Goal: Task Accomplishment & Management: Manage account settings

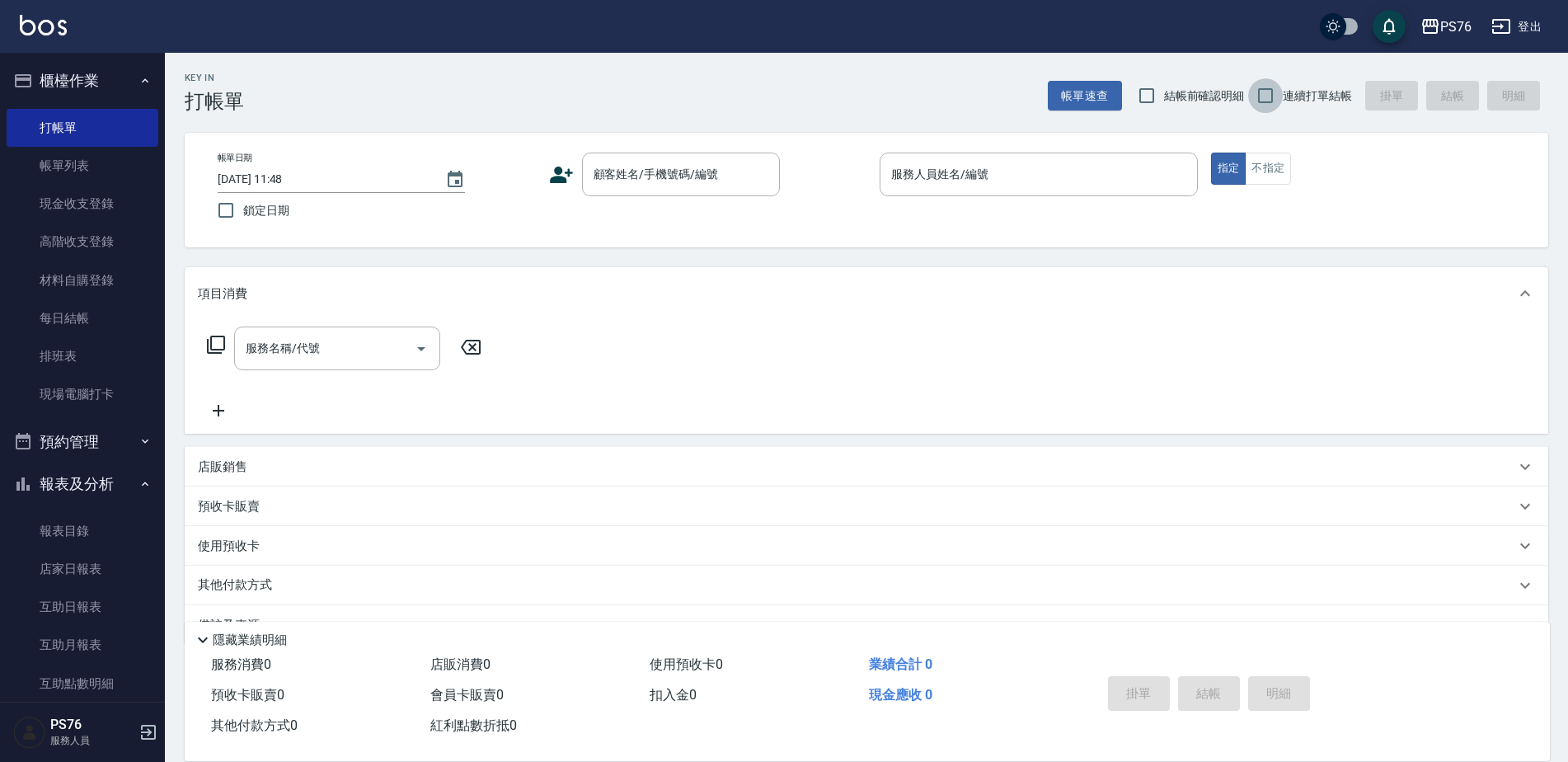
click at [1278, 99] on input "連續打單結帳" at bounding box center [1265, 95] width 35 height 35
checkbox input "true"
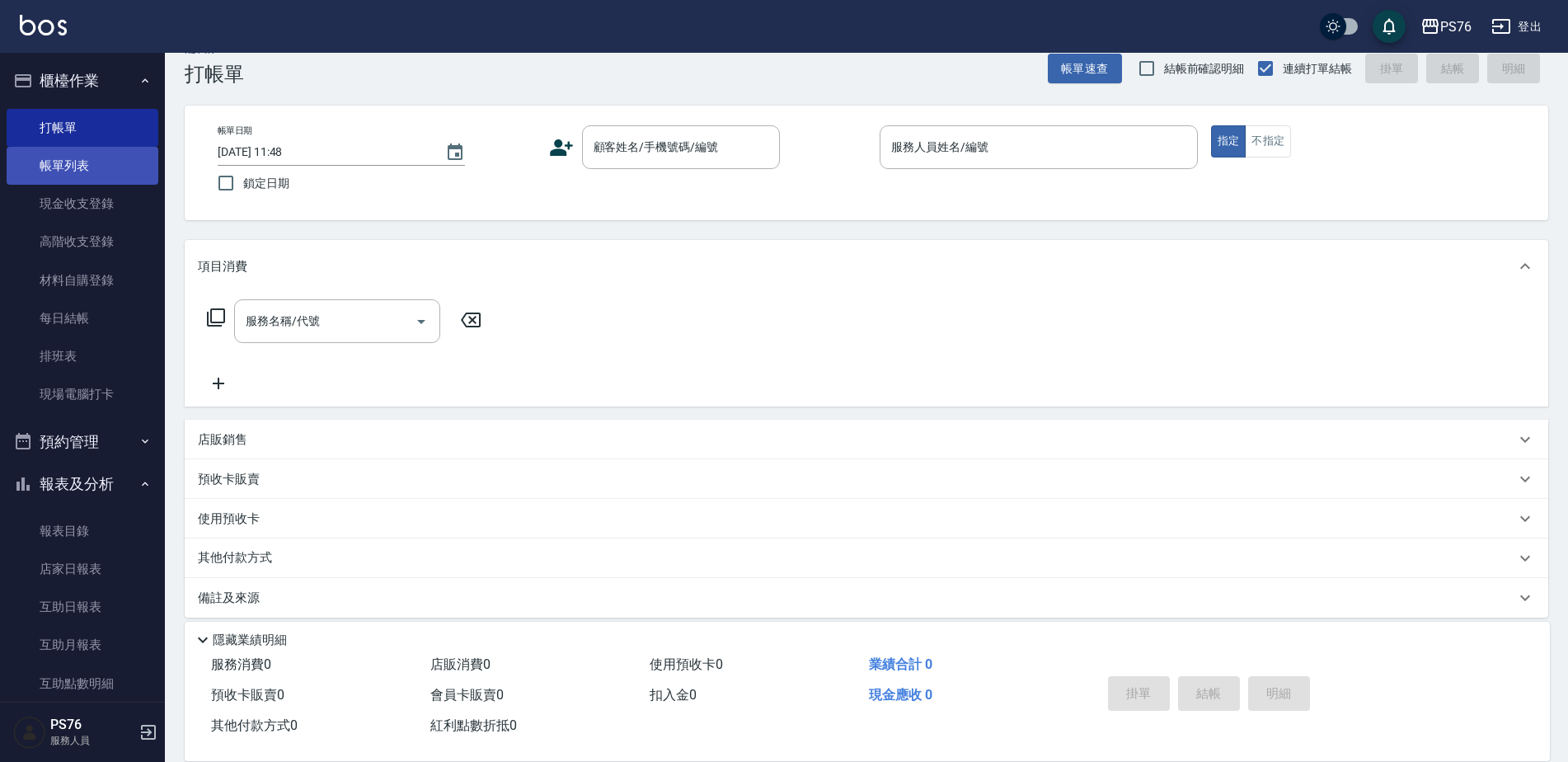
scroll to position [41, 0]
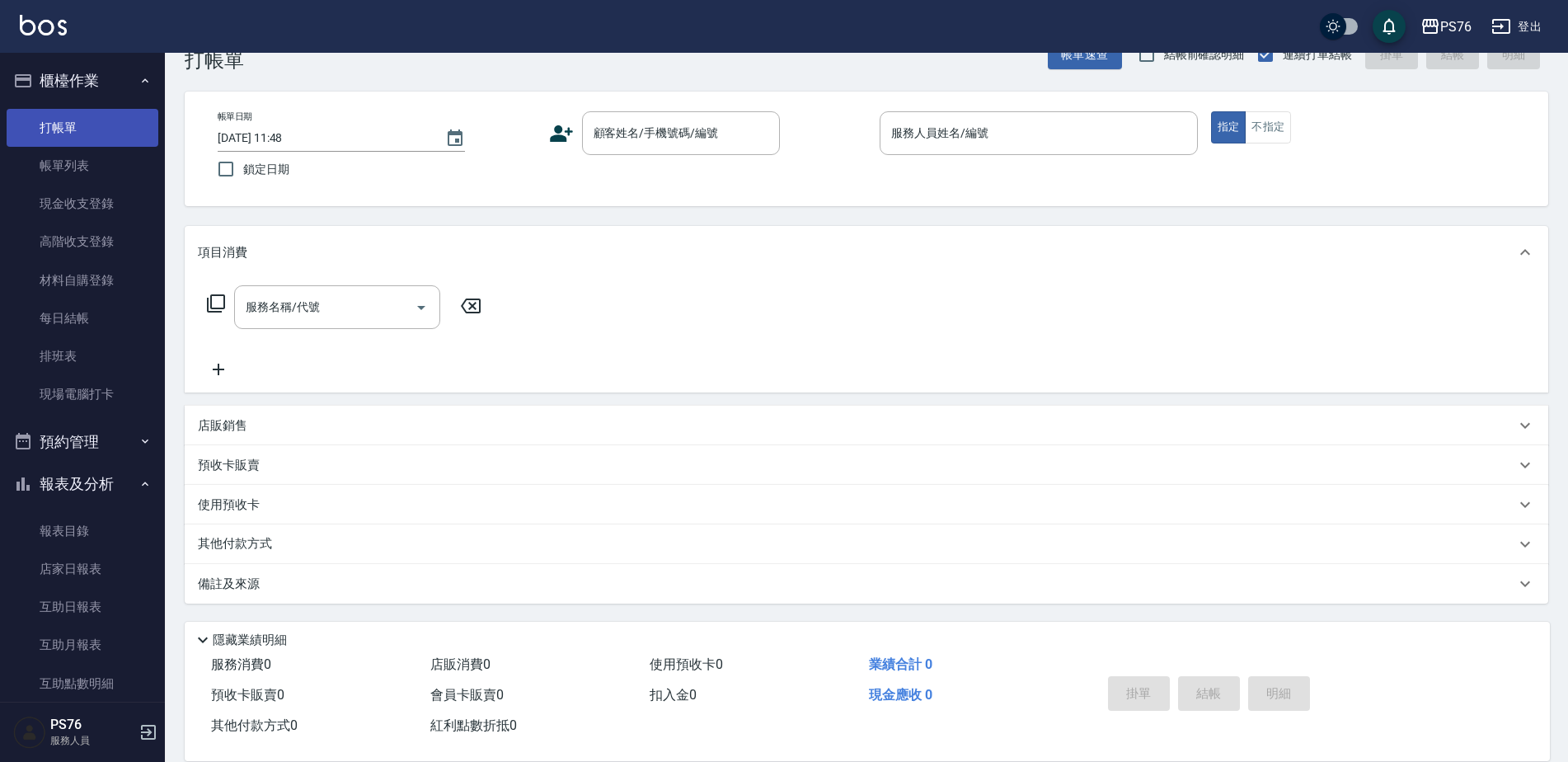
click at [83, 131] on link "打帳單" at bounding box center [82, 128] width 152 height 38
click at [44, 159] on link "帳單列表" at bounding box center [82, 165] width 152 height 38
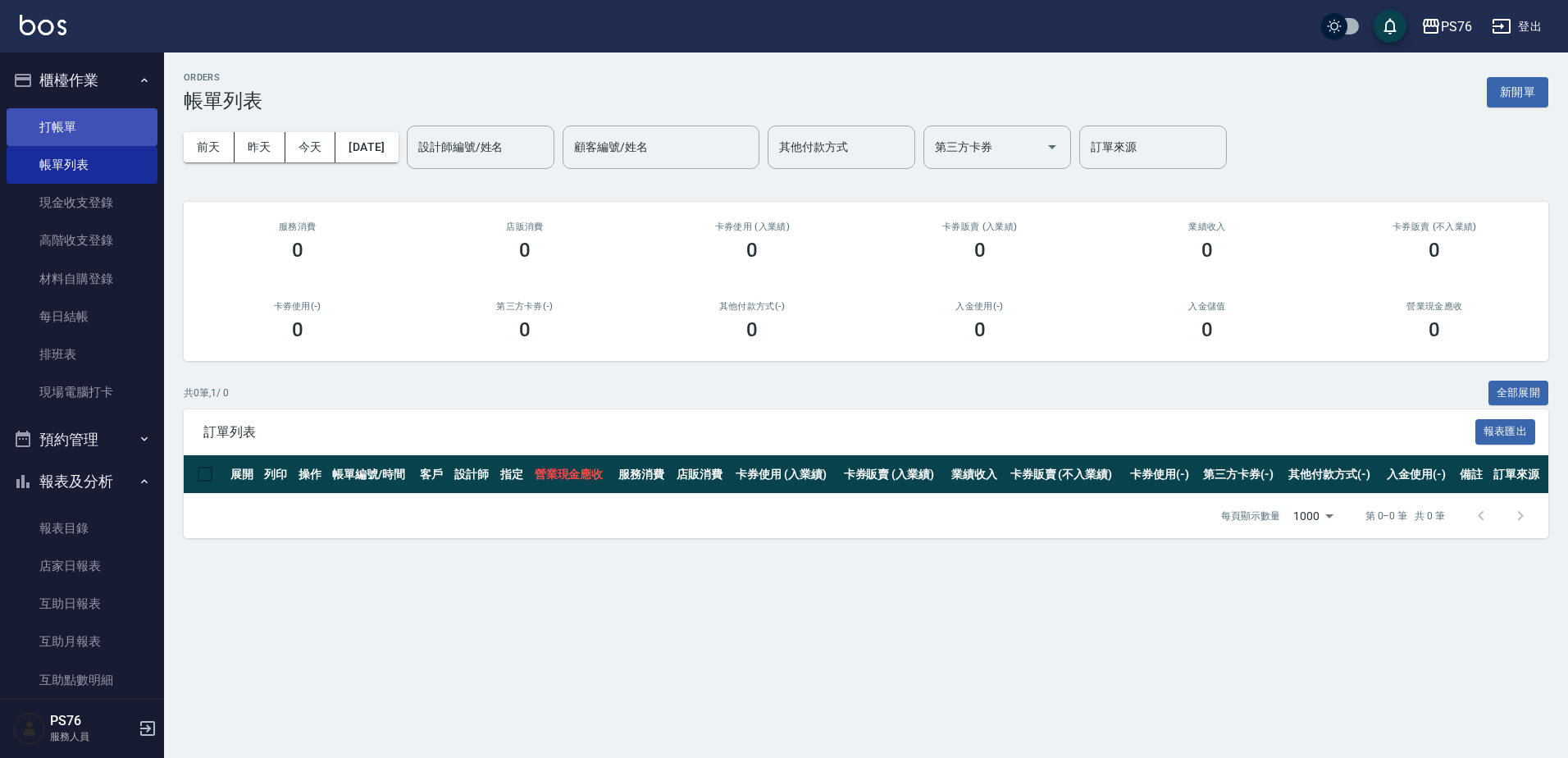
click at [91, 131] on link "打帳單" at bounding box center [82, 127] width 151 height 38
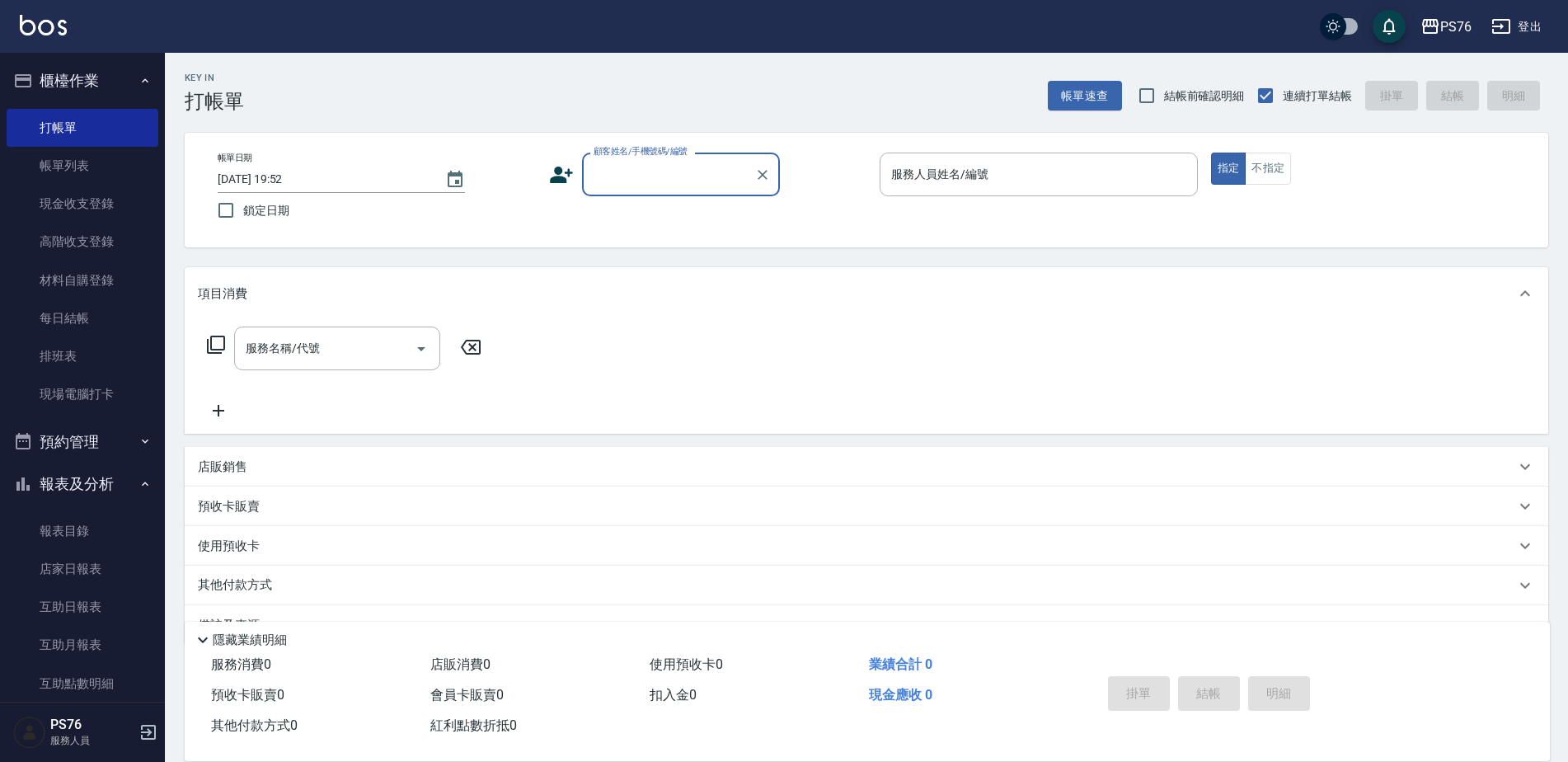
click at [643, 184] on input "顧客姓名/手機號碼/編號" at bounding box center [668, 174] width 158 height 29
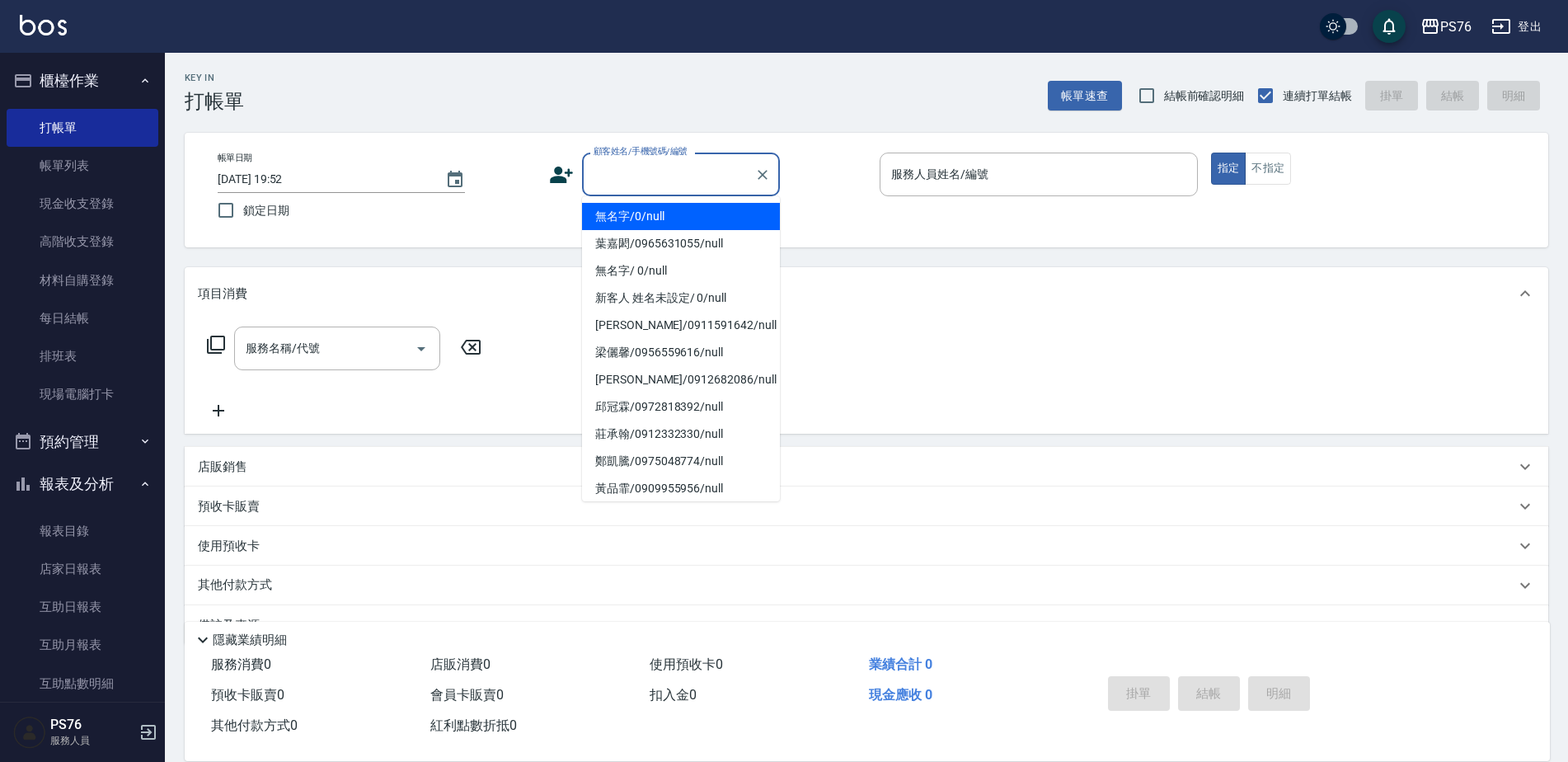
type input "無名字/0/null"
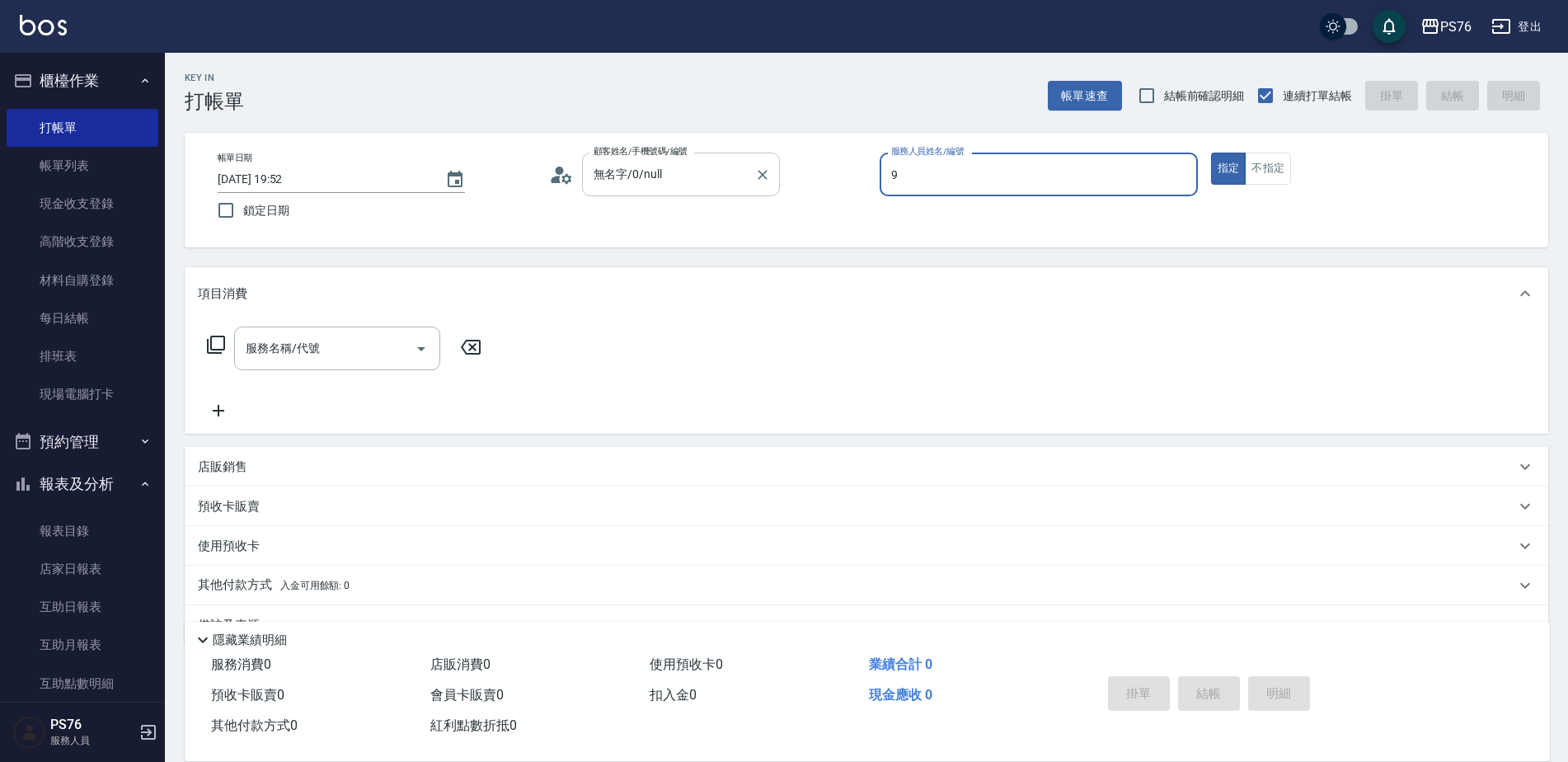
type input "劉憶彤-9"
type button "true"
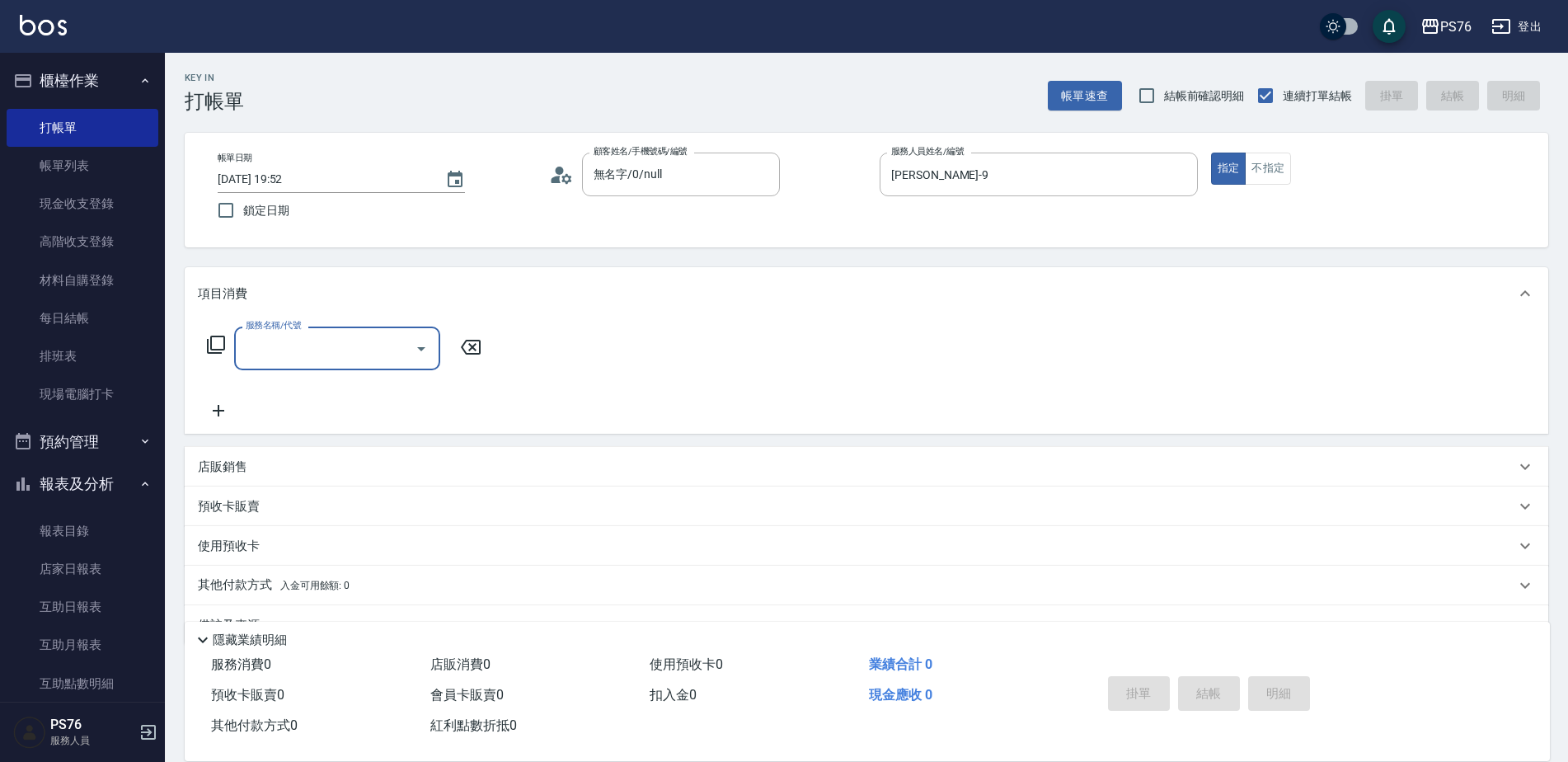
click at [360, 469] on div "店販銷售" at bounding box center [857, 467] width 1317 height 17
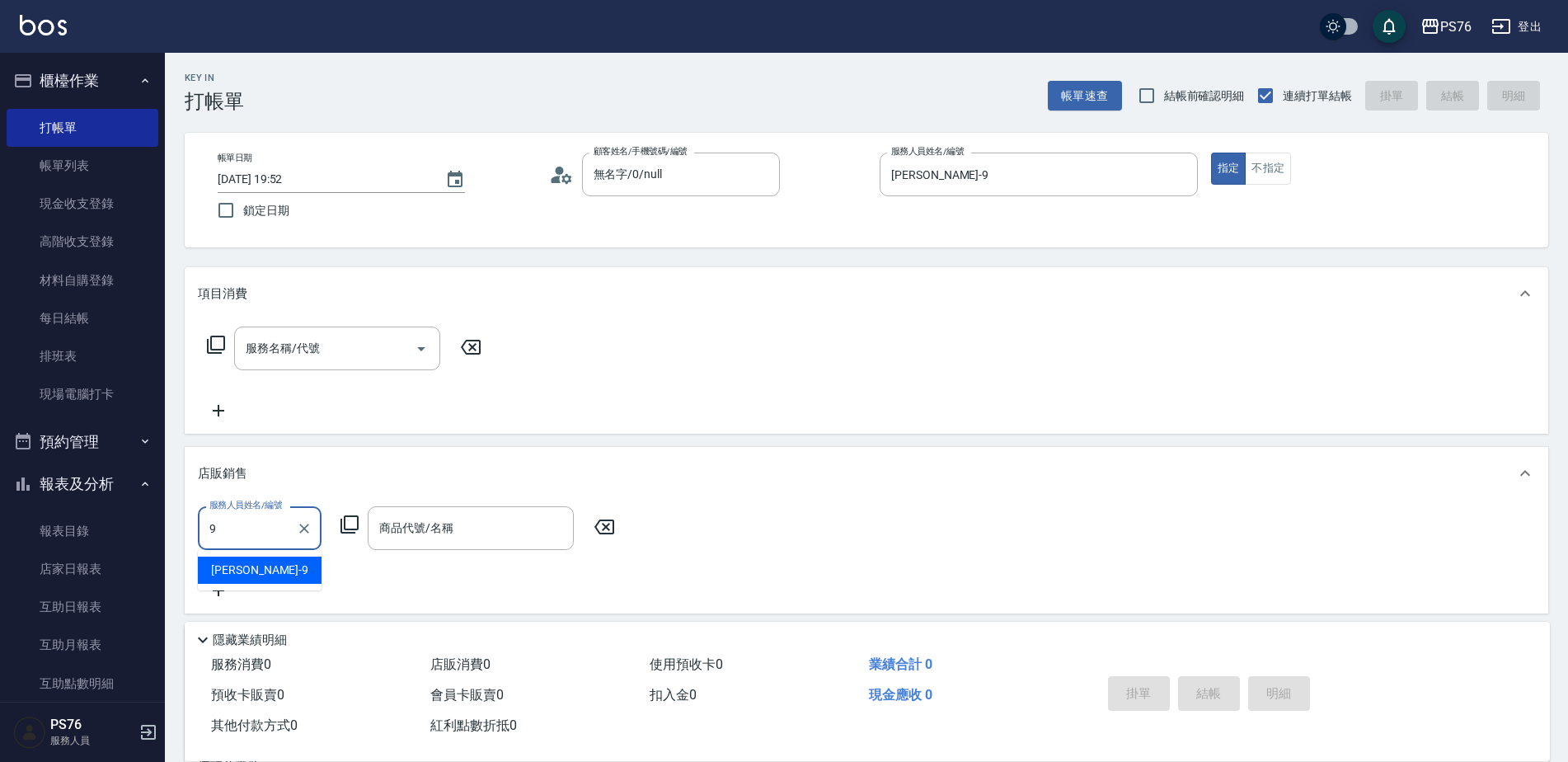
type input "劉憶彤-9"
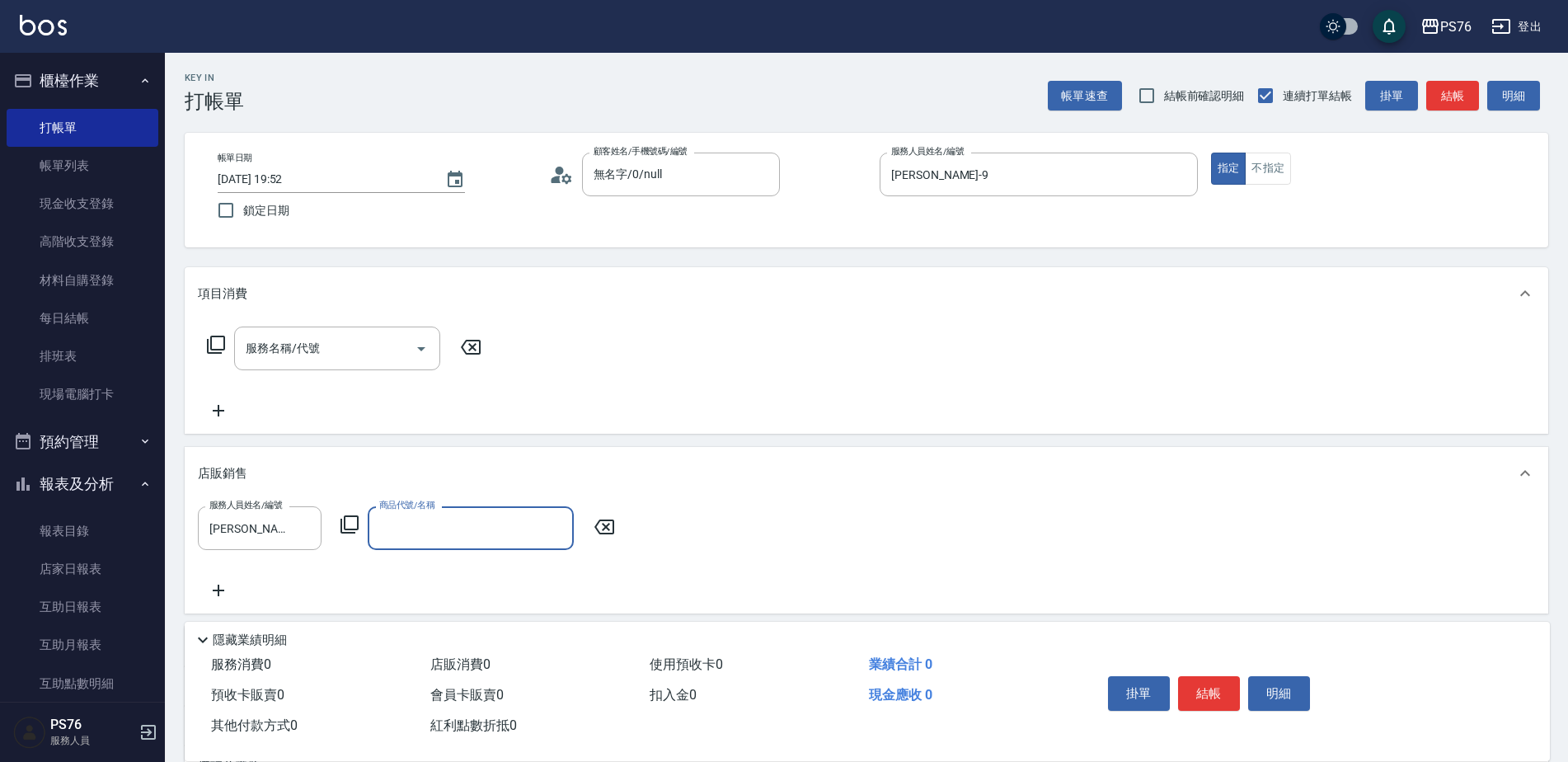
type input "0"
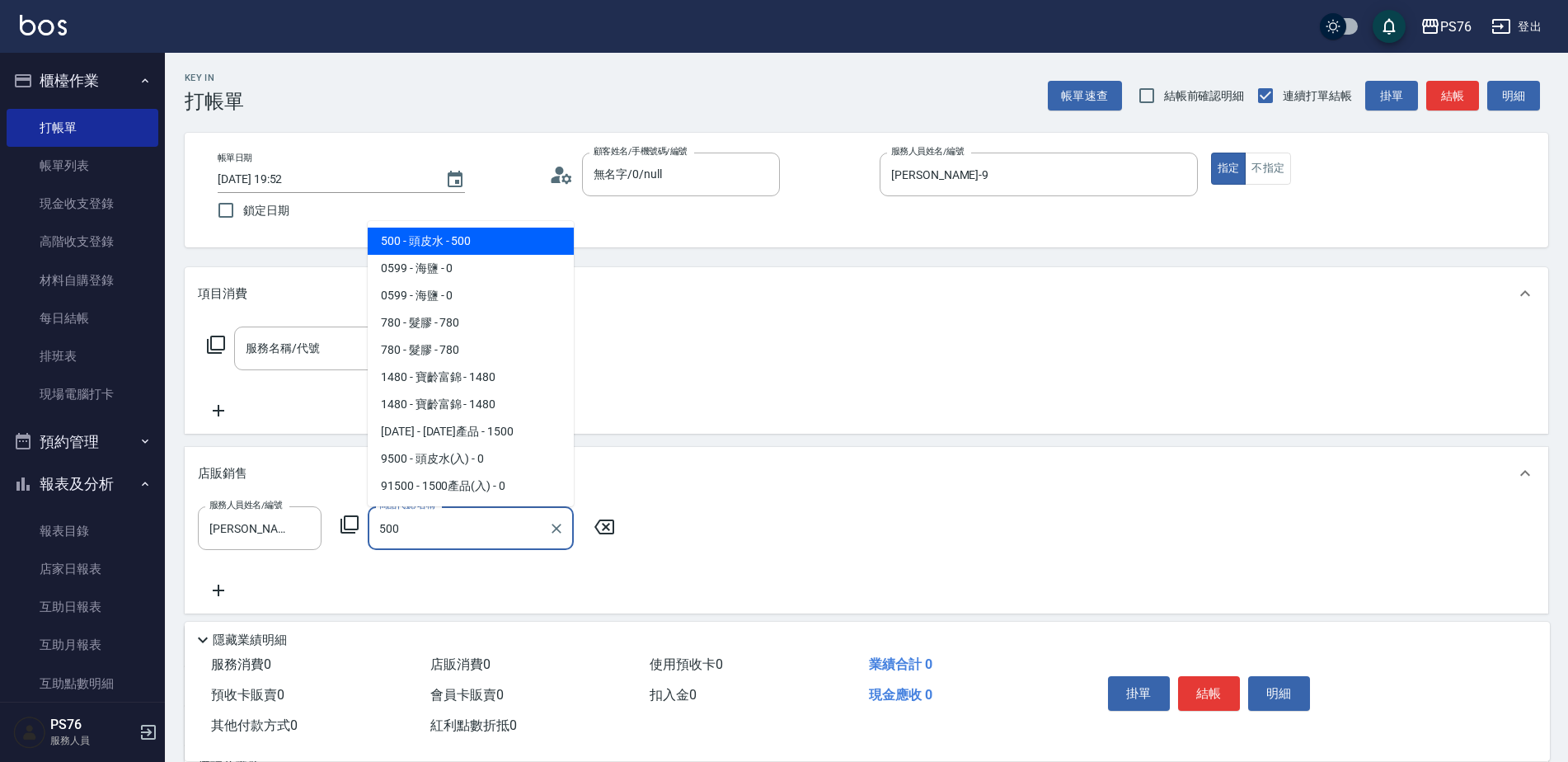
type input "頭皮水"
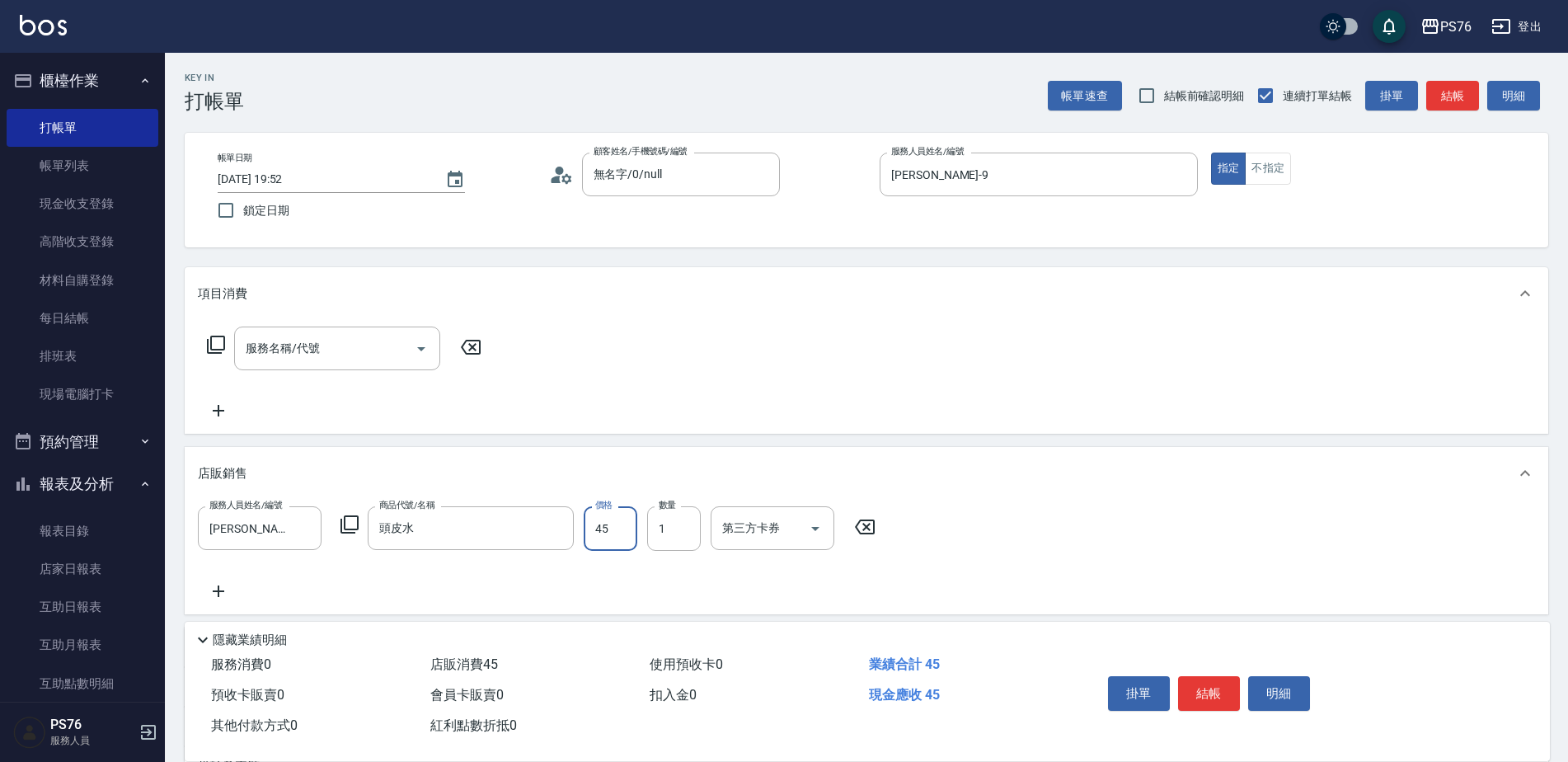
type input "450"
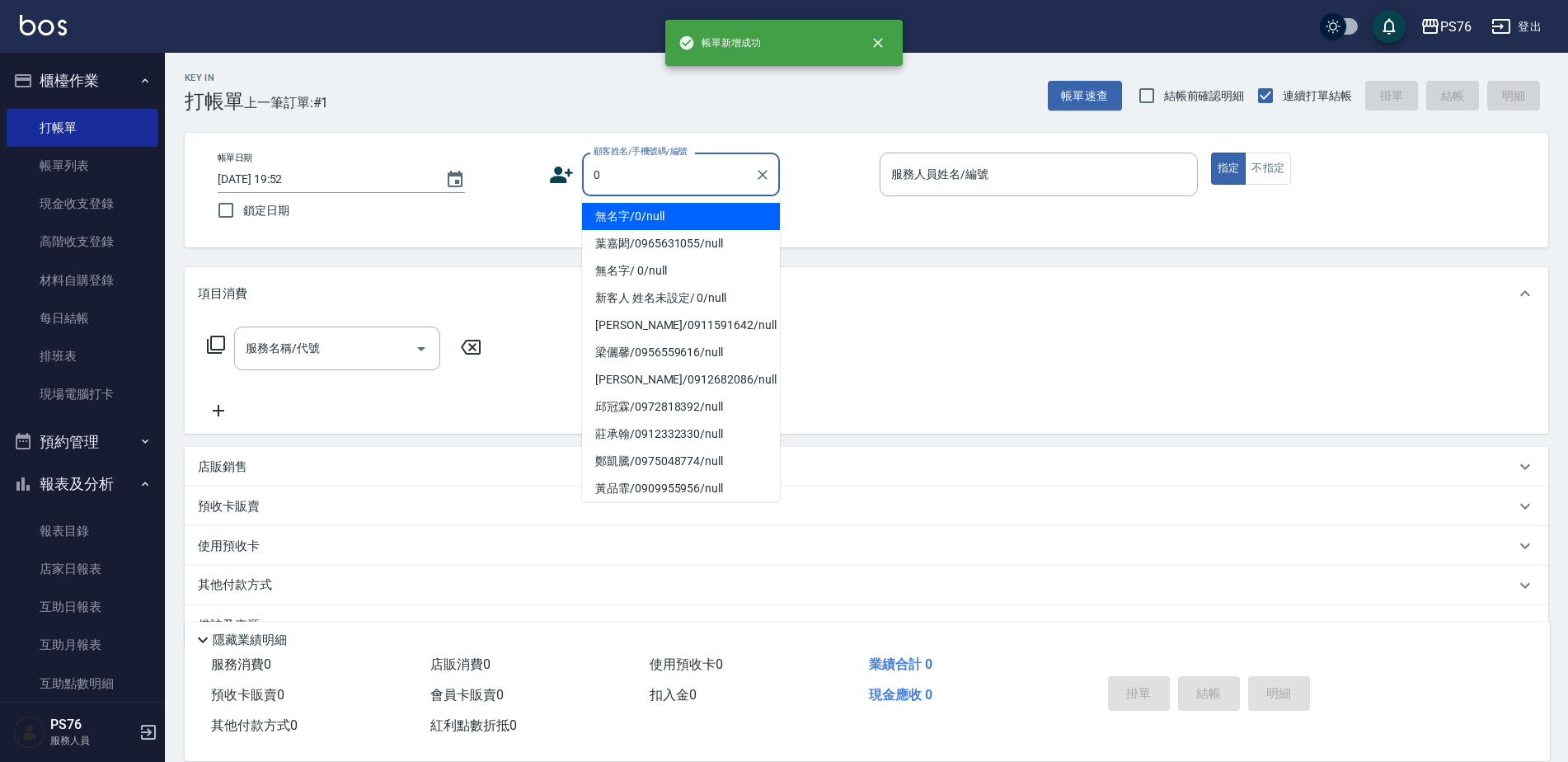
type input "無名字/0/null"
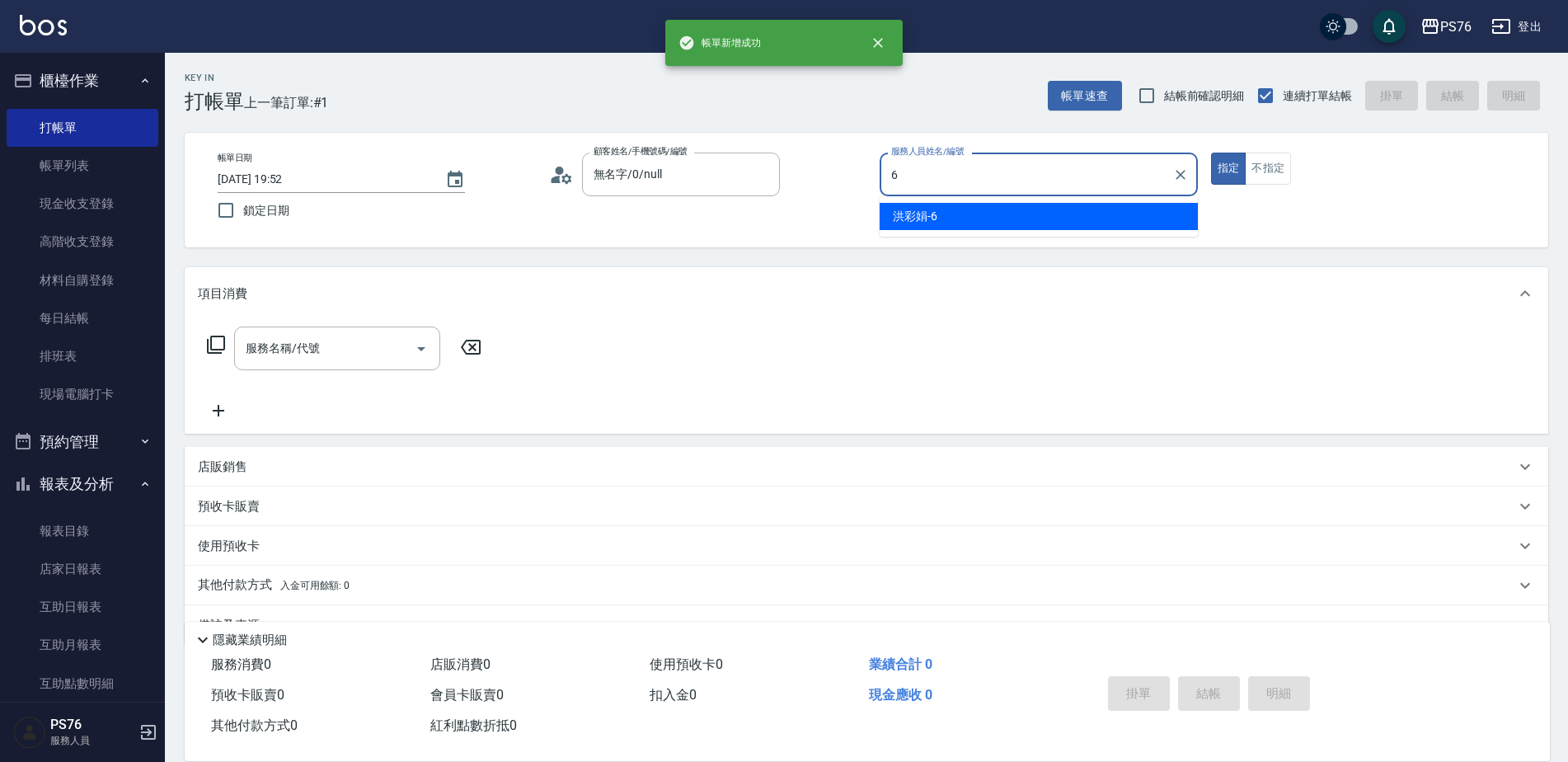
type input "洪彩娟-6"
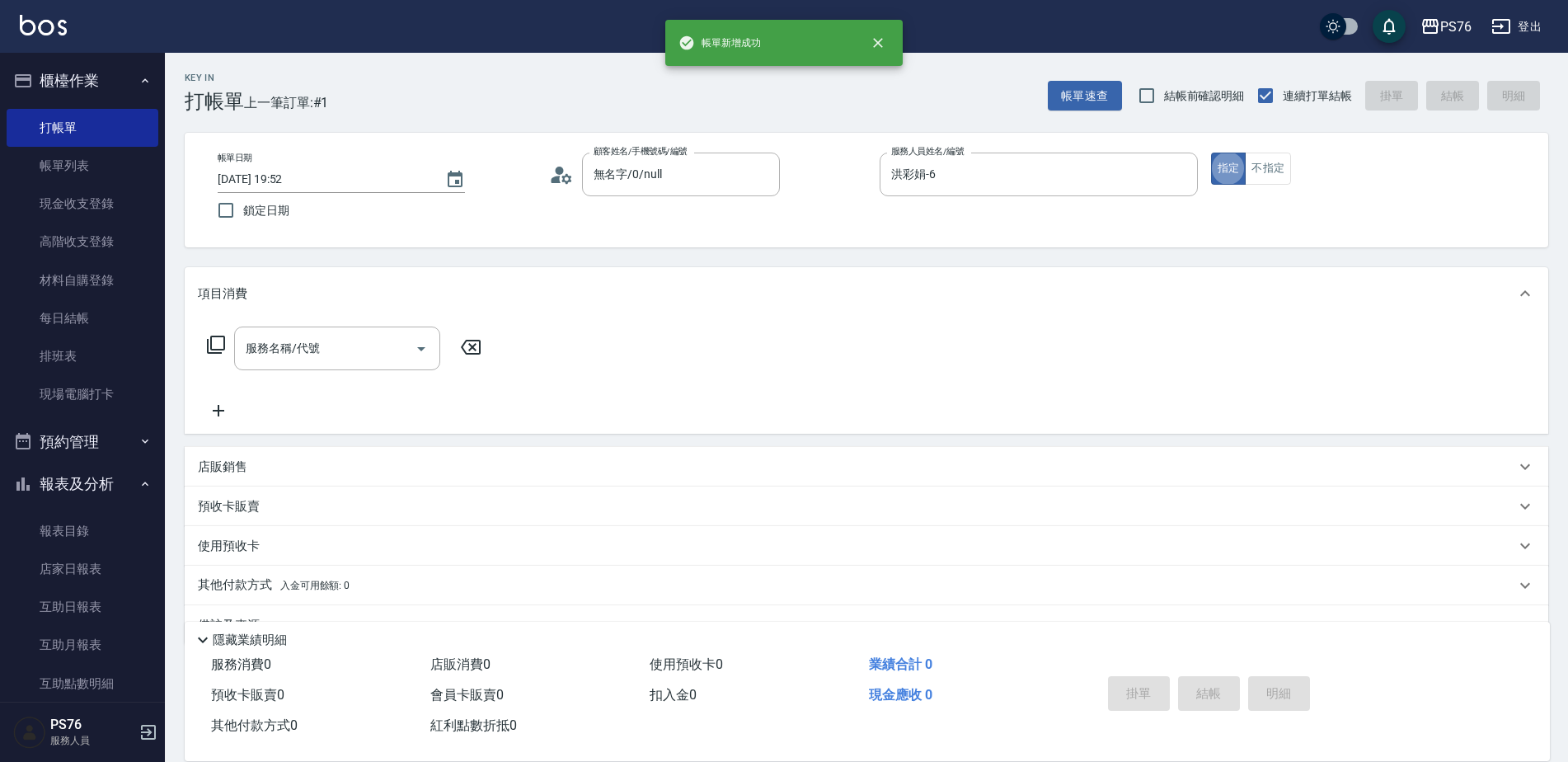
click at [360, 469] on div "店販銷售" at bounding box center [857, 467] width 1317 height 17
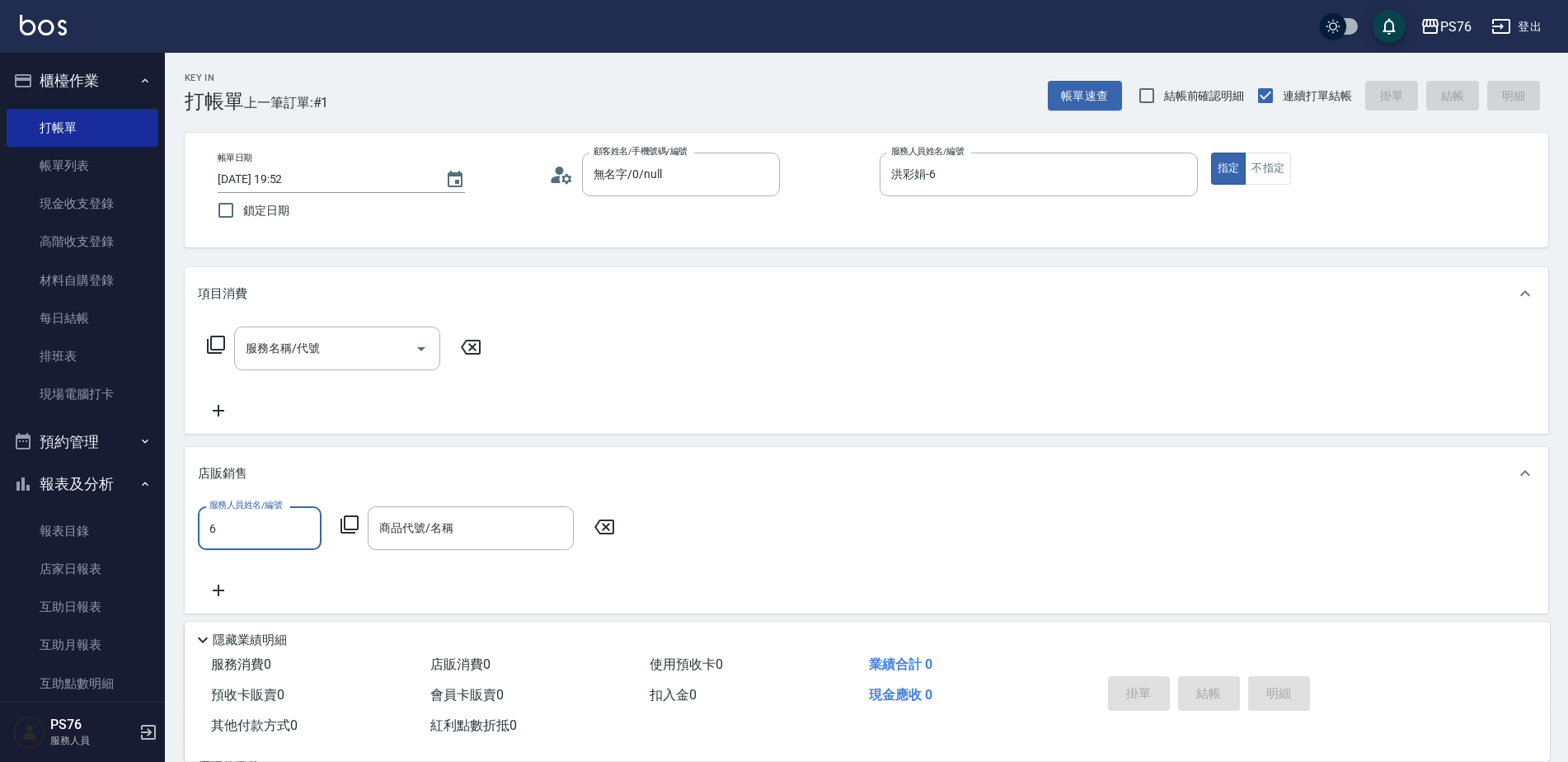
type input "洪彩娟-6"
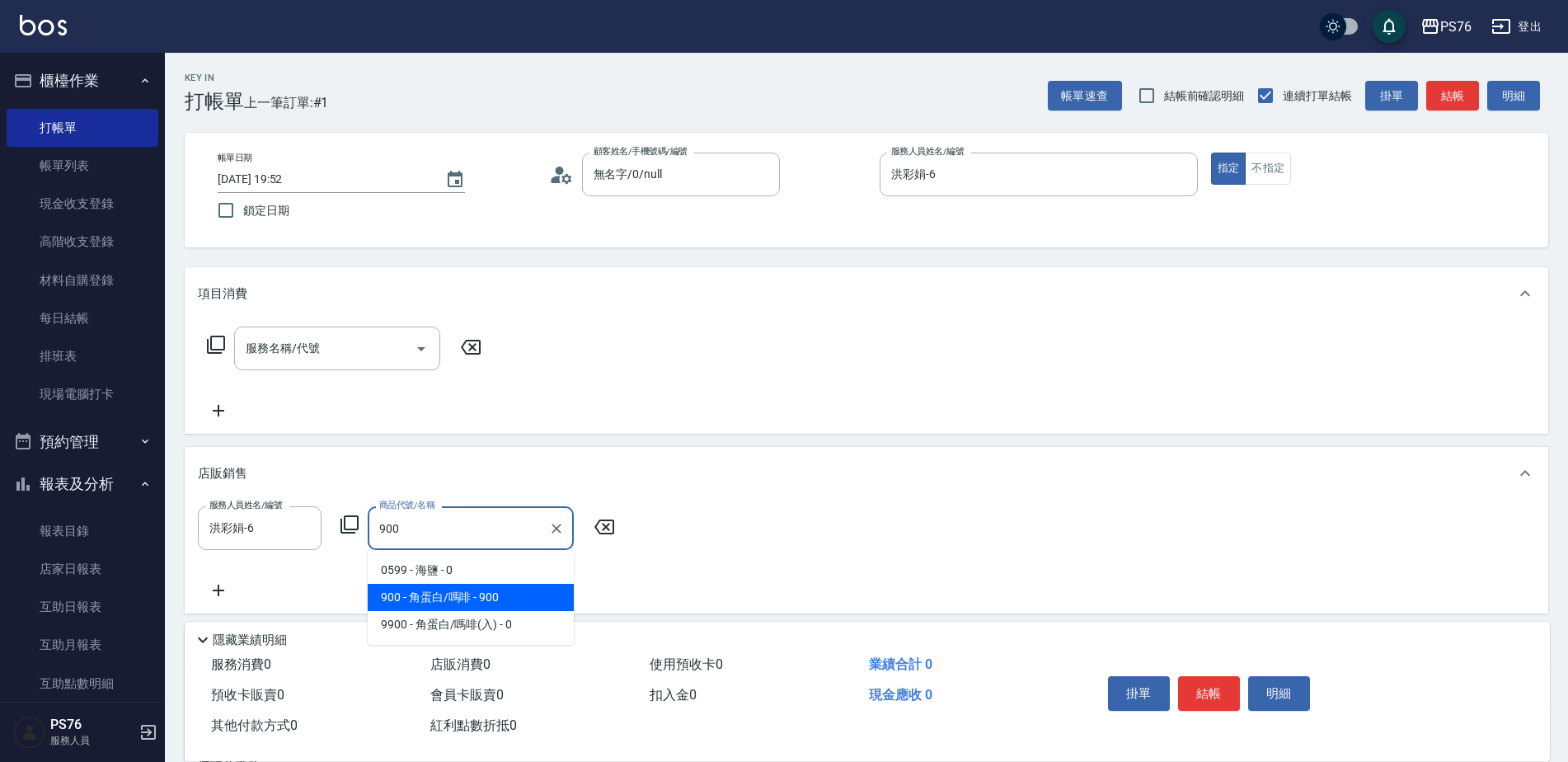
type input "角蛋白/嗎啡"
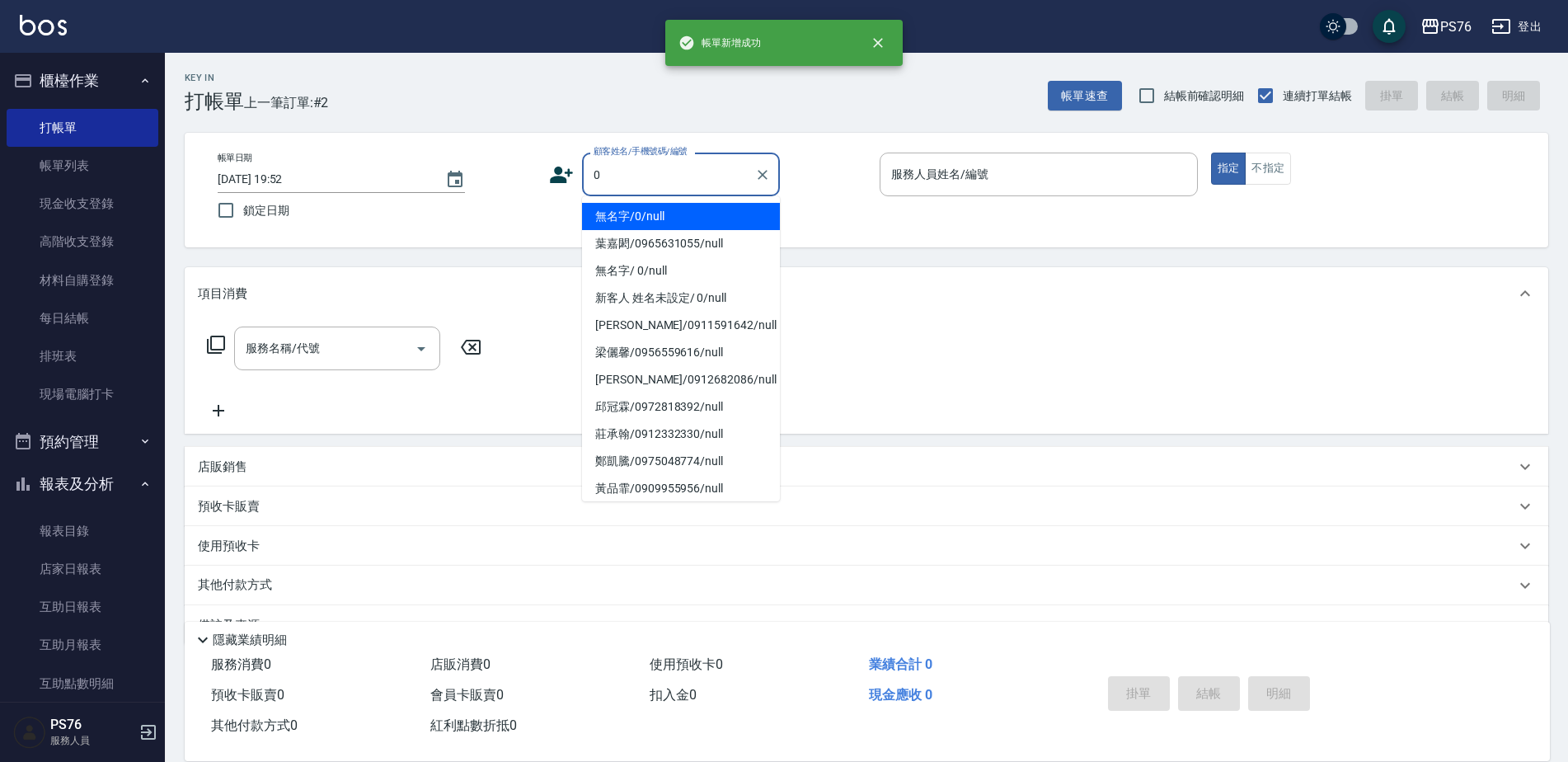
type input "無名字/0/null"
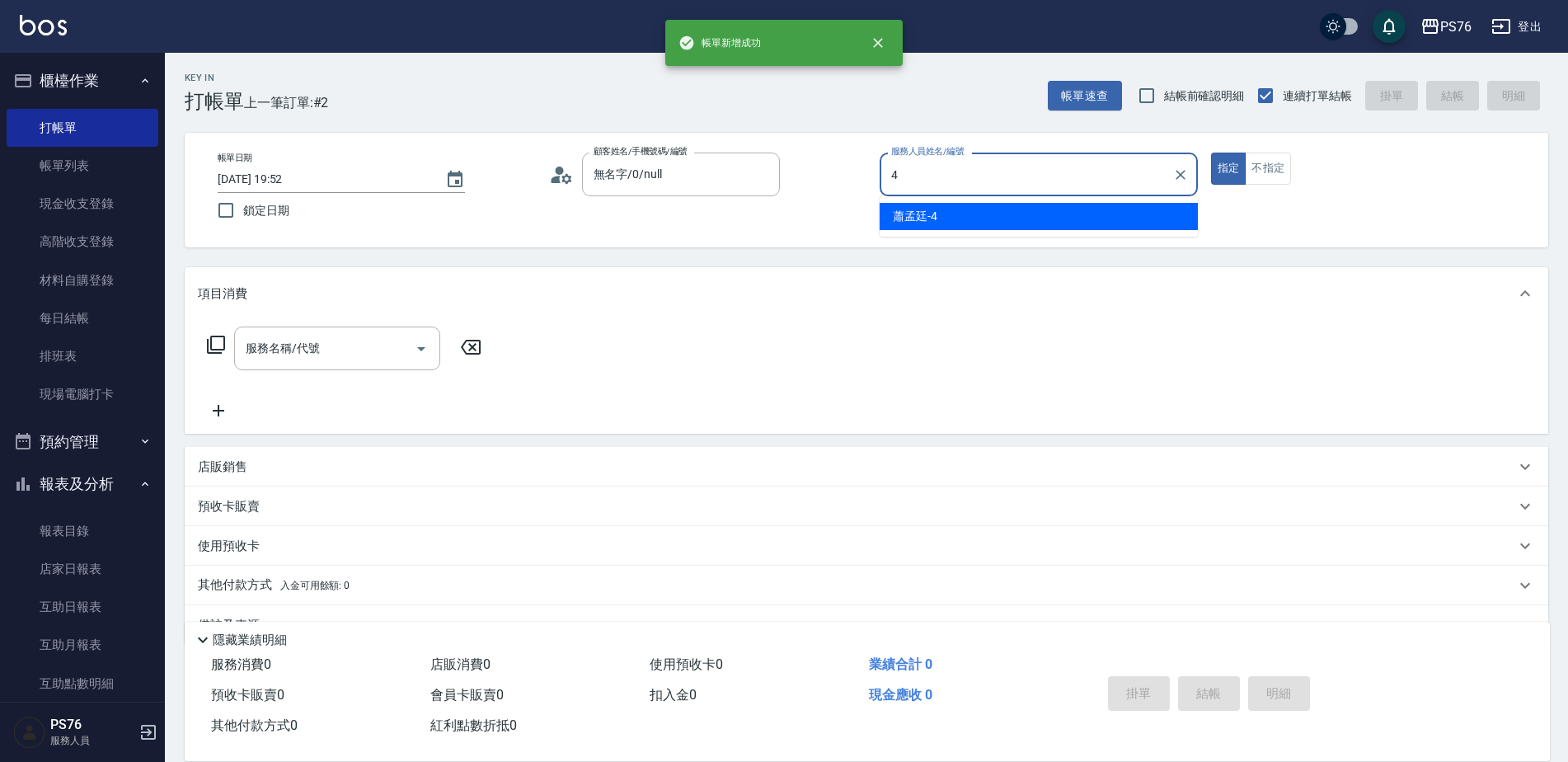
type input "蕭孟廷-4"
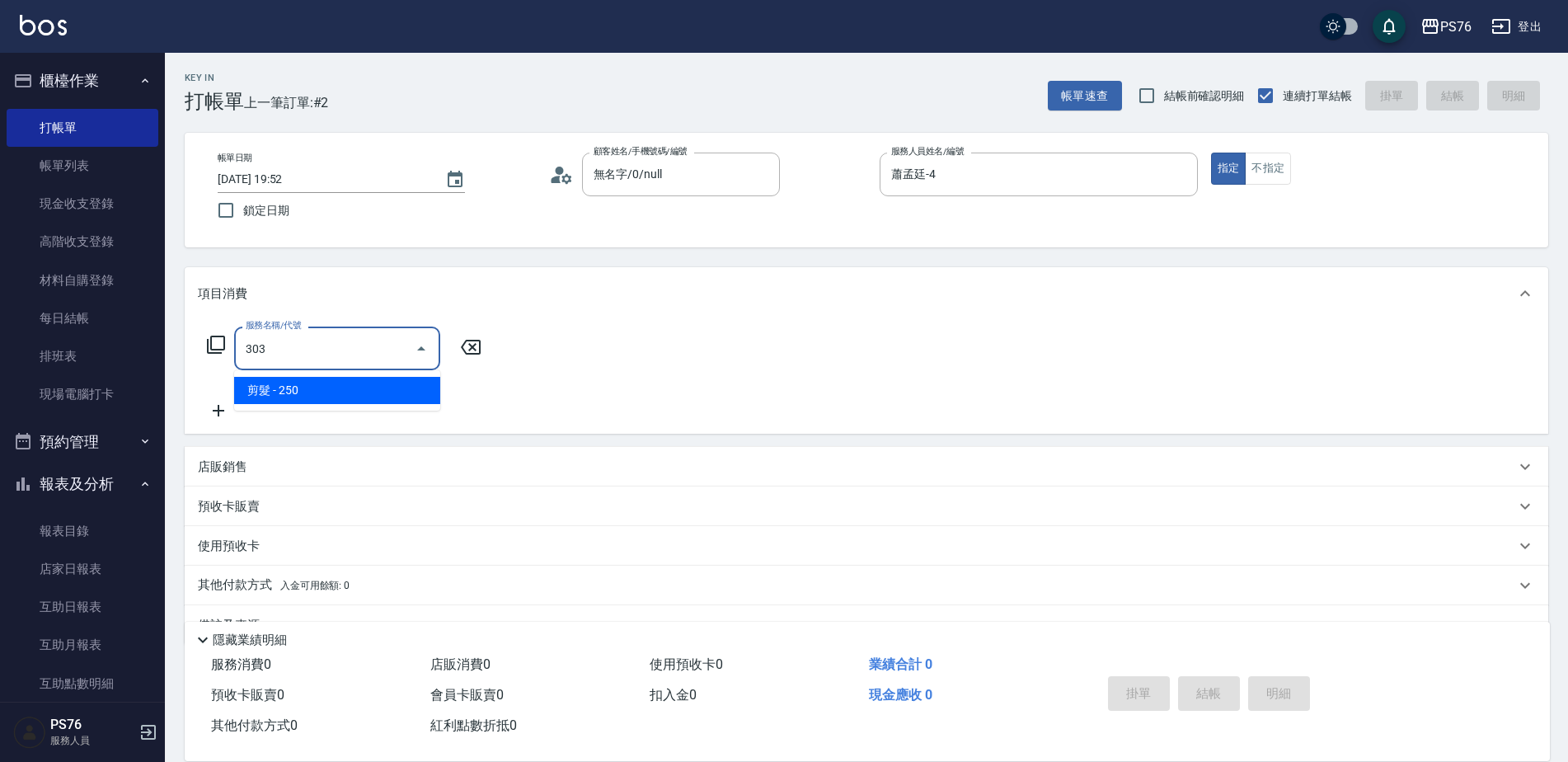
type input "剪髮(303)"
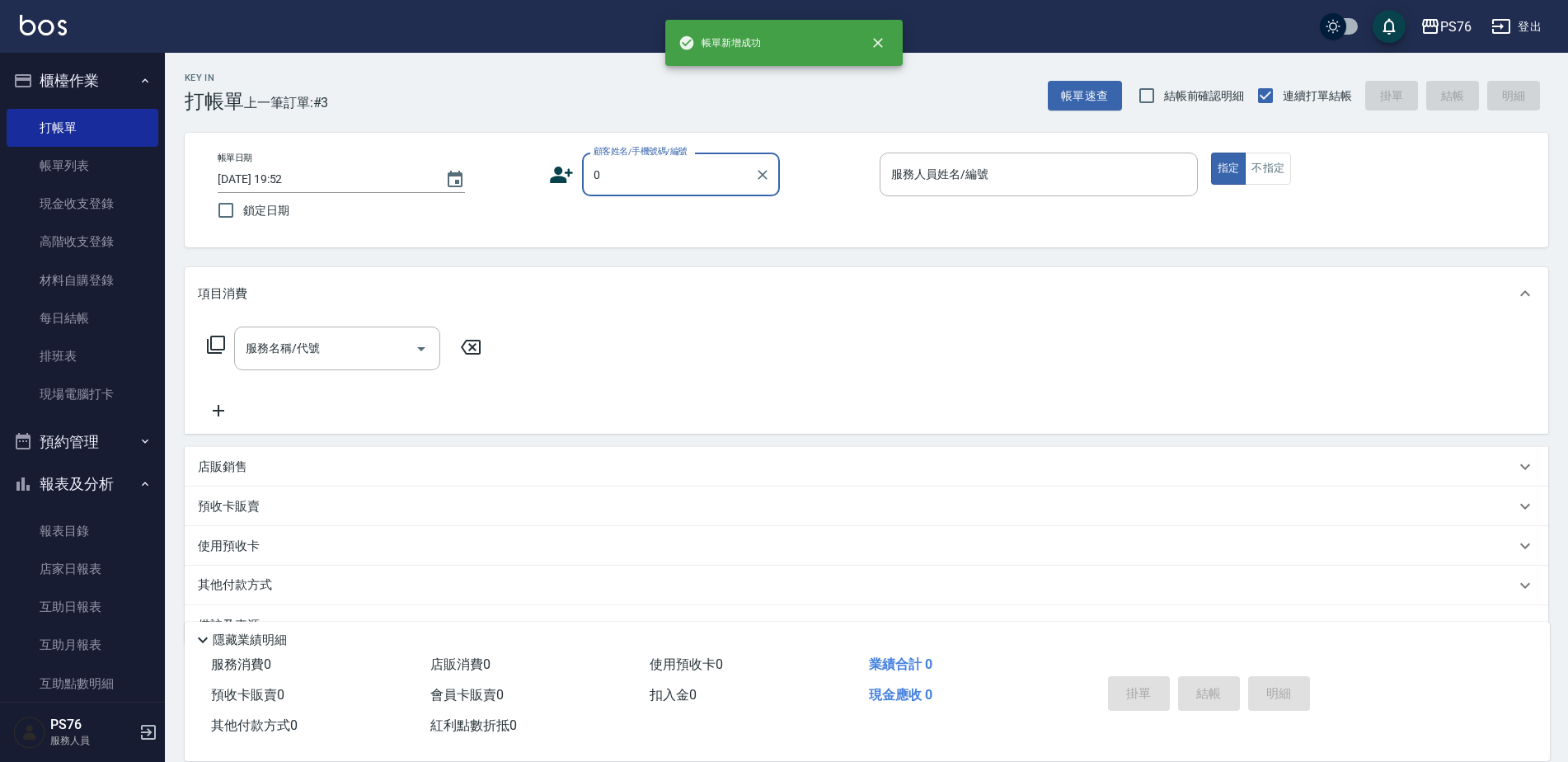
type input "無名字/0/null"
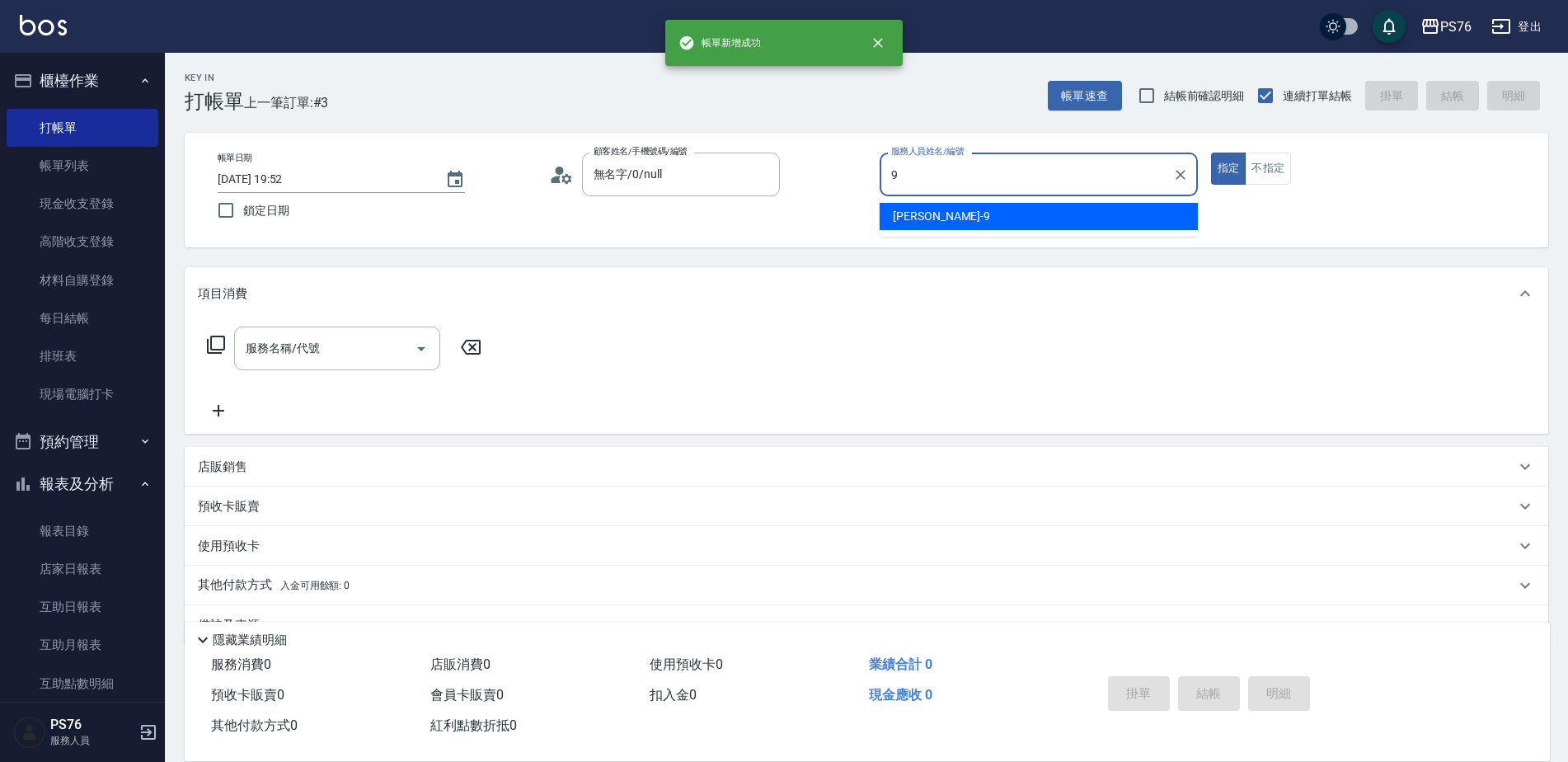
type input "劉憶彤-9"
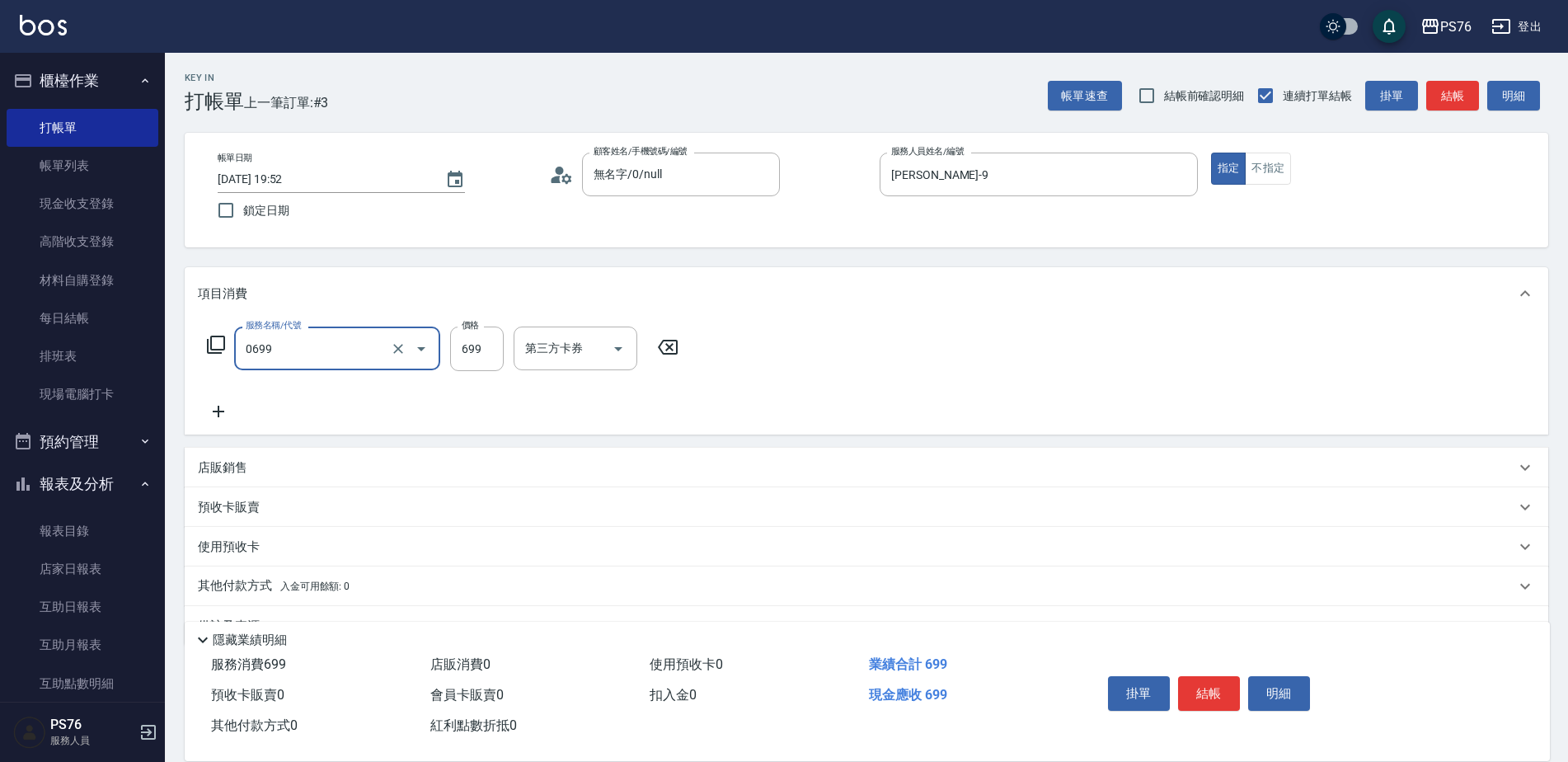
type input "精油SPA(0699)"
type input "799"
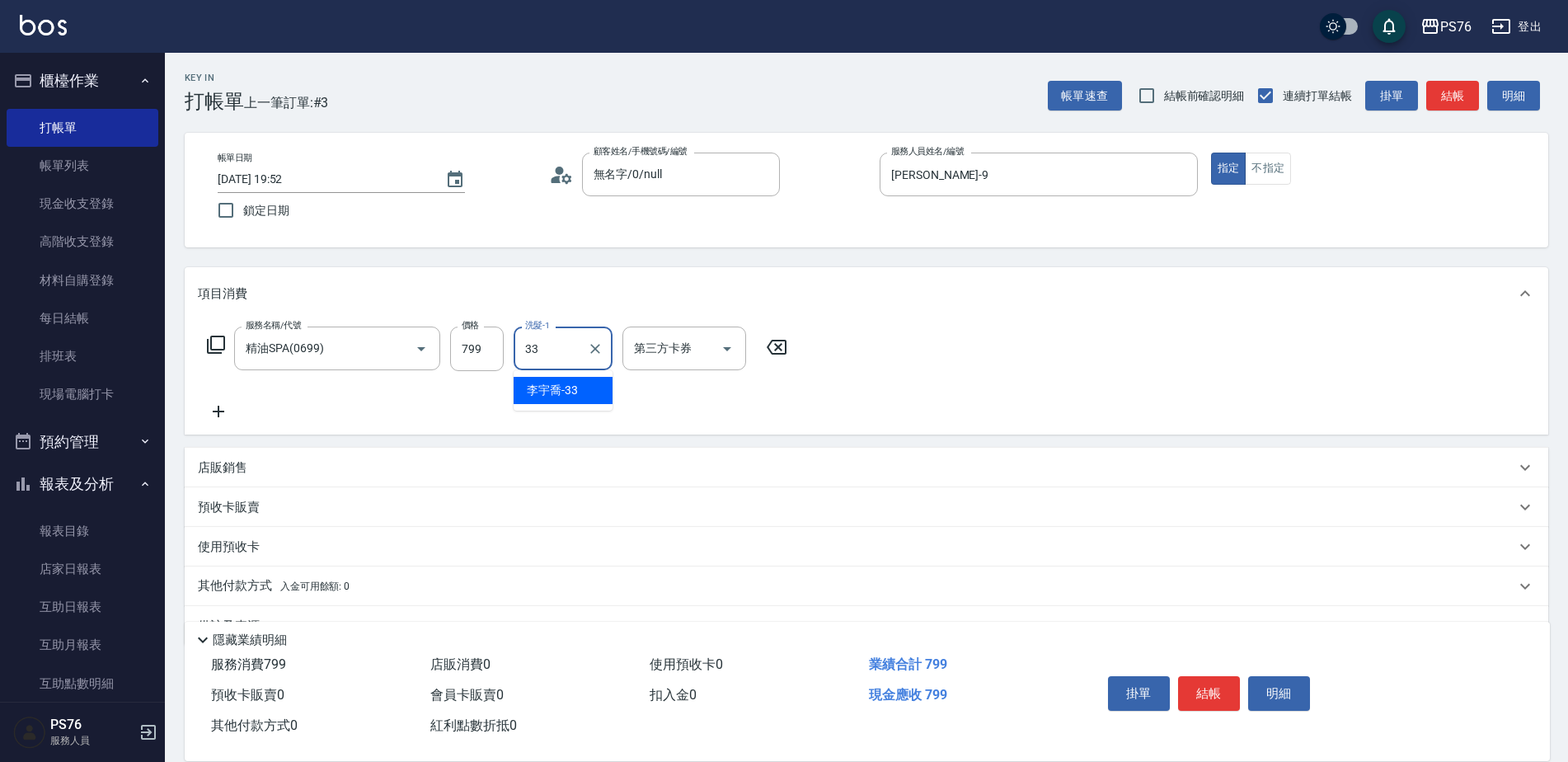
type input "李宇喬-33"
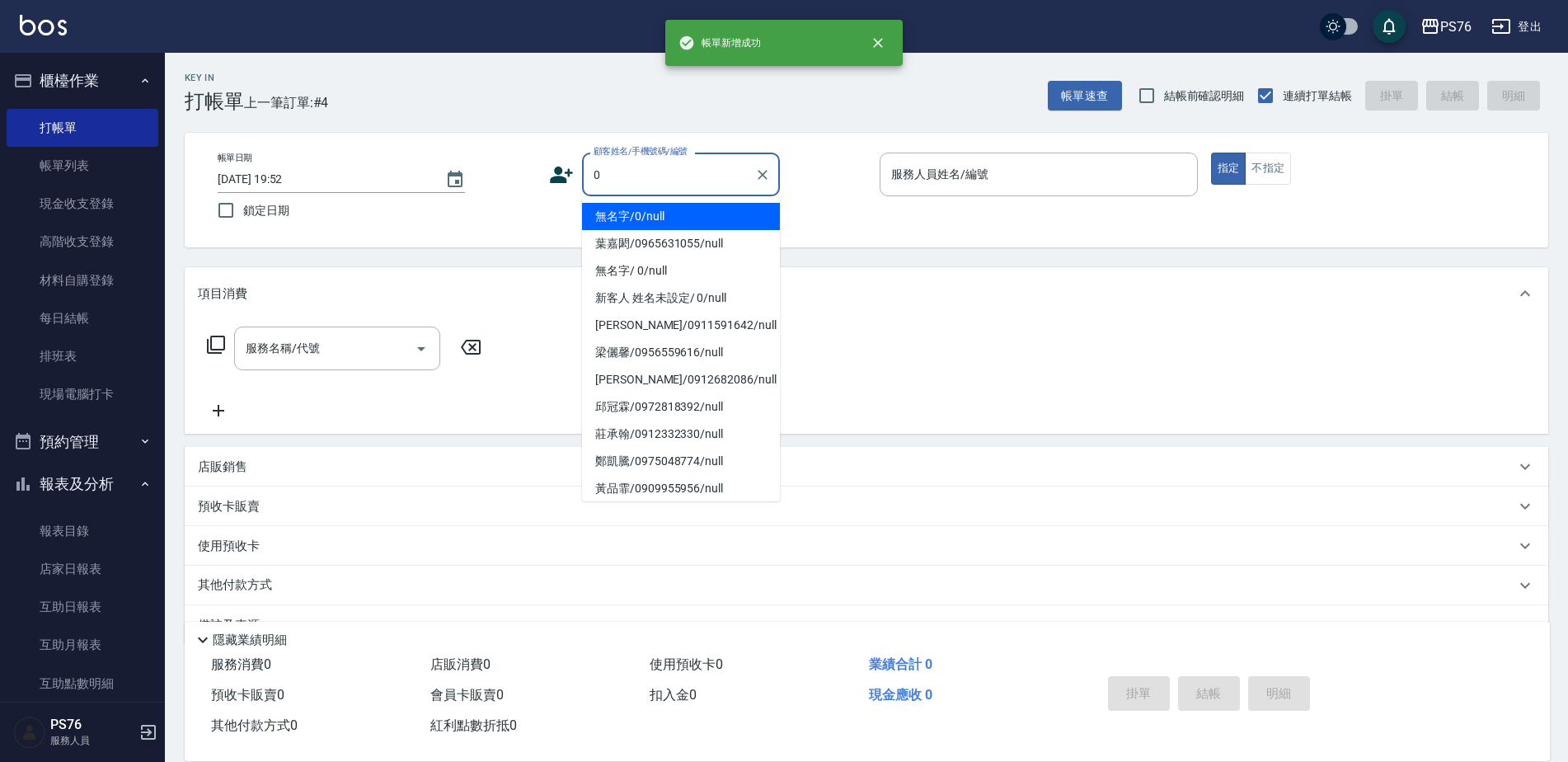
type input "無名字/0/null"
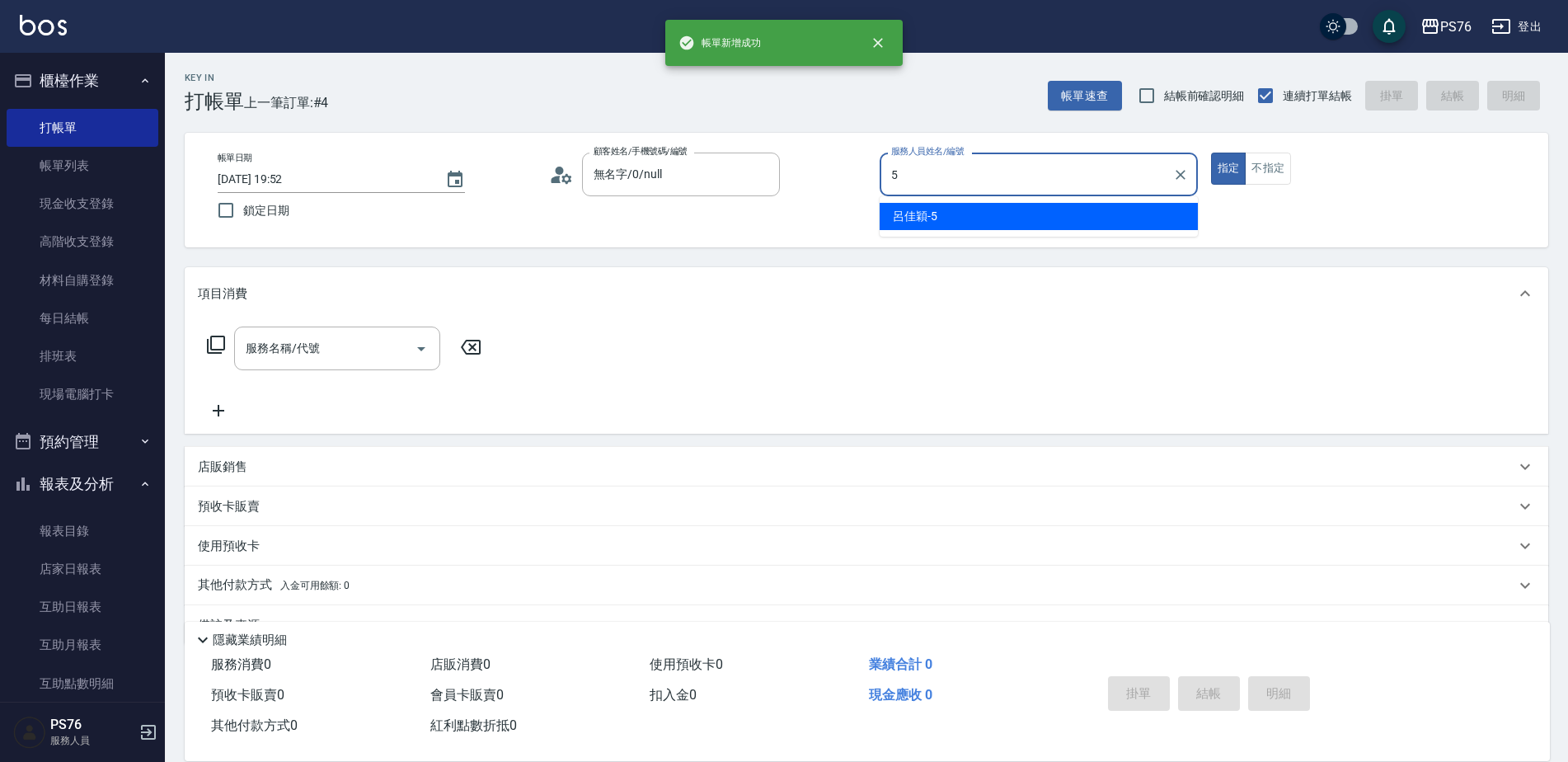
type input "呂佳穎-5"
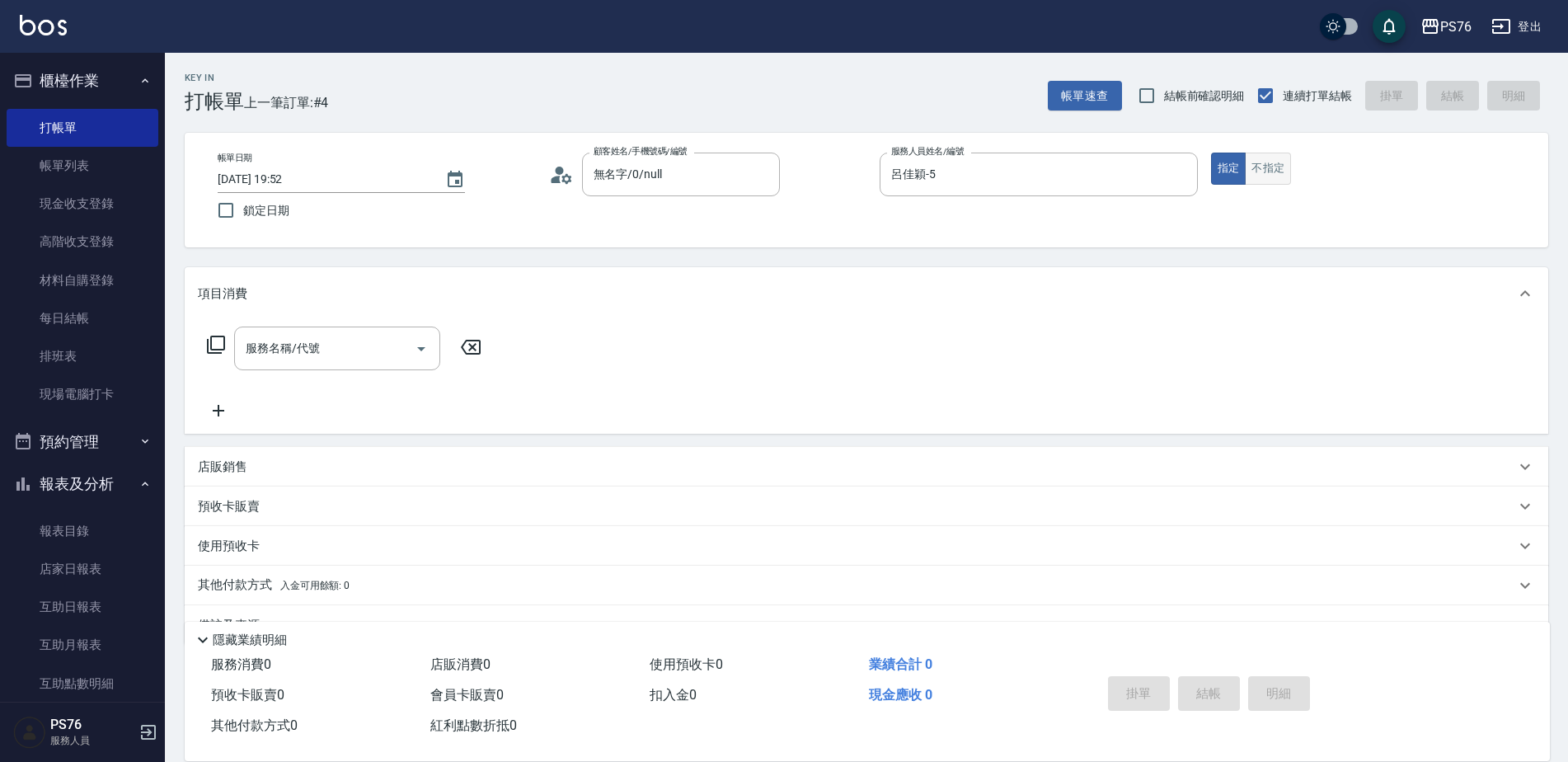
click at [1273, 179] on button "不指定" at bounding box center [1267, 168] width 47 height 32
click at [251, 361] on input "服務名稱/代號" at bounding box center [324, 348] width 167 height 29
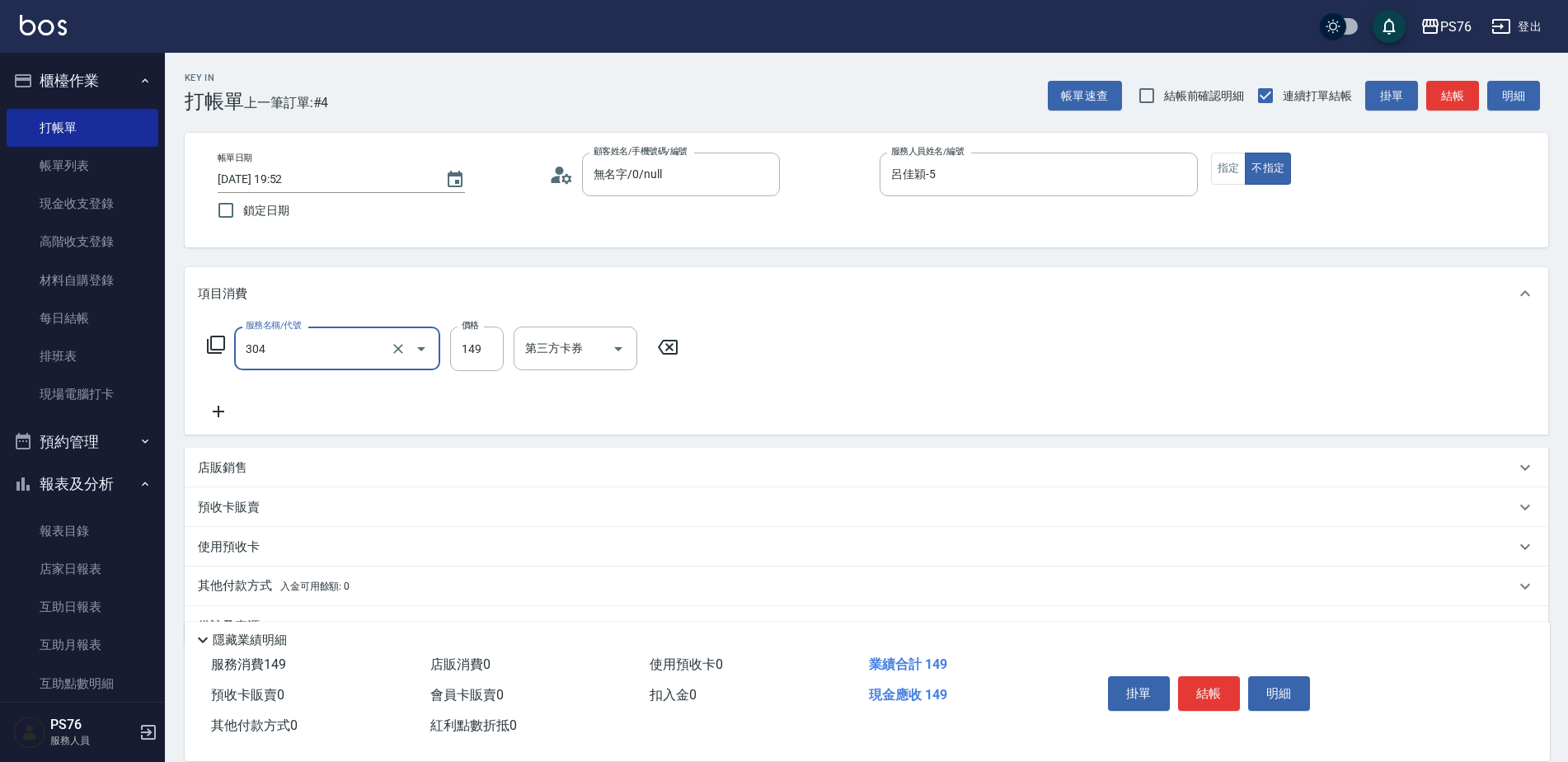
type input "剪髮(304)"
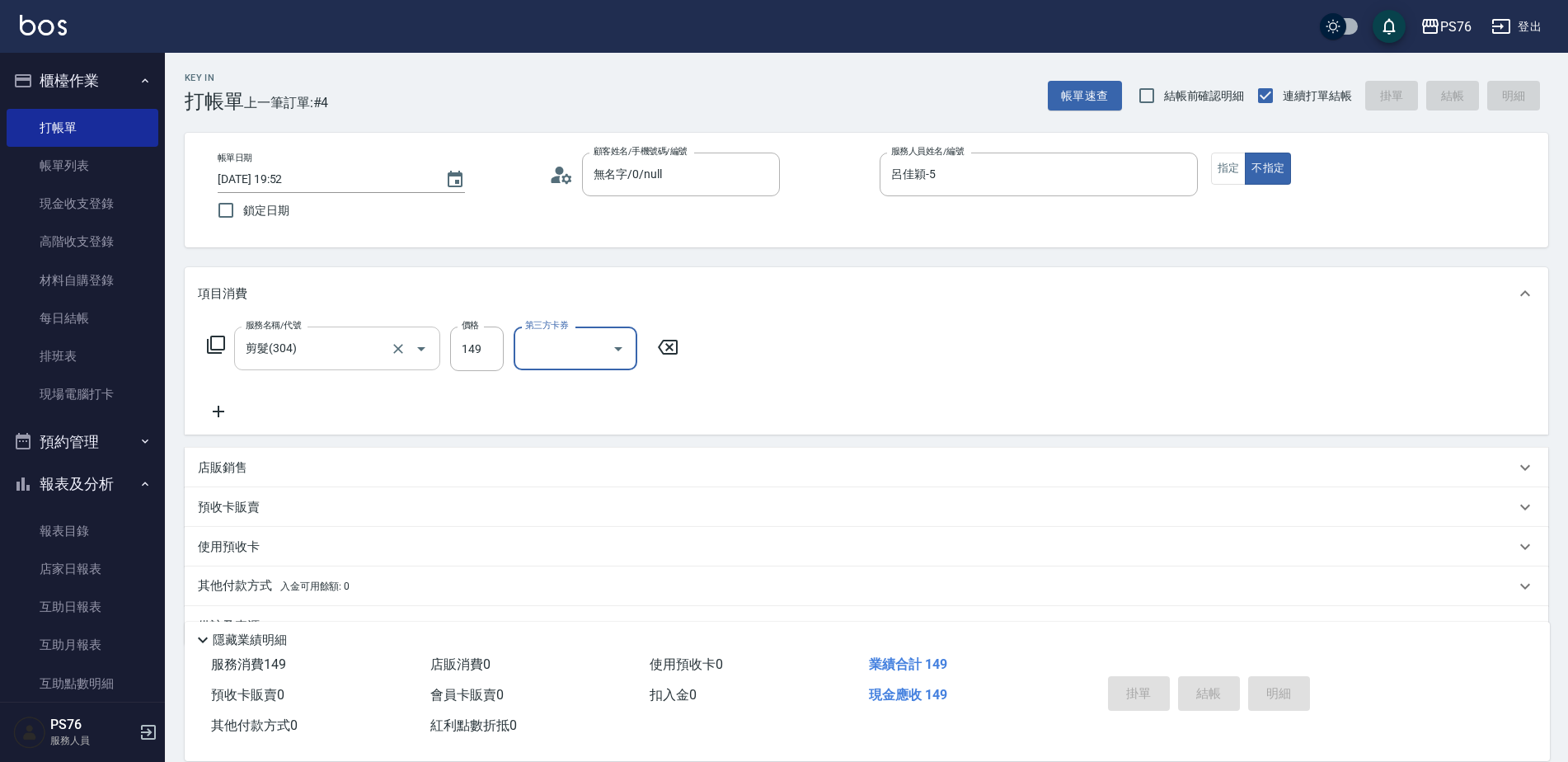
type input "2025/09/20 19:53"
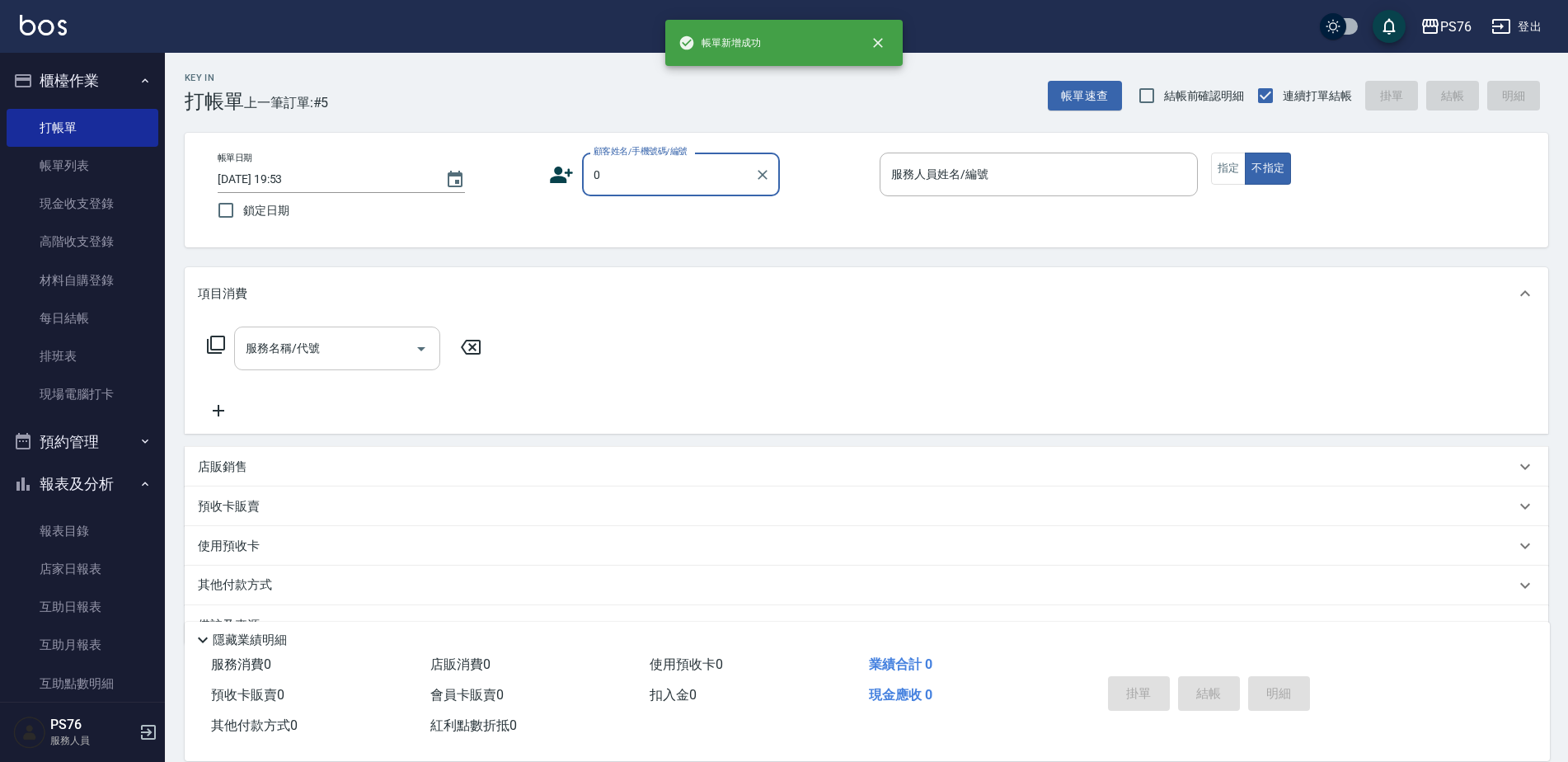
type input "無名字/0/null"
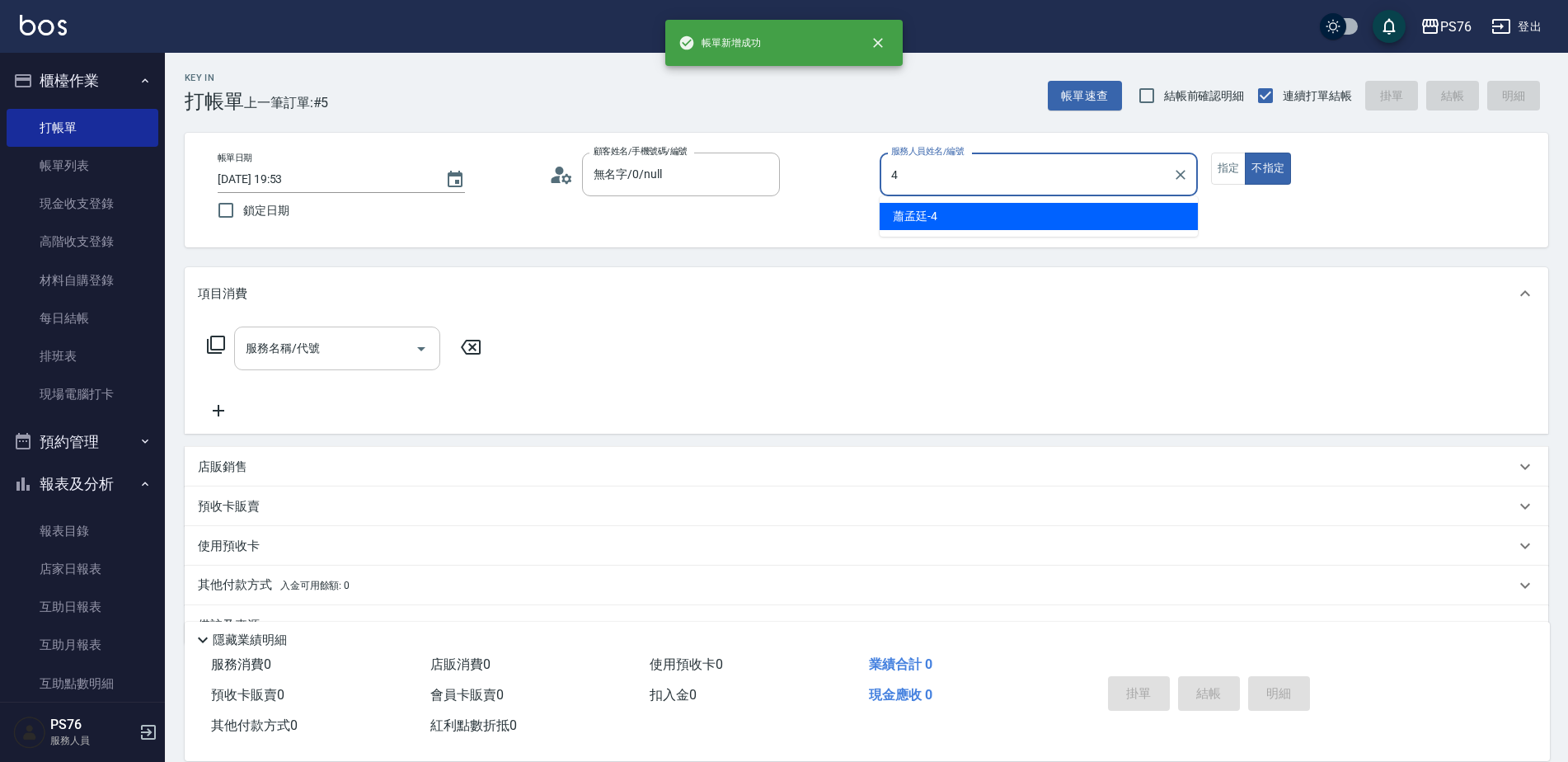
type input "蕭孟廷-4"
type button "false"
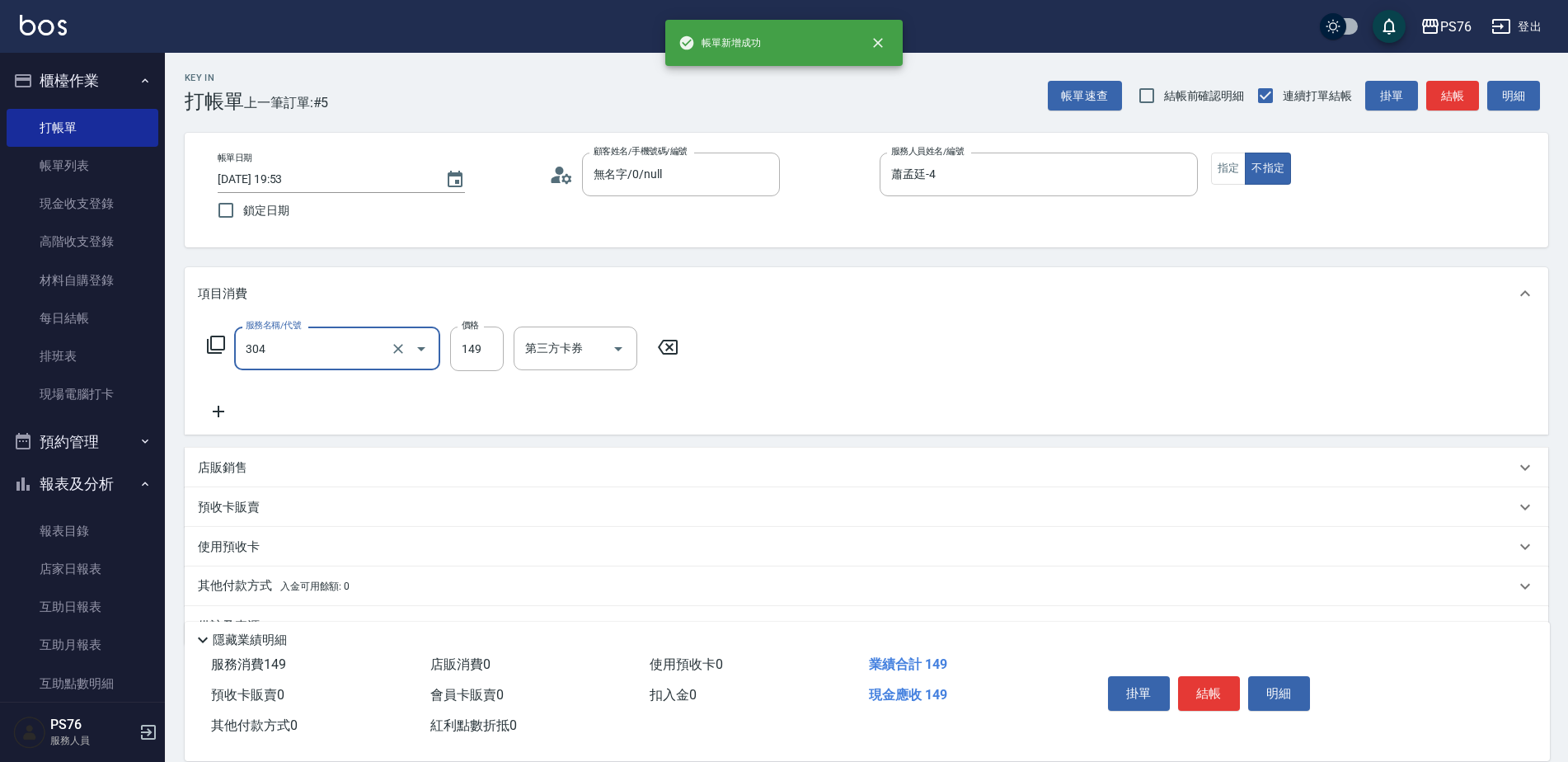
type input "剪髮(304)"
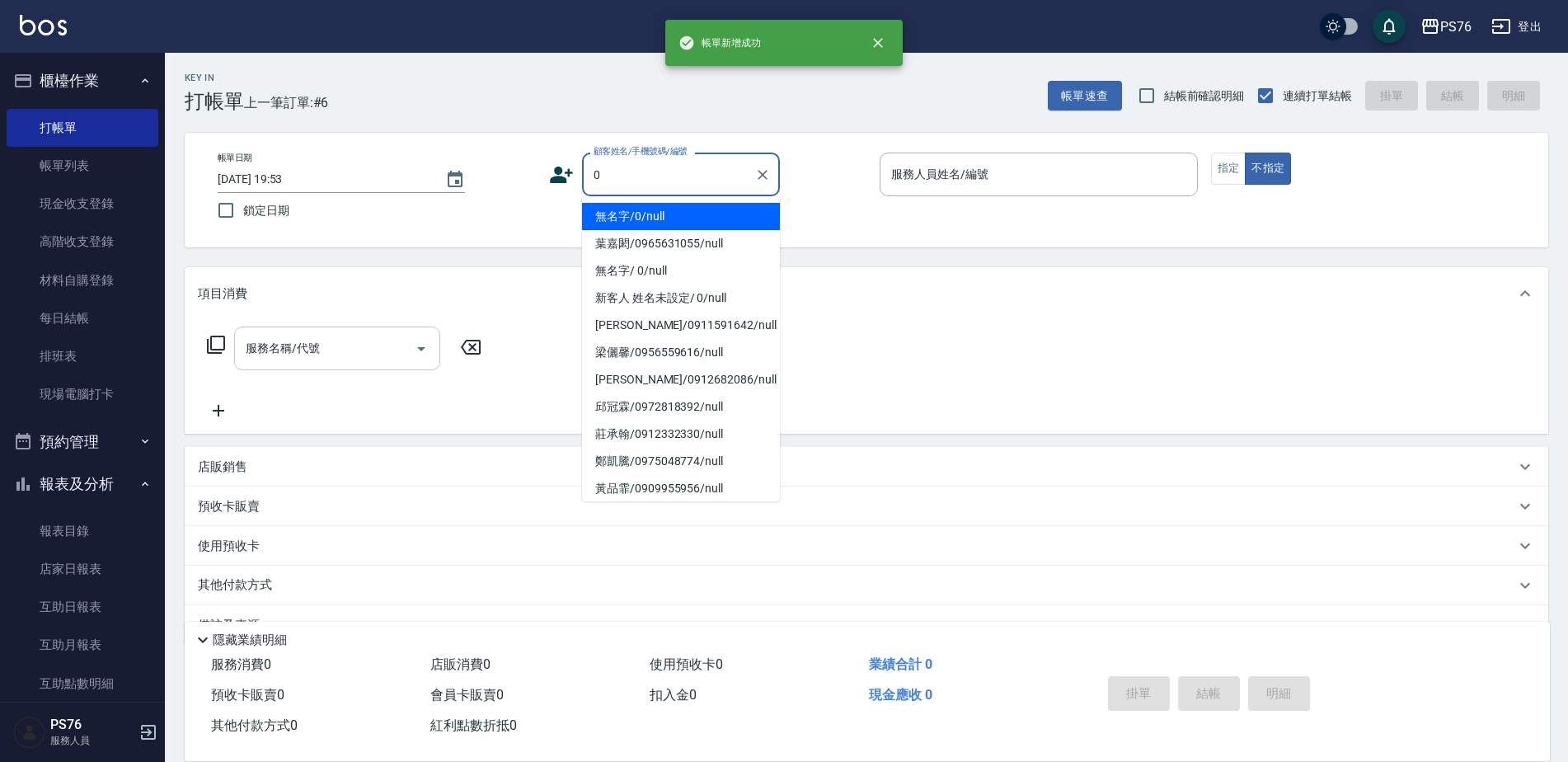
type input "無名字/0/null"
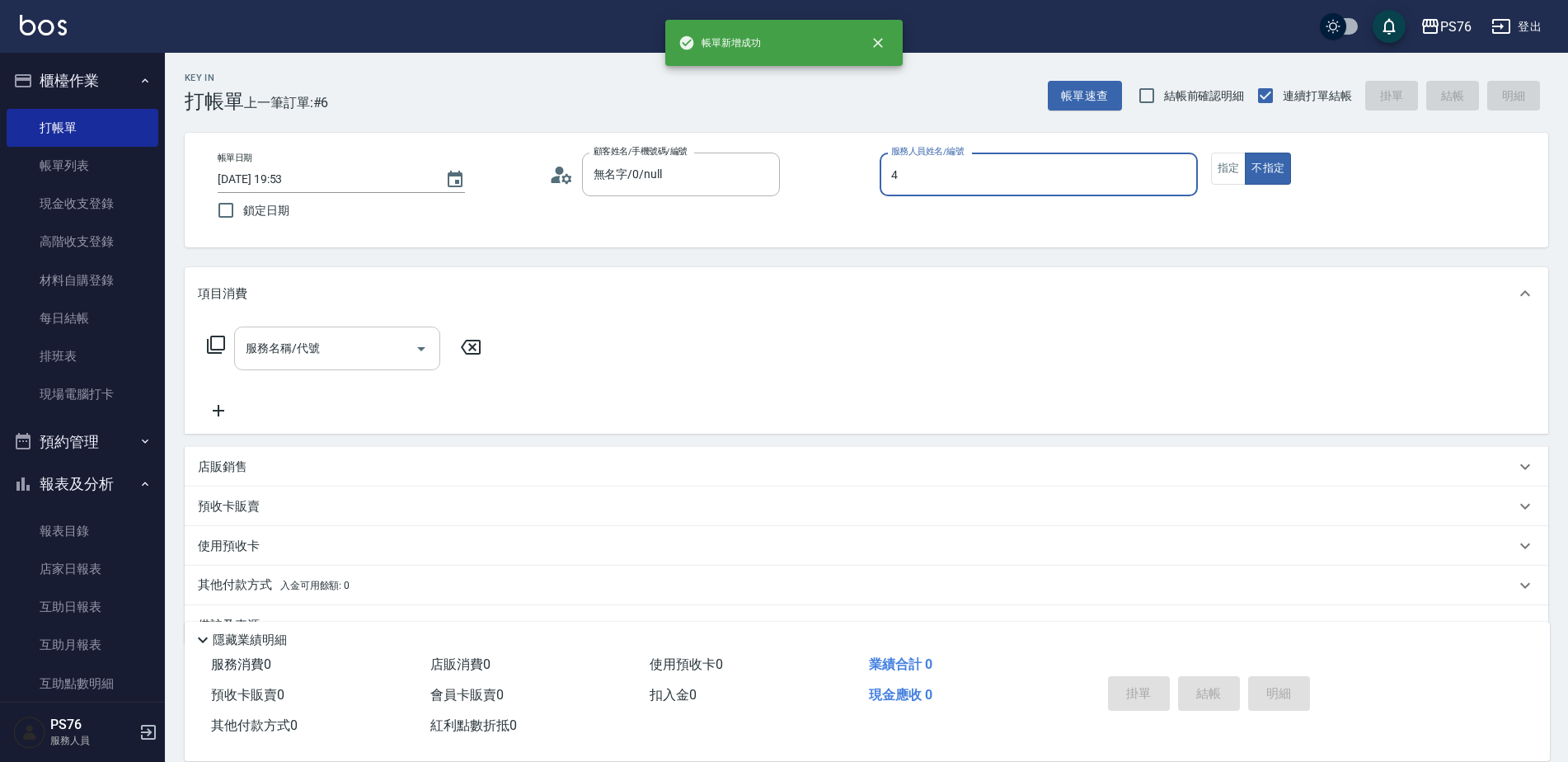
type input "蕭孟廷-4"
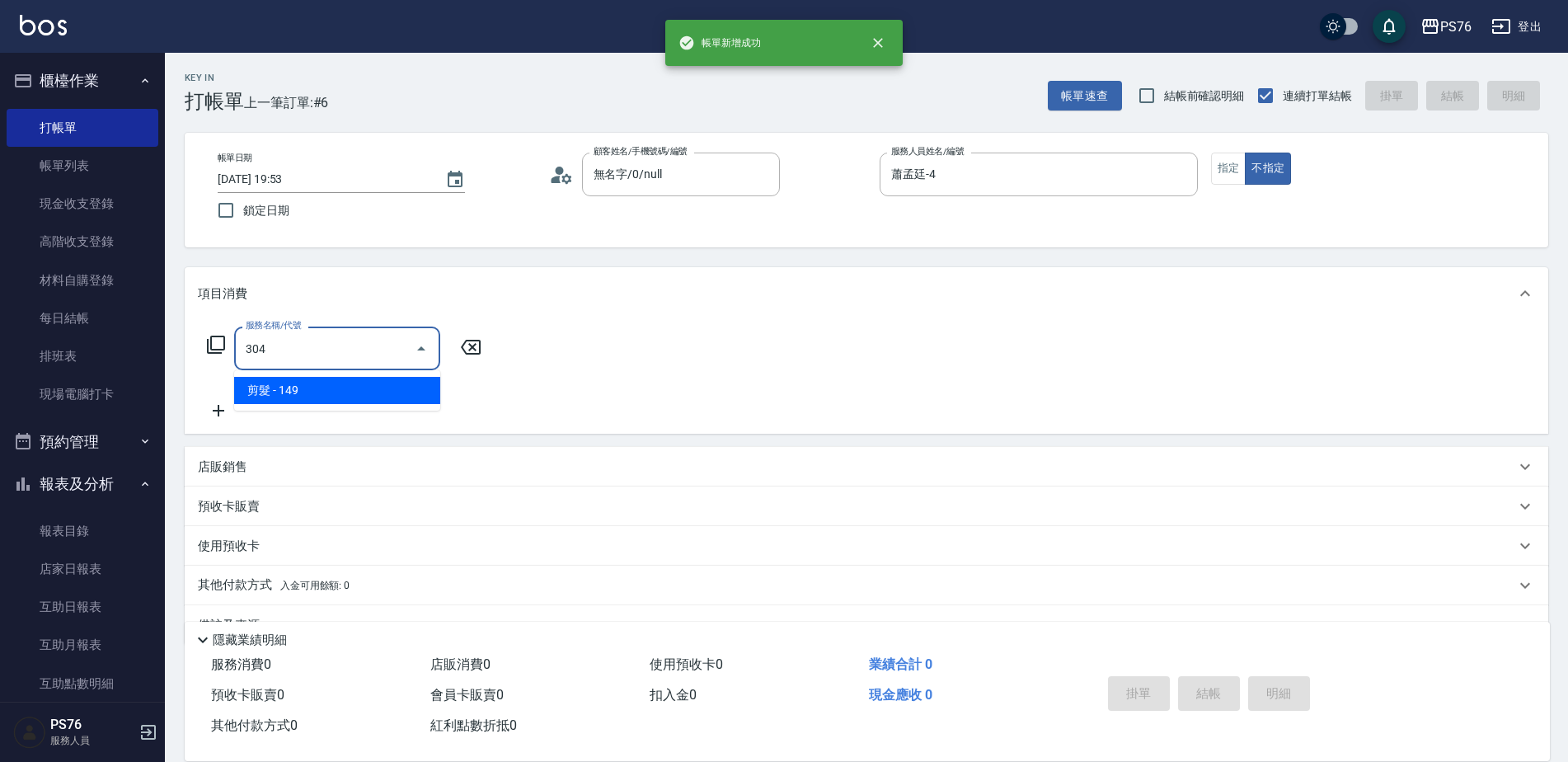
type input "剪髮(304)"
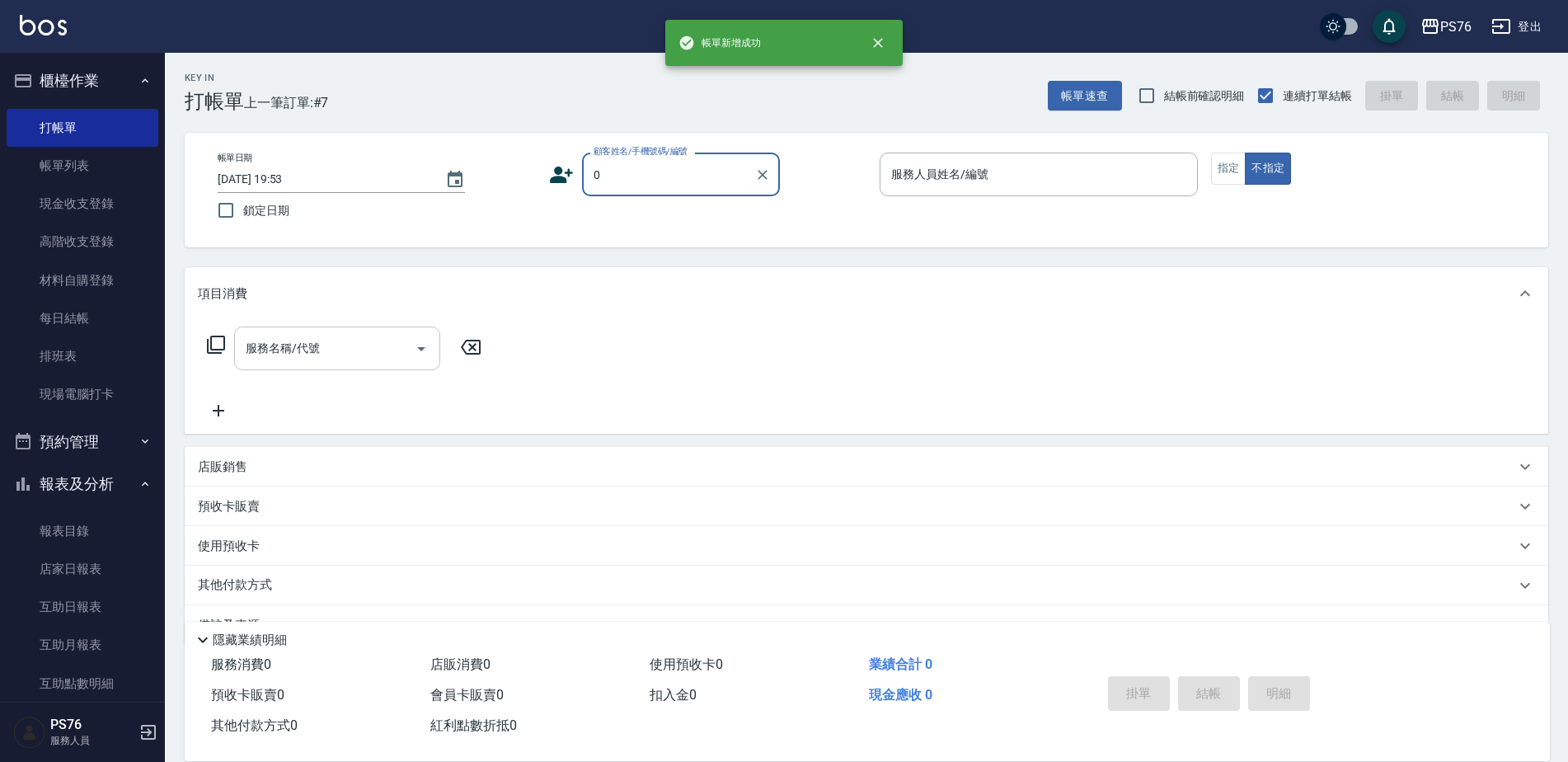
type input "無名字/0/null"
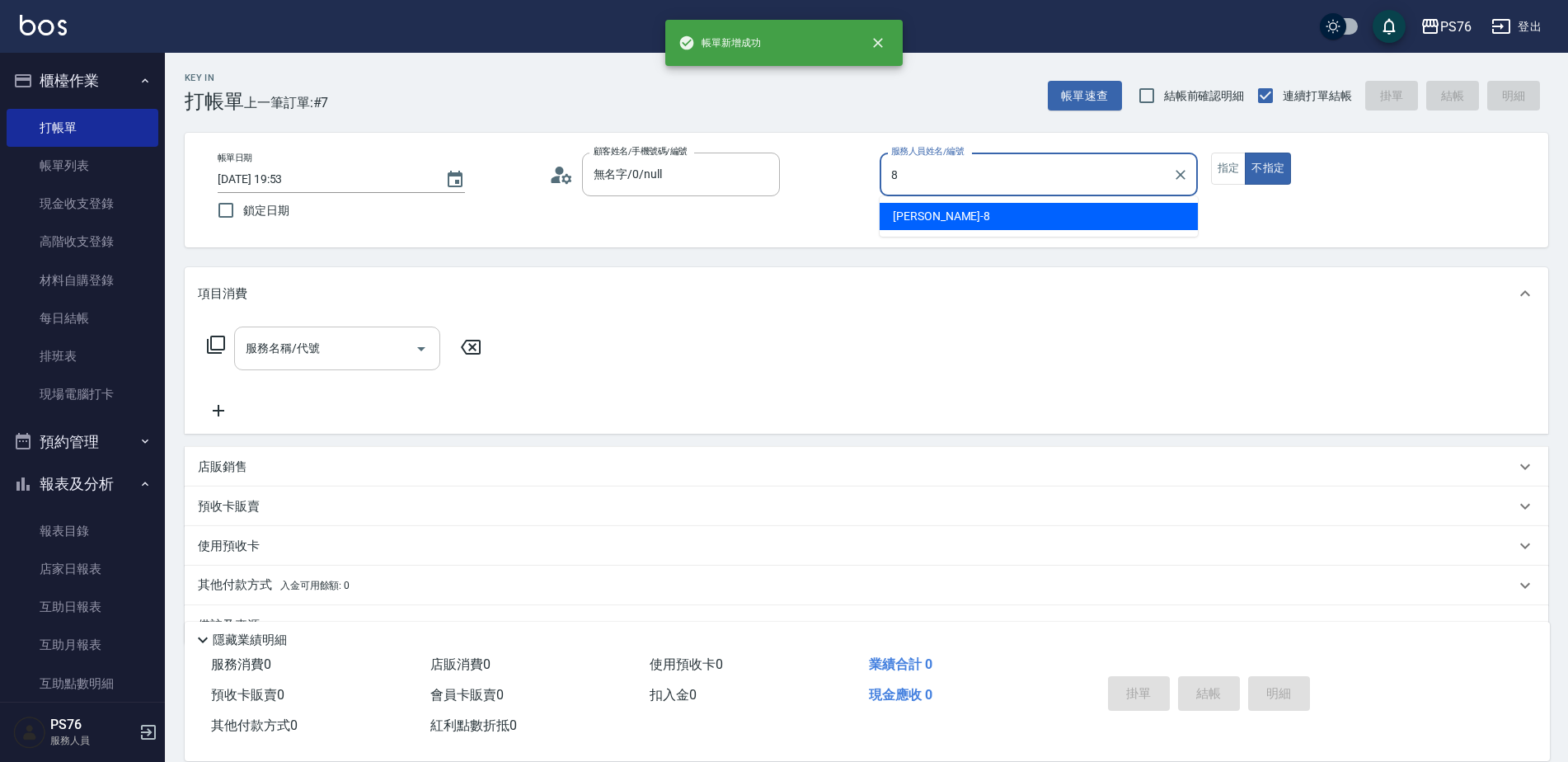
type input "韓韓森-8"
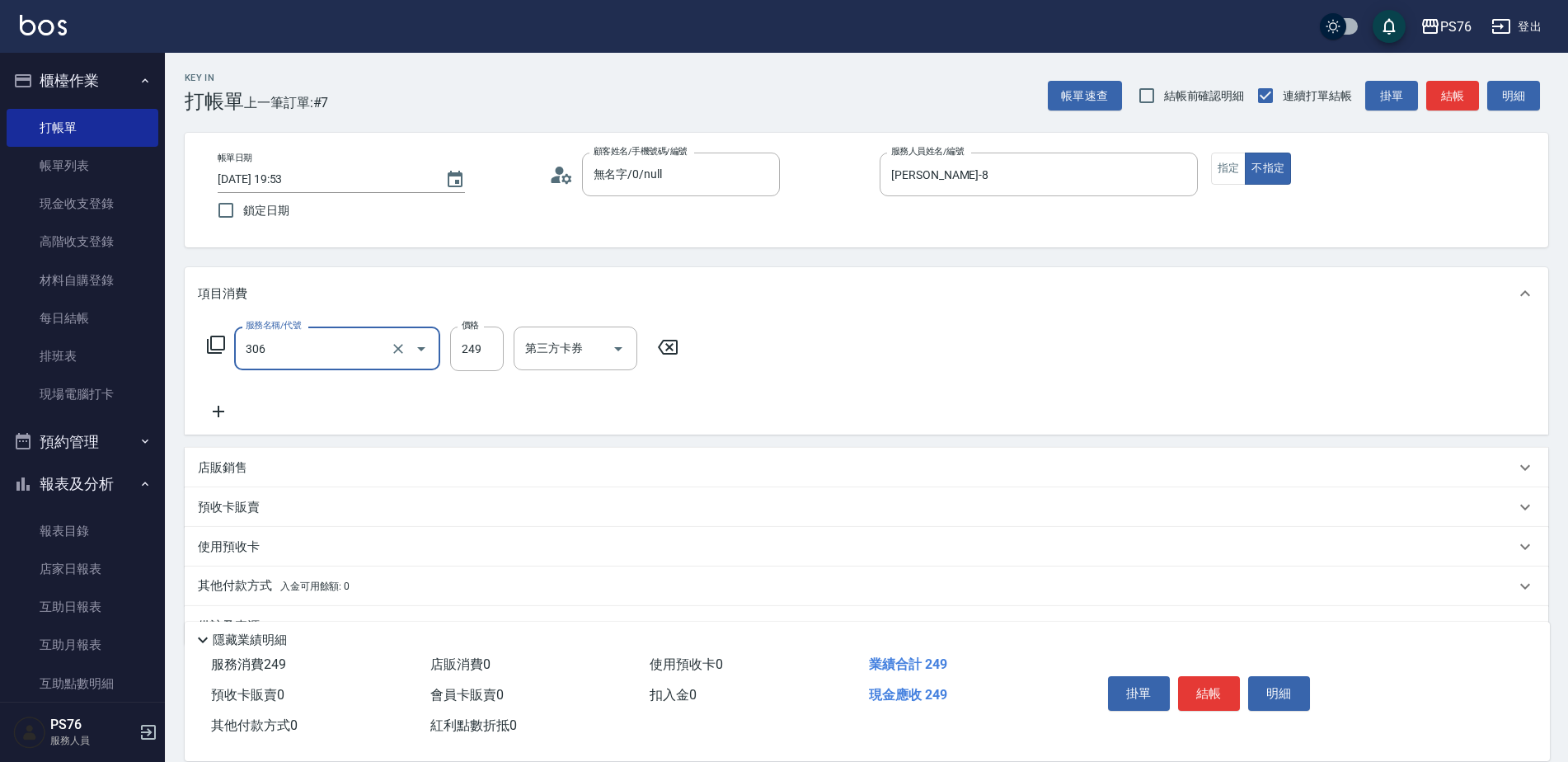
type input "剪髮(306)"
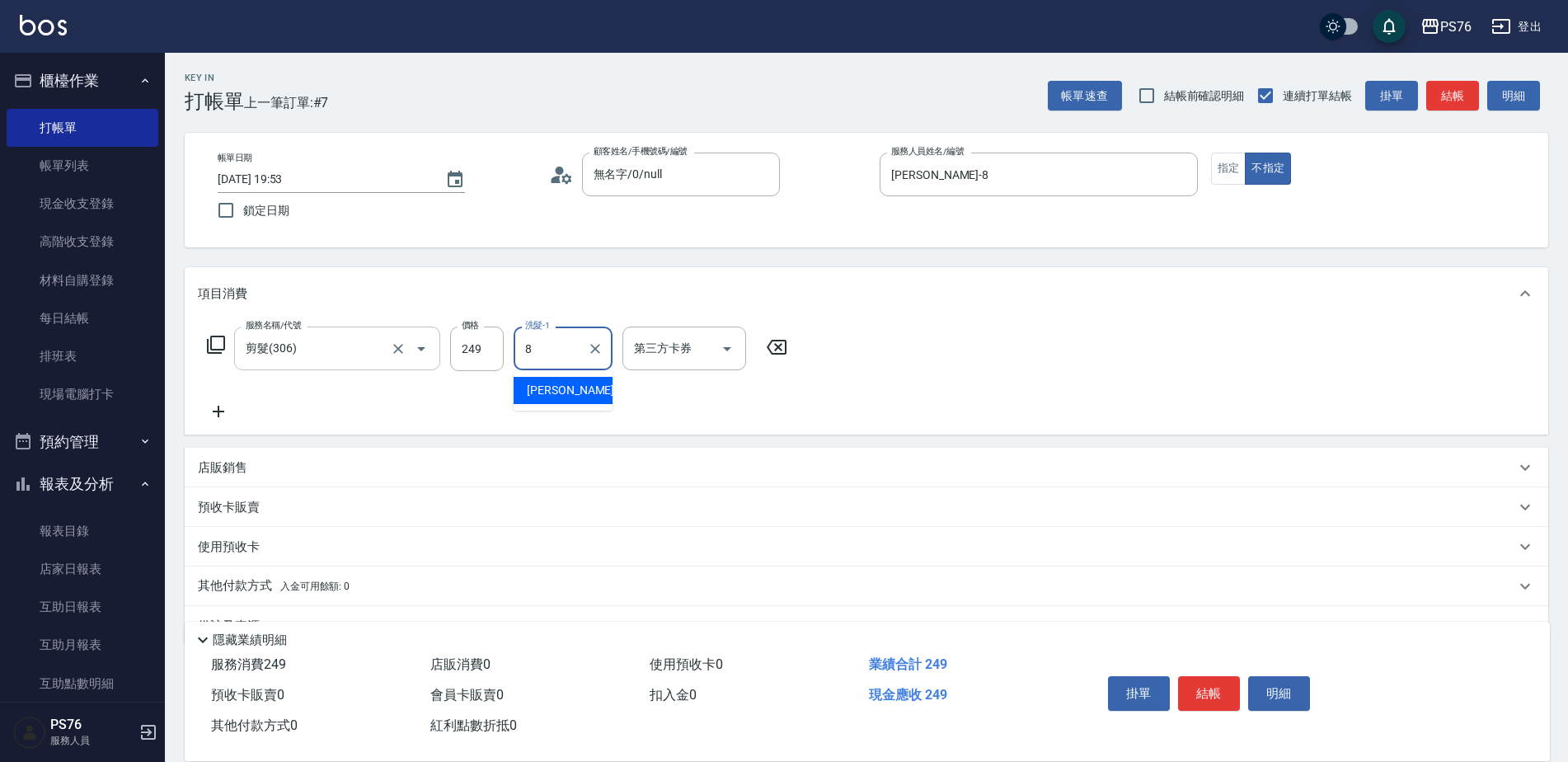
type input "韓韓森-8"
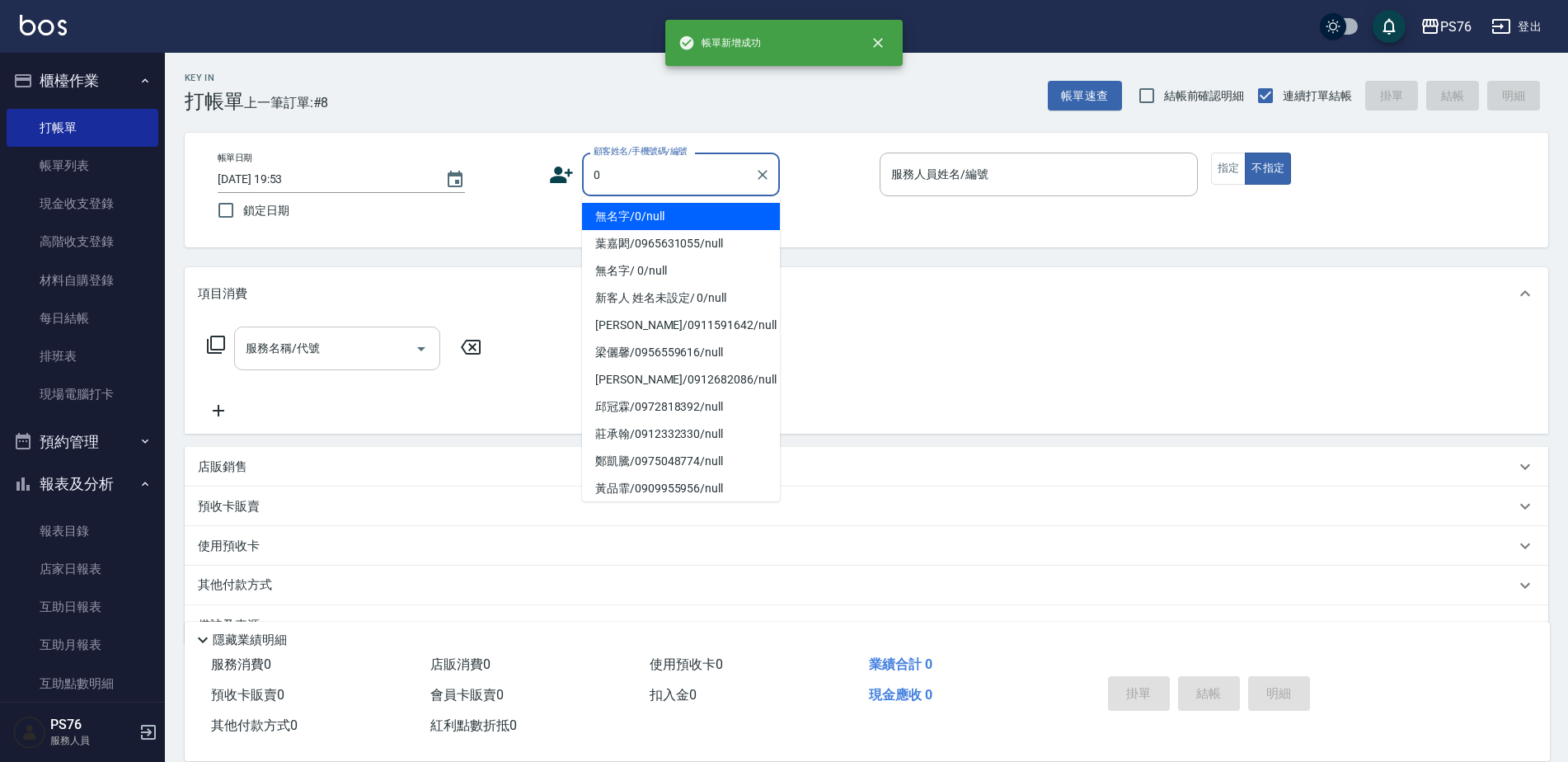
type input "無名字/0/null"
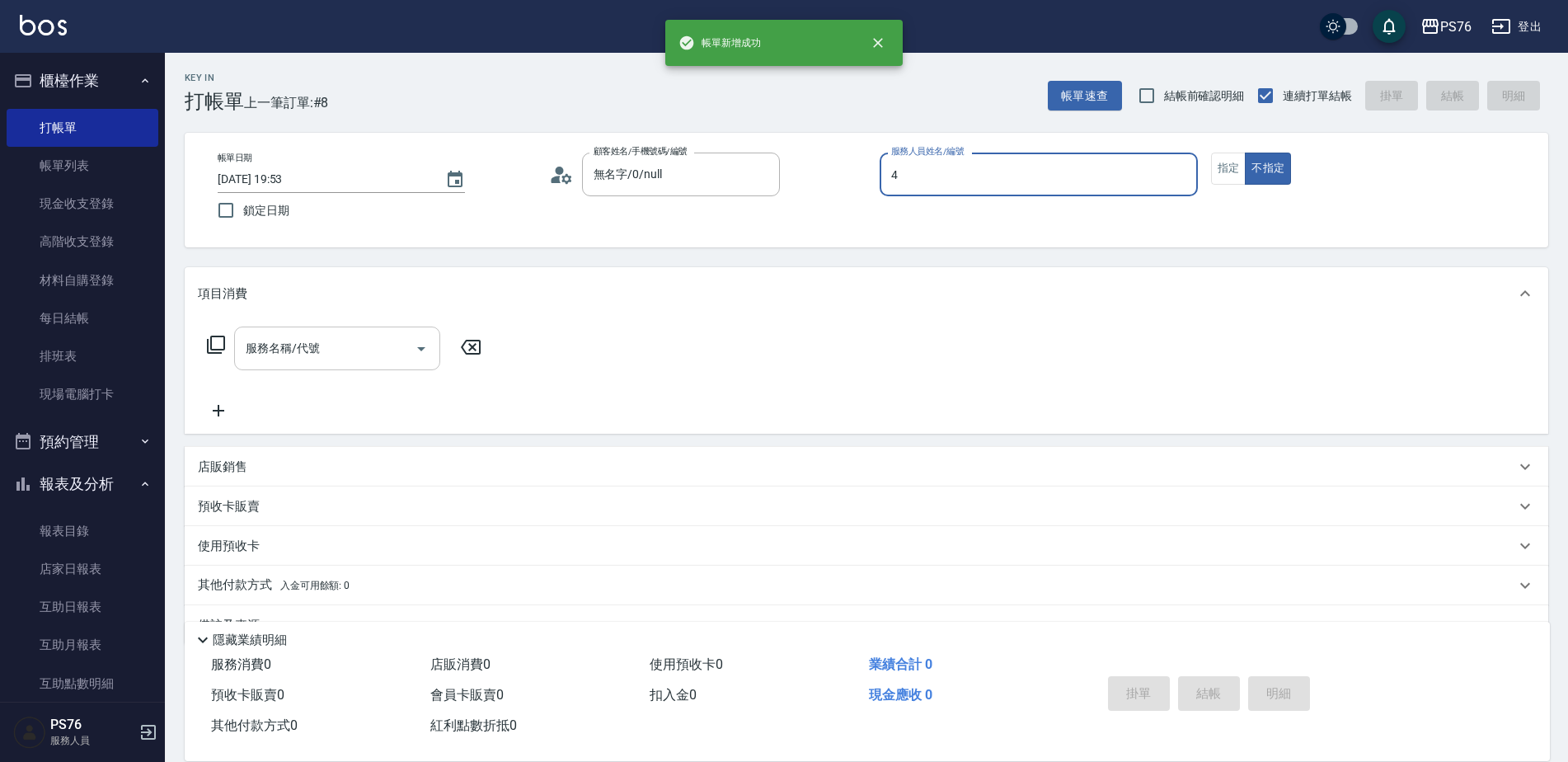
type input "蕭孟廷-4"
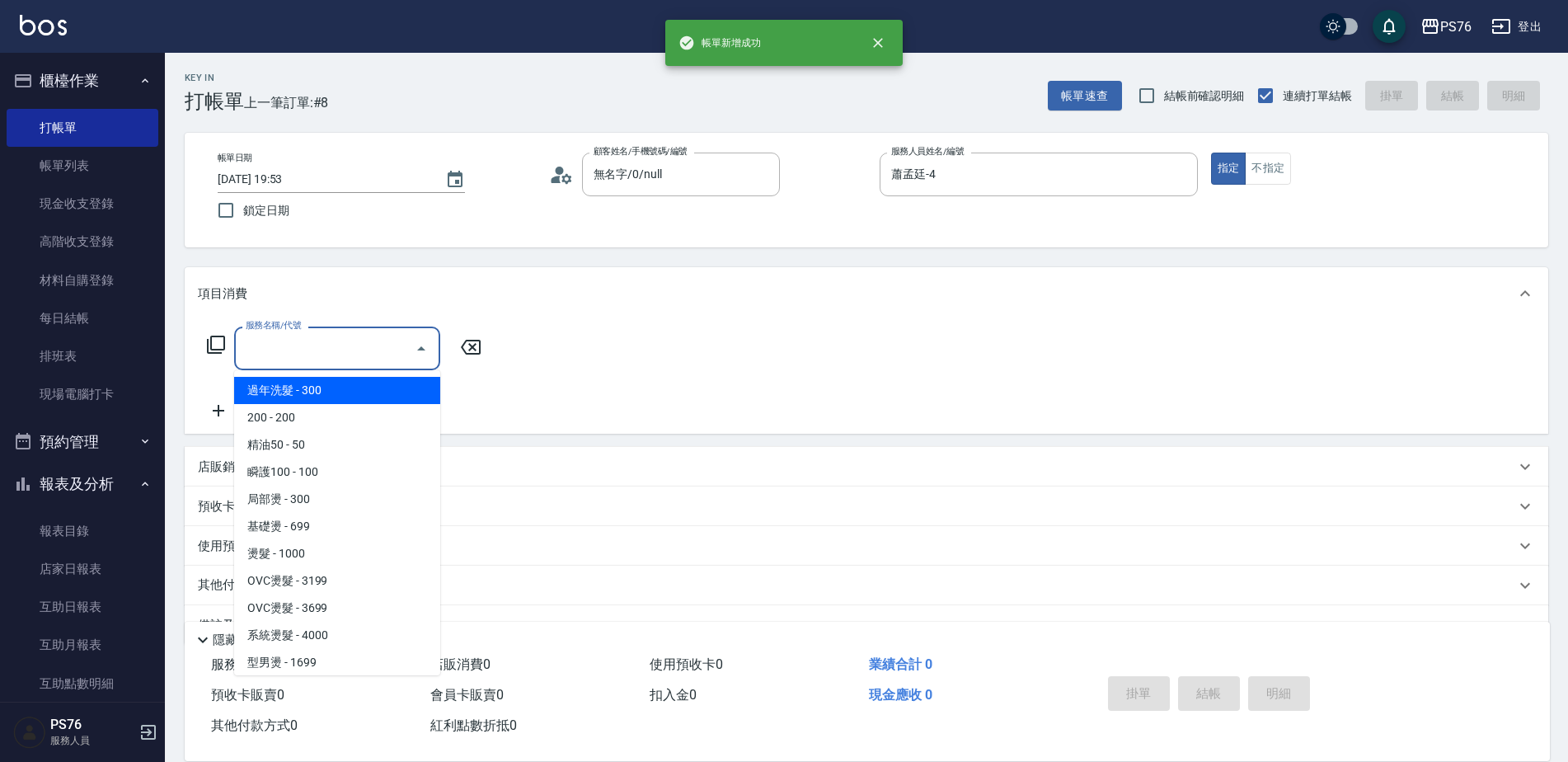
click at [251, 361] on input "服務名稱/代號" at bounding box center [324, 348] width 167 height 29
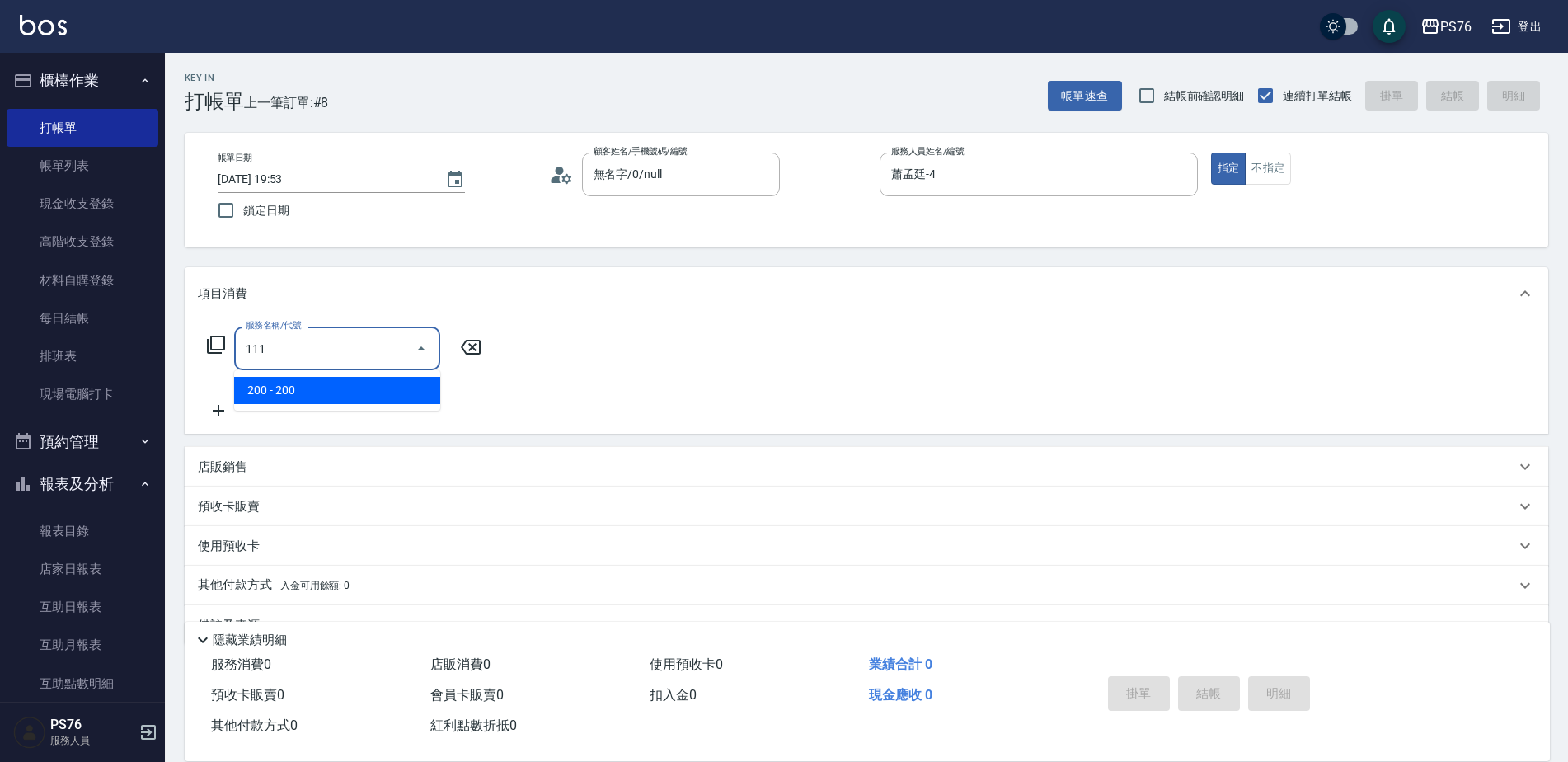
type input "200(111)"
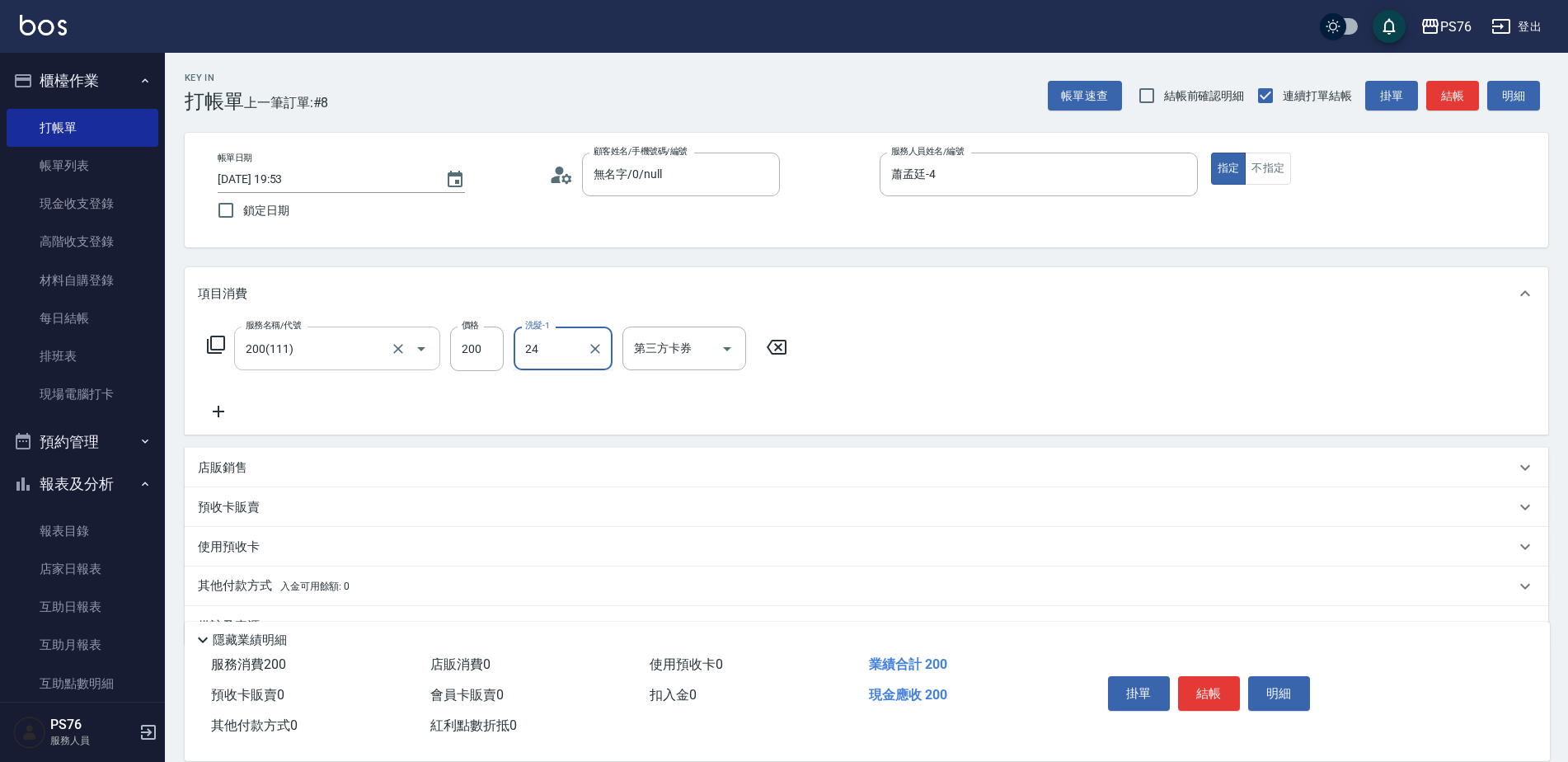
type input "游怡瑄-24"
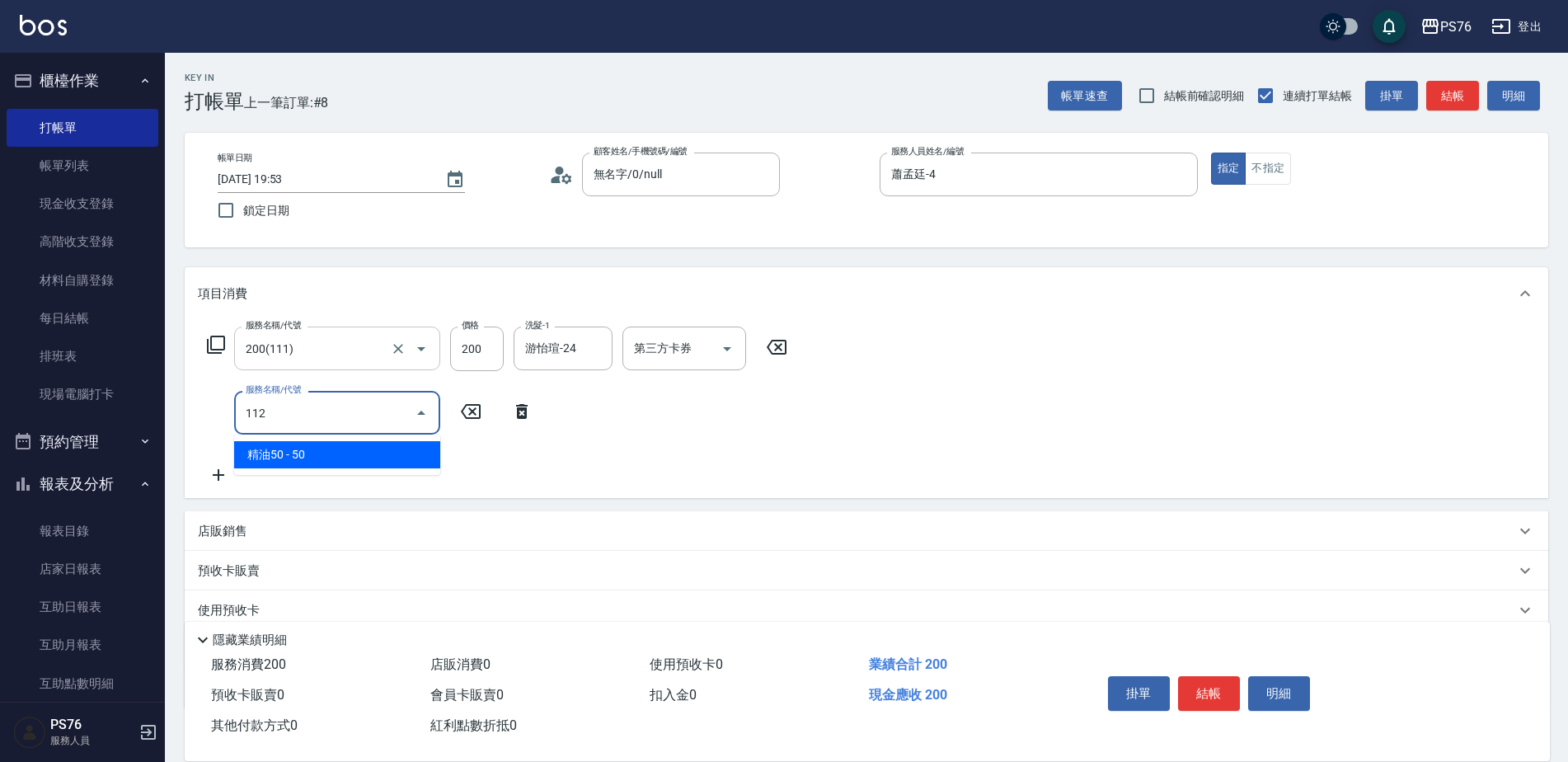
type input "精油50(112)"
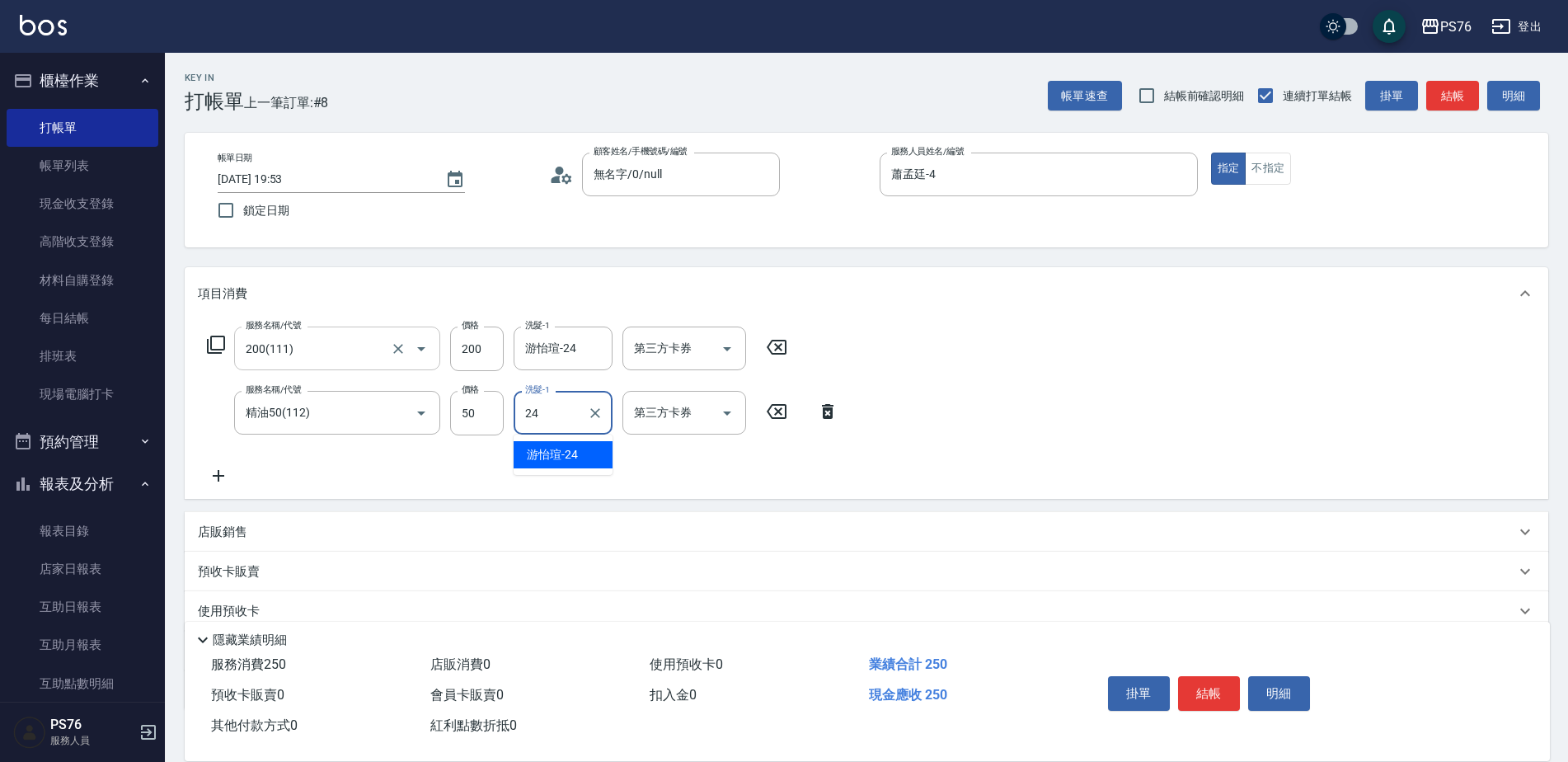
type input "游怡瑄-24"
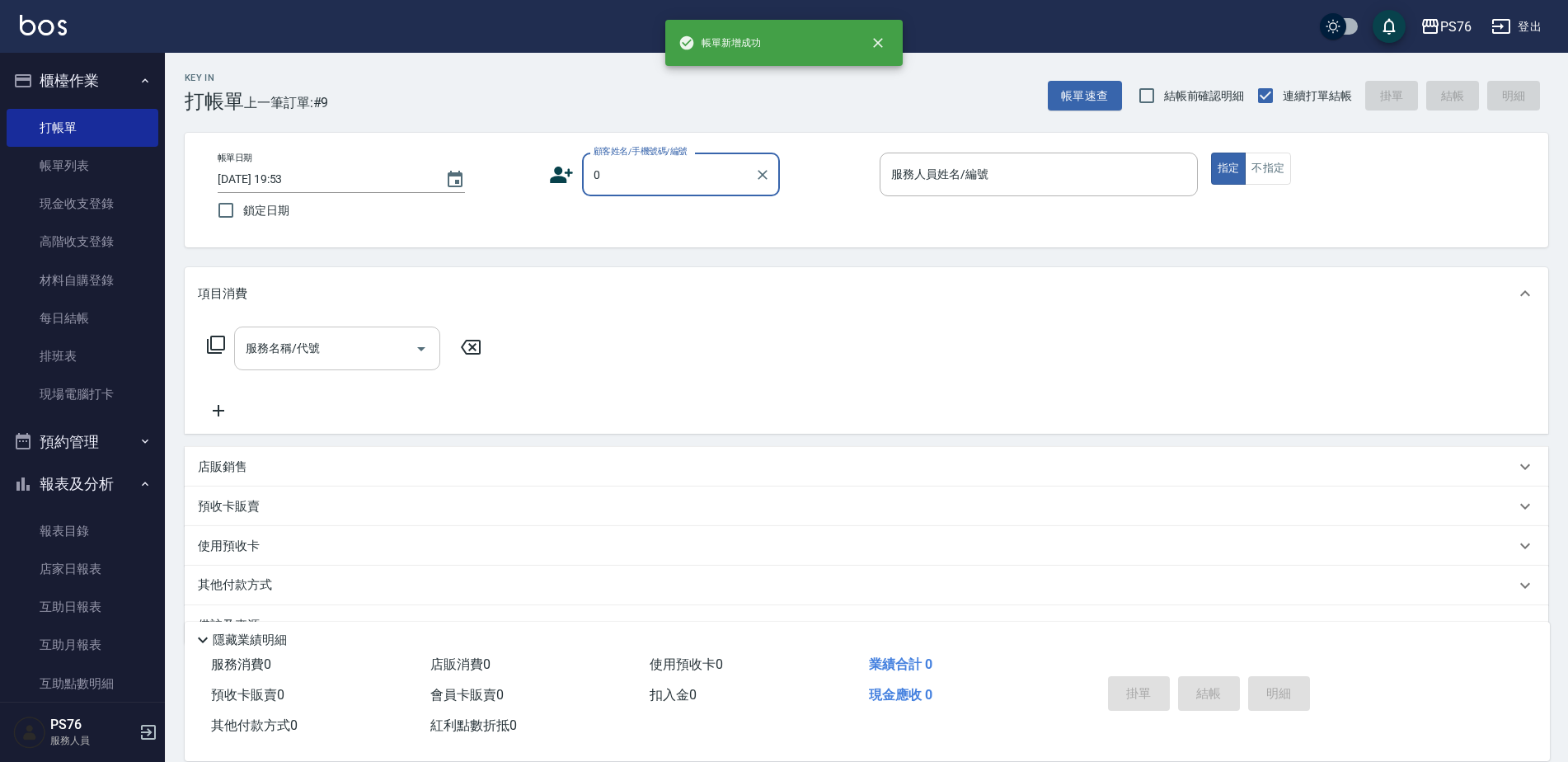
type input "無名字/0/null"
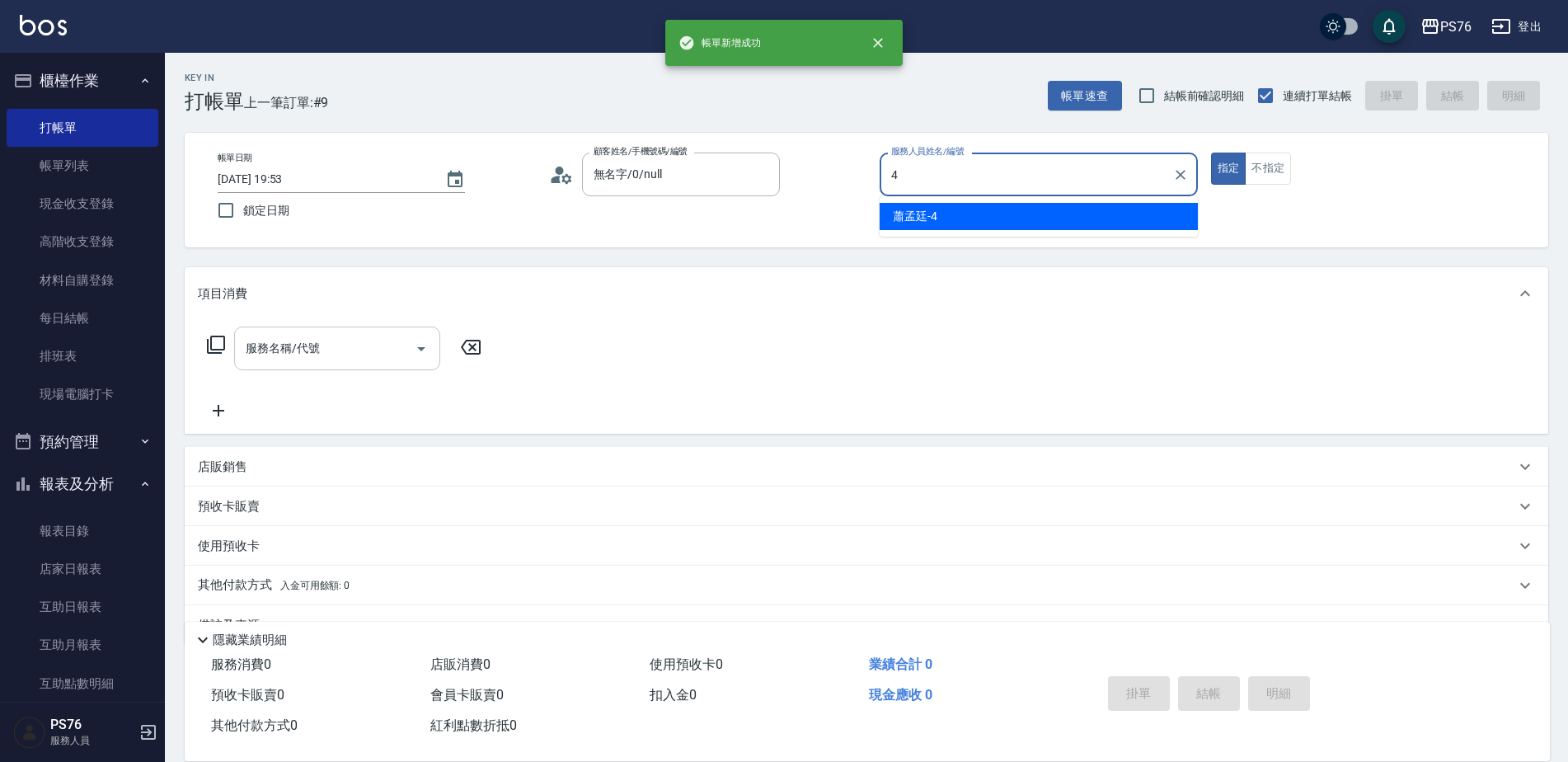
type input "蕭孟廷-4"
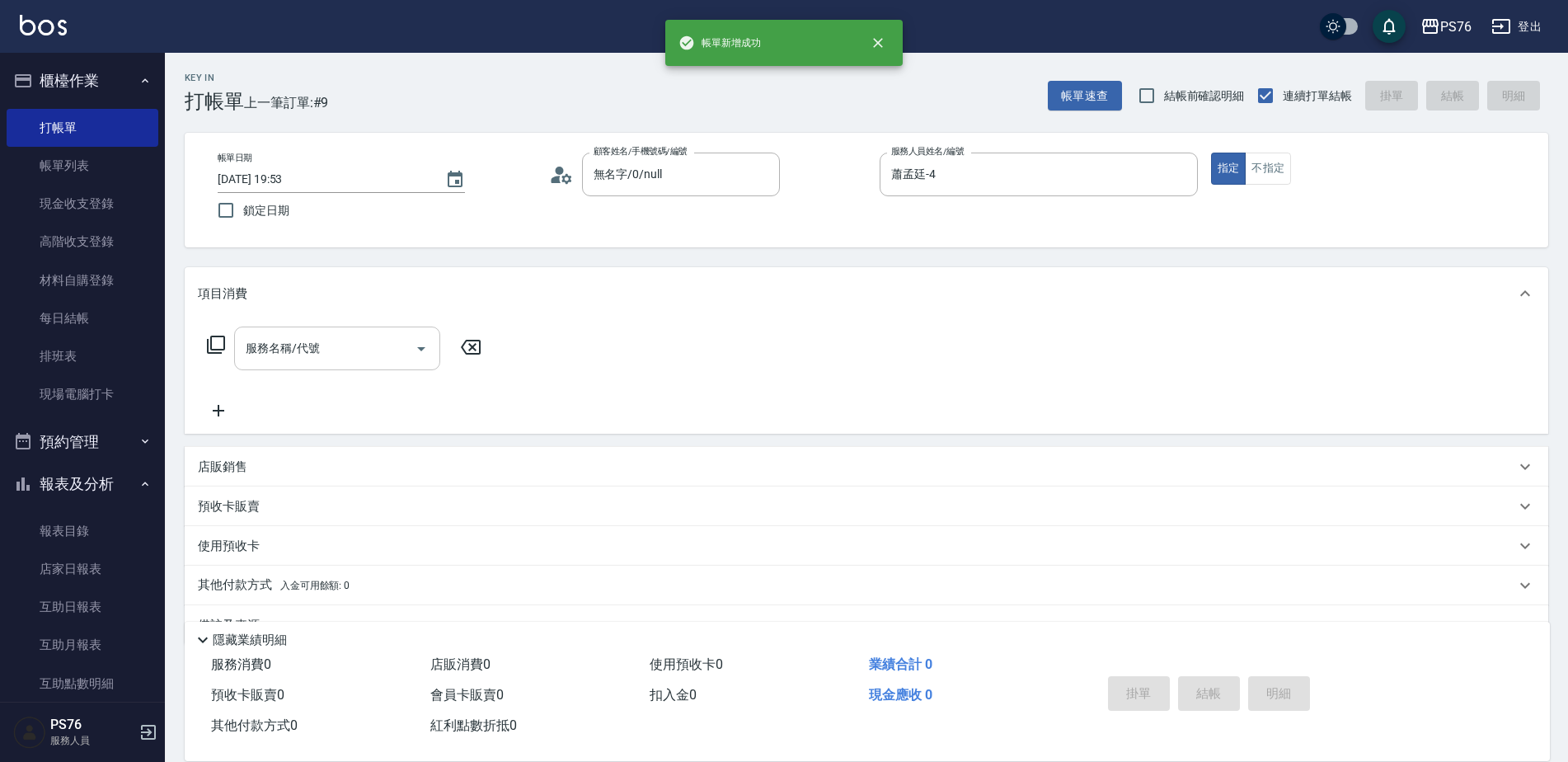
click at [251, 361] on input "服務名稱/代號" at bounding box center [324, 348] width 167 height 29
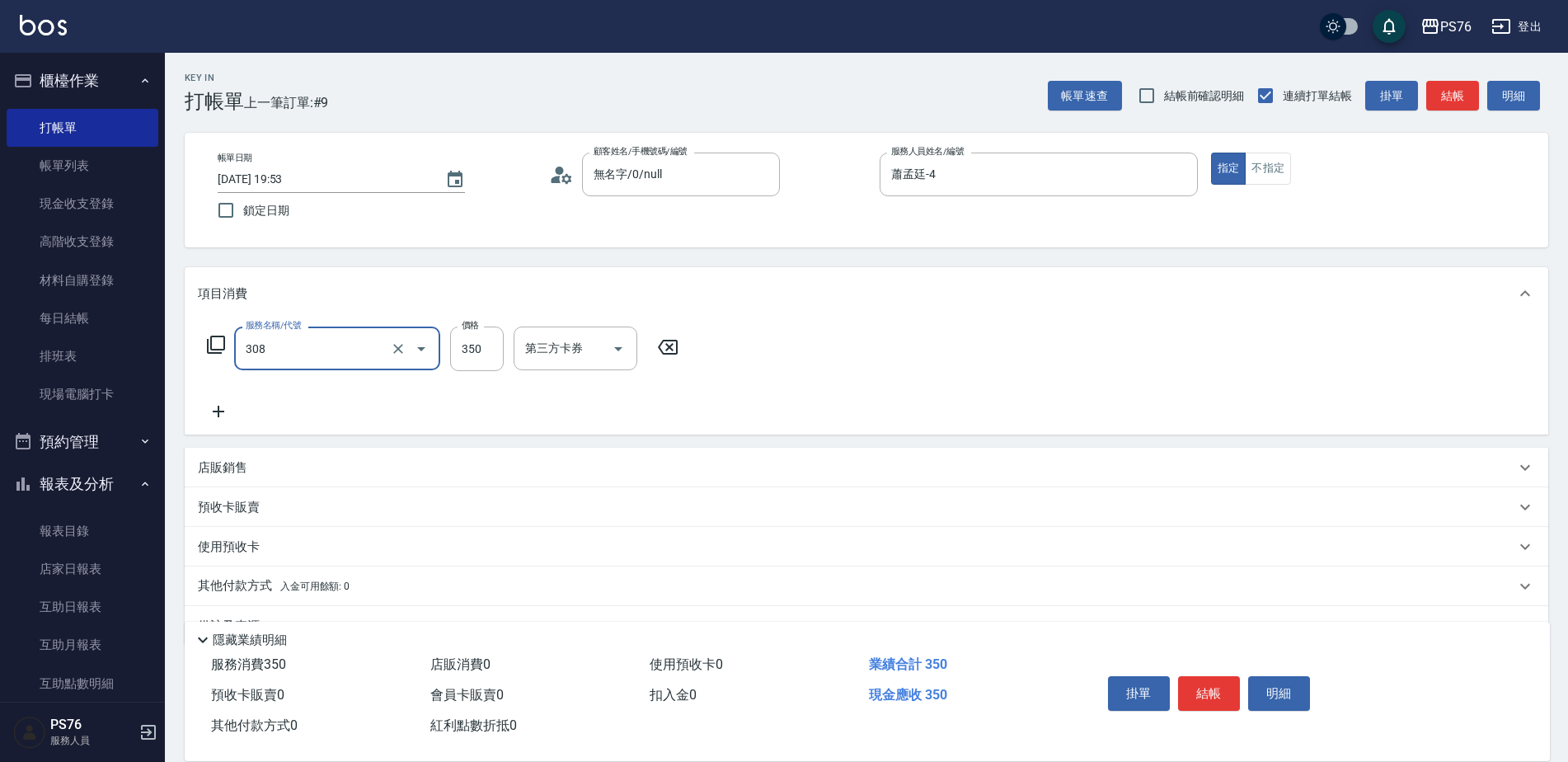
type input "洗+剪(308)"
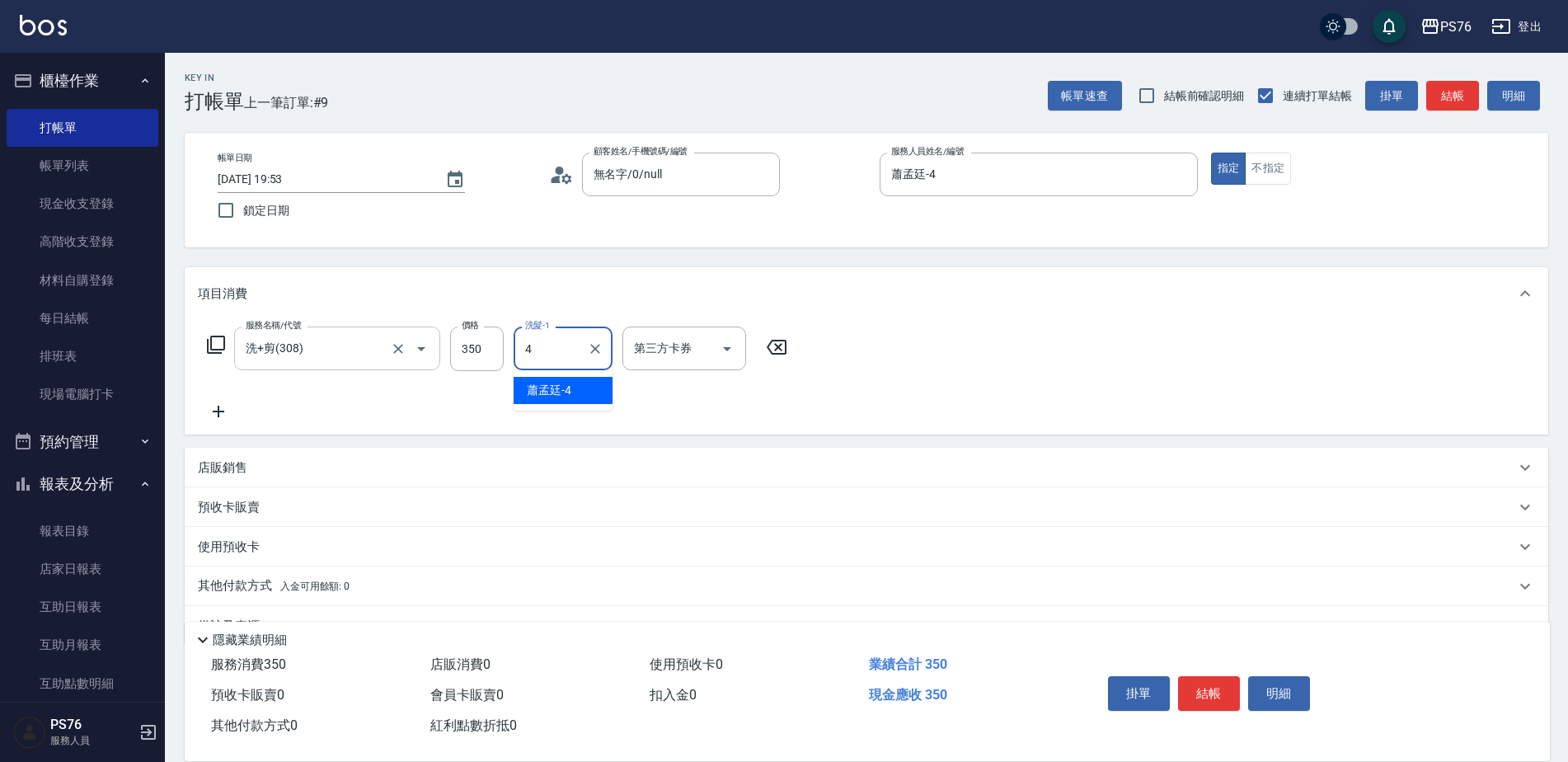
type input "蕭孟廷-4"
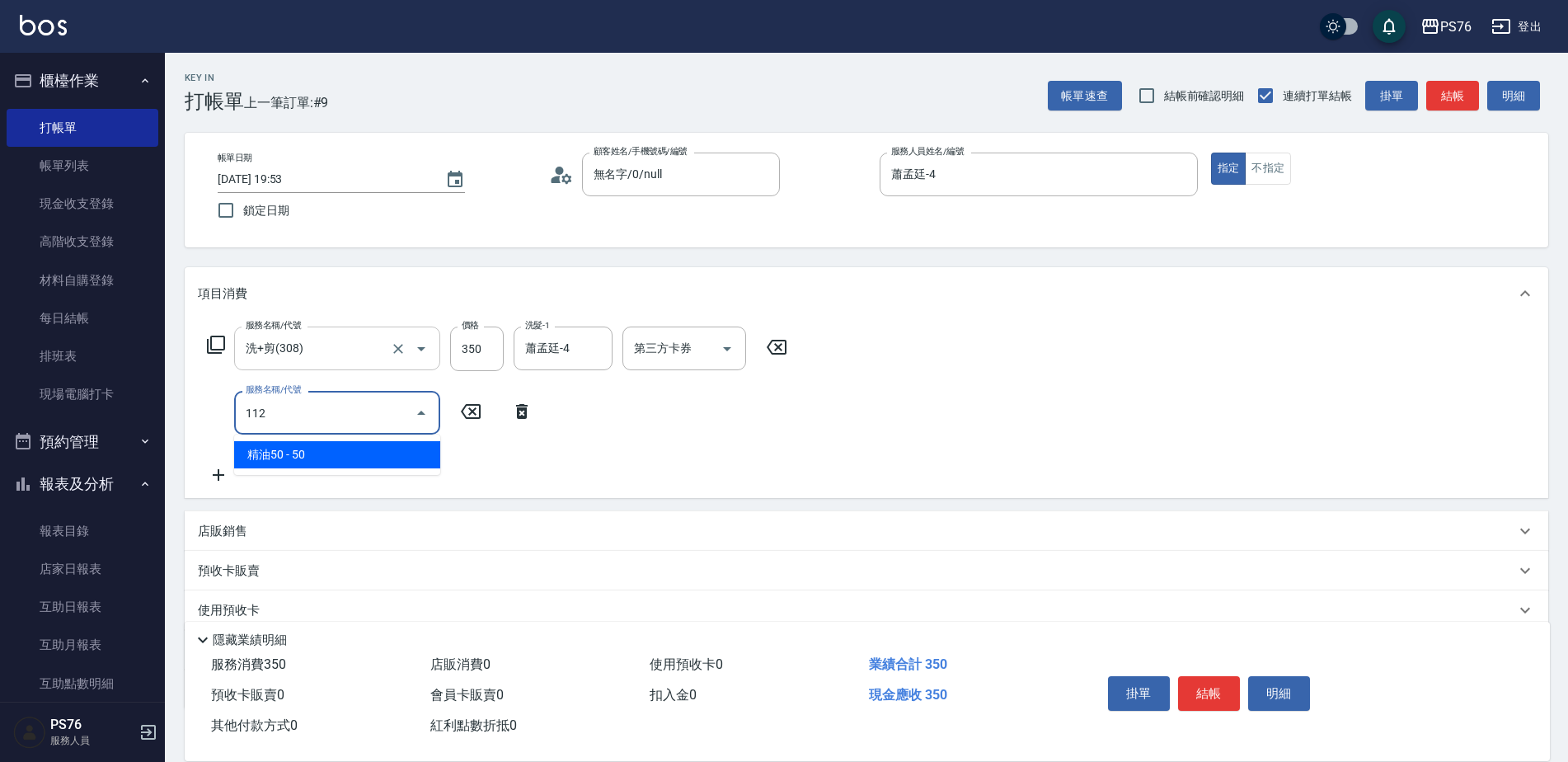
type input "精油50(112)"
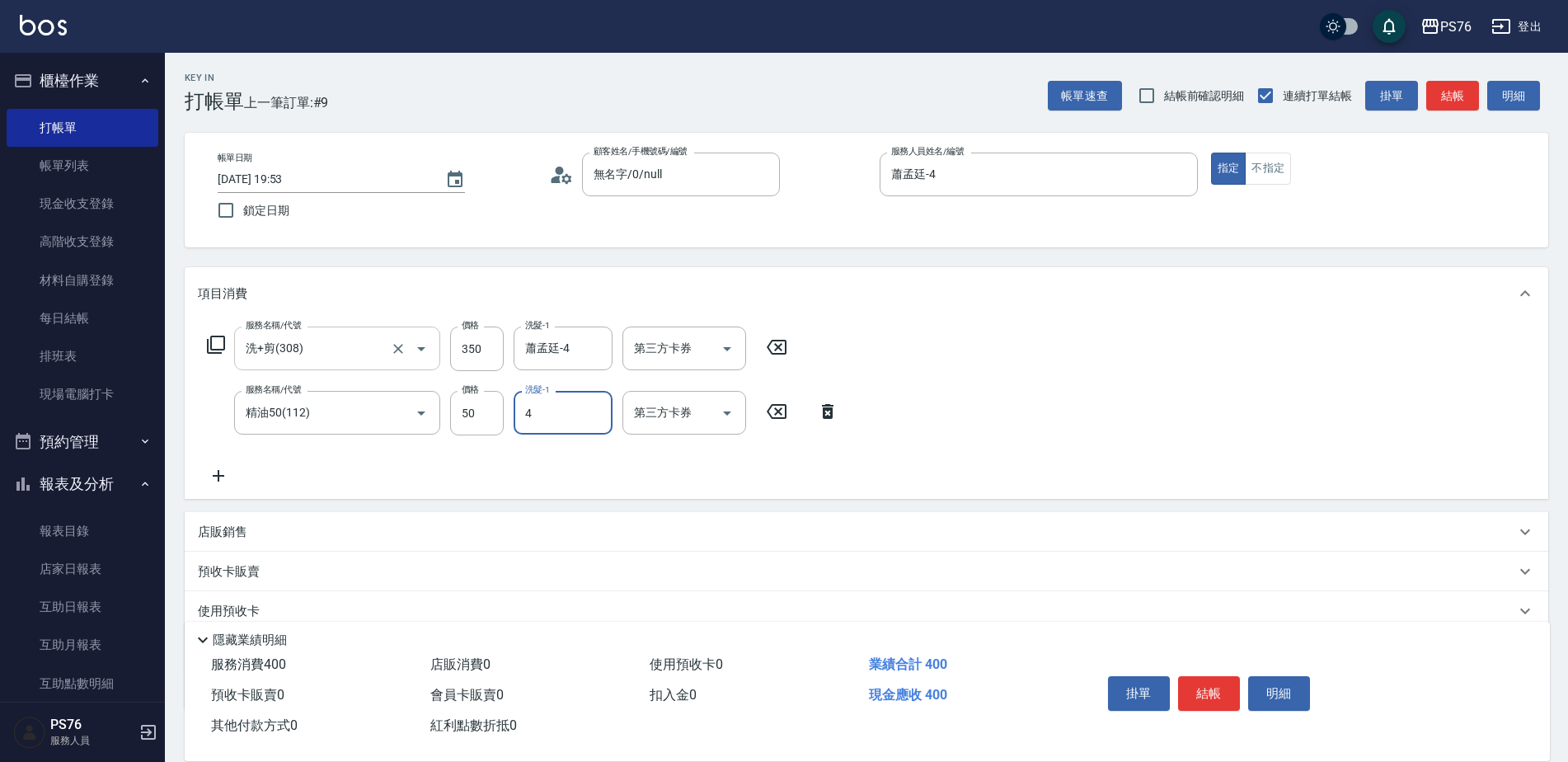
type input "蕭孟廷-4"
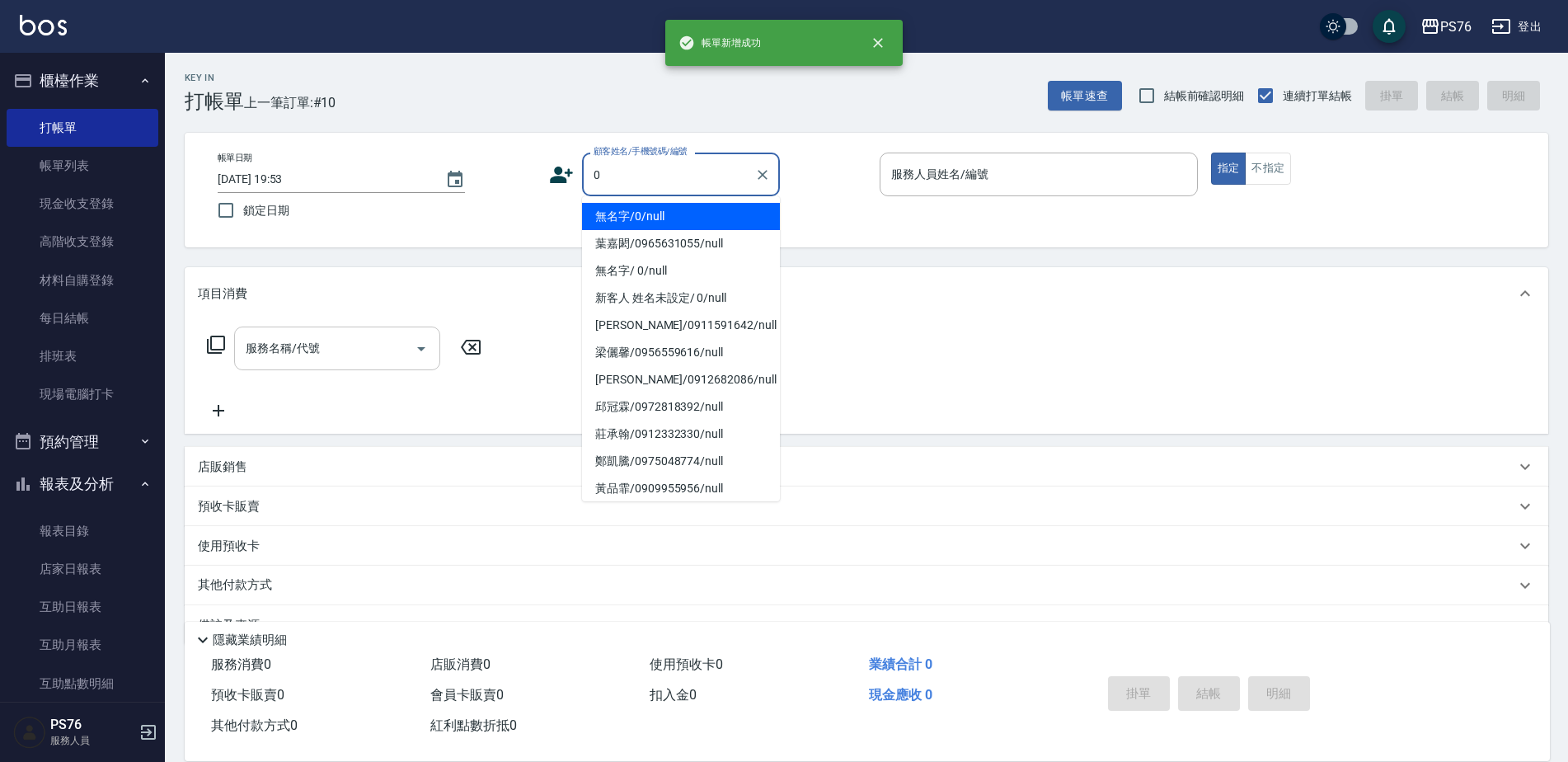
type input "無名字/0/null"
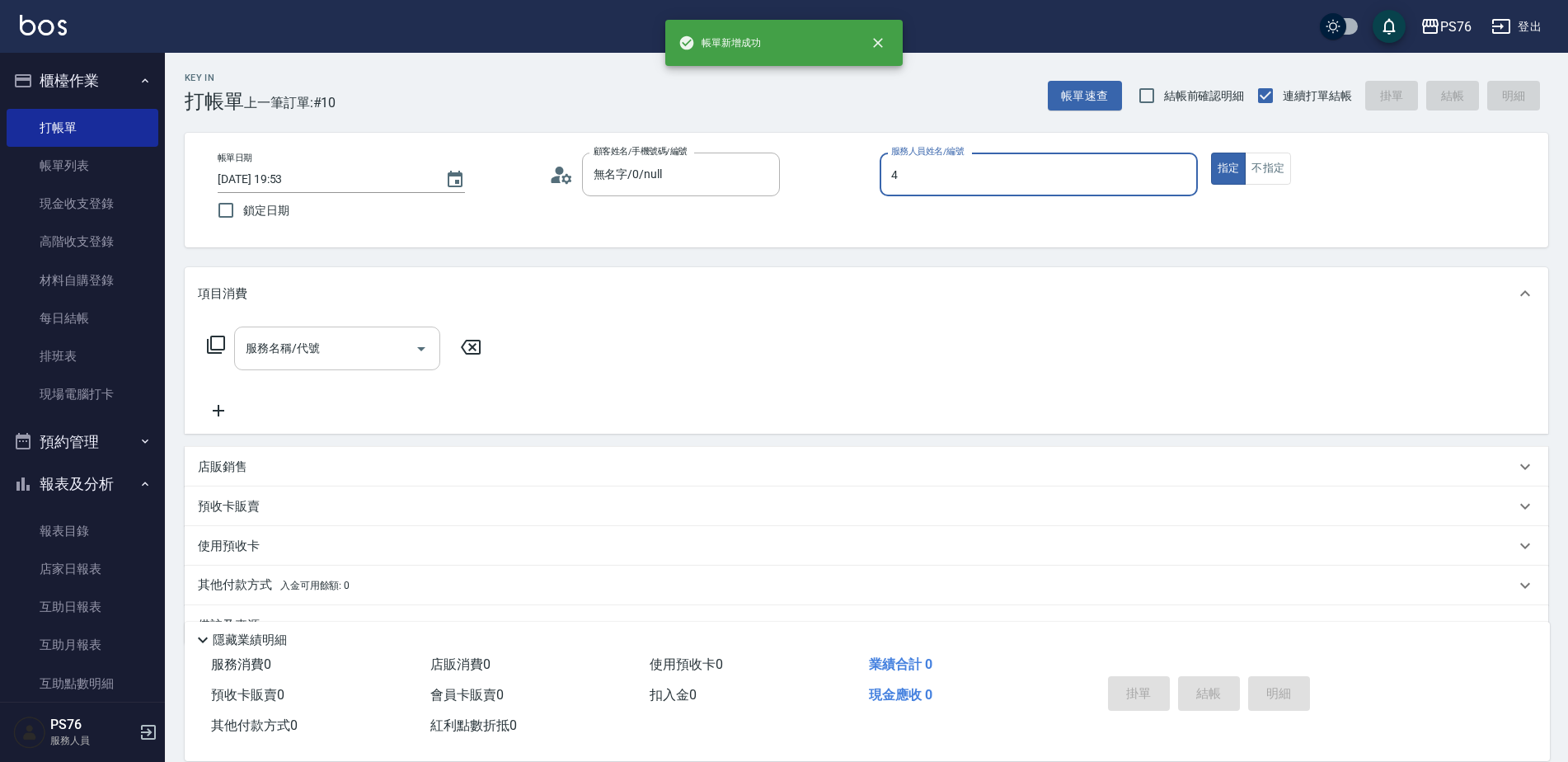
type input "蕭孟廷-4"
click at [251, 361] on input "服務名稱/代號" at bounding box center [324, 348] width 167 height 29
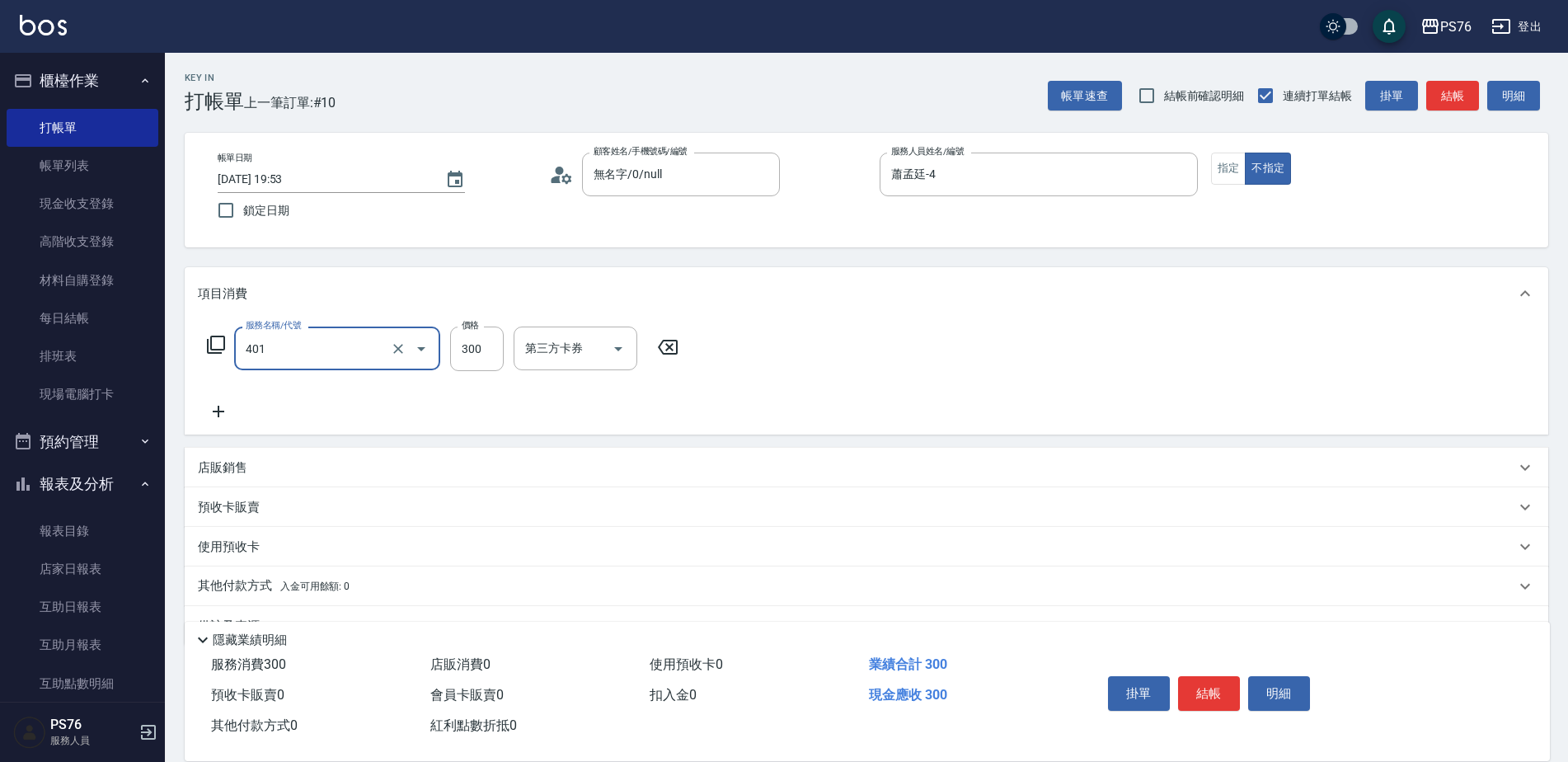
type input "300護(401)"
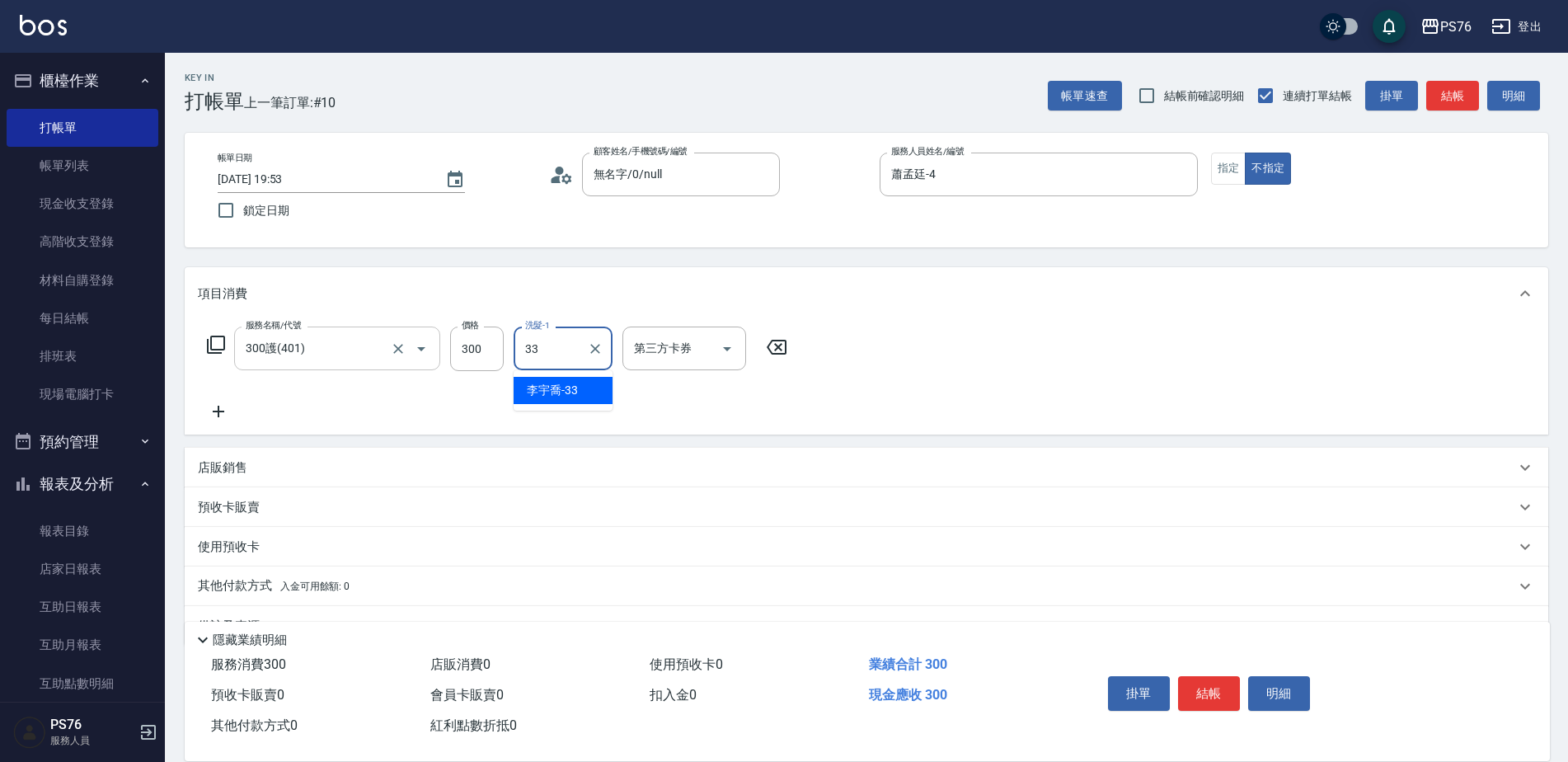
type input "李宇喬-33"
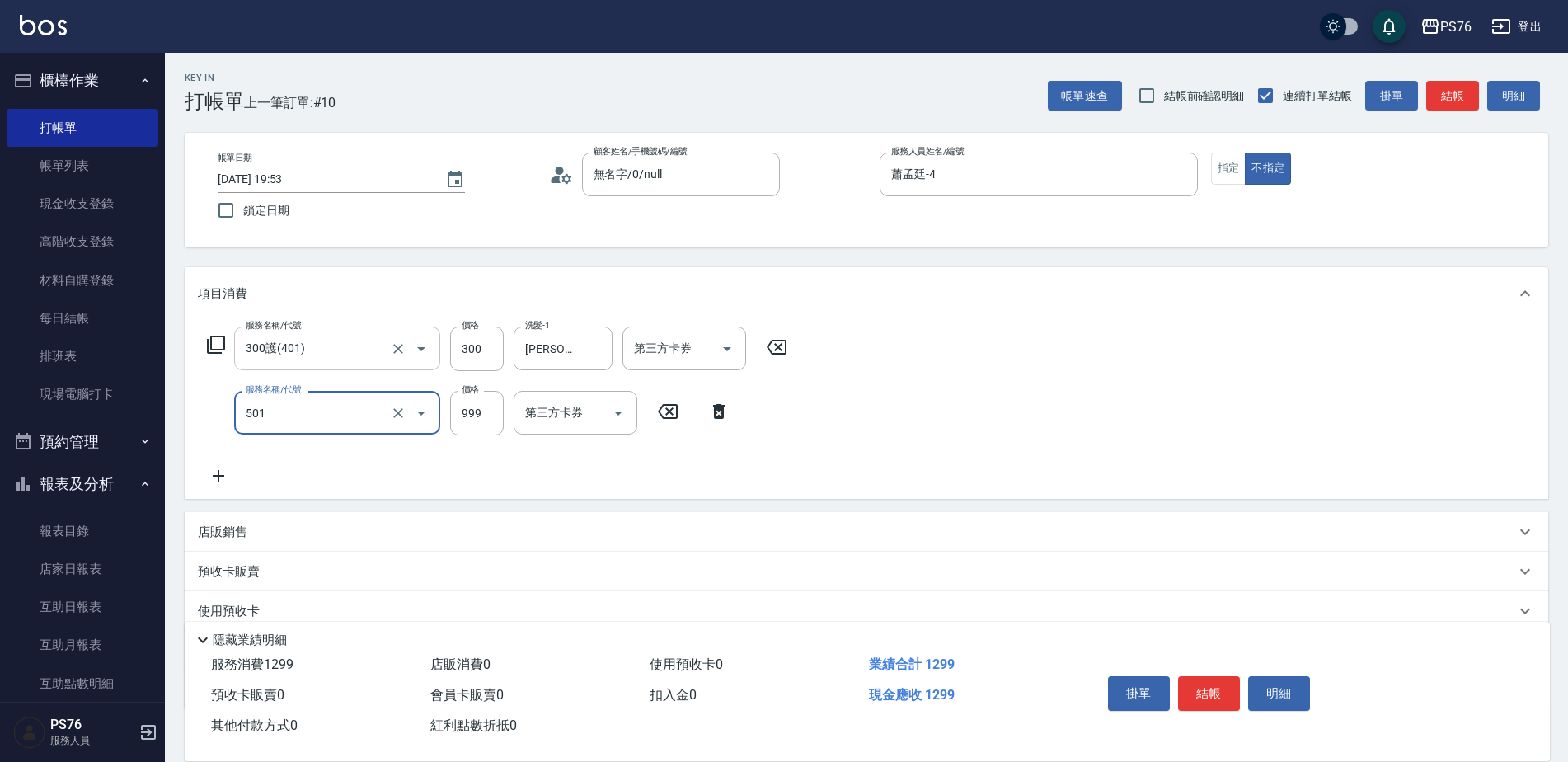
type input "染髮(501)"
type input "1400"
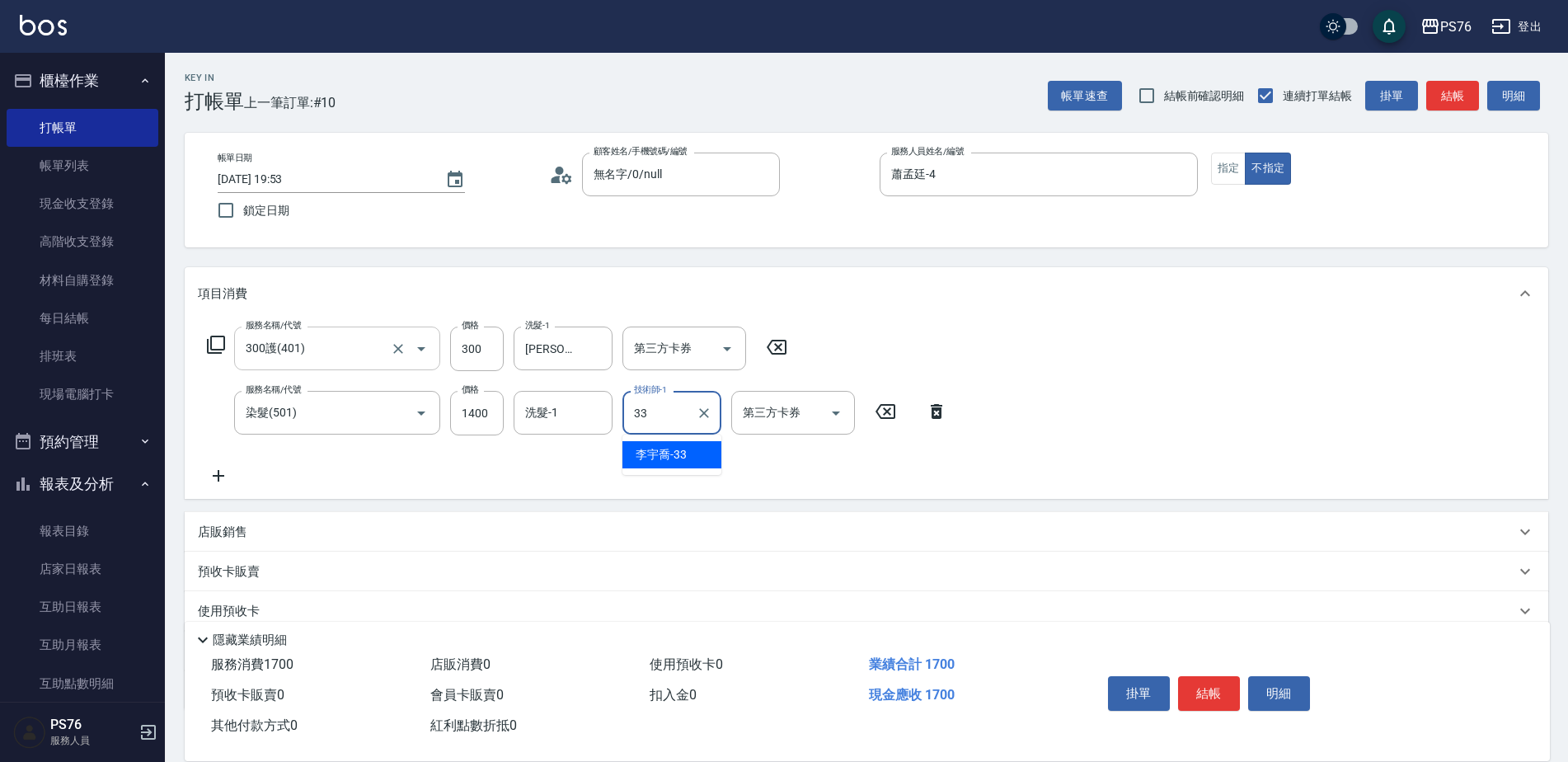
type input "李宇喬-33"
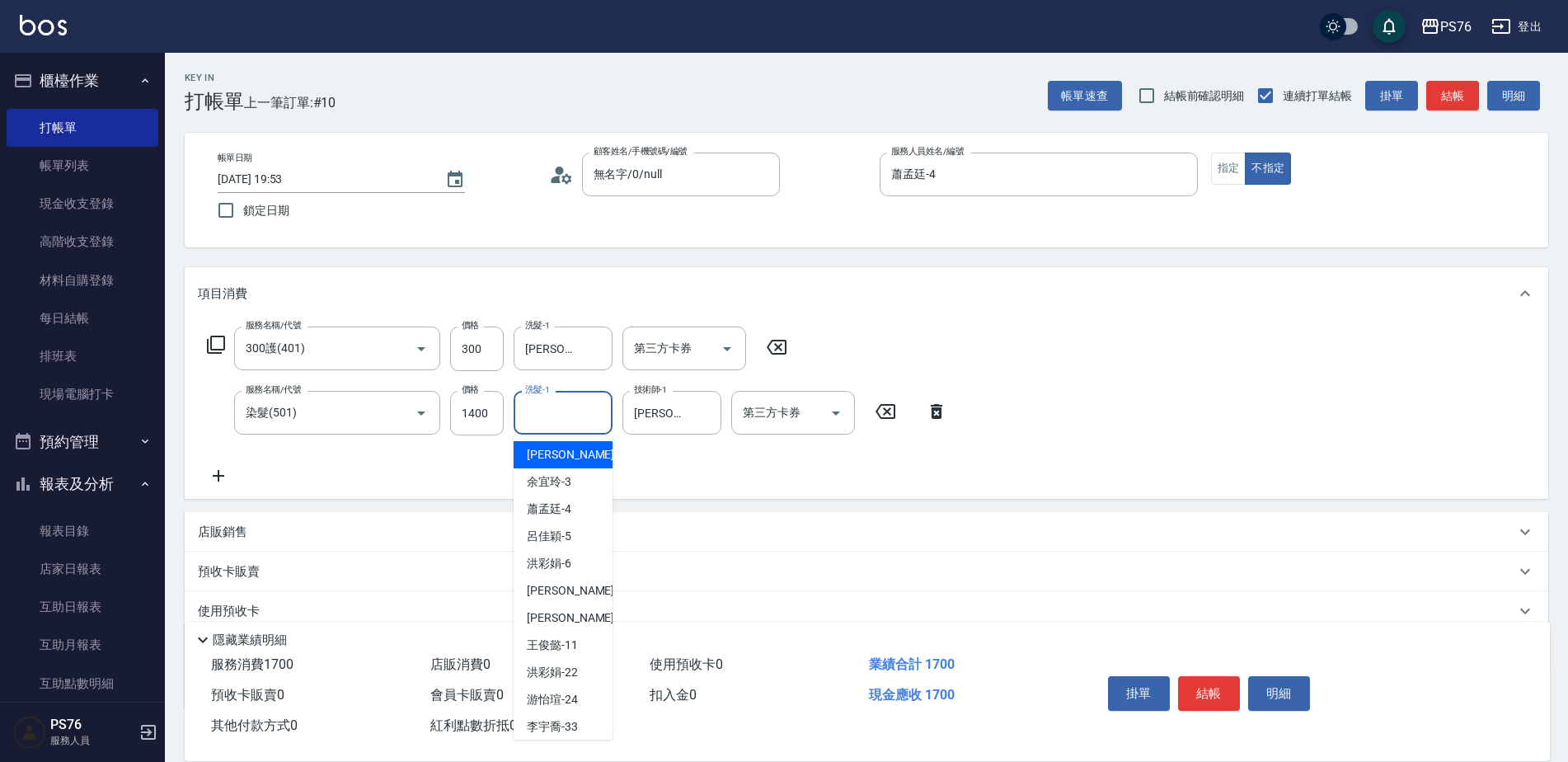
click at [566, 418] on input "洗髮-1" at bounding box center [562, 412] width 84 height 29
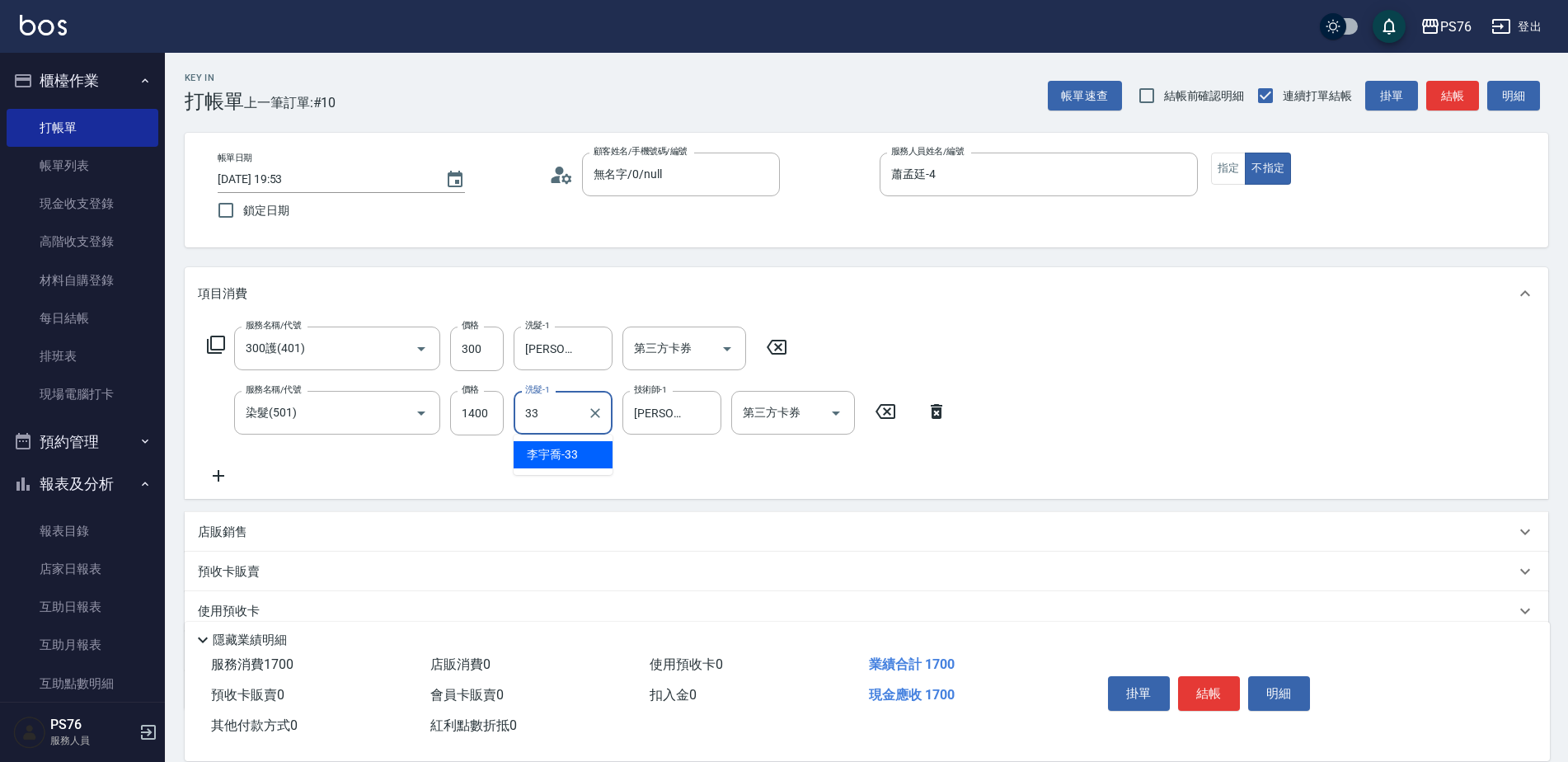
type input "李宇喬-33"
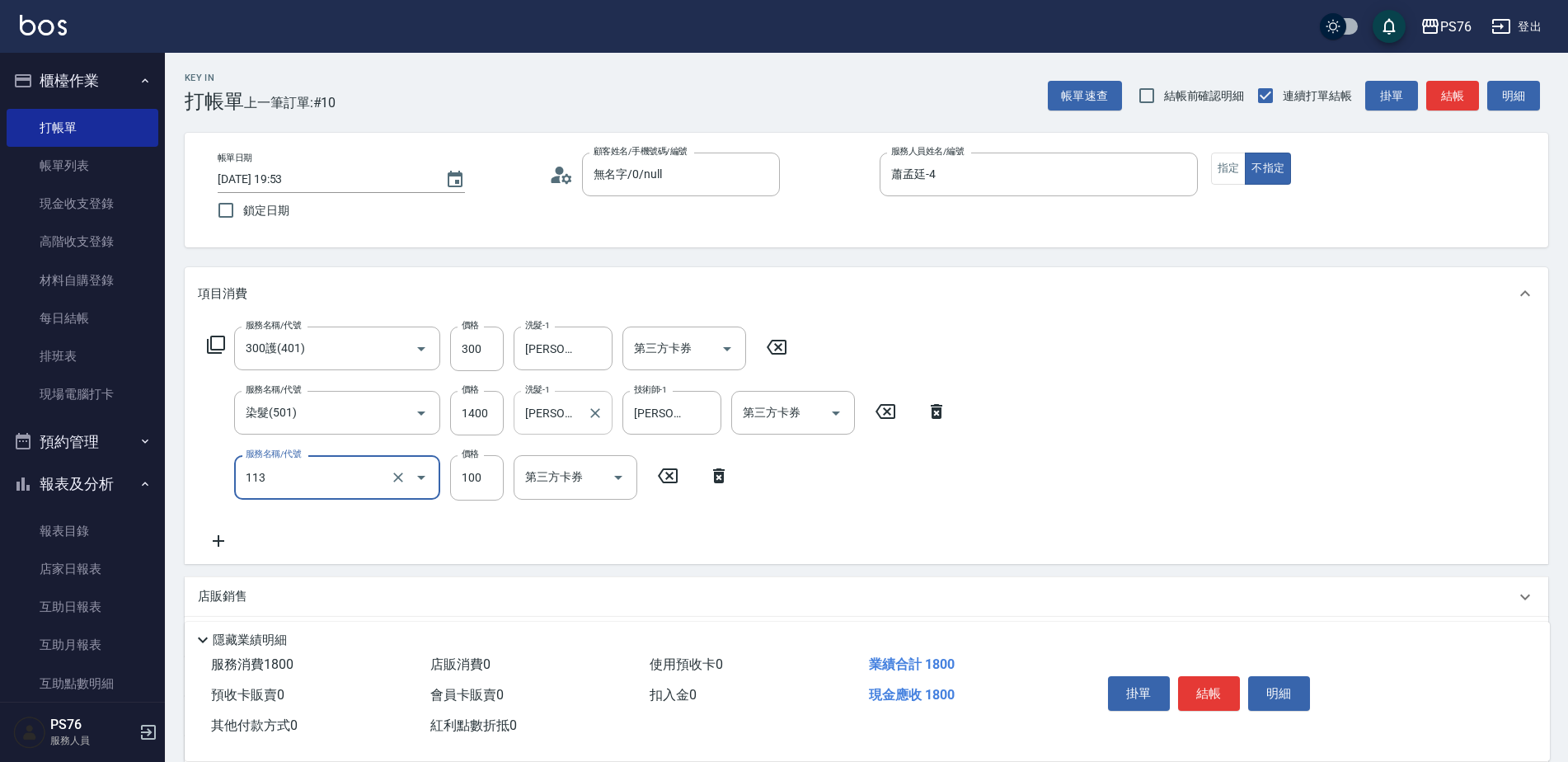
type input "瞬護100(113)"
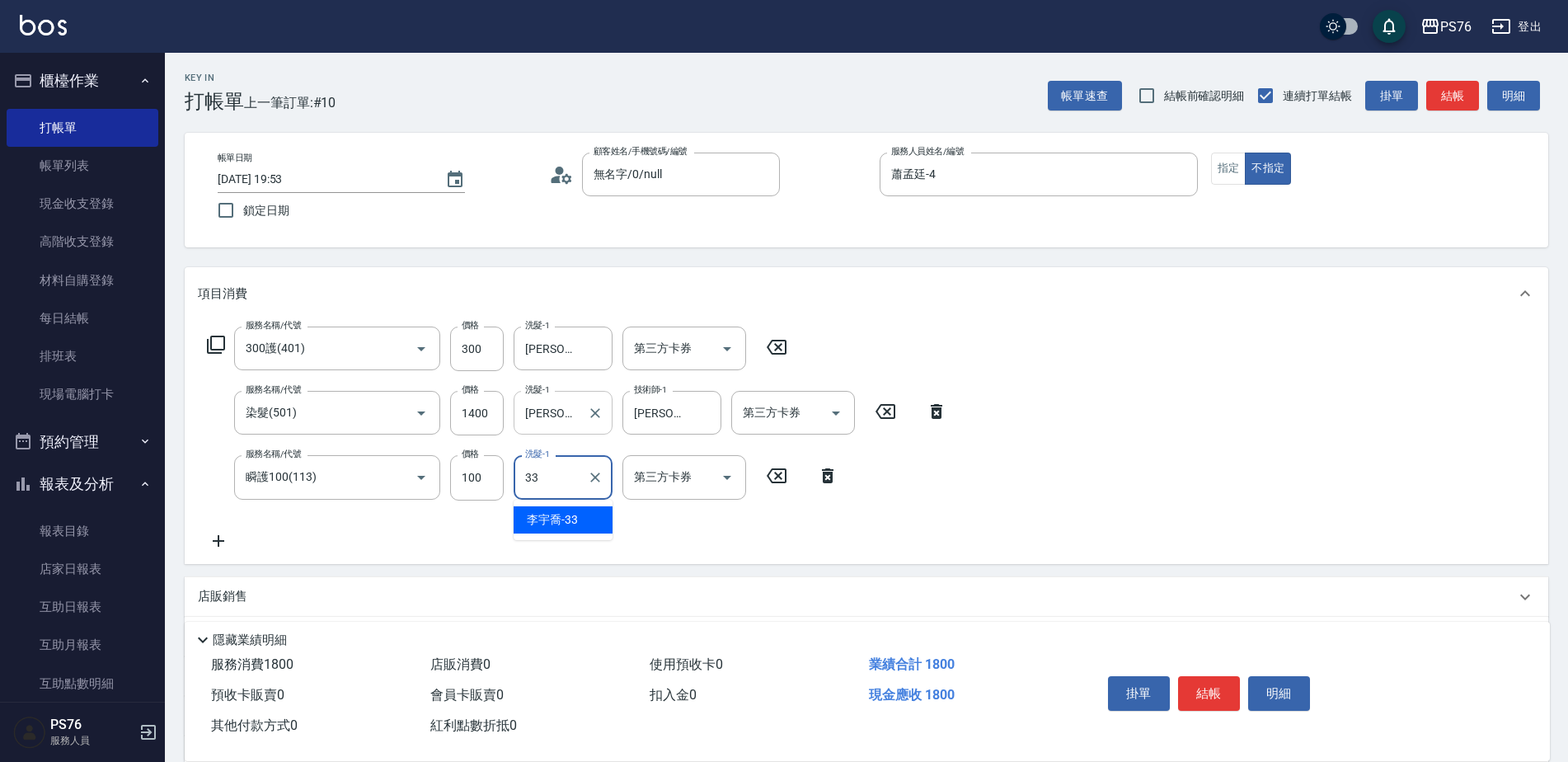
type input "李宇喬-33"
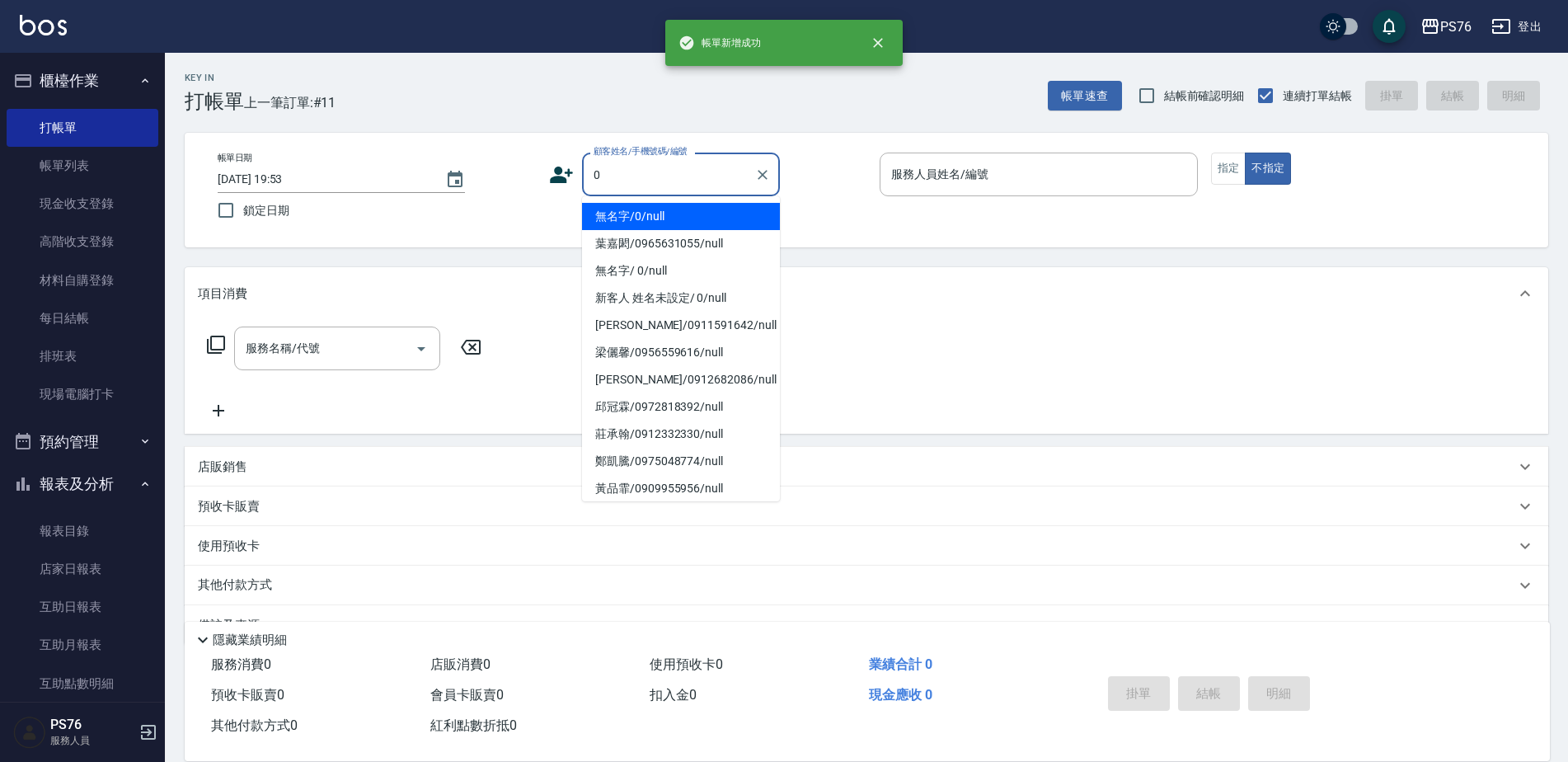
type input "無名字/0/null"
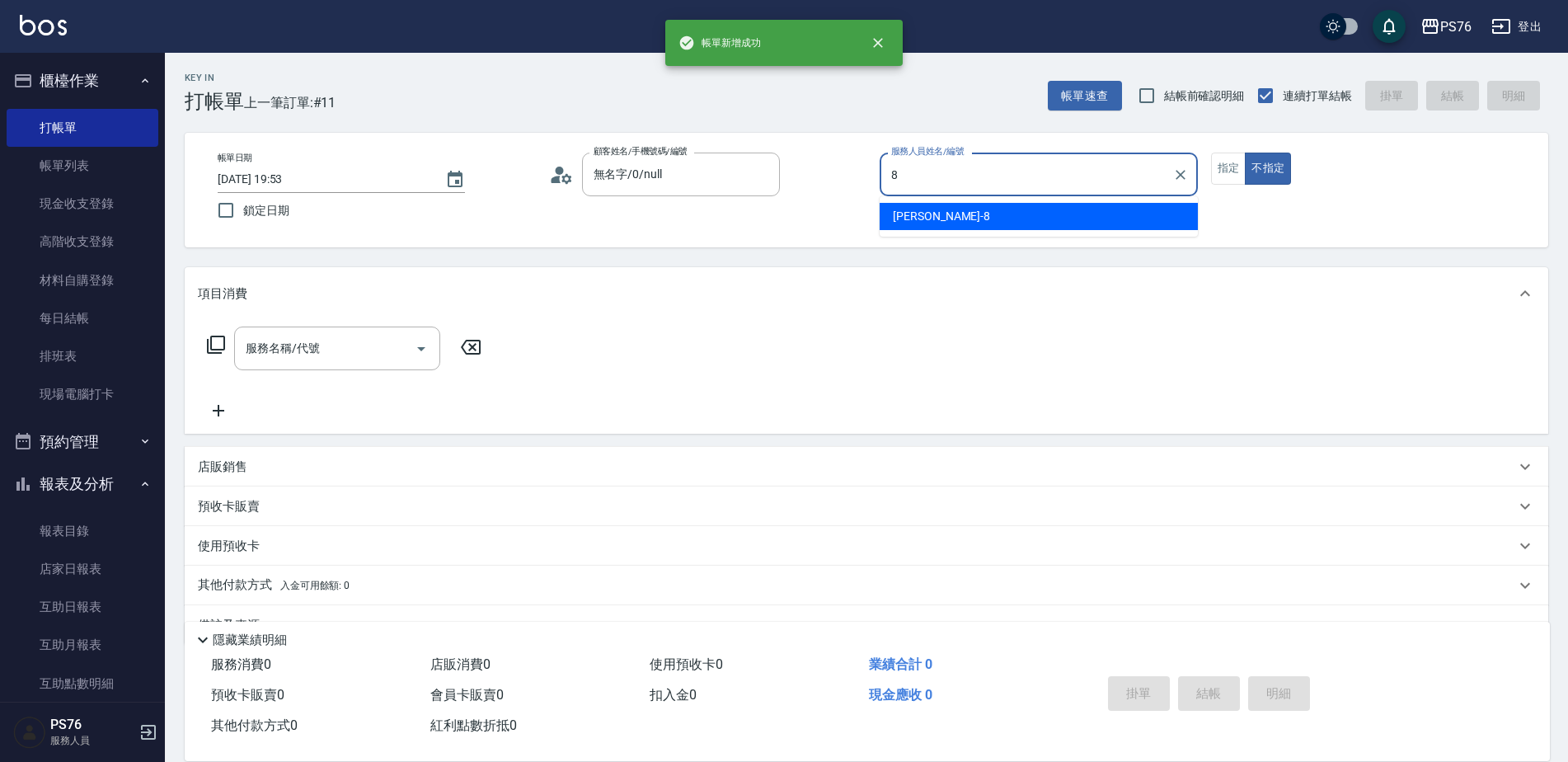
type input "韓韓森-8"
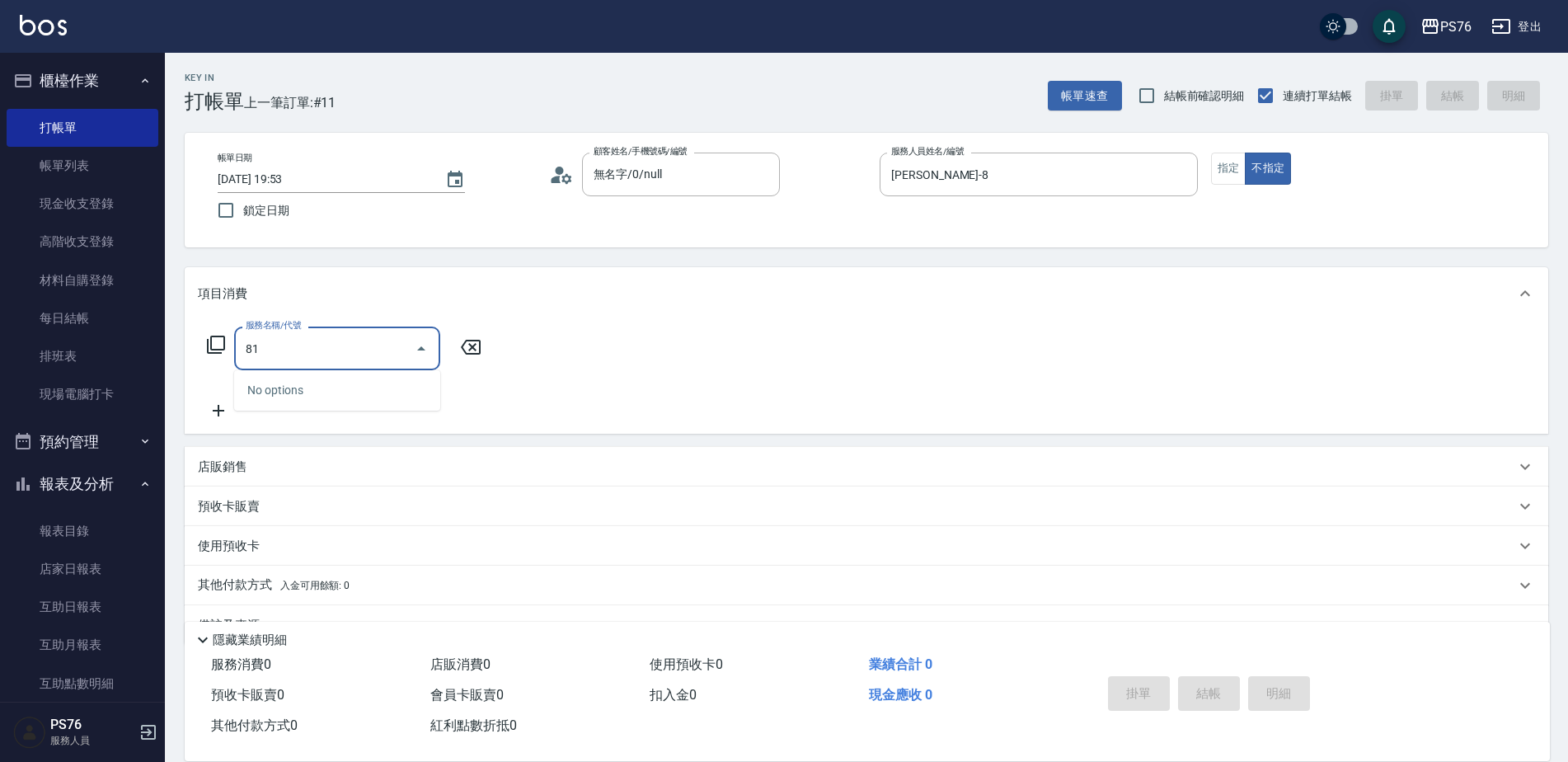
type input "8"
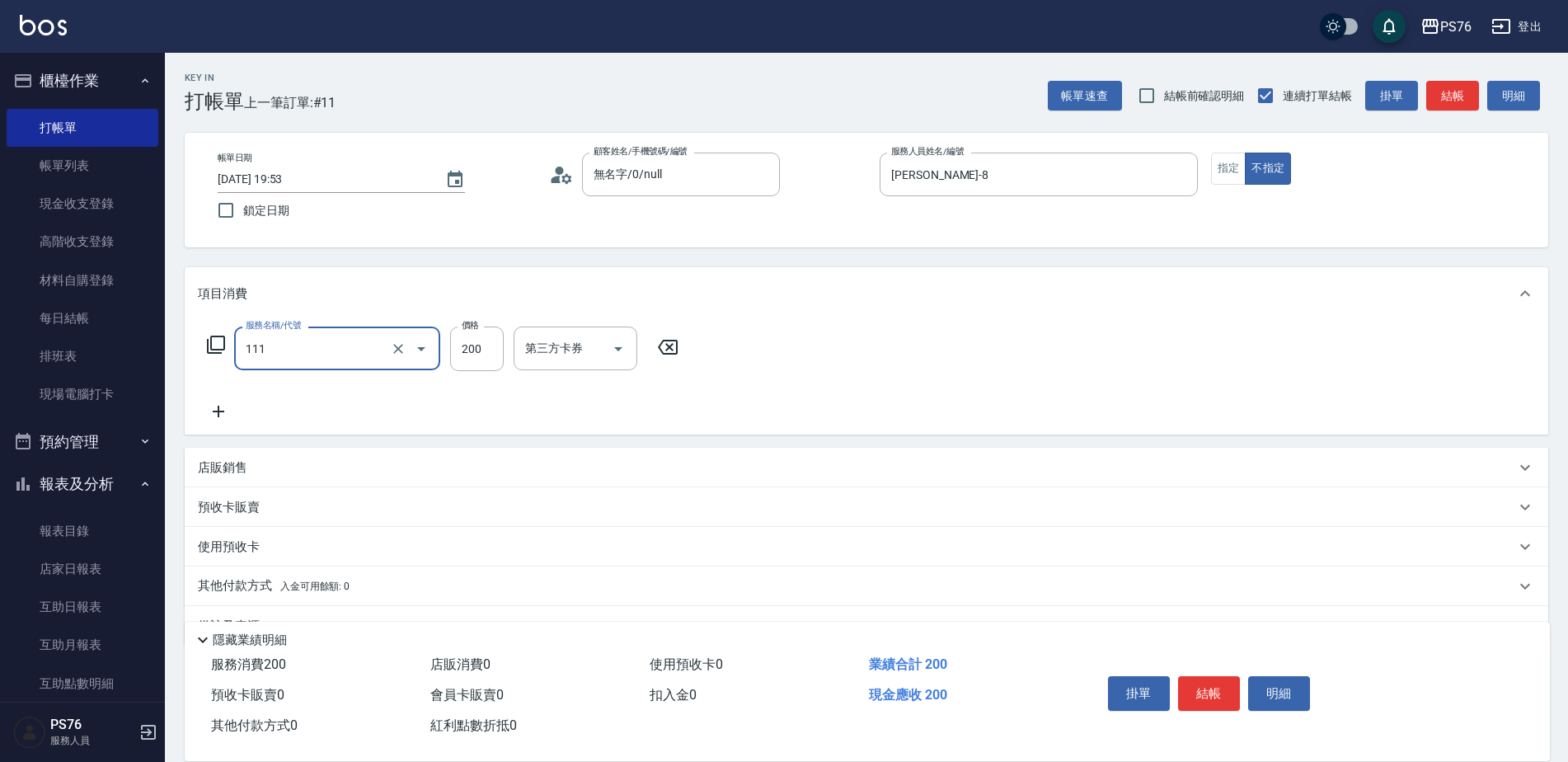
type input "200(111)"
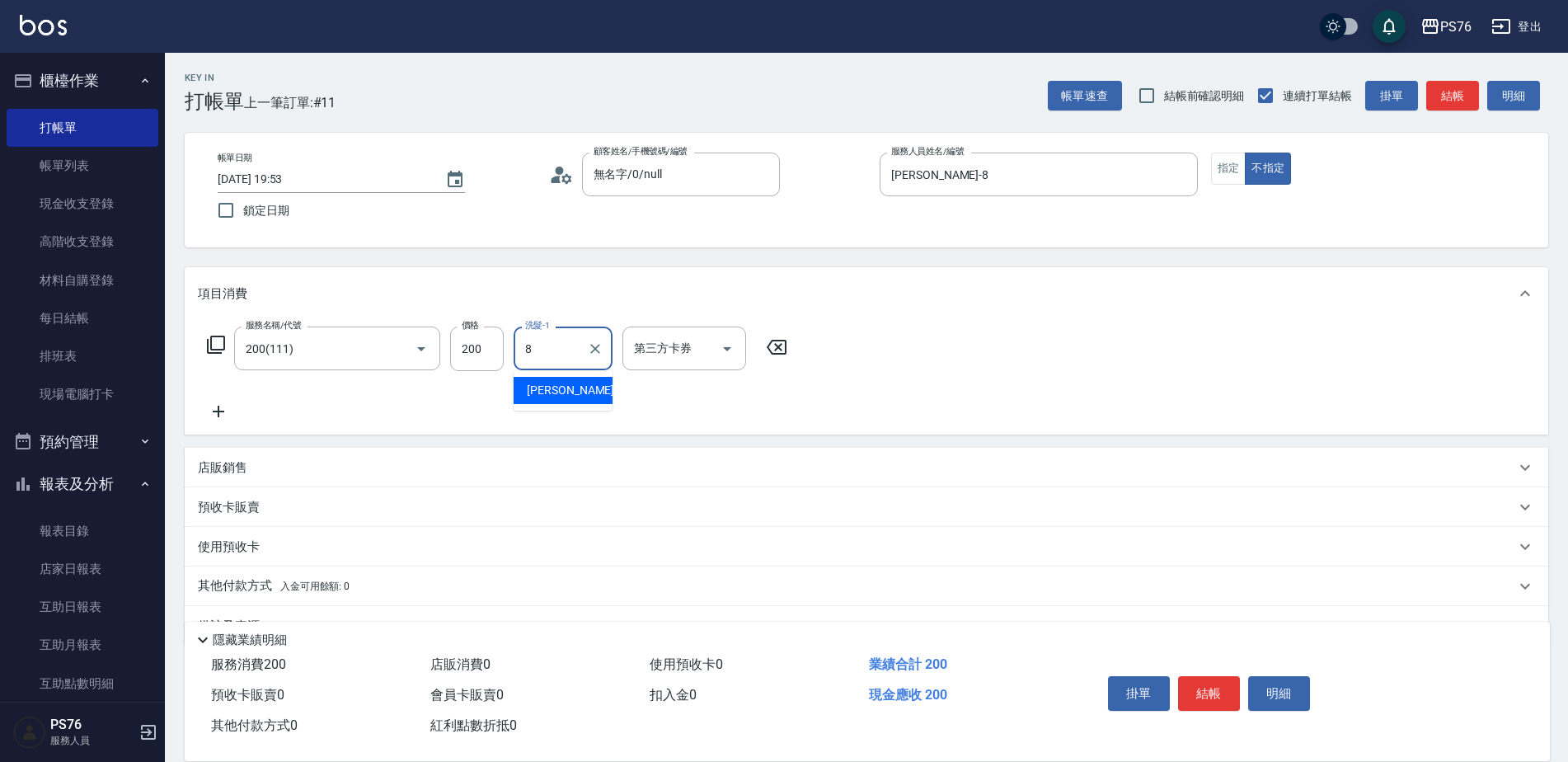
type input "韓韓森-8"
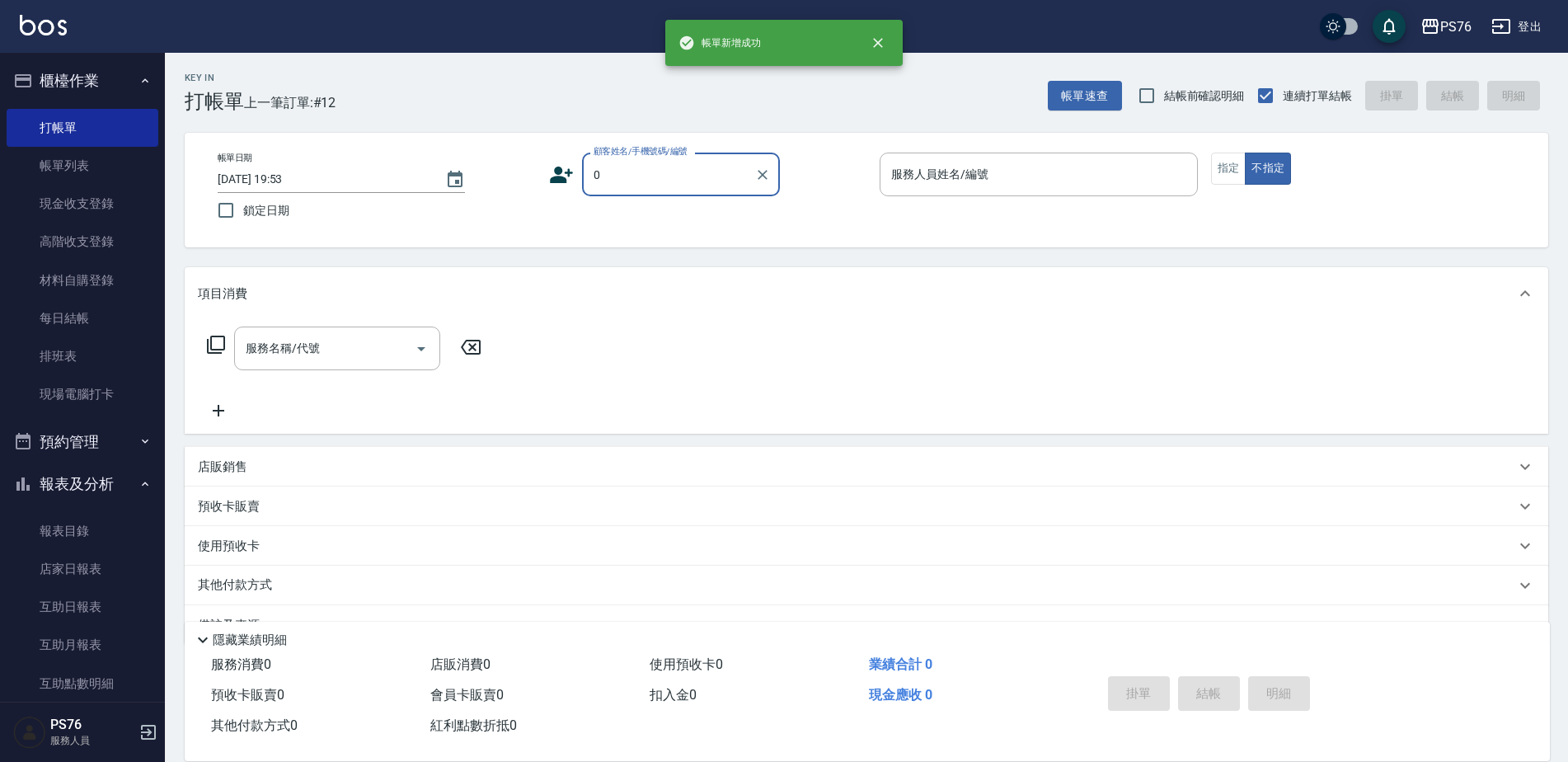
type input "無名字/0/null"
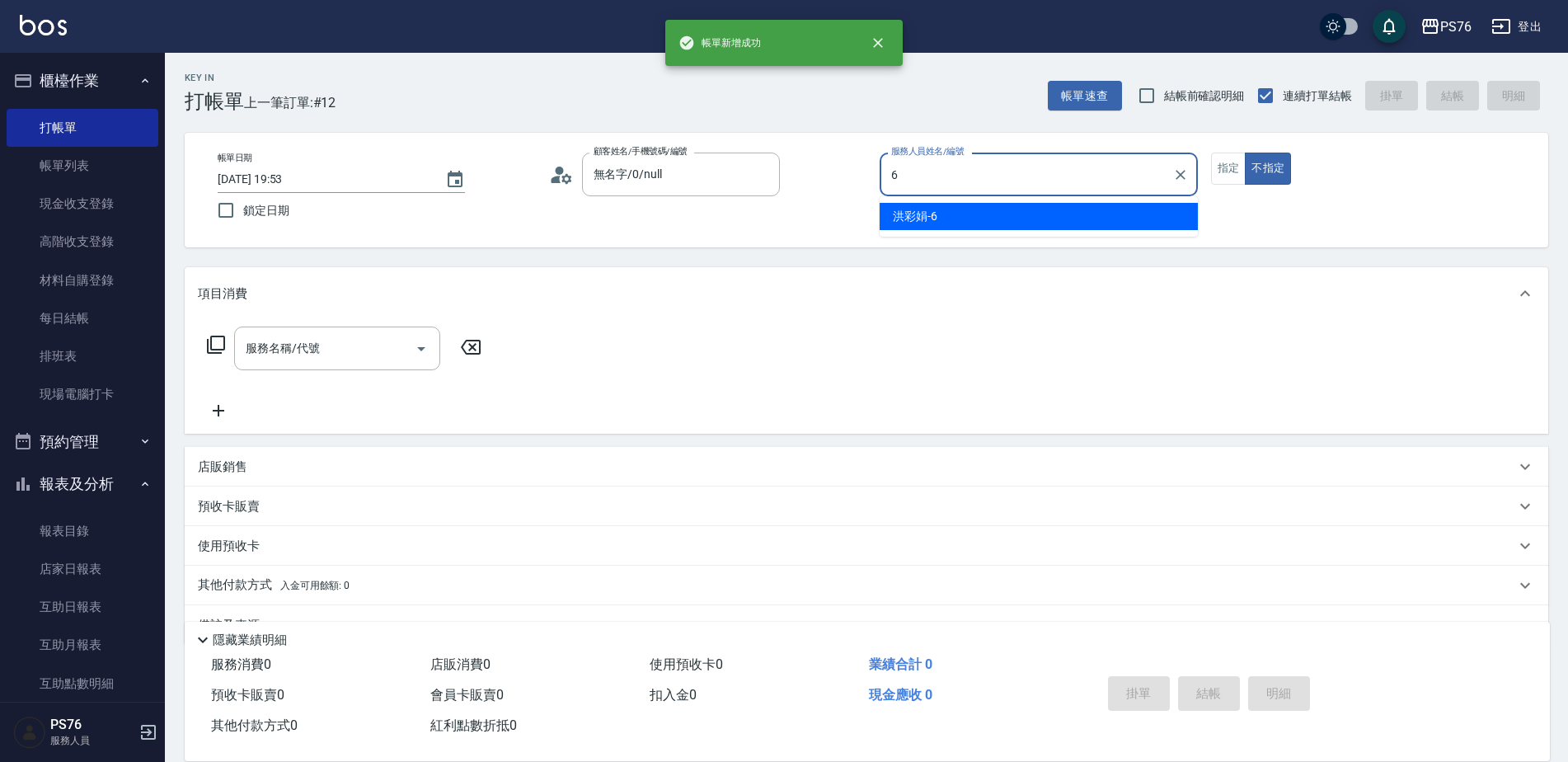
type input "洪彩娟-6"
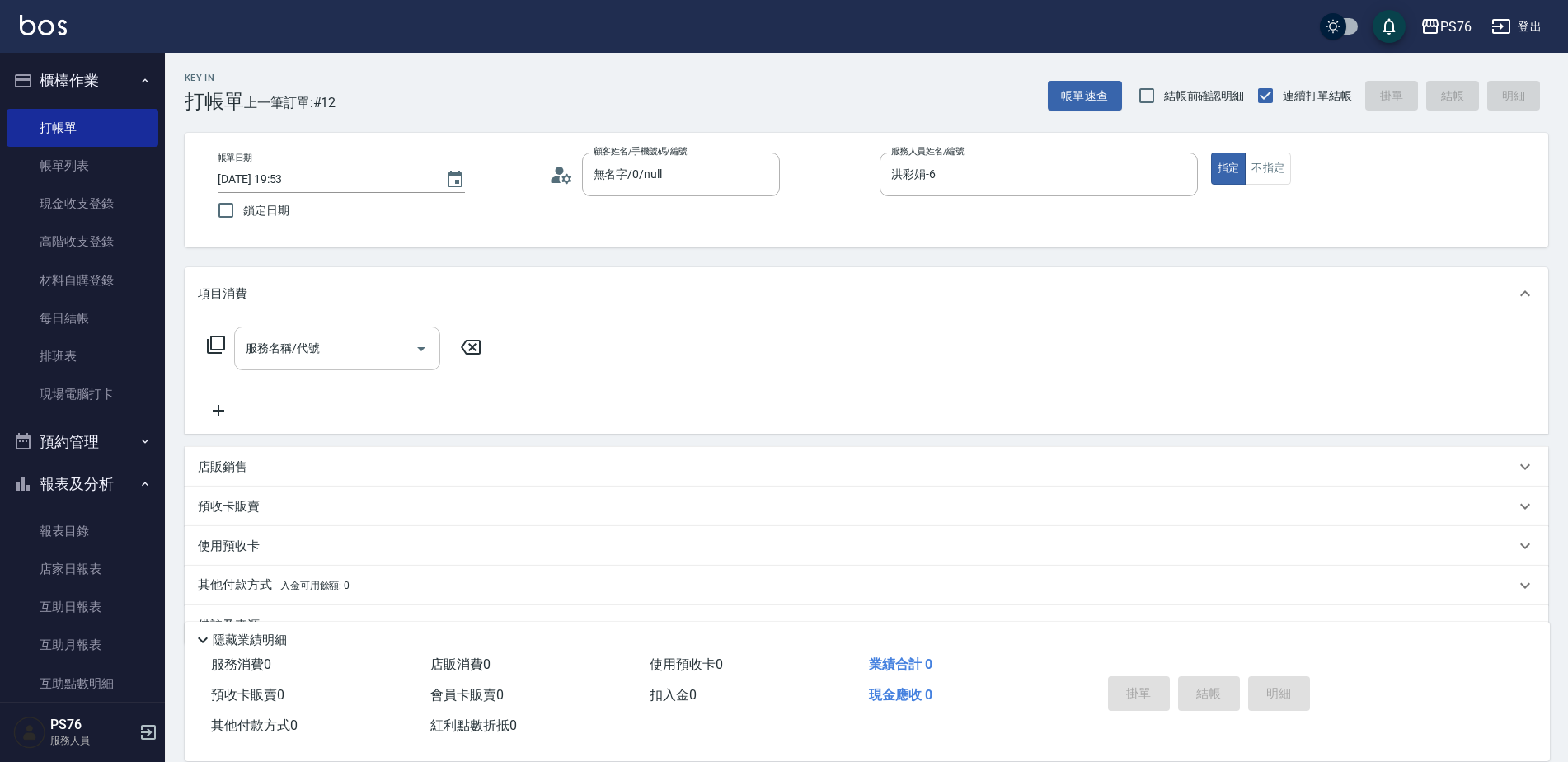
click at [391, 355] on input "服務名稱/代號" at bounding box center [324, 348] width 167 height 29
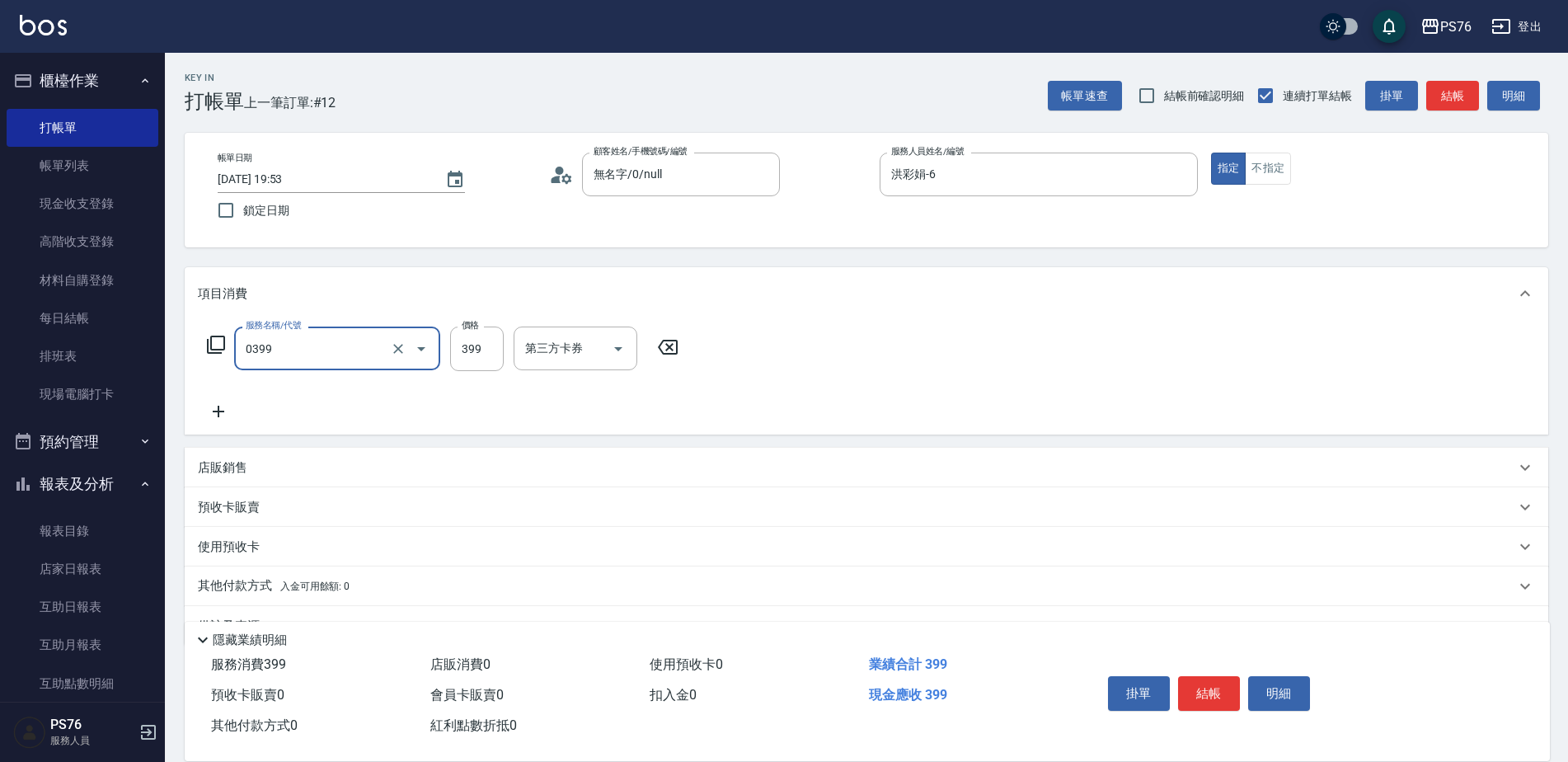
type input "海鹽399(0399)"
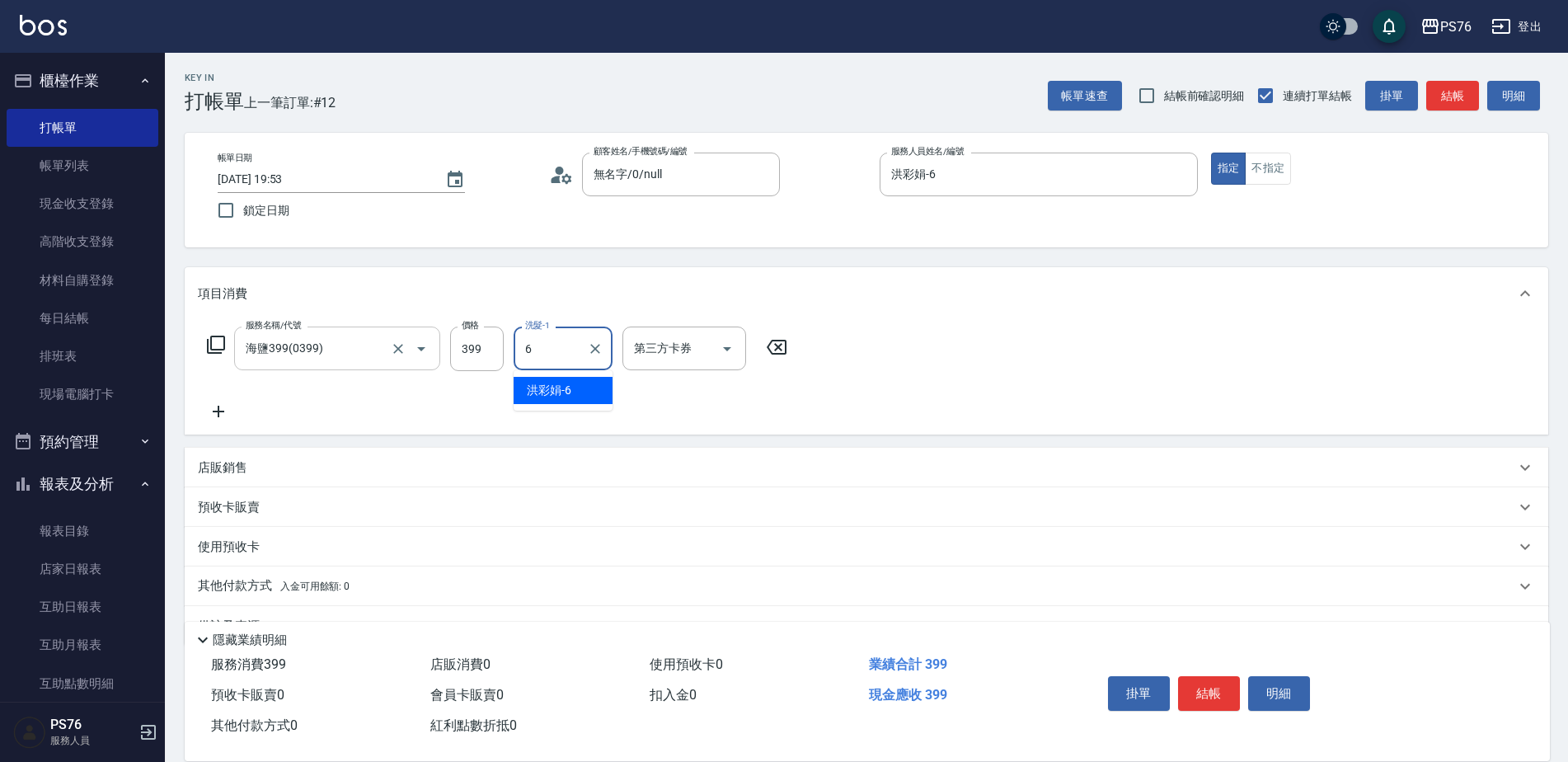
type input "洪彩娟-6"
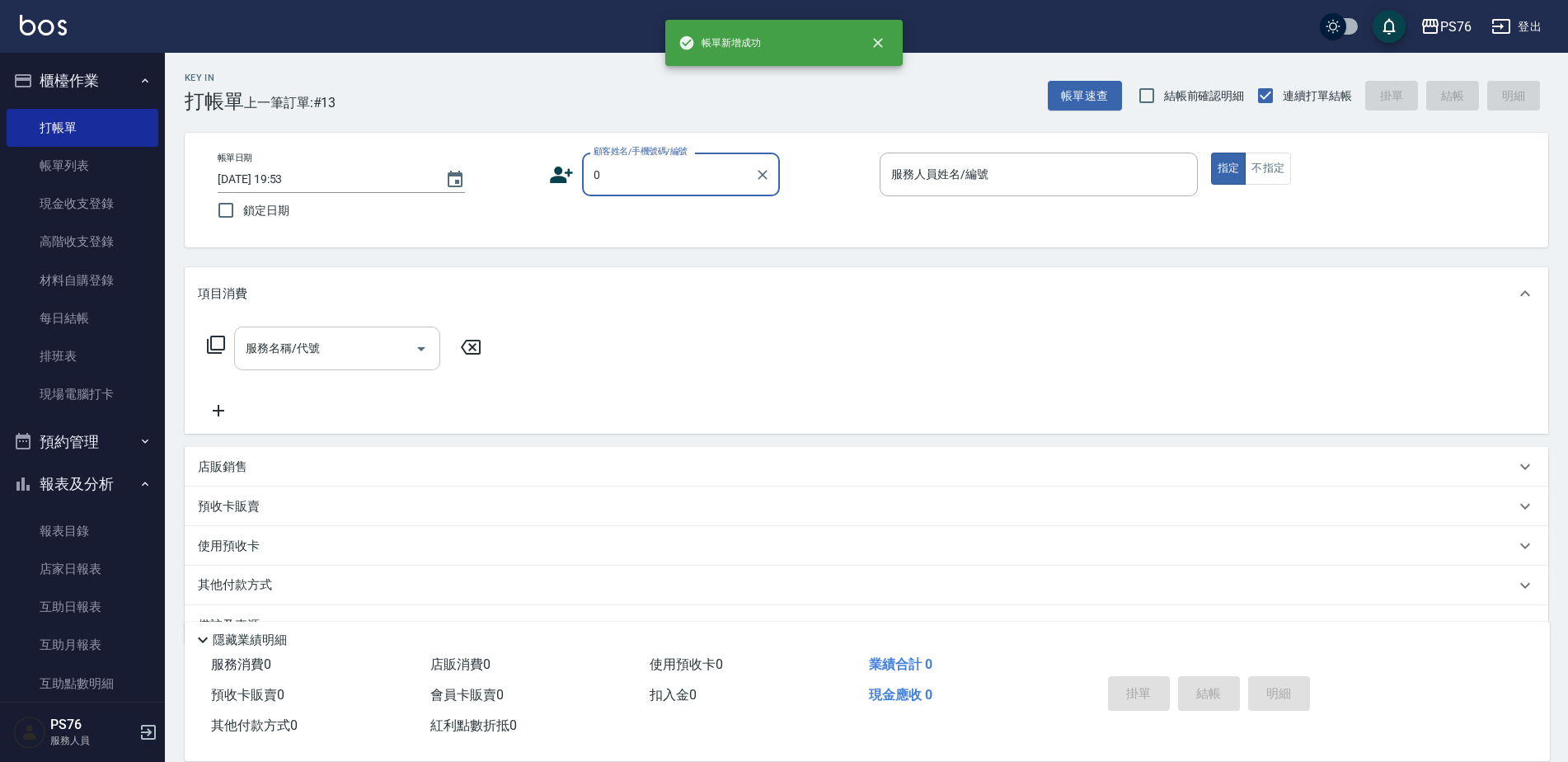
type input "無名字/0/null"
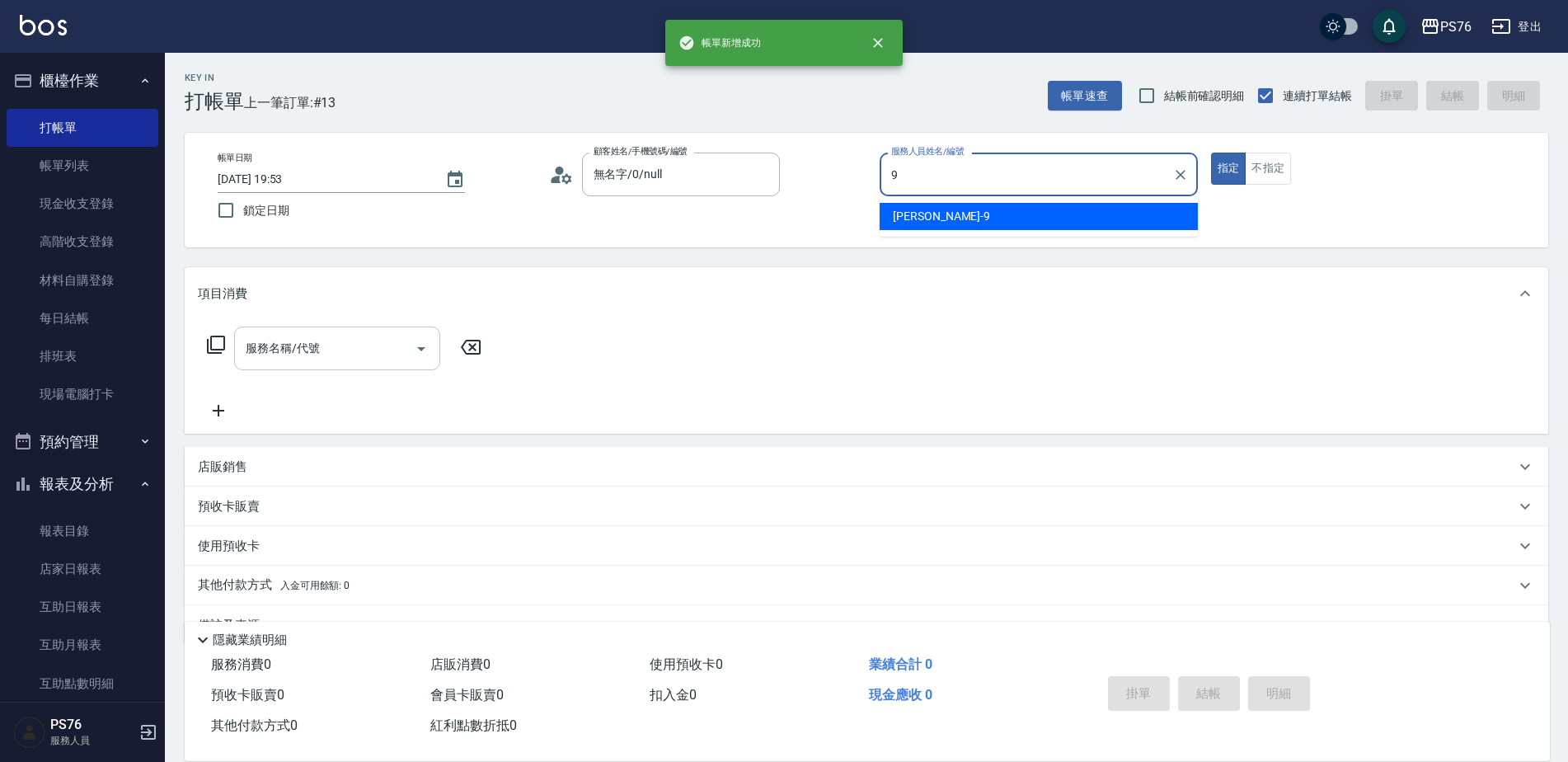
type input "劉憶彤-9"
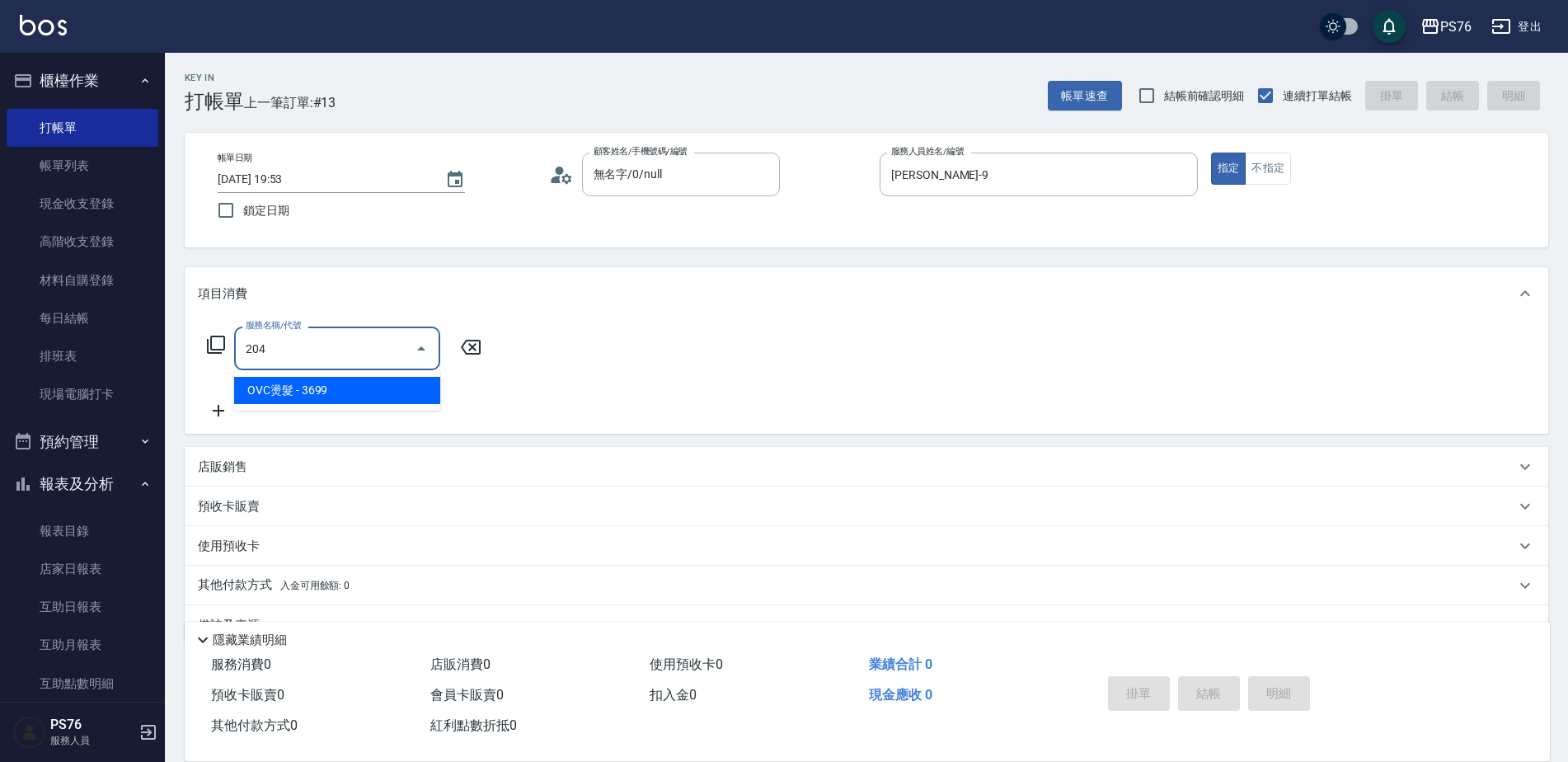
type input "OVC燙髮(204)"
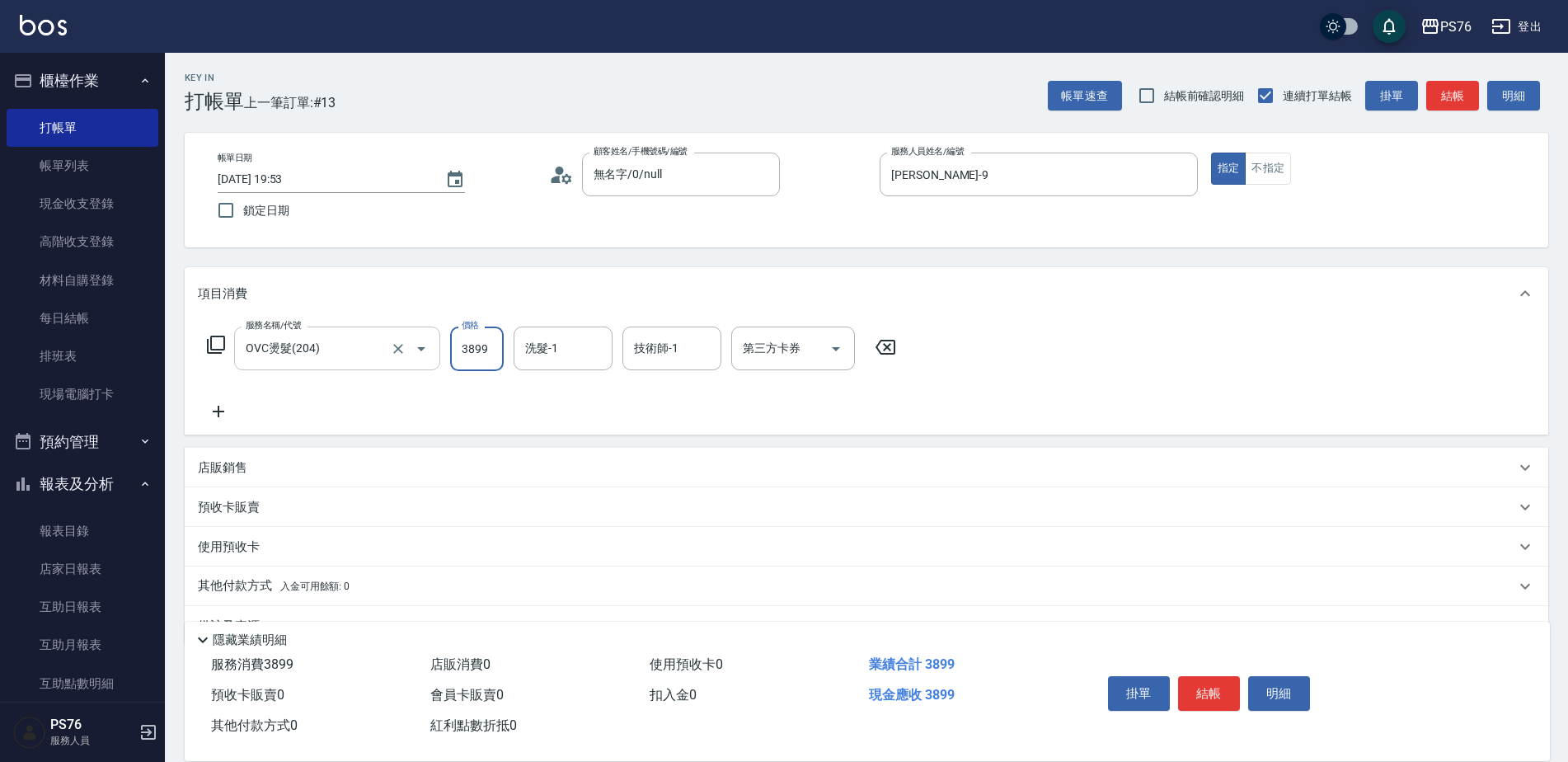
type input "3899"
type input "游怡瑄-24"
type input "劉憶彤-9"
click at [700, 347] on icon "Clear" at bounding box center [704, 348] width 16 height 16
click at [589, 347] on icon "Clear" at bounding box center [594, 348] width 16 height 16
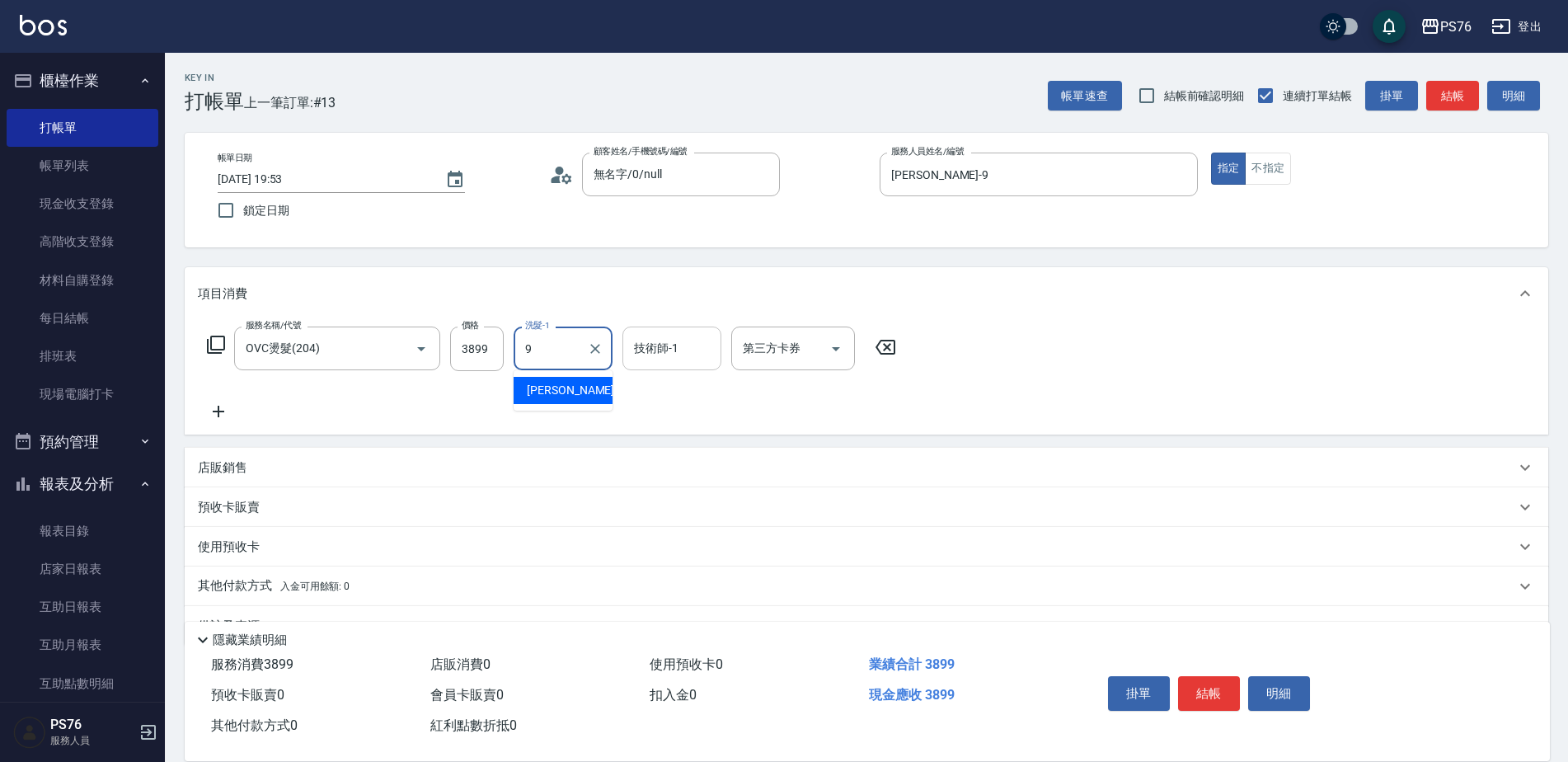
type input "劉憶彤-9"
type input "游怡瑄-24"
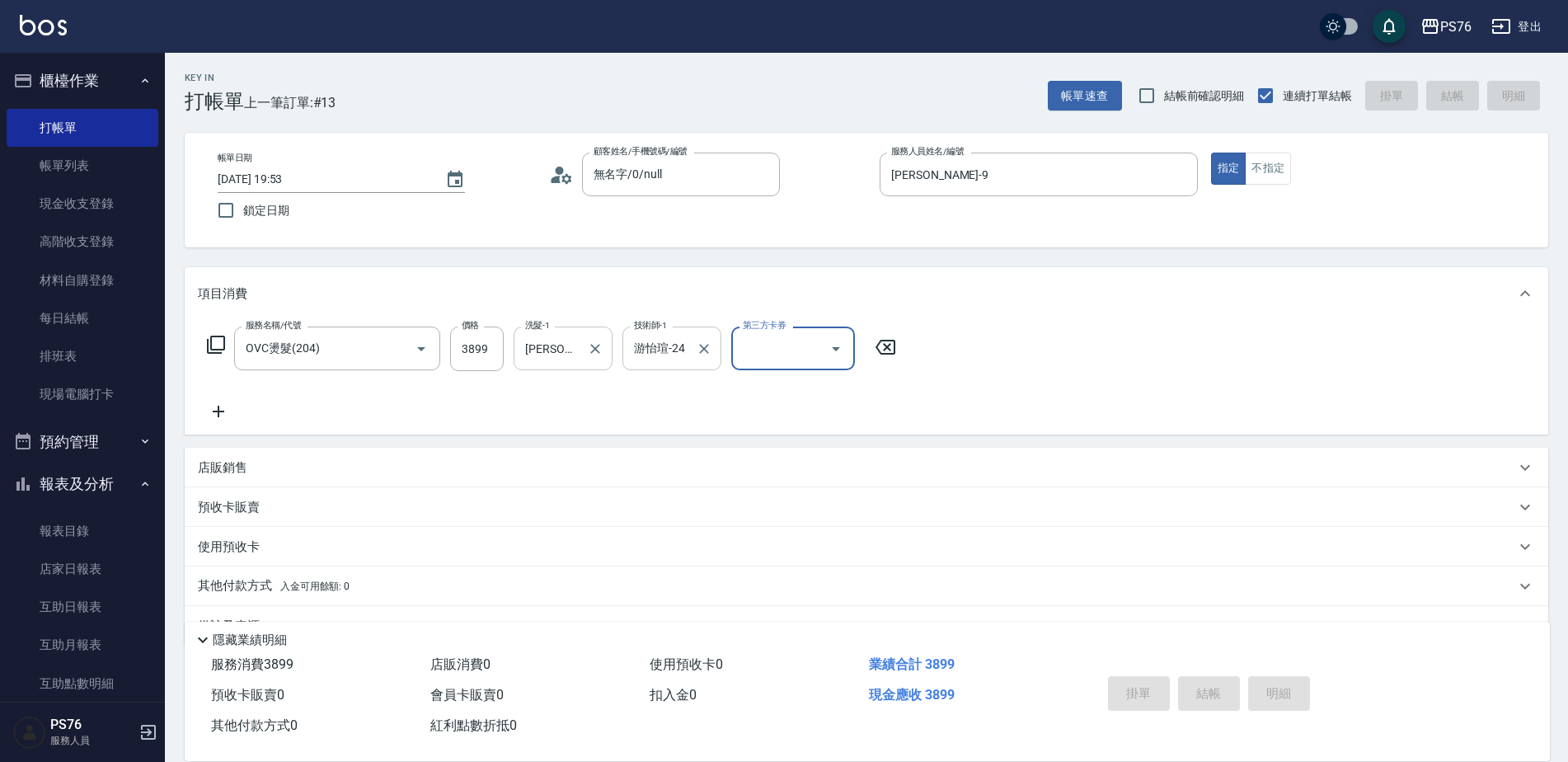
type input "2025/09/20 19:54"
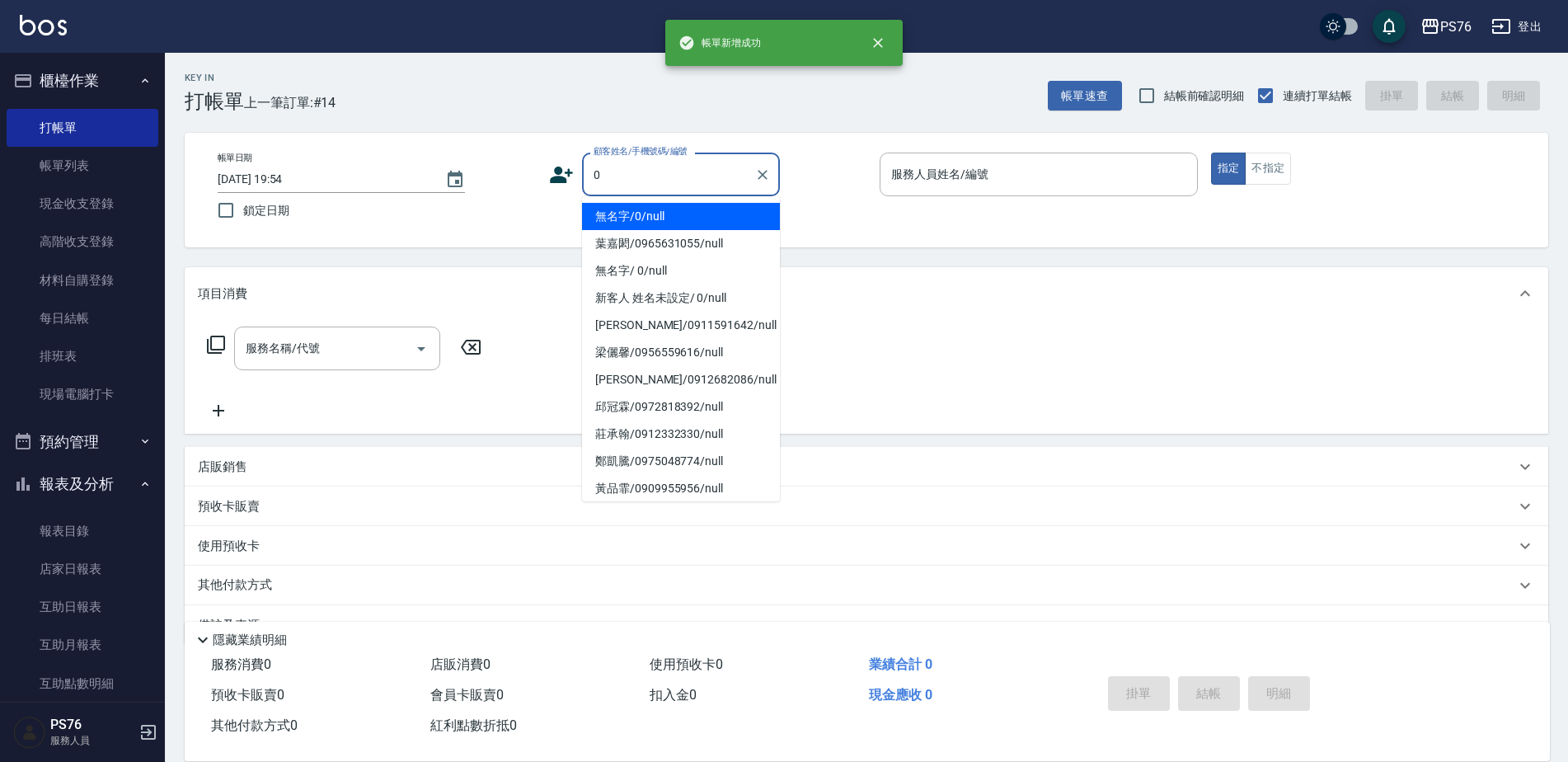
type input "無名字/0/null"
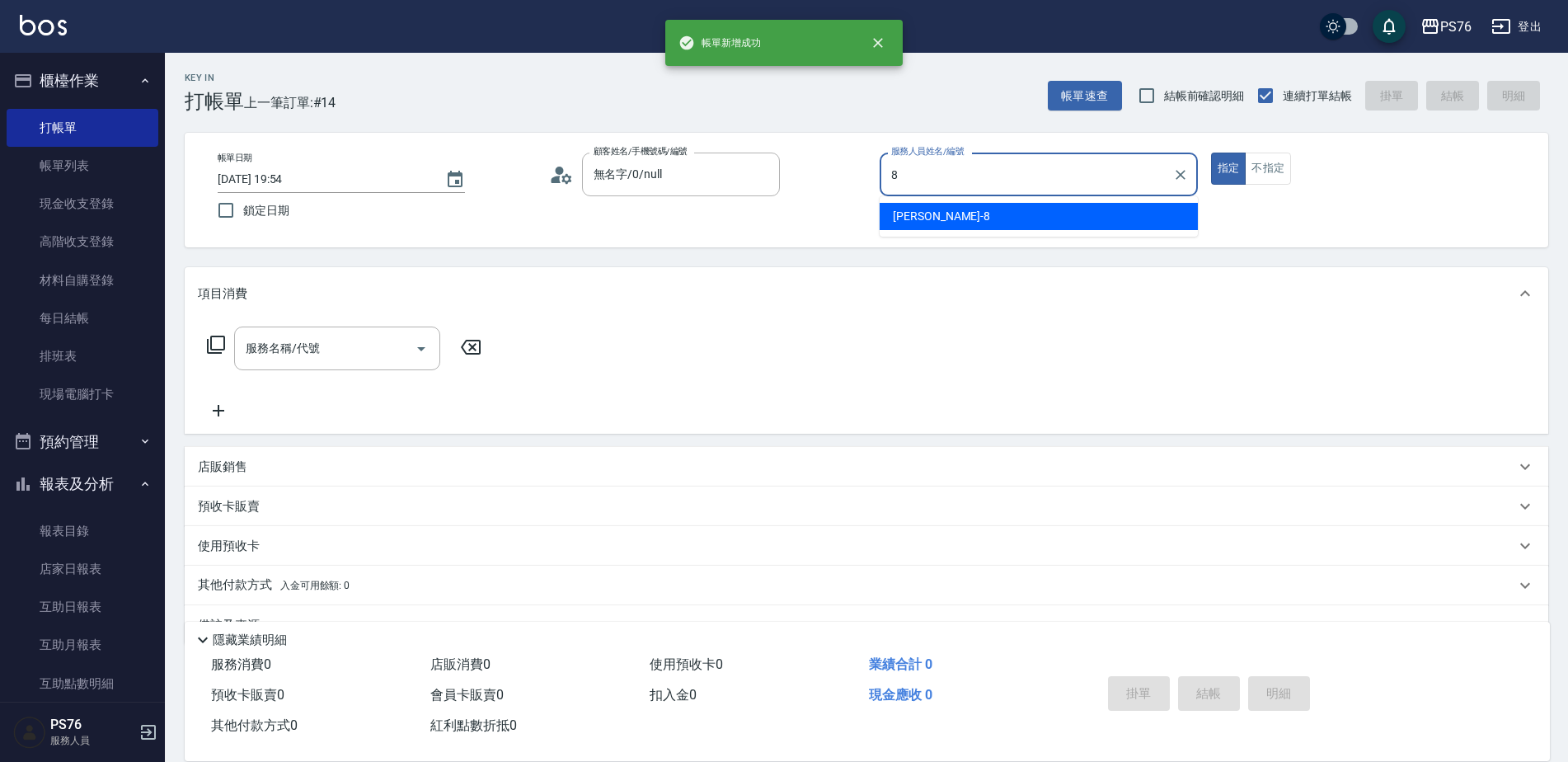
type input "韓韓森-8"
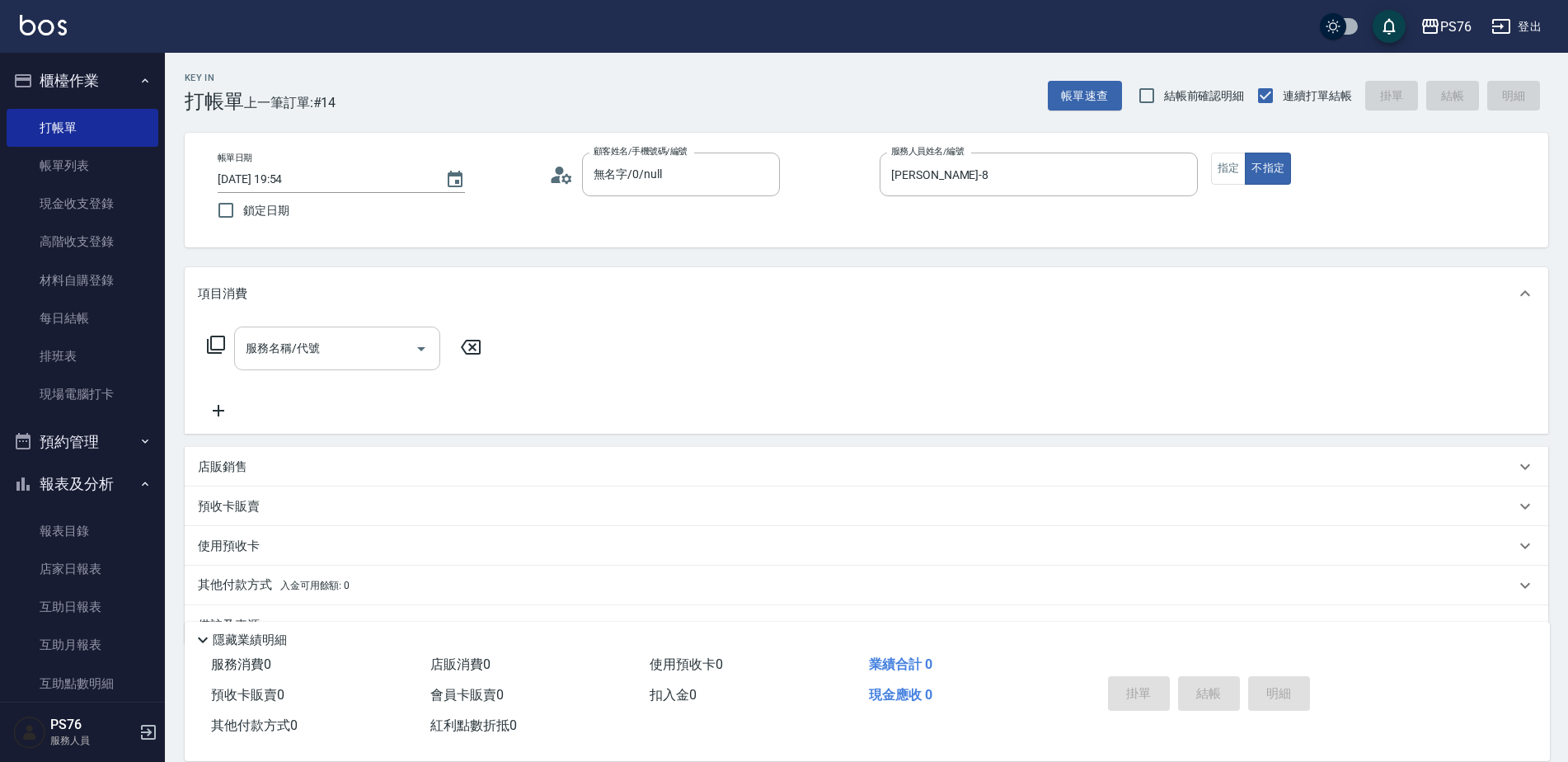
click at [359, 349] on input "服務名稱/代號" at bounding box center [324, 348] width 167 height 29
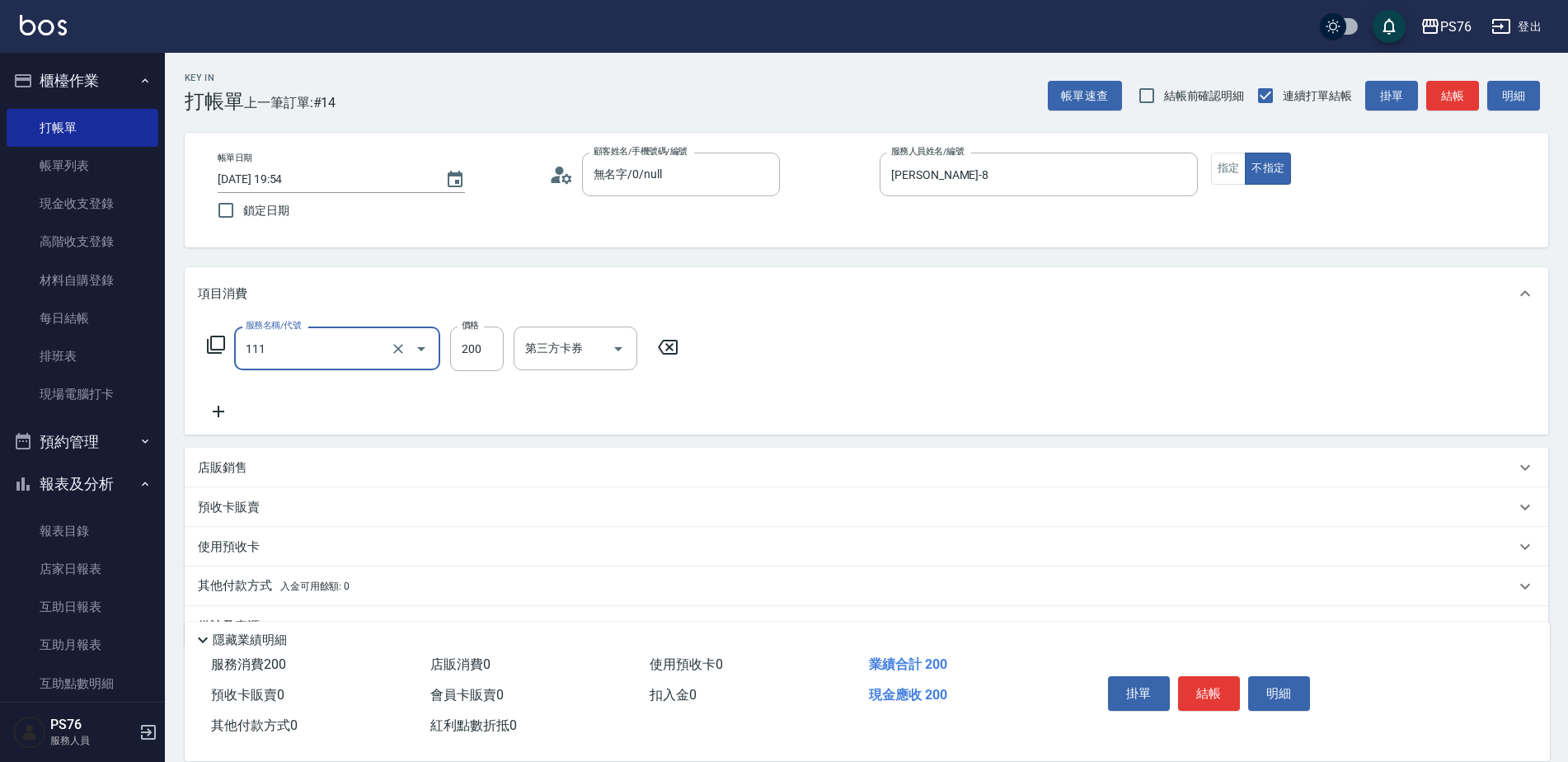
type input "200(111)"
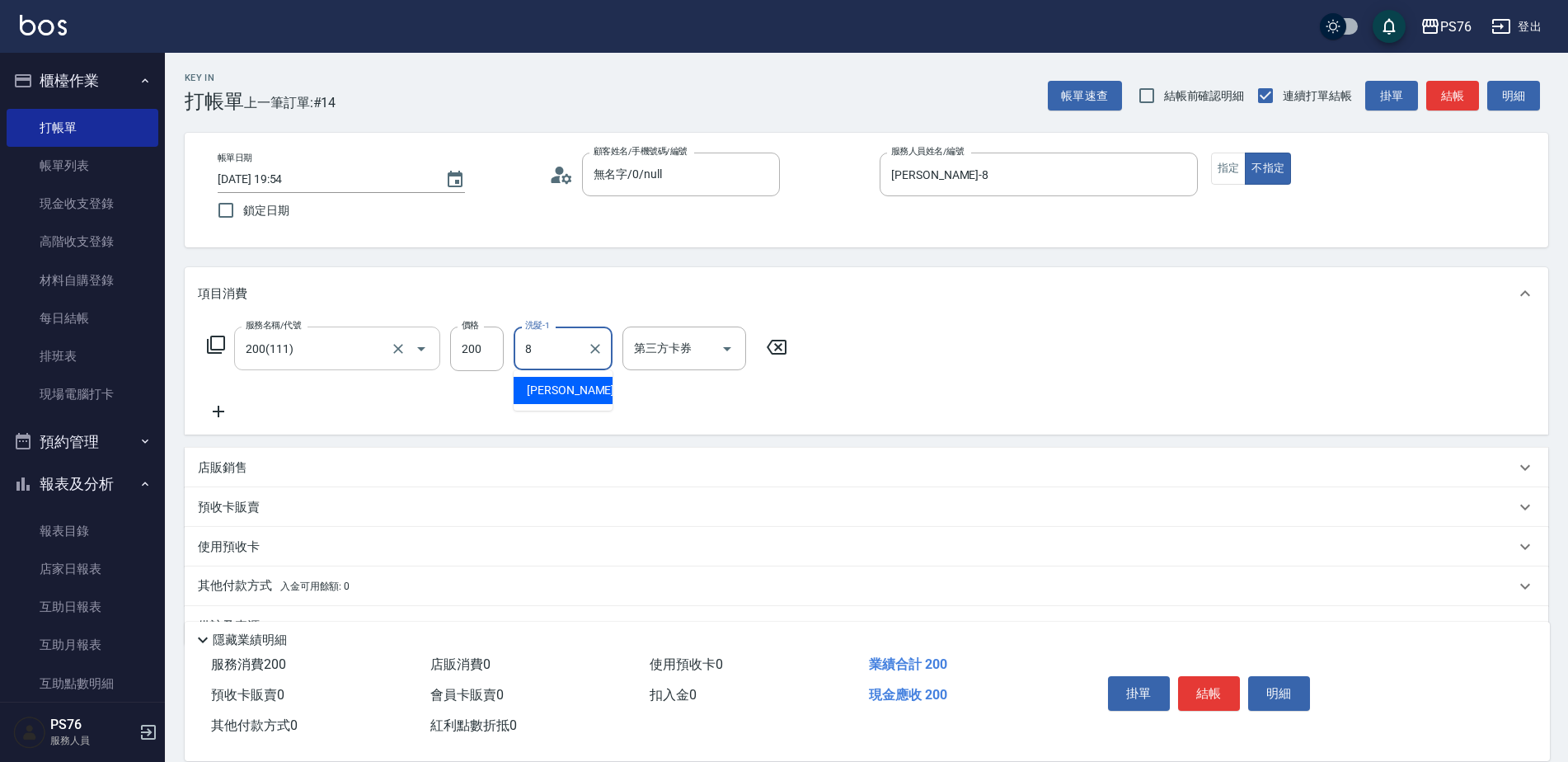
type input "韓韓森-8"
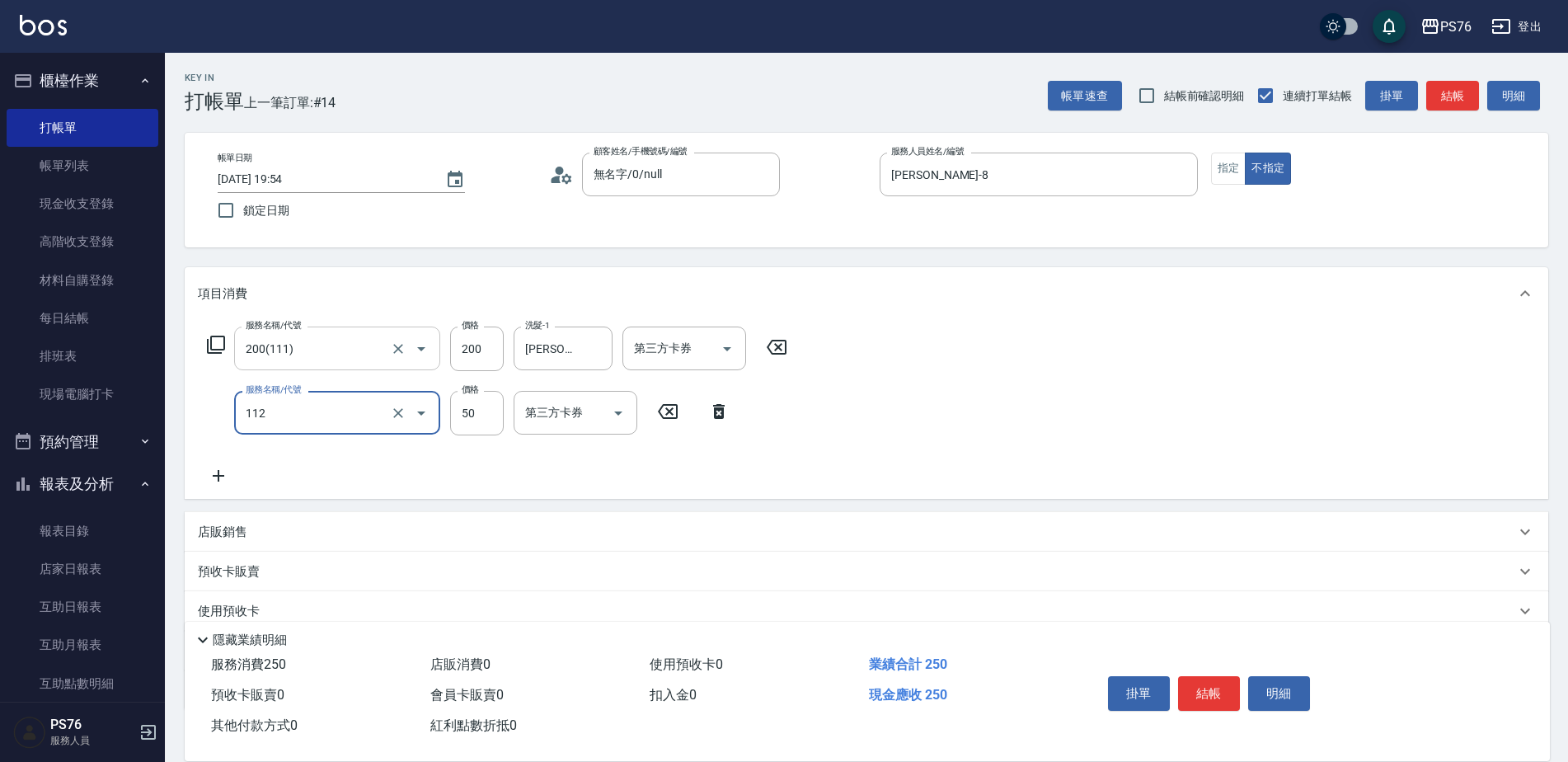
type input "精油50(112)"
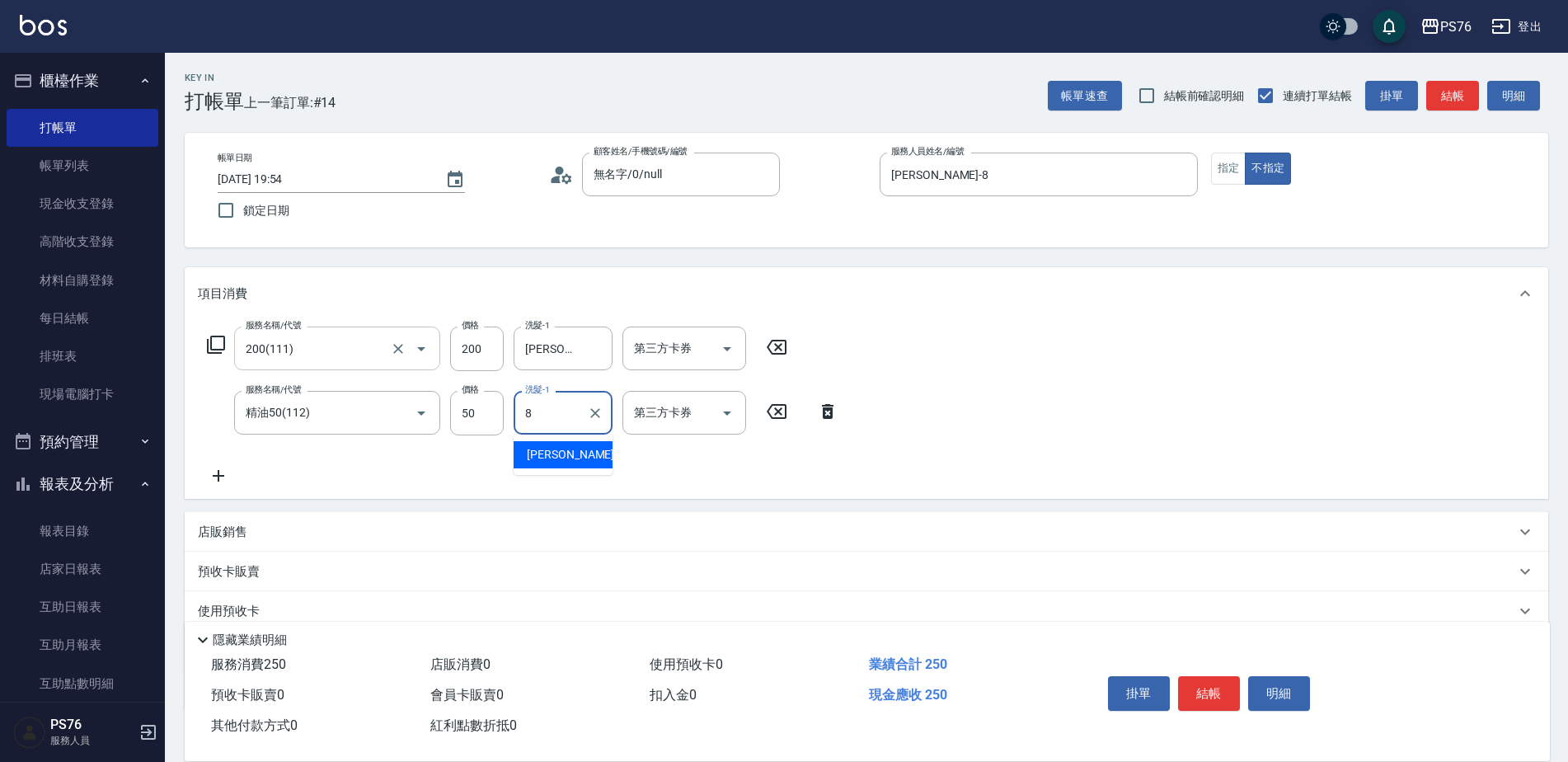
type input "韓韓森-8"
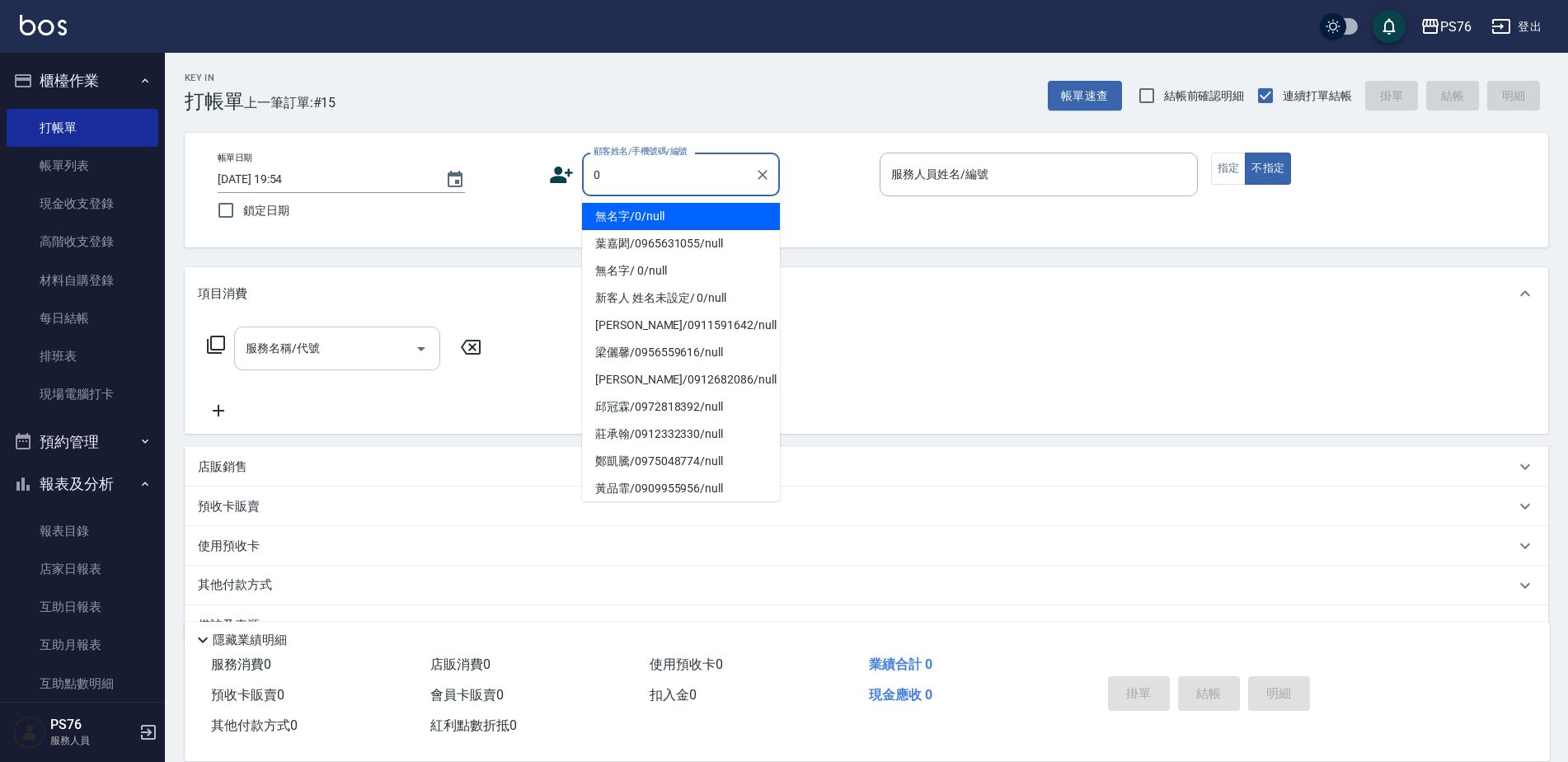
type input "無名字/0/null"
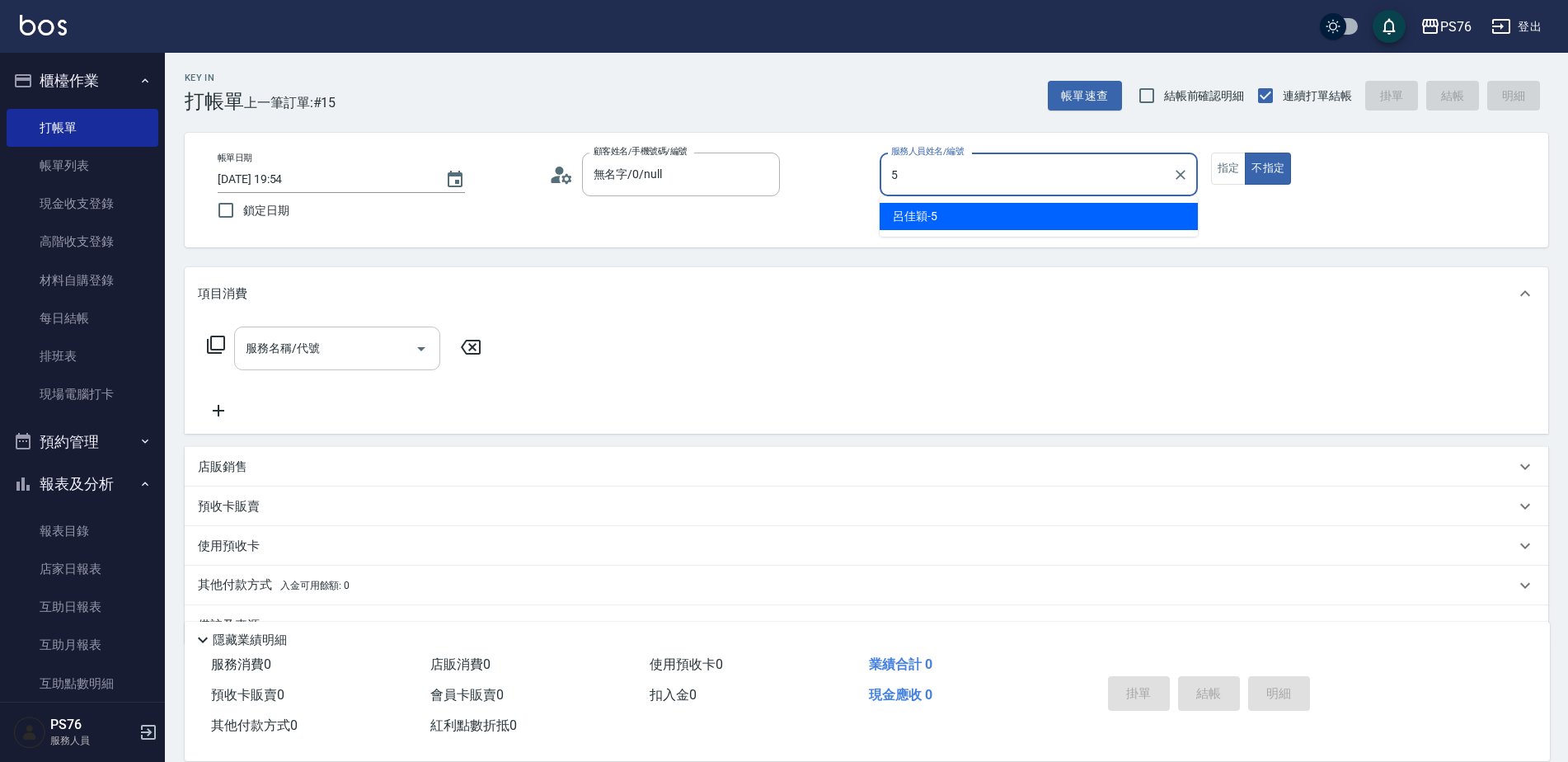
type input "呂佳穎-5"
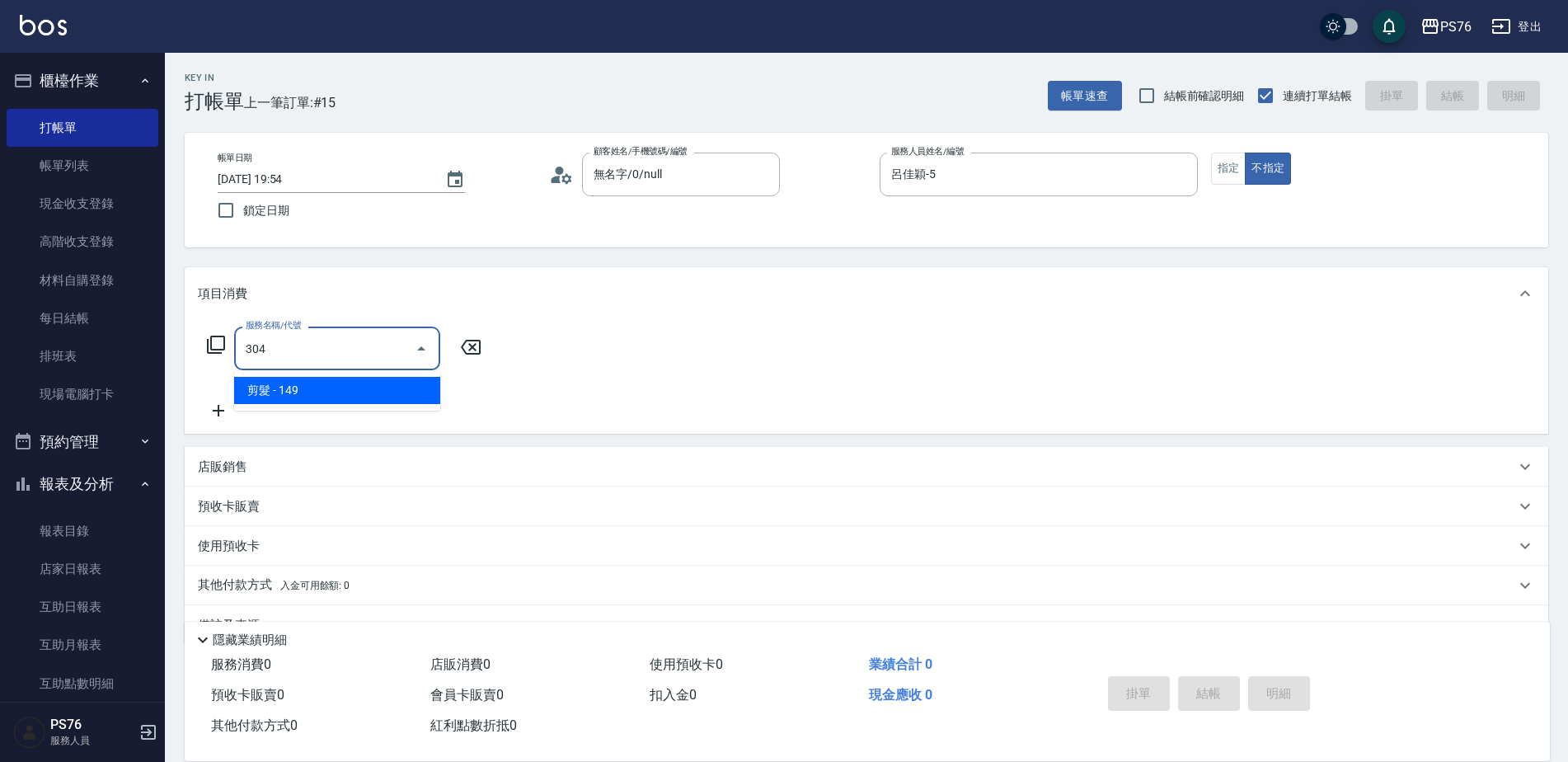
type input "剪髮(304)"
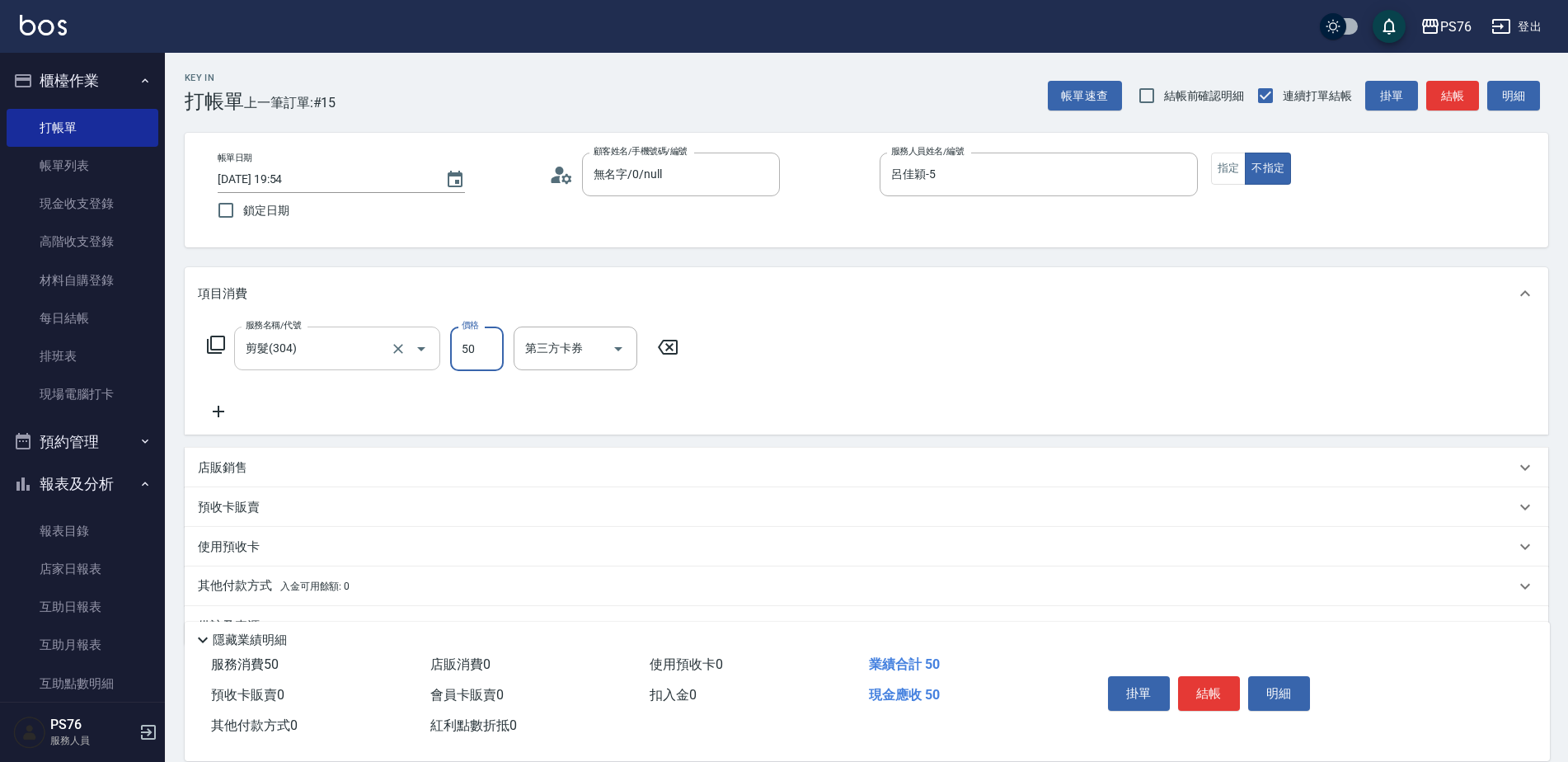
type input "50"
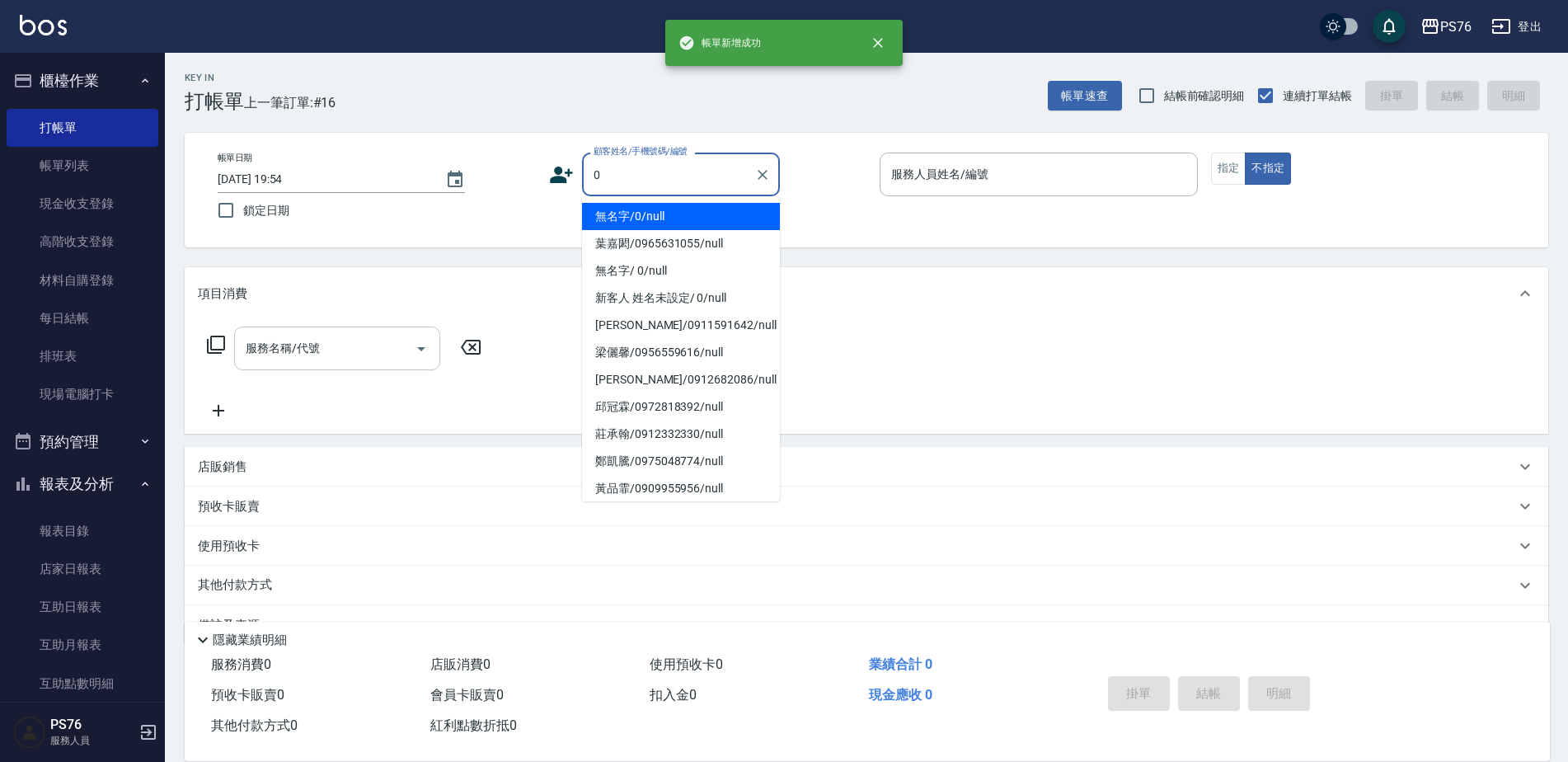
type input "無名字/0/null"
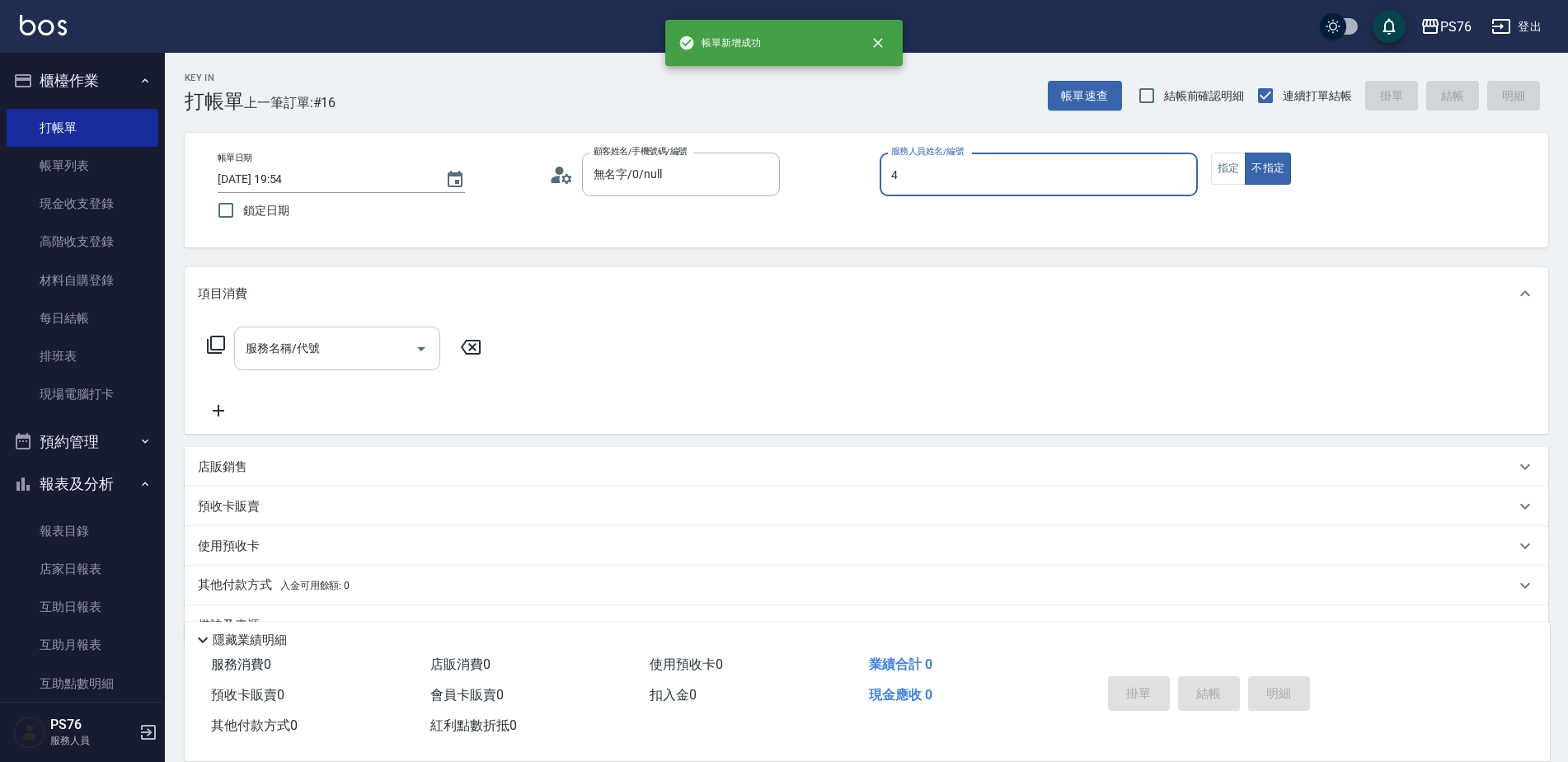
type input "蕭孟廷-4"
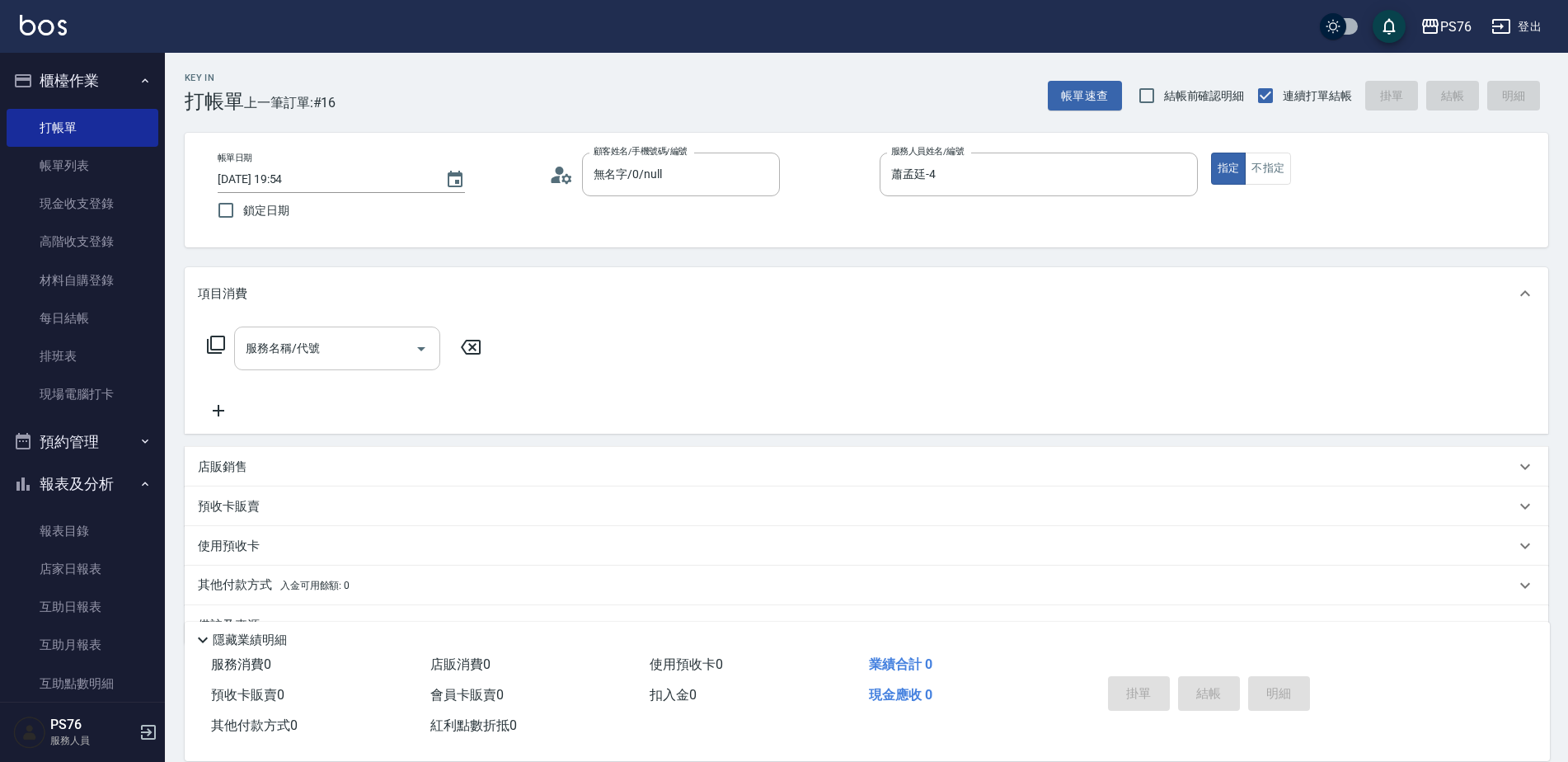
click at [359, 349] on input "服務名稱/代號" at bounding box center [324, 348] width 167 height 29
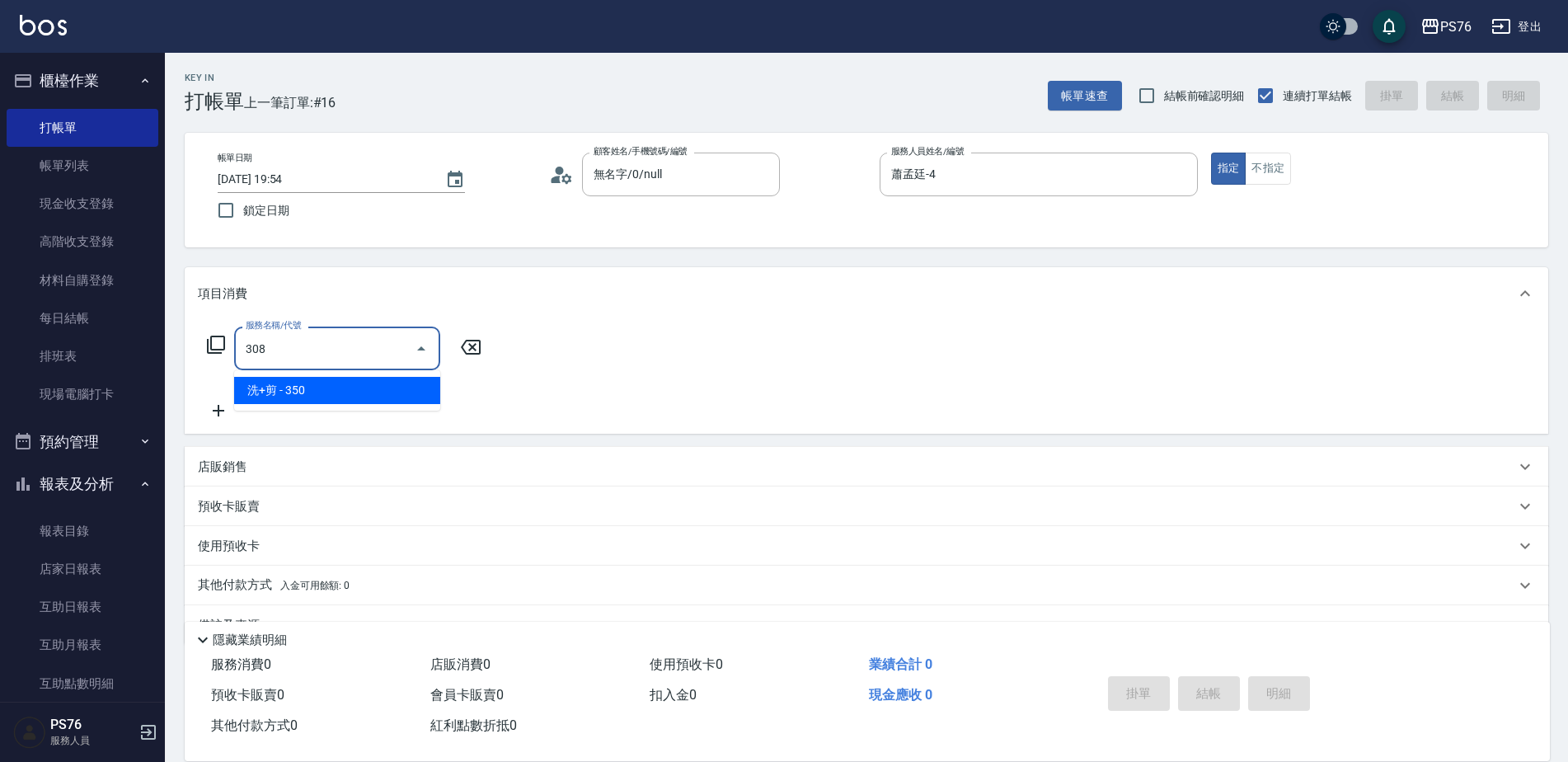
type input "洗+剪(308)"
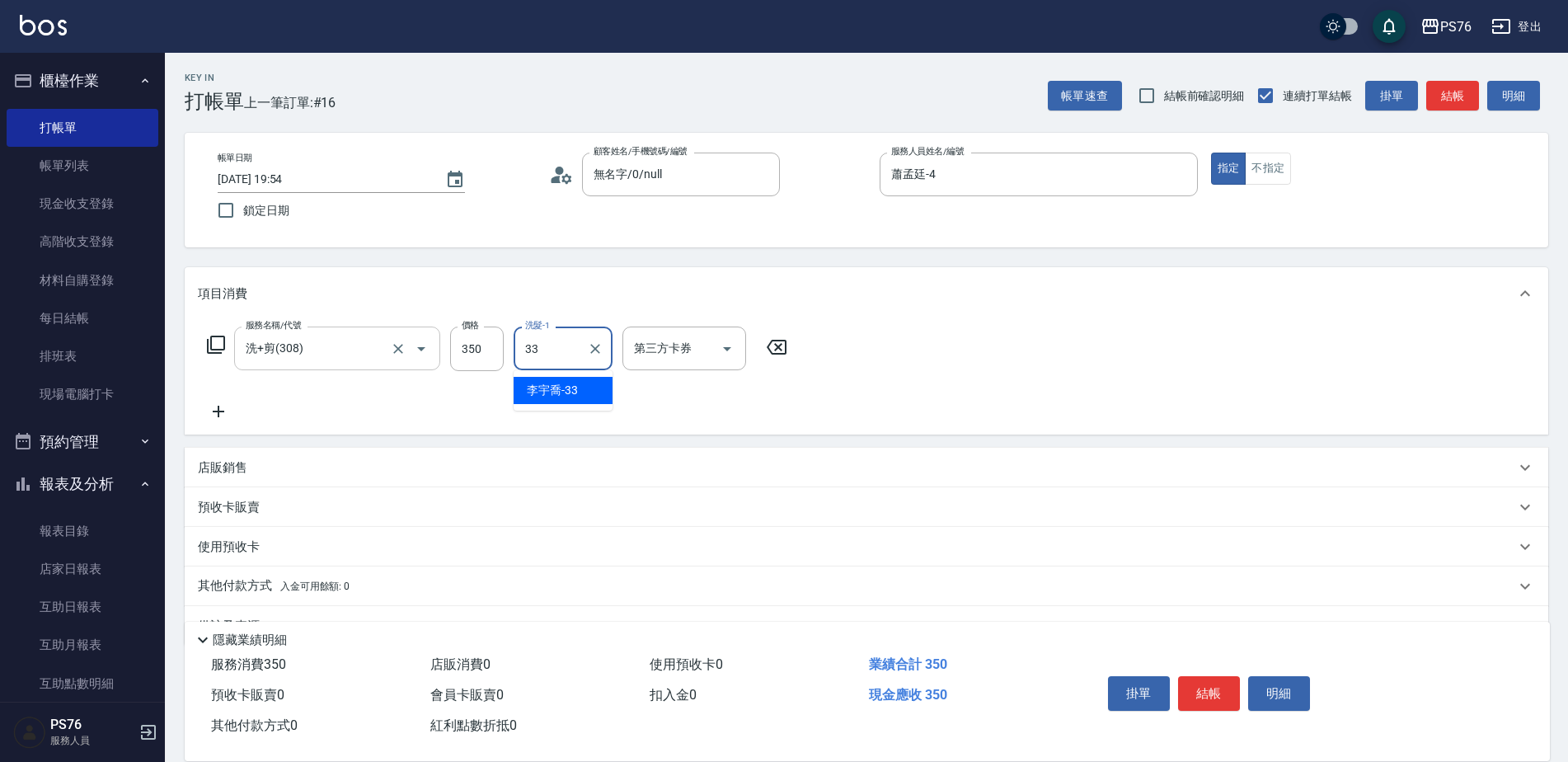
type input "李宇喬-33"
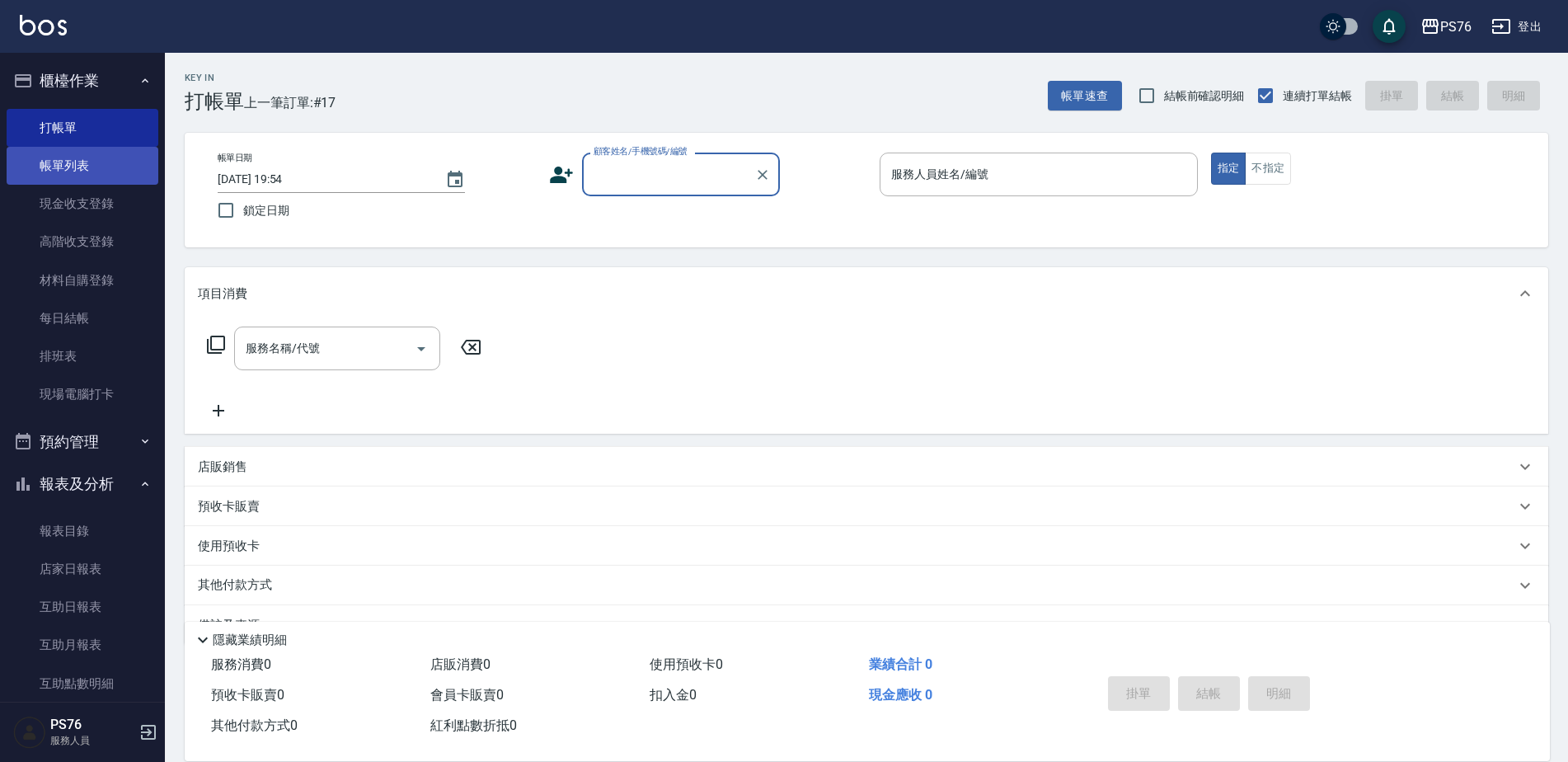
click at [128, 163] on link "帳單列表" at bounding box center [82, 165] width 152 height 38
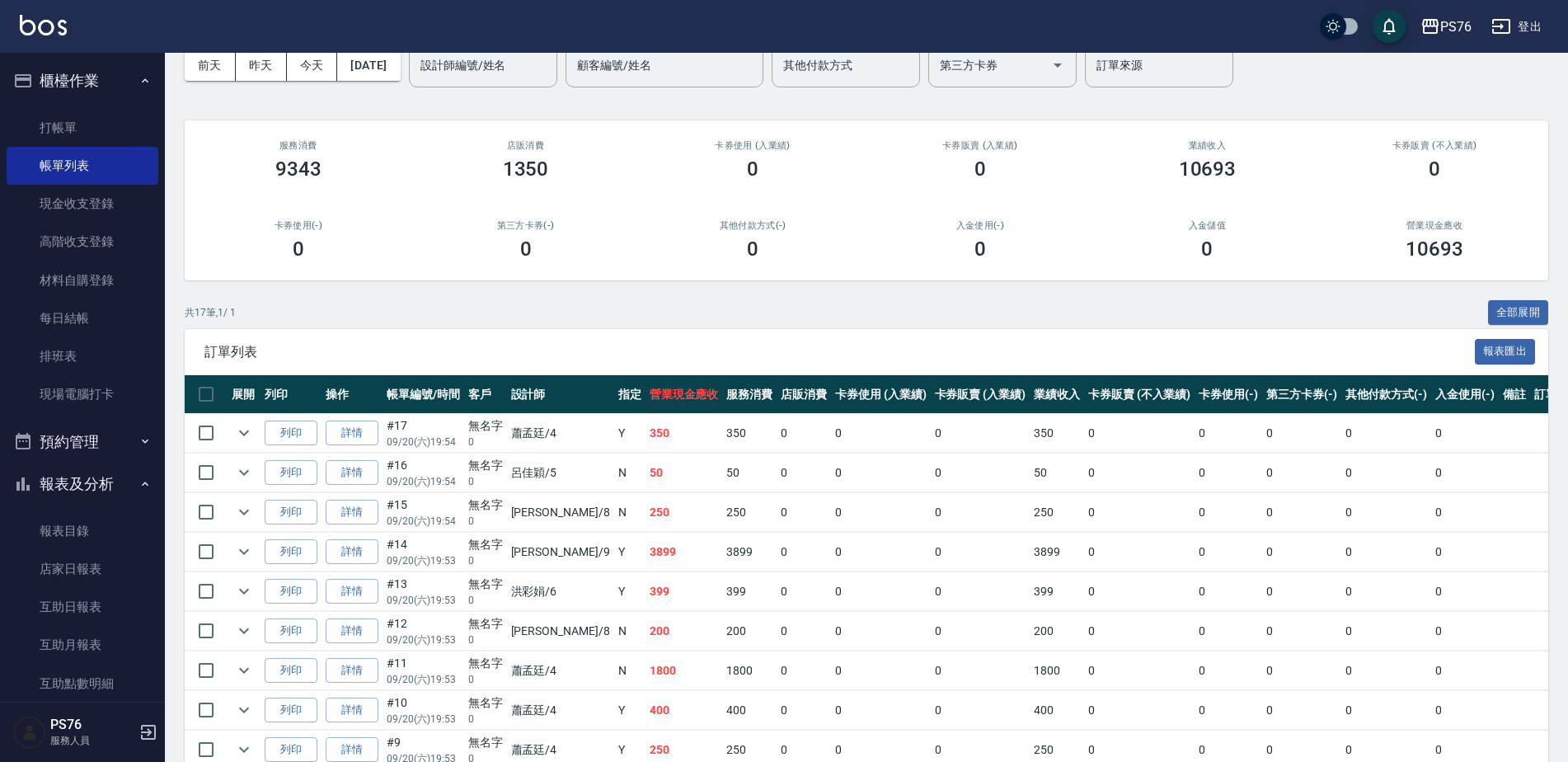
scroll to position [472, 0]
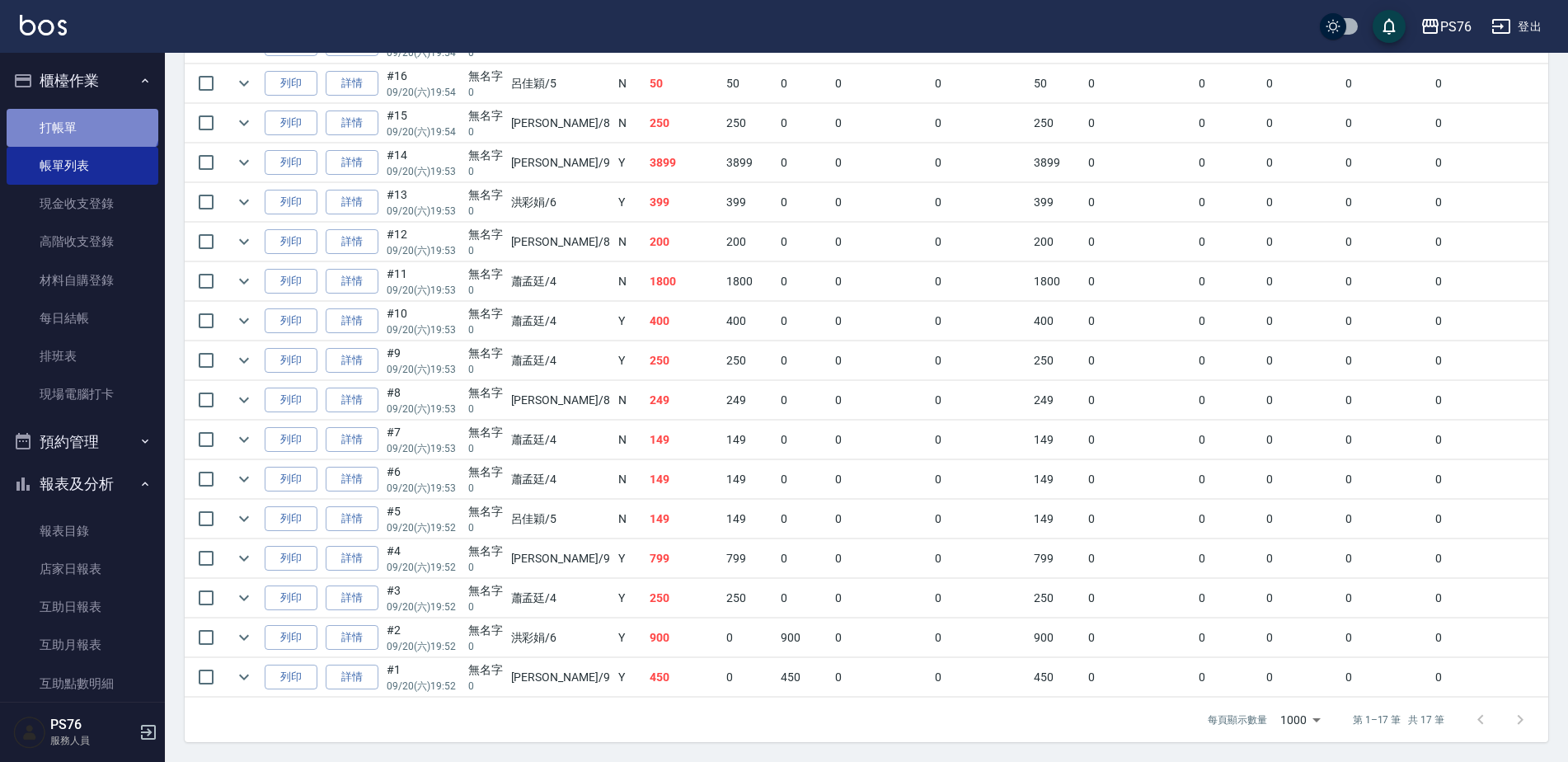
click at [80, 113] on link "打帳單" at bounding box center [82, 128] width 152 height 38
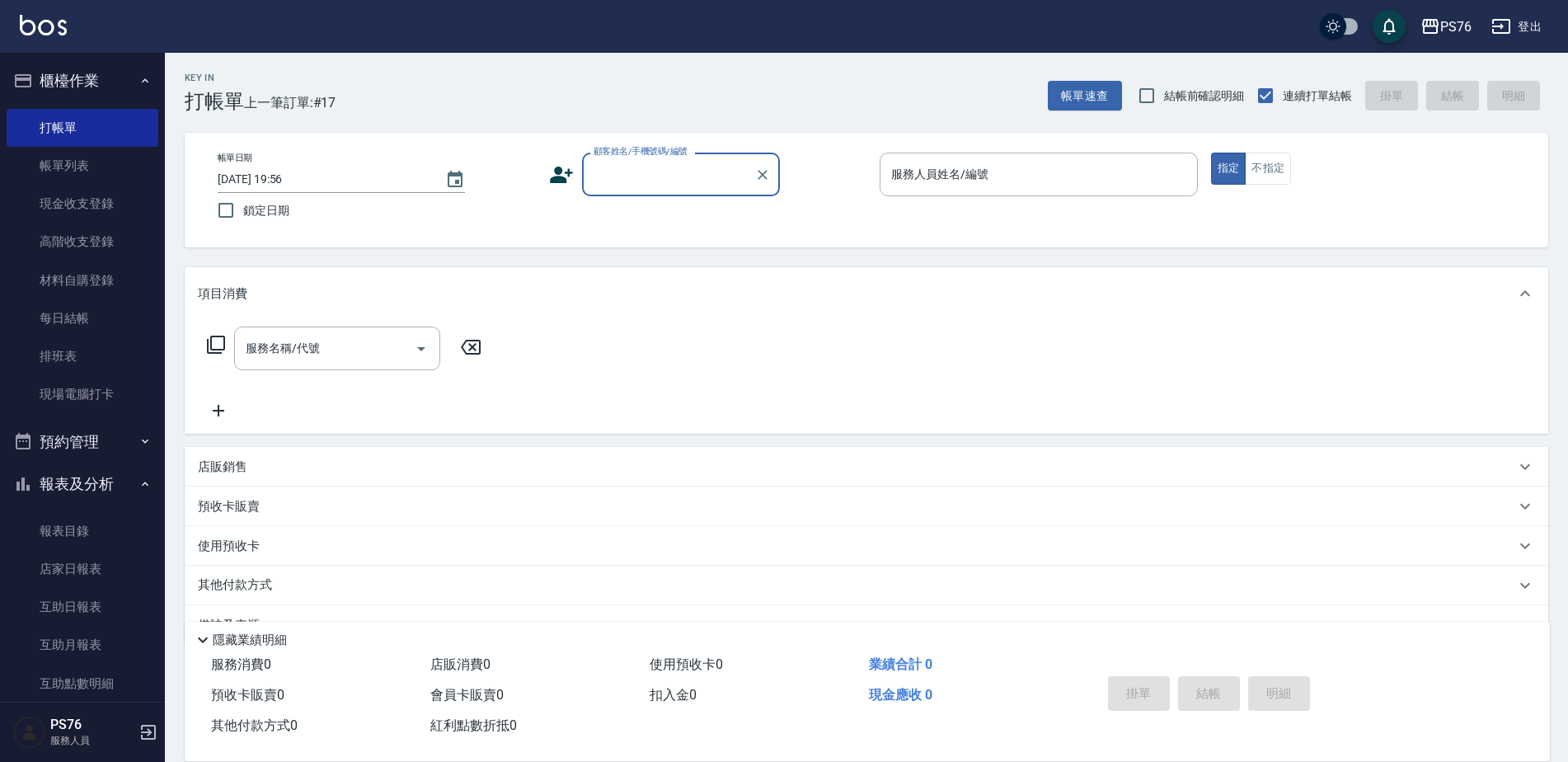
click at [615, 171] on input "顧客姓名/手機號碼/編號" at bounding box center [668, 174] width 158 height 29
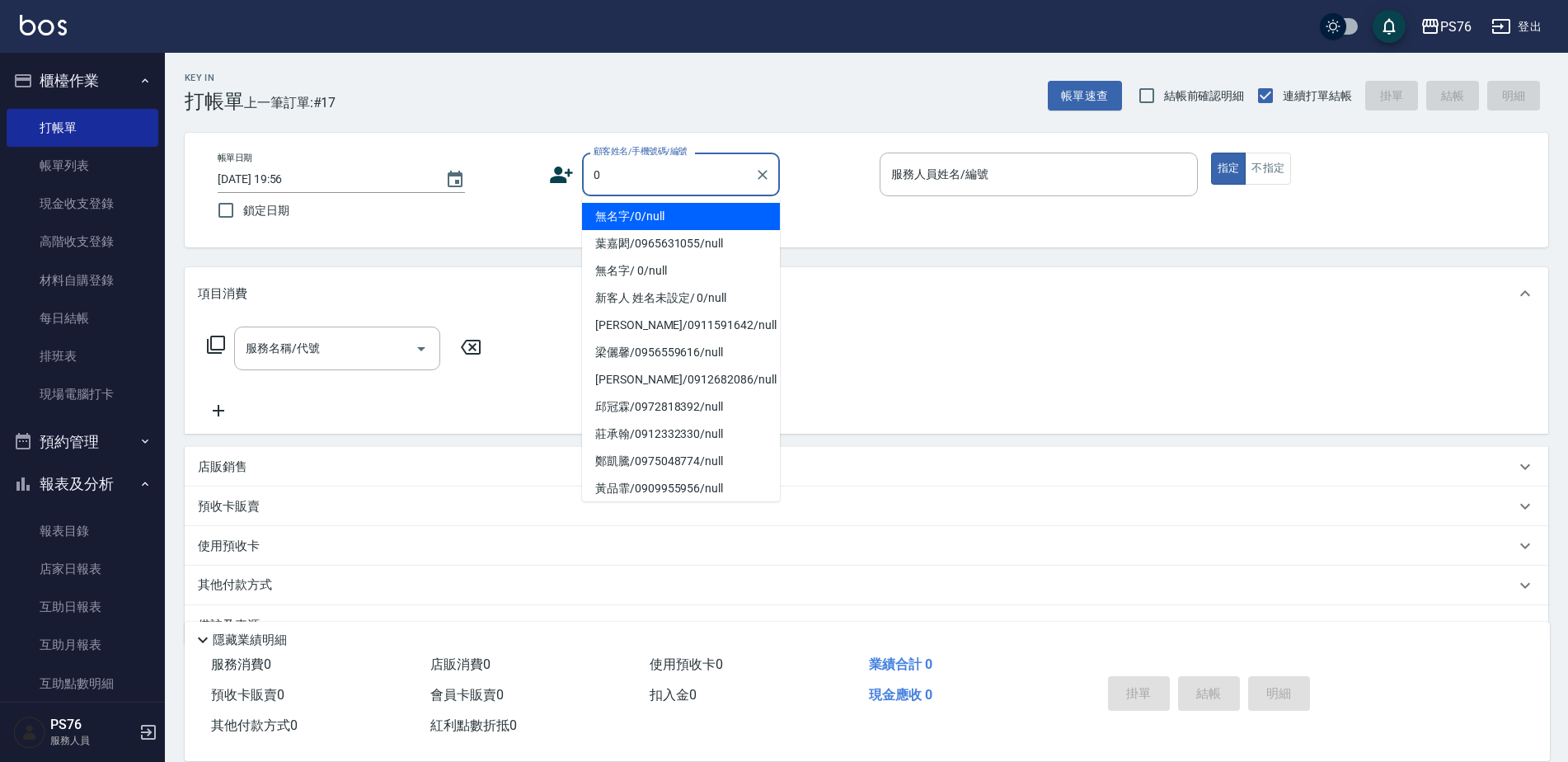
type input "無名字/0/null"
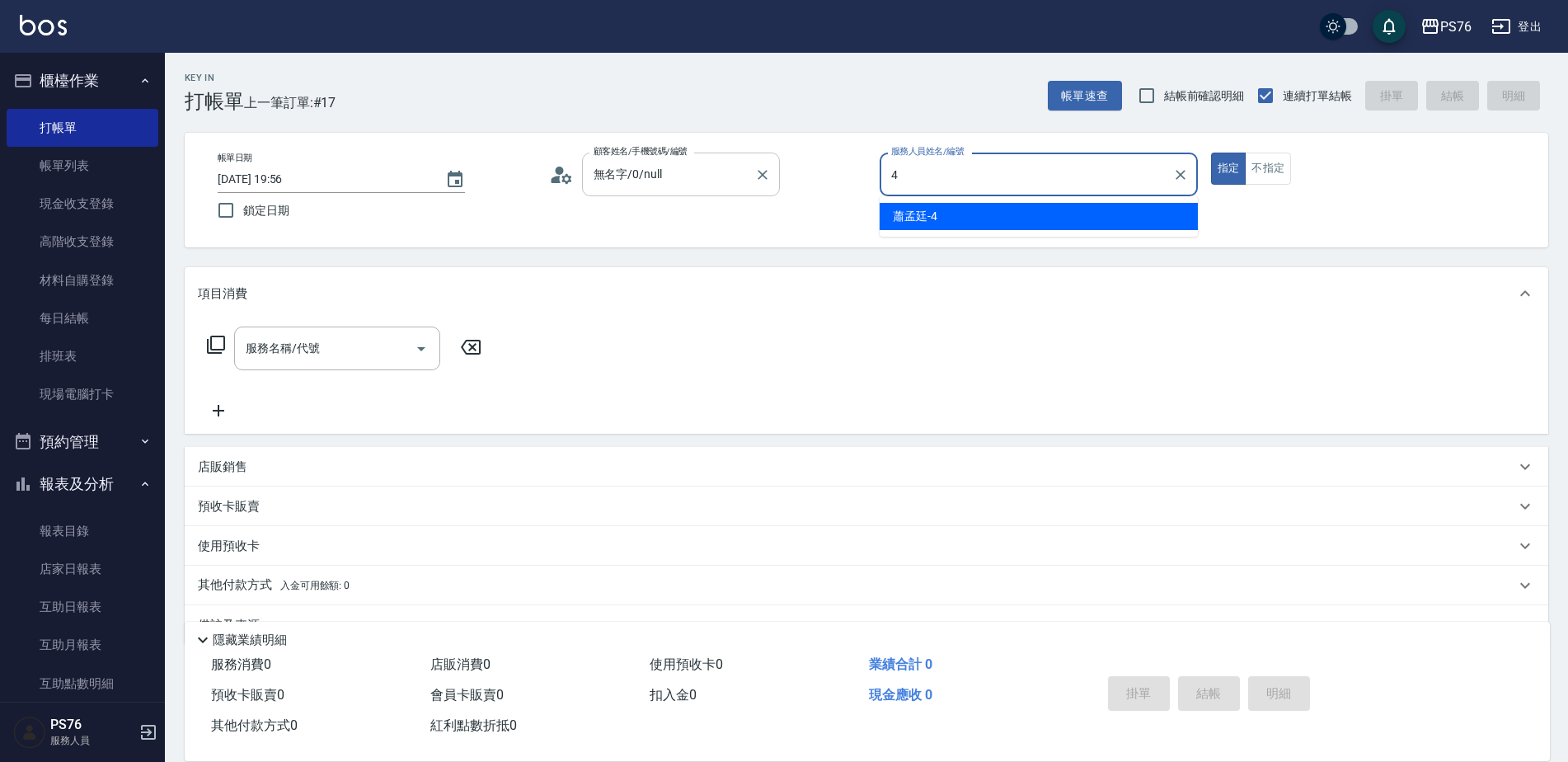
type input "蕭孟廷-4"
type button "true"
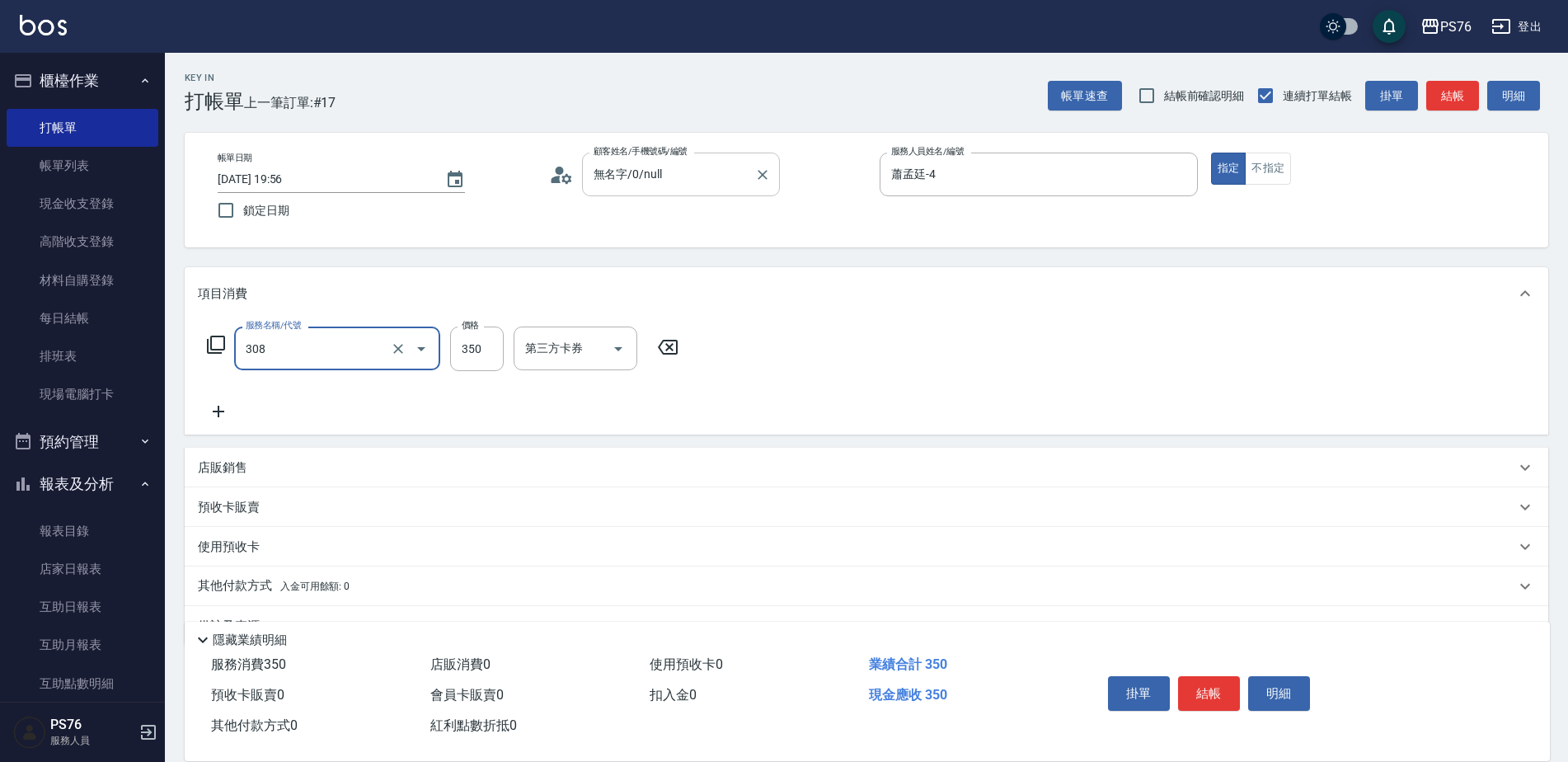
type input "洗+剪(308)"
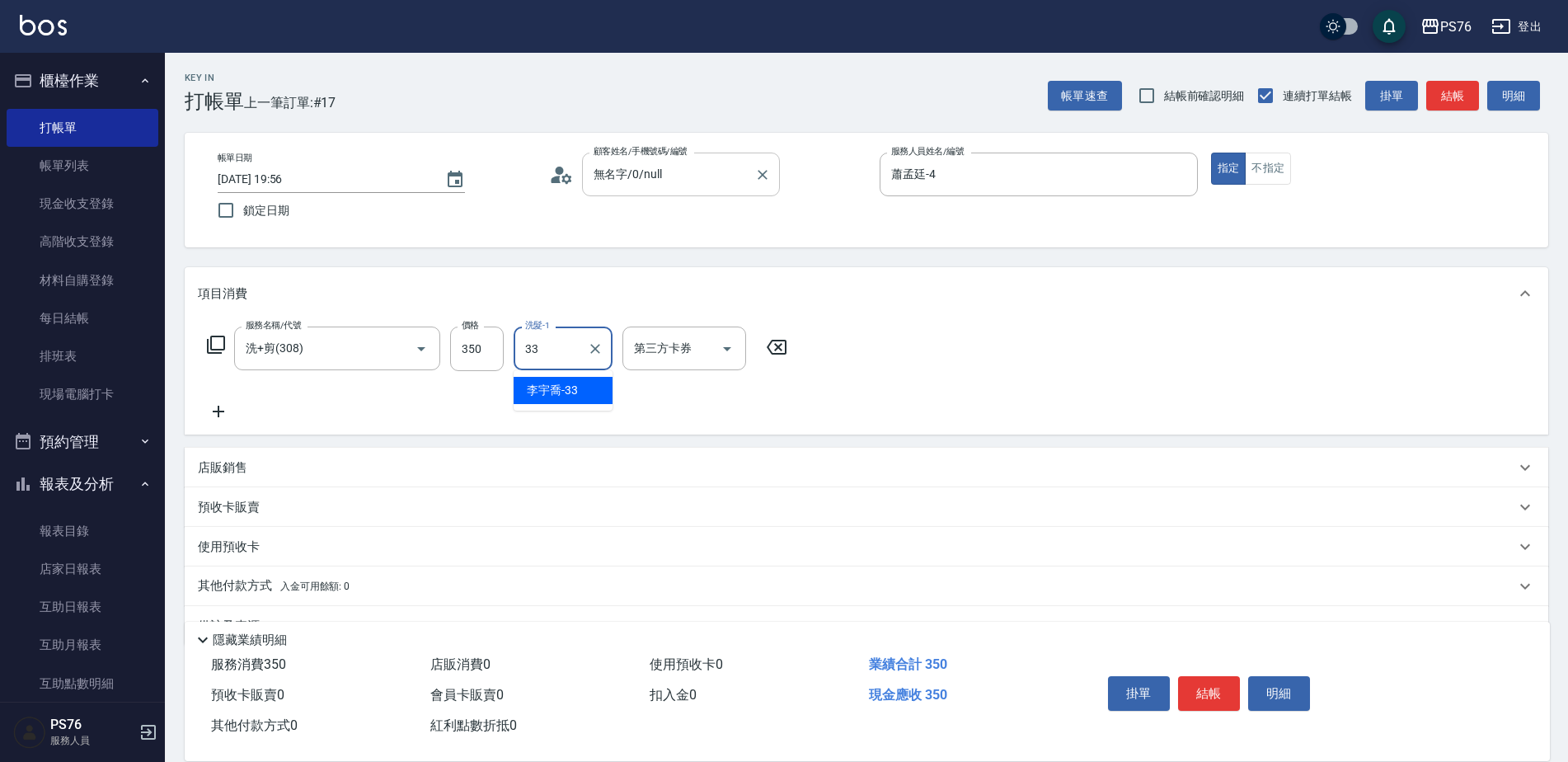
type input "李宇喬-33"
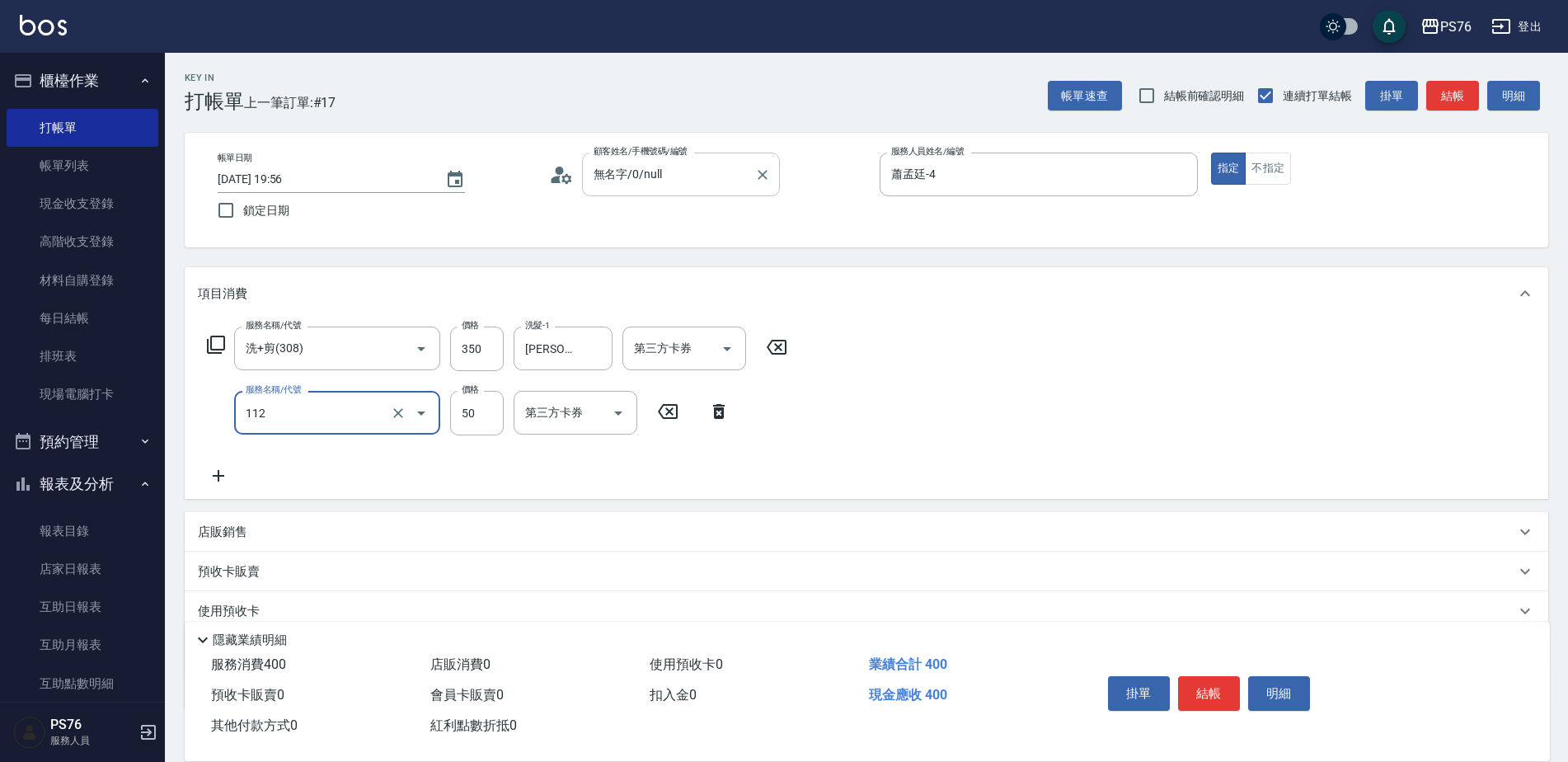
type input "精油50(112)"
click at [479, 409] on input "0" at bounding box center [477, 412] width 53 height 45
type input "50"
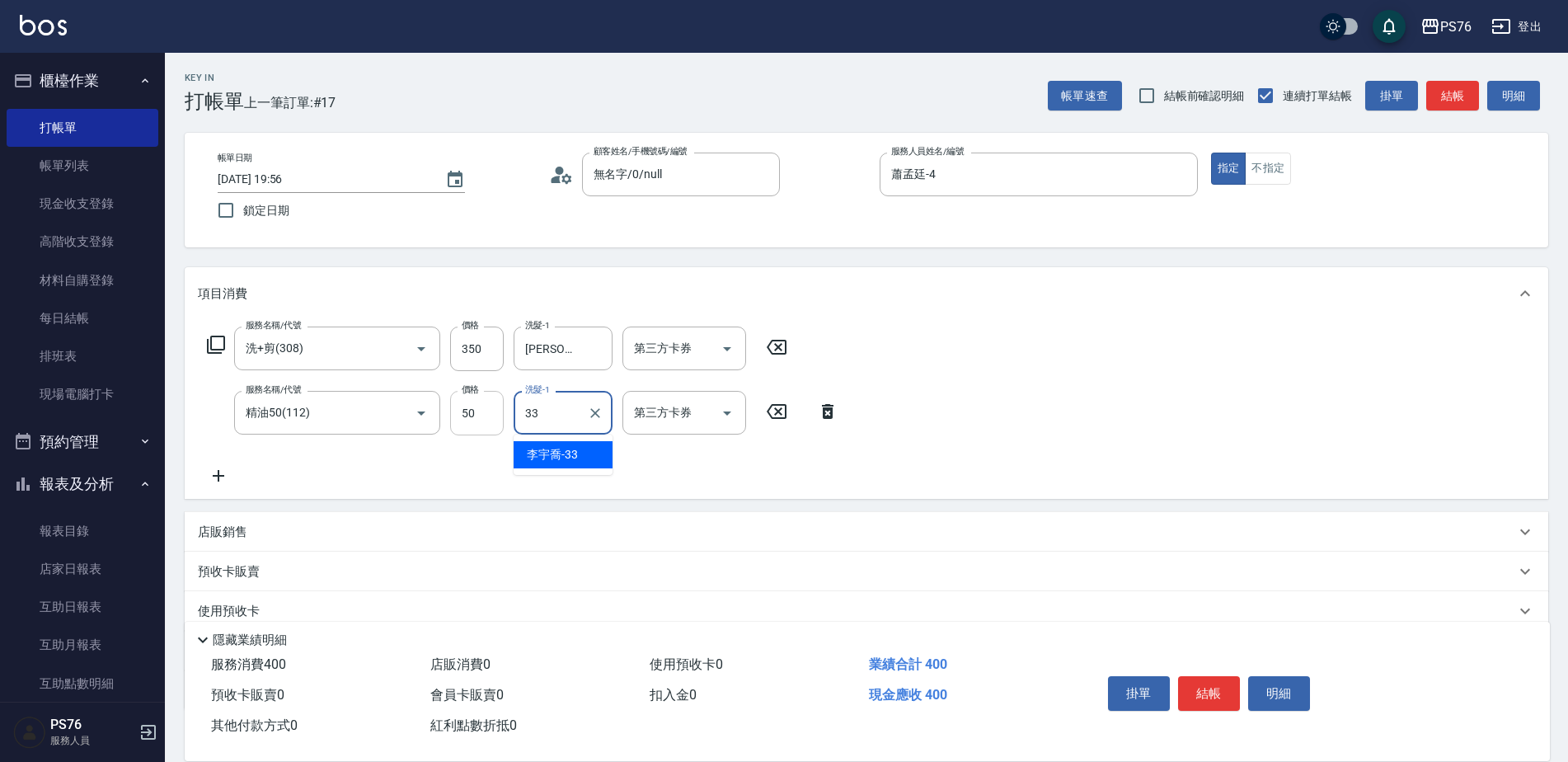
type input "李宇喬-33"
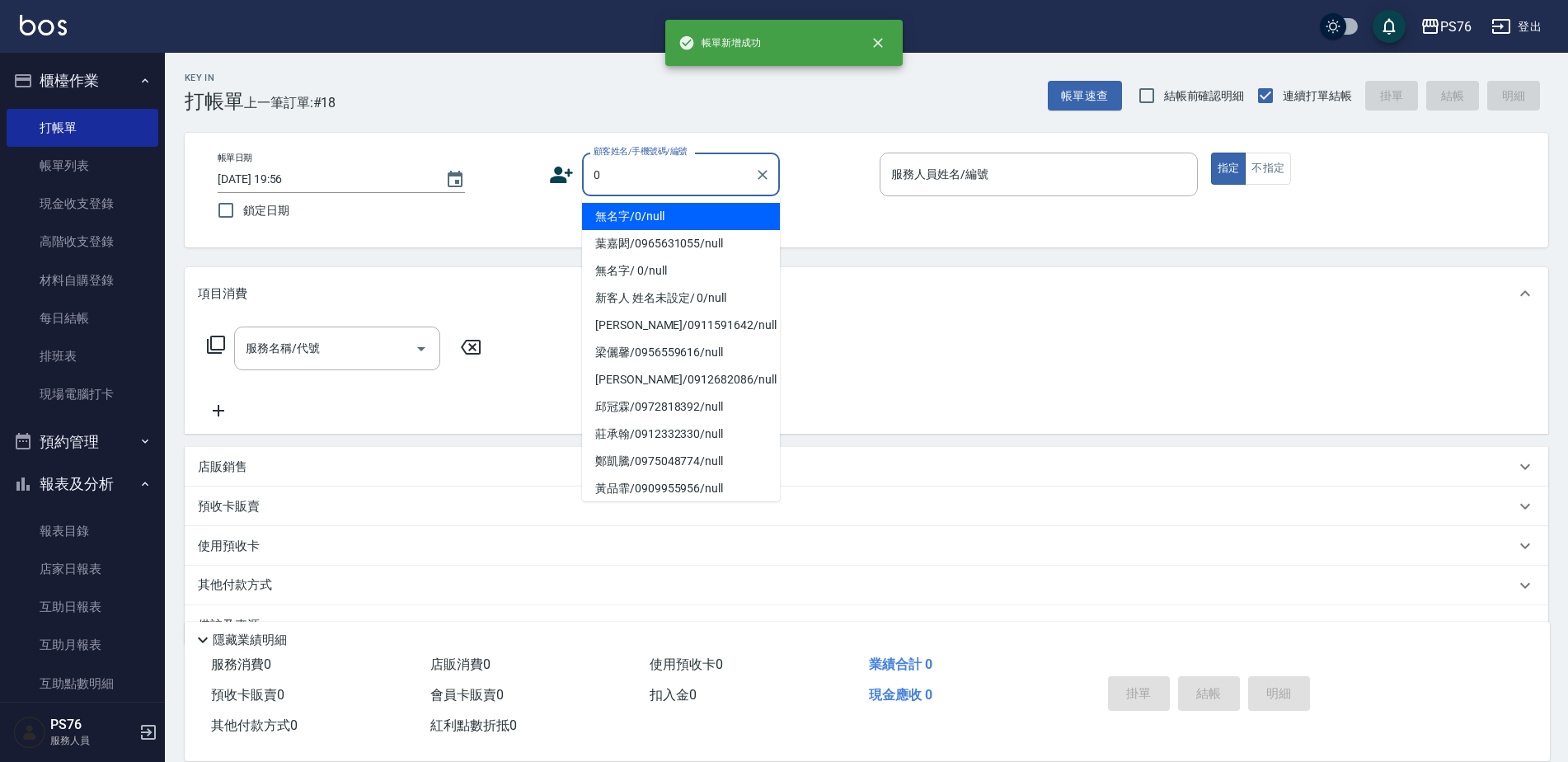
type input "無名字/0/null"
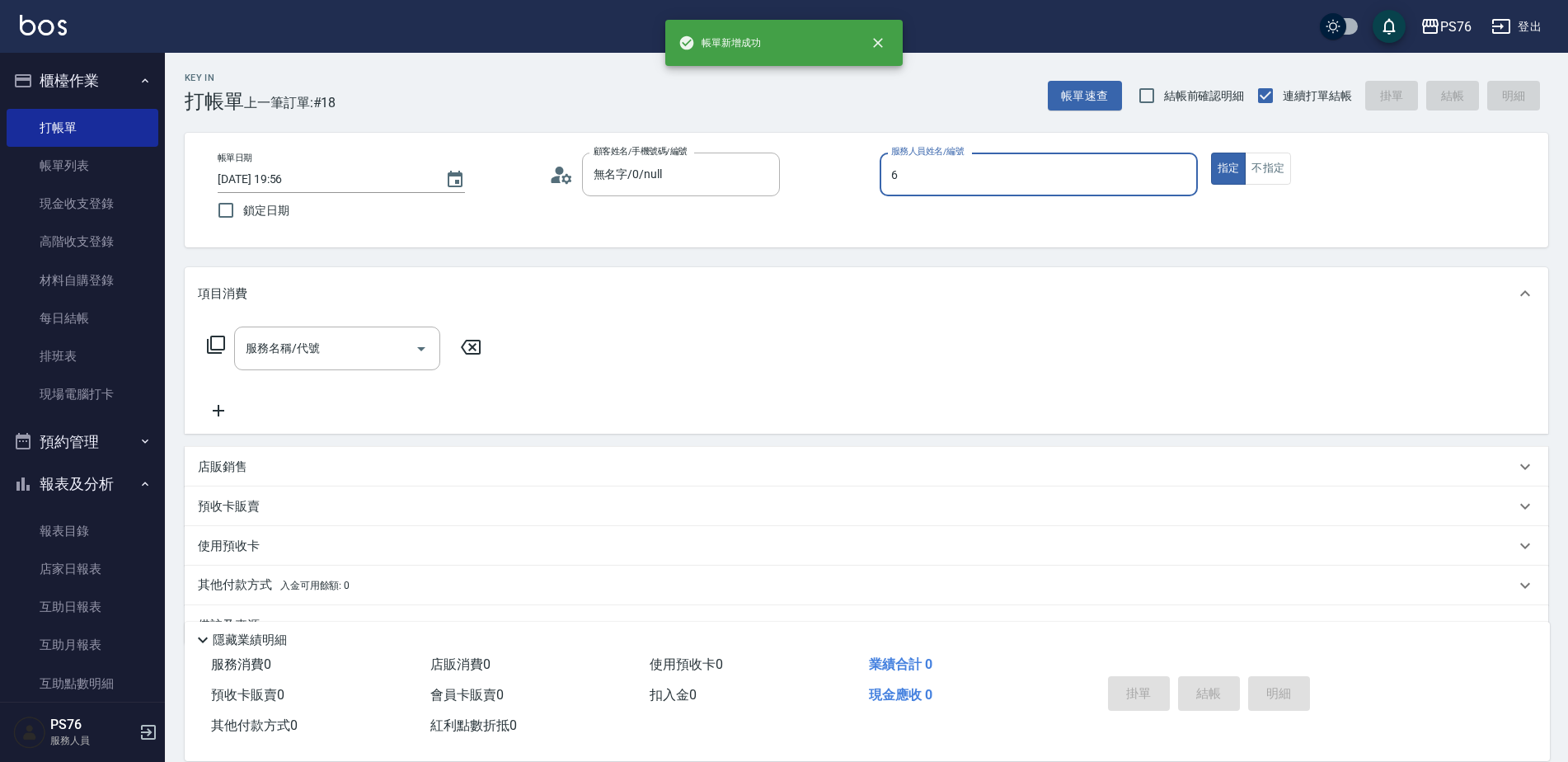
type input "洪彩娟-6"
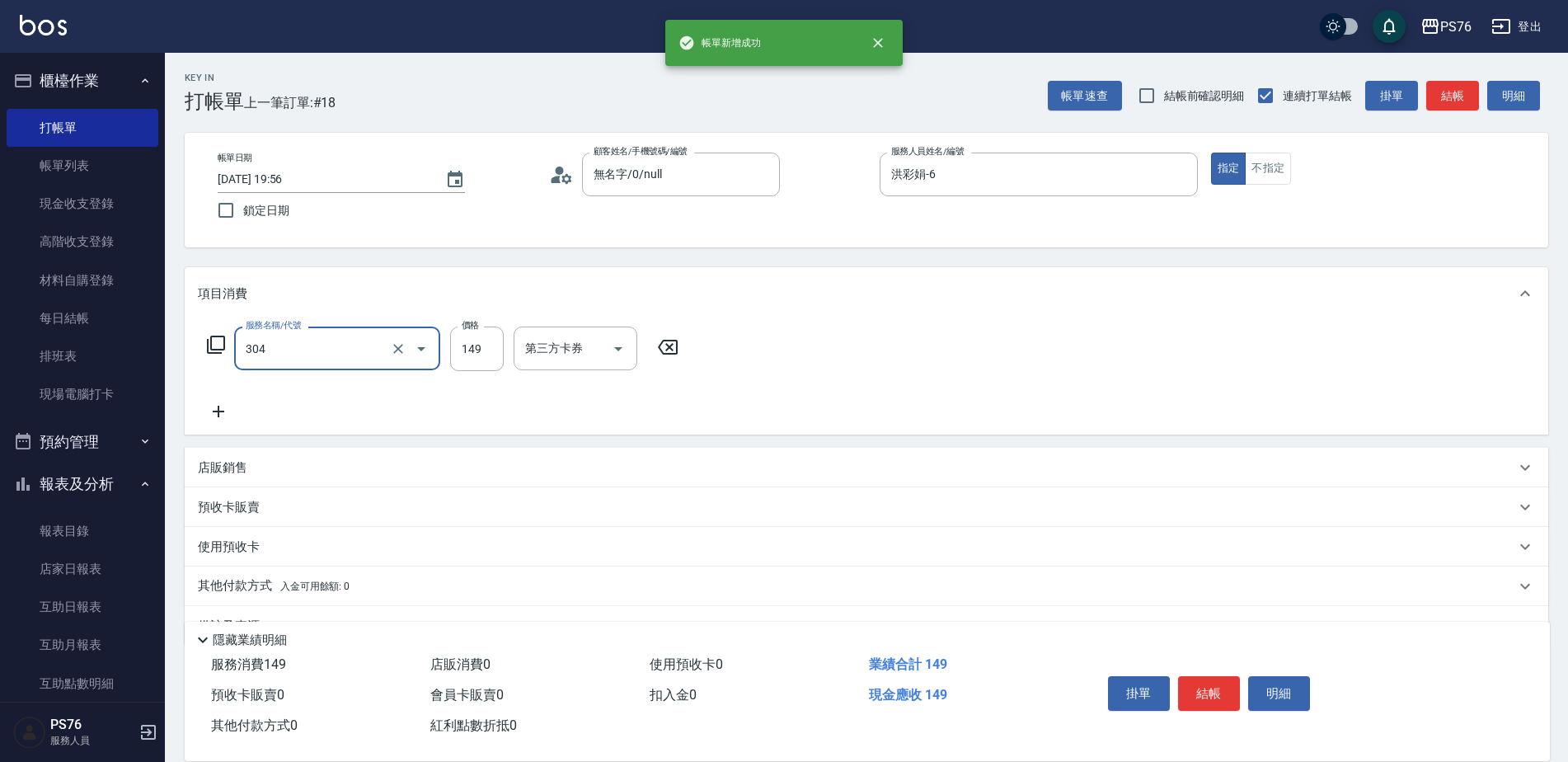
type input "剪髮(304)"
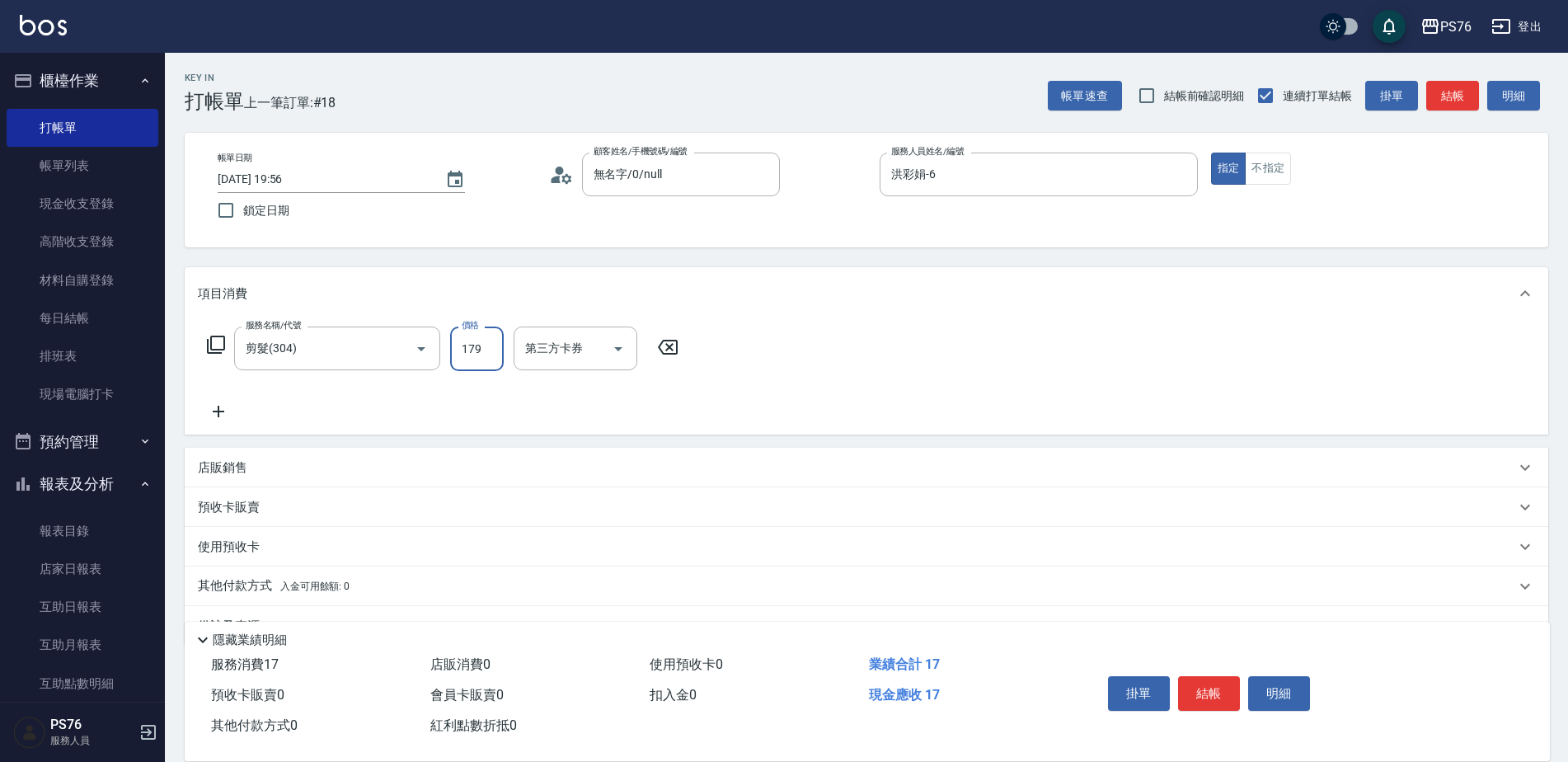
type input "179"
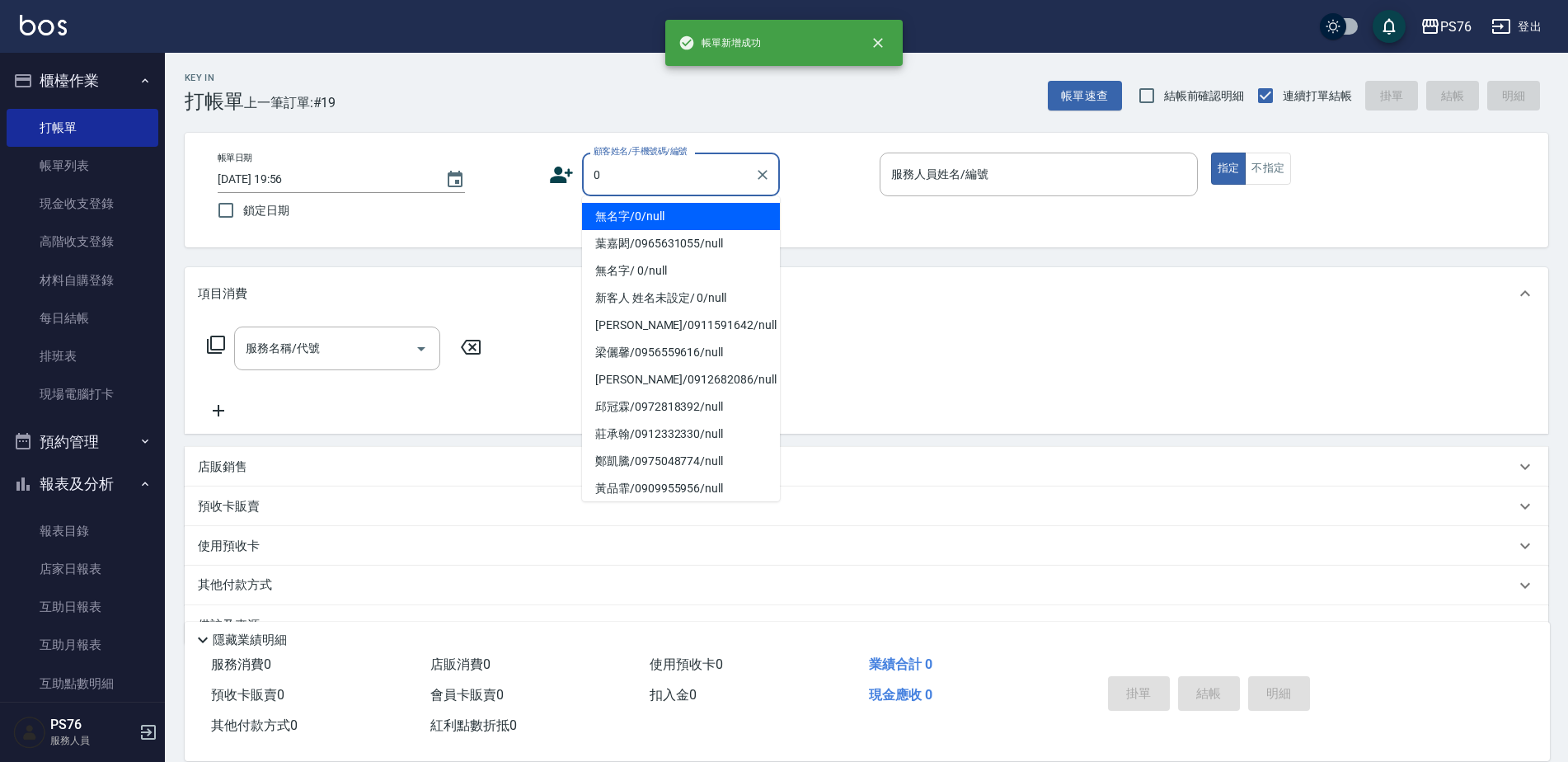
type input "無名字/0/null"
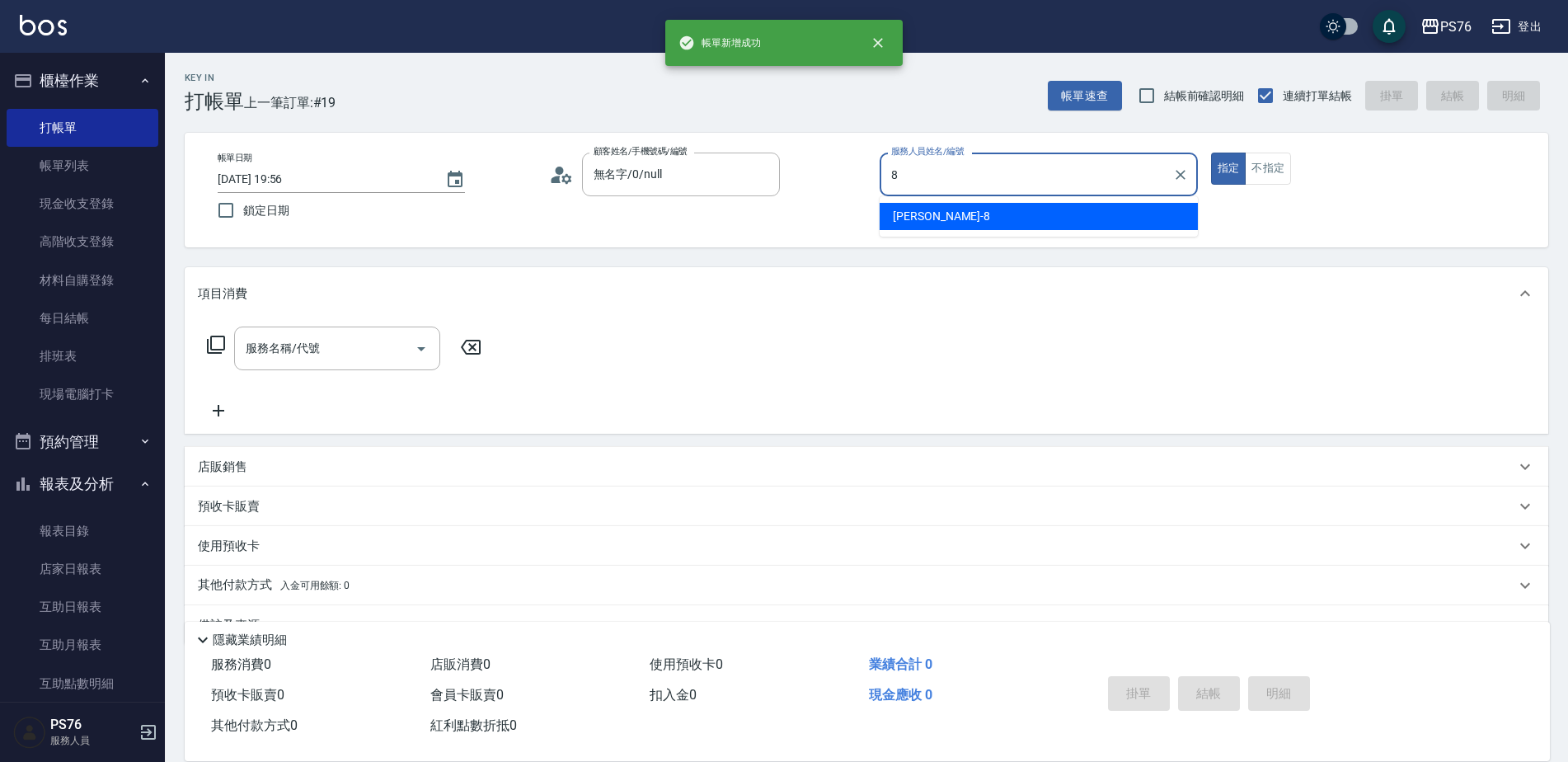
type input "韓韓森-8"
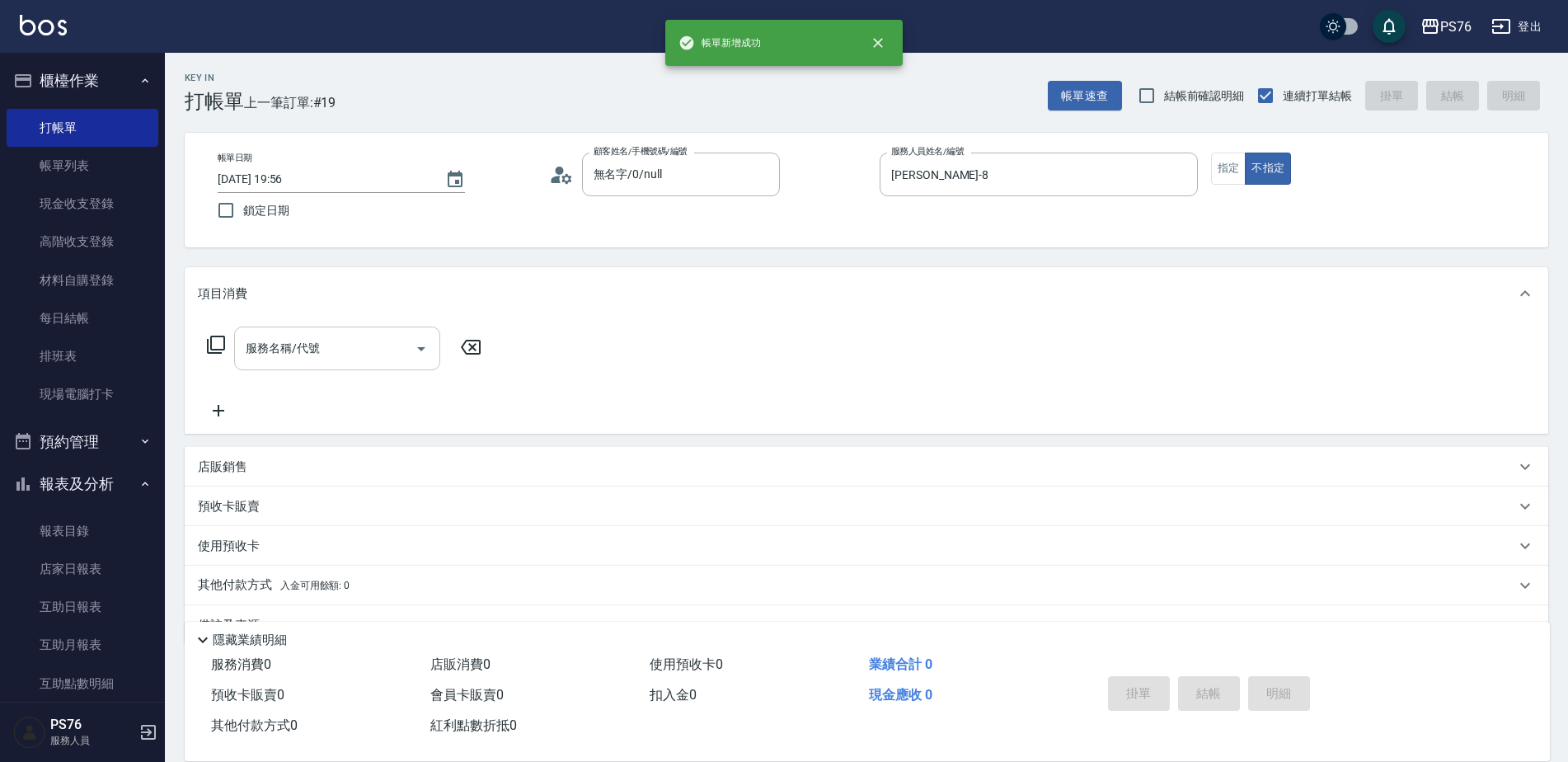
click at [387, 346] on input "服務名稱/代號" at bounding box center [324, 348] width 167 height 29
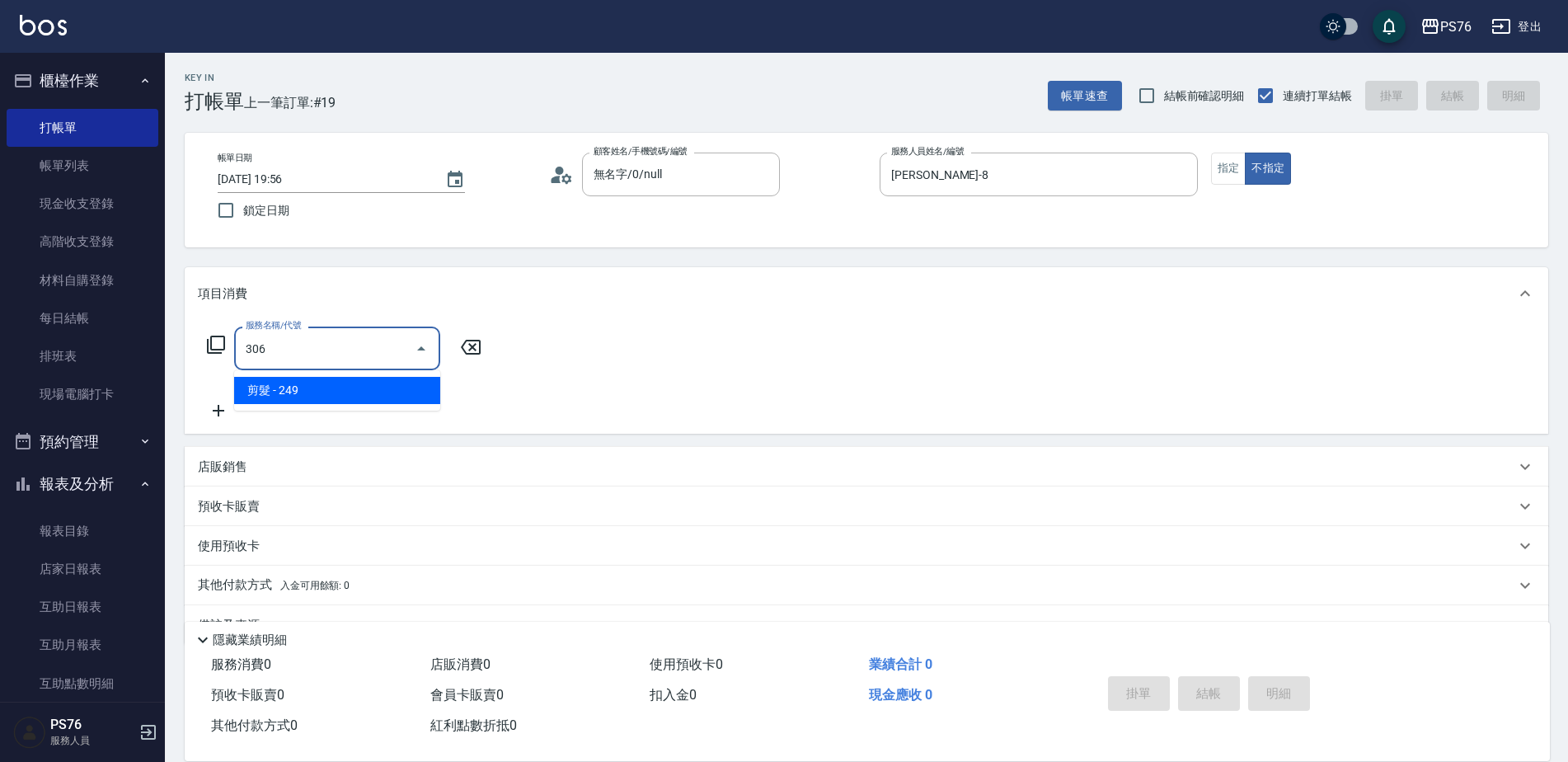
type input "剪髮(306)"
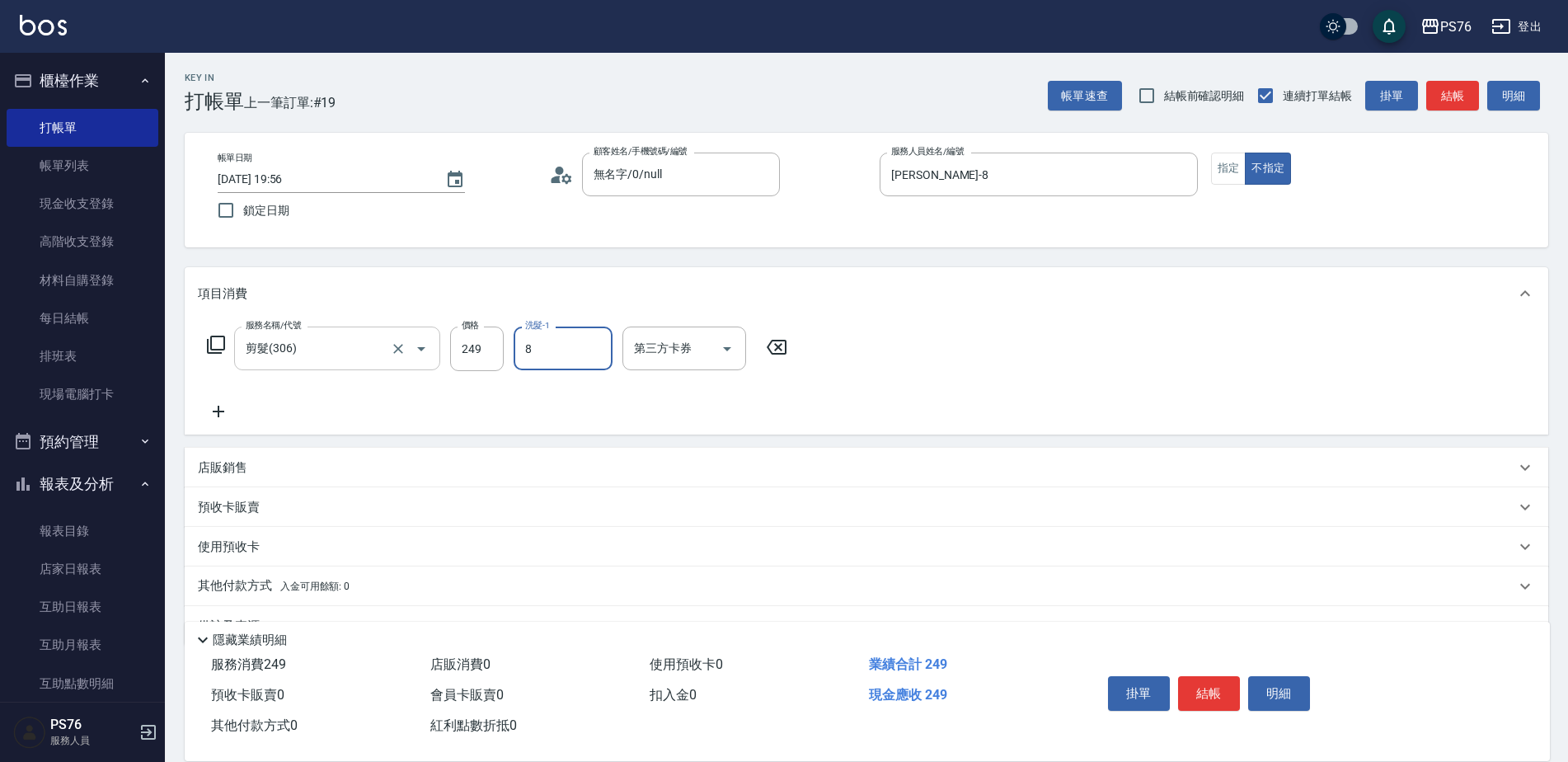
type input "韓韓森-8"
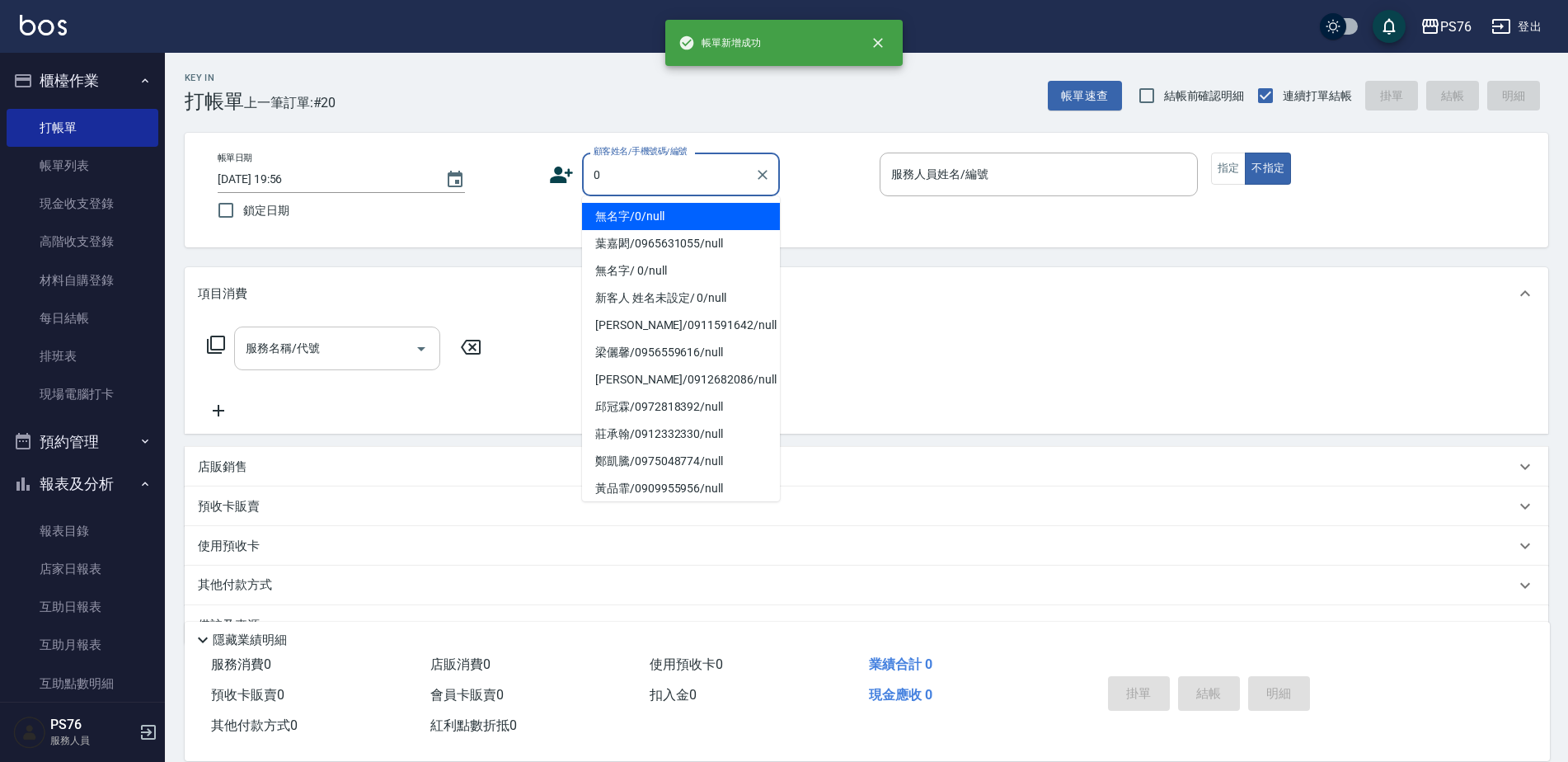
type input "無名字/0/null"
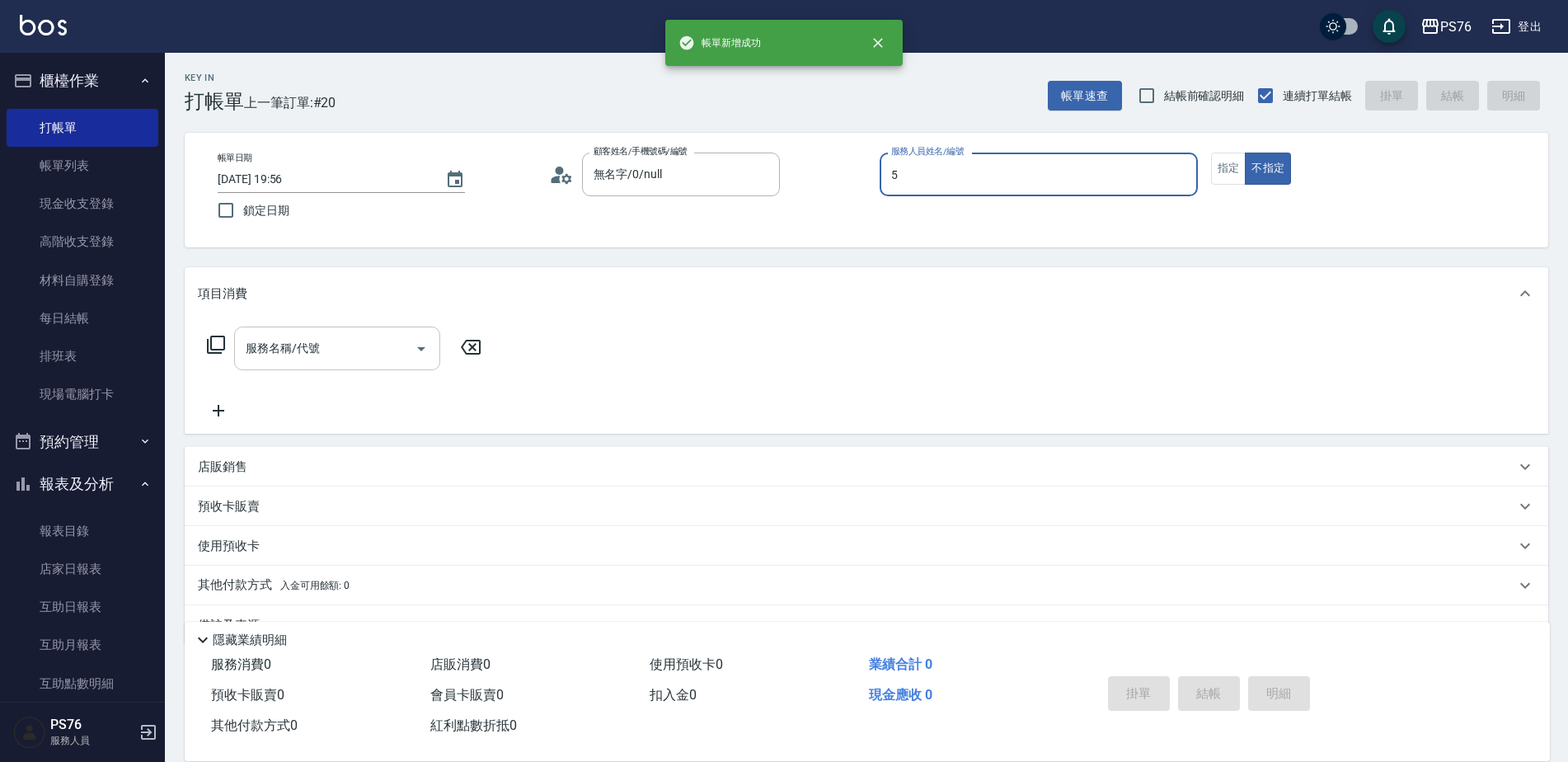
type input "呂佳穎-5"
type button "false"
click at [387, 346] on input "服務名稱/代號" at bounding box center [324, 348] width 167 height 29
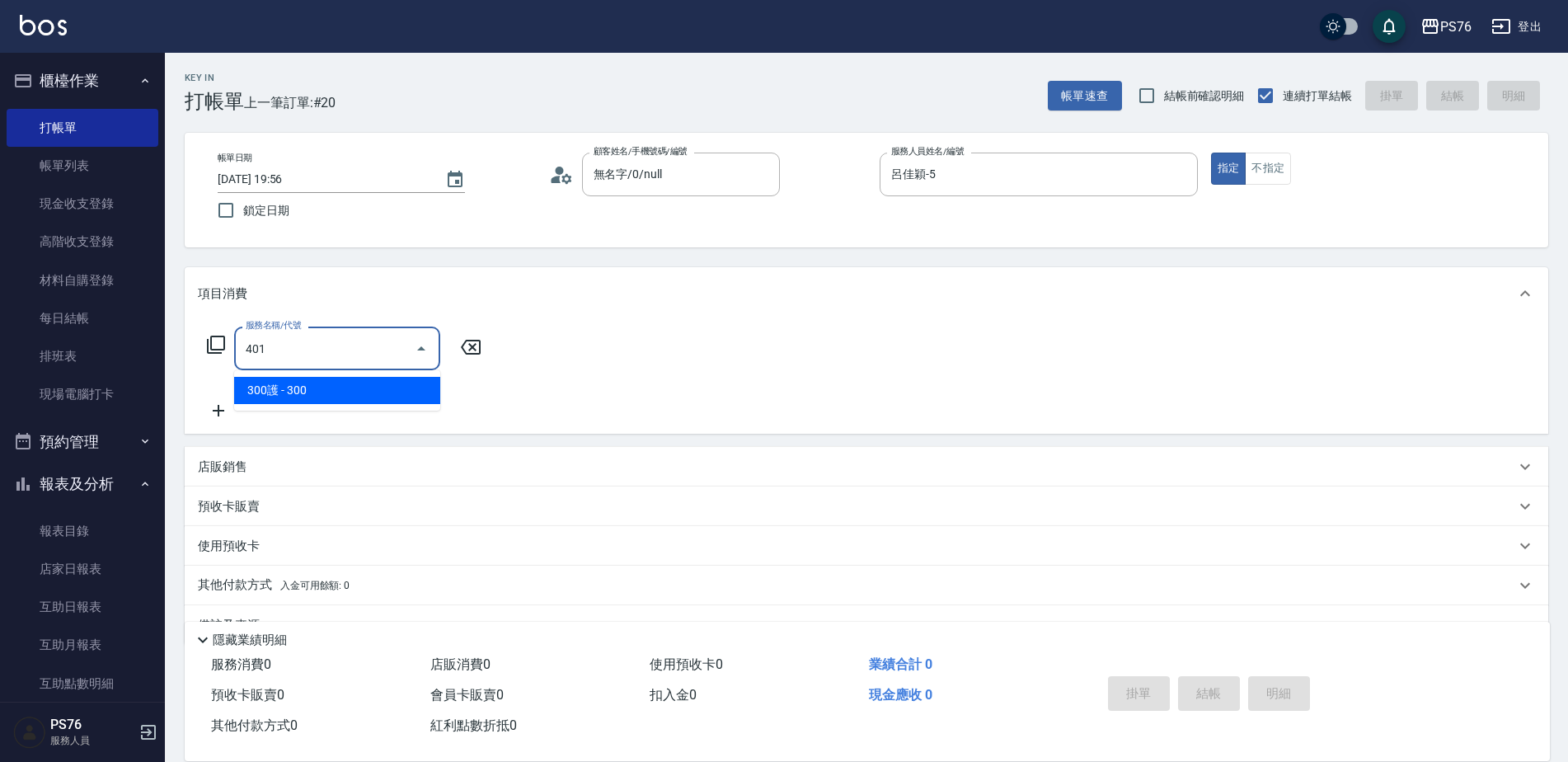
type input "300護(401)"
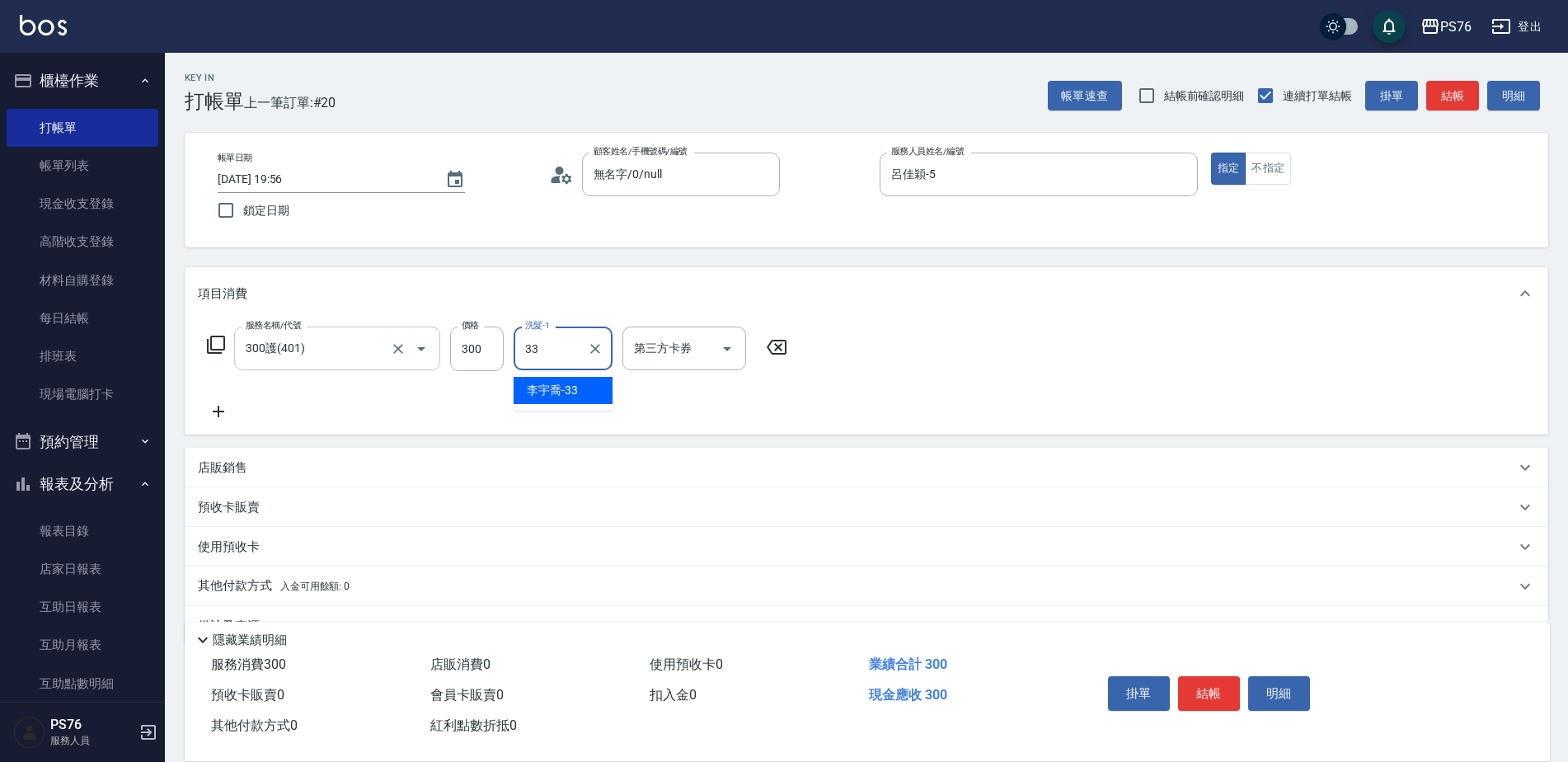
type input "李宇喬-33"
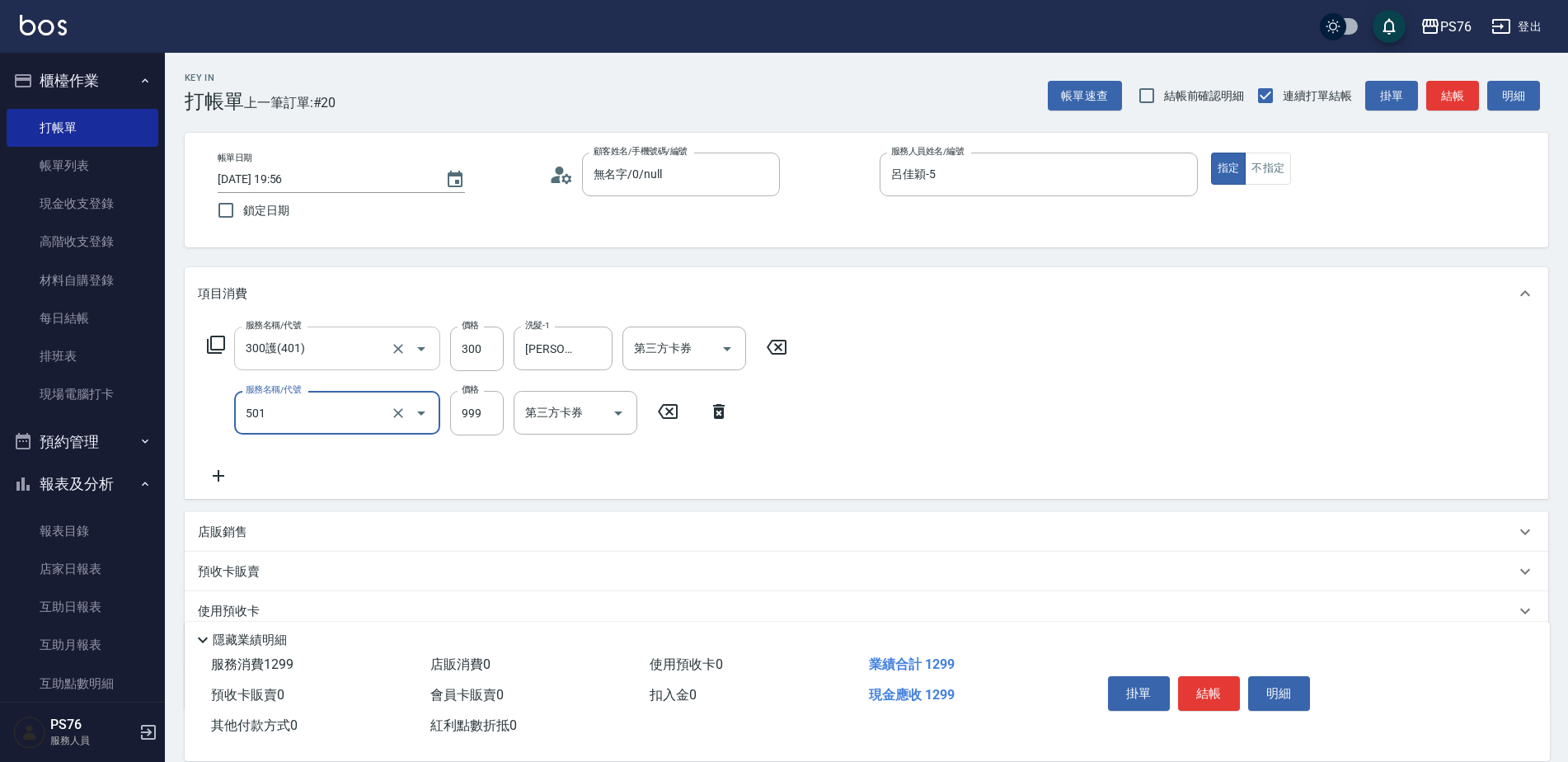
type input "染髮(501)"
type input "1000"
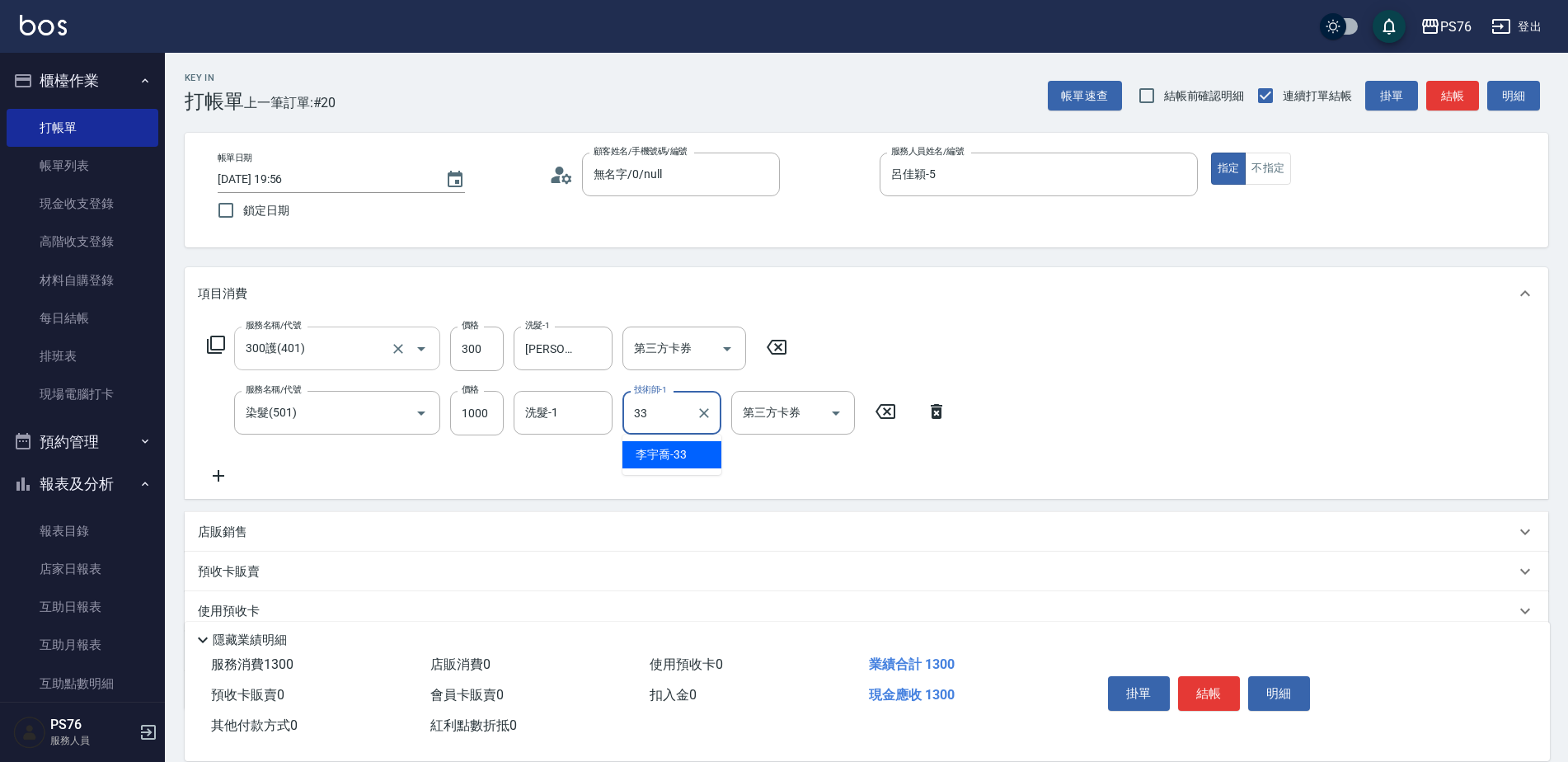
type input "李宇喬-33"
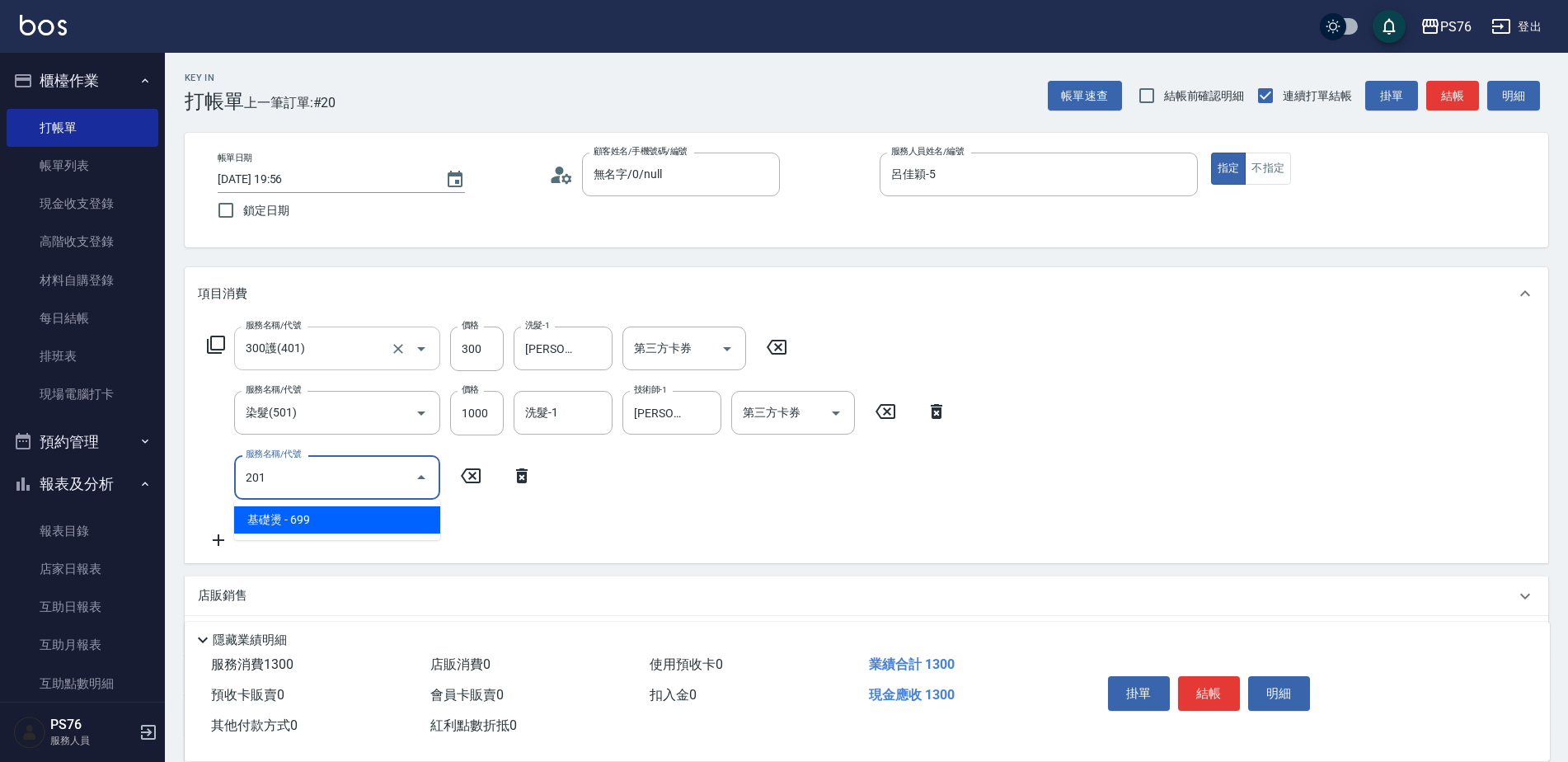
type input "基礎燙(201)"
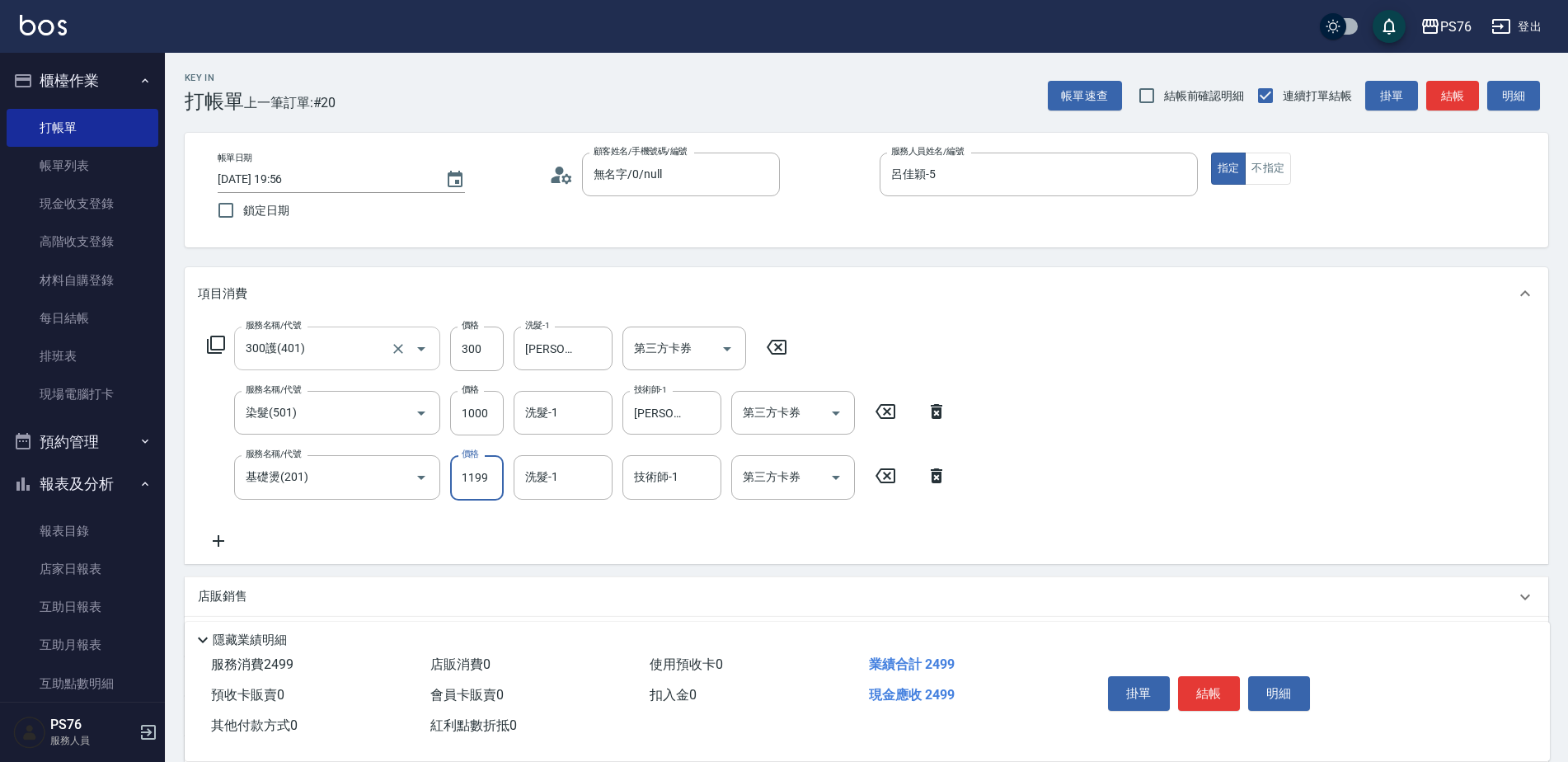
type input "1199"
type input "李宇喬-33"
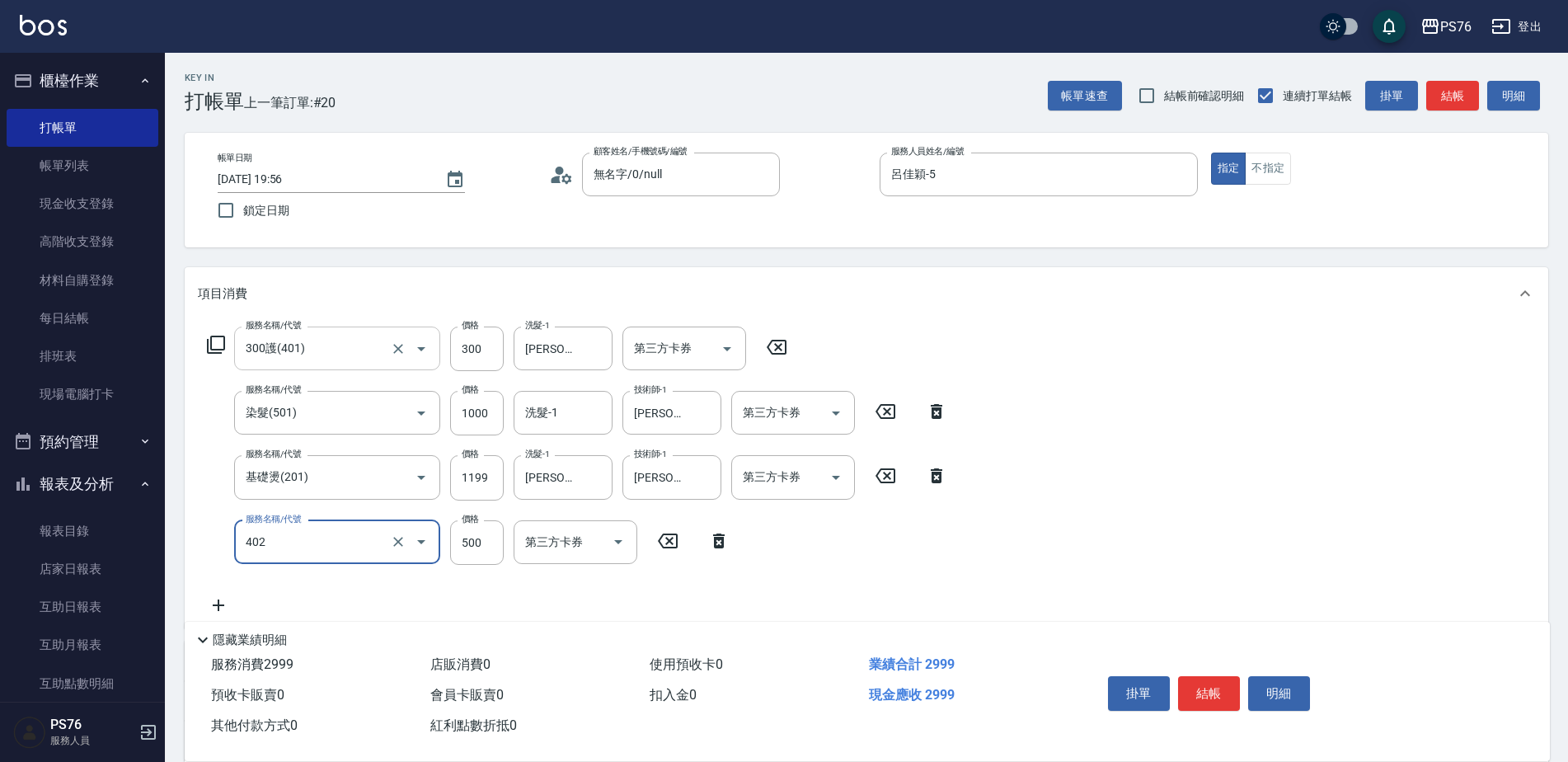
type input "500護(402)"
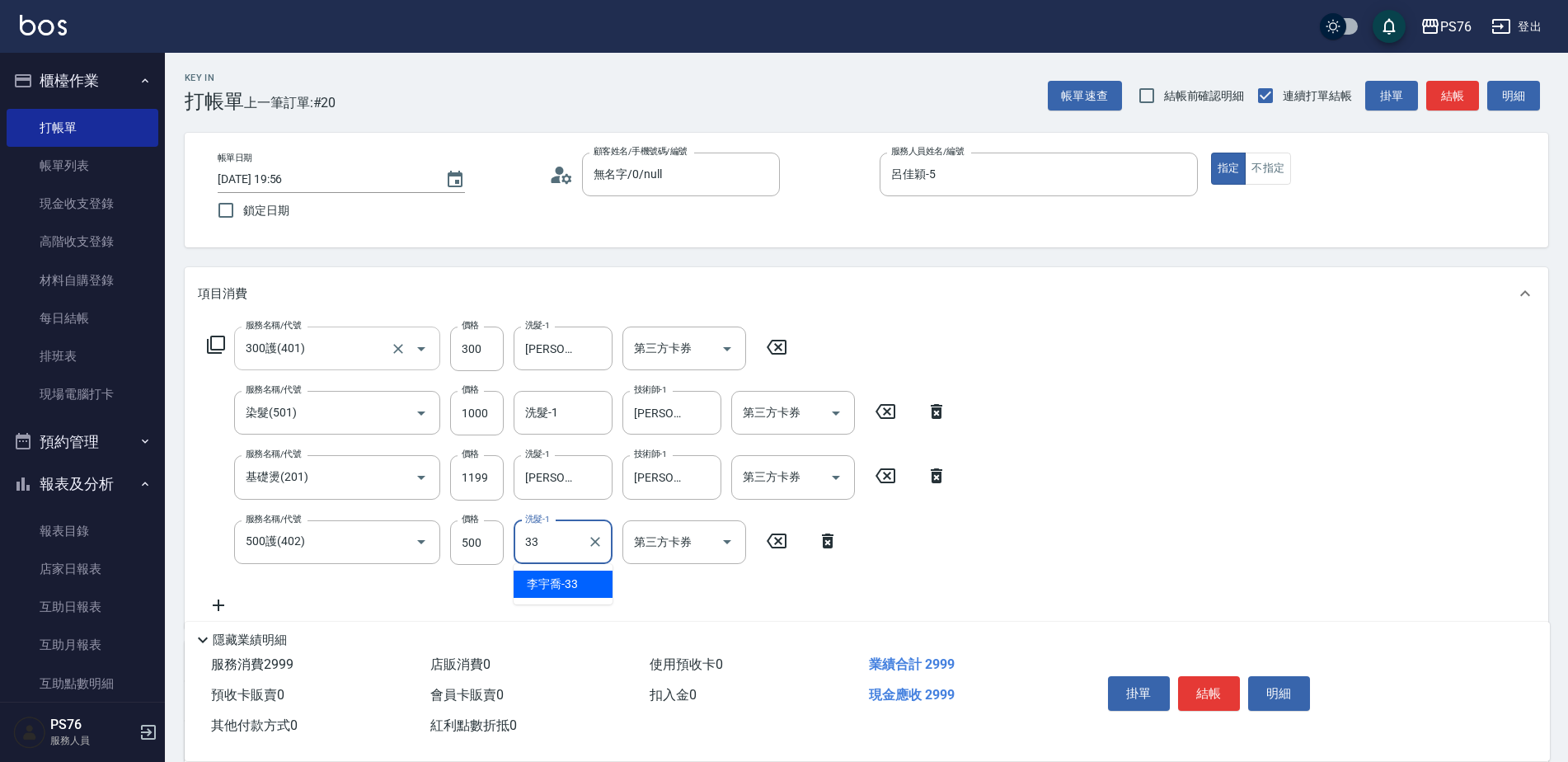
type input "李宇喬-33"
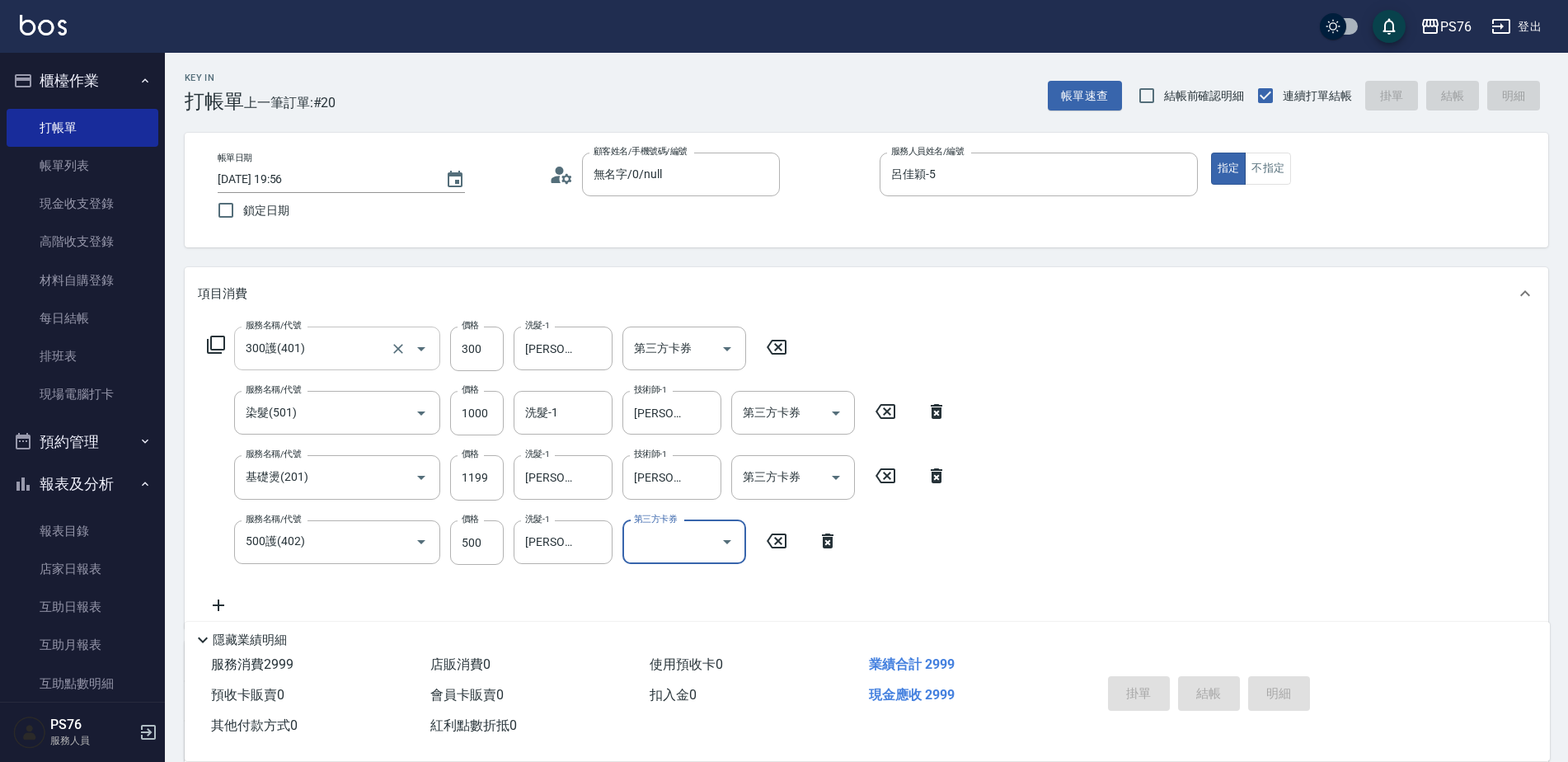
type input "2025/09/20 19:57"
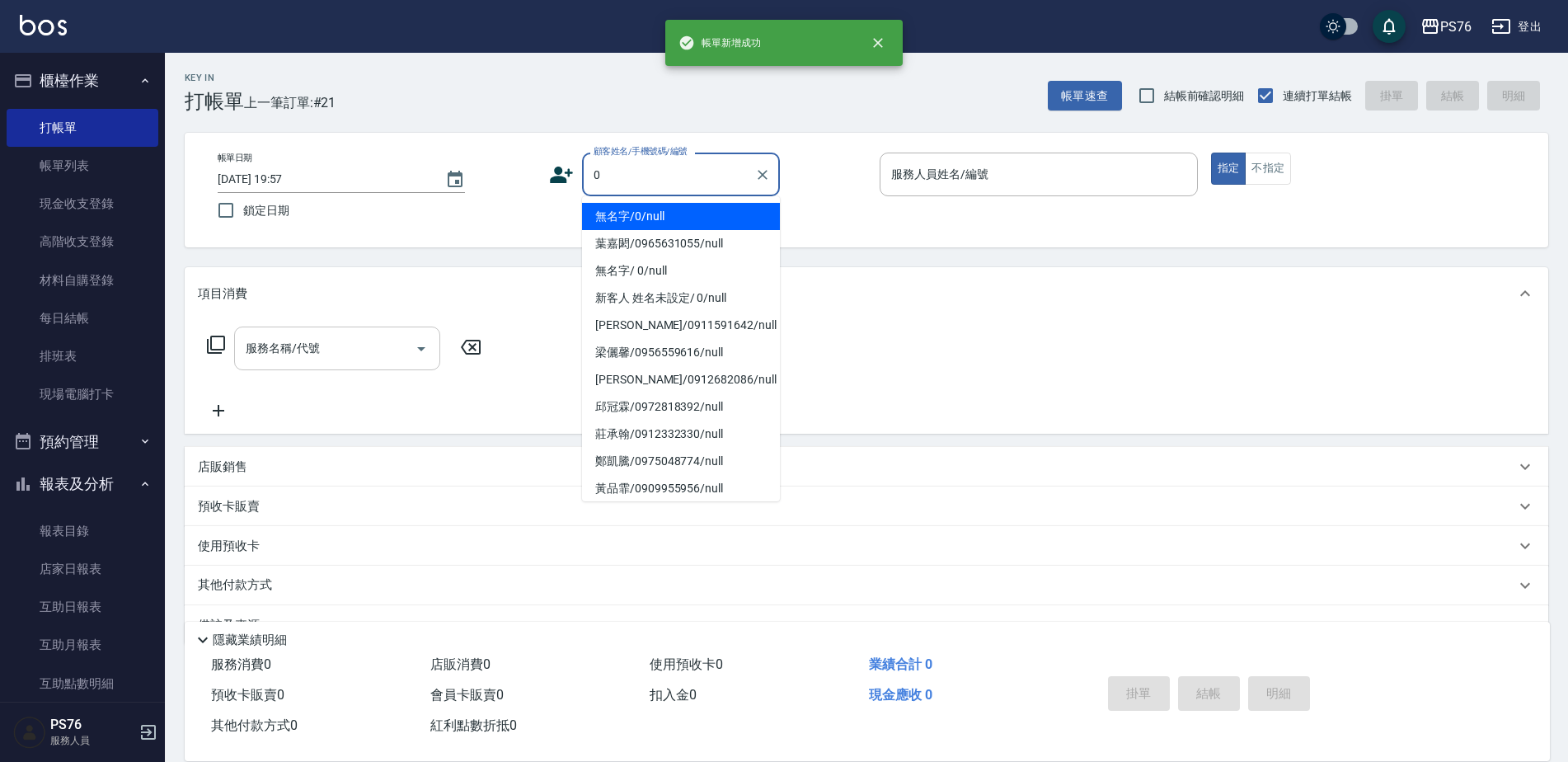
type input "無名字/0/null"
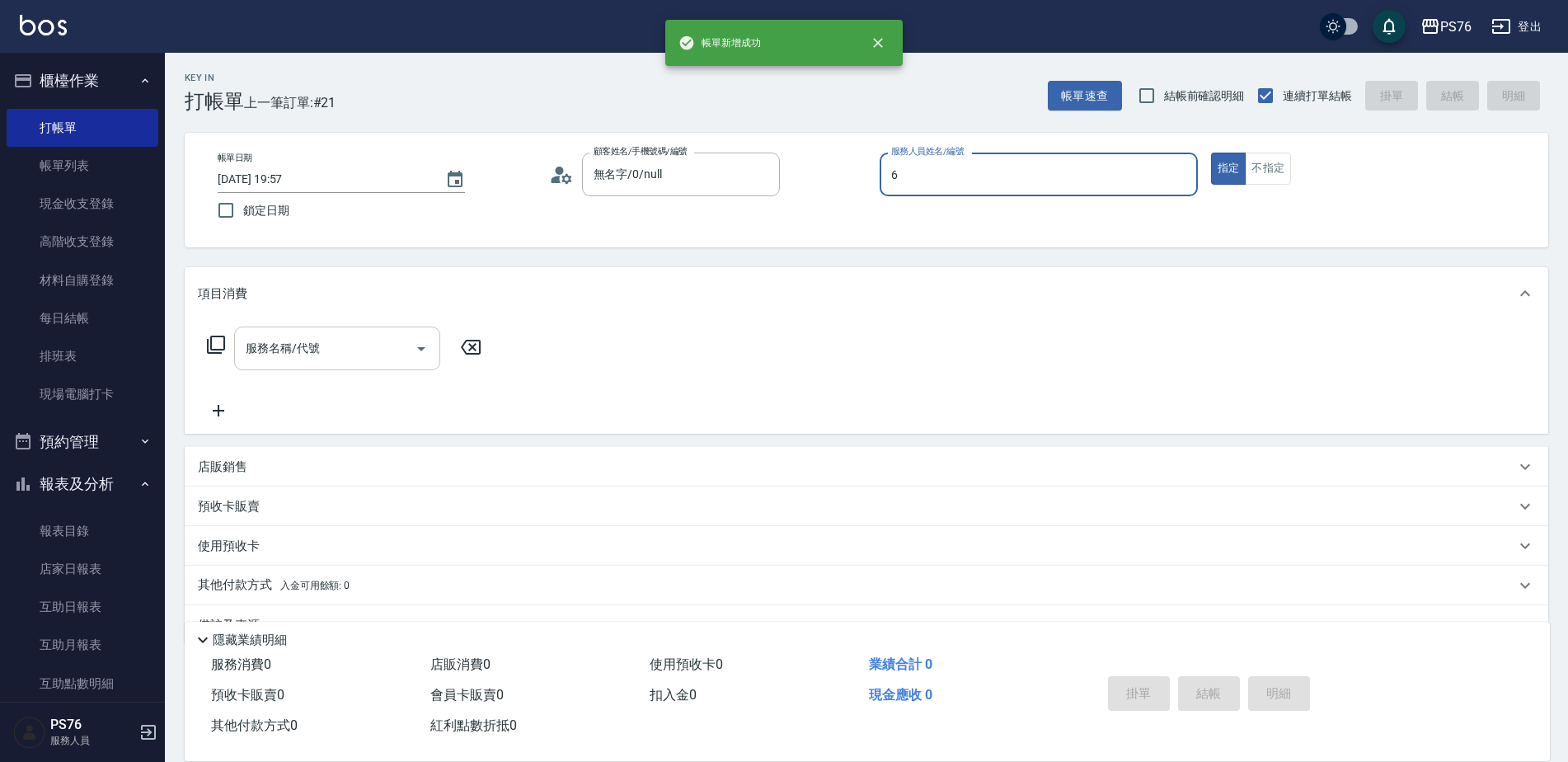
type input "洪彩娟-6"
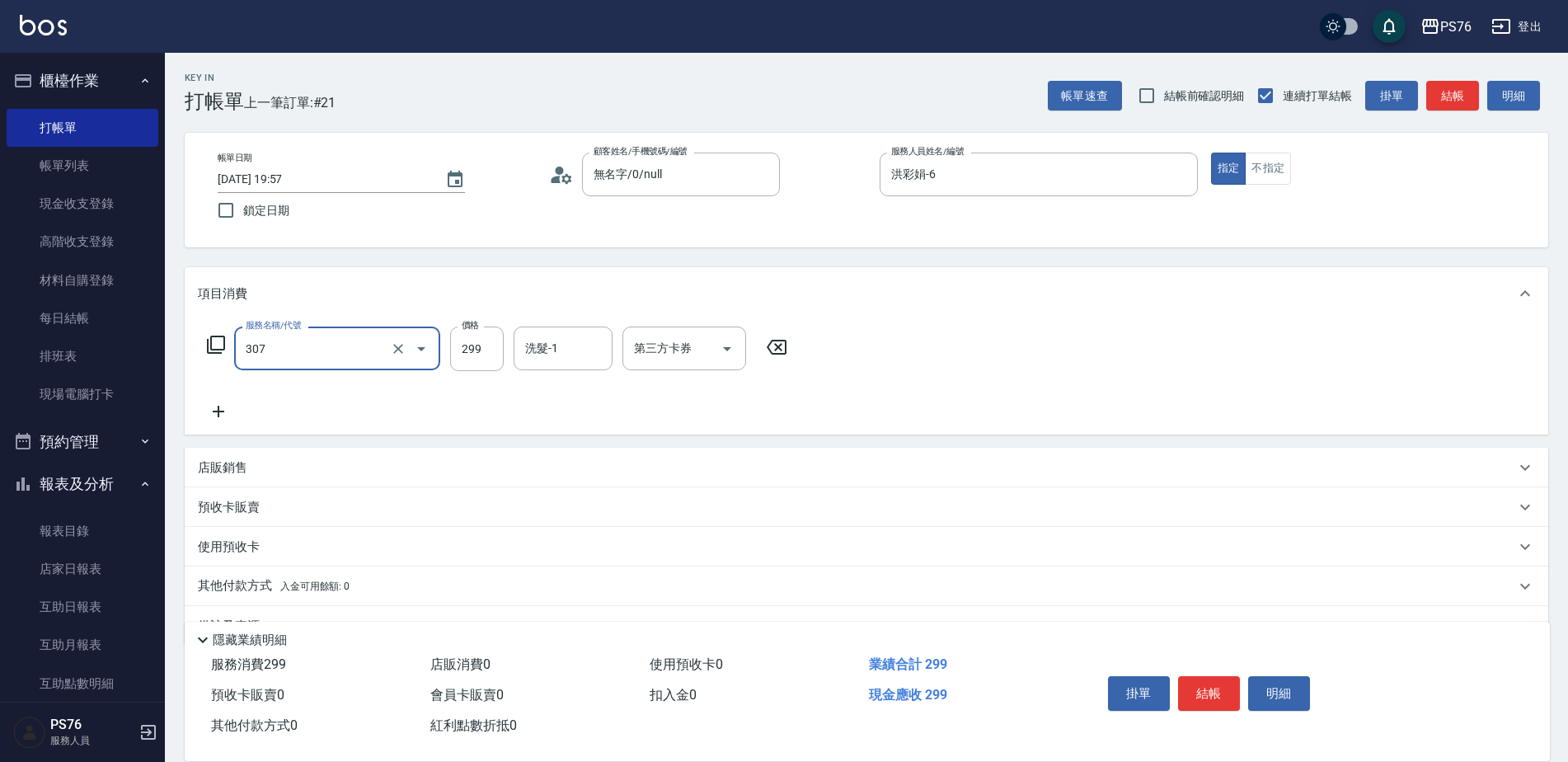
type input "剪髮(307)"
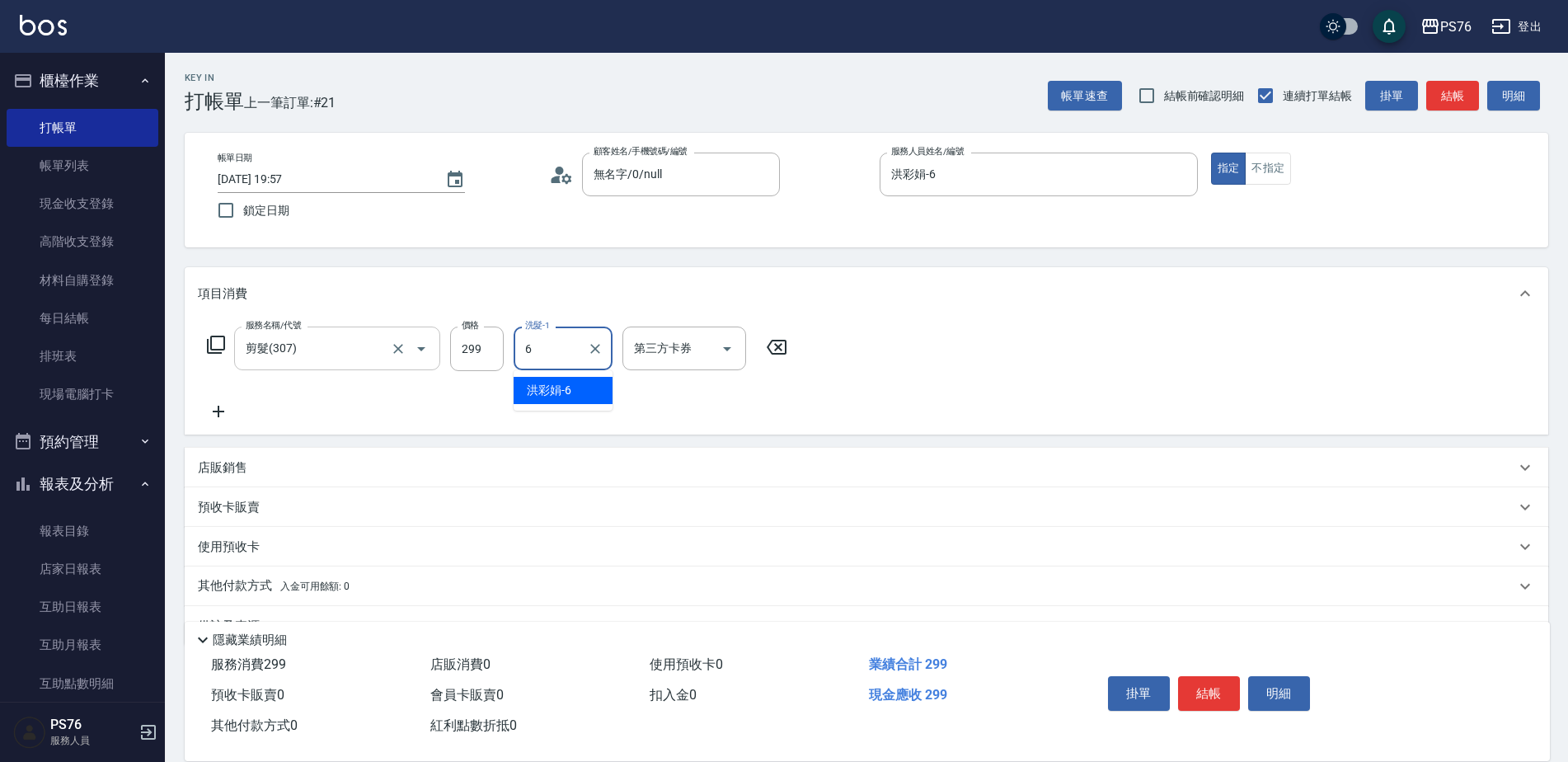
type input "洪彩娟-6"
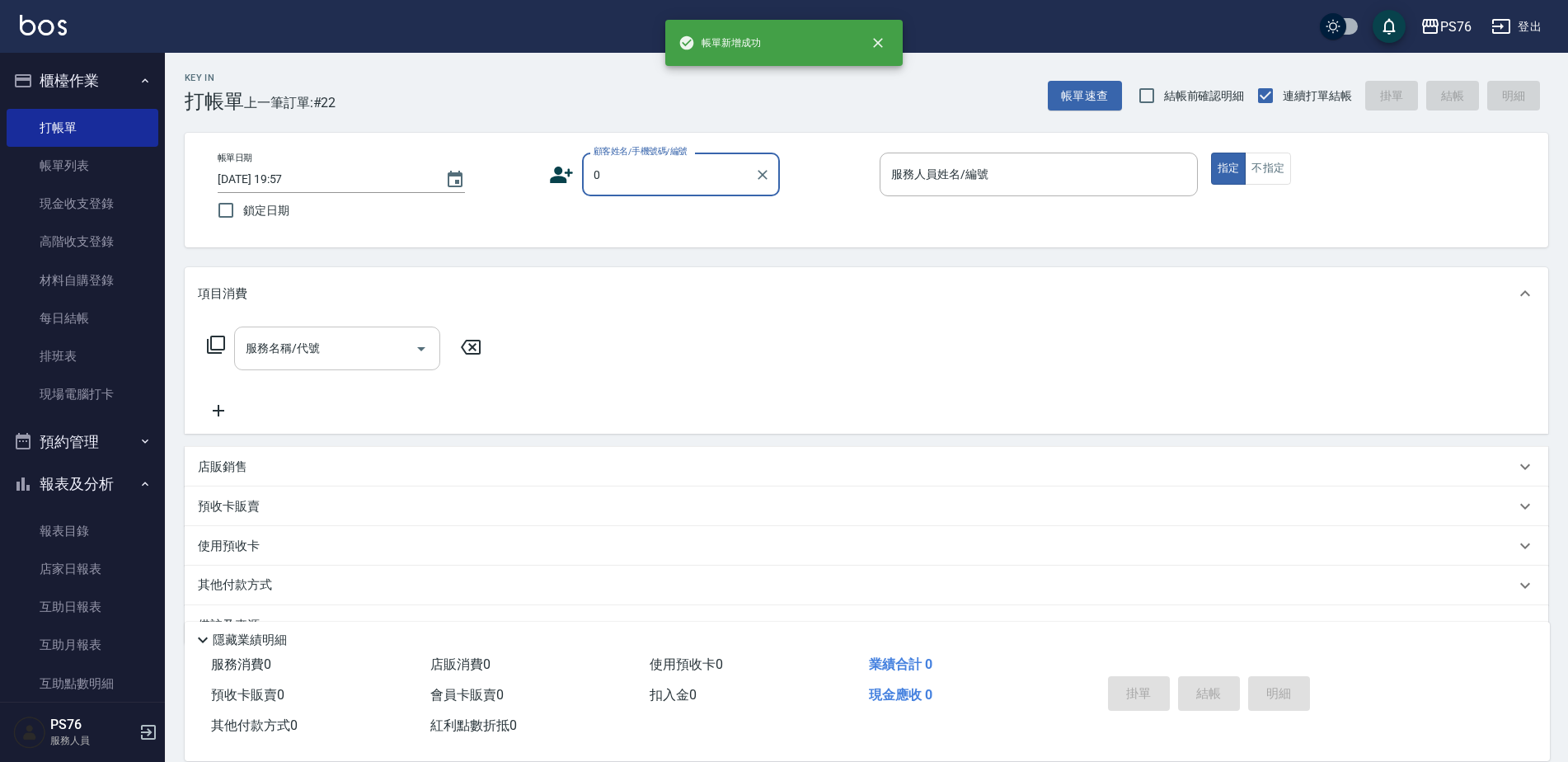
type input "無名字/0/null"
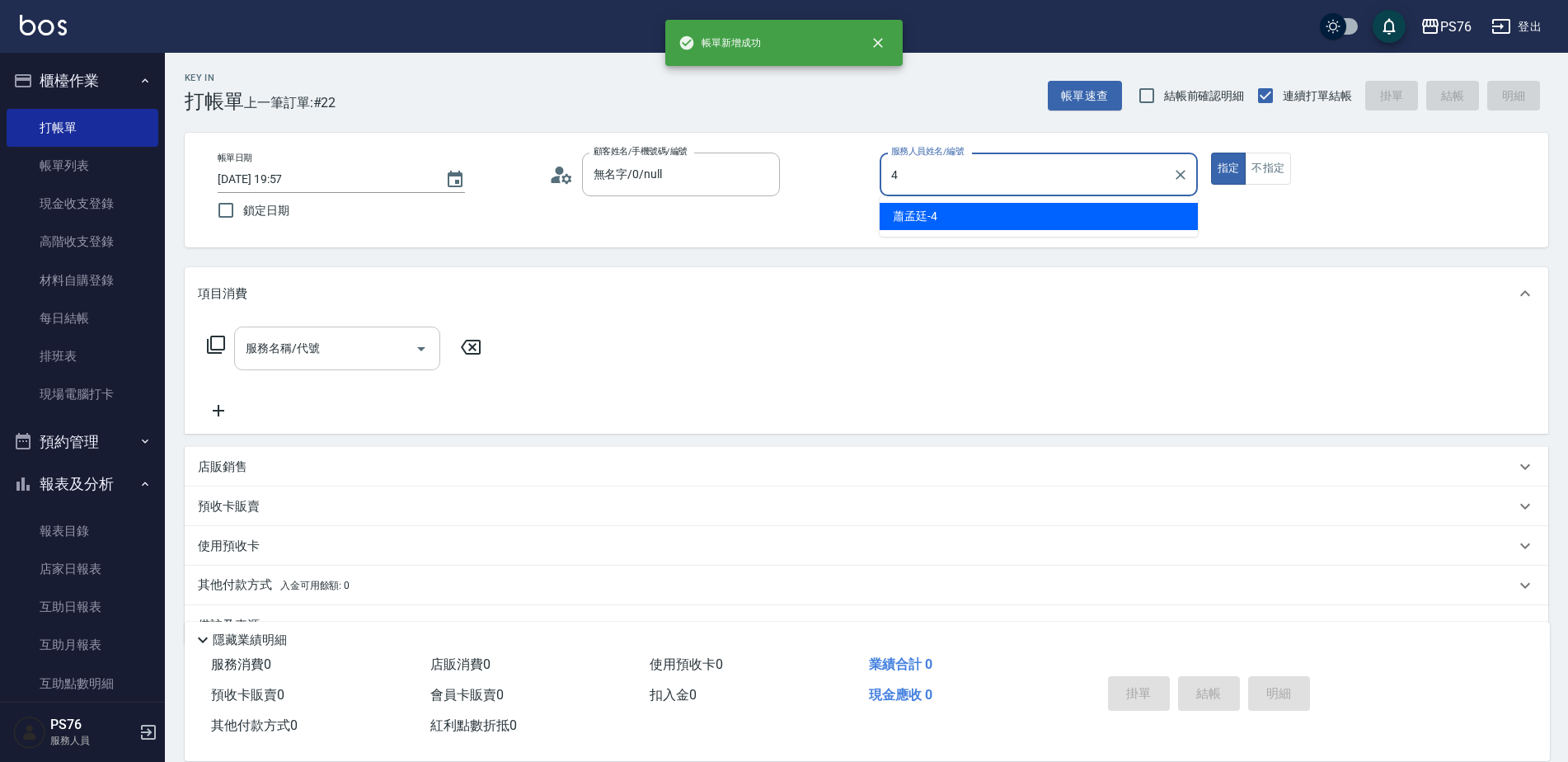
type input "蕭孟廷-4"
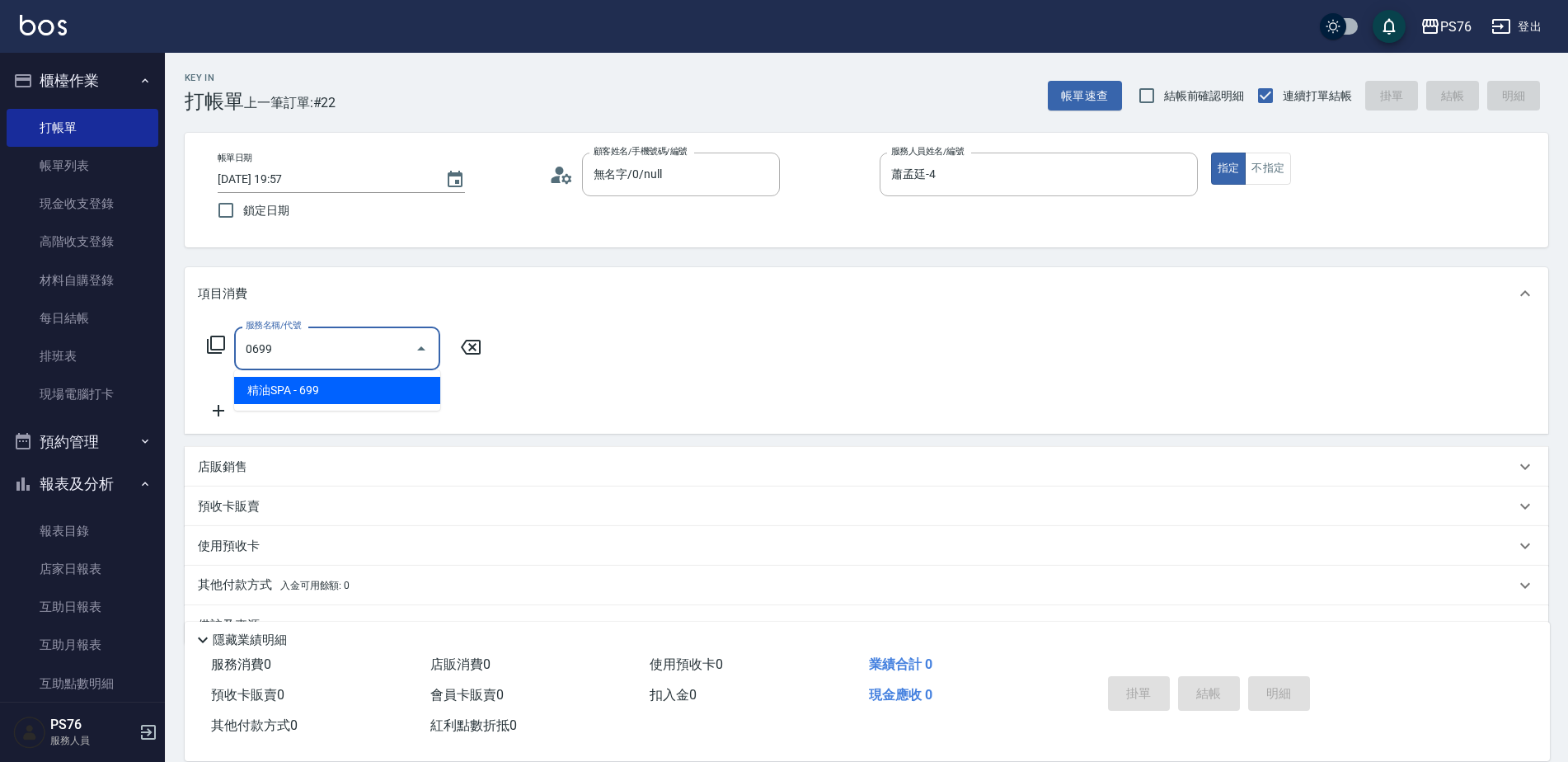
type input "精油SPA(0699)"
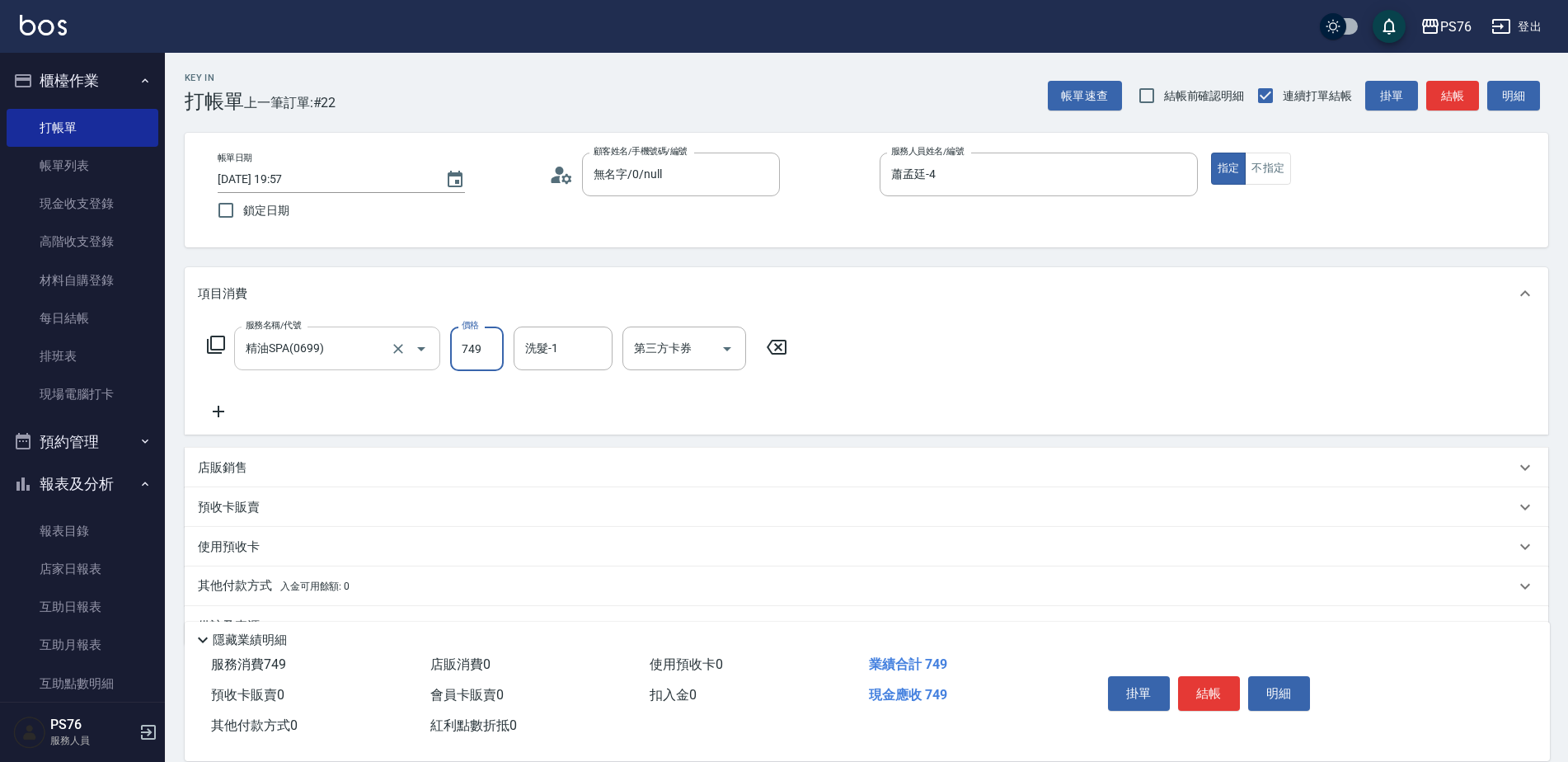
type input "749"
type input "李宇喬-33"
click at [440, 350] on div "服務名稱/代號 精油SPA(0699) 服務名稱/代號 價格 749 價格 洗髮-1 李宇喬-33 洗髮-1 第三方卡券 第三方卡券" at bounding box center [498, 349] width 599 height 45
click at [480, 355] on input "749" at bounding box center [477, 349] width 53 height 45
type input "699"
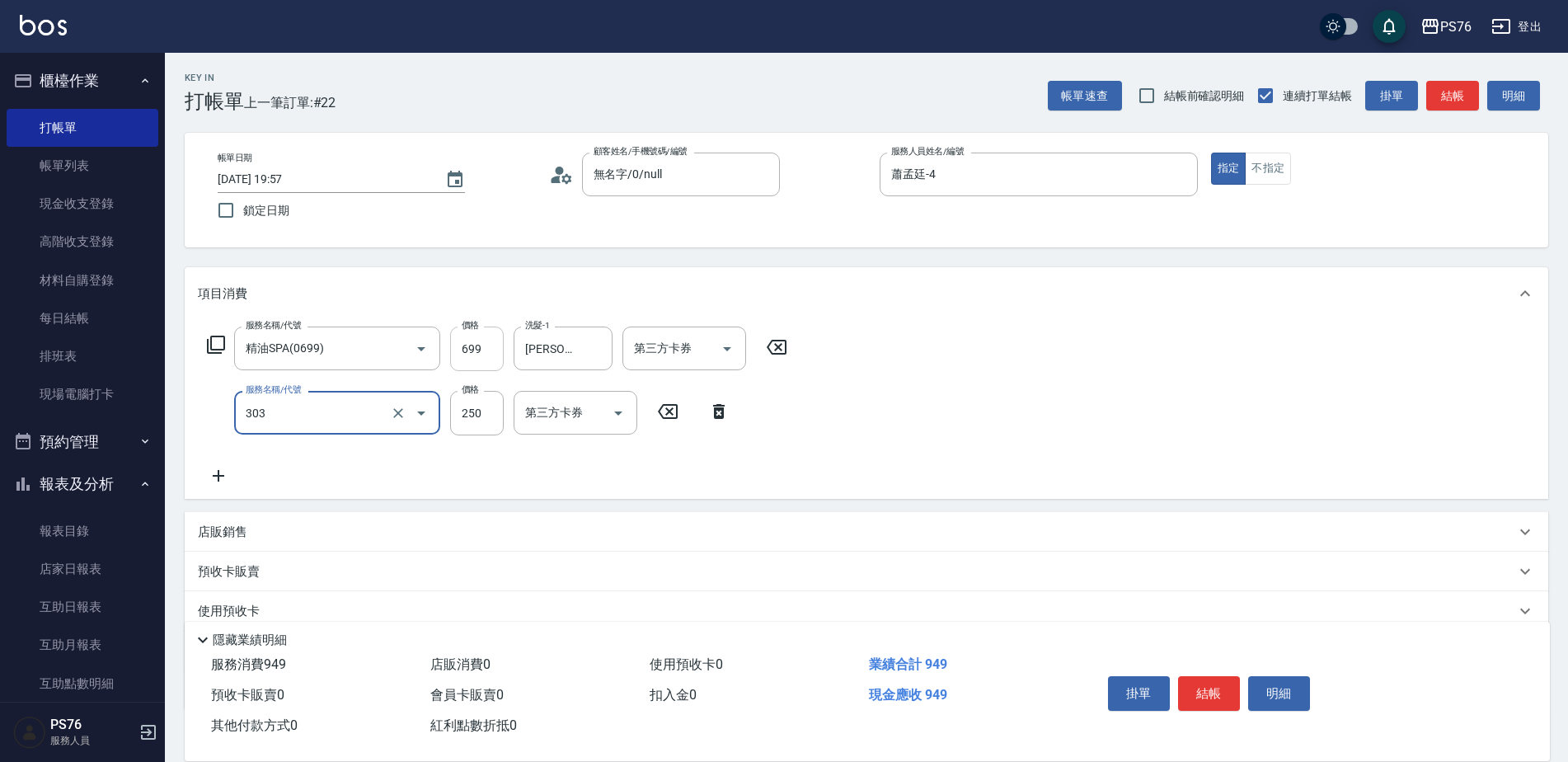
type input "剪髮(303)"
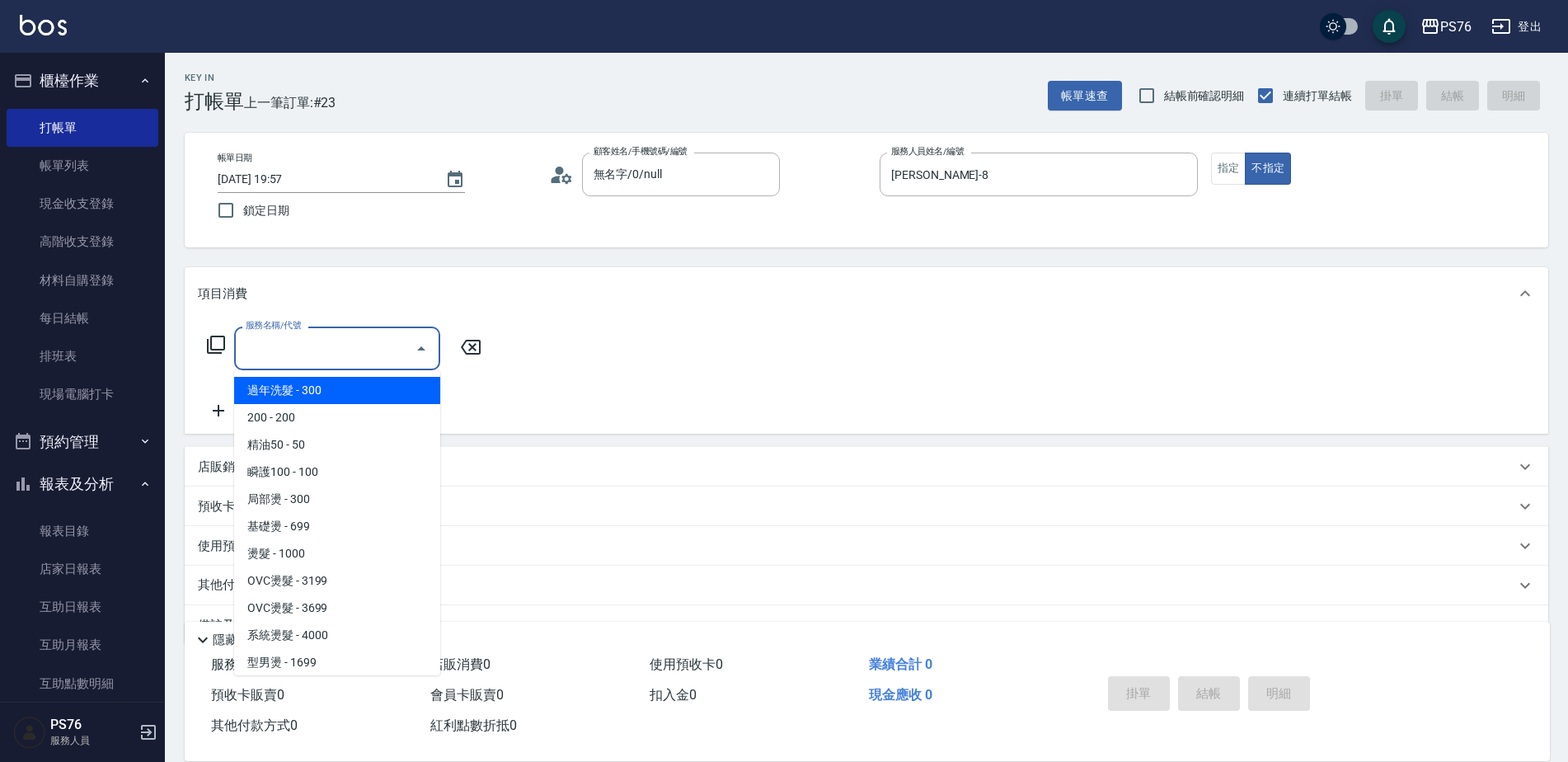
click at [365, 351] on input "服務名稱/代號" at bounding box center [324, 348] width 167 height 29
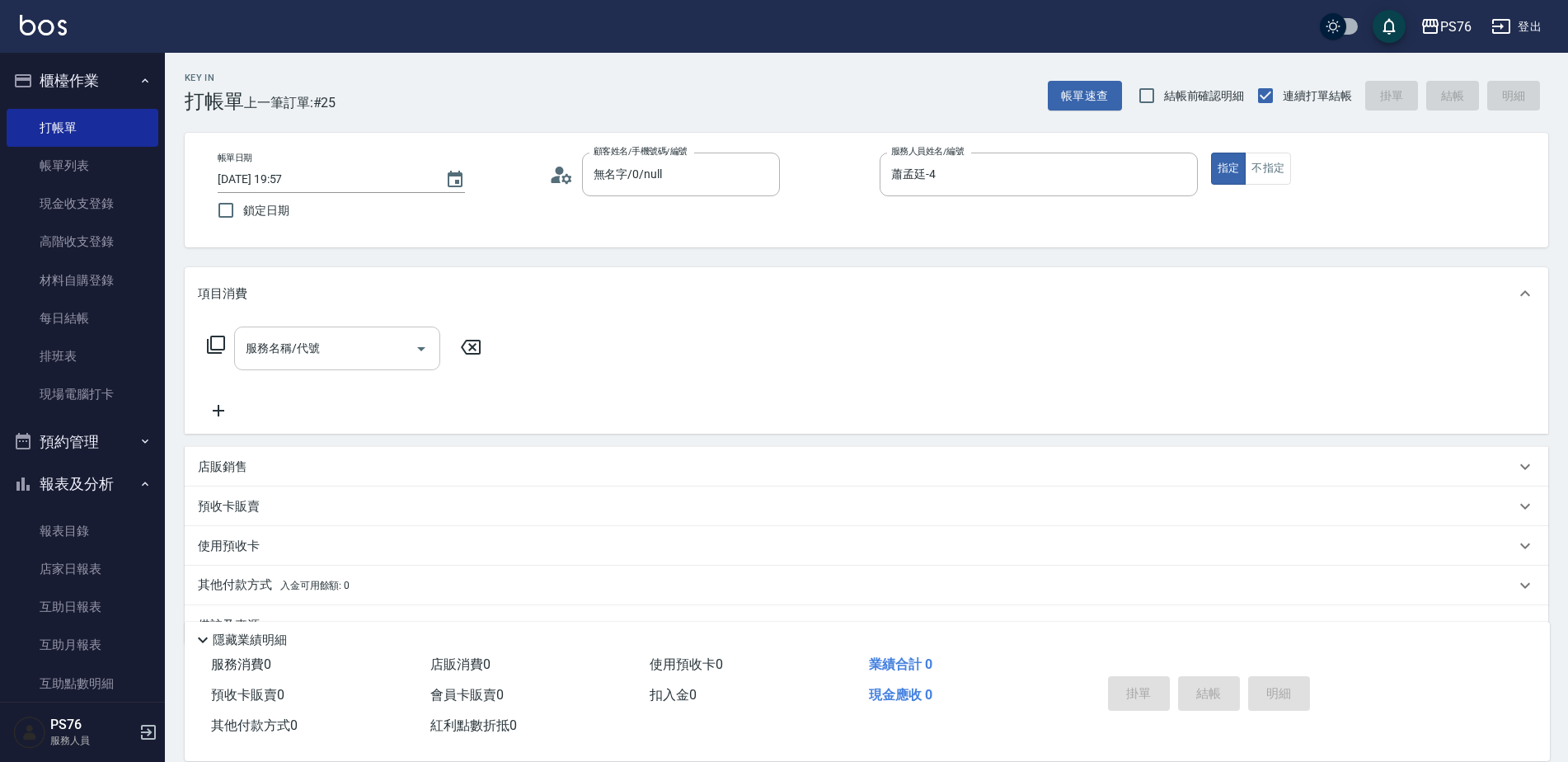
click at [365, 351] on input "服務名稱/代號" at bounding box center [324, 348] width 167 height 29
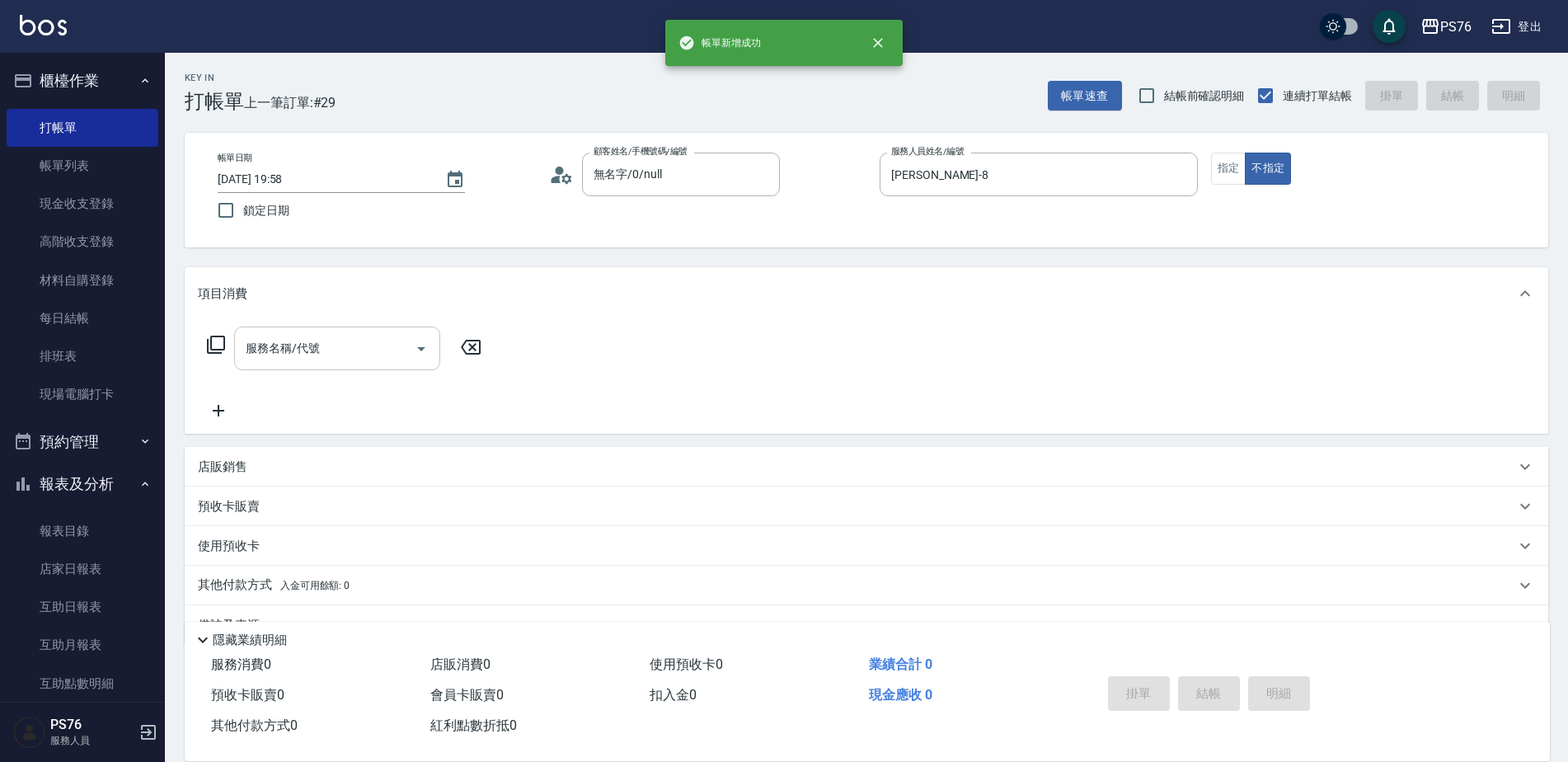
click at [365, 351] on input "服務名稱/代號" at bounding box center [324, 348] width 167 height 29
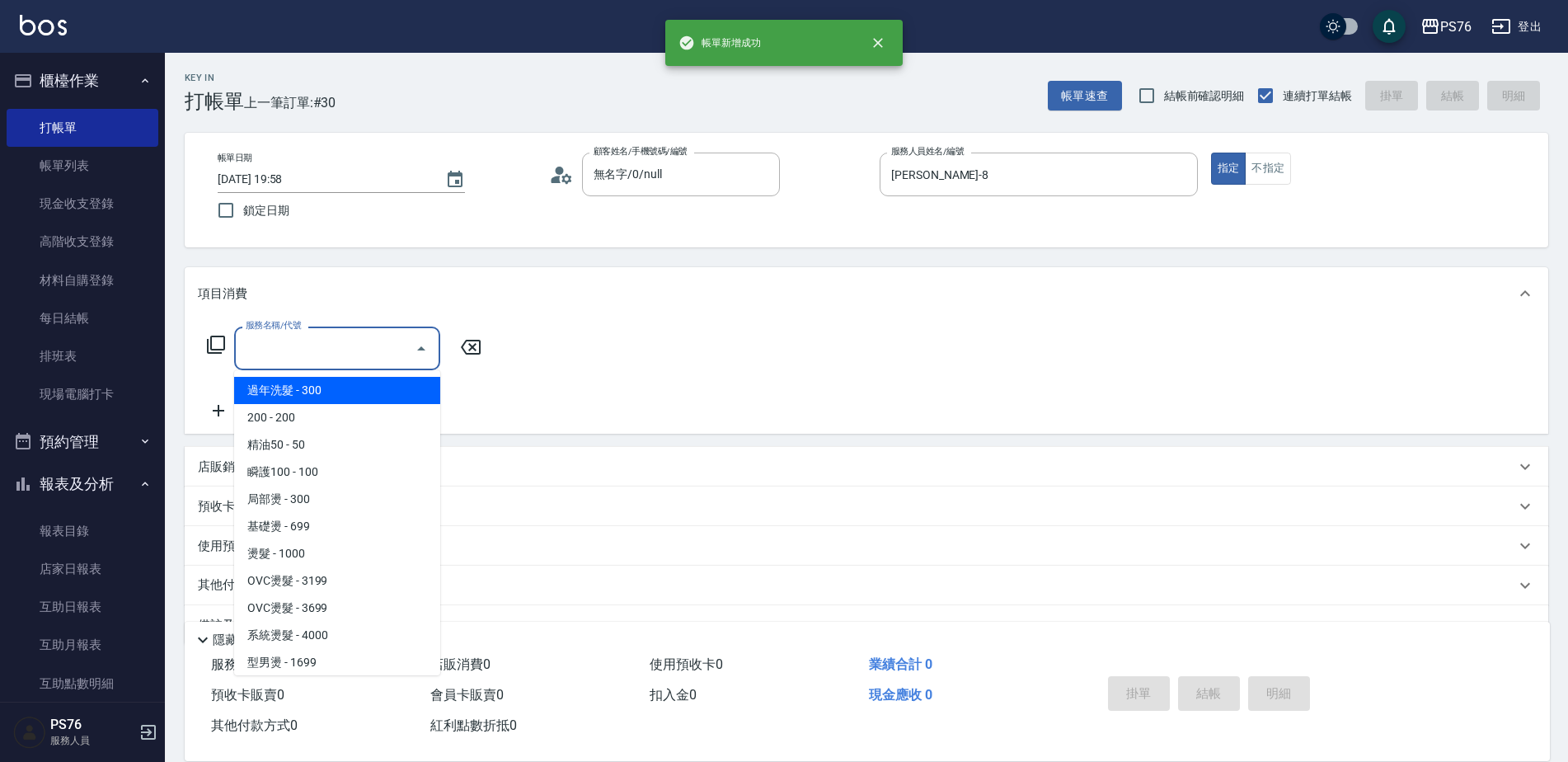
click at [365, 351] on input "服務名稱/代號" at bounding box center [324, 348] width 167 height 29
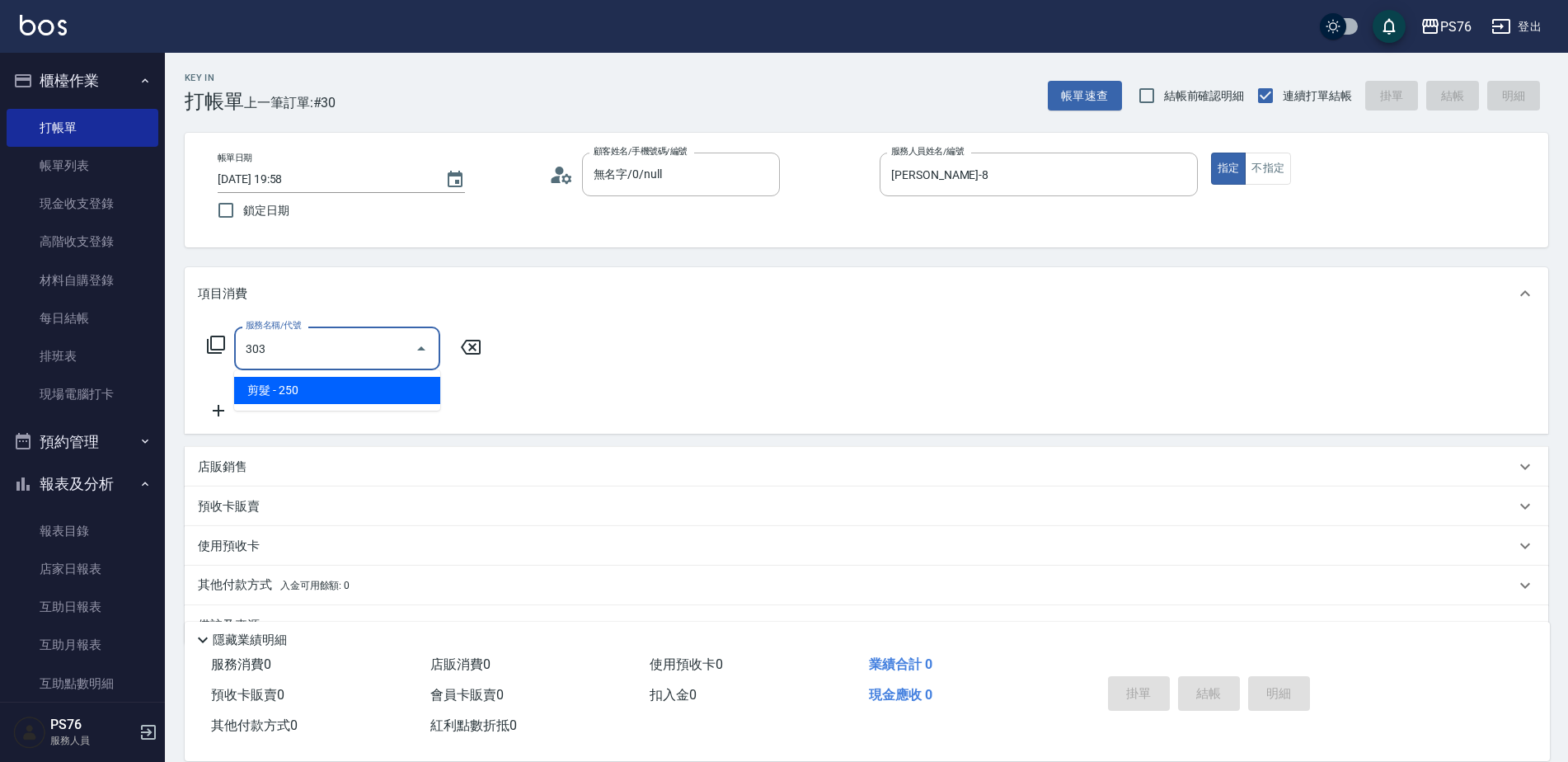
click at [298, 364] on div "303 服務名稱/代號" at bounding box center [336, 349] width 206 height 44
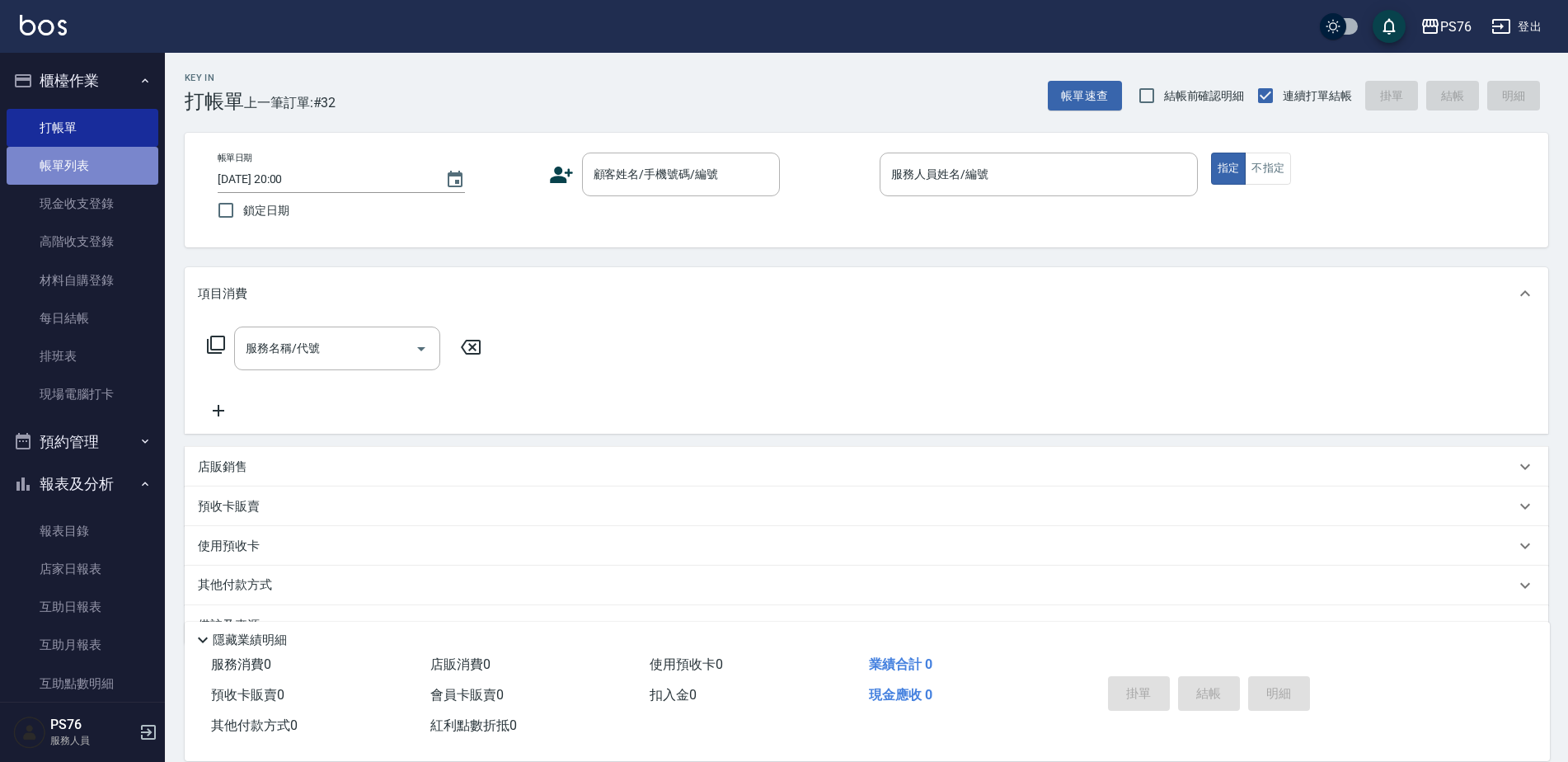
click at [125, 154] on link "帳單列表" at bounding box center [82, 165] width 152 height 38
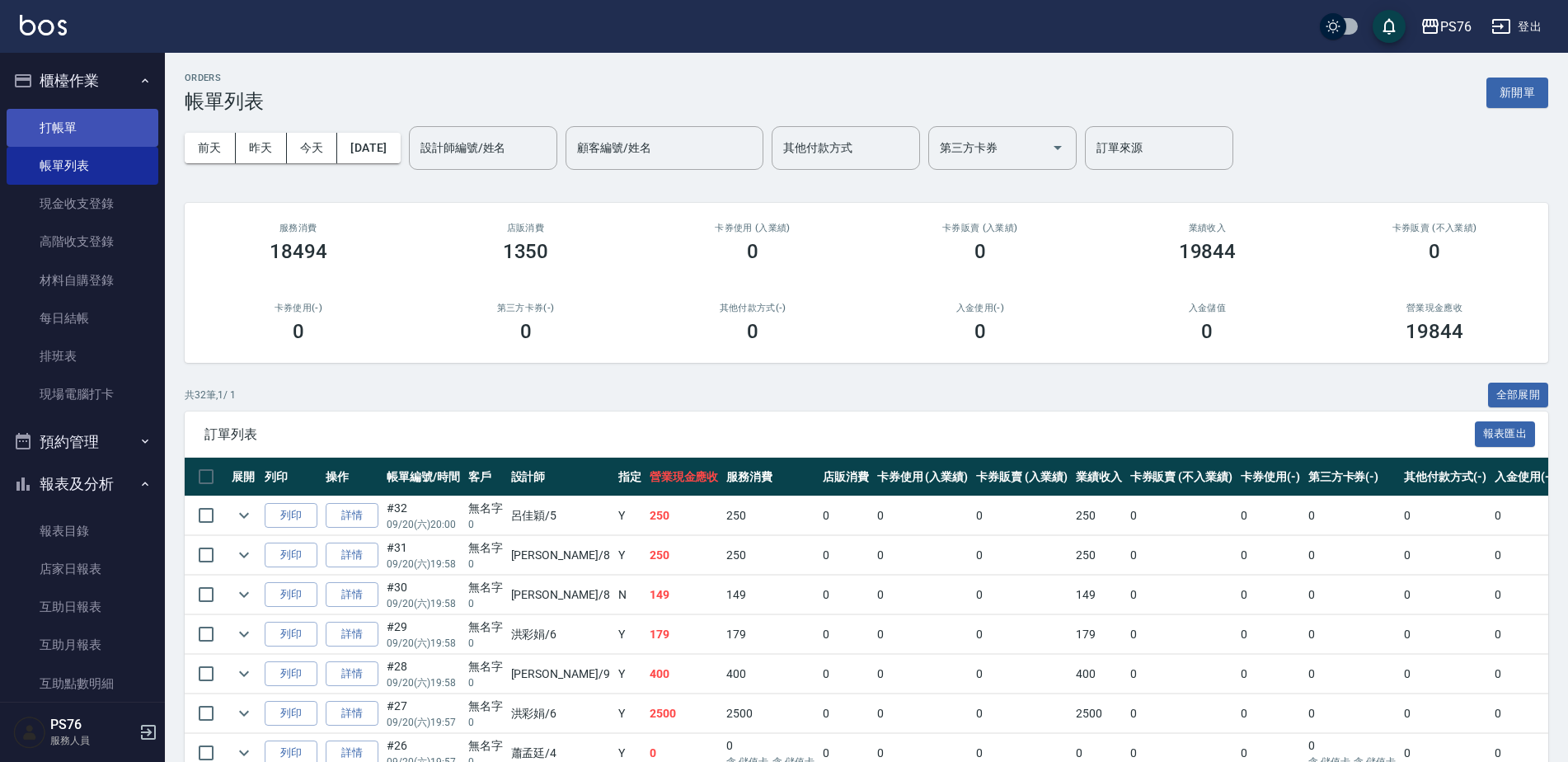
click at [67, 124] on link "打帳單" at bounding box center [82, 128] width 152 height 38
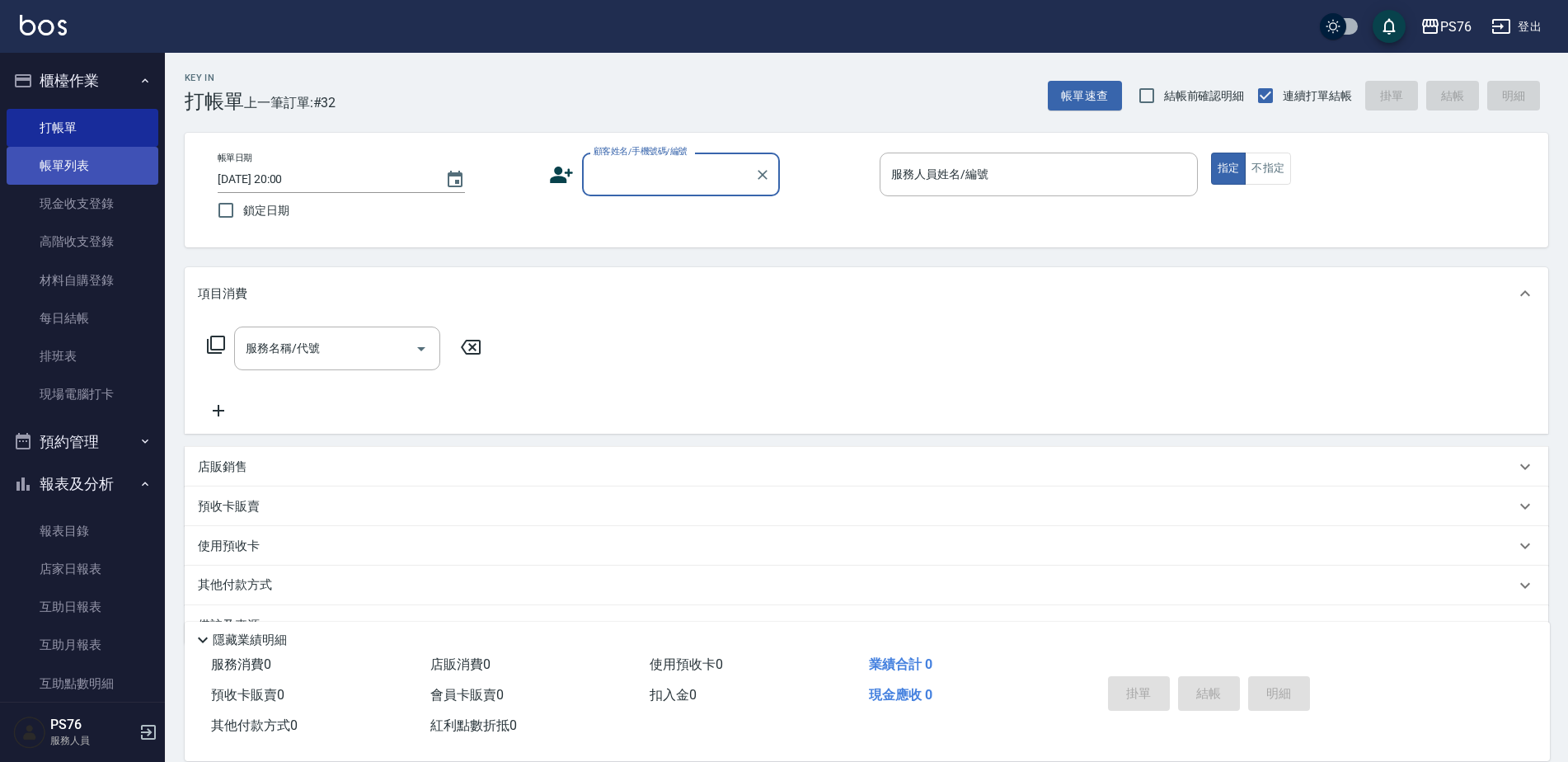
click at [53, 166] on link "帳單列表" at bounding box center [82, 165] width 152 height 38
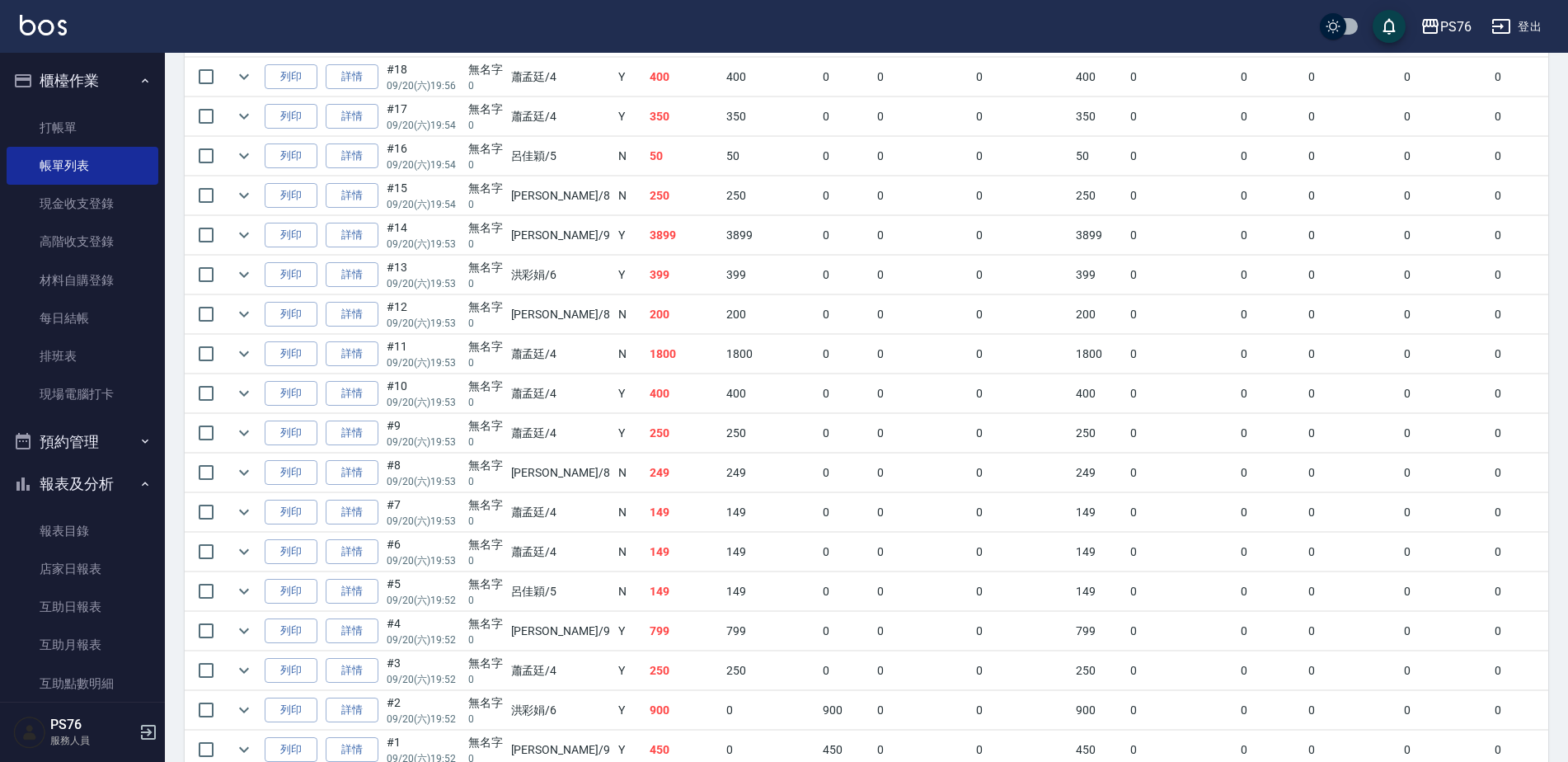
scroll to position [913, 0]
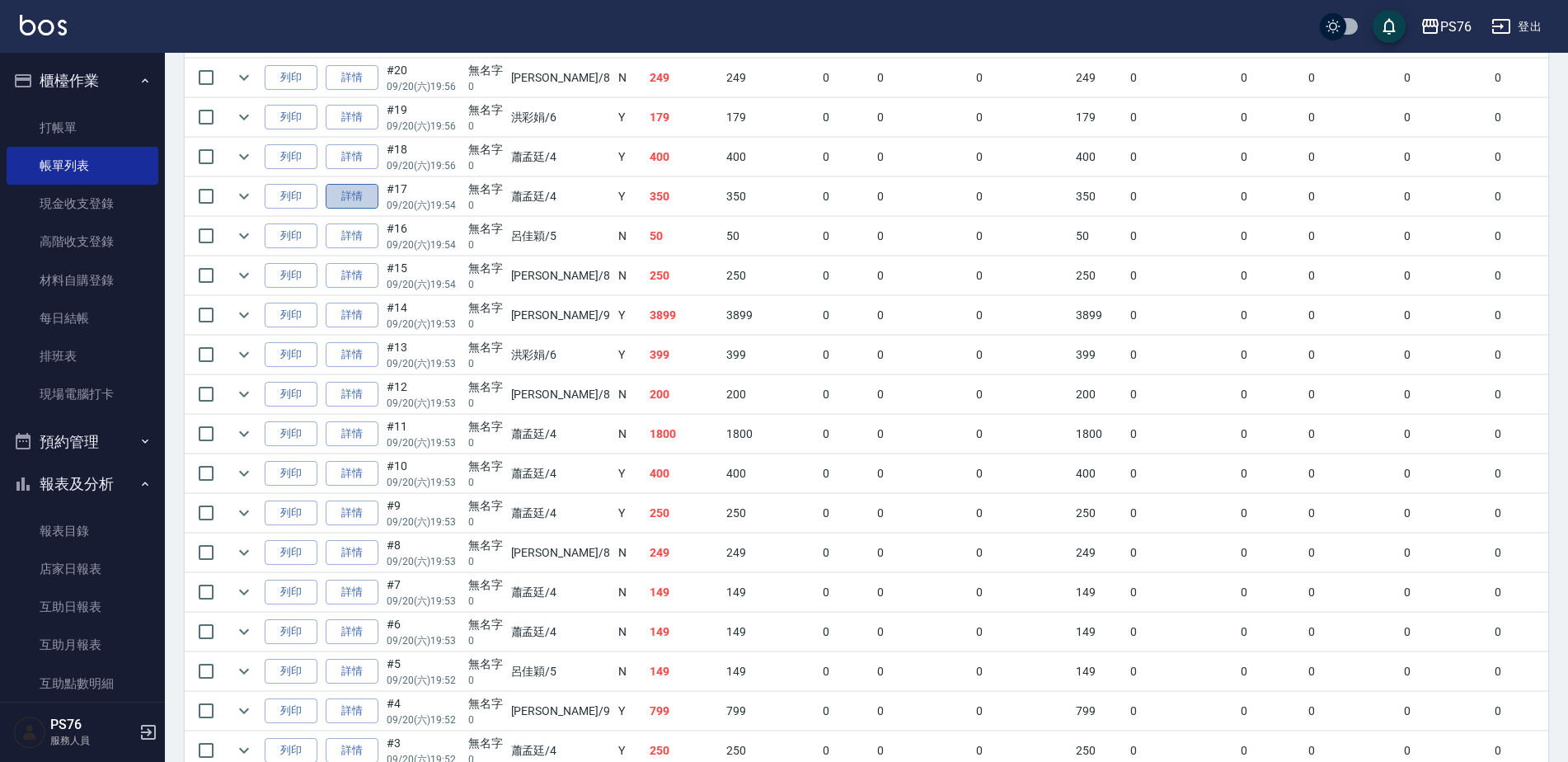
click at [377, 196] on link "詳情" at bounding box center [352, 196] width 52 height 25
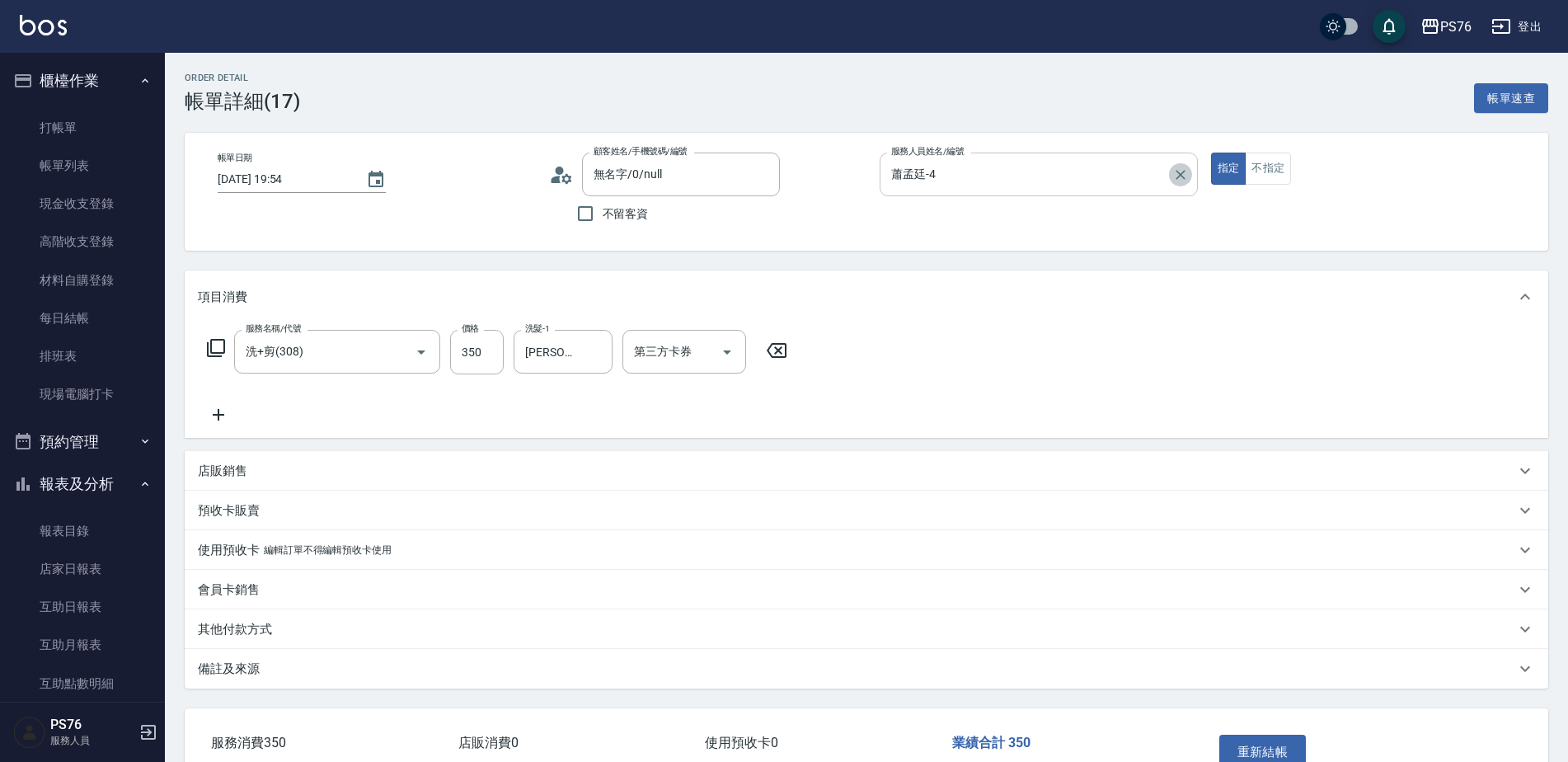
click at [1188, 176] on icon "Clear" at bounding box center [1179, 174] width 16 height 16
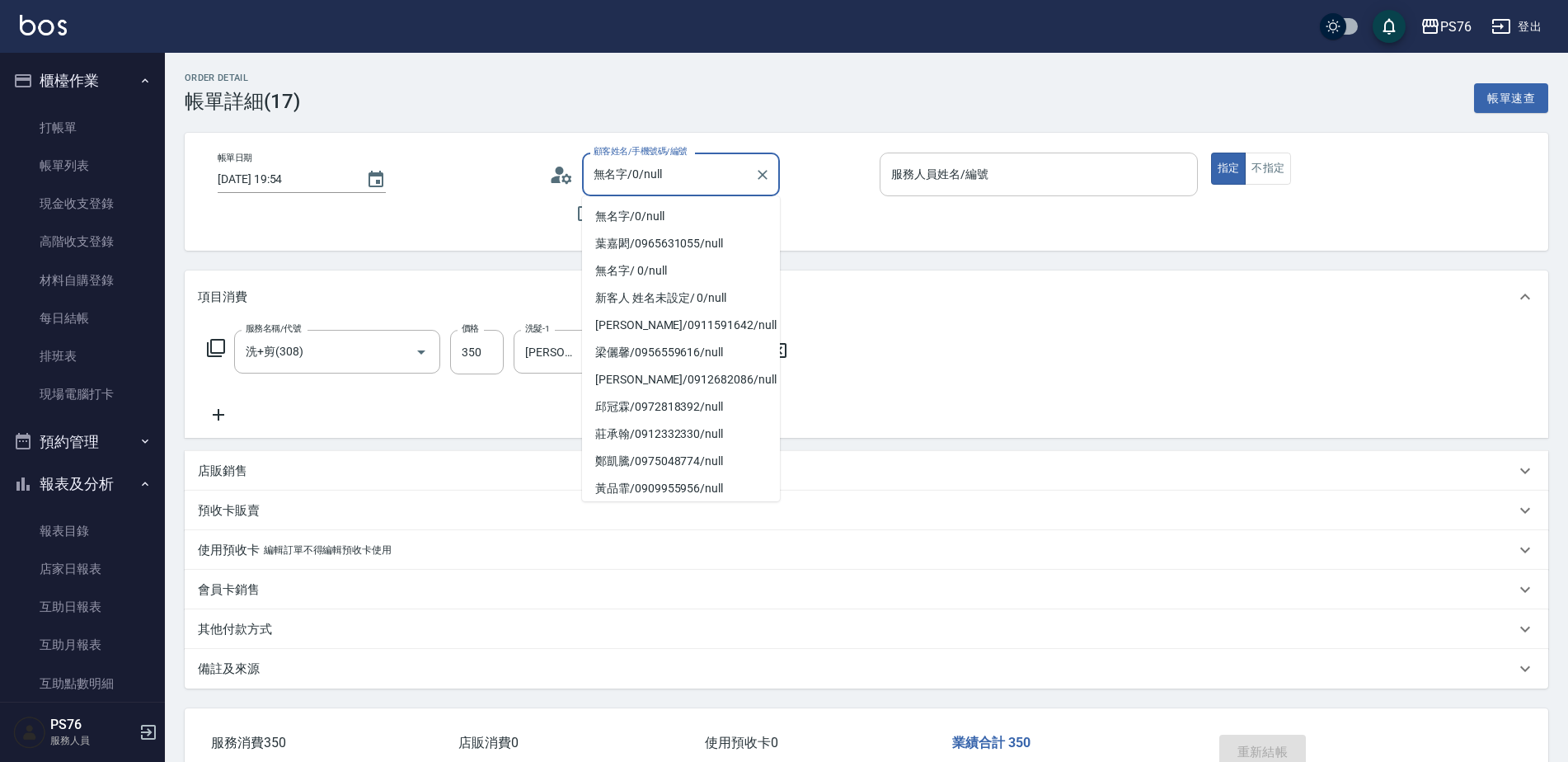
click at [691, 169] on input "無名字/0/null" at bounding box center [668, 174] width 158 height 29
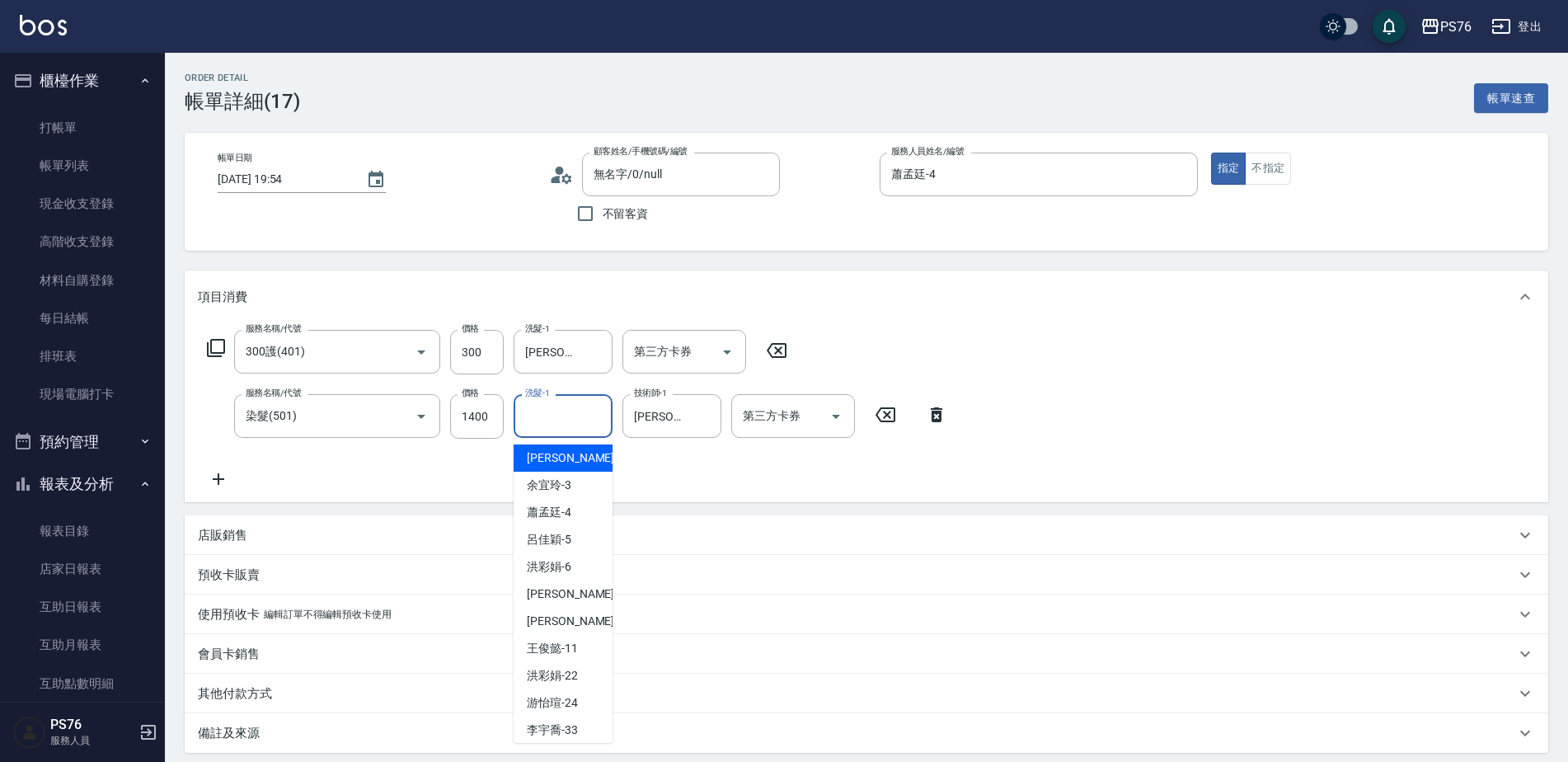
click at [587, 412] on input "洗髮-1" at bounding box center [562, 416] width 84 height 29
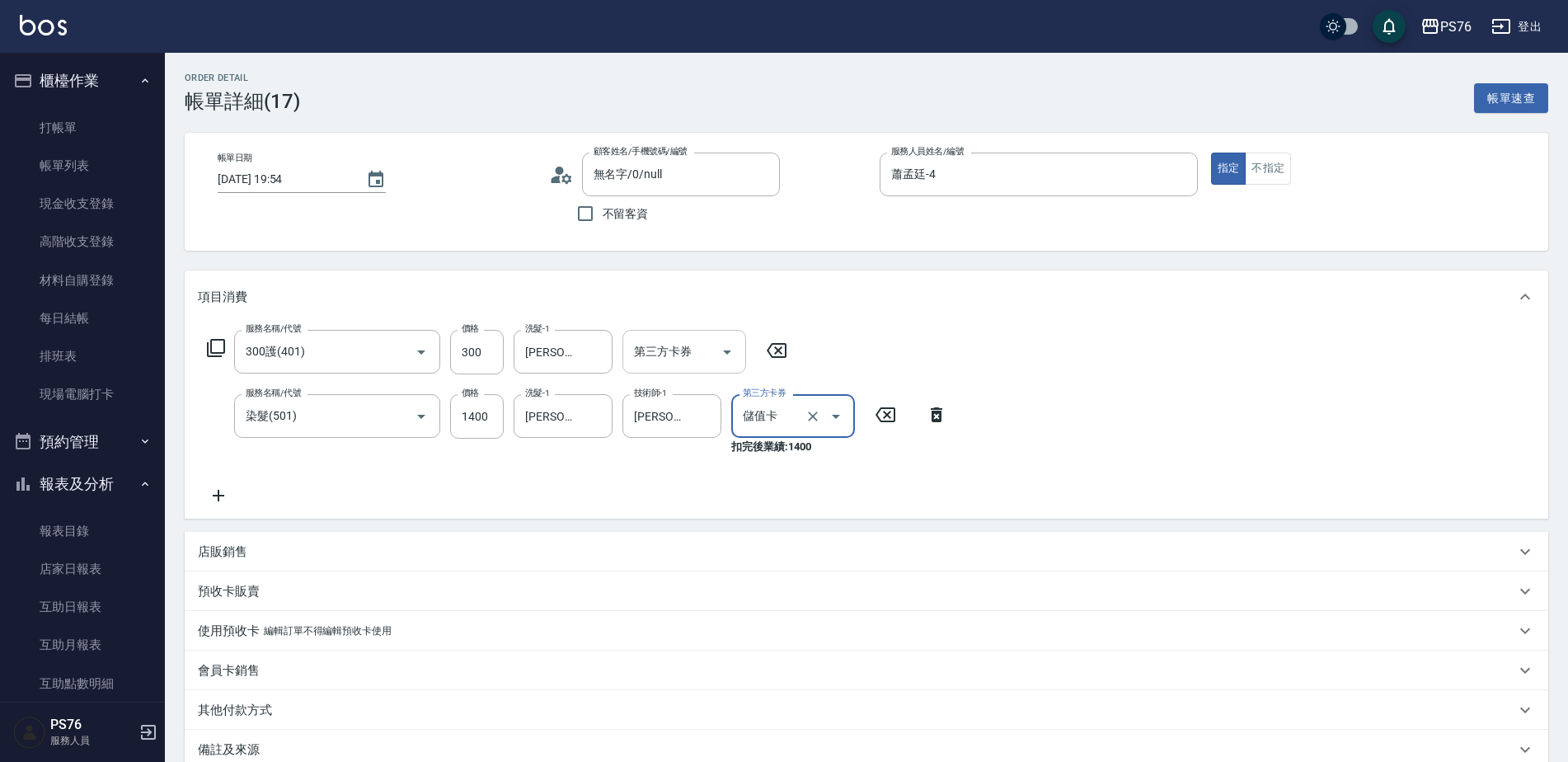
click at [636, 346] on input "第三方卡券" at bounding box center [671, 351] width 84 height 29
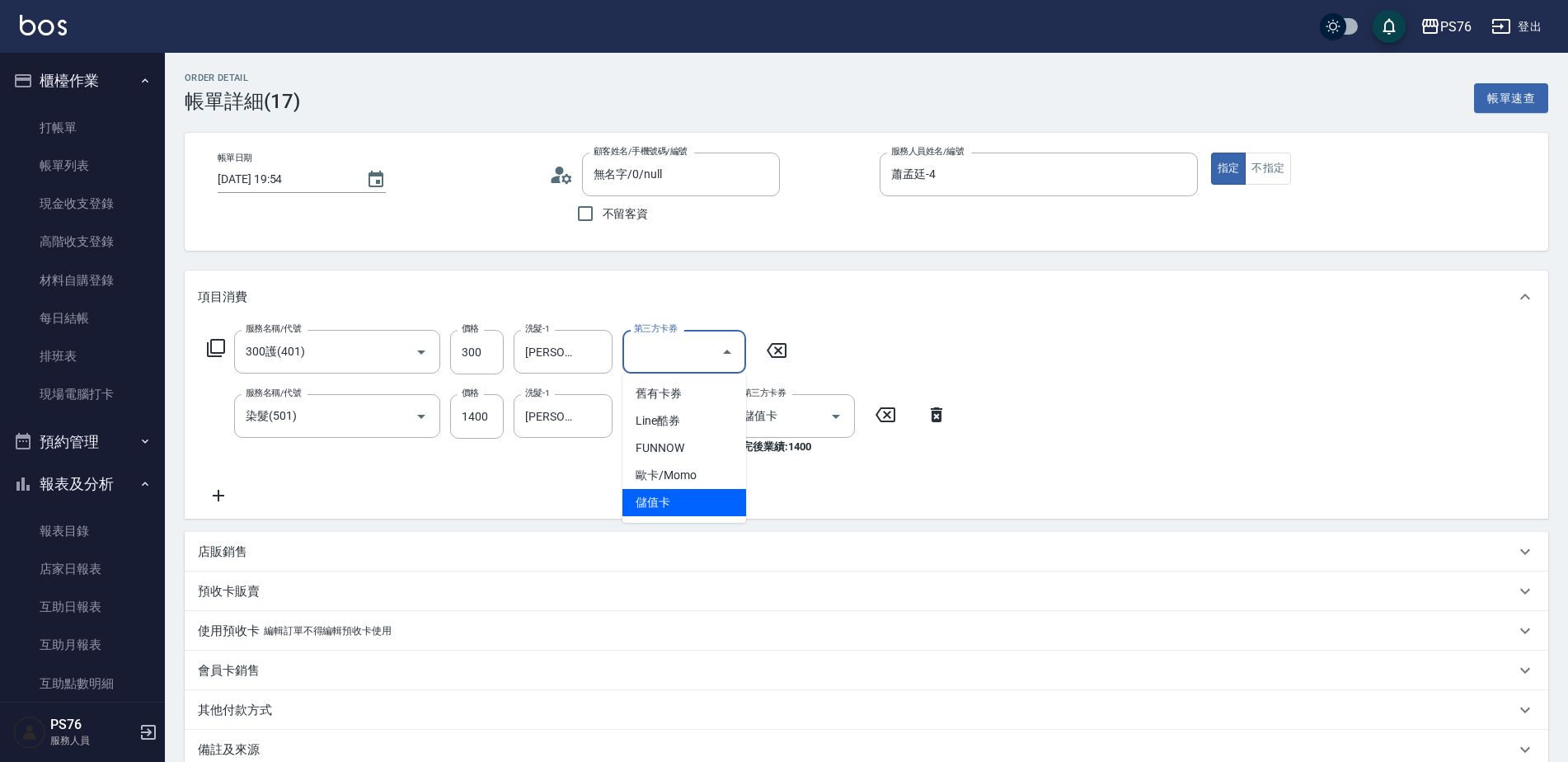
click at [679, 494] on span "儲值卡" at bounding box center [684, 502] width 124 height 27
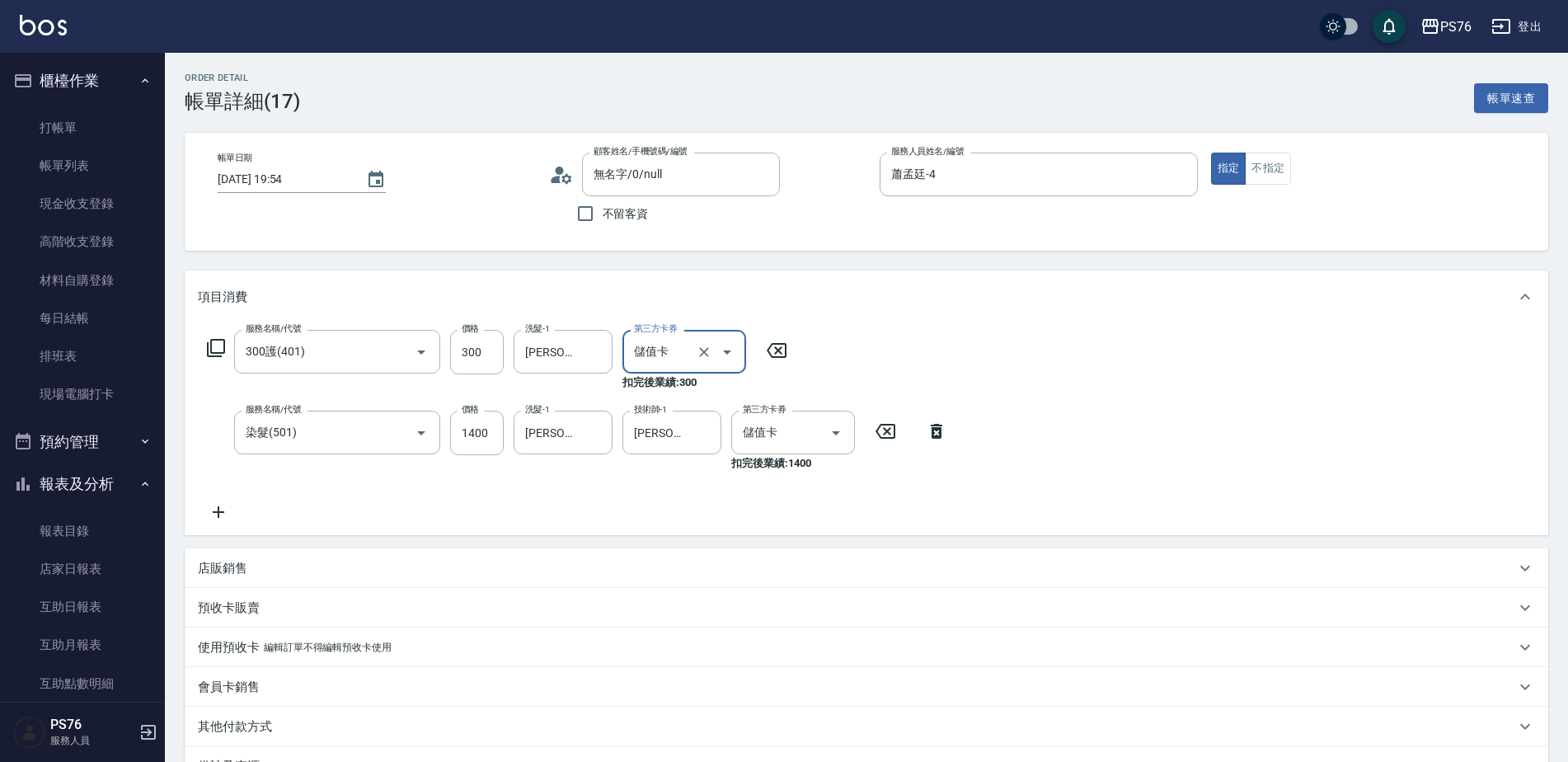
click at [213, 508] on icon at bounding box center [218, 511] width 41 height 19
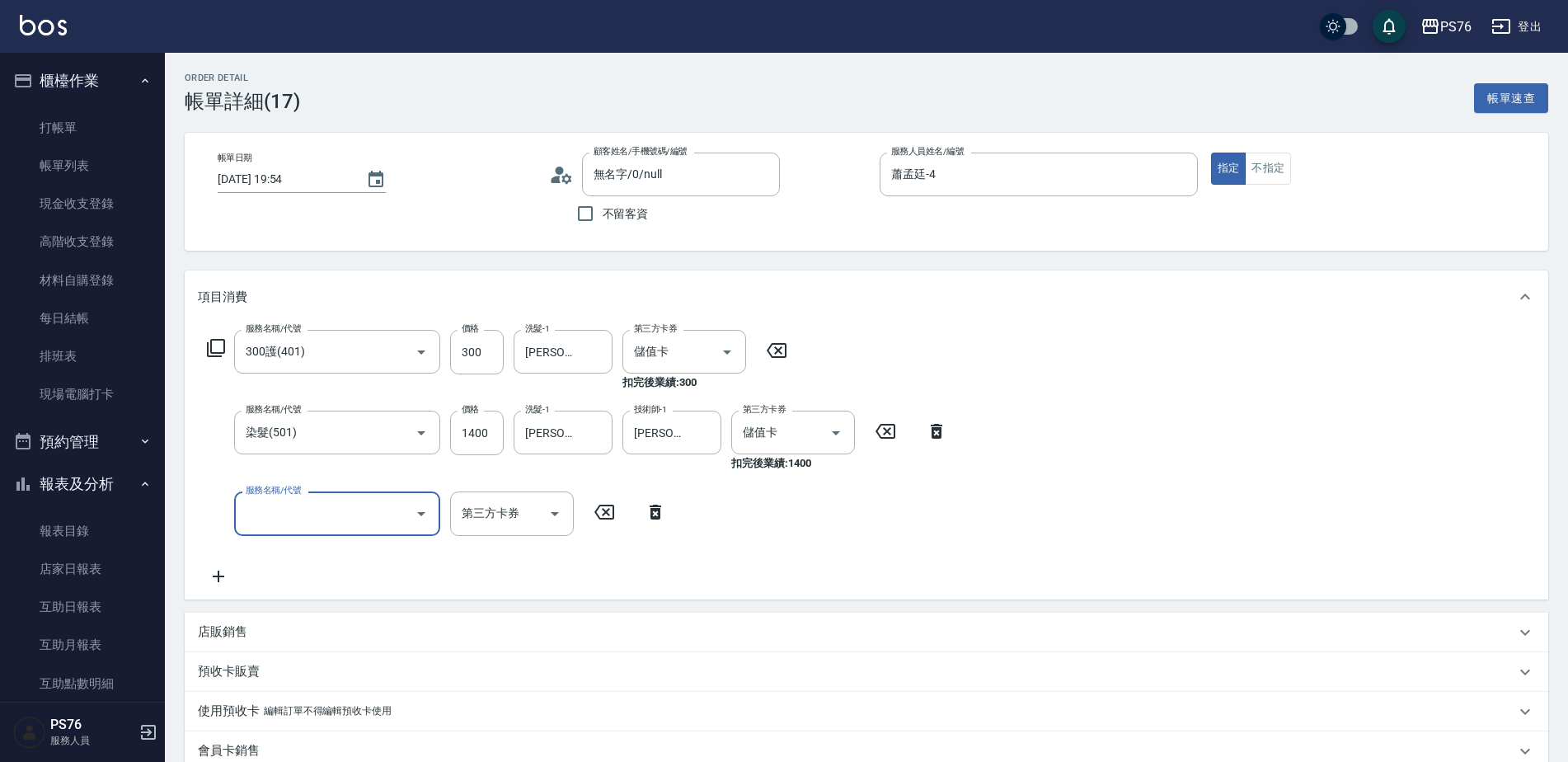
click at [295, 505] on input "服務名稱/代號" at bounding box center [324, 513] width 167 height 29
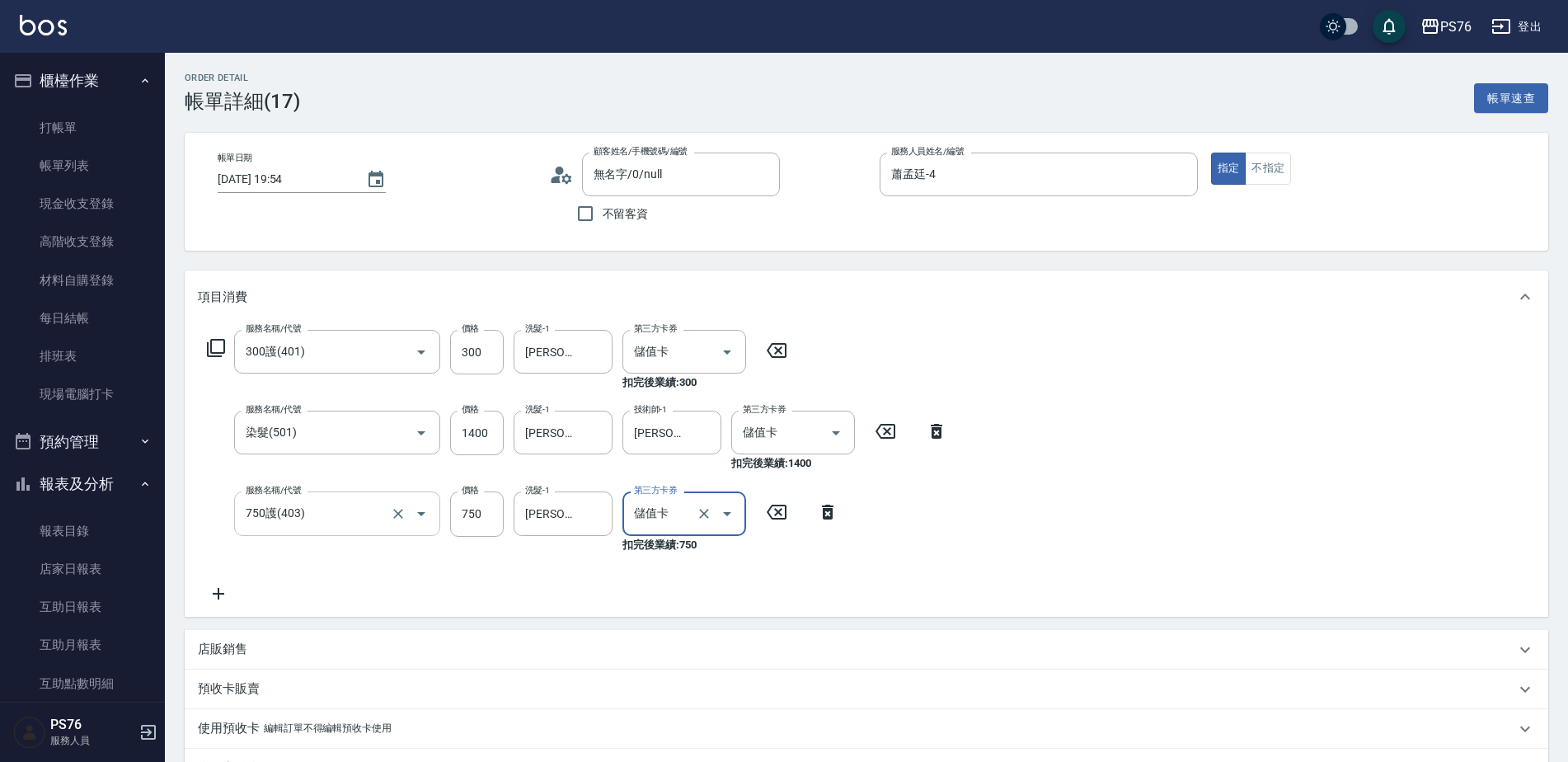
scroll to position [284, 0]
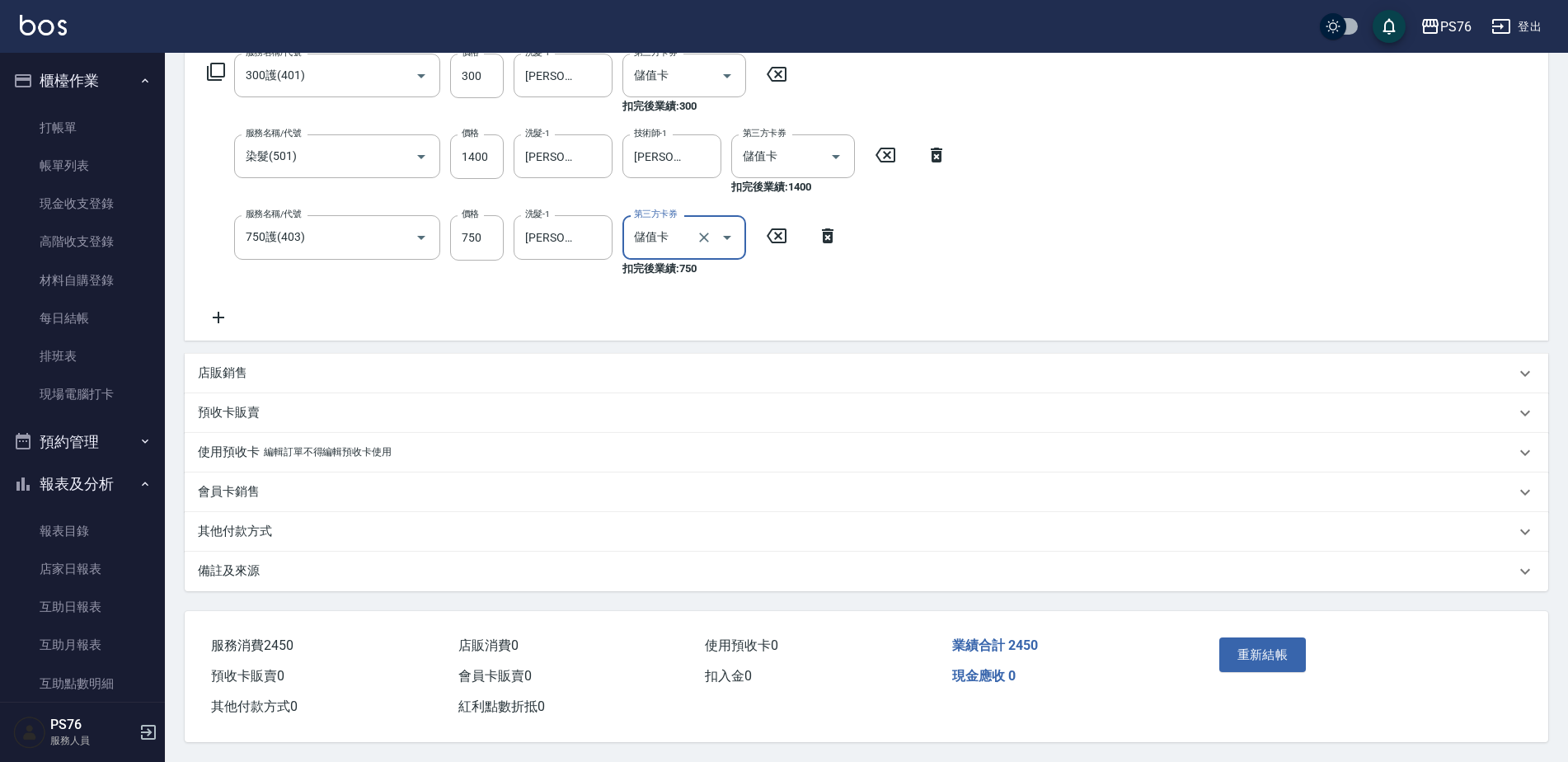
click at [220, 307] on icon at bounding box center [218, 317] width 41 height 19
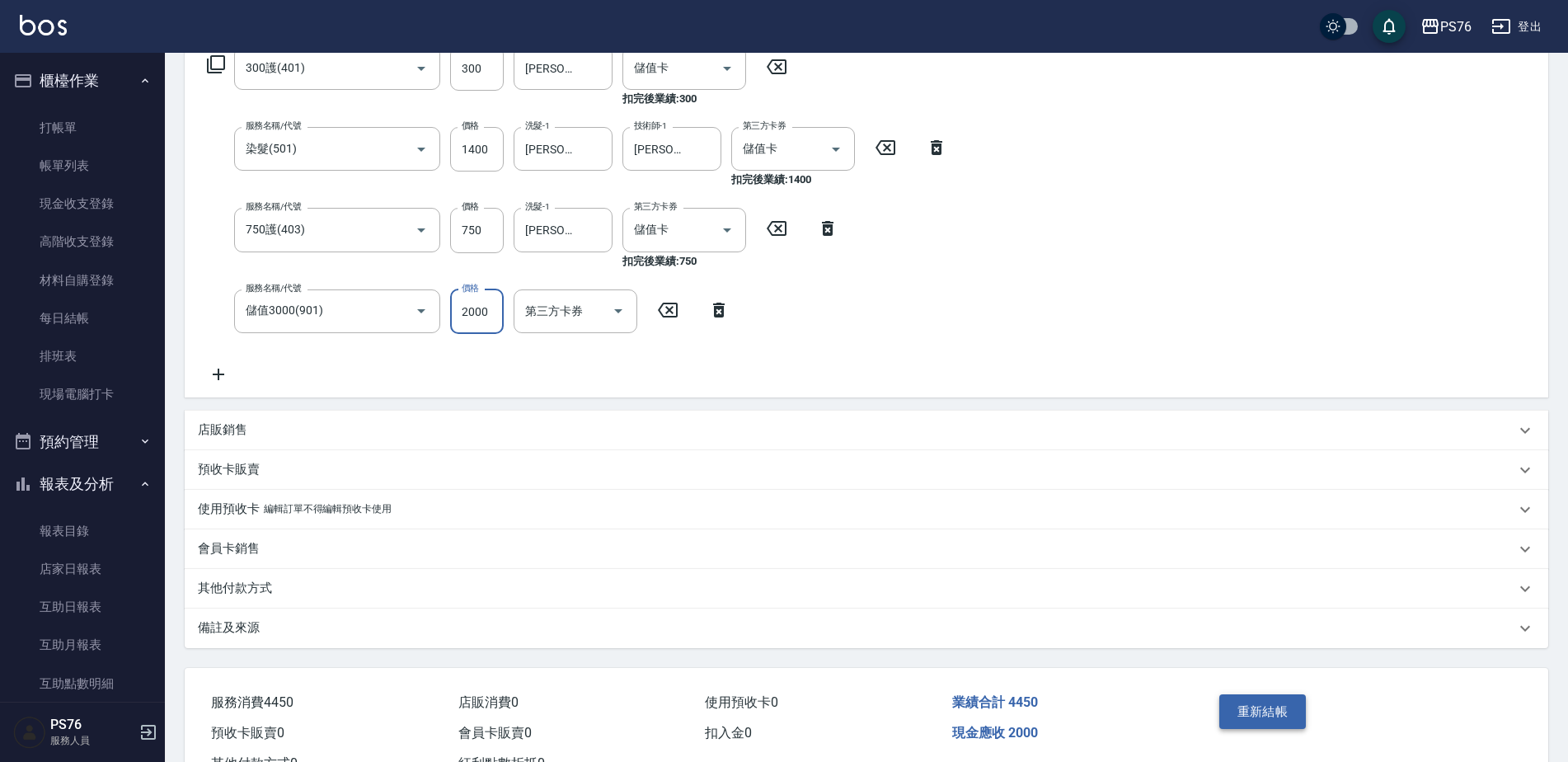
click at [1254, 728] on button "重新結帳" at bounding box center [1262, 711] width 87 height 35
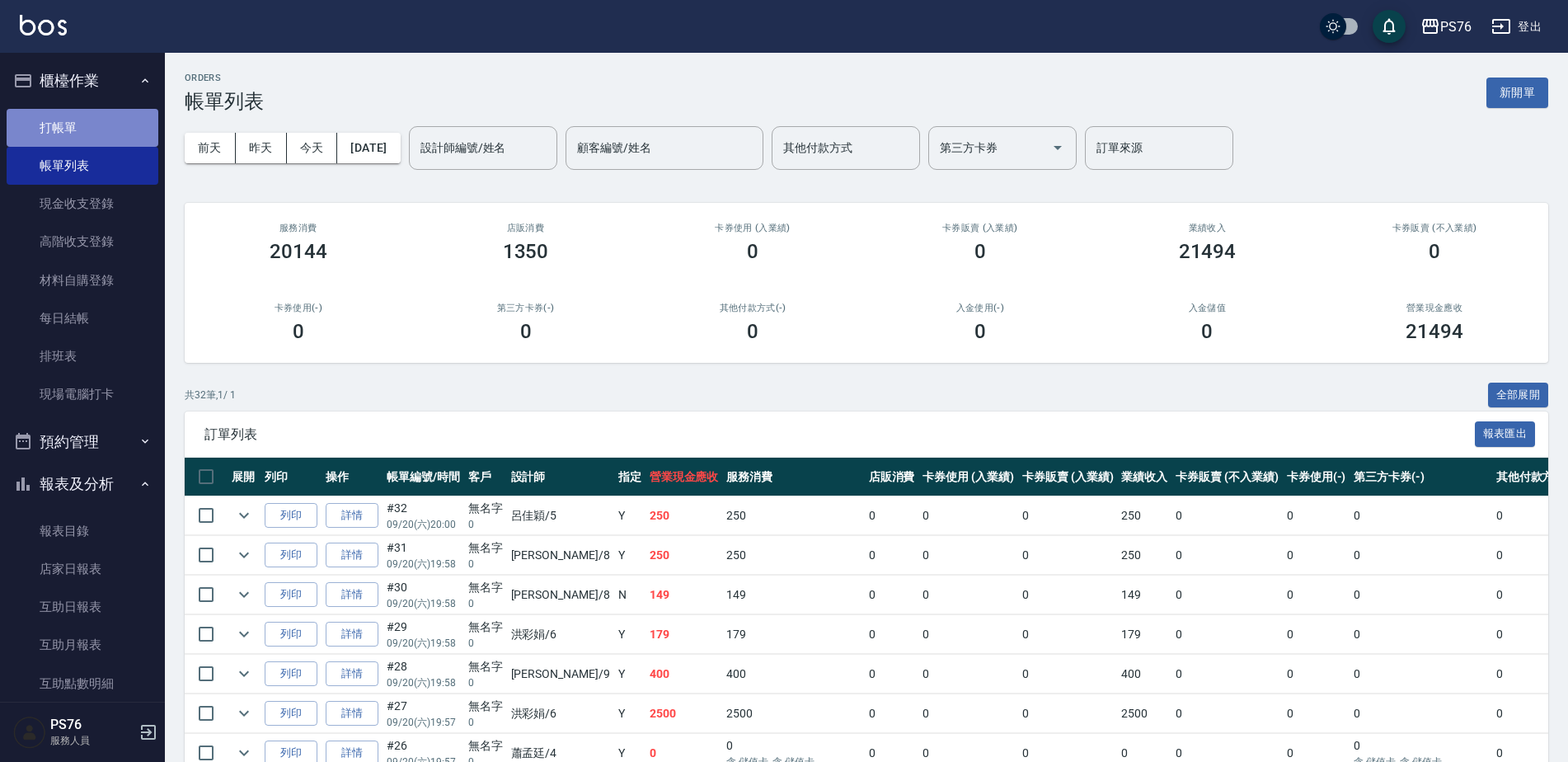
click at [118, 116] on link "打帳單" at bounding box center [82, 128] width 152 height 38
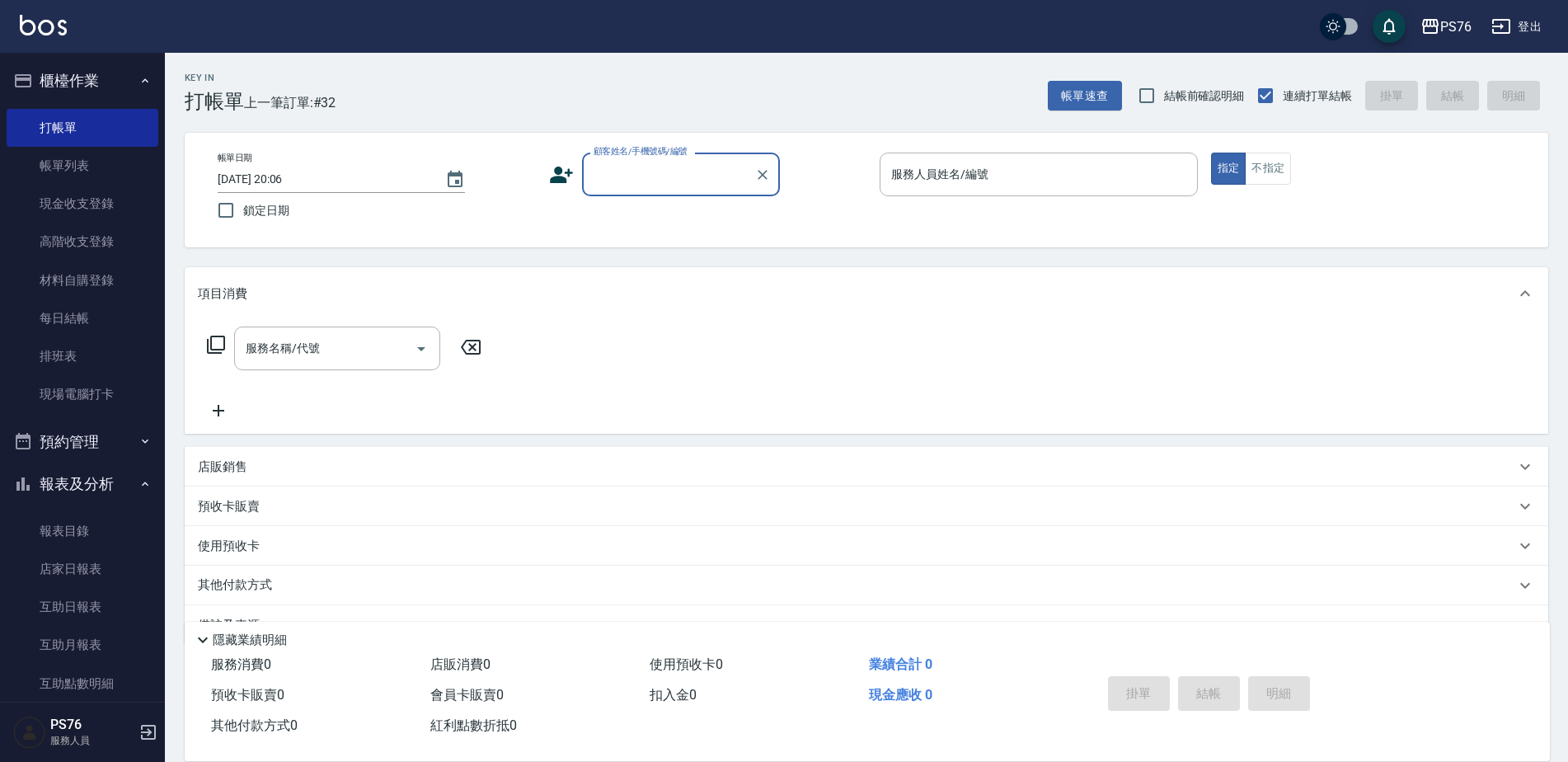
click at [622, 169] on input "顧客姓名/手機號碼/編號" at bounding box center [668, 174] width 158 height 29
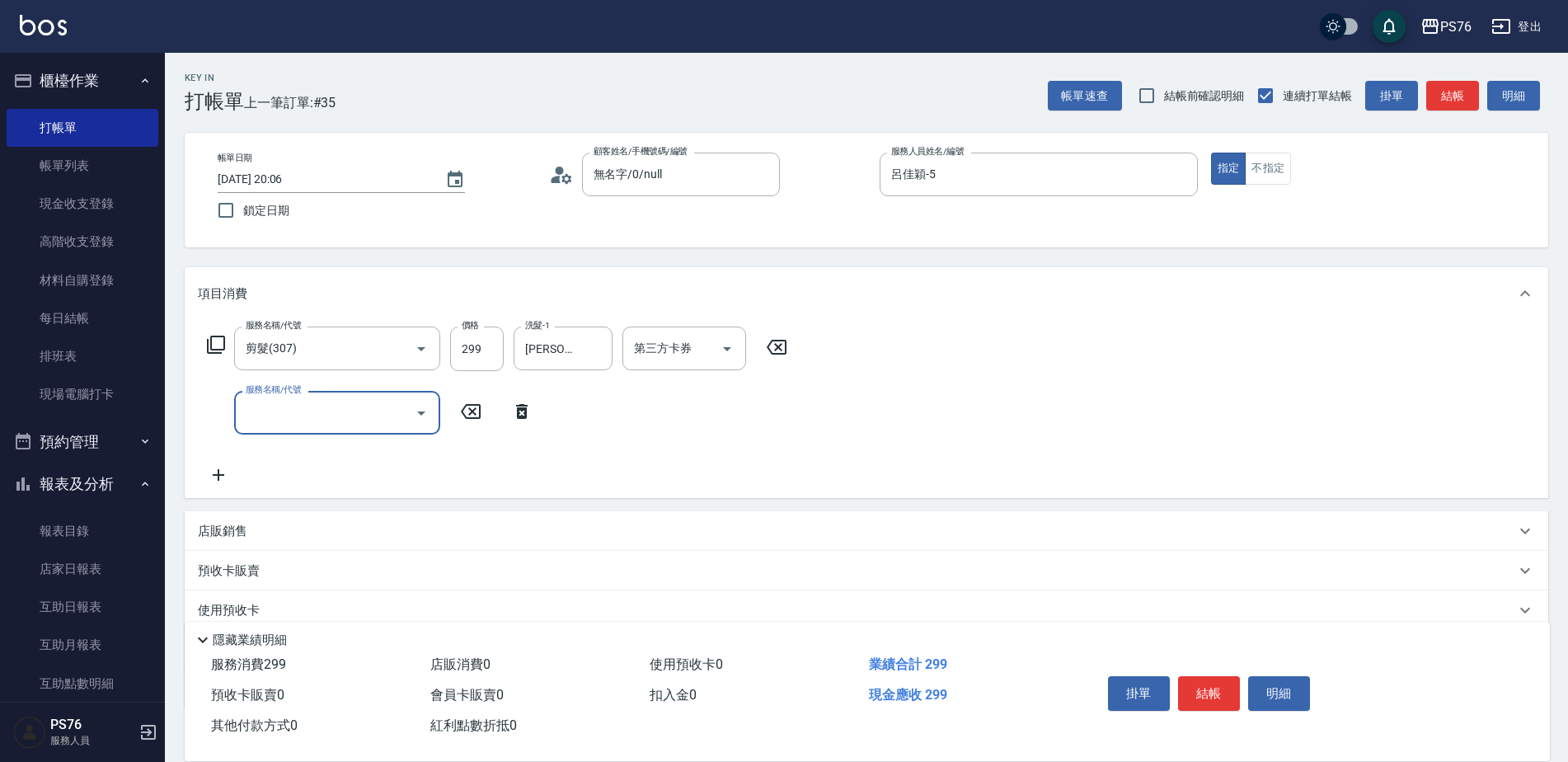
click at [346, 552] on div "預收卡販賣" at bounding box center [866, 570] width 1363 height 40
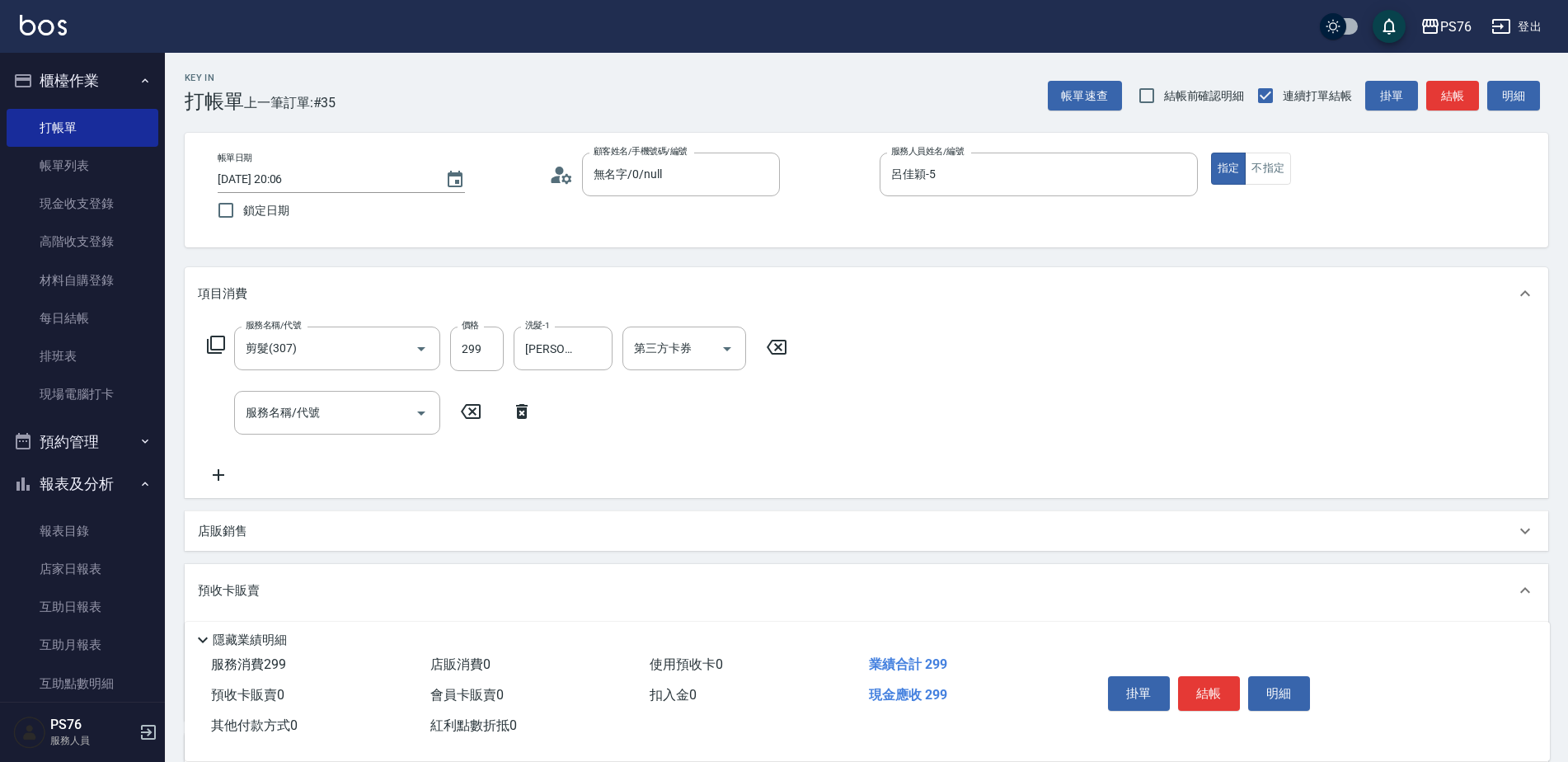
click at [352, 544] on div "店販銷售" at bounding box center [866, 531] width 1363 height 40
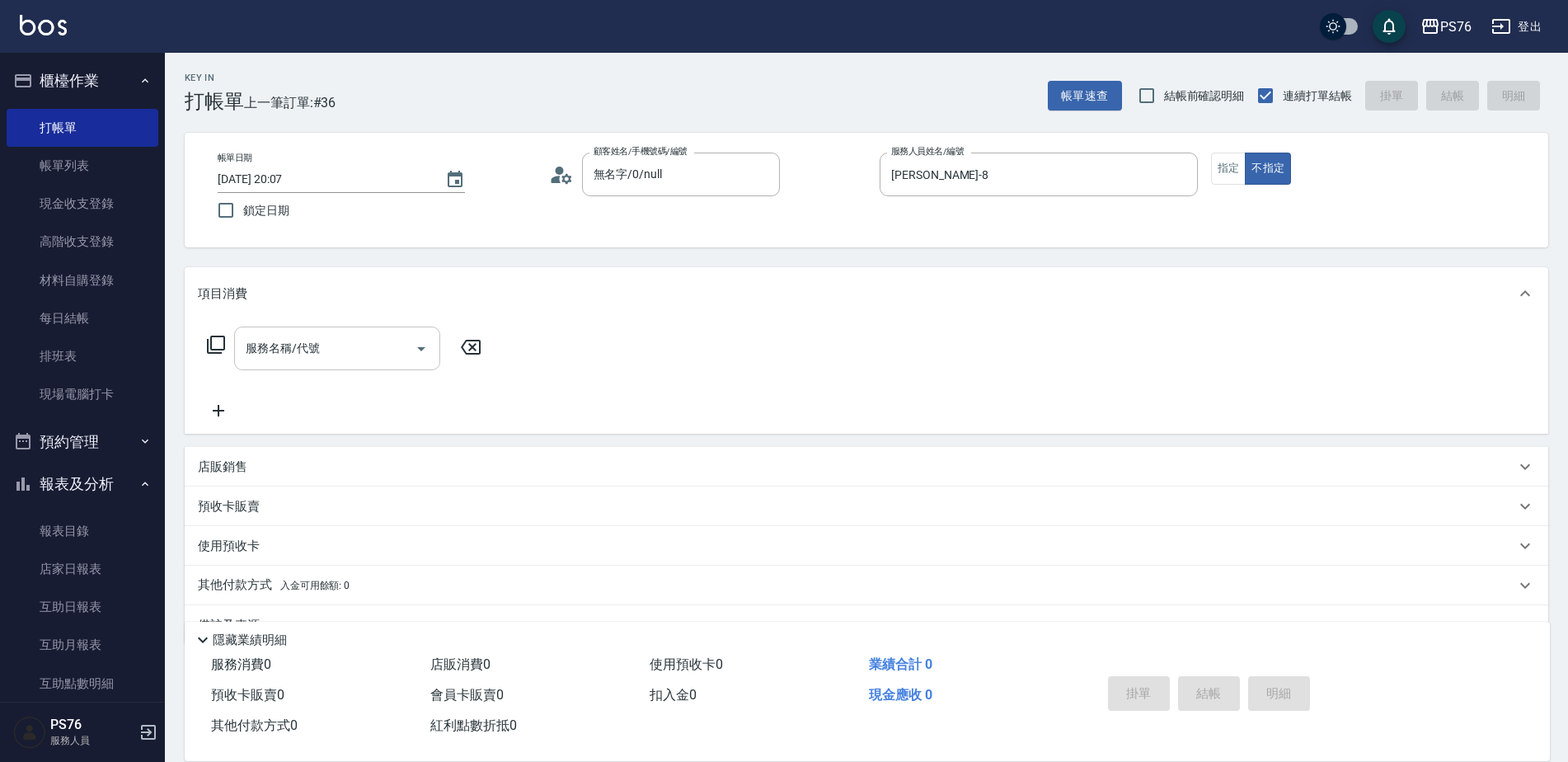
click at [376, 355] on input "服務名稱/代號" at bounding box center [324, 348] width 167 height 29
click at [305, 341] on div "服務名稱/代號 服務名稱/代號" at bounding box center [336, 349] width 206 height 44
click at [305, 341] on input "服務名稱/代號" at bounding box center [324, 348] width 167 height 29
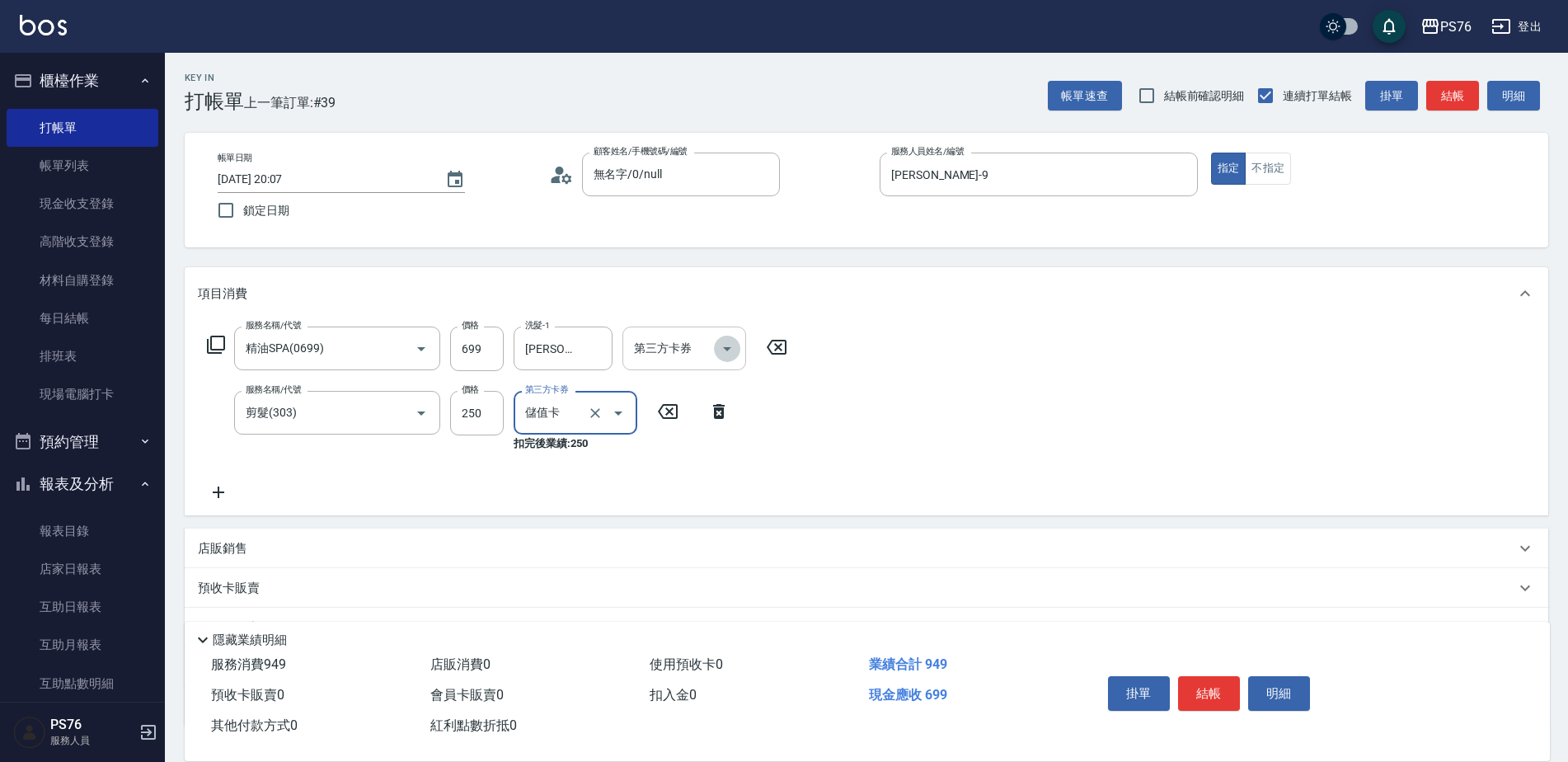
click at [724, 340] on icon "Open" at bounding box center [726, 348] width 19 height 19
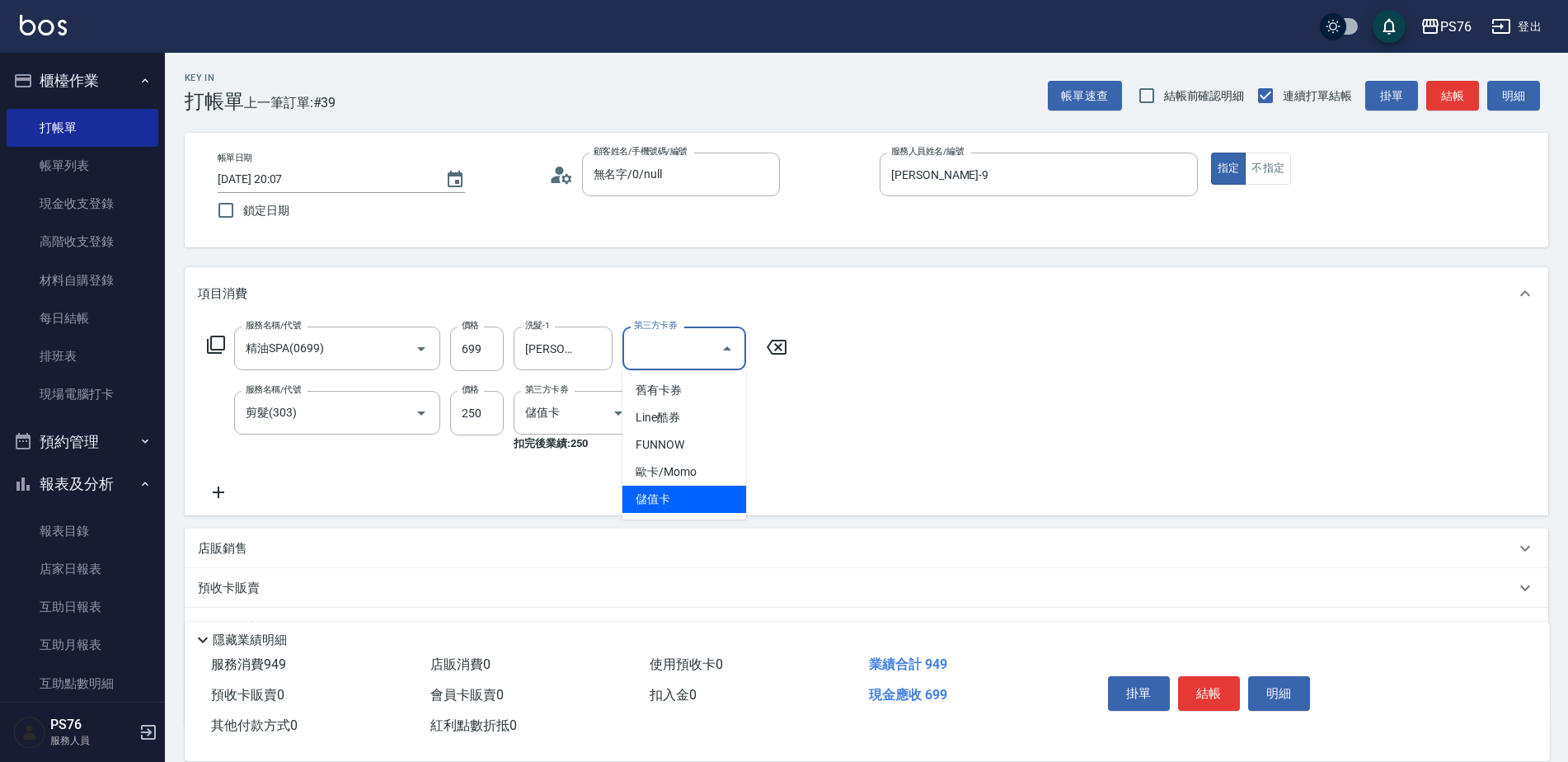
click at [714, 493] on span "儲值卡" at bounding box center [684, 499] width 124 height 27
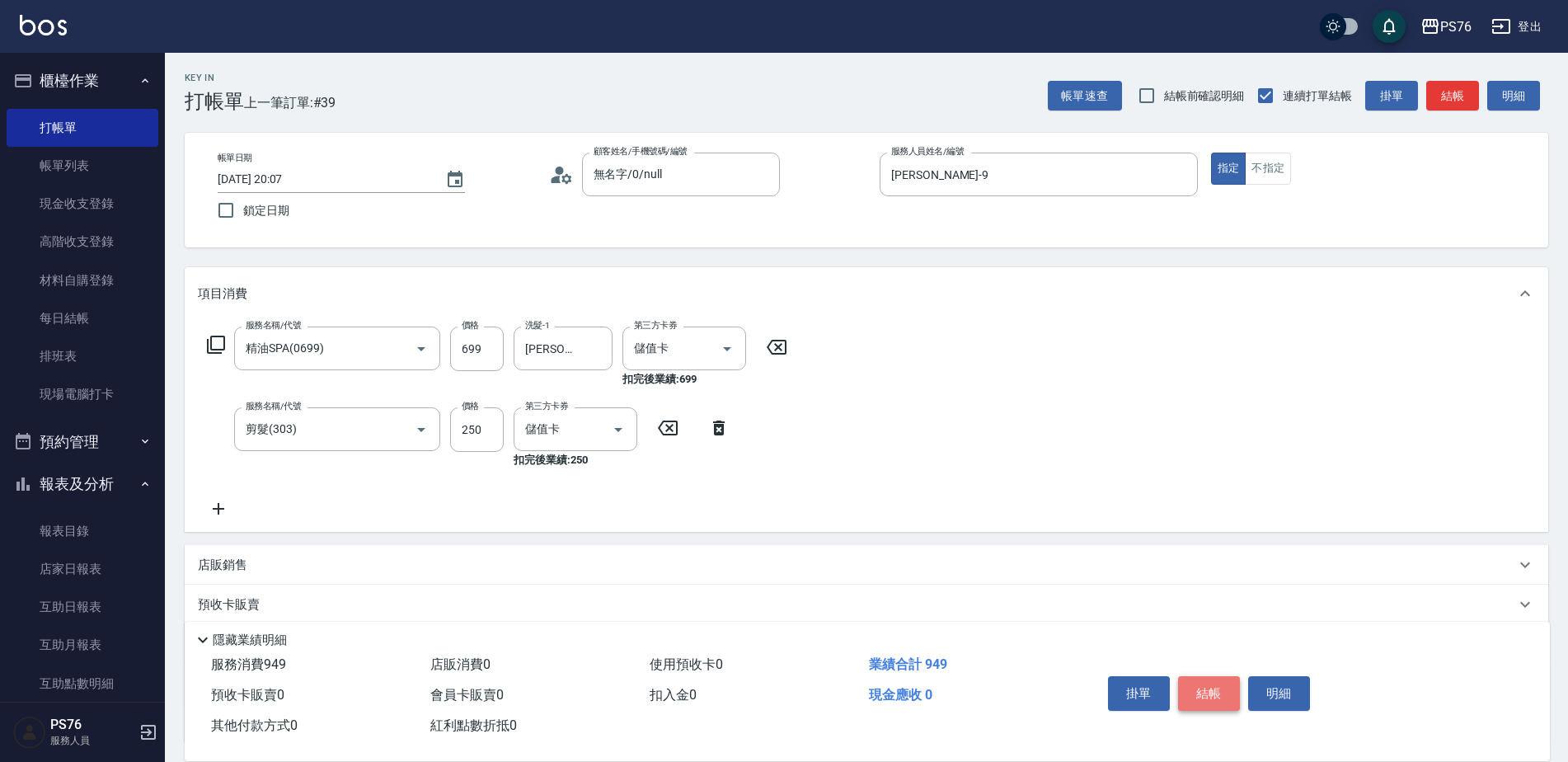
click at [1217, 696] on button "結帳" at bounding box center [1208, 693] width 62 height 35
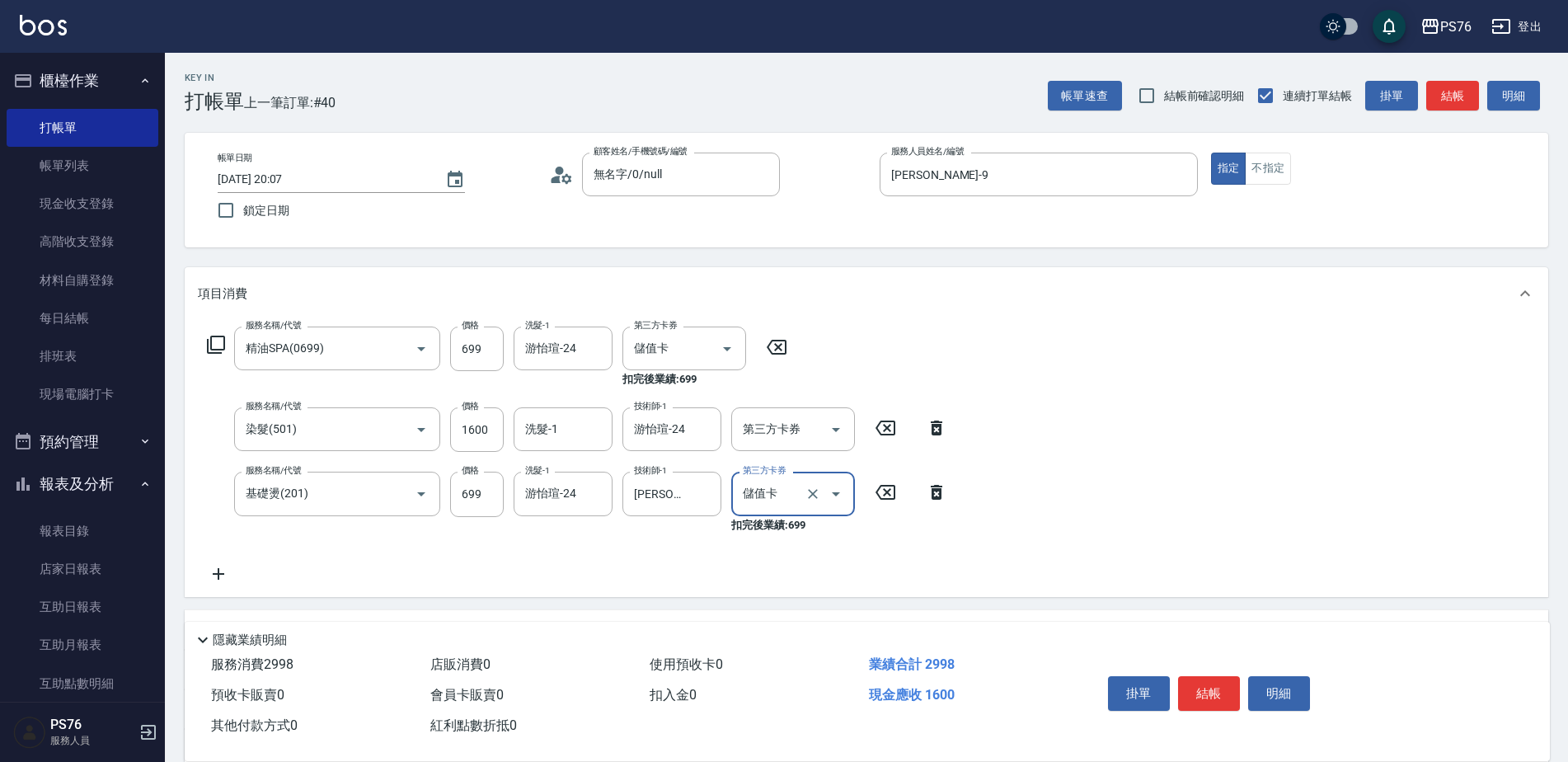
click at [778, 392] on div "服務名稱/代號 精油SPA(0699) 服務名稱/代號 價格 699 價格 洗髮-1 游怡瑄-24 洗髮-1 第三方卡券 儲值卡 第三方卡券 扣完後業績: 6…" at bounding box center [577, 455] width 759 height 257
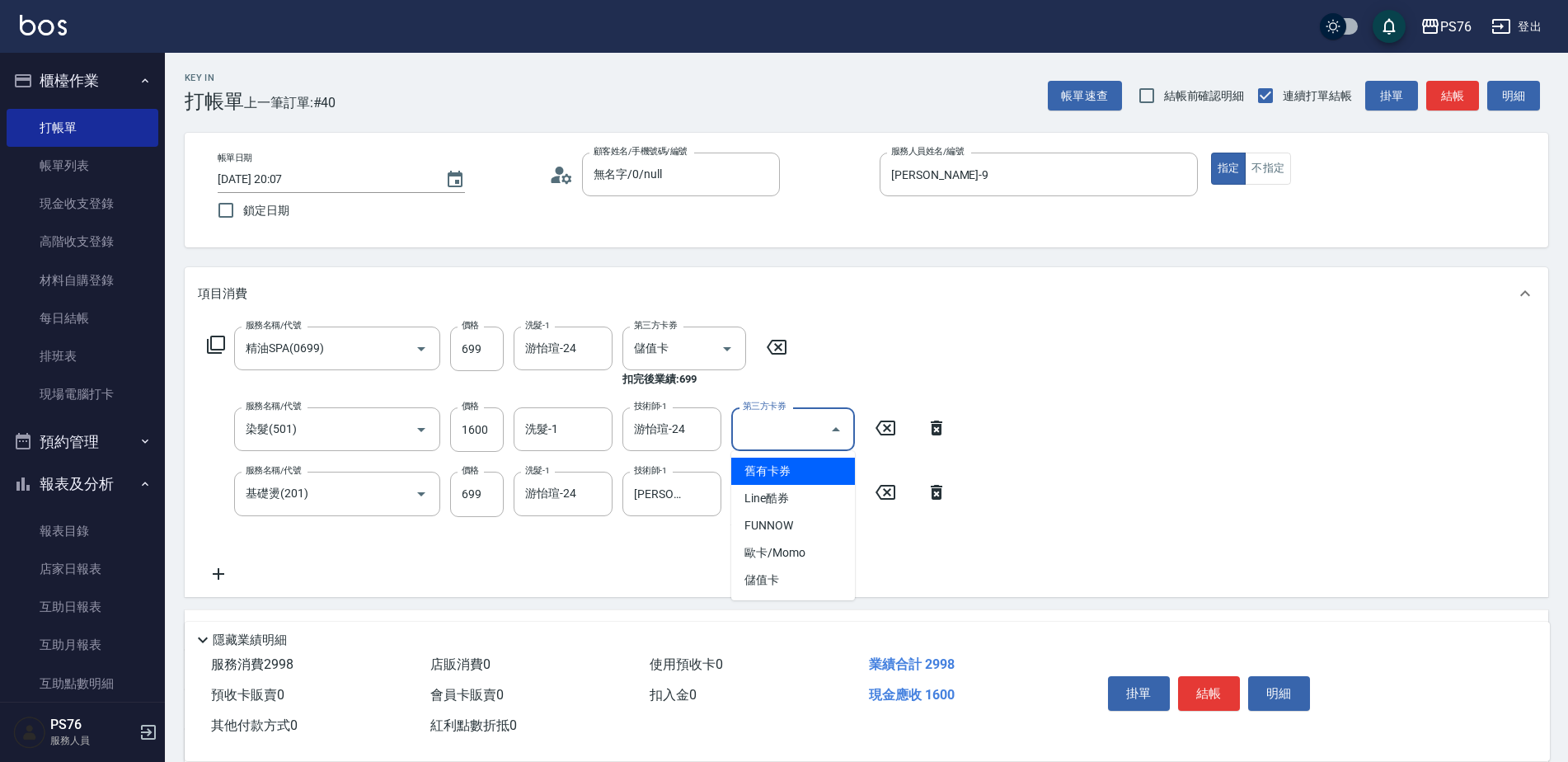
click at [778, 415] on div "第三方卡券 第三方卡券" at bounding box center [793, 429] width 124 height 44
click at [825, 567] on span "儲值卡" at bounding box center [793, 580] width 124 height 27
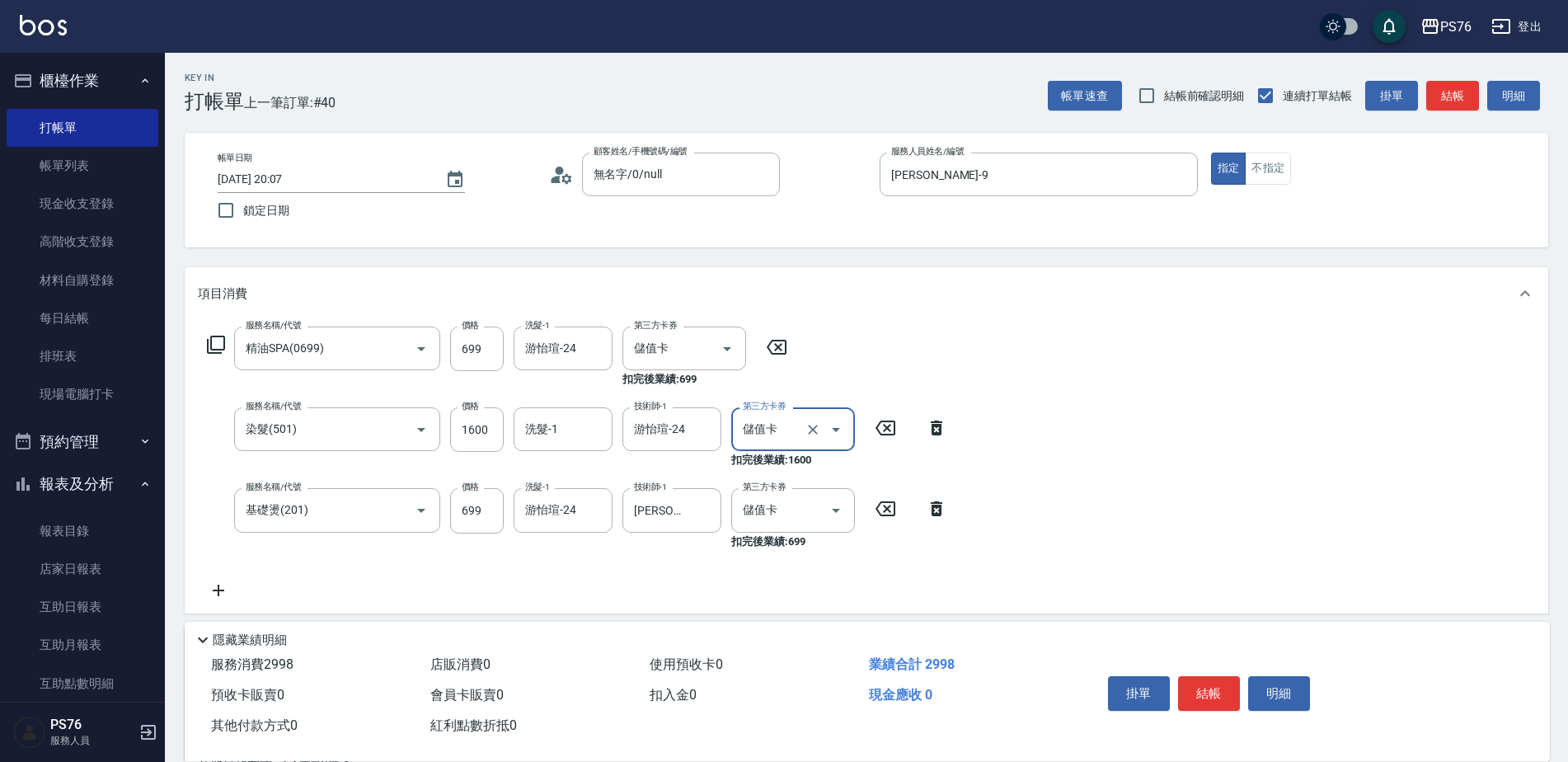
click at [216, 587] on icon at bounding box center [218, 589] width 41 height 19
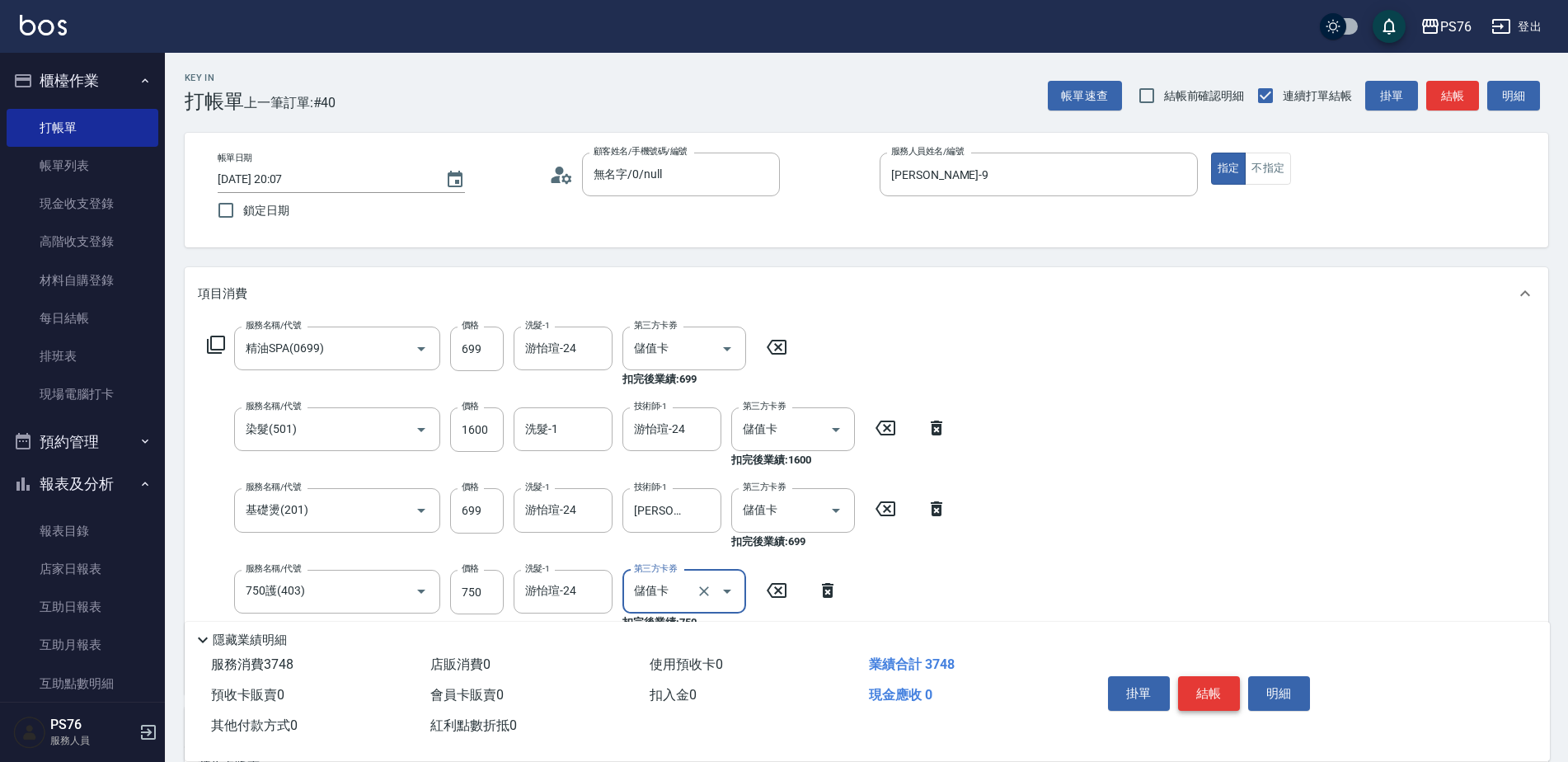
click at [1209, 676] on button "結帳" at bounding box center [1208, 693] width 62 height 35
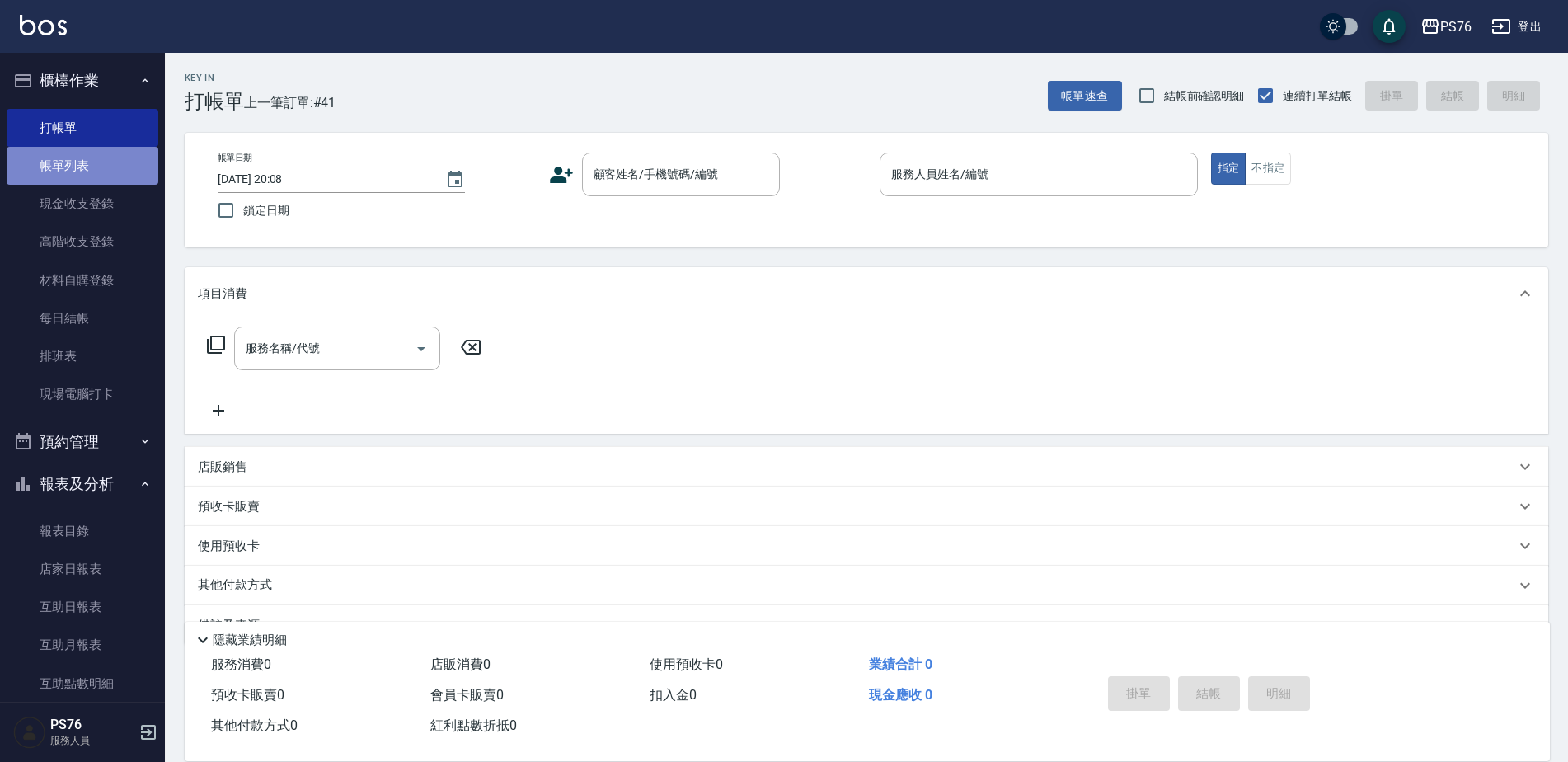
click at [148, 171] on link "帳單列表" at bounding box center [82, 165] width 152 height 38
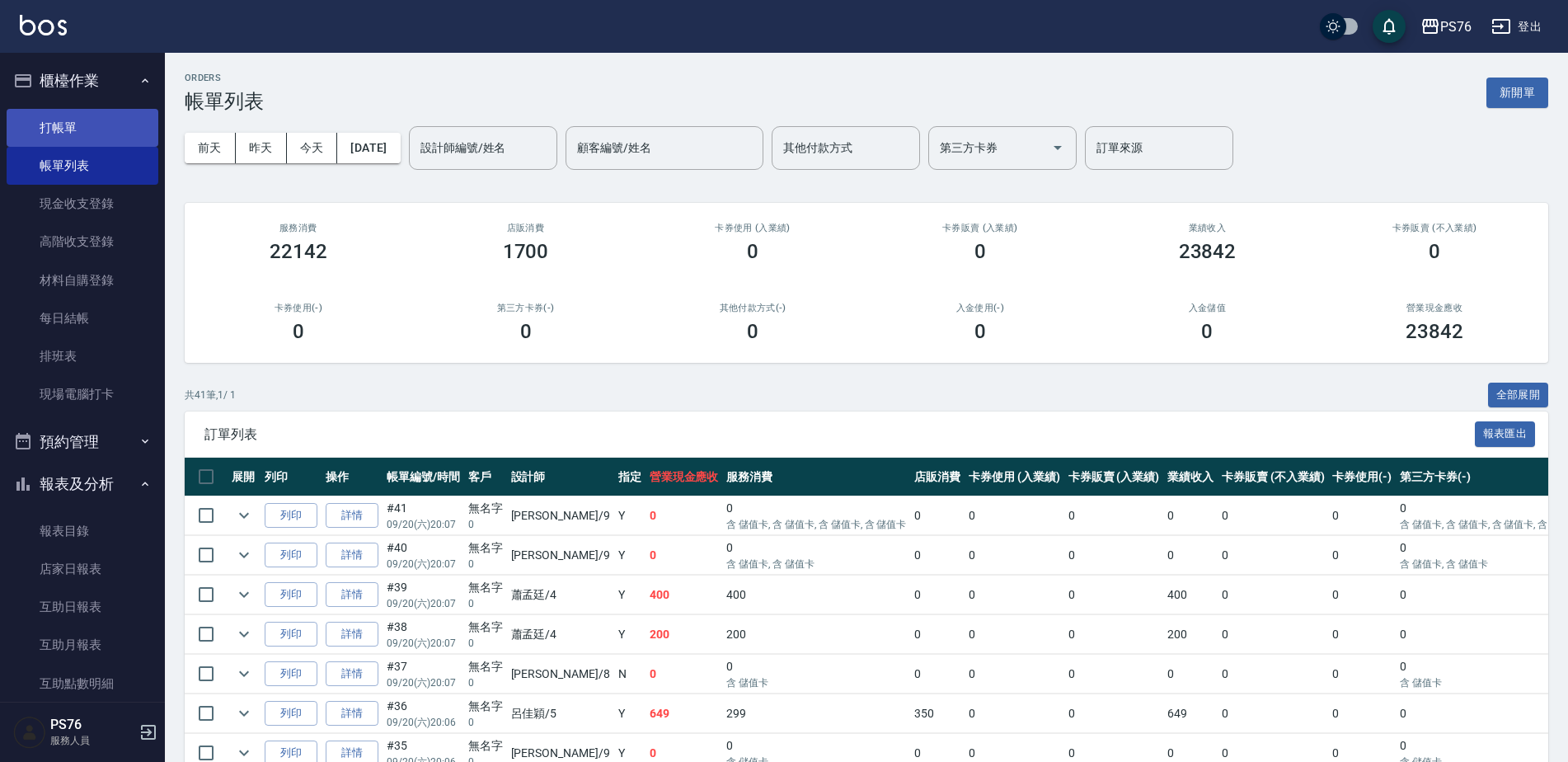
click at [101, 127] on link "打帳單" at bounding box center [82, 128] width 152 height 38
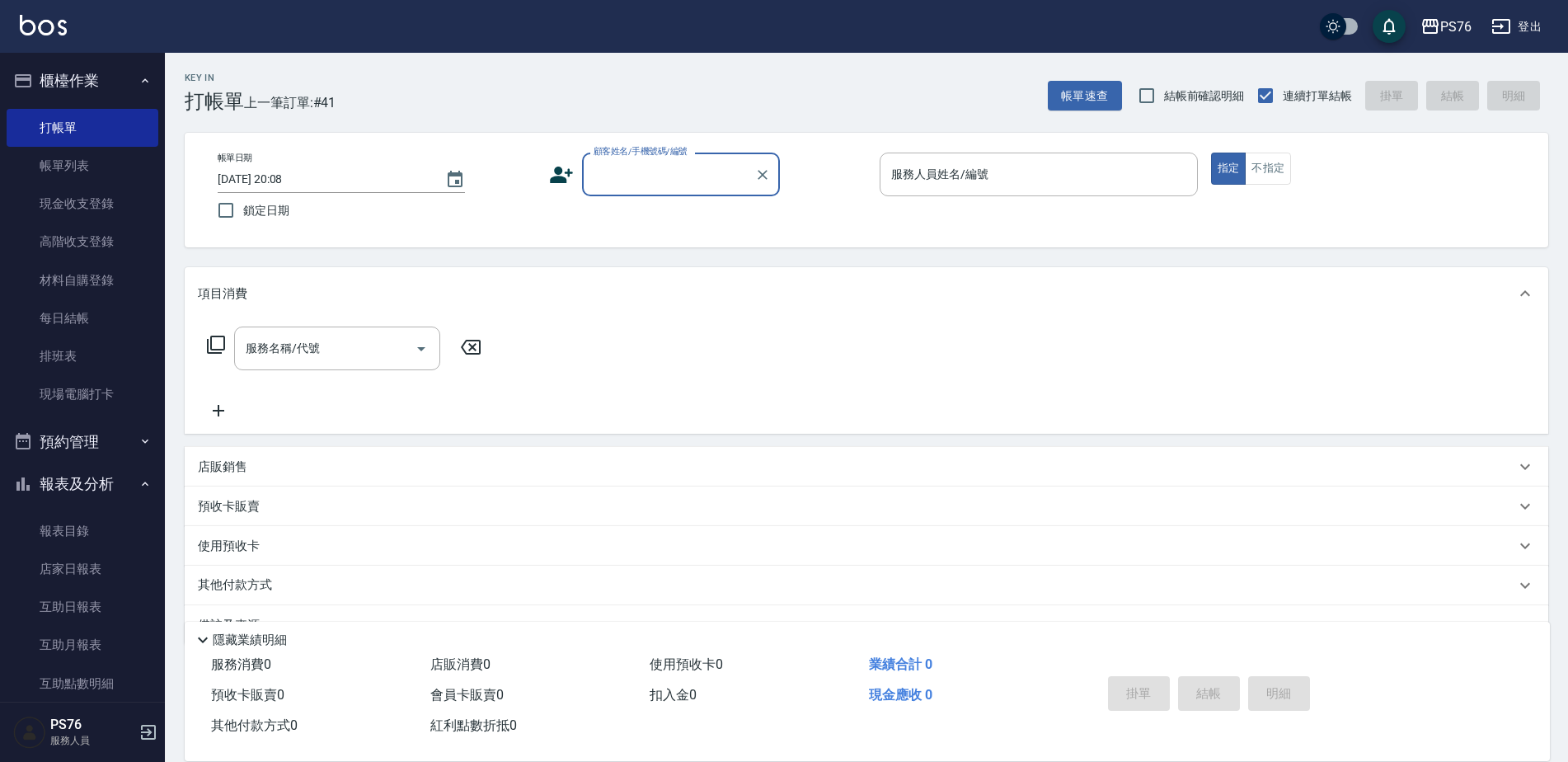
click at [617, 166] on input "顧客姓名/手機號碼/編號" at bounding box center [668, 174] width 158 height 29
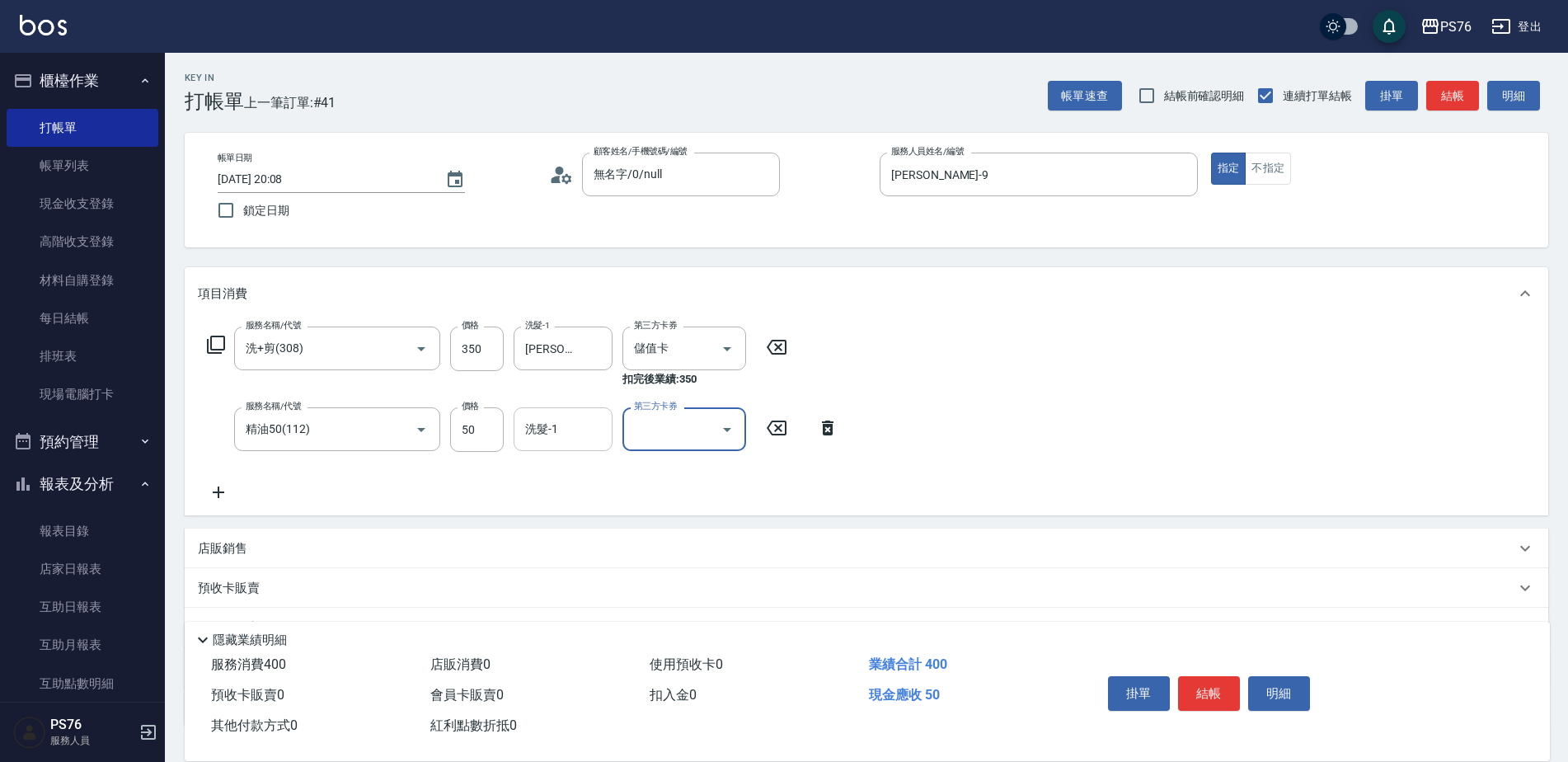
click at [579, 436] on input "洗髮-1" at bounding box center [562, 429] width 84 height 29
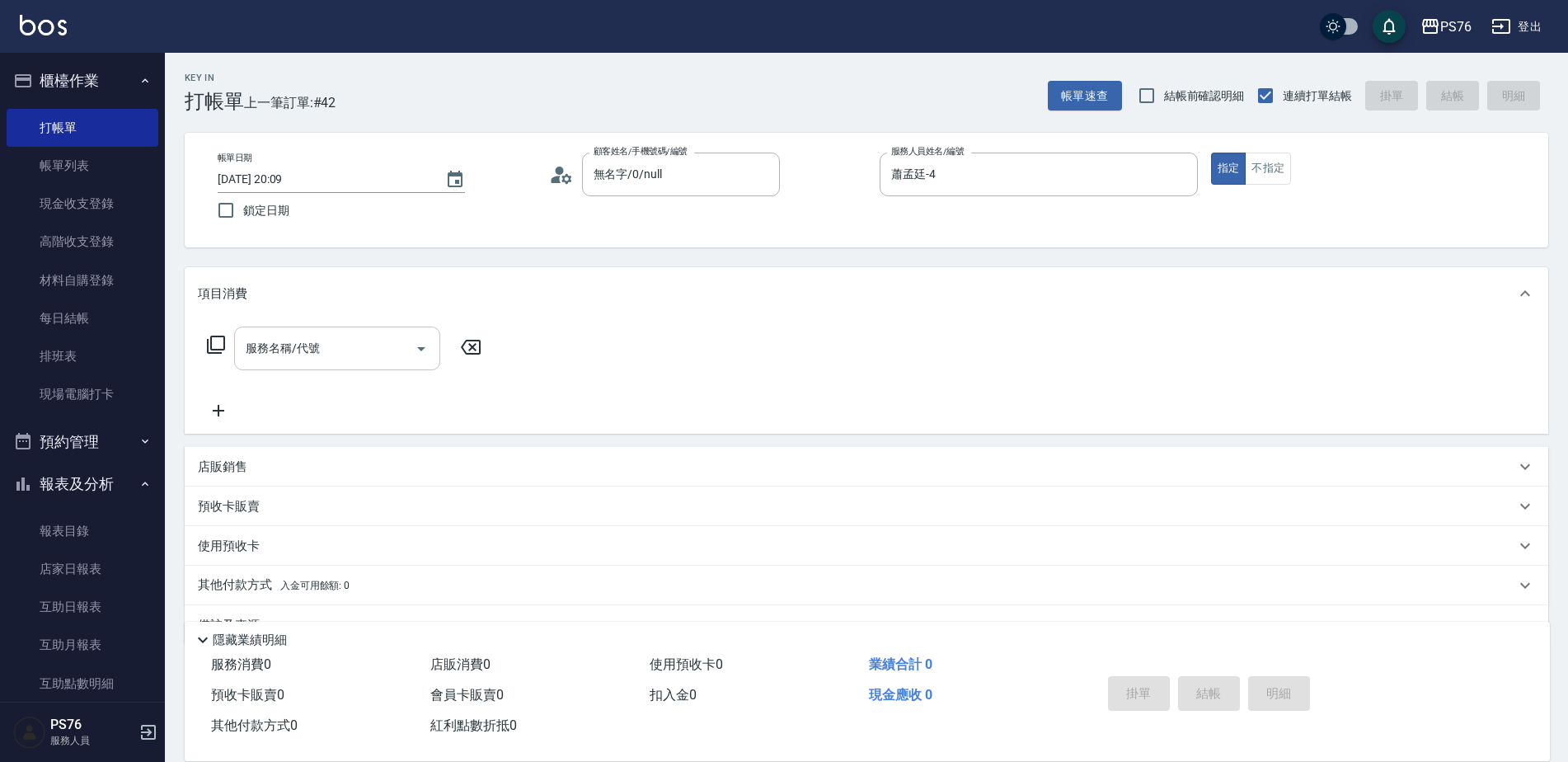
click at [318, 334] on input "服務名稱/代號" at bounding box center [324, 348] width 167 height 29
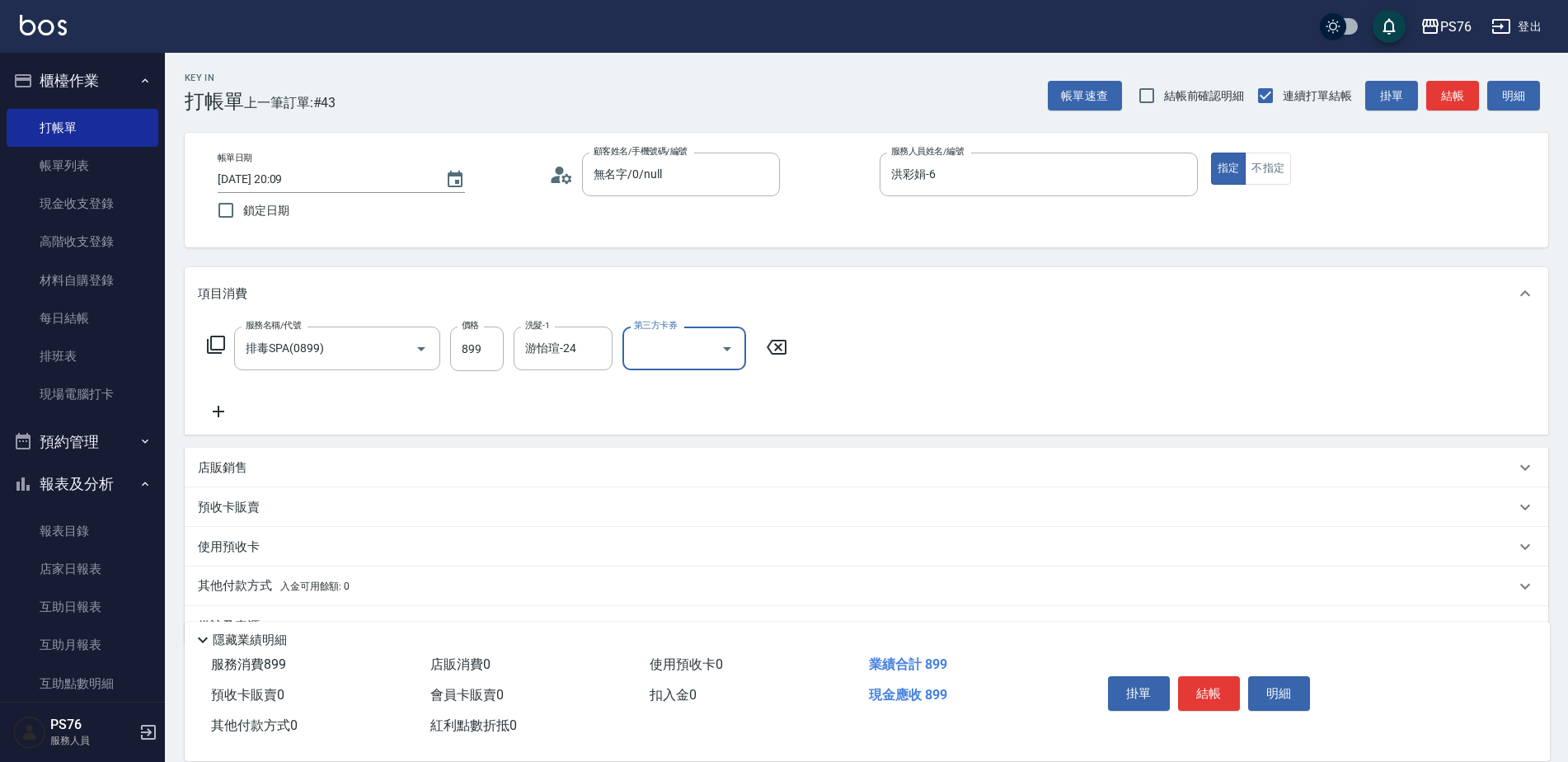
click at [219, 417] on icon at bounding box center [218, 411] width 12 height 12
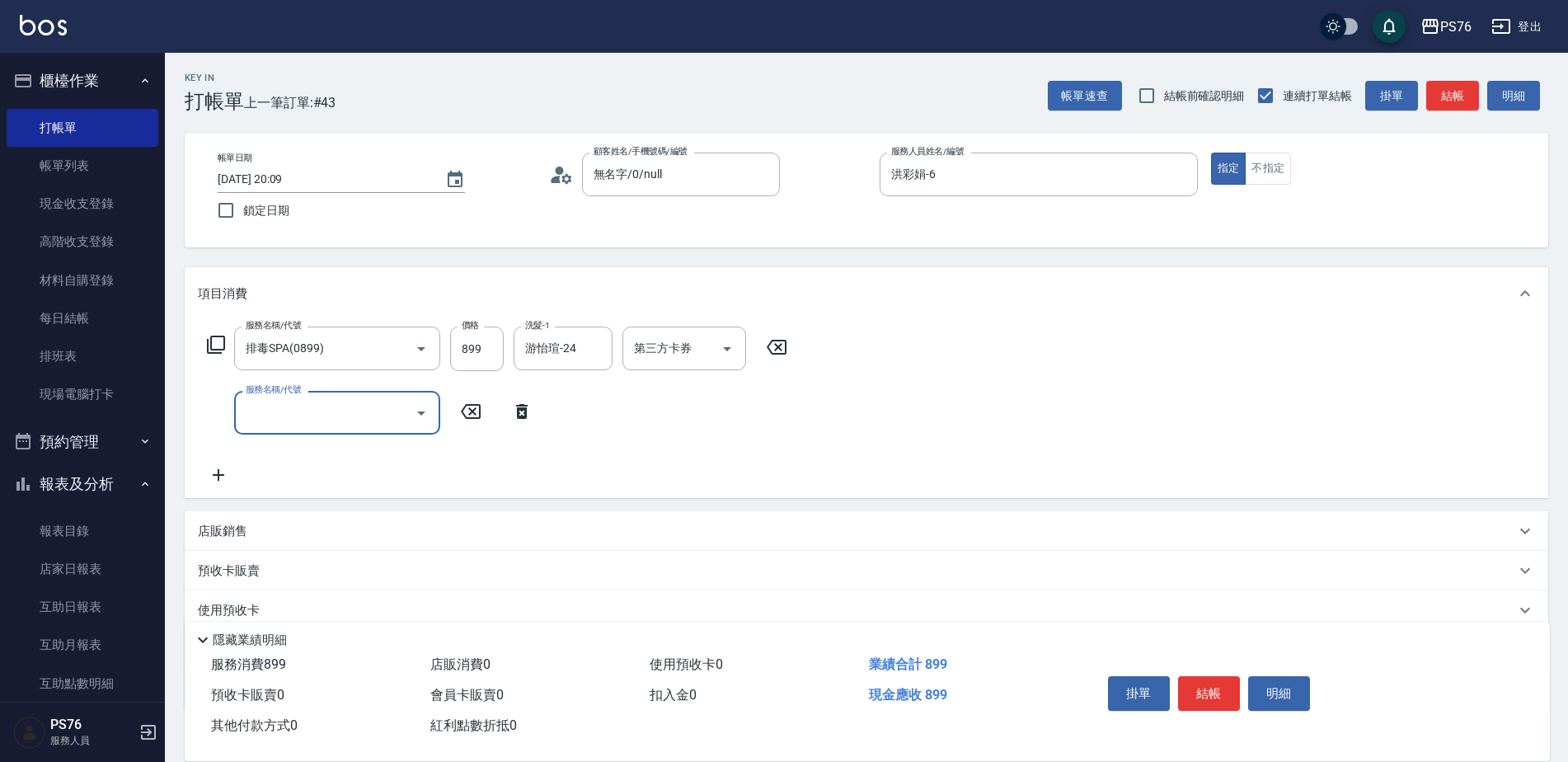
click at [153, 426] on nav "櫃檯作業 打帳單 帳單列表 現金收支登錄 高階收支登錄 材料自購登錄 每日結帳 排班表 現場電腦打卡 預約管理 預約管理 單日預約紀錄 單週預約紀錄 報表及分…" at bounding box center [82, 377] width 165 height 649
click at [323, 424] on input "服務名稱/代號" at bounding box center [324, 412] width 167 height 29
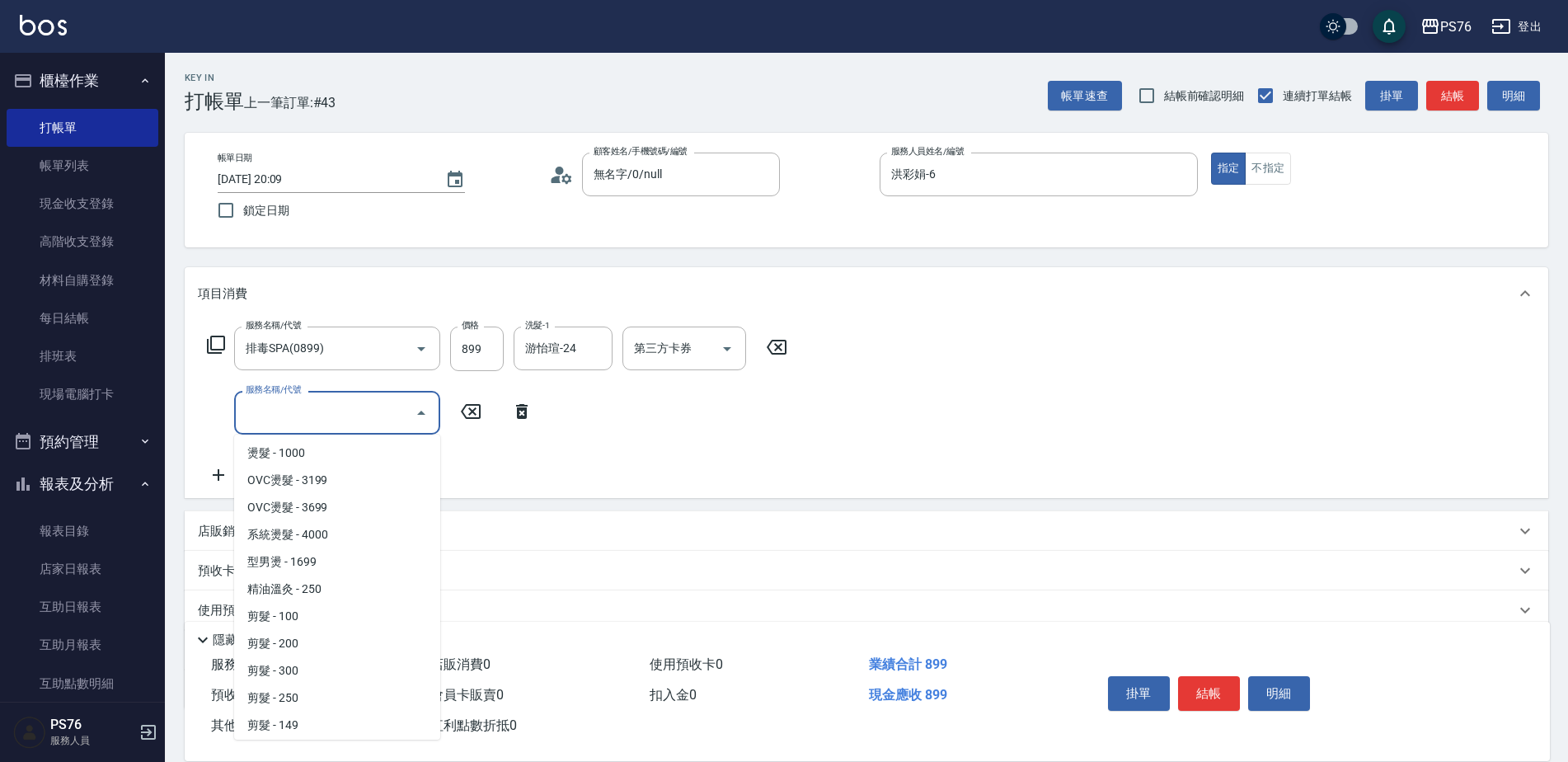
scroll to position [82, 0]
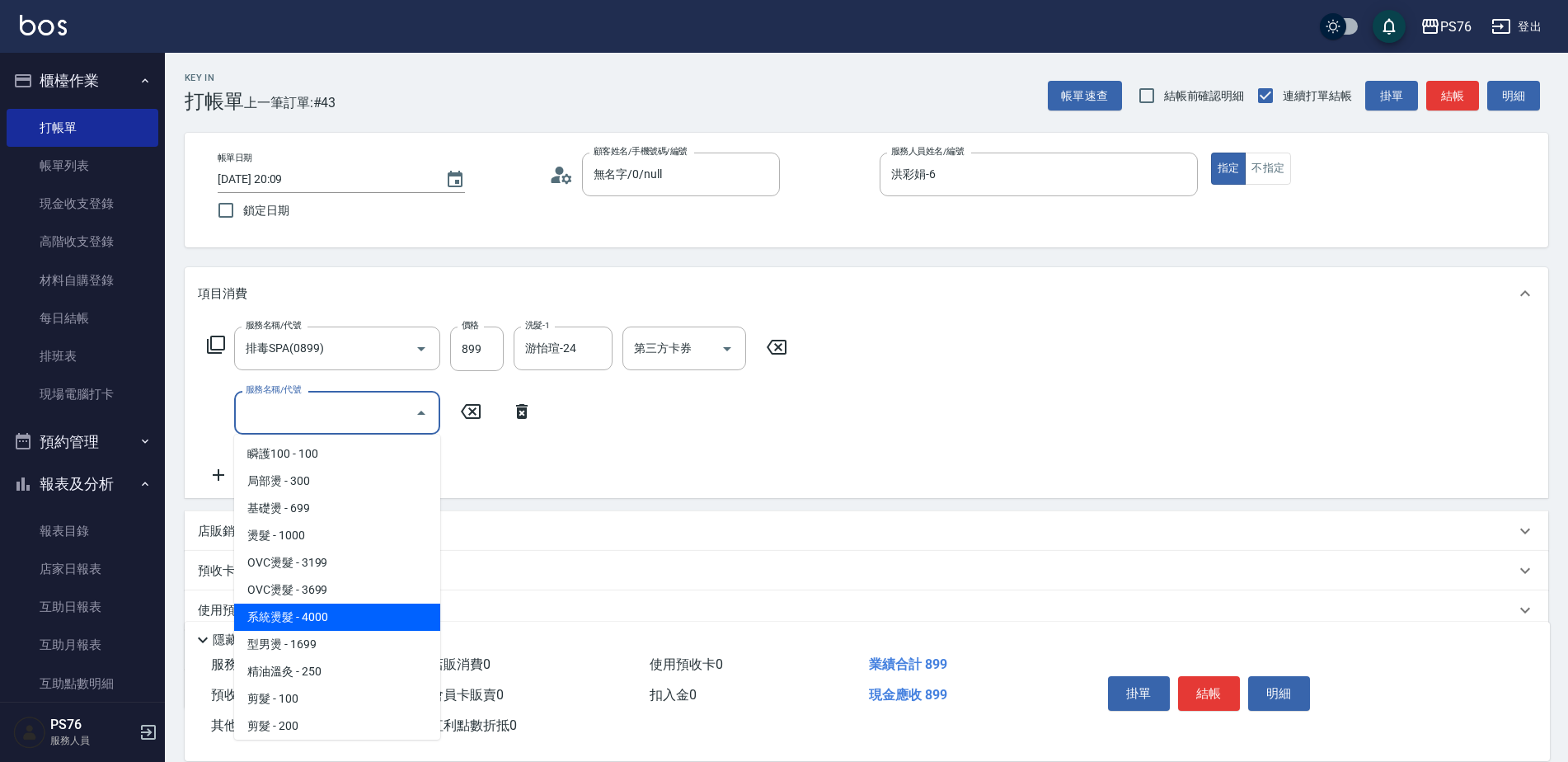
click at [342, 611] on span "系統燙髮 - 4000" at bounding box center [336, 617] width 206 height 27
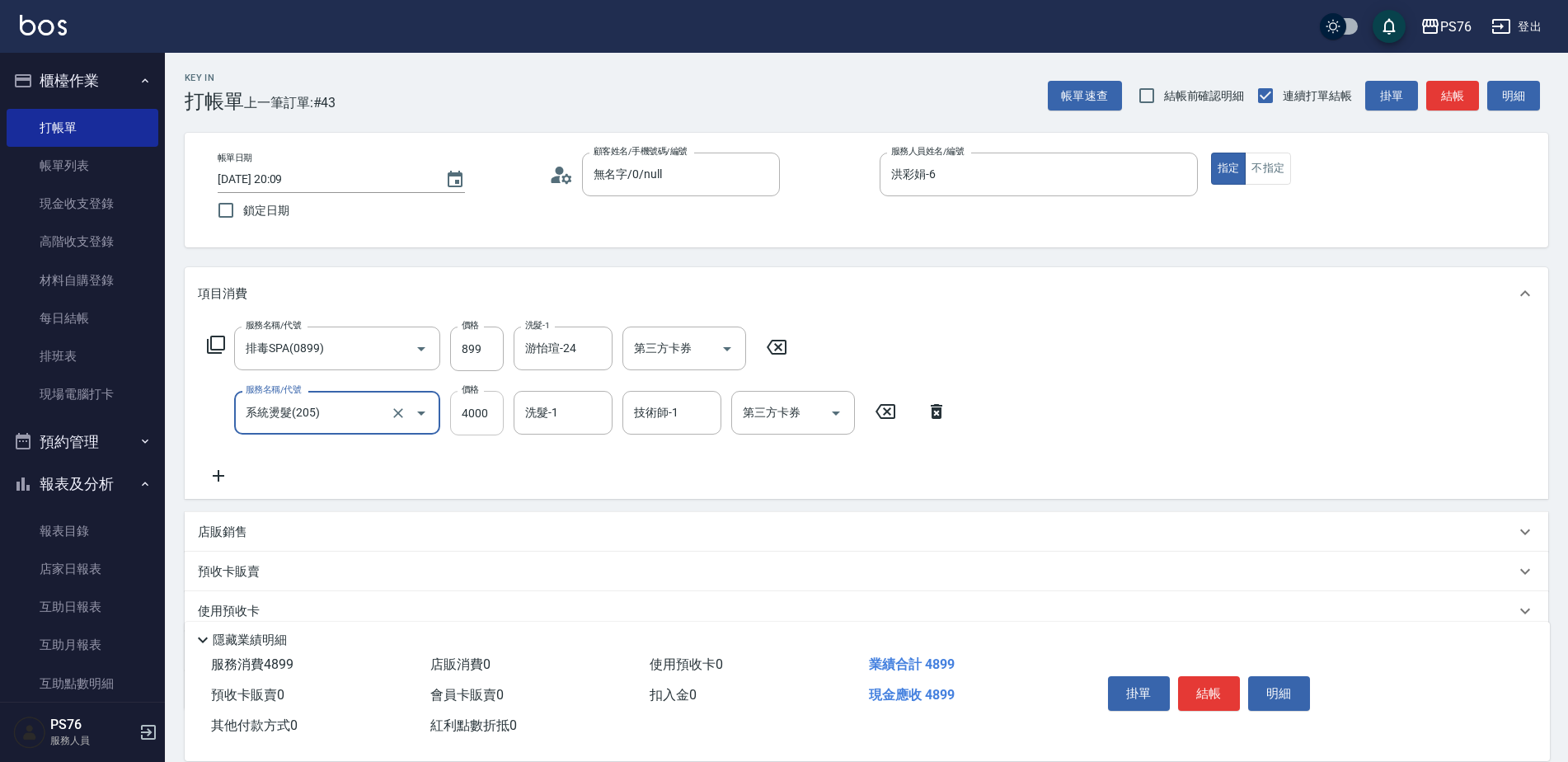
click at [457, 419] on input "4000" at bounding box center [477, 412] width 53 height 45
click at [581, 406] on input "洗髮-1" at bounding box center [562, 412] width 84 height 29
click at [290, 524] on div "店販銷售" at bounding box center [857, 532] width 1317 height 17
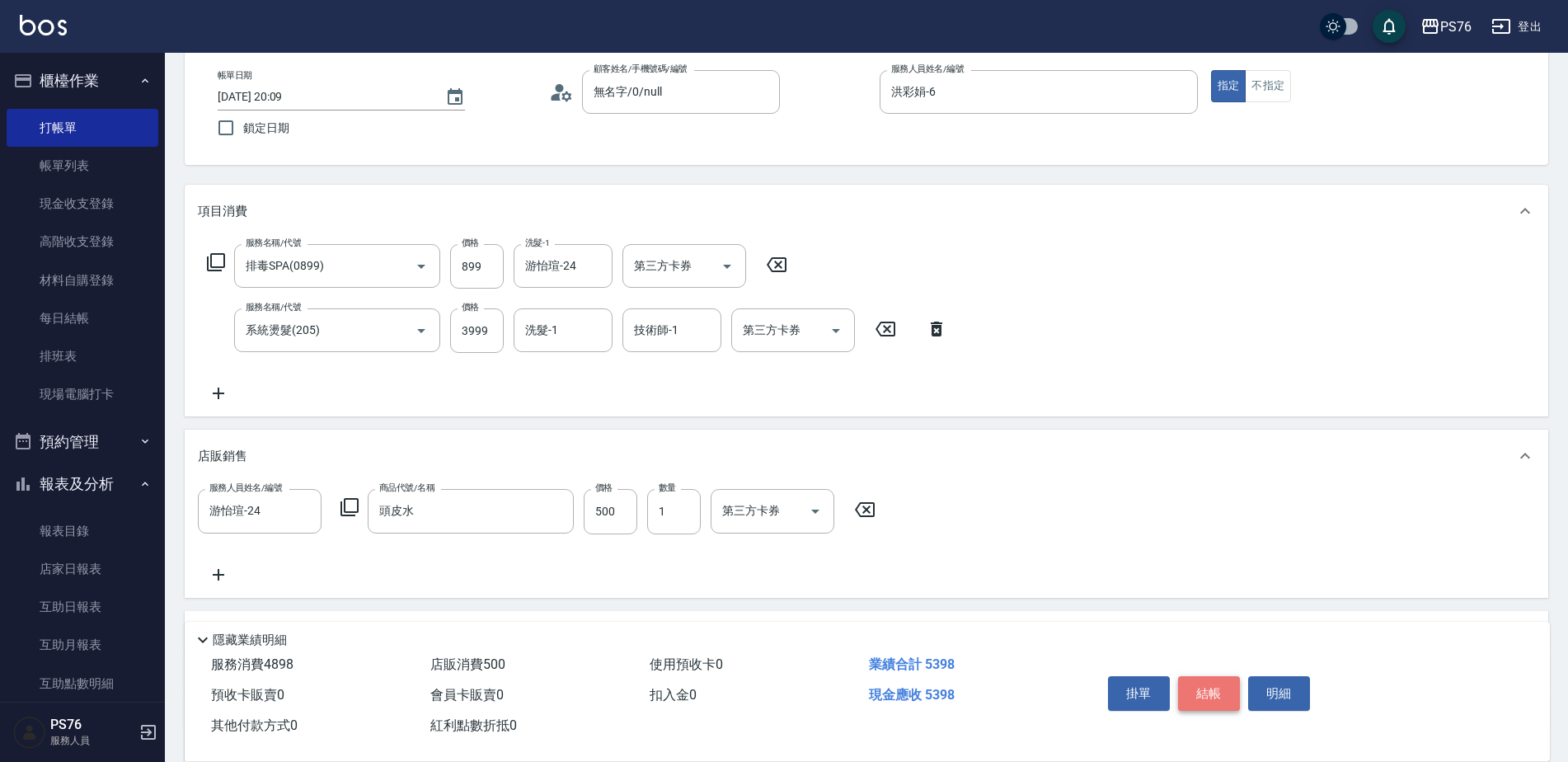
click at [1184, 682] on button "結帳" at bounding box center [1208, 693] width 62 height 35
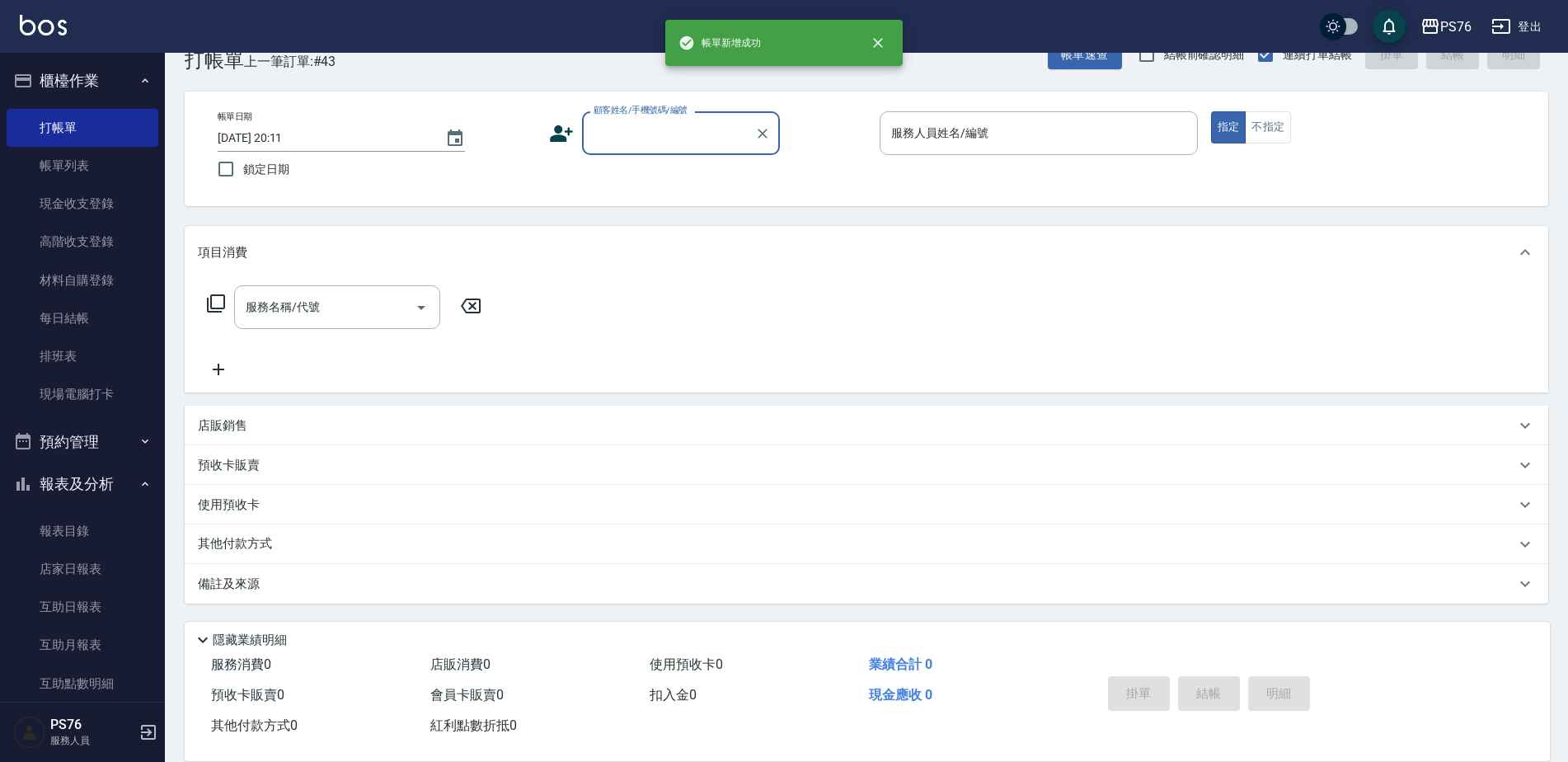
scroll to position [41, 0]
click at [627, 118] on div "顧客姓名/手機號碼/編號" at bounding box center [681, 133] width 198 height 44
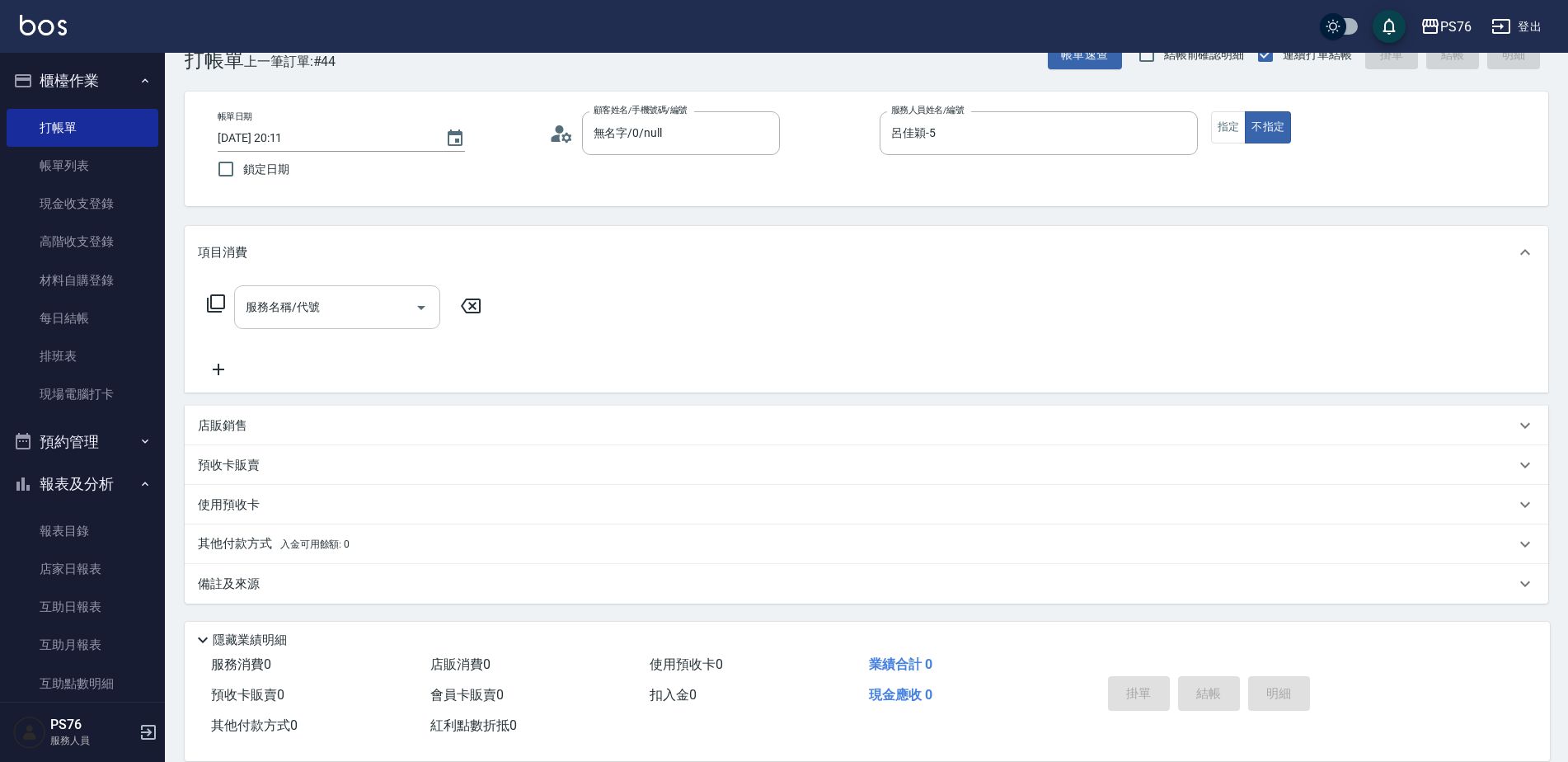
click at [290, 327] on div "服務名稱/代號" at bounding box center [336, 307] width 206 height 44
click at [311, 297] on div "服務名稱/代號 服務名稱/代號" at bounding box center [336, 307] width 206 height 44
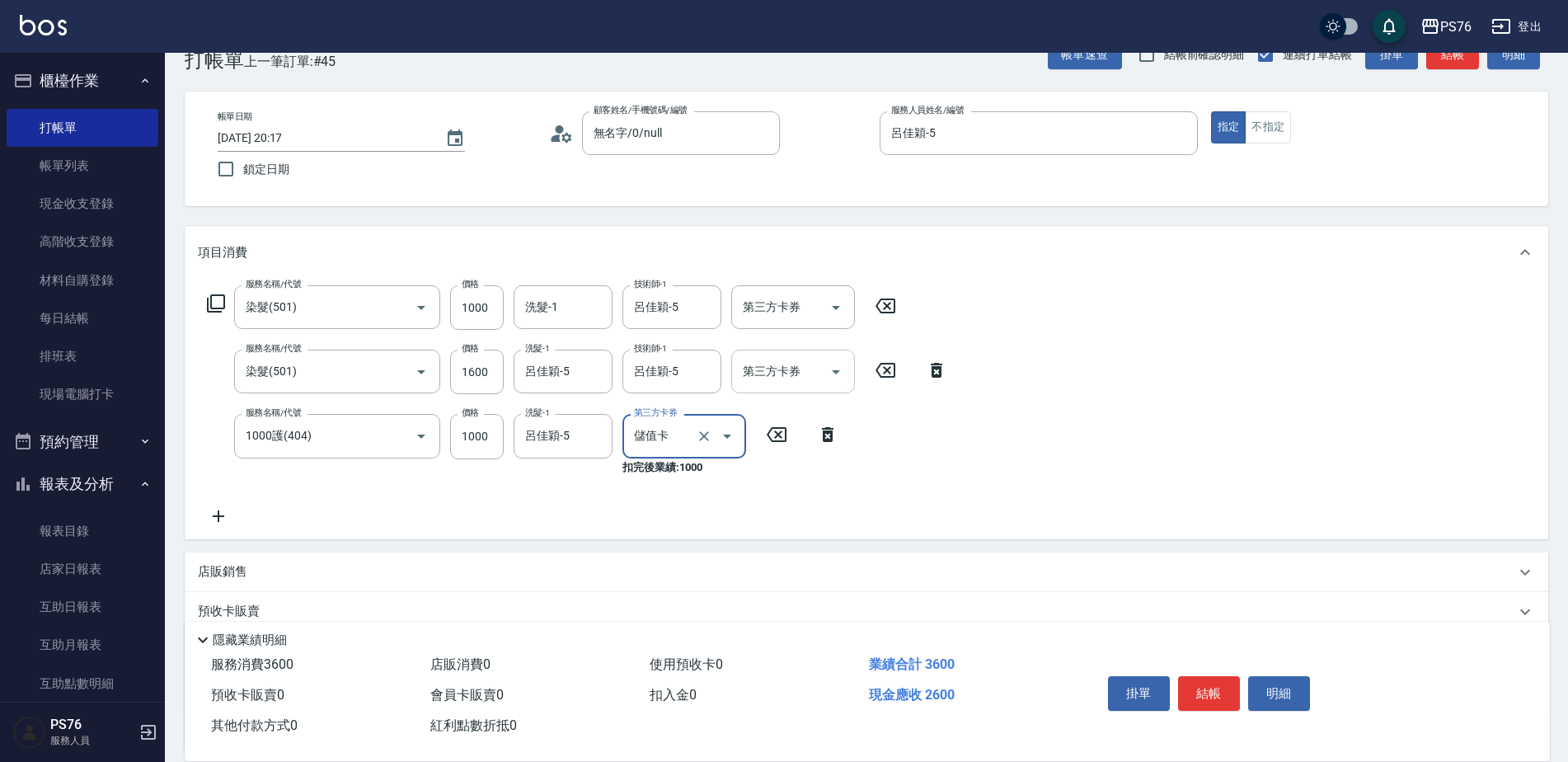
click at [746, 383] on input "第三方卡券" at bounding box center [780, 372] width 84 height 29
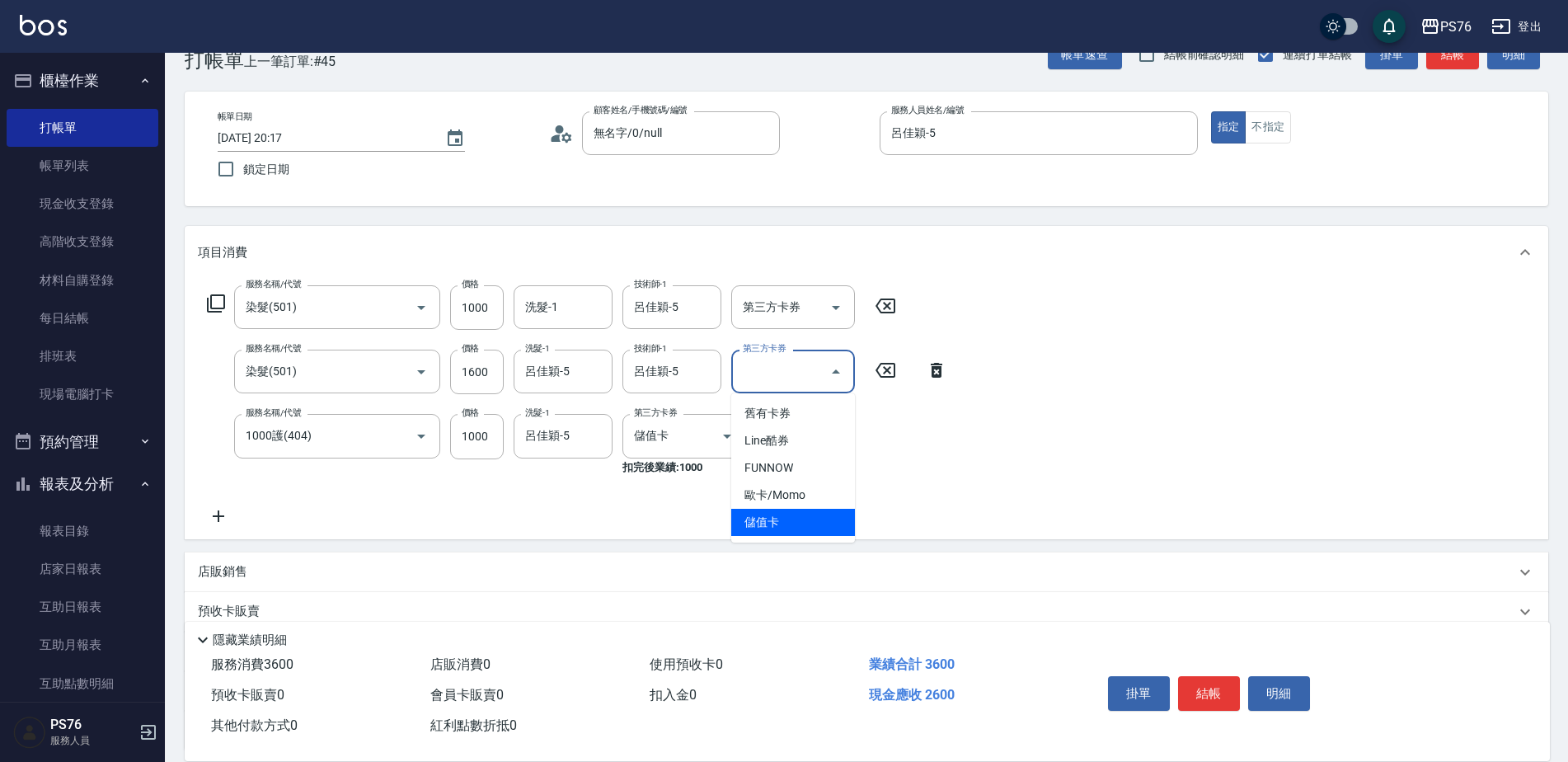
click at [744, 522] on span "儲值卡" at bounding box center [793, 522] width 124 height 27
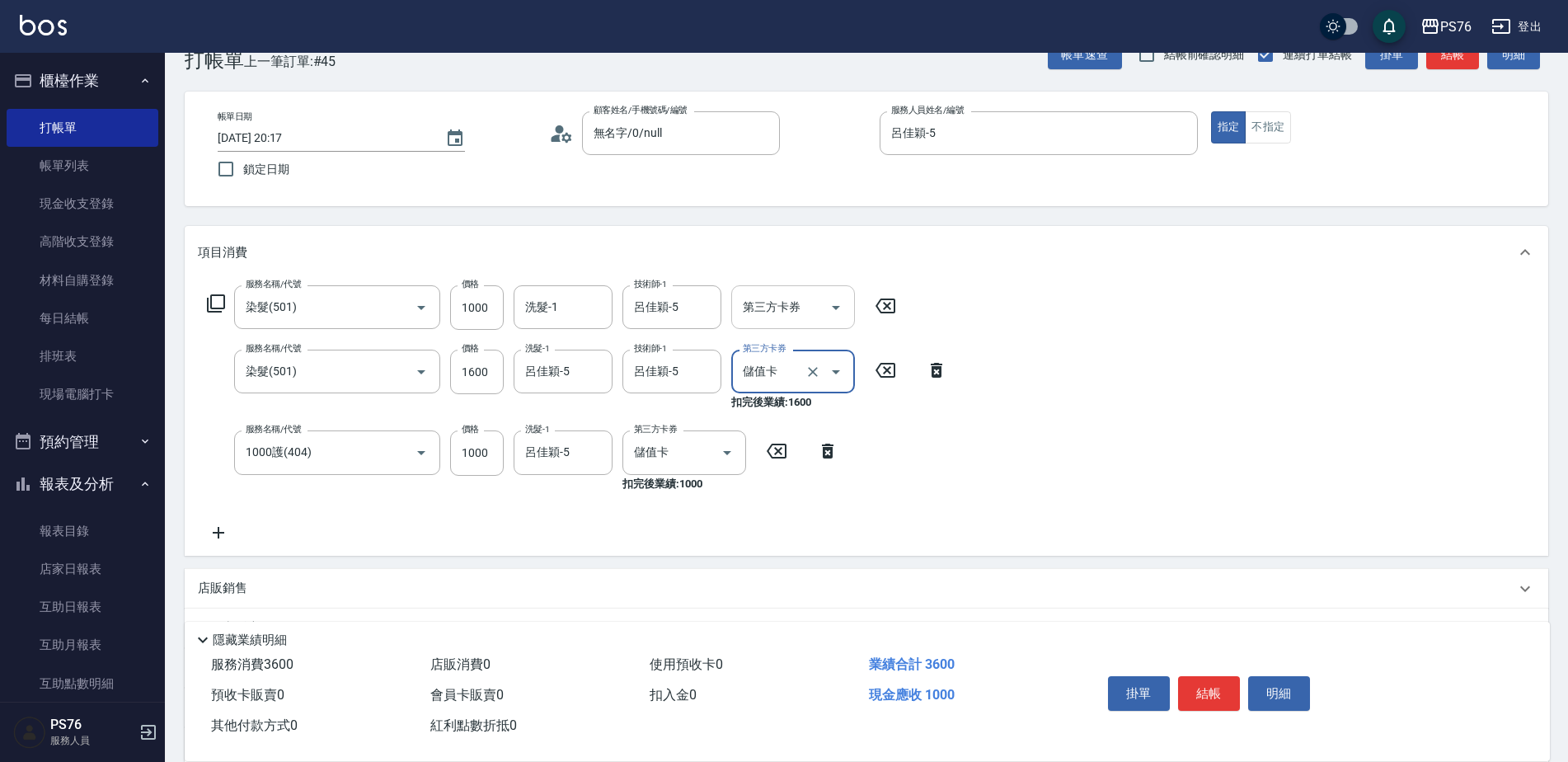
click at [769, 323] on div "第三方卡券" at bounding box center [793, 307] width 124 height 44
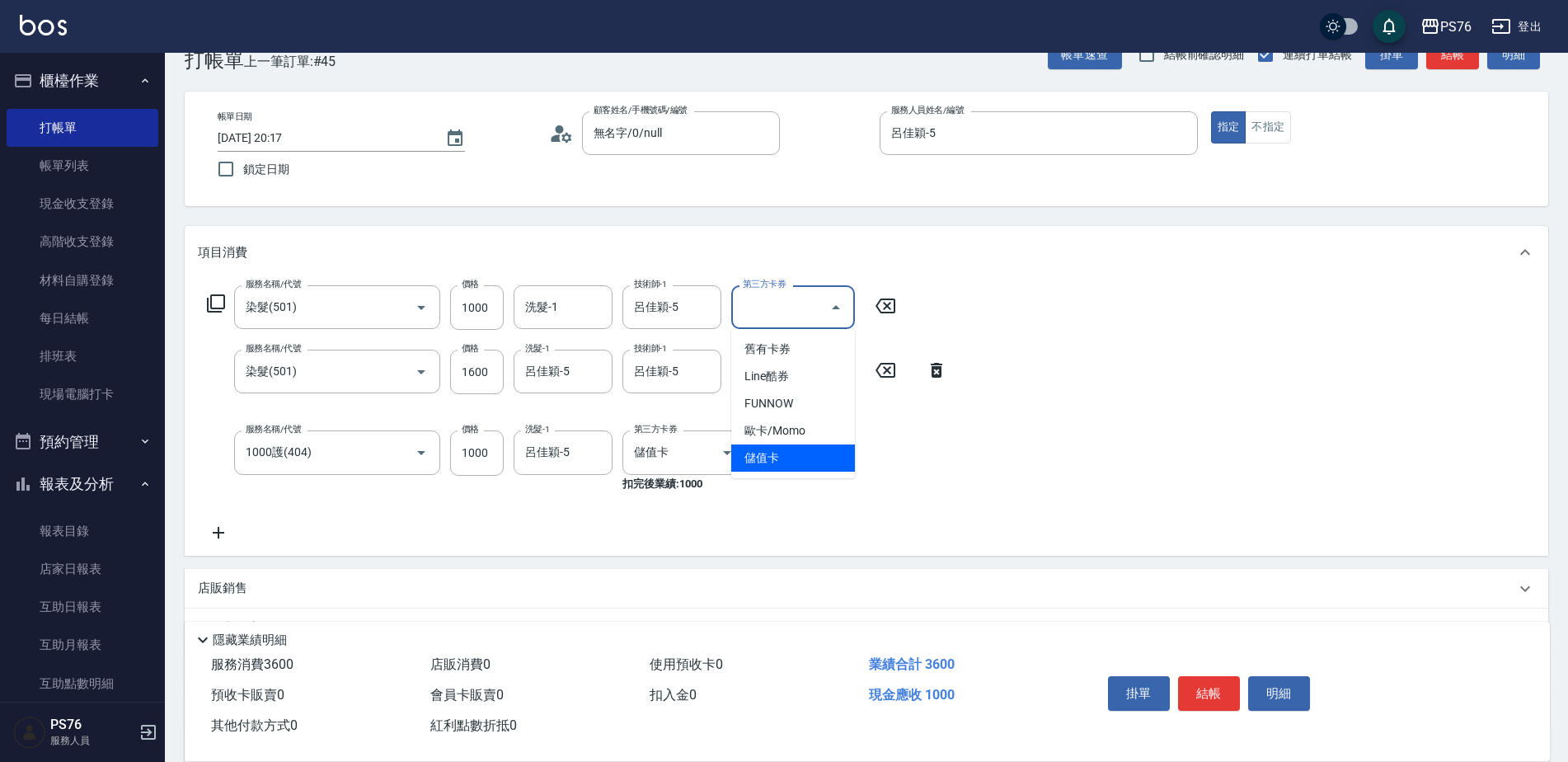
click at [780, 453] on span "儲值卡" at bounding box center [793, 458] width 124 height 27
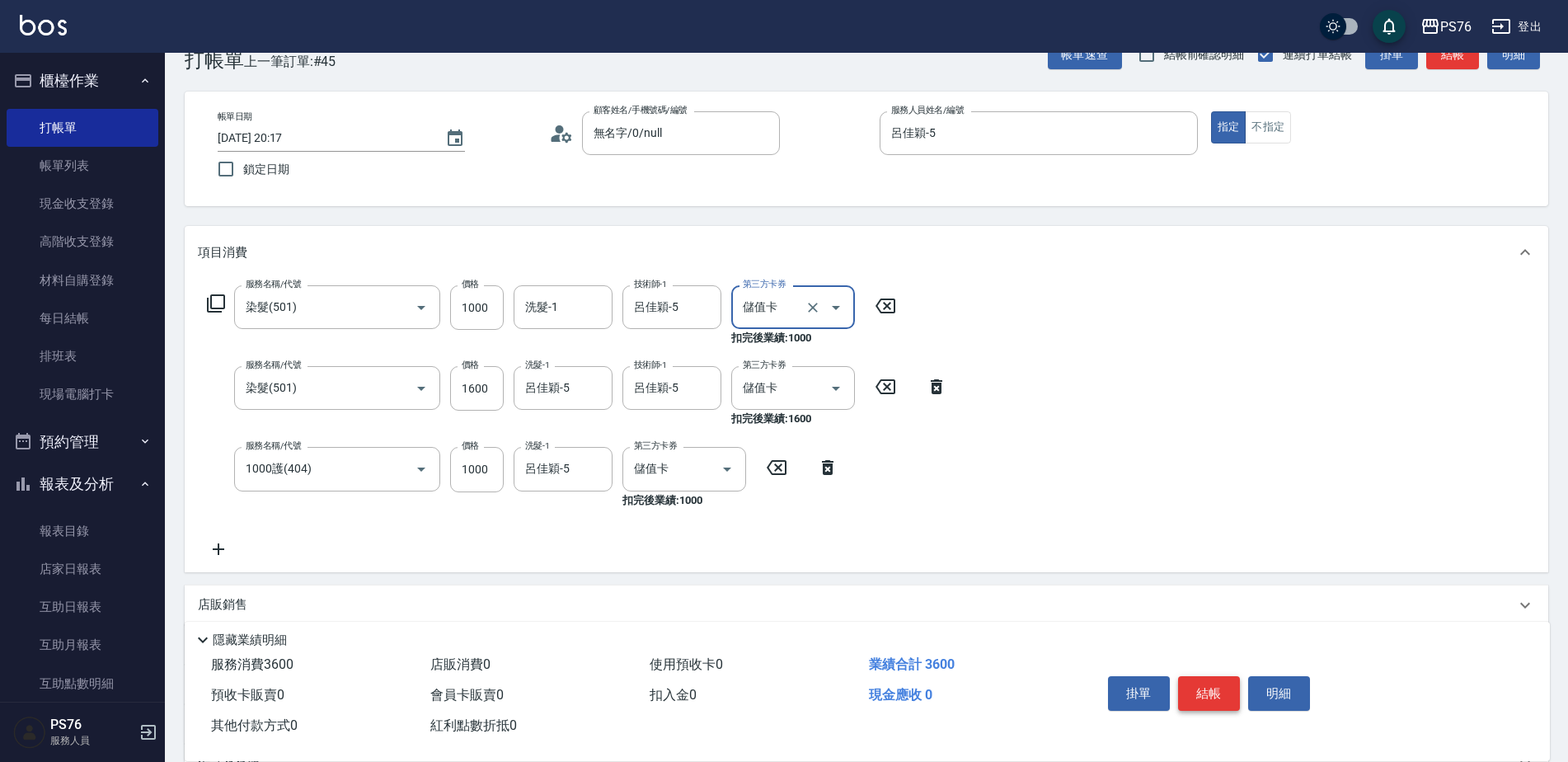
click at [1202, 676] on button "結帳" at bounding box center [1208, 693] width 62 height 35
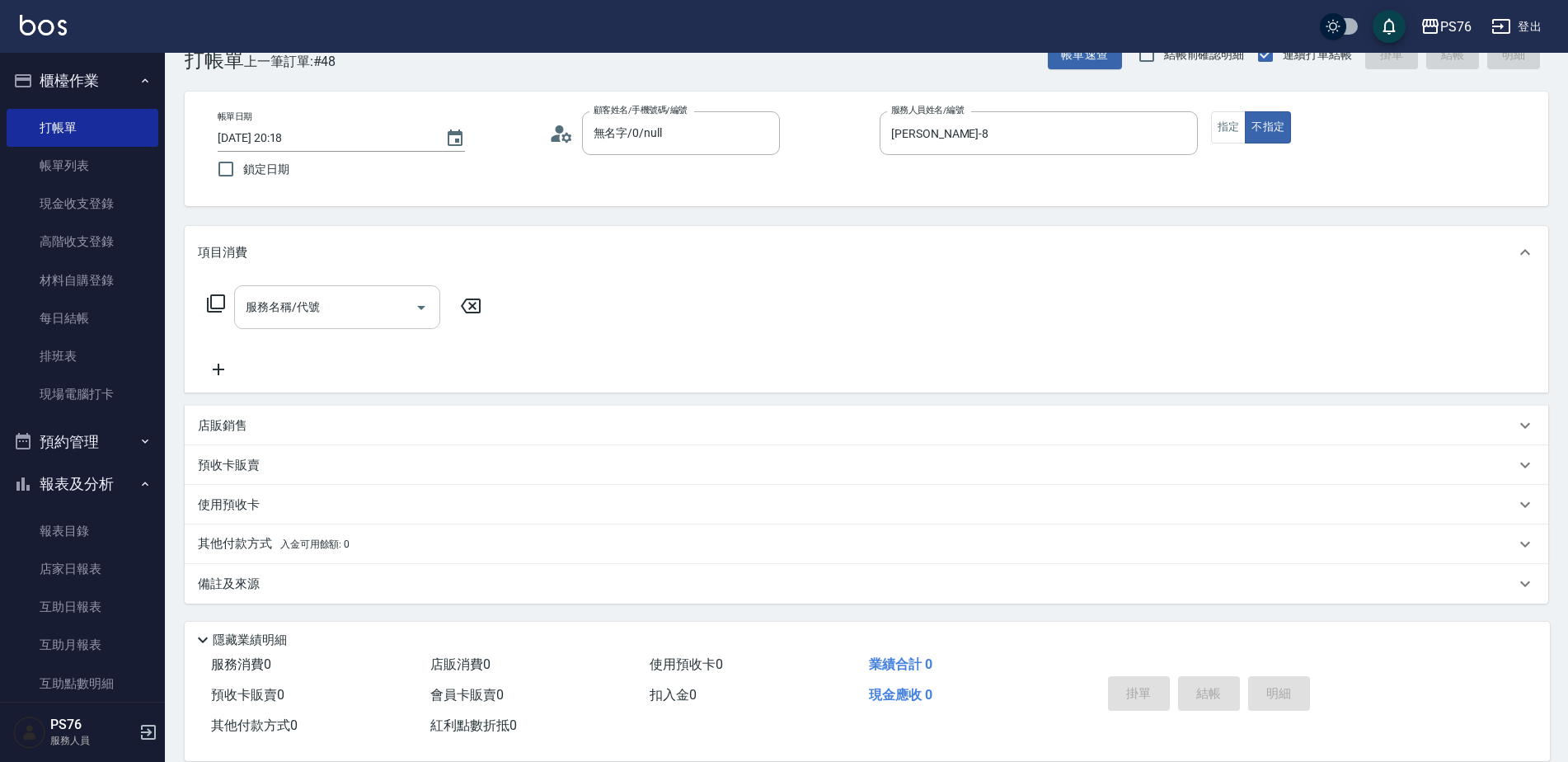
click at [352, 305] on input "服務名稱/代號" at bounding box center [324, 307] width 167 height 29
click at [364, 318] on input "服務名稱/代號" at bounding box center [324, 307] width 167 height 29
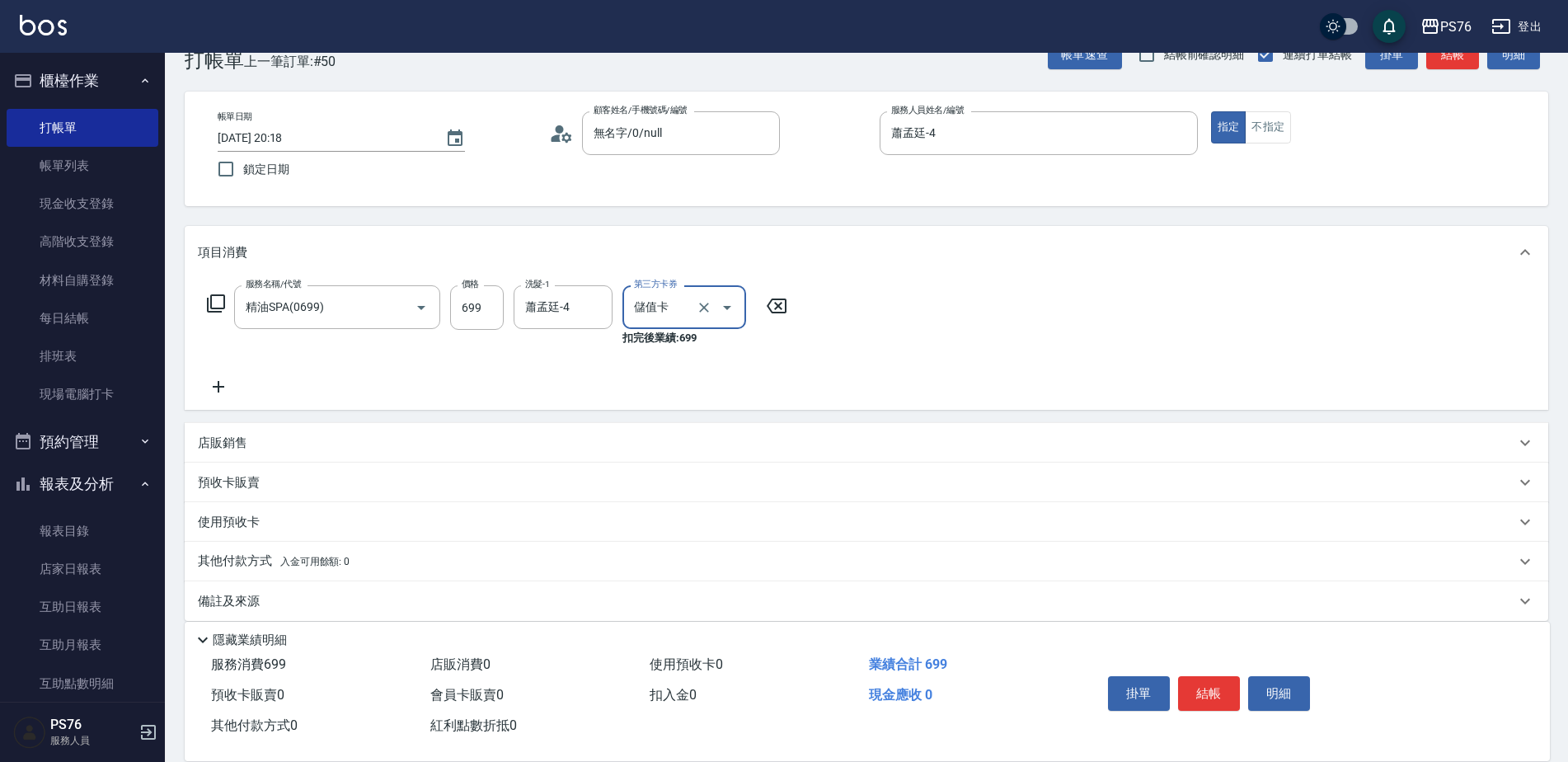
click at [315, 439] on div "店販銷售" at bounding box center [857, 443] width 1317 height 17
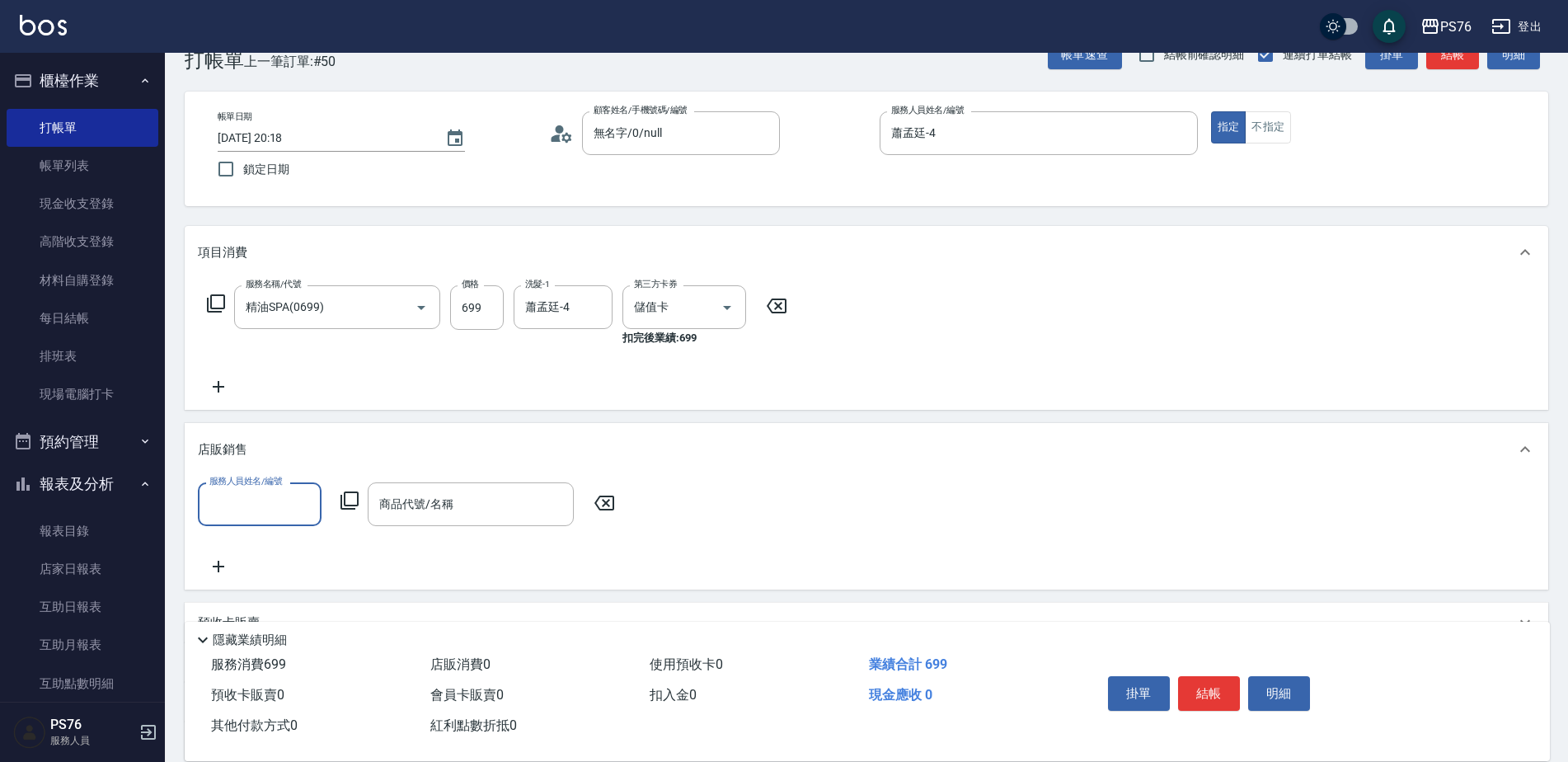
scroll to position [0, 0]
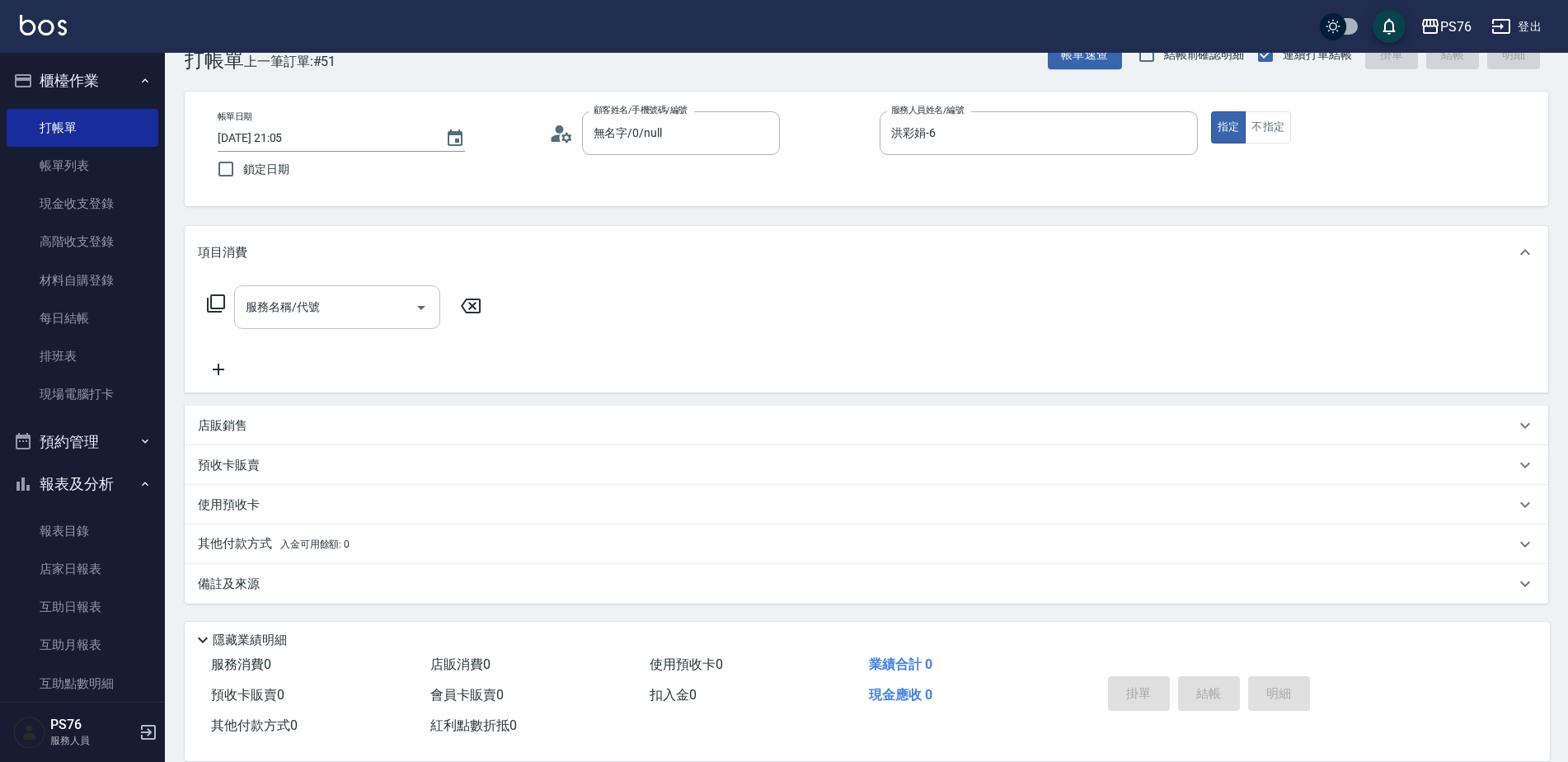
click at [317, 307] on input "服務名稱/代號" at bounding box center [324, 307] width 167 height 29
click at [315, 312] on input "服務名稱/代號" at bounding box center [324, 307] width 167 height 29
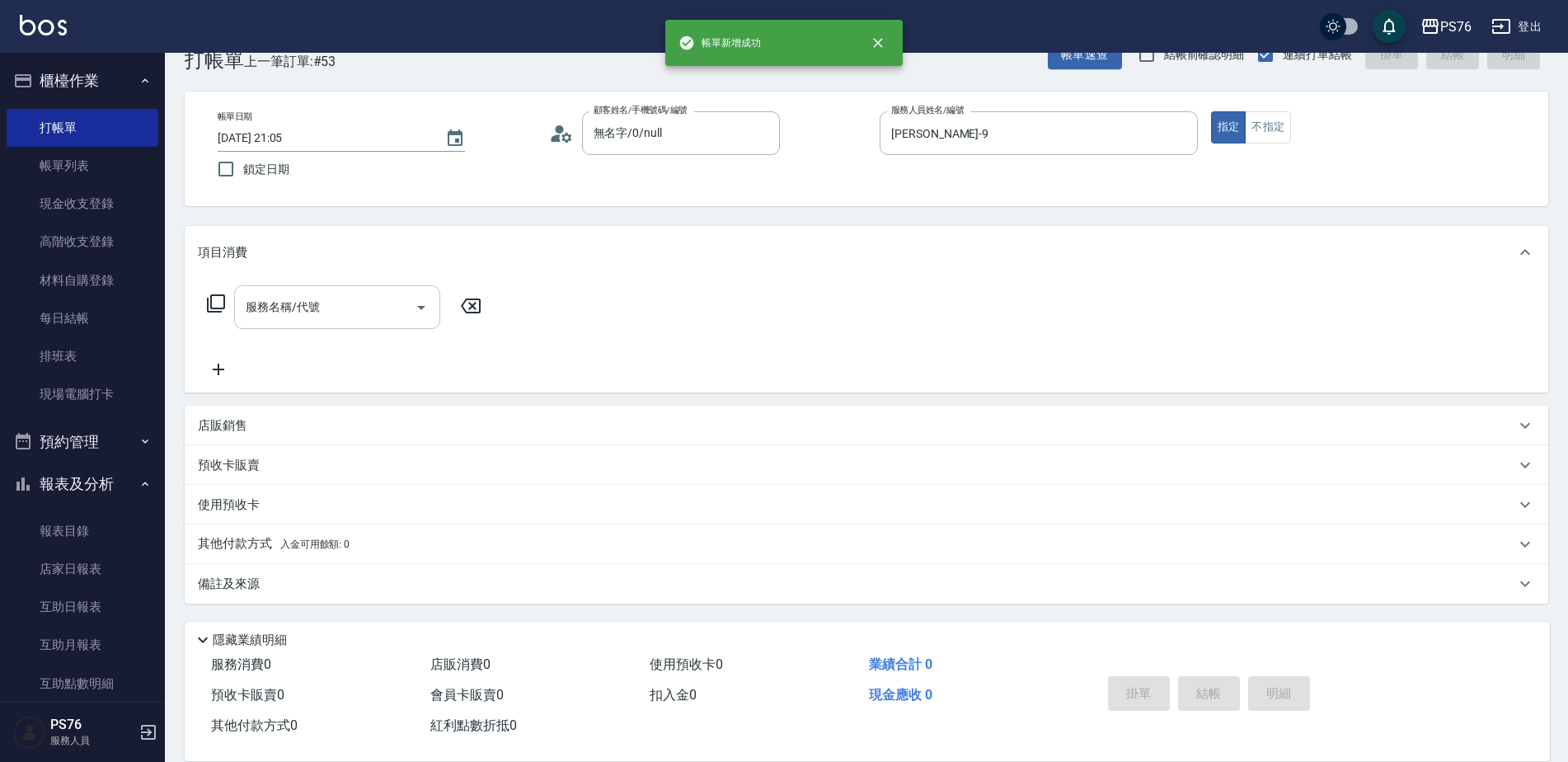
click at [315, 312] on input "服務名稱/代號" at bounding box center [324, 307] width 167 height 29
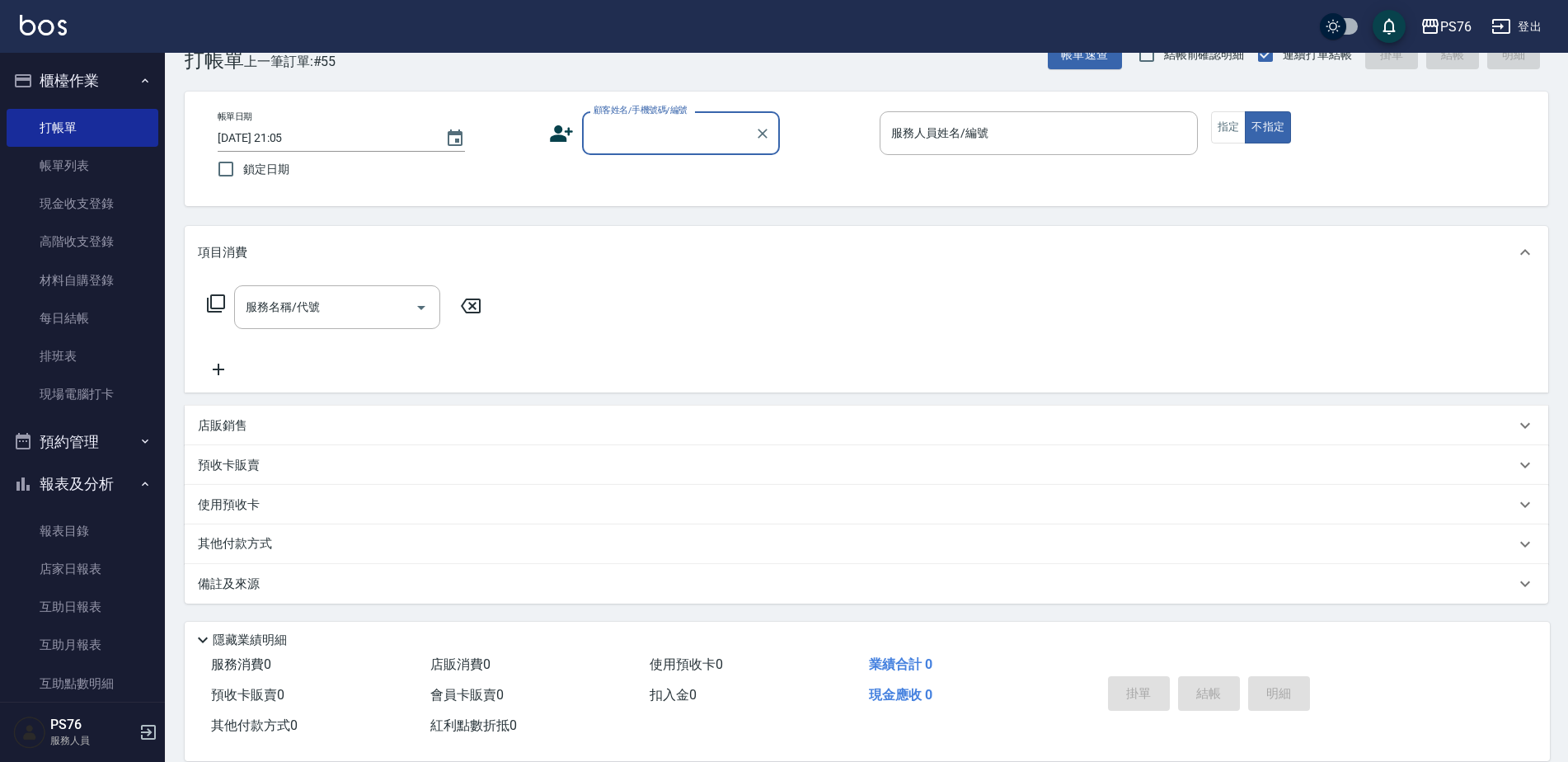
drag, startPoint x: 60, startPoint y: 155, endPoint x: 94, endPoint y: 485, distance: 331.7
click at [60, 155] on link "帳單列表" at bounding box center [82, 165] width 152 height 38
click at [94, 485] on button "報表及分析" at bounding box center [82, 483] width 152 height 43
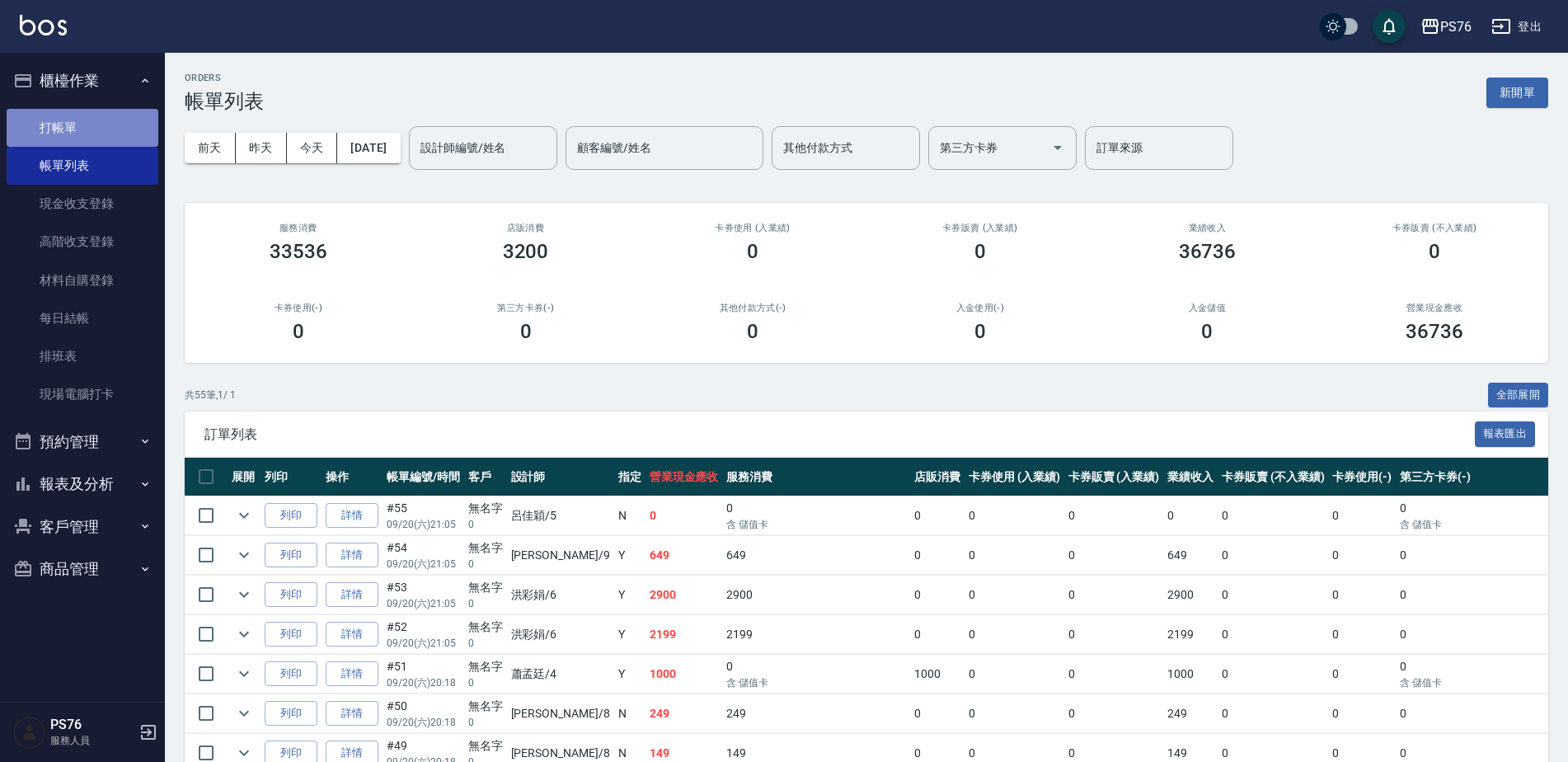
click at [43, 131] on link "打帳單" at bounding box center [82, 128] width 152 height 38
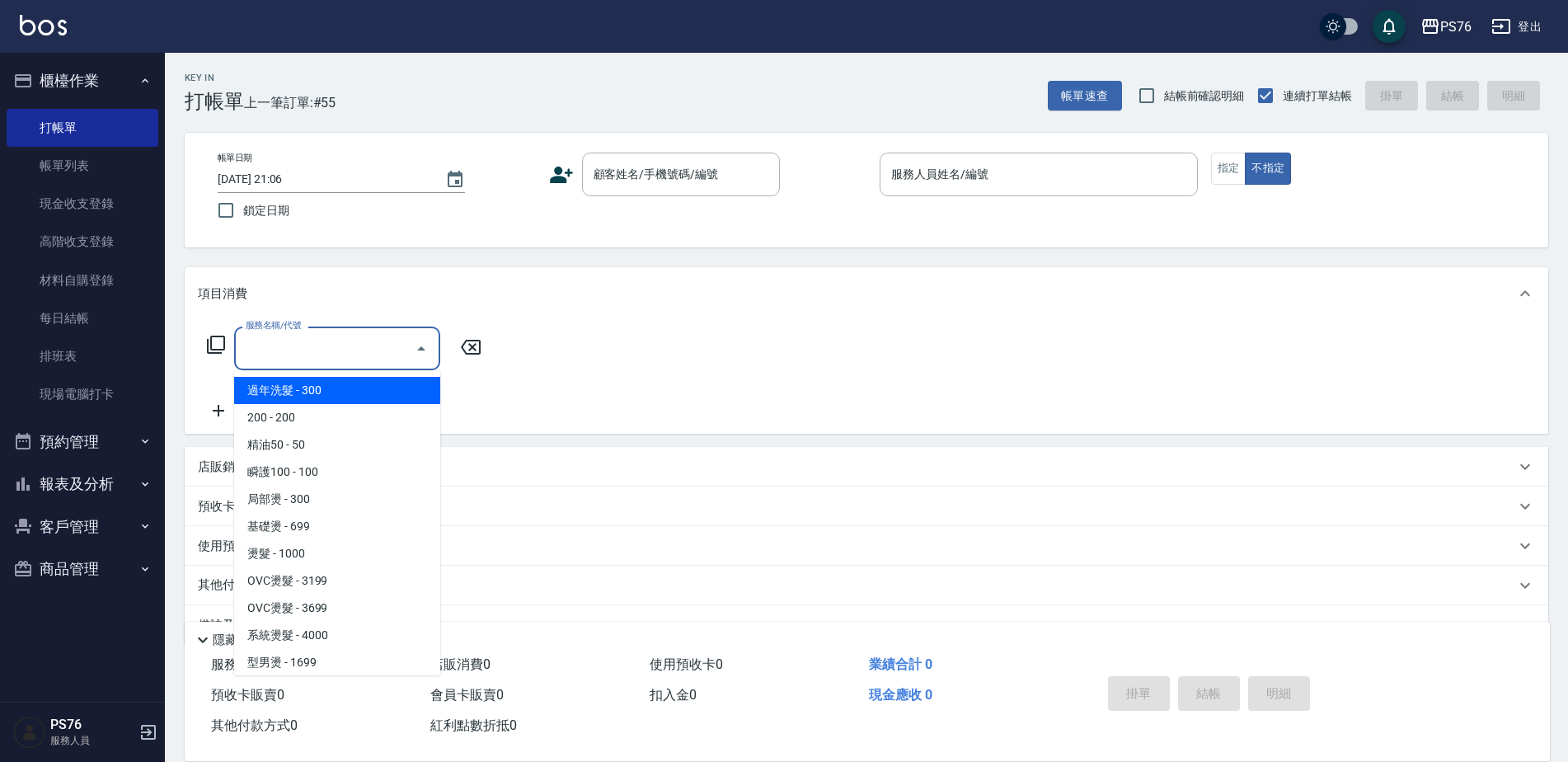
click at [333, 352] on input "服務名稱/代號" at bounding box center [324, 348] width 167 height 29
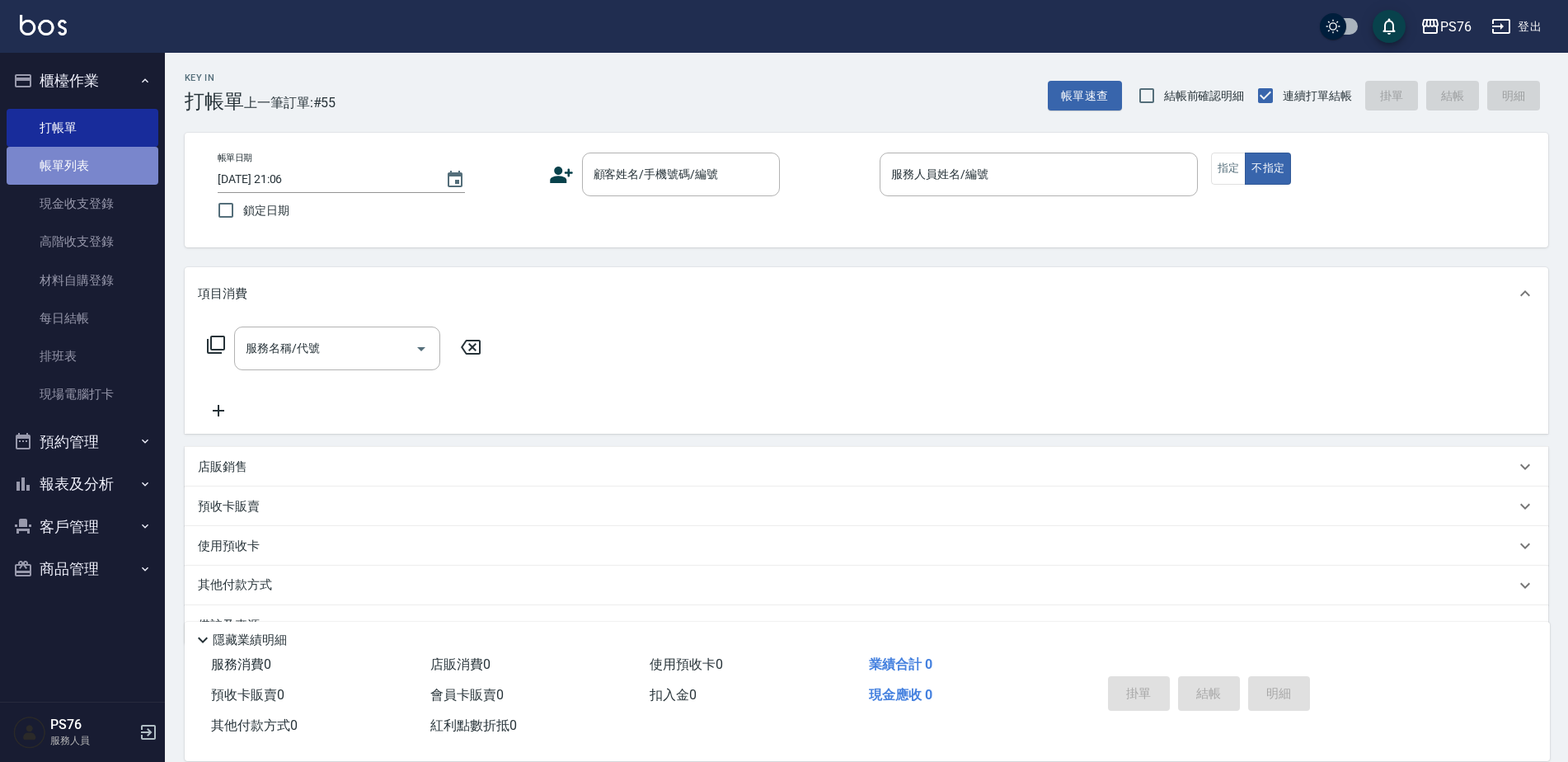
click at [78, 168] on link "帳單列表" at bounding box center [82, 165] width 152 height 38
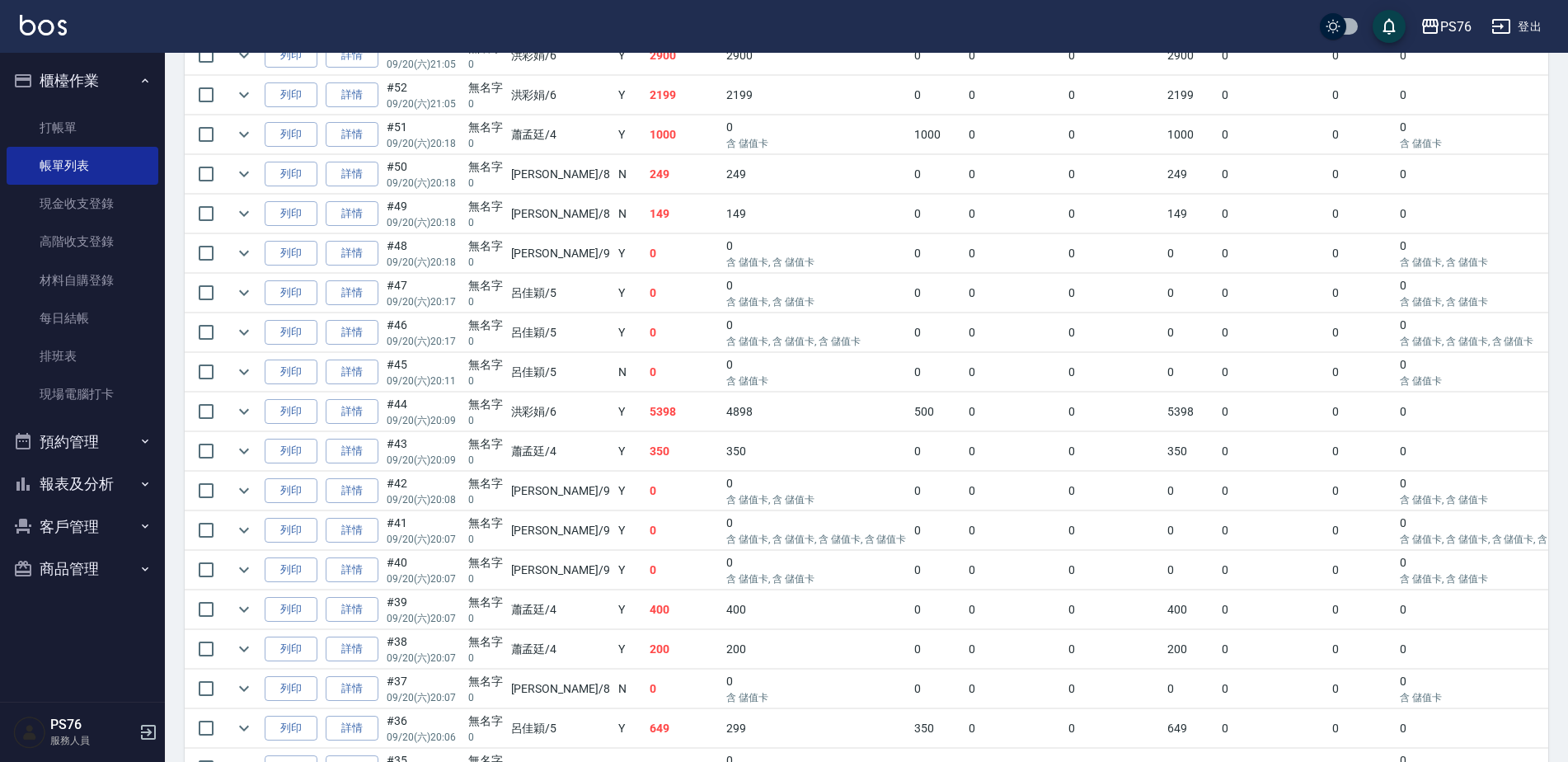
scroll to position [577, 0]
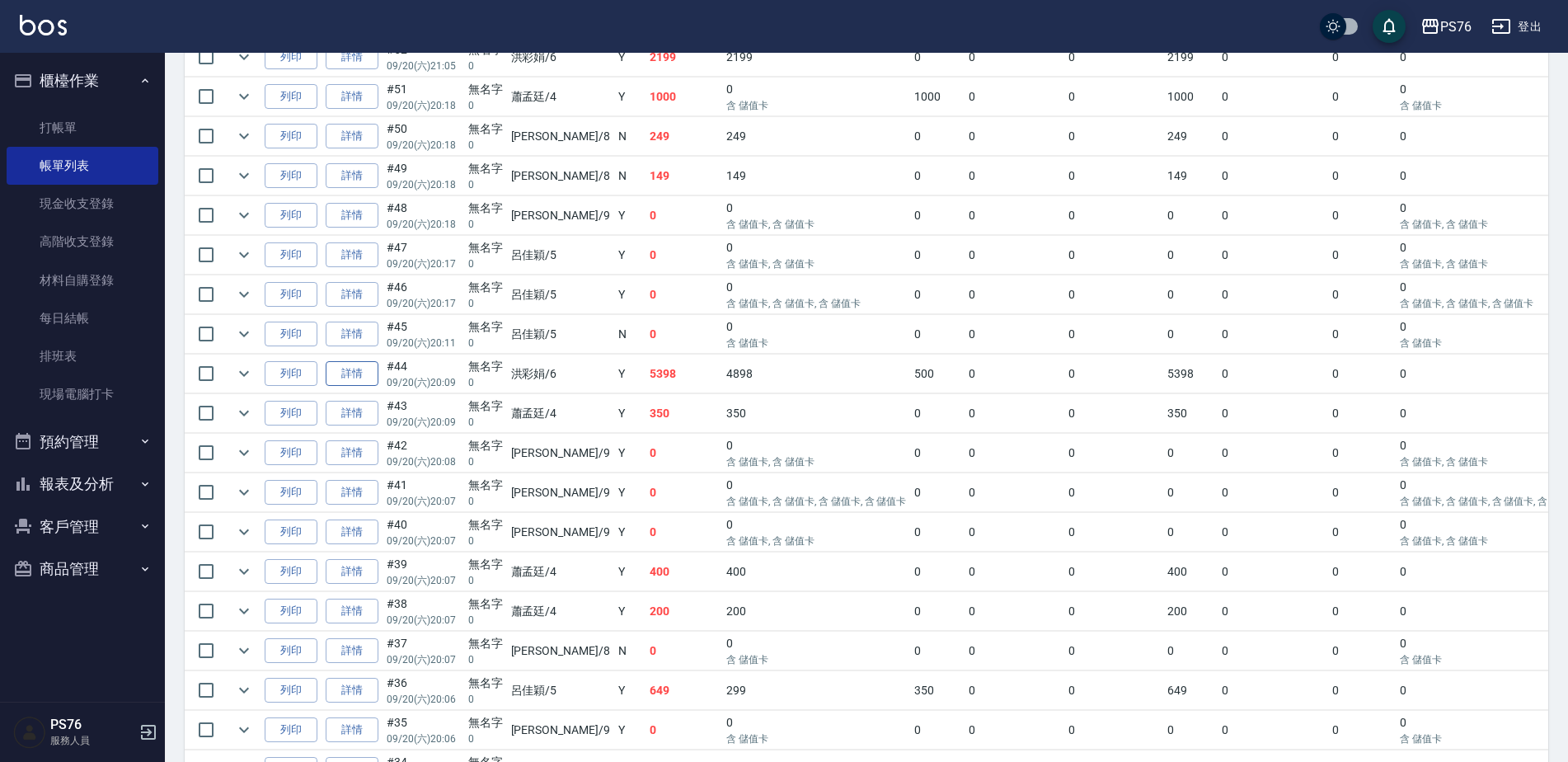
click at [358, 377] on link "詳情" at bounding box center [352, 373] width 52 height 25
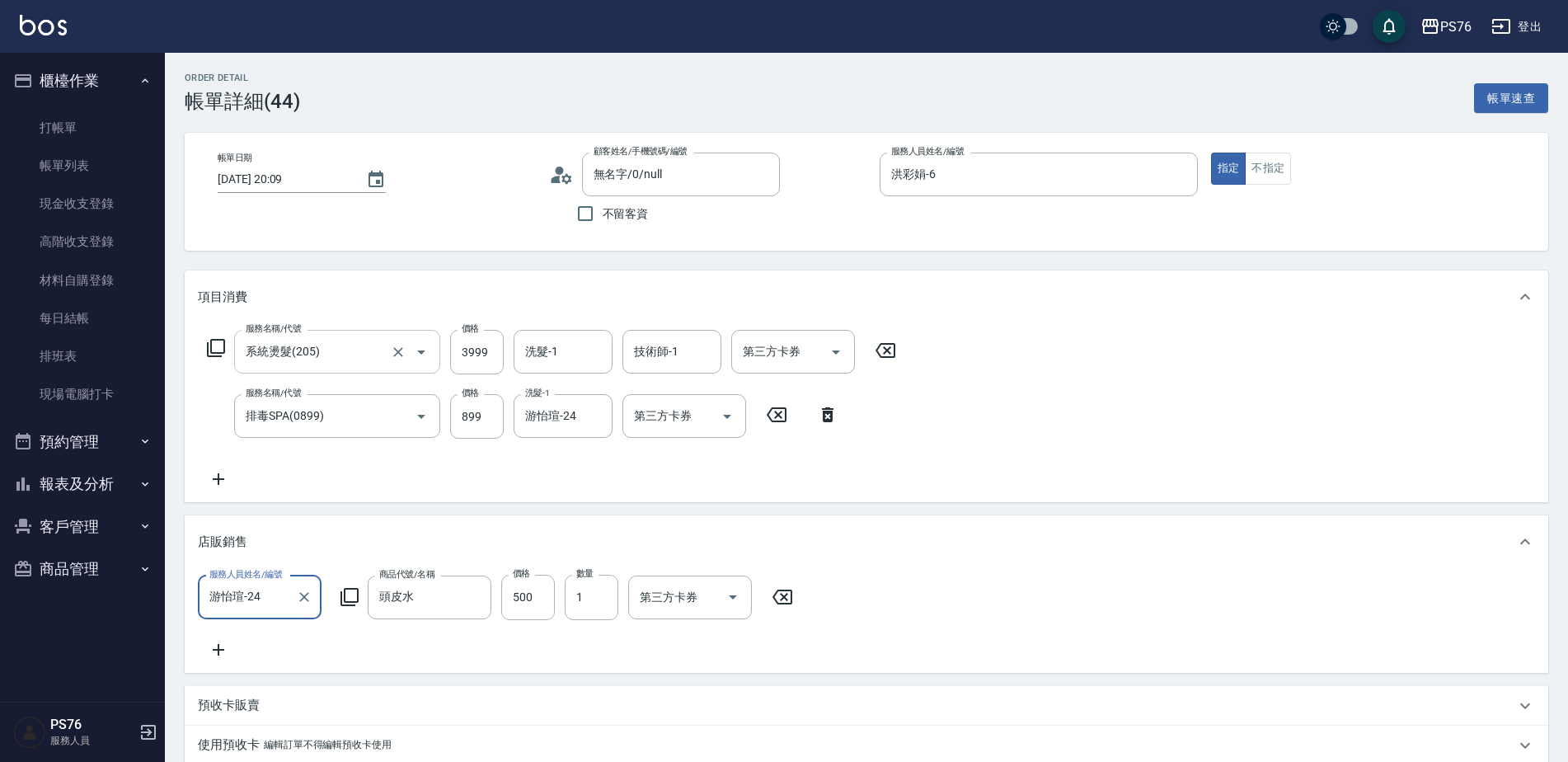
click at [353, 358] on input "系統燙髮(205)" at bounding box center [313, 351] width 145 height 29
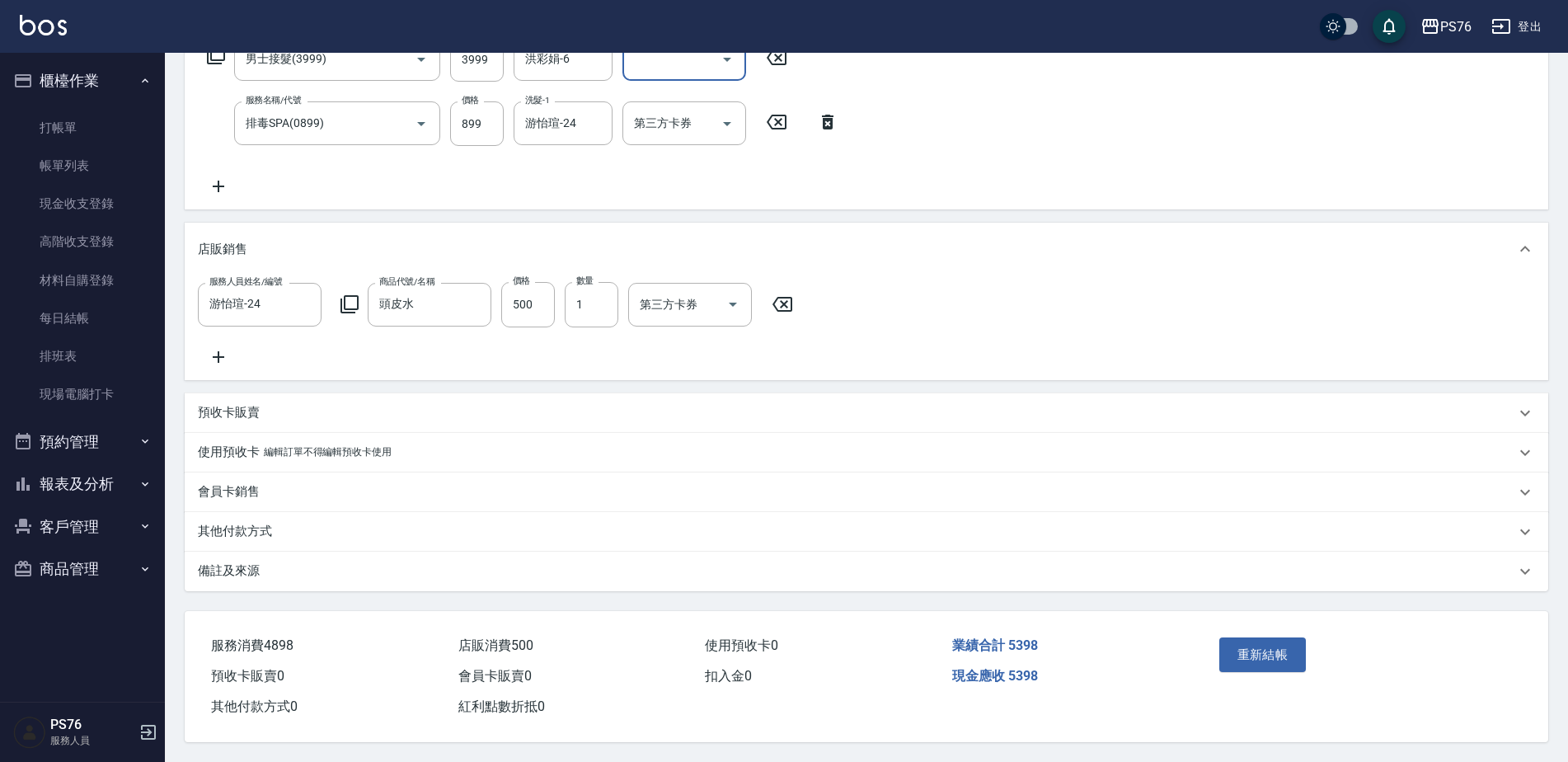
scroll to position [312, 0]
click at [1262, 649] on button "重新結帳" at bounding box center [1262, 654] width 87 height 35
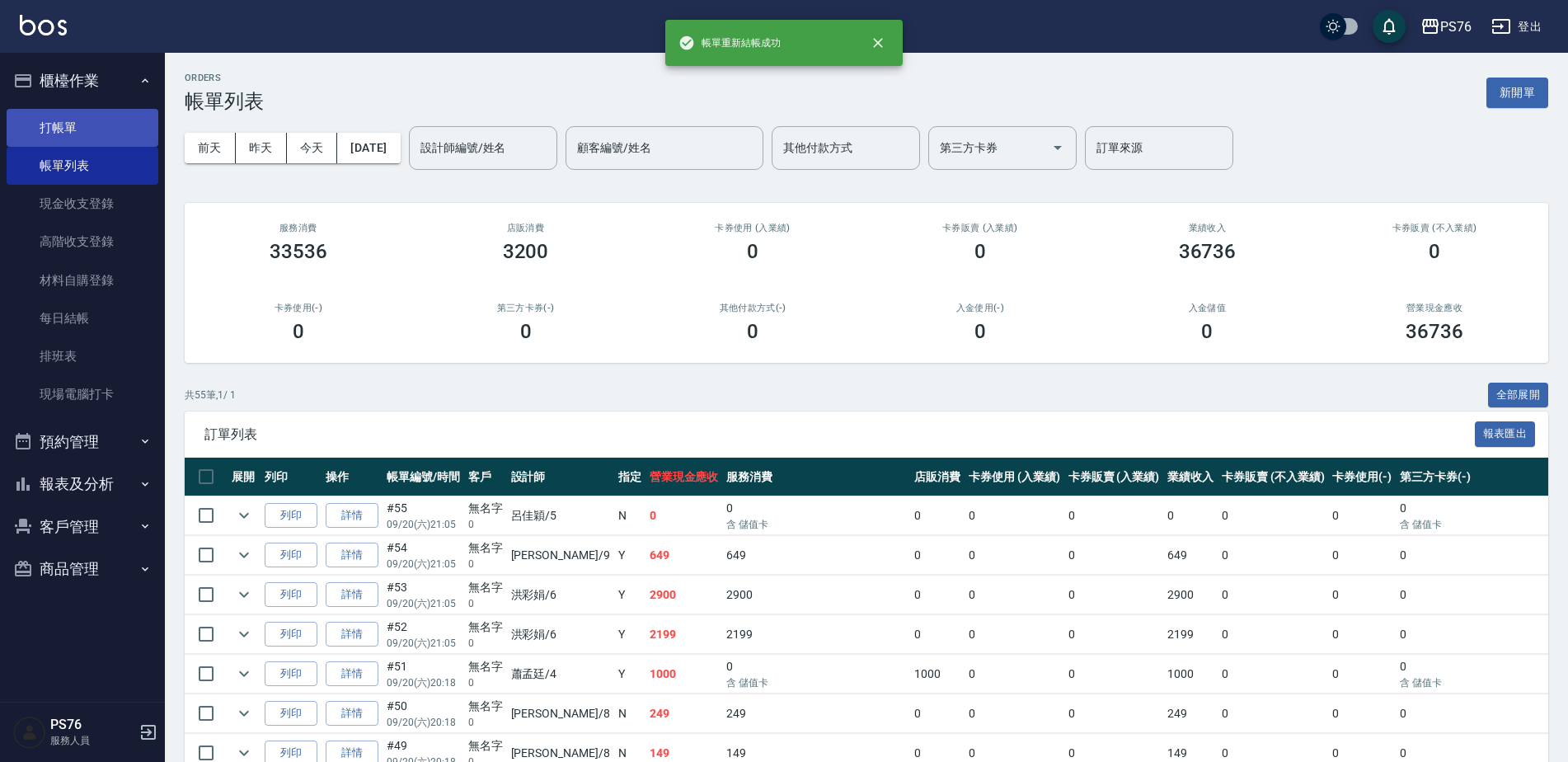
click at [60, 124] on link "打帳單" at bounding box center [82, 128] width 152 height 38
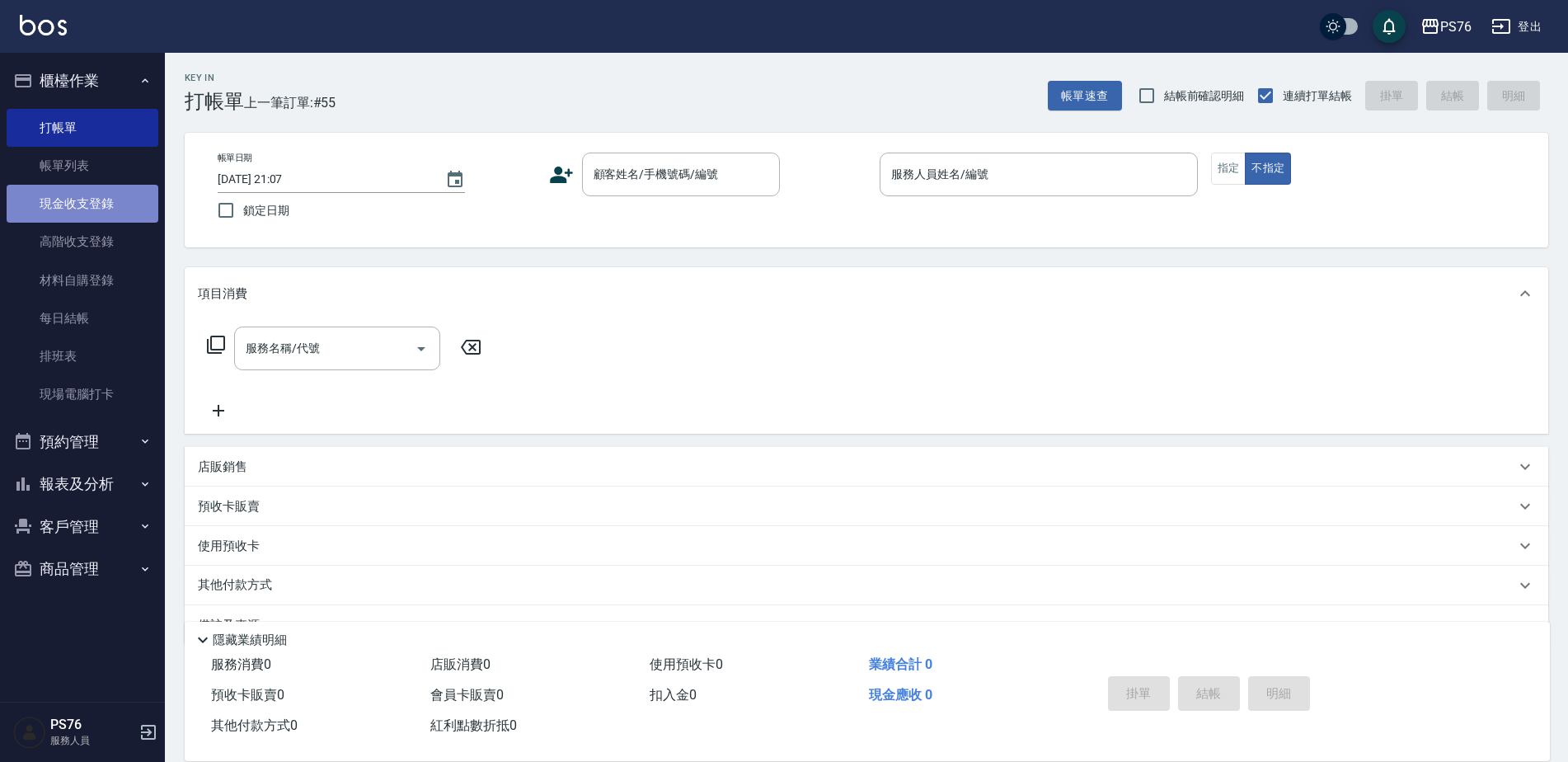
click at [95, 201] on link "現金收支登錄" at bounding box center [82, 203] width 152 height 38
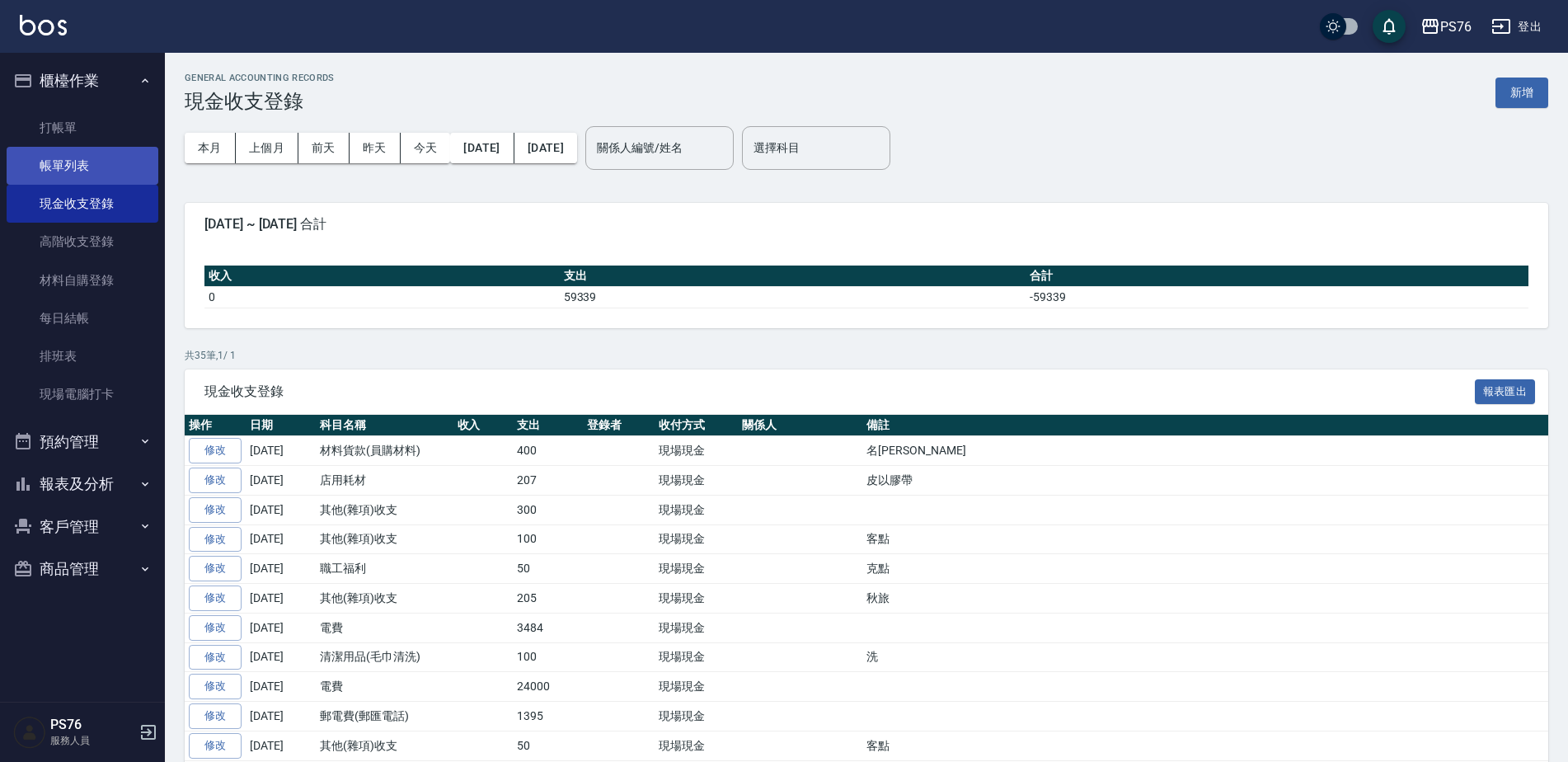
click at [100, 162] on link "帳單列表" at bounding box center [82, 165] width 152 height 38
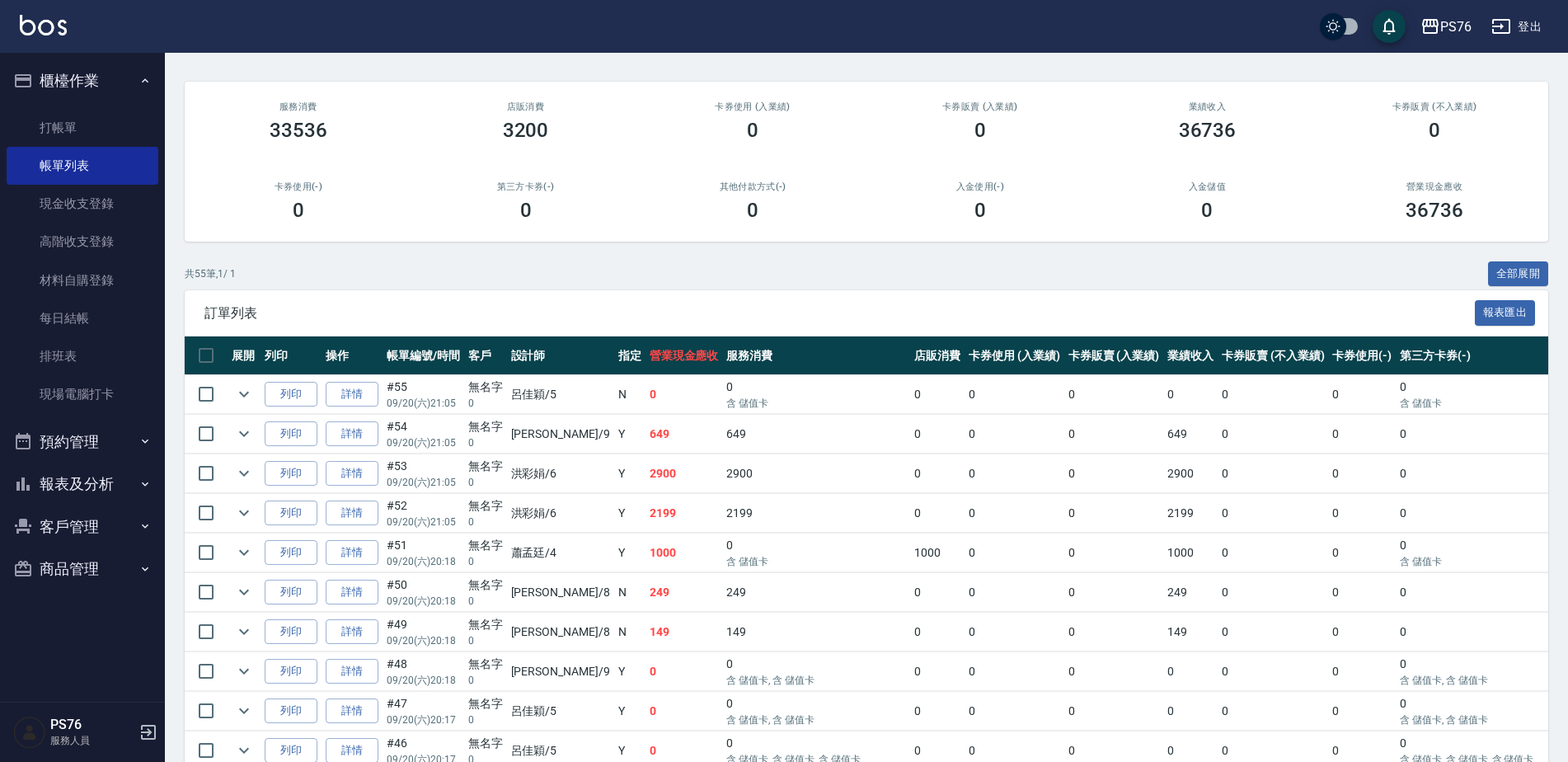
scroll to position [165, 0]
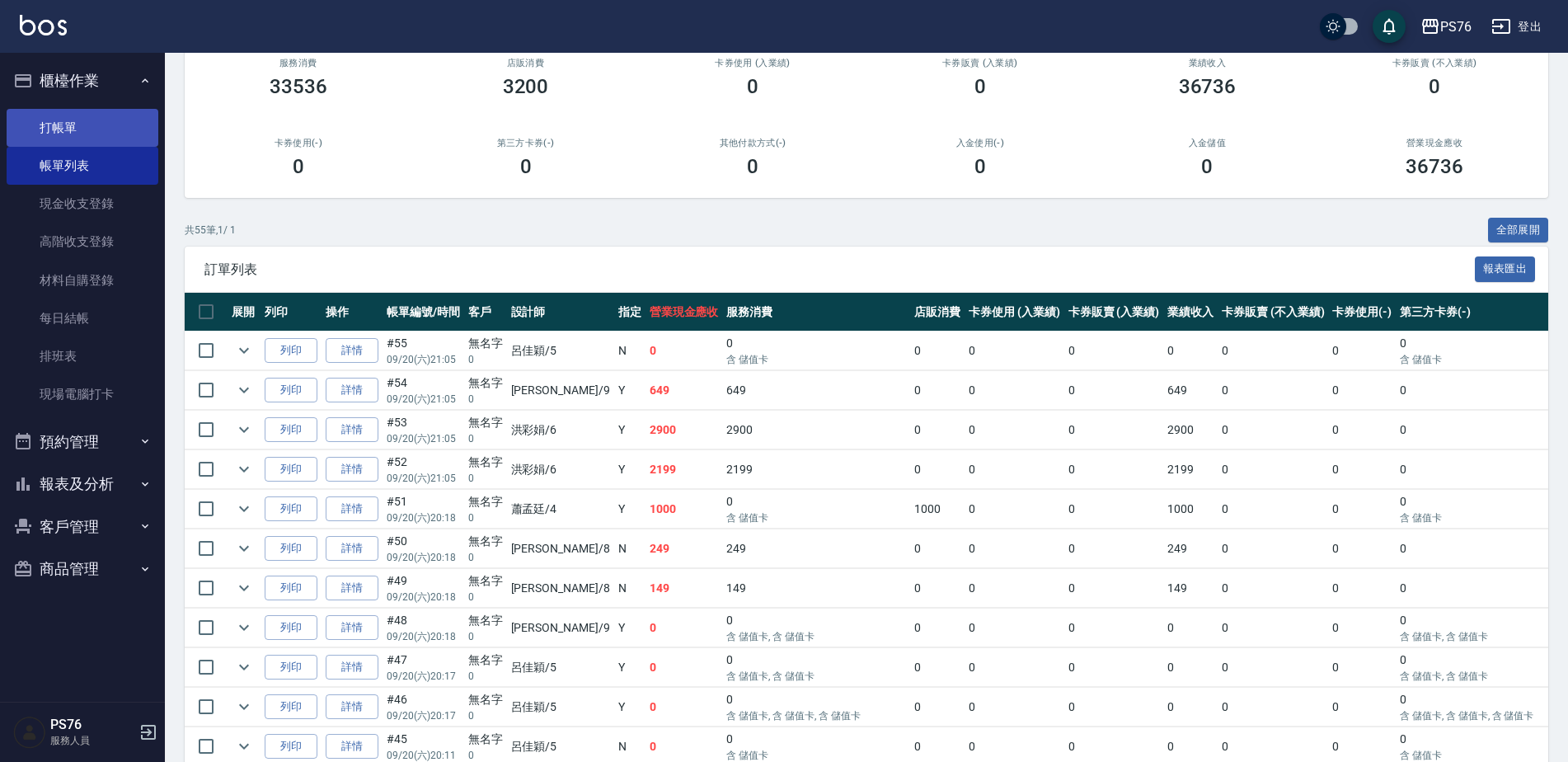
click at [97, 131] on link "打帳單" at bounding box center [82, 128] width 152 height 38
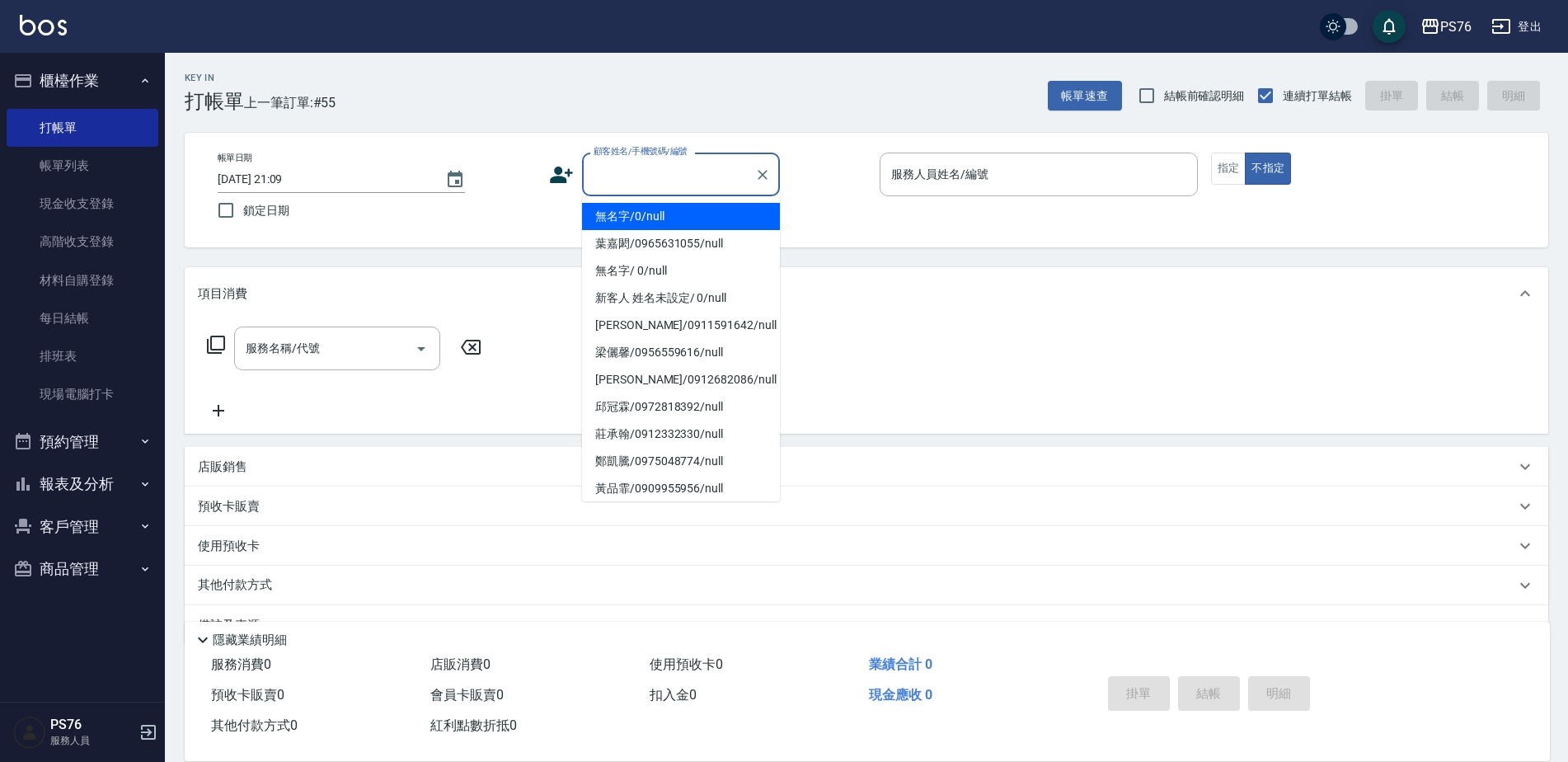
click at [716, 185] on input "顧客姓名/手機號碼/編號" at bounding box center [668, 174] width 158 height 29
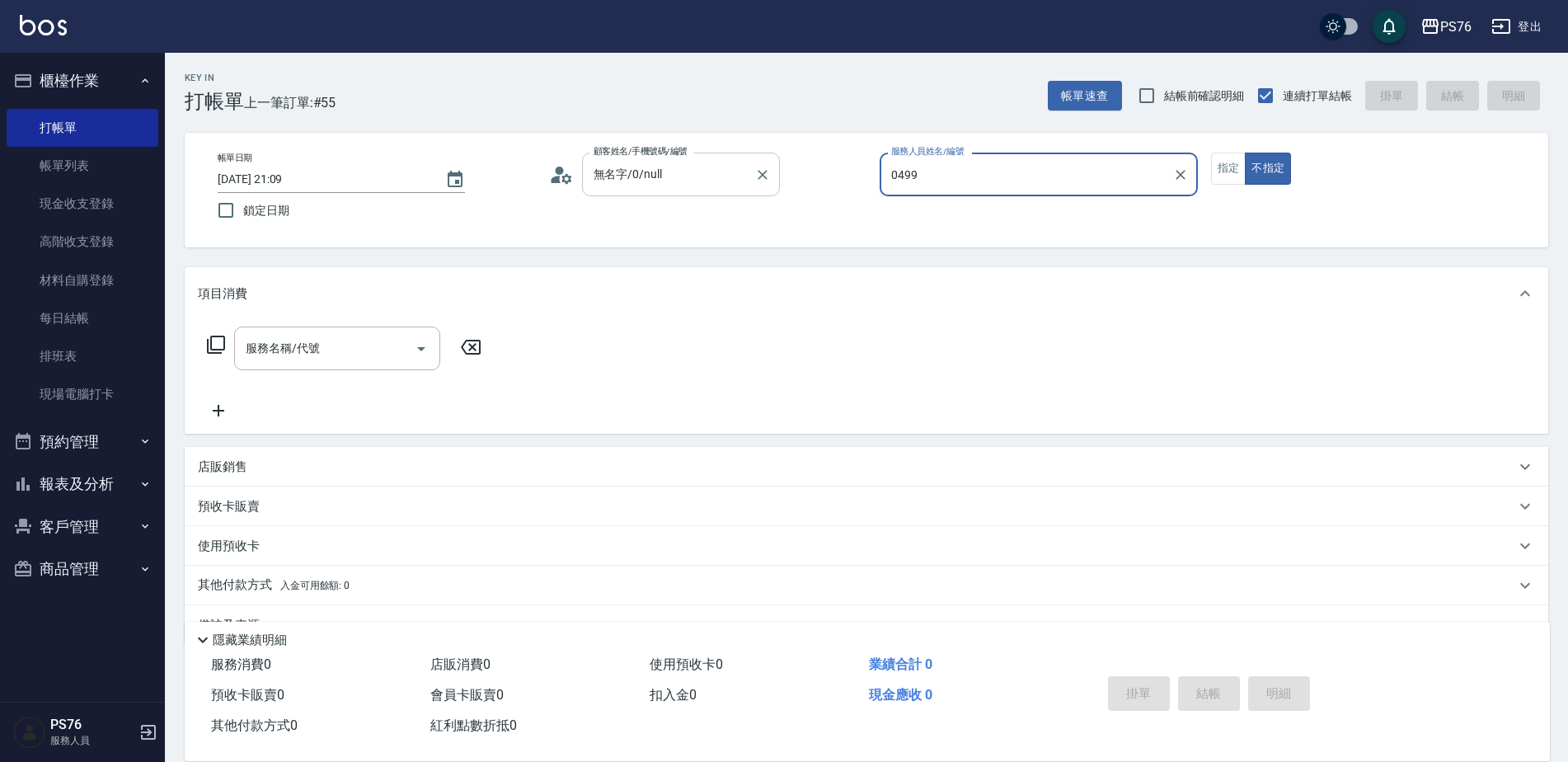
click at [1245, 152] on button "不指定" at bounding box center [1267, 168] width 47 height 32
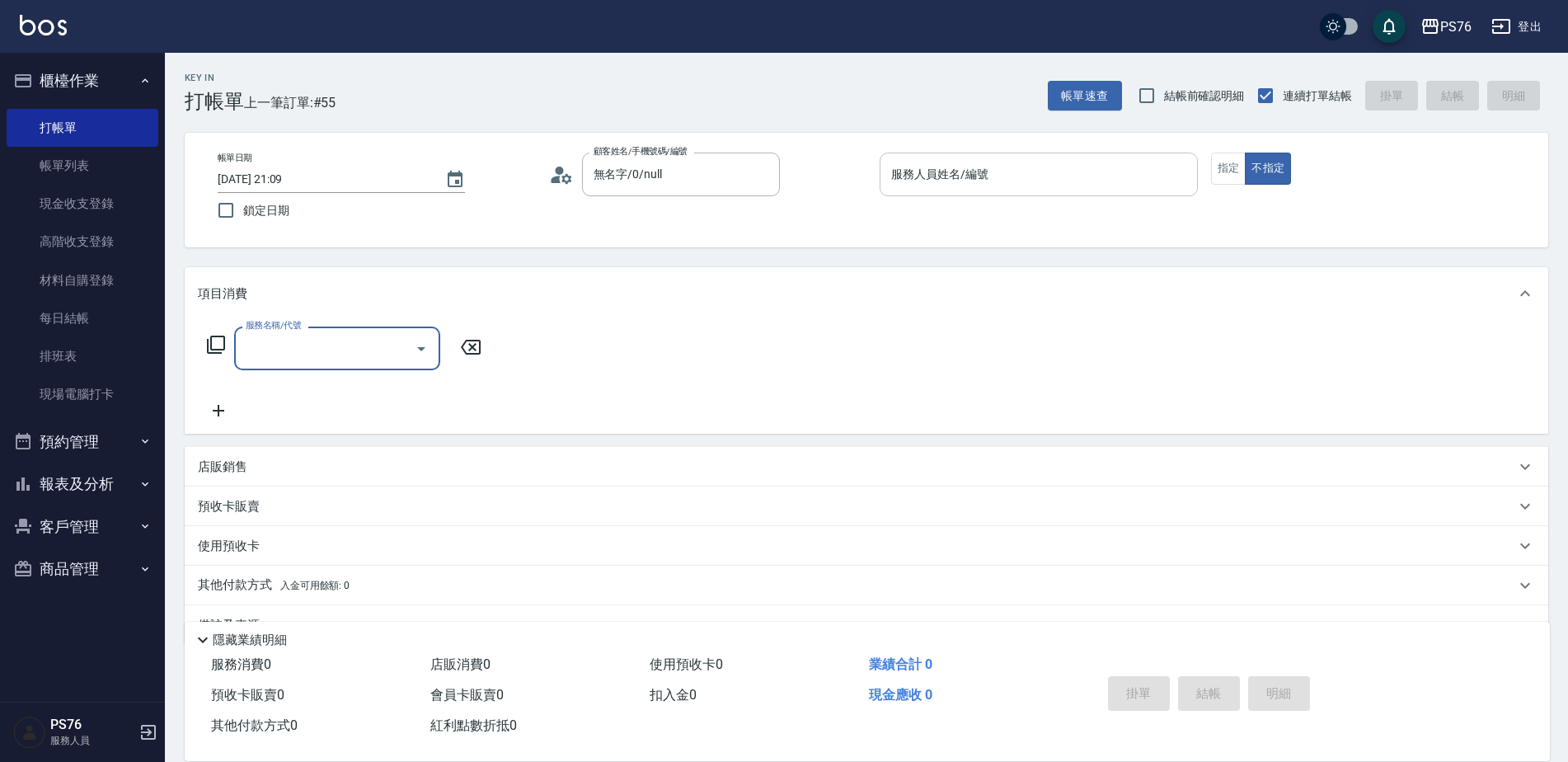
click at [943, 162] on div "服務人員姓名/編號 服務人員姓名/編號" at bounding box center [1039, 174] width 318 height 44
click at [1268, 156] on button "不指定" at bounding box center [1267, 168] width 47 height 32
click at [348, 360] on input "服務名稱/代號" at bounding box center [324, 348] width 167 height 29
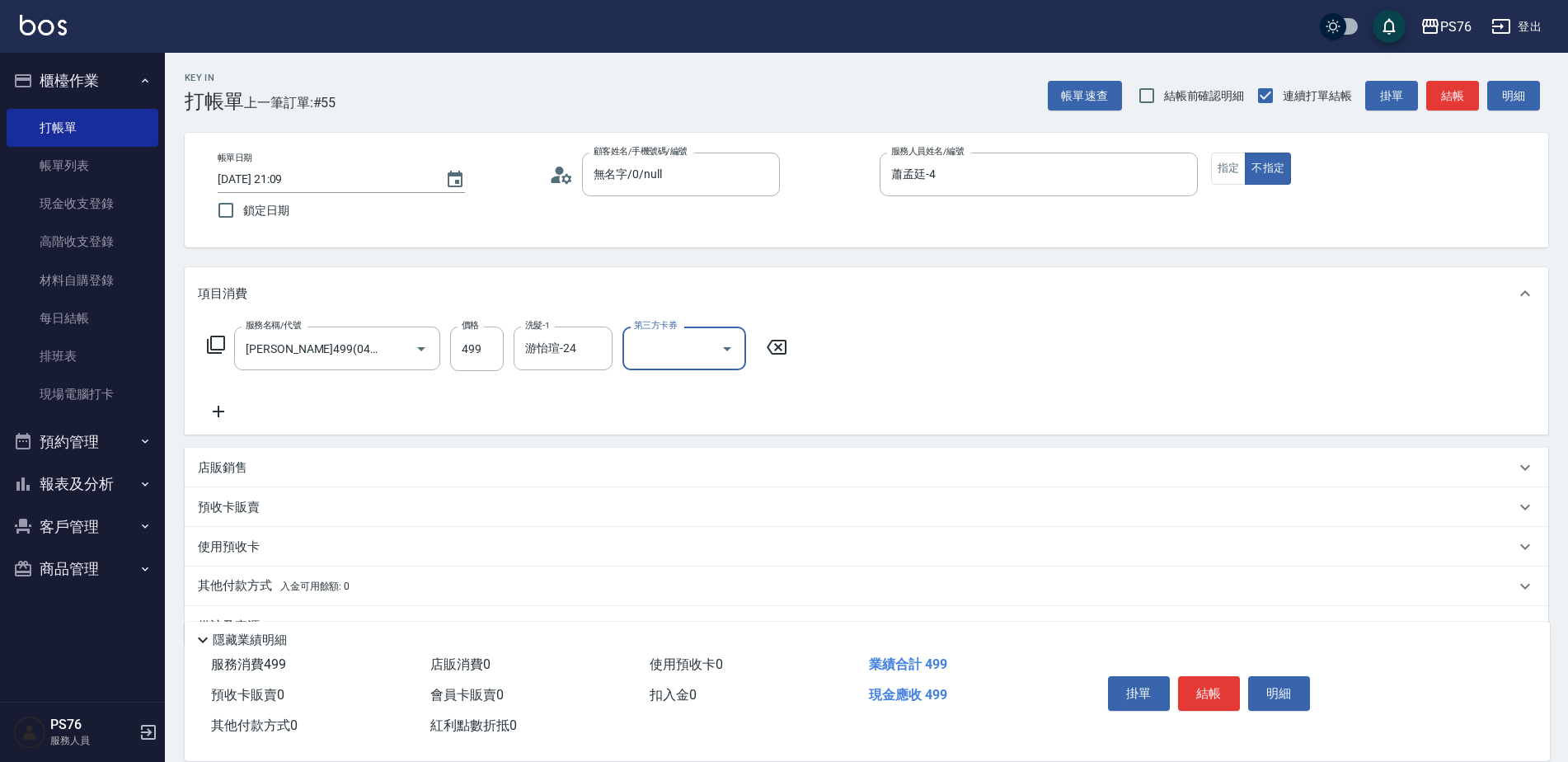
click at [1210, 707] on div "掛單 結帳 明細" at bounding box center [1209, 695] width 215 height 52
click at [1206, 685] on button "結帳" at bounding box center [1208, 693] width 62 height 35
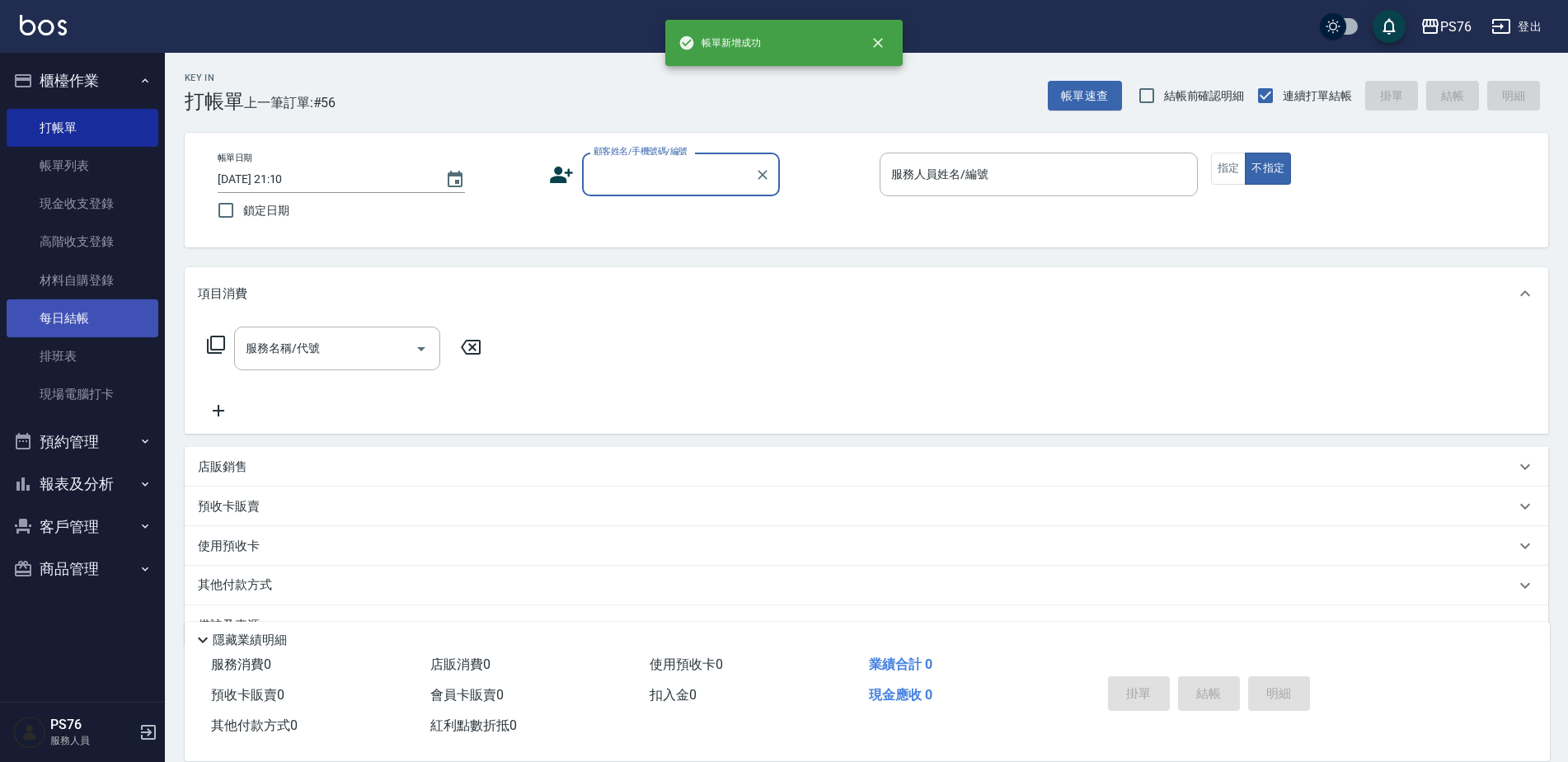
click at [59, 312] on link "每日結帳" at bounding box center [82, 318] width 152 height 38
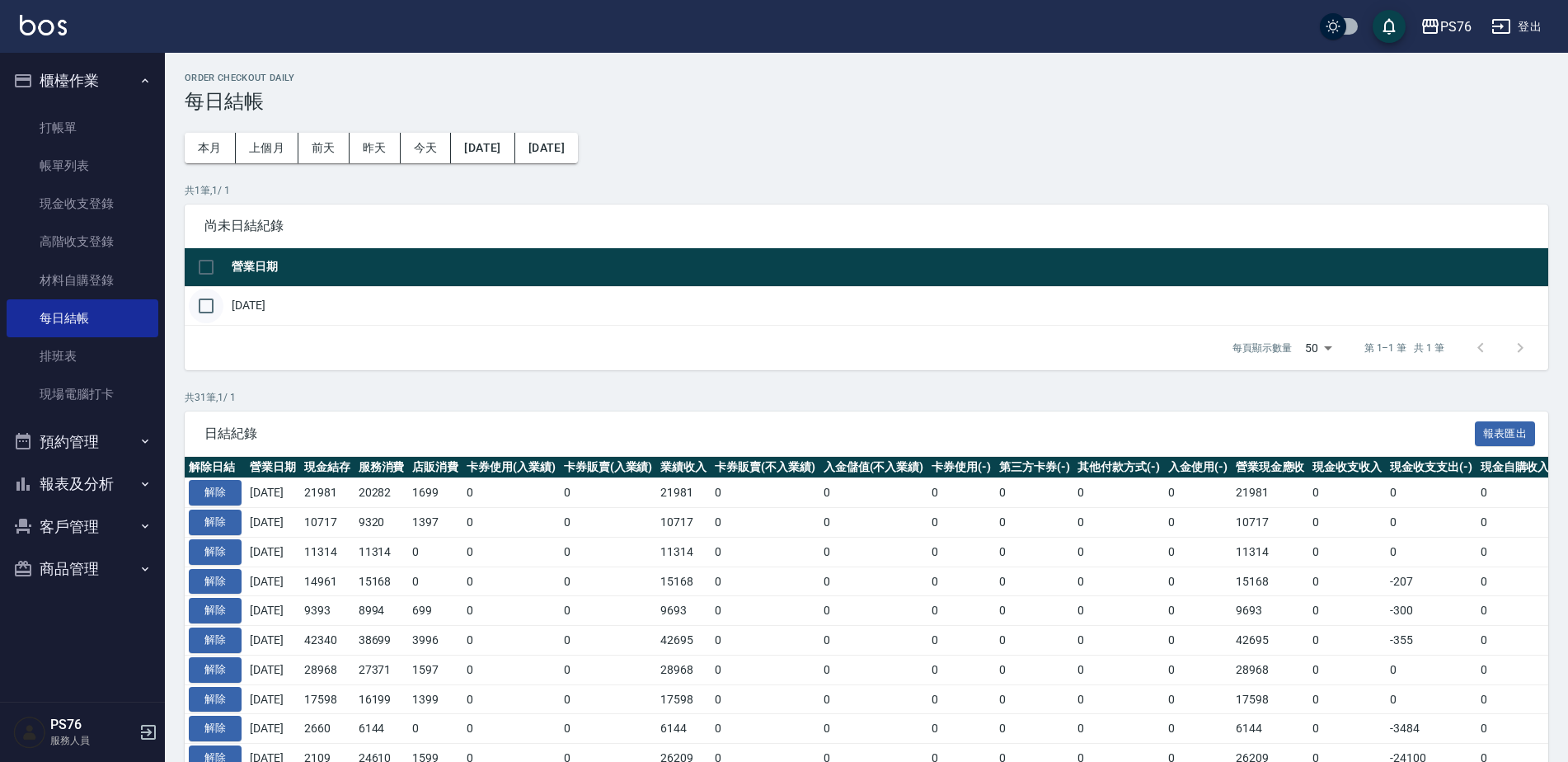
click at [212, 298] on input "checkbox" at bounding box center [206, 306] width 35 height 35
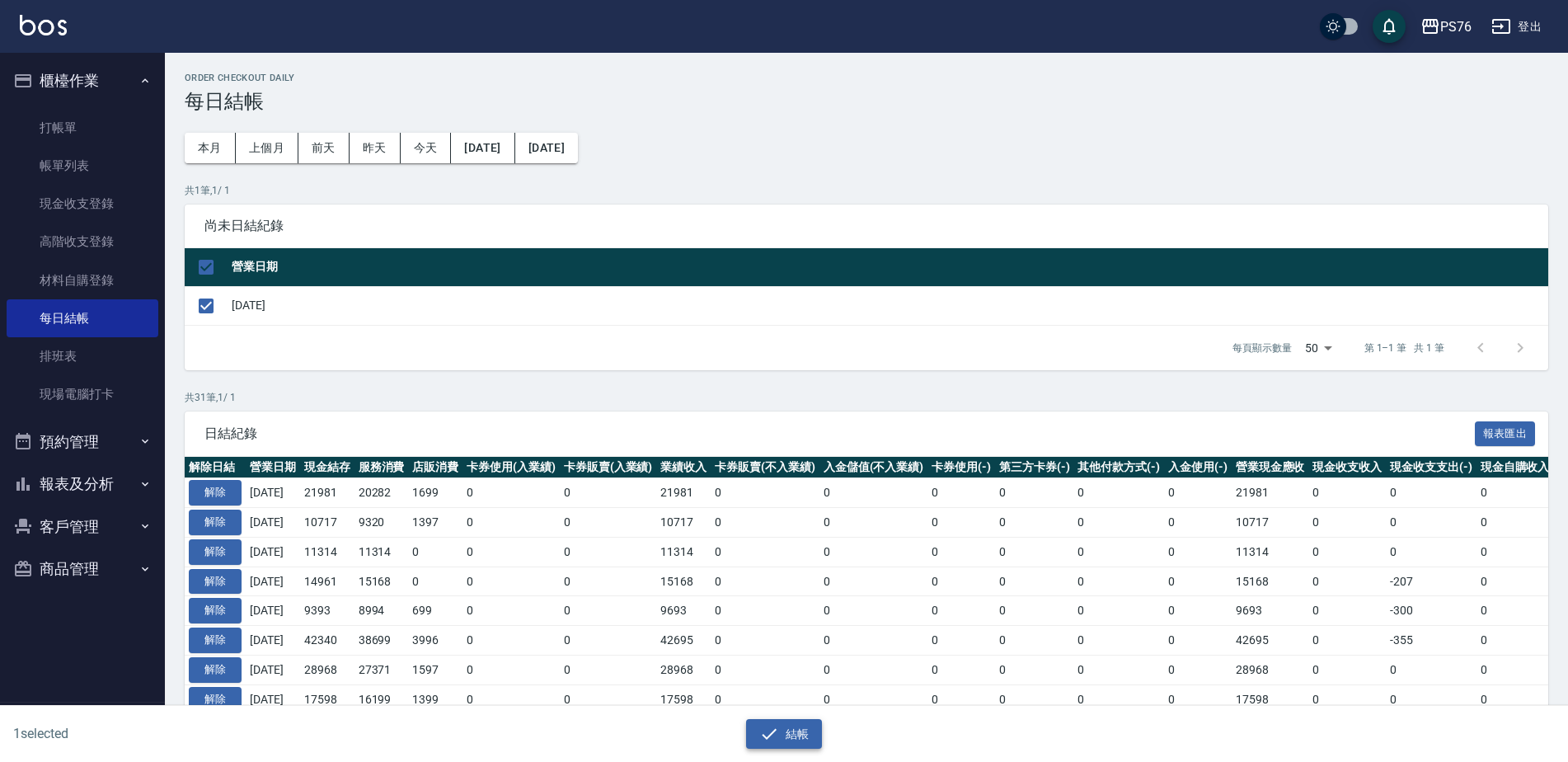
click at [814, 746] on button "結帳" at bounding box center [784, 734] width 77 height 30
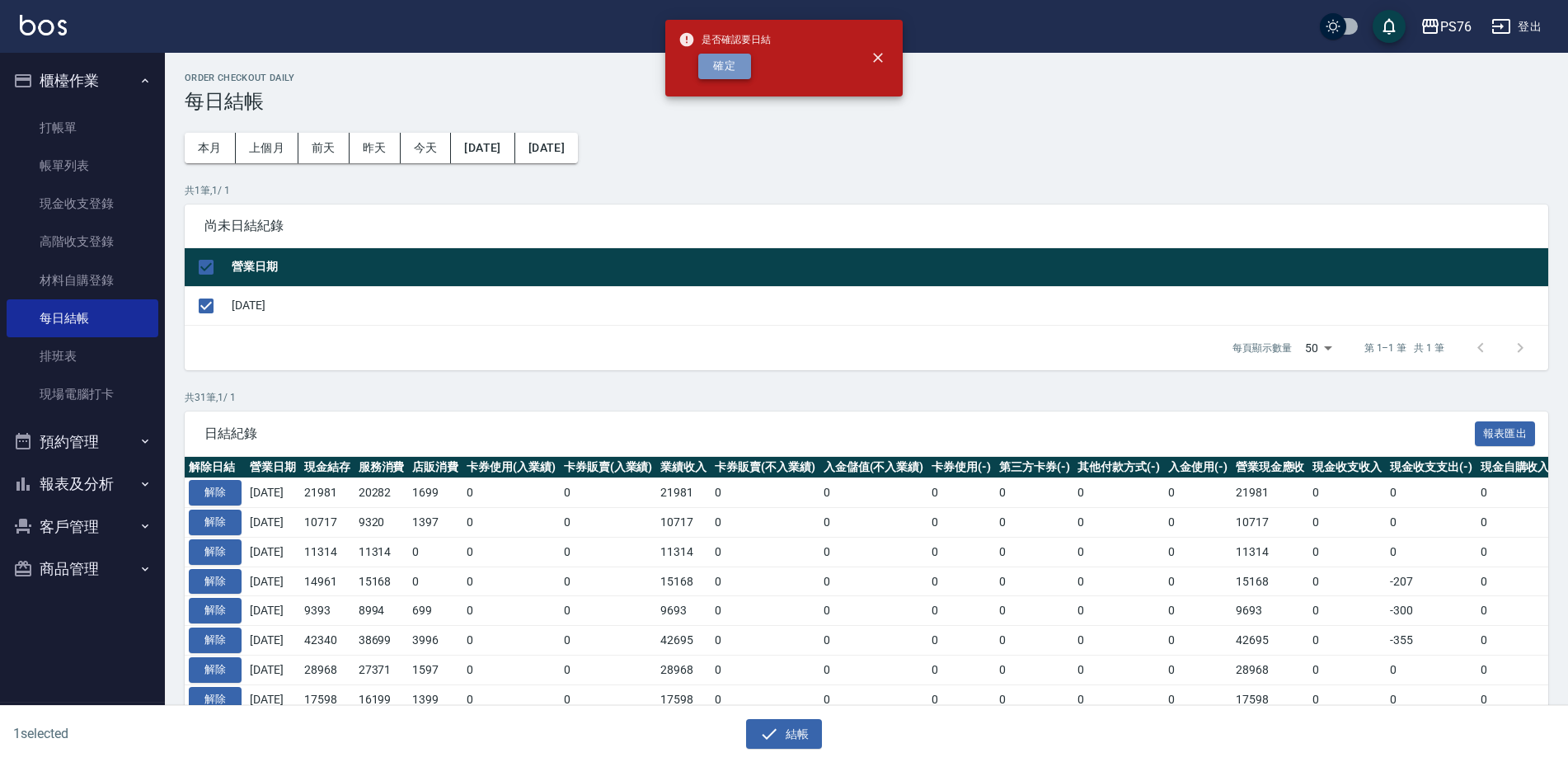
click at [721, 65] on button "確定" at bounding box center [725, 66] width 52 height 25
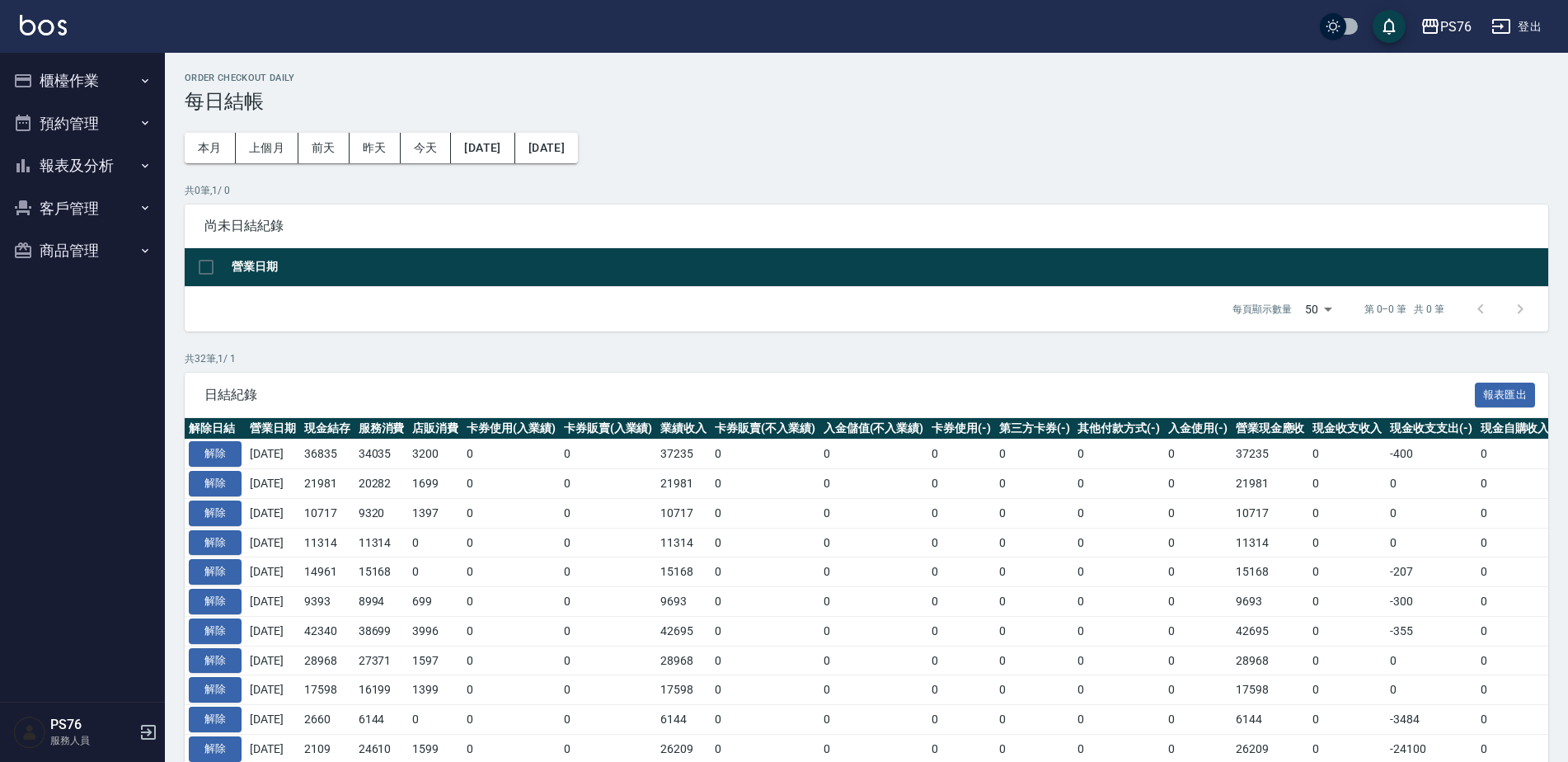
click at [62, 158] on button "報表及分析" at bounding box center [82, 165] width 152 height 43
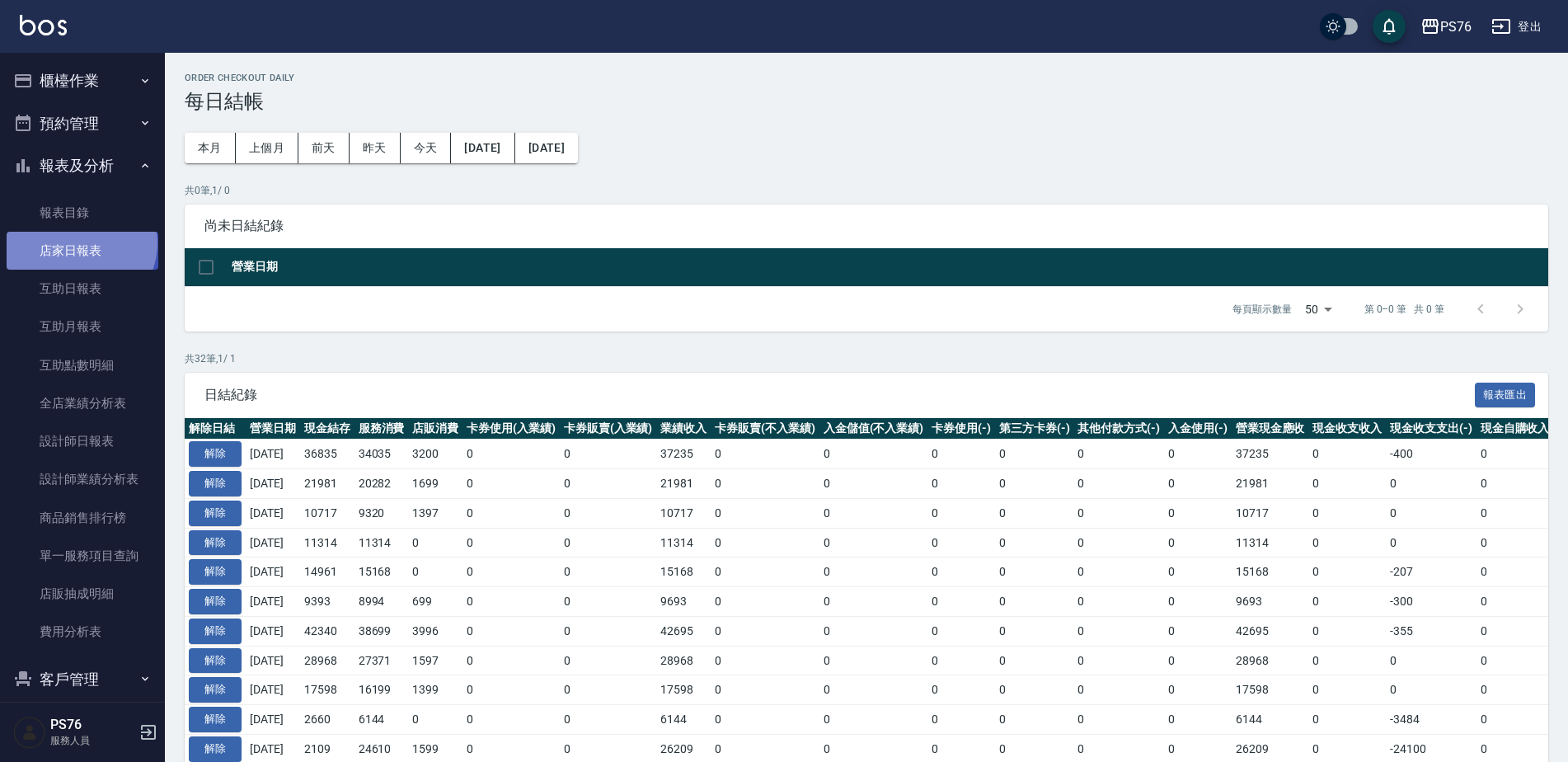
click at [79, 243] on link "店家日報表" at bounding box center [82, 251] width 152 height 38
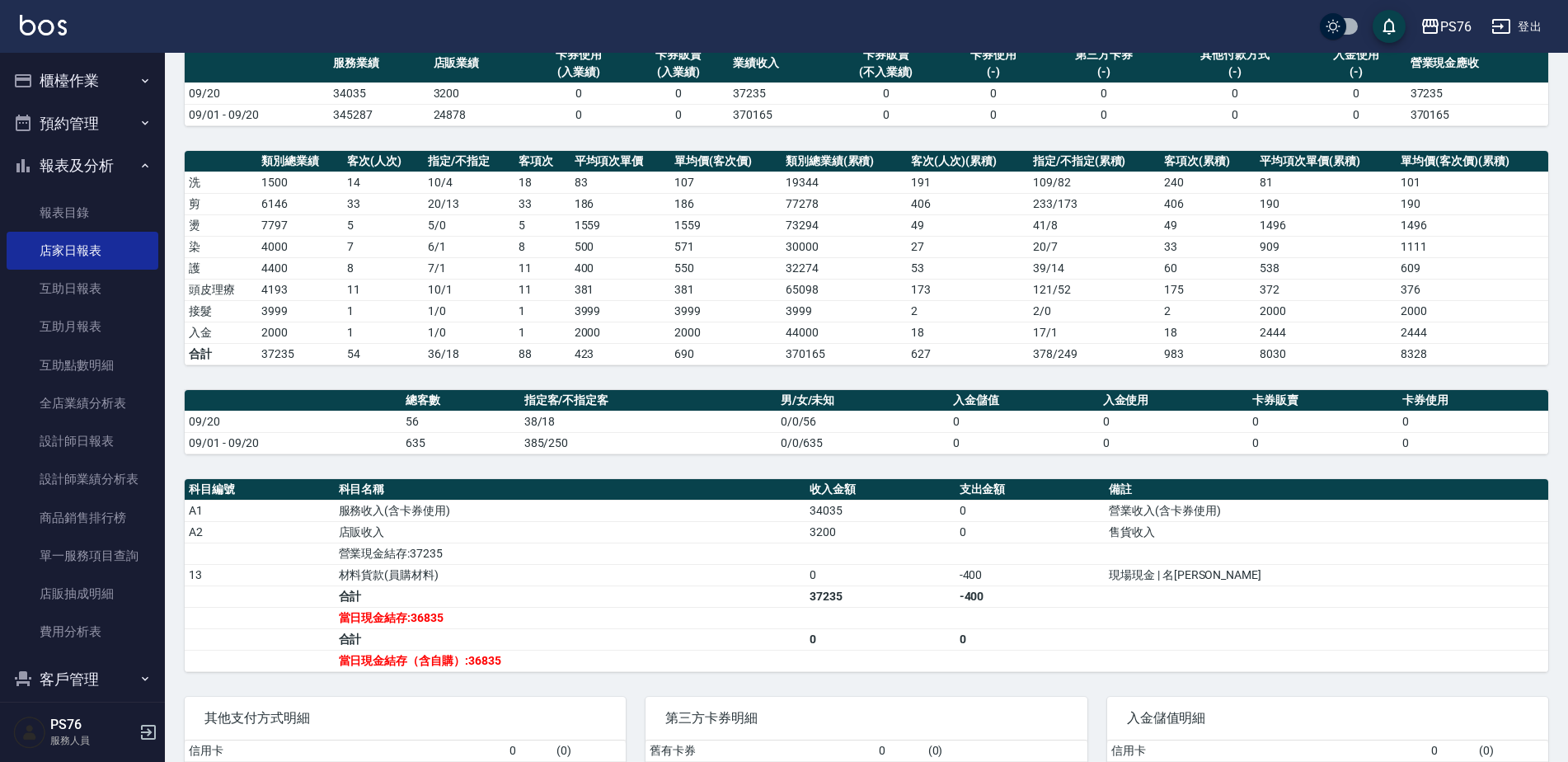
scroll to position [165, 0]
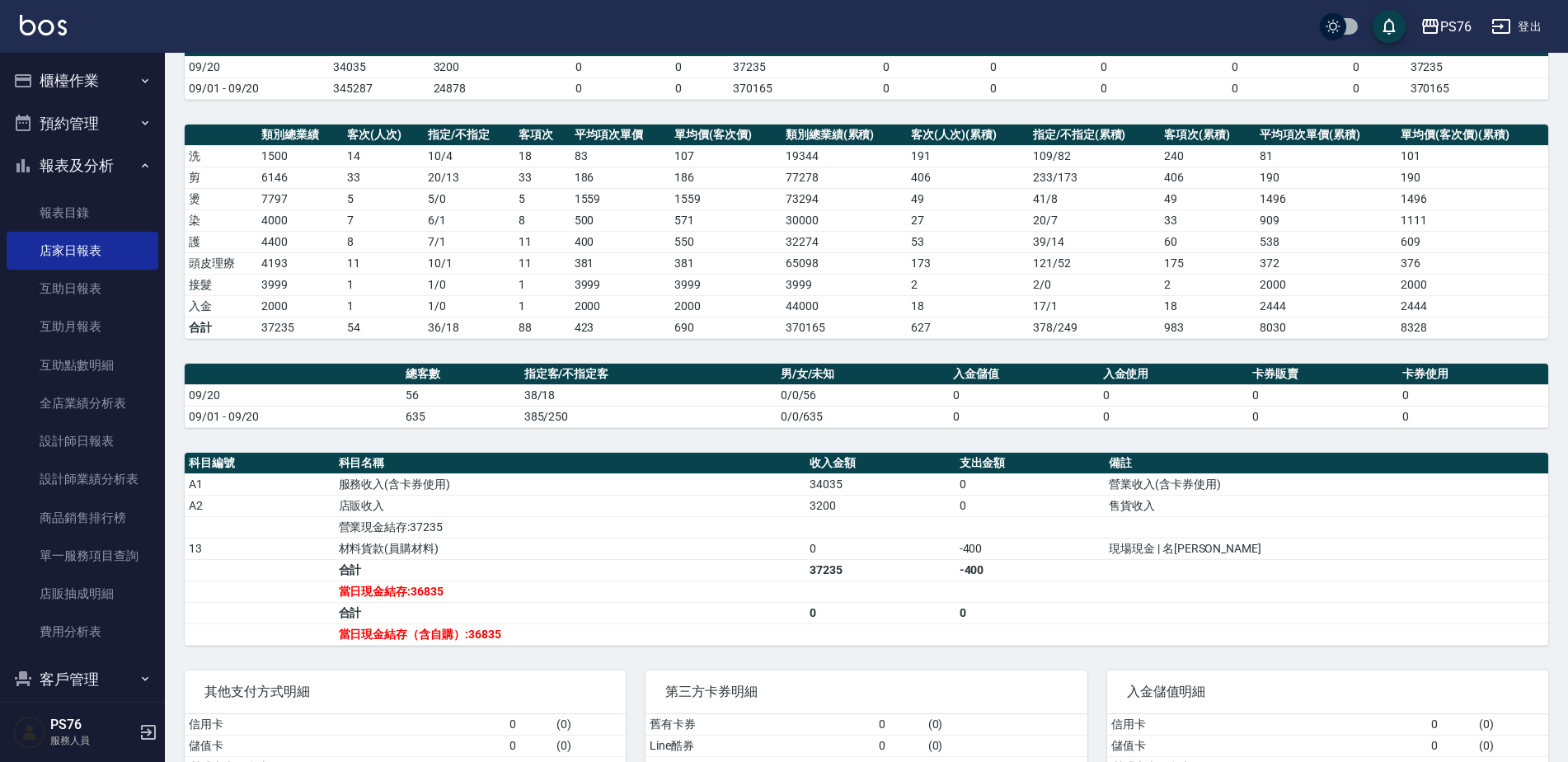
click at [97, 161] on button "報表及分析" at bounding box center [82, 165] width 152 height 43
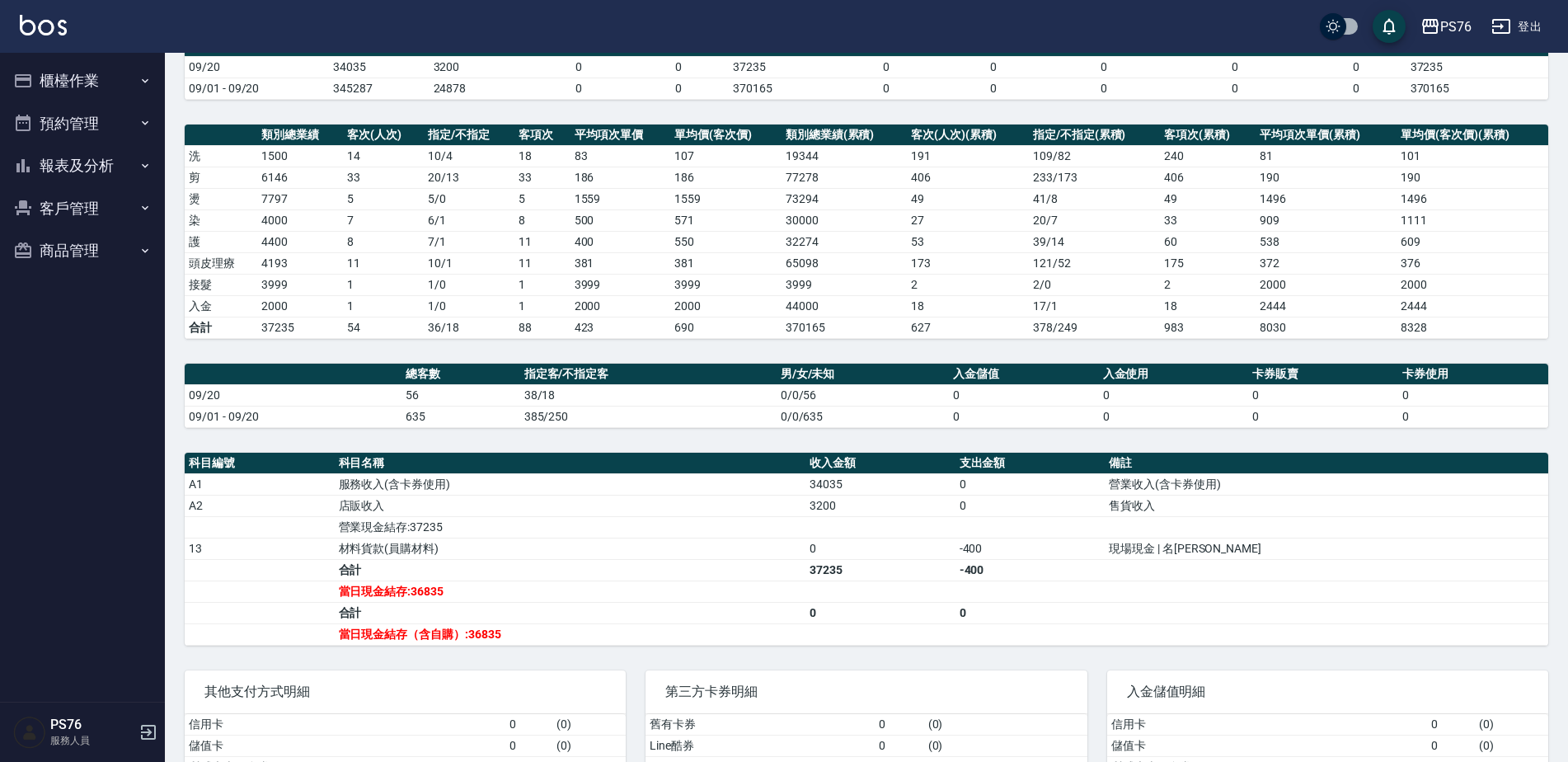
click at [119, 96] on button "櫃檯作業" at bounding box center [82, 80] width 152 height 43
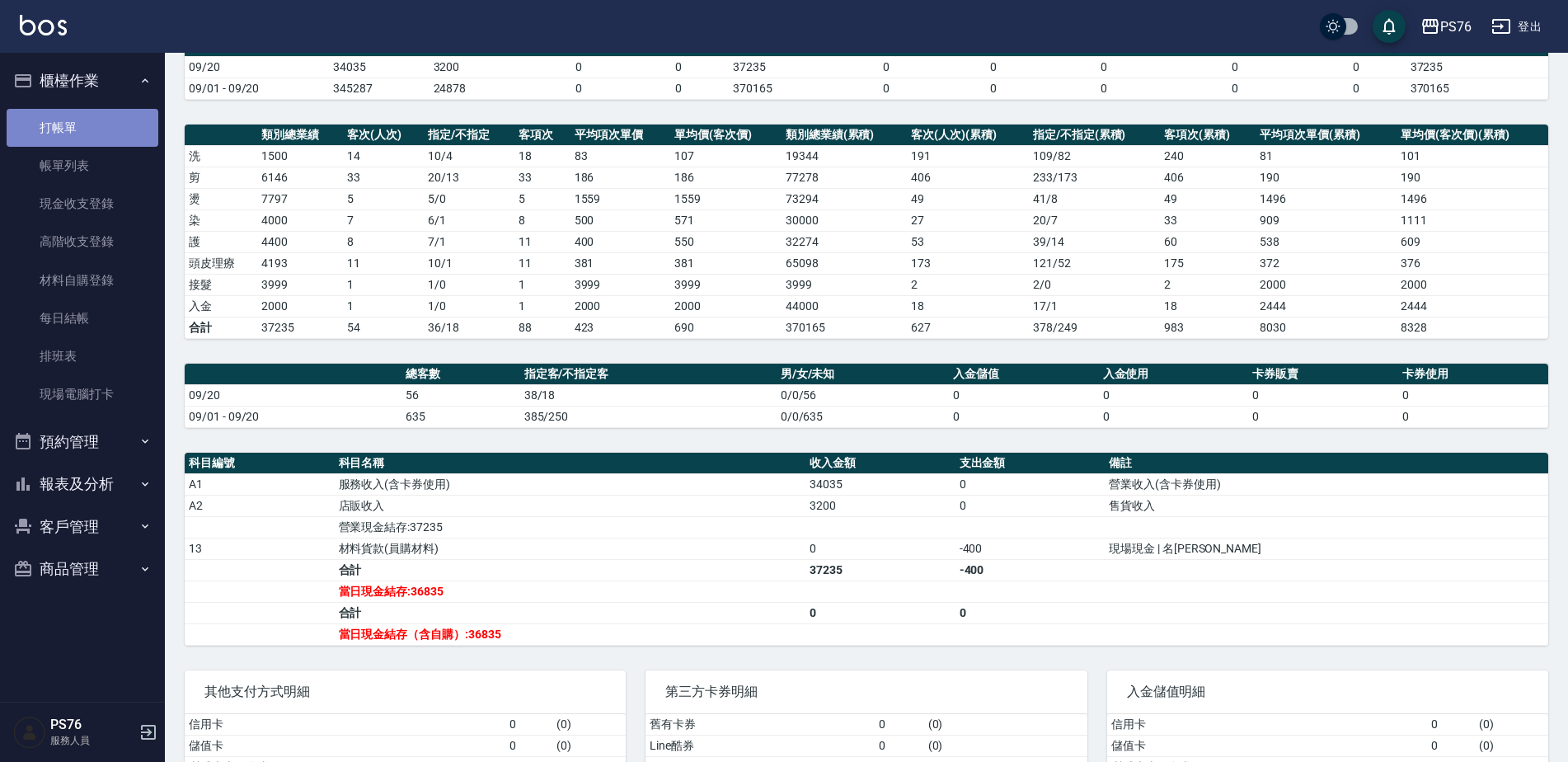
click at [110, 136] on link "打帳單" at bounding box center [82, 128] width 152 height 38
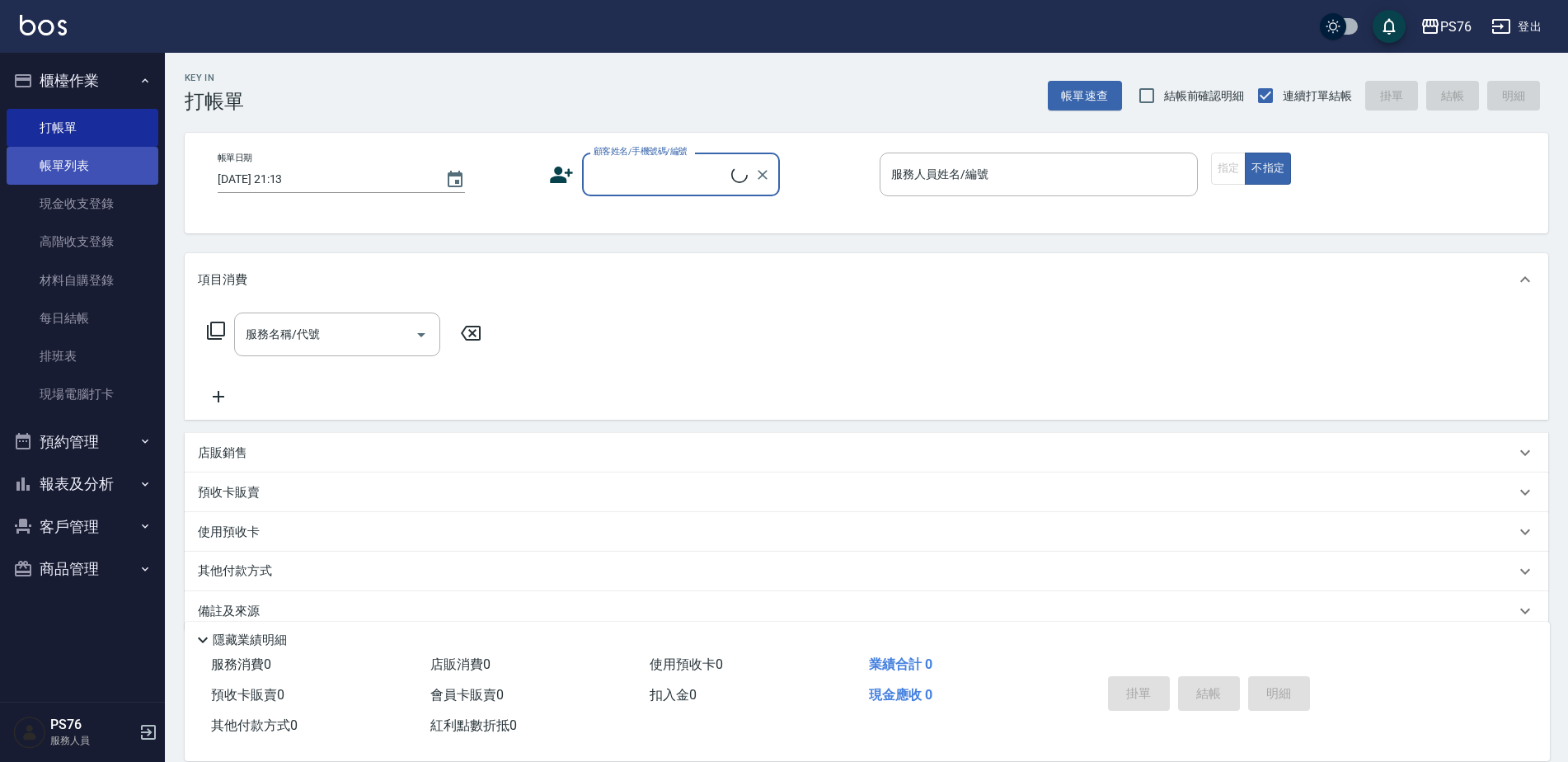
click at [95, 174] on link "帳單列表" at bounding box center [82, 165] width 152 height 38
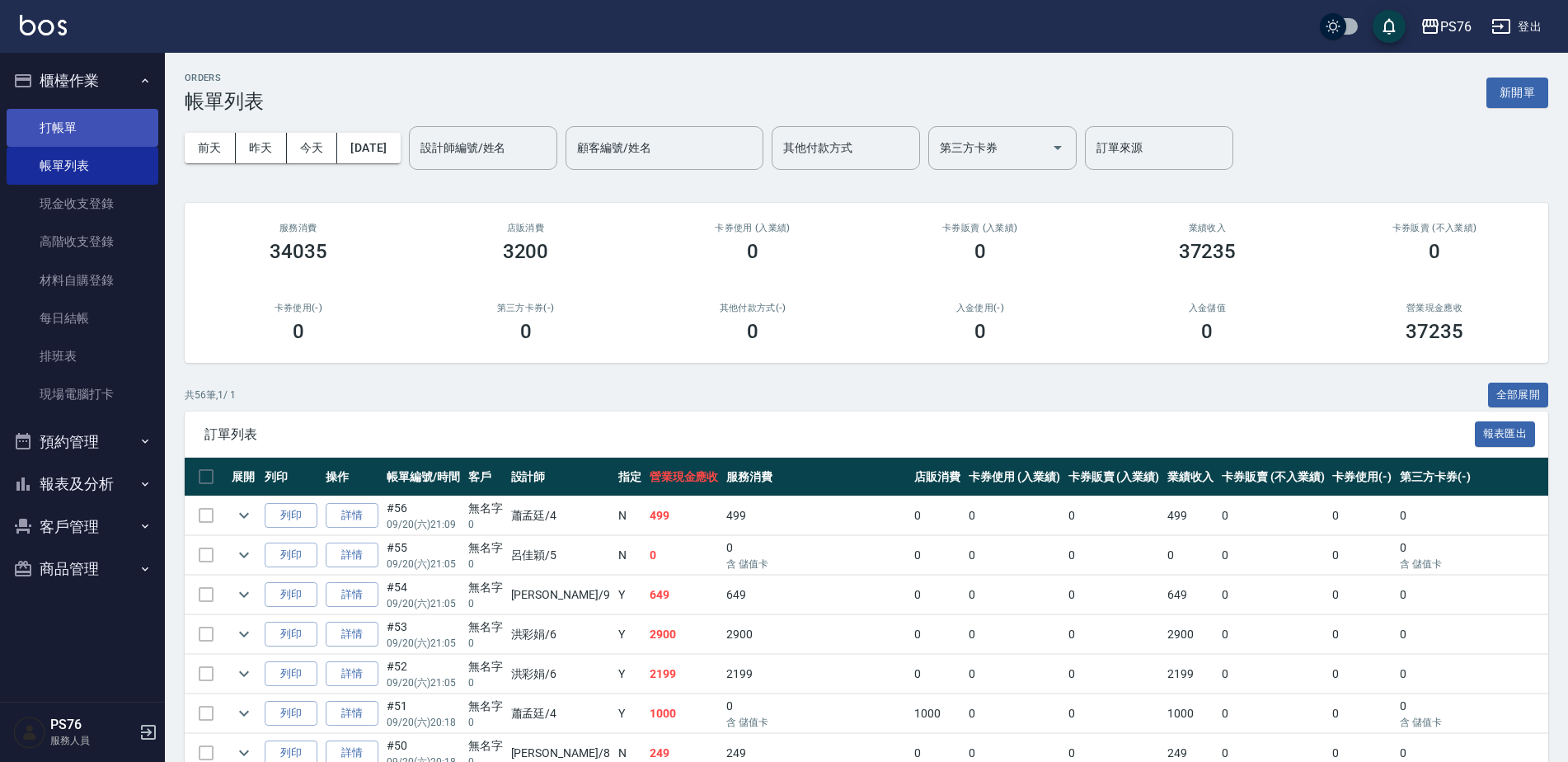
click at [107, 121] on link "打帳單" at bounding box center [82, 128] width 152 height 38
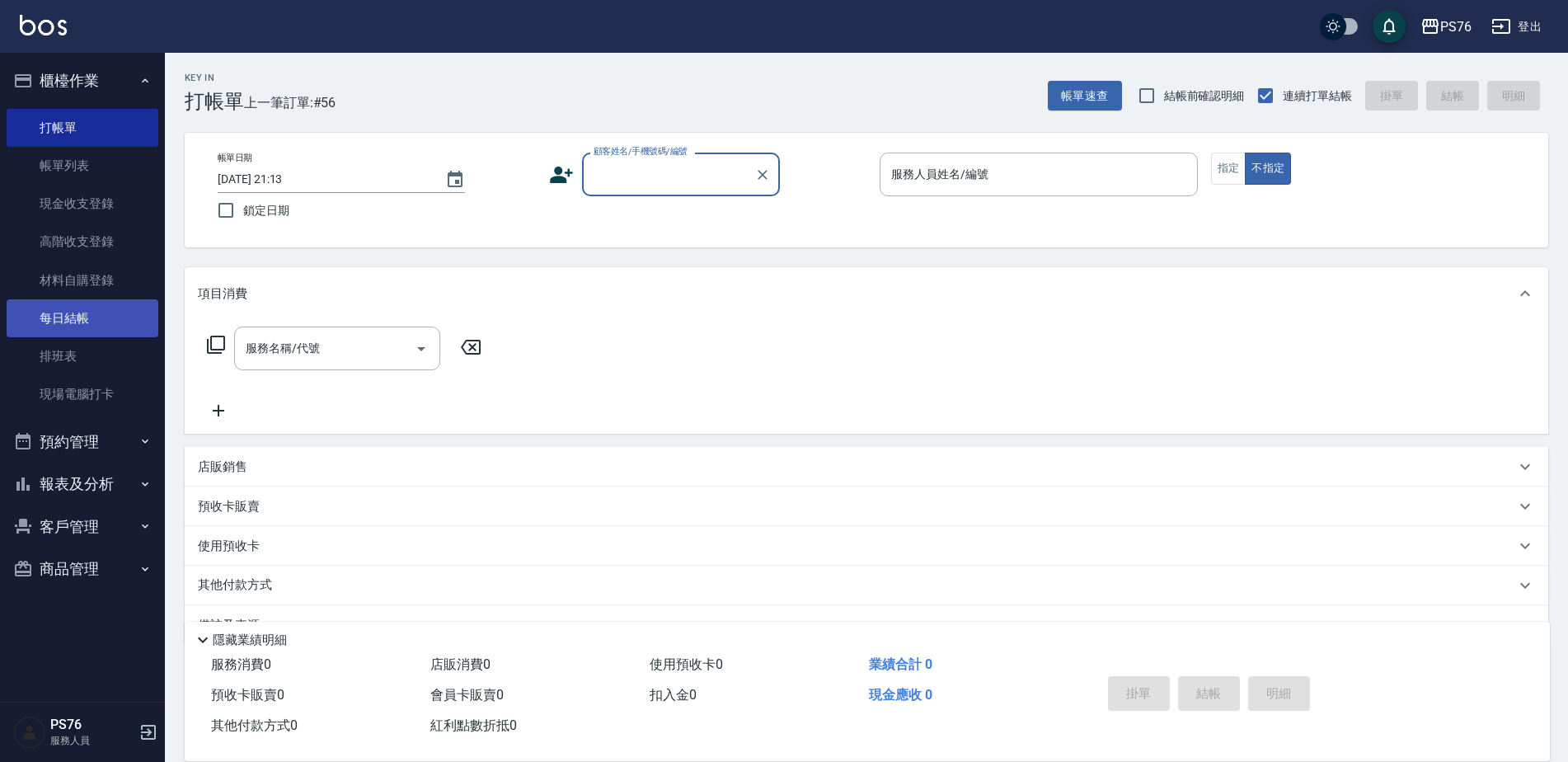
click at [111, 320] on link "每日結帳" at bounding box center [82, 318] width 152 height 38
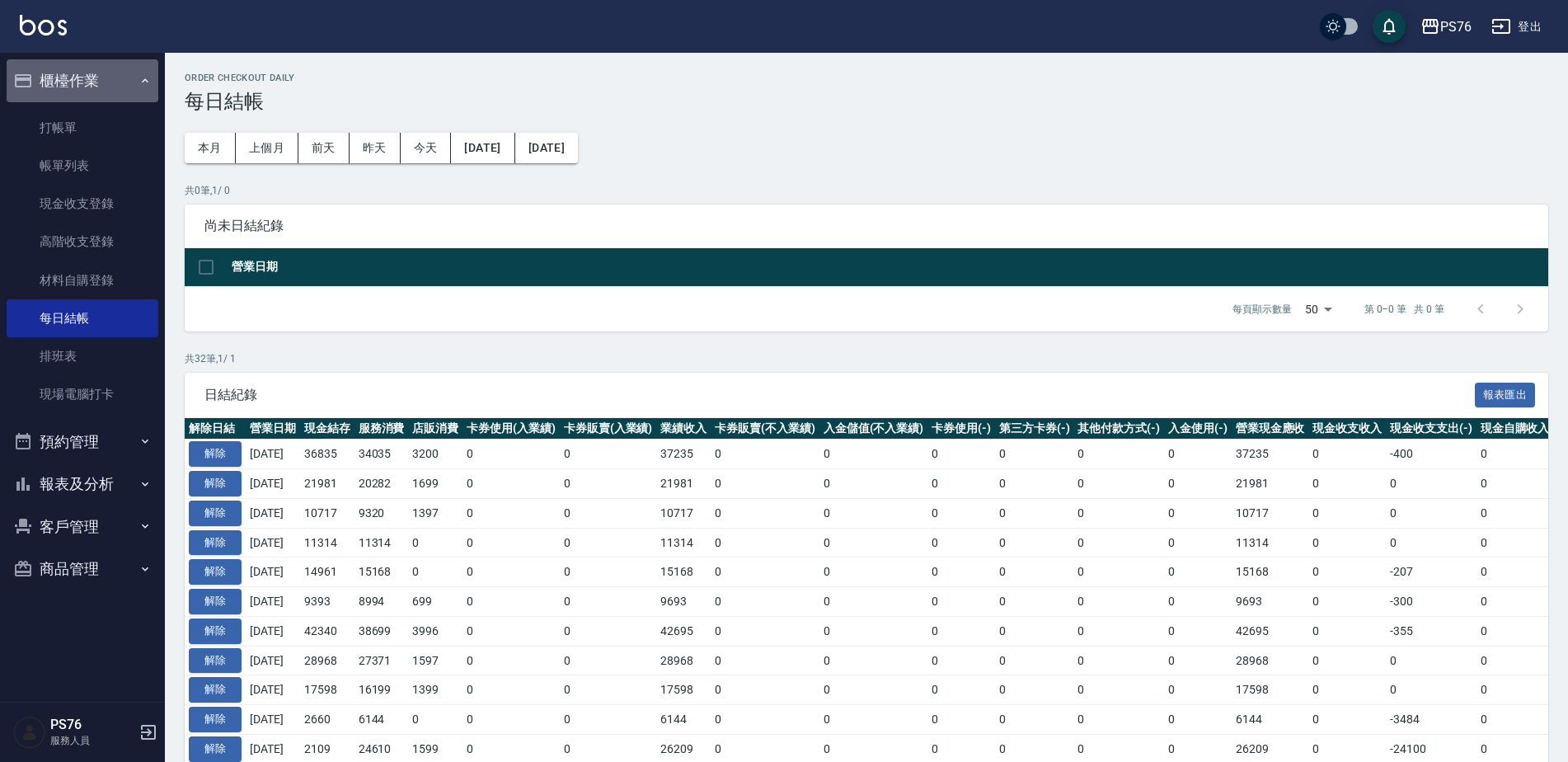
click at [126, 72] on button "櫃檯作業" at bounding box center [82, 80] width 152 height 43
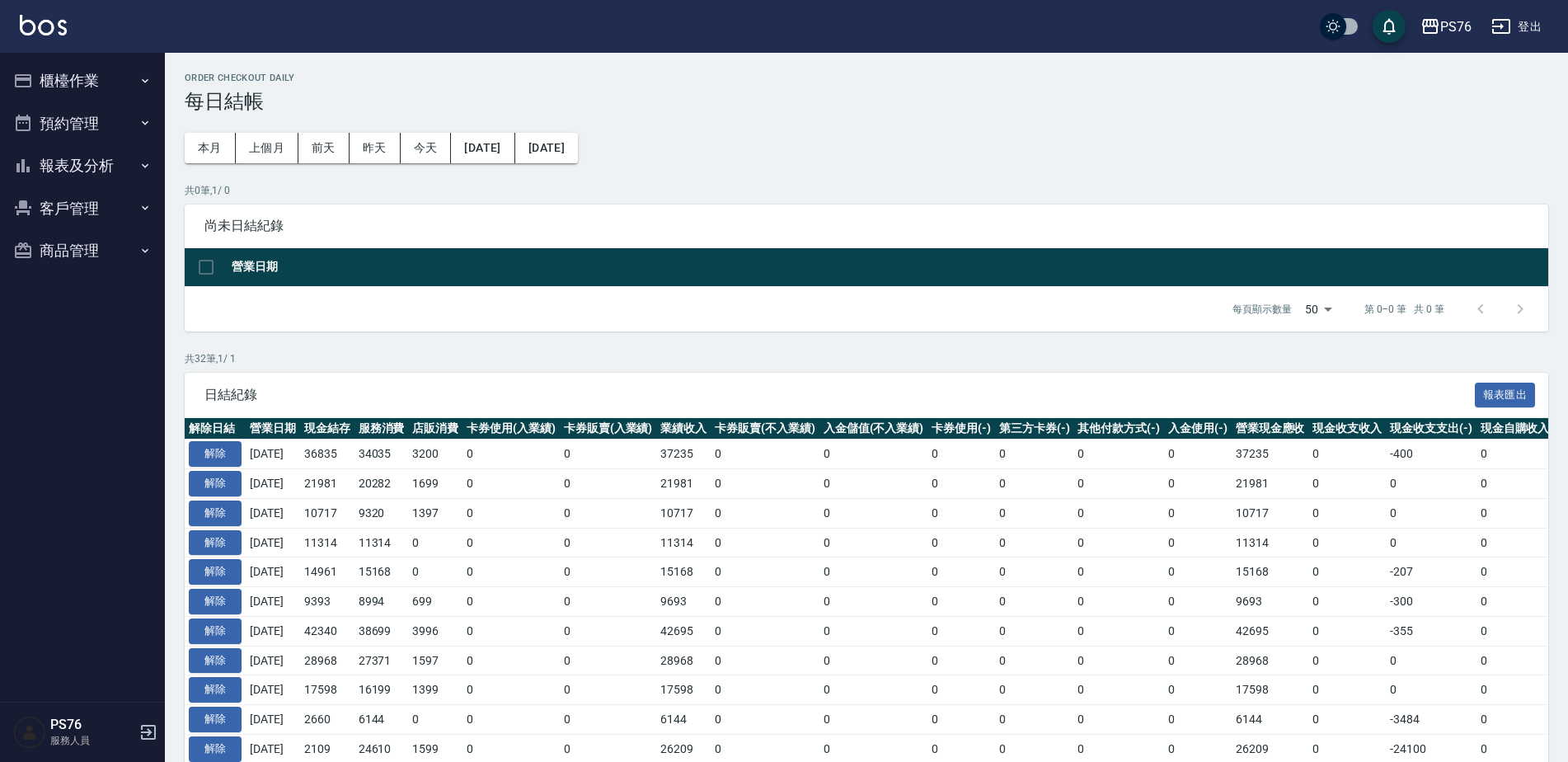
click at [113, 167] on button "報表及分析" at bounding box center [82, 165] width 152 height 43
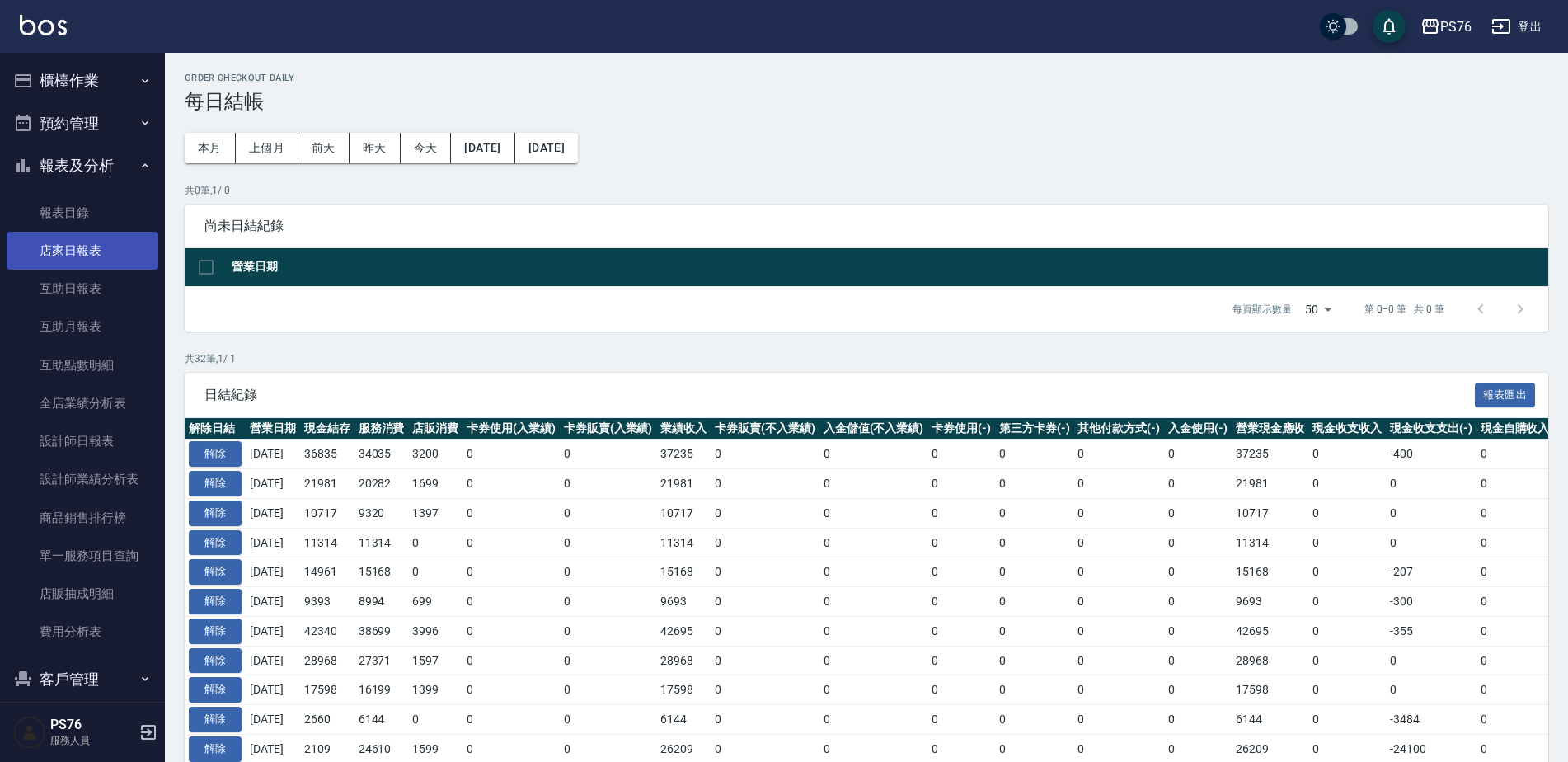
click at [123, 242] on link "店家日報表" at bounding box center [82, 251] width 152 height 38
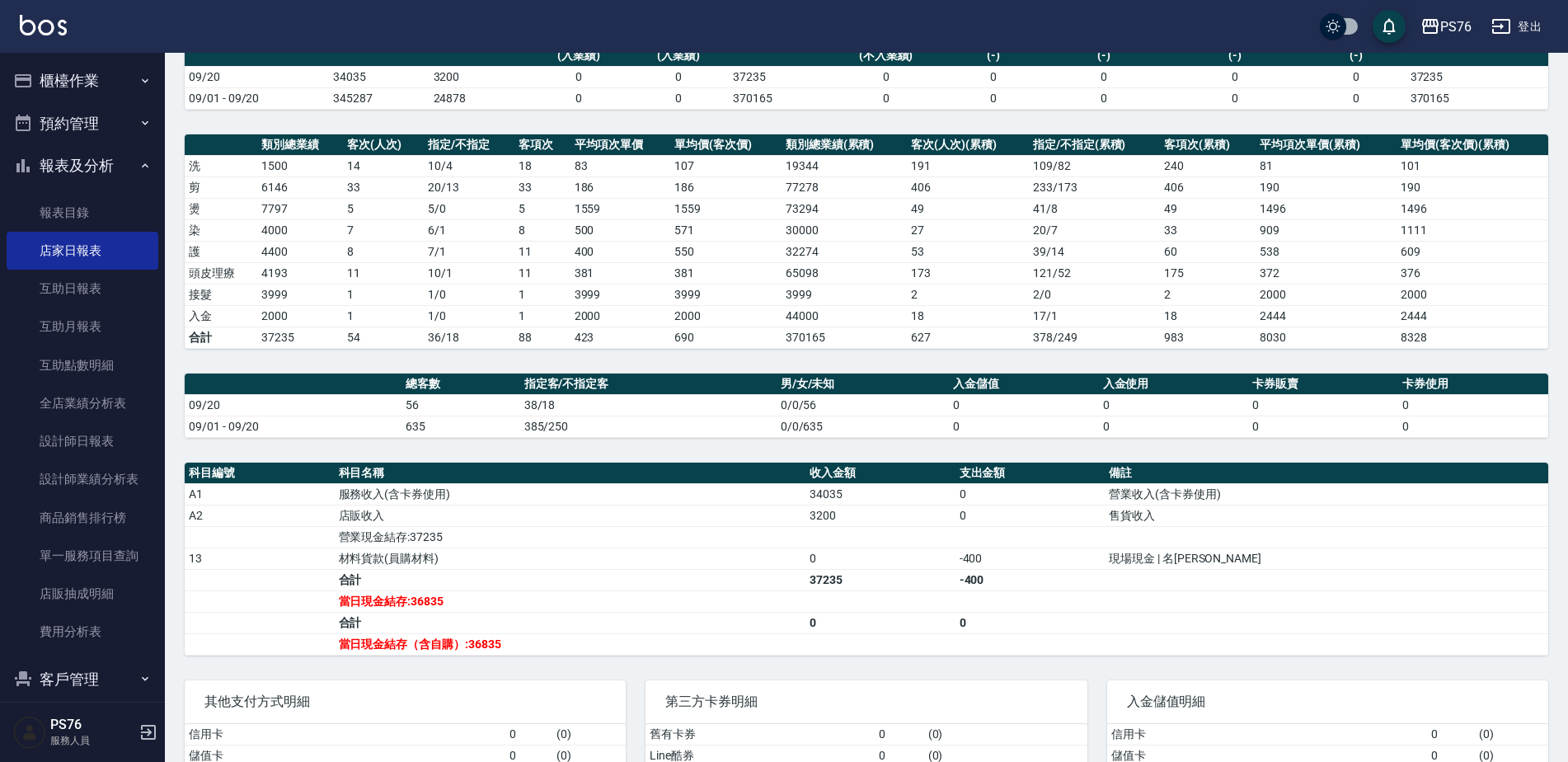
scroll to position [165, 0]
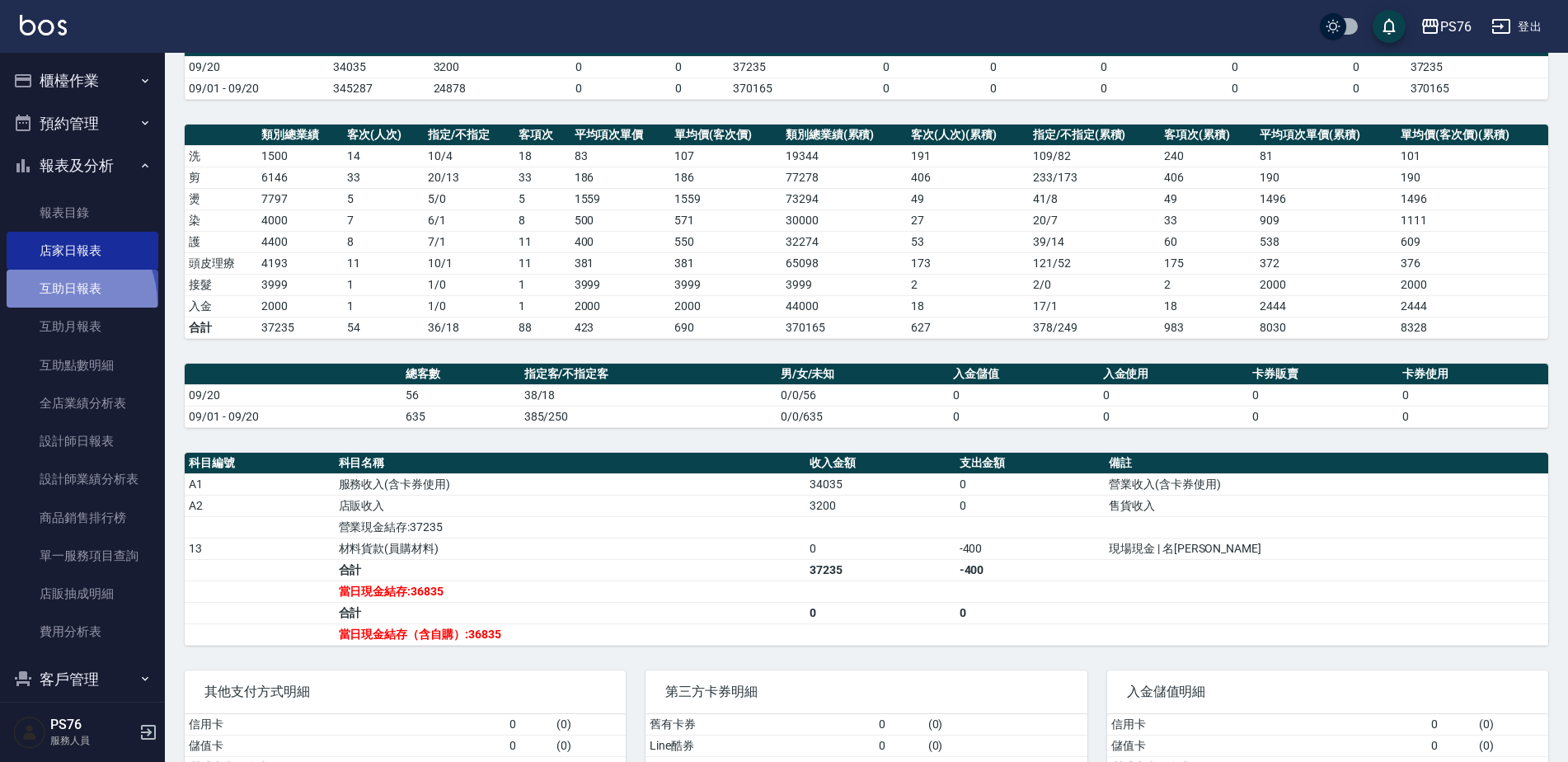
click at [62, 302] on link "互助日報表" at bounding box center [82, 288] width 152 height 38
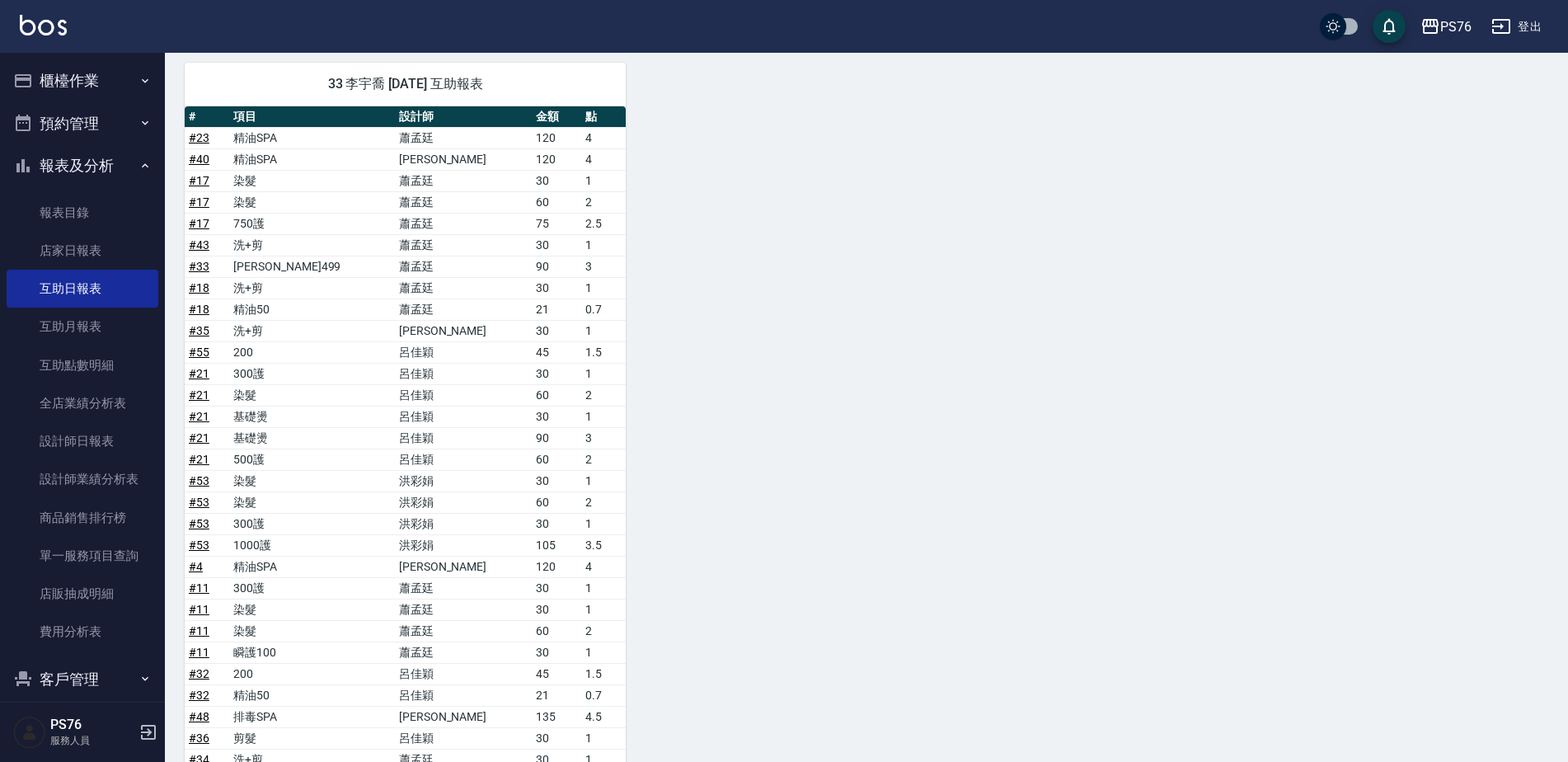
scroll to position [1485, 0]
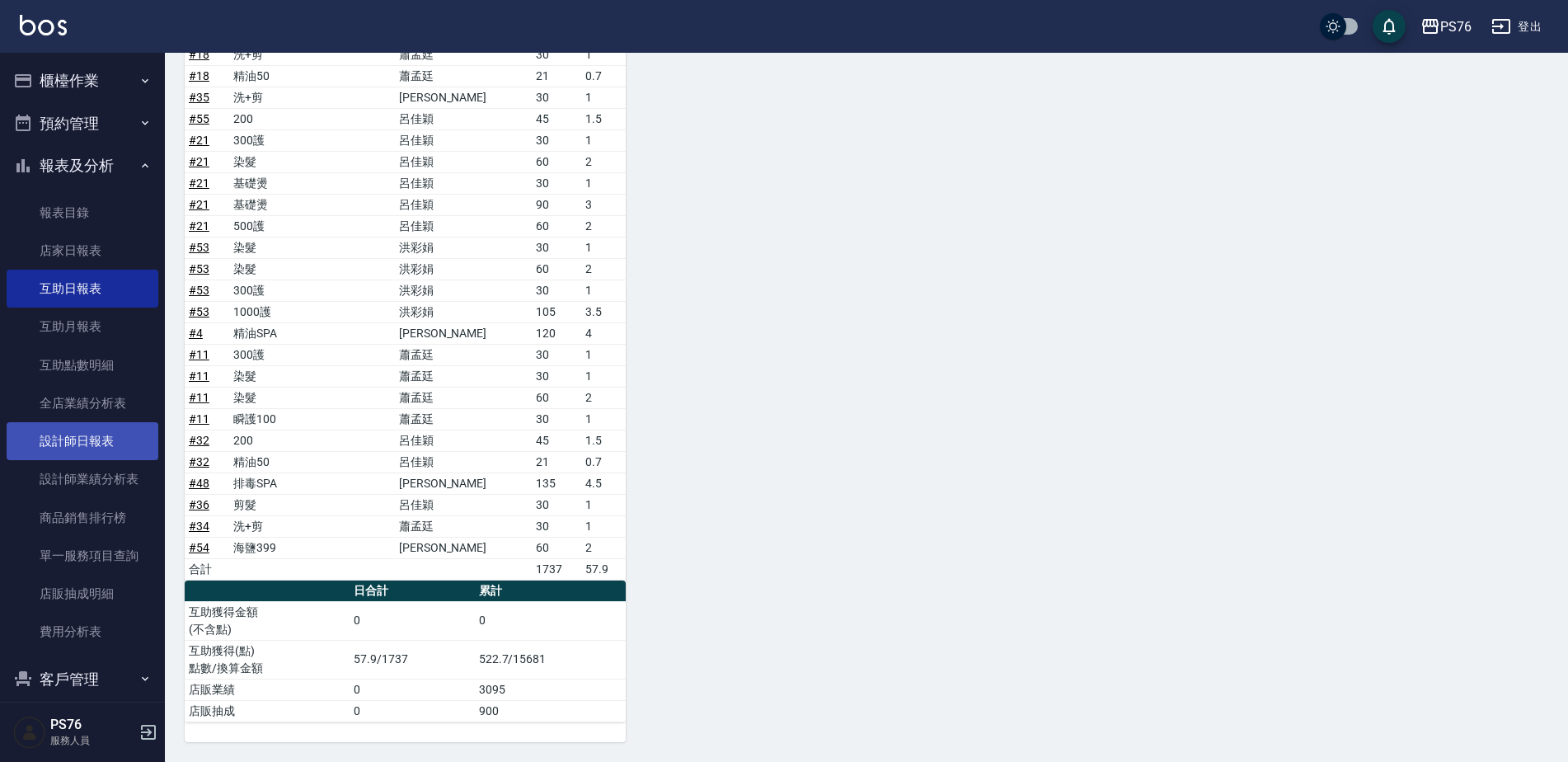
click at [86, 430] on link "設計師日報表" at bounding box center [82, 440] width 152 height 38
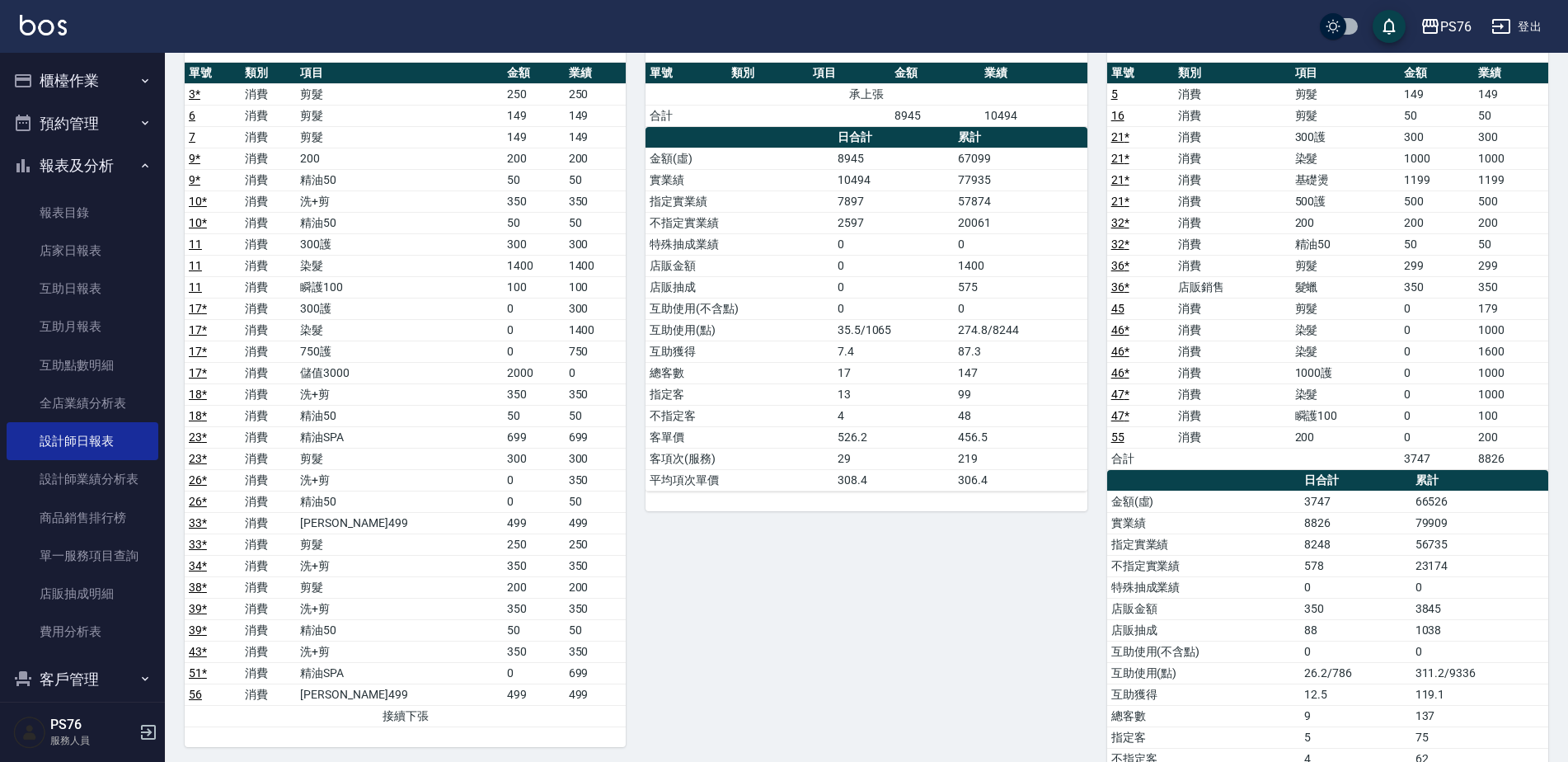
scroll to position [165, 0]
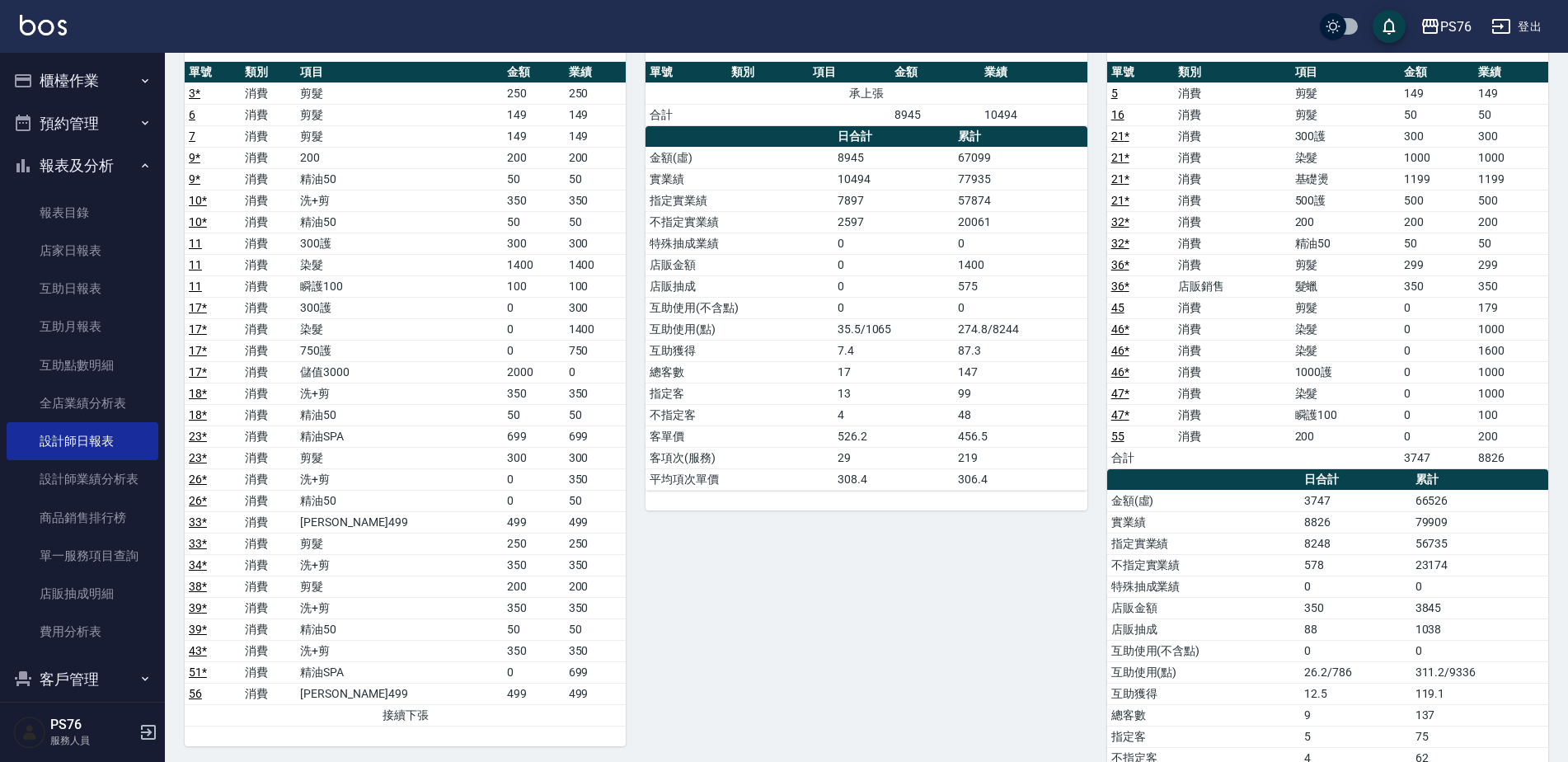
drag, startPoint x: 1567, startPoint y: 180, endPoint x: 1573, endPoint y: 139, distance: 41.4
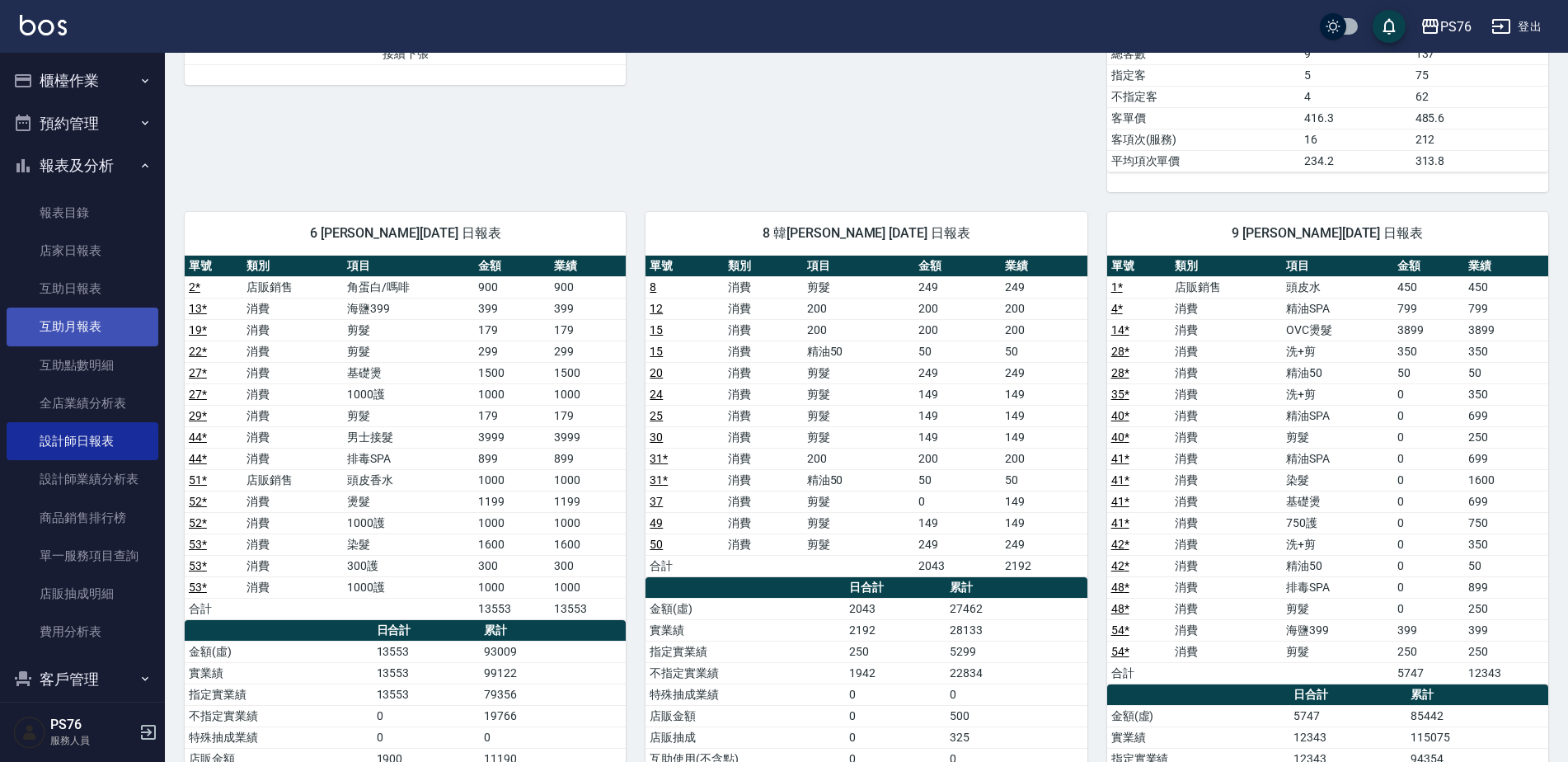
scroll to position [825, 0]
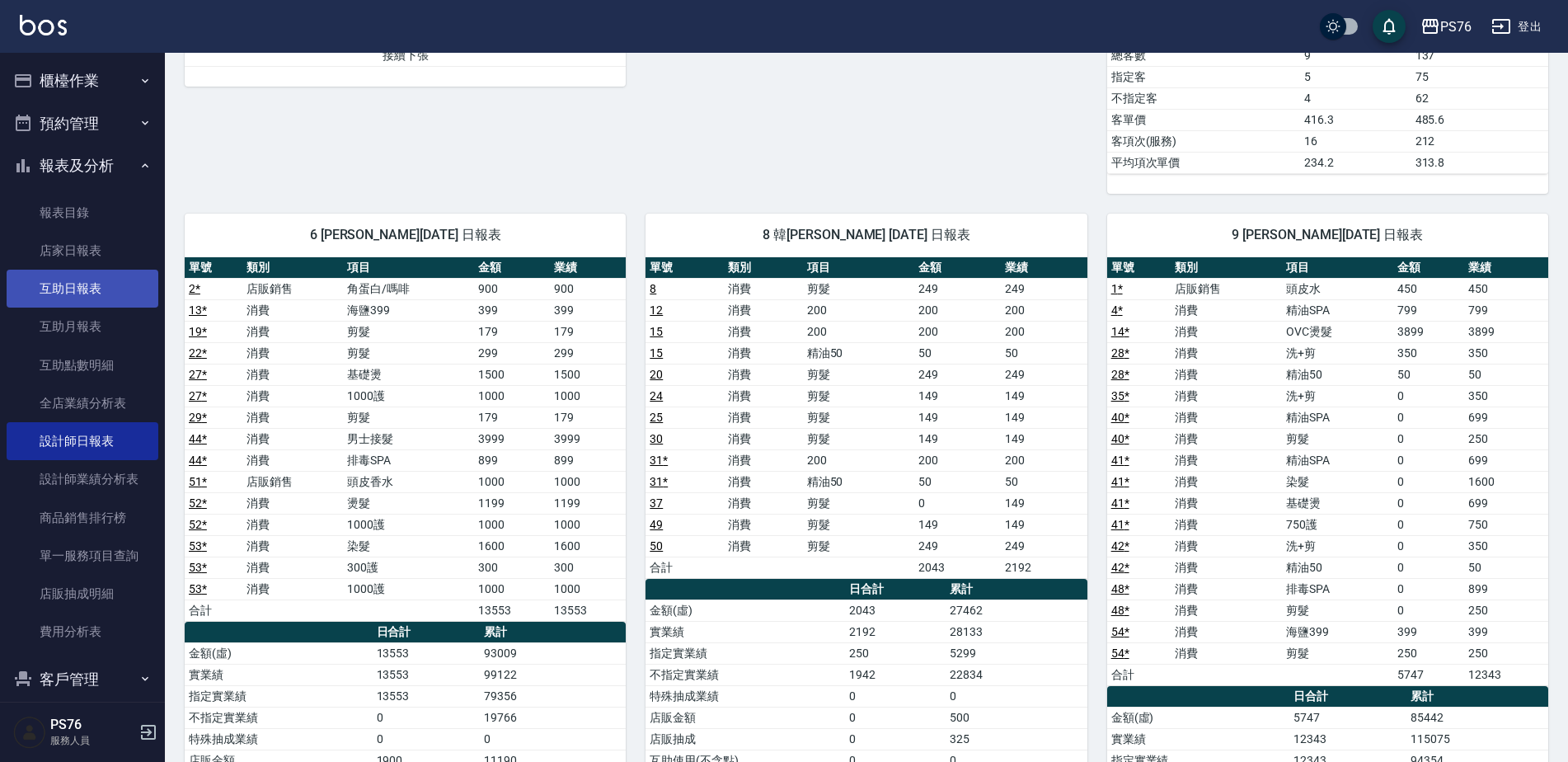
click at [91, 293] on link "互助日報表" at bounding box center [82, 288] width 152 height 38
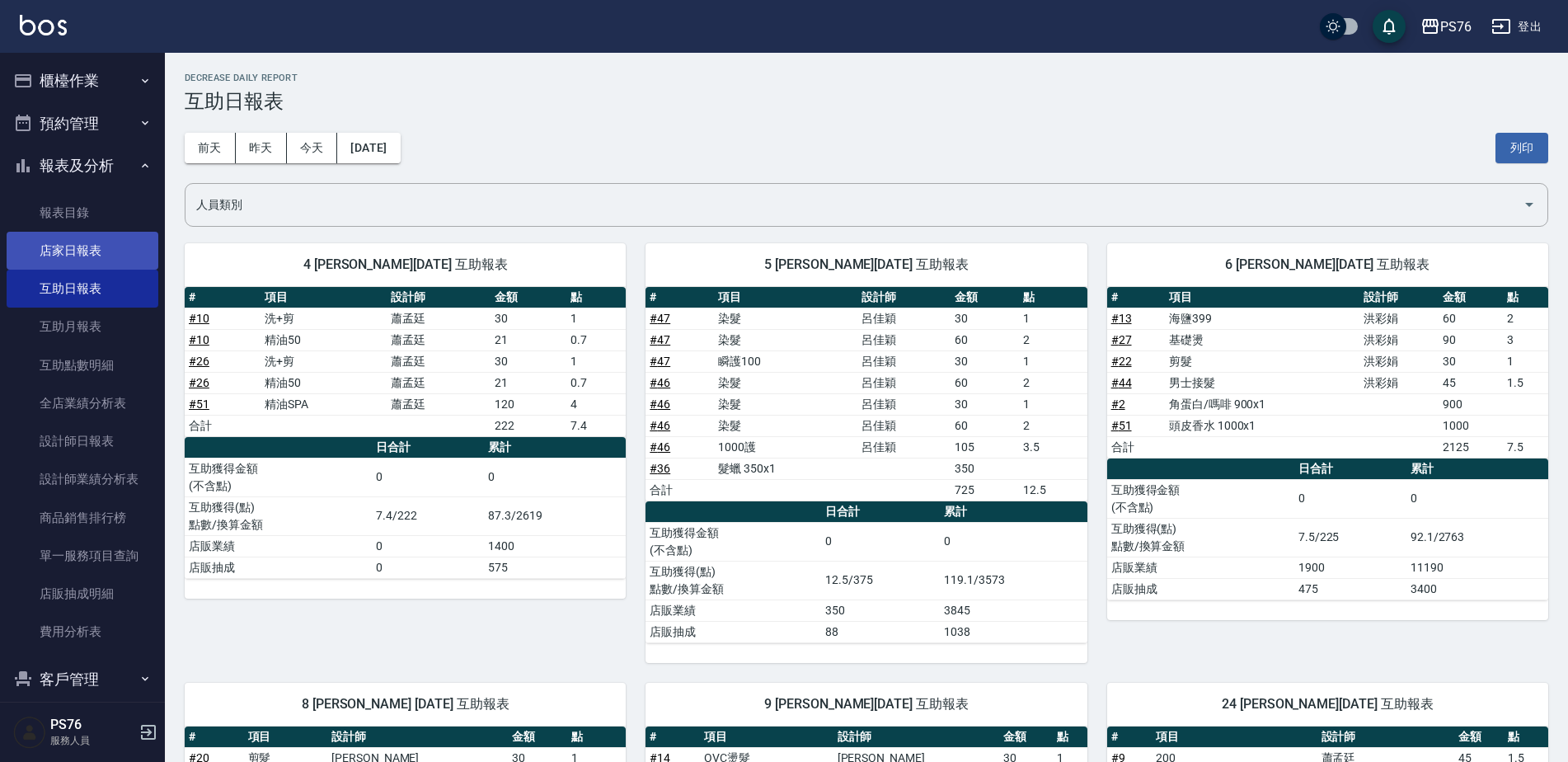
click at [86, 250] on link "店家日報表" at bounding box center [82, 251] width 152 height 38
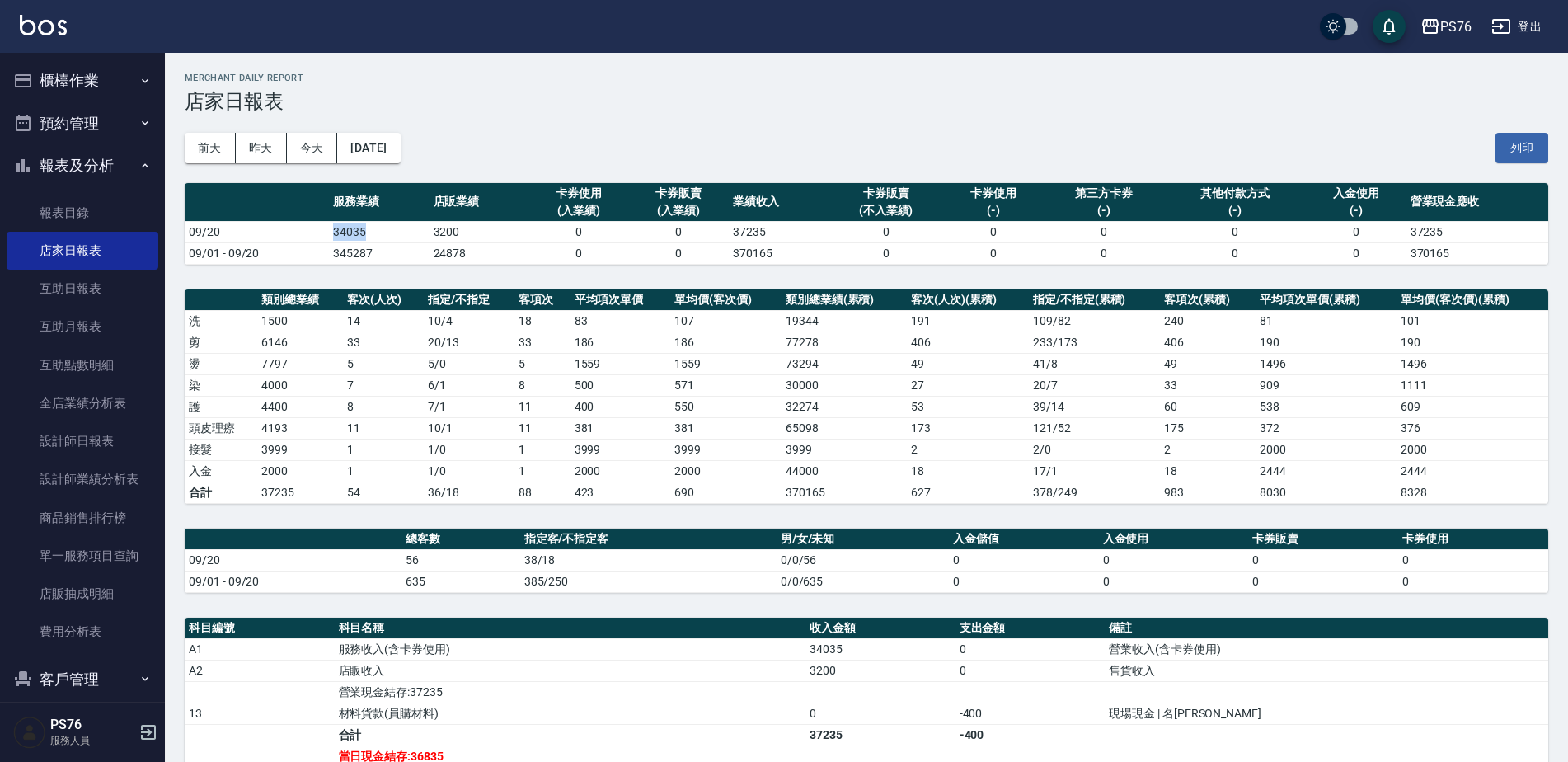
drag, startPoint x: 324, startPoint y: 227, endPoint x: 367, endPoint y: 234, distance: 43.6
click at [367, 234] on tr "09/20 34035 3200 0 0 37235 0 0 0 0 0 37235" at bounding box center [866, 231] width 1363 height 21
drag, startPoint x: 367, startPoint y: 234, endPoint x: 403, endPoint y: 295, distance: 70.8
click at [386, 329] on td "14" at bounding box center [383, 320] width 80 height 21
drag, startPoint x: 428, startPoint y: 229, endPoint x: 454, endPoint y: 231, distance: 26.1
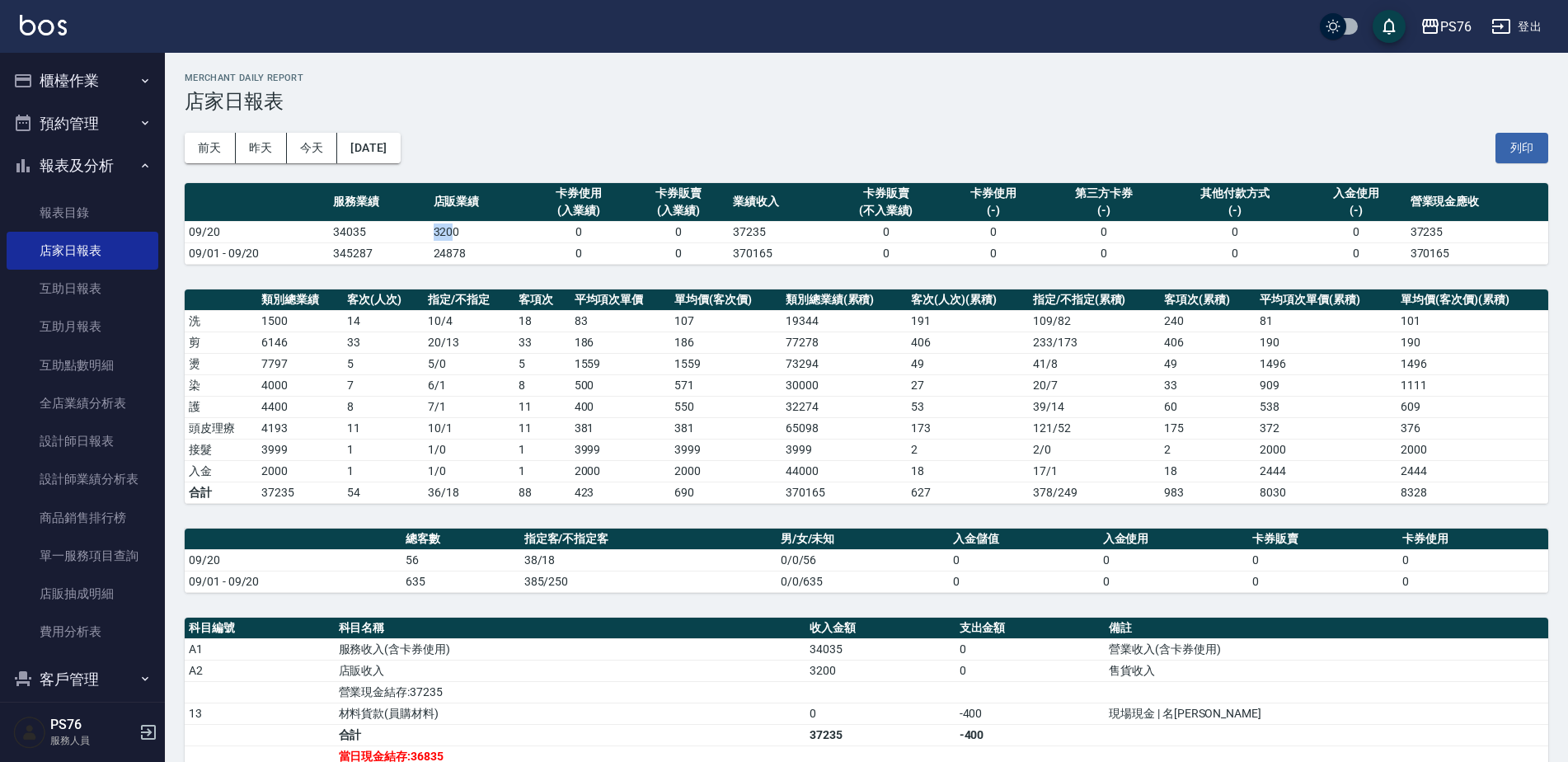
click at [454, 231] on td "3200" at bounding box center [479, 231] width 100 height 21
drag, startPoint x: 454, startPoint y: 231, endPoint x: 428, endPoint y: 327, distance: 99.5
click at [428, 327] on td "10 / 4" at bounding box center [468, 320] width 91 height 21
drag, startPoint x: 342, startPoint y: 433, endPoint x: 368, endPoint y: 431, distance: 26.1
click at [368, 431] on tr "頭皮理療 4193 11 10 / 1 11 381 381 65098 173 121 / 52 175 372 376" at bounding box center [866, 428] width 1363 height 21
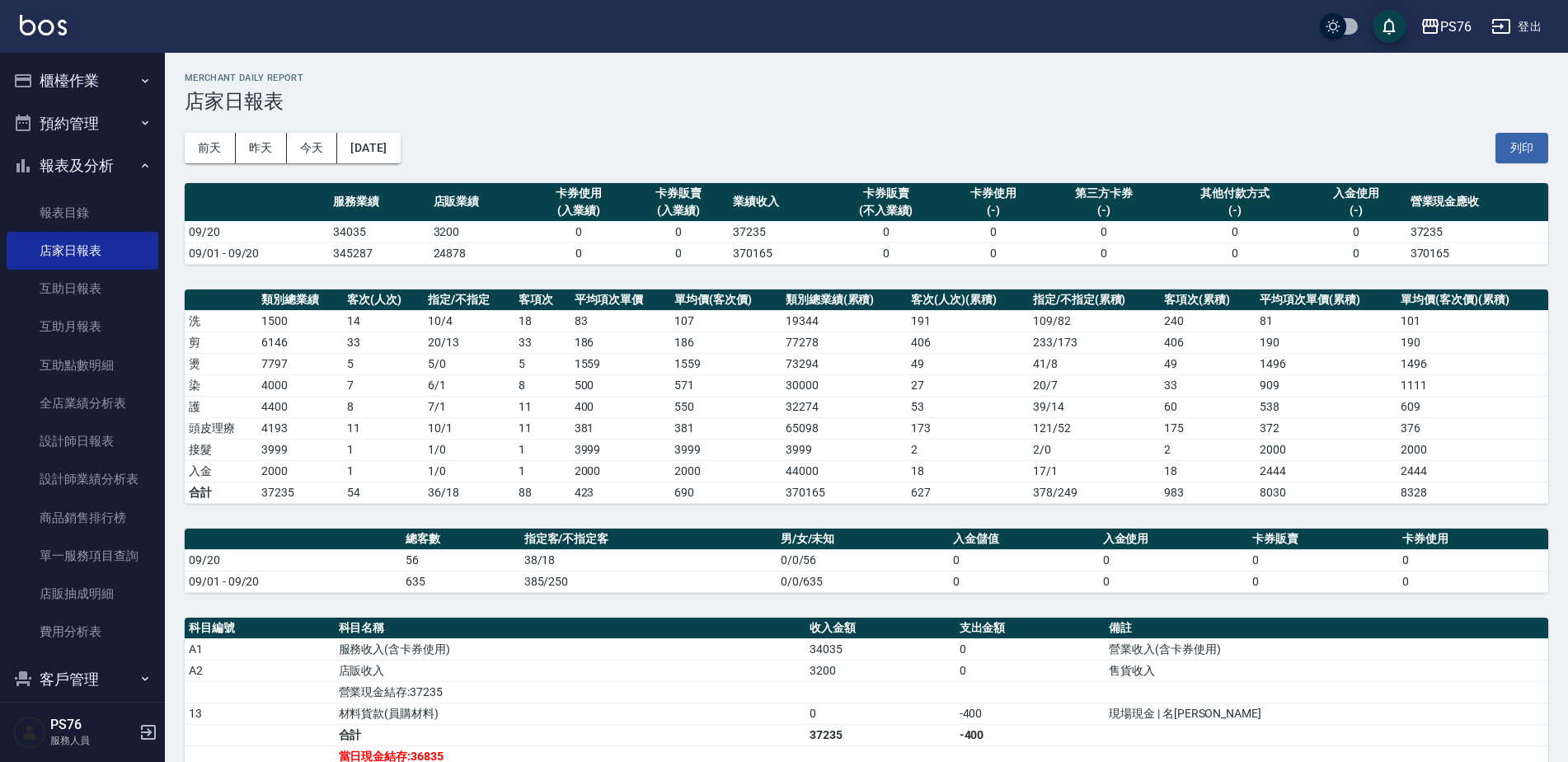
drag, startPoint x: 368, startPoint y: 431, endPoint x: 353, endPoint y: 485, distance: 56.0
click at [353, 485] on td "54" at bounding box center [383, 492] width 80 height 21
drag, startPoint x: 246, startPoint y: 470, endPoint x: 300, endPoint y: 470, distance: 54.0
click at [300, 470] on tr "入金 2000 1 1 / 0 1 2000 2000 44000 18 17 / 1 18 2444 2444" at bounding box center [866, 470] width 1363 height 21
drag, startPoint x: 300, startPoint y: 470, endPoint x: 421, endPoint y: 567, distance: 155.1
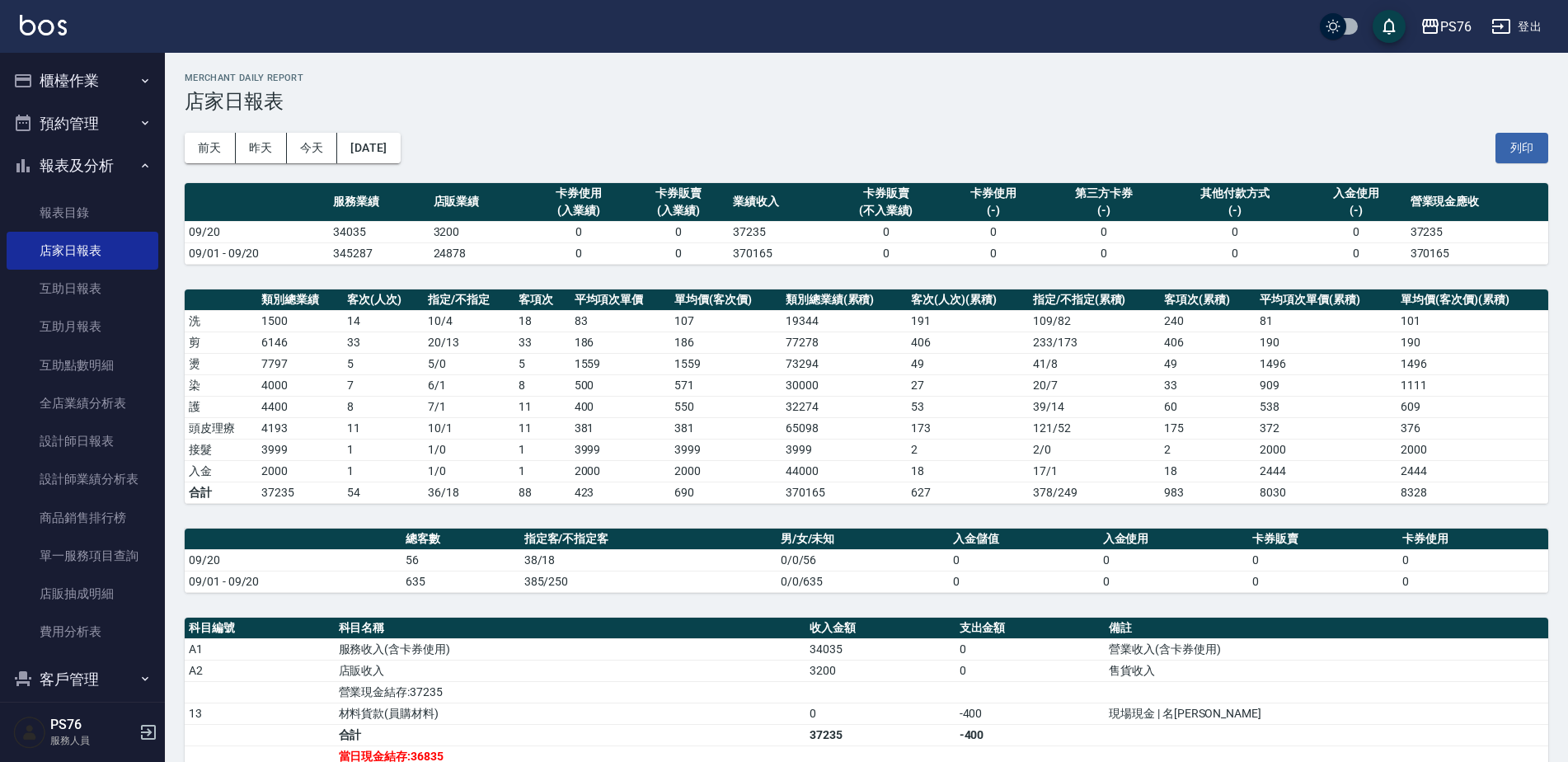
click at [354, 555] on td "09/20" at bounding box center [293, 559] width 217 height 21
drag, startPoint x: 543, startPoint y: 559, endPoint x: 570, endPoint y: 560, distance: 27.0
click at [570, 560] on td "38/18" at bounding box center [648, 559] width 257 height 21
drag, startPoint x: 570, startPoint y: 560, endPoint x: 681, endPoint y: 583, distance: 113.4
click at [647, 613] on div "PS76 [DATE] 店家日報表 列印時間： [DATE][PHONE_NUMBER]:19 Merchant Daily Report 店家日報表 [DA…" at bounding box center [866, 538] width 1403 height 973
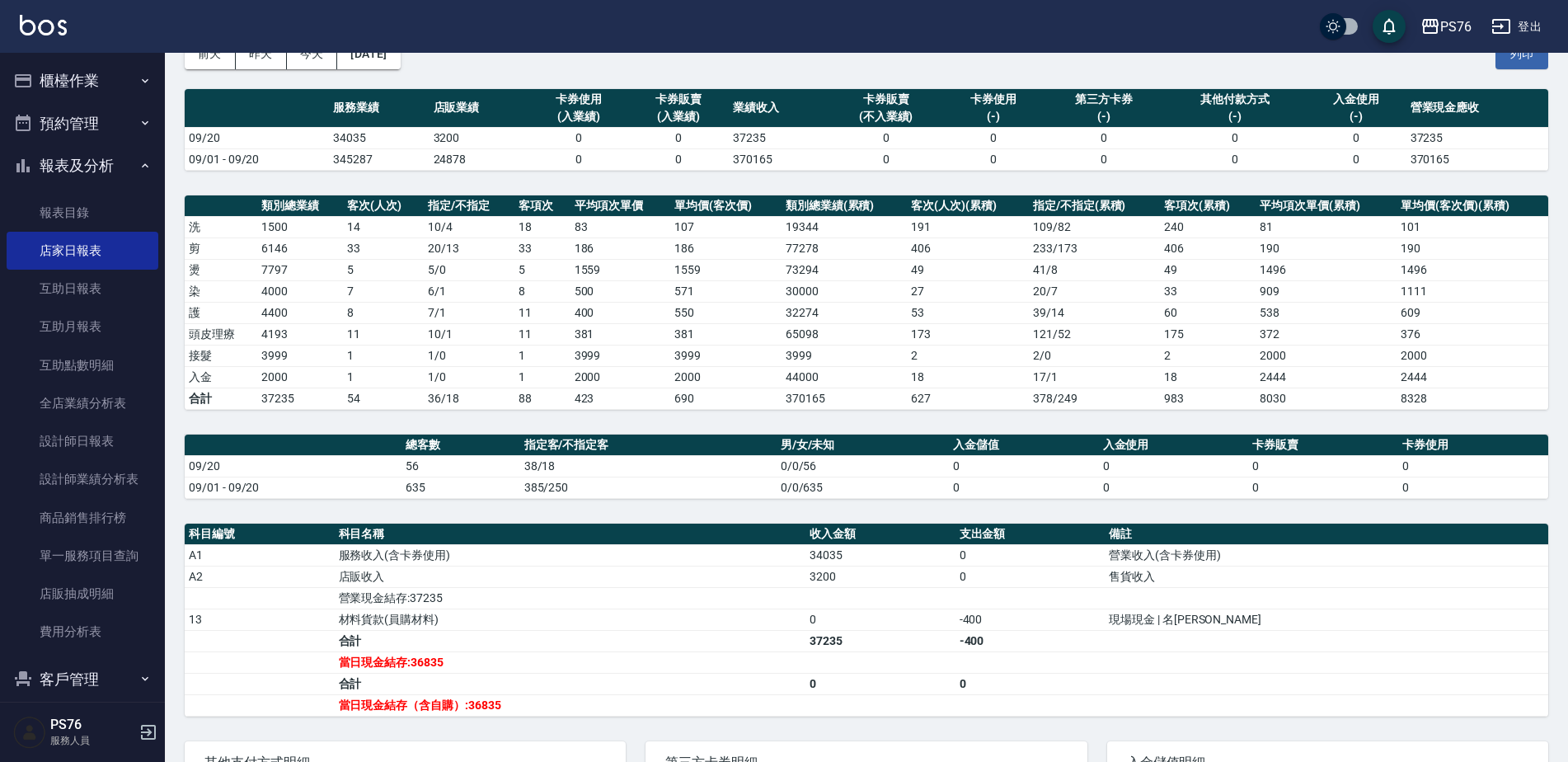
scroll to position [108, 0]
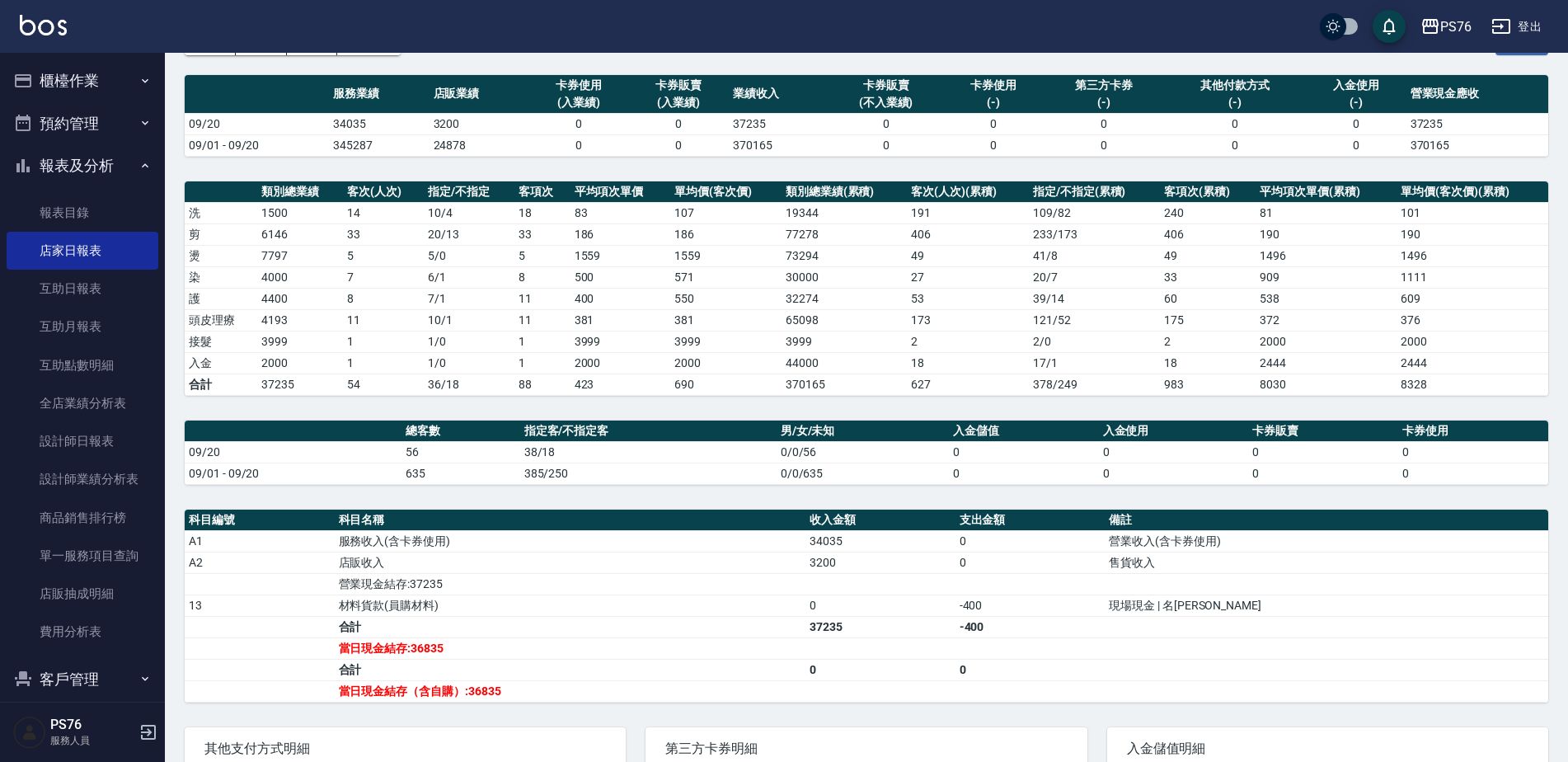
click at [1520, 33] on button "登出" at bounding box center [1516, 27] width 63 height 30
